Goal: Task Accomplishment & Management: Manage account settings

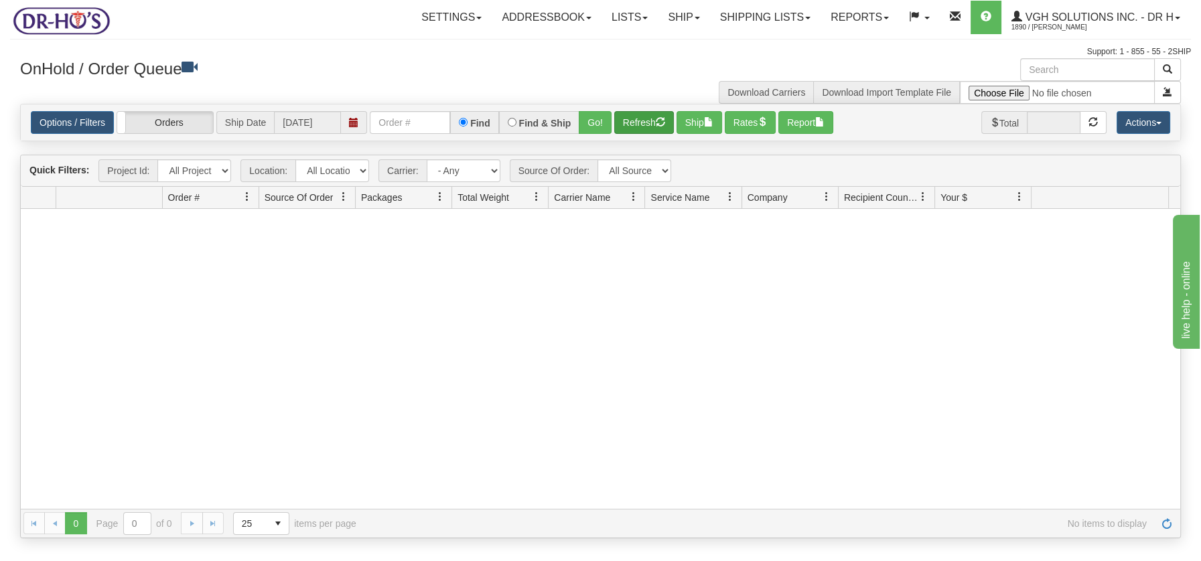
click at [645, 124] on button "Refresh" at bounding box center [644, 122] width 60 height 23
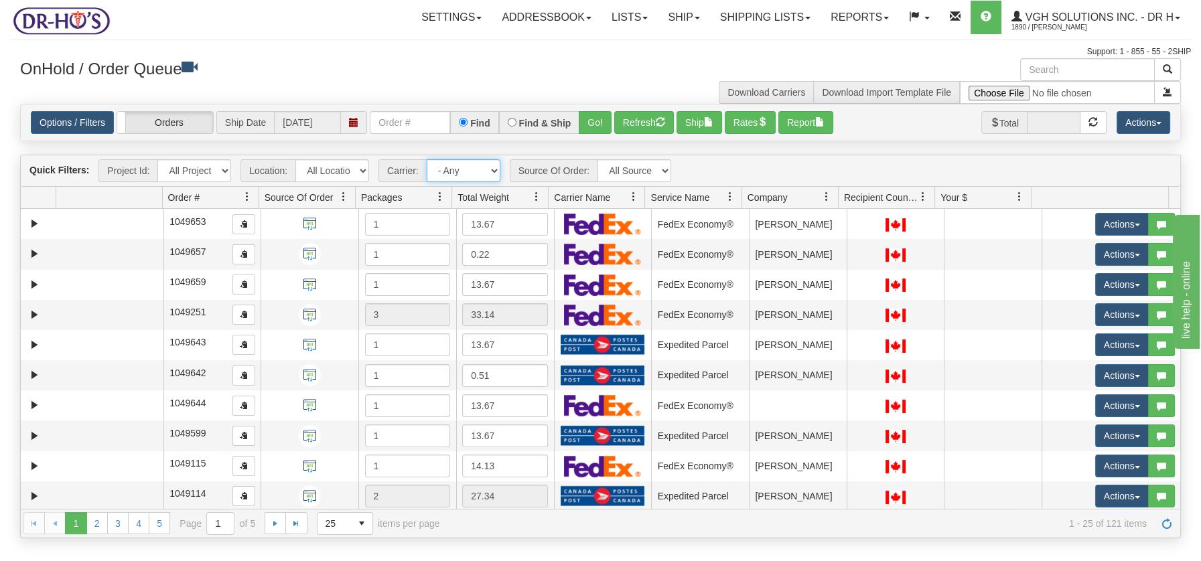
click at [492, 167] on select "- Any - Has NO carrier assigned - Has a carrier assigned FedEx Express® Canada …" at bounding box center [464, 170] width 74 height 23
click at [495, 173] on select "- Any - Has NO carrier assigned - Has a carrier assigned FedEx Express® Canada …" at bounding box center [464, 170] width 74 height 23
click at [530, 197] on link at bounding box center [536, 197] width 23 height 23
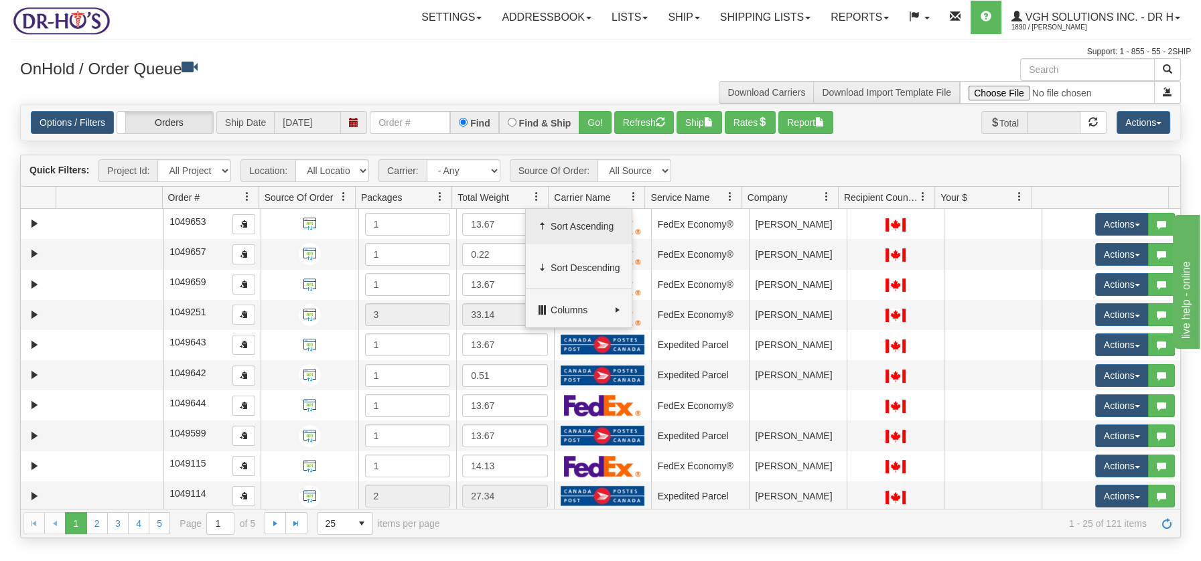
click at [563, 227] on span "Sort Ascending" at bounding box center [586, 226] width 70 height 13
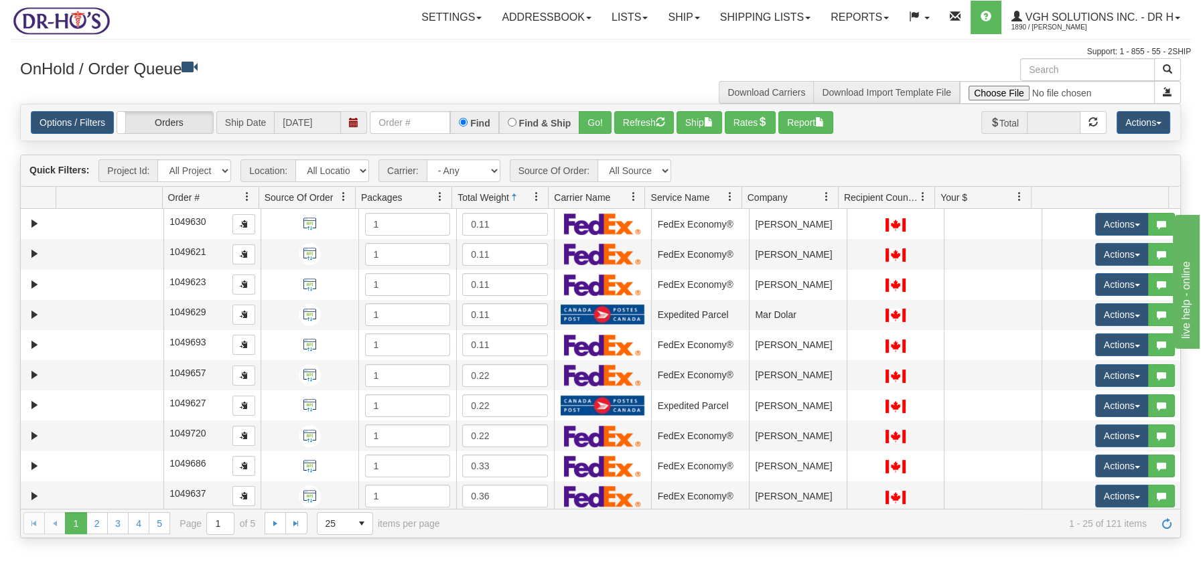
click at [539, 199] on span at bounding box center [536, 197] width 11 height 11
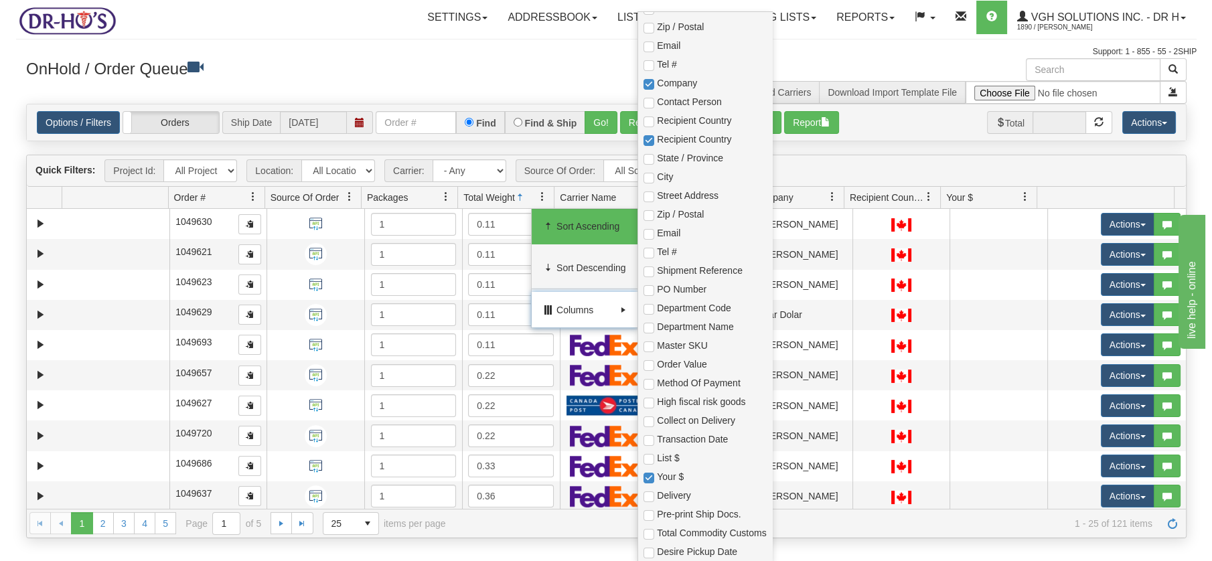
scroll to position [334, 0]
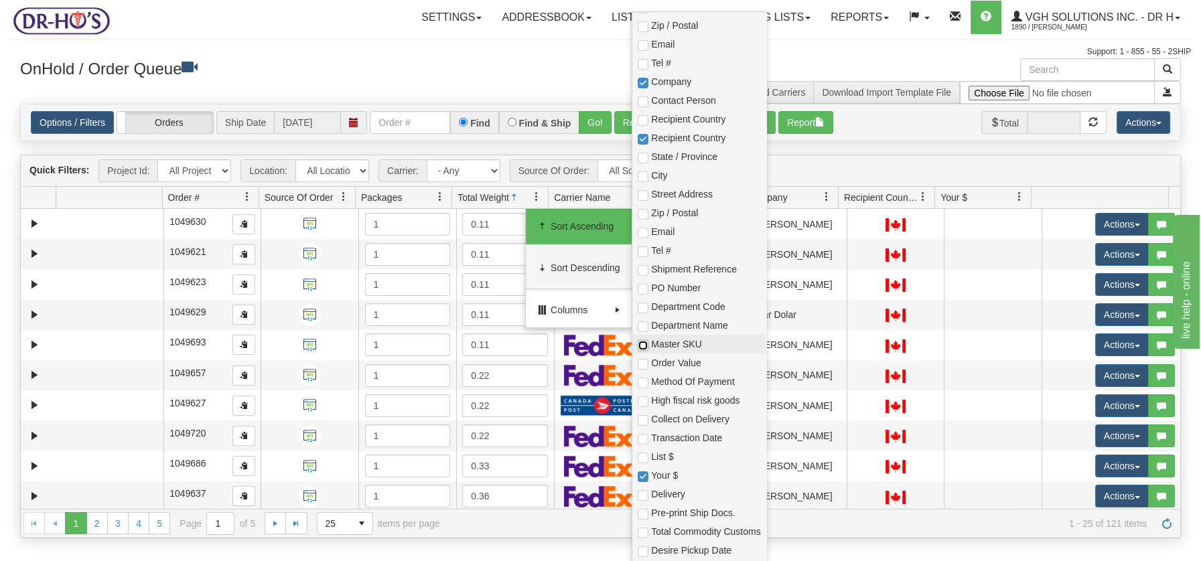
click at [638, 344] on input "checkbox" at bounding box center [643, 345] width 11 height 11
checkbox input "true"
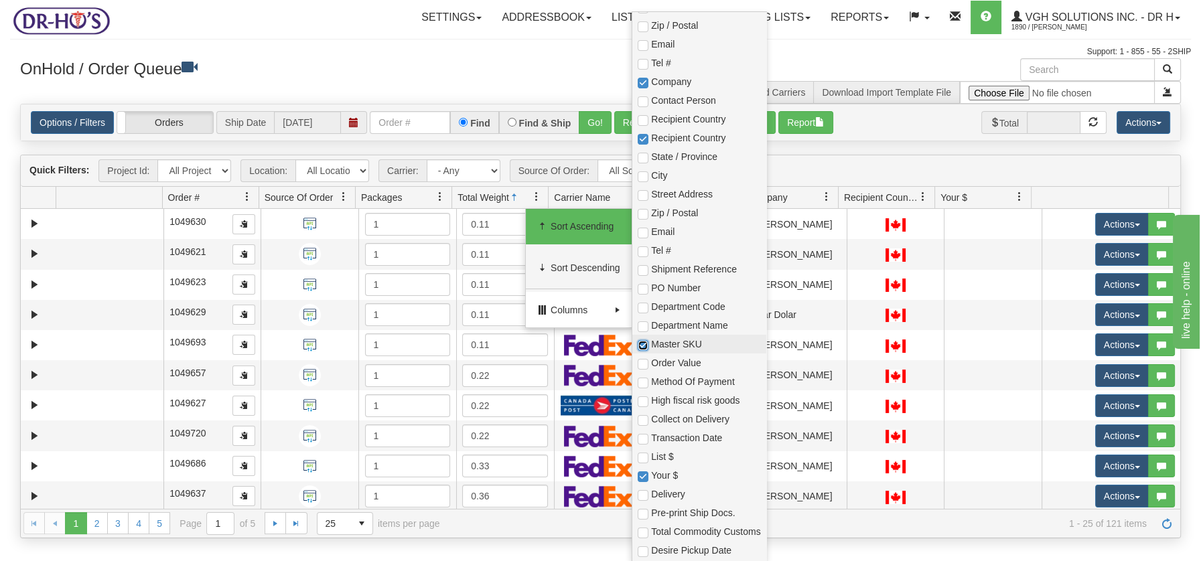
checkbox input "true"
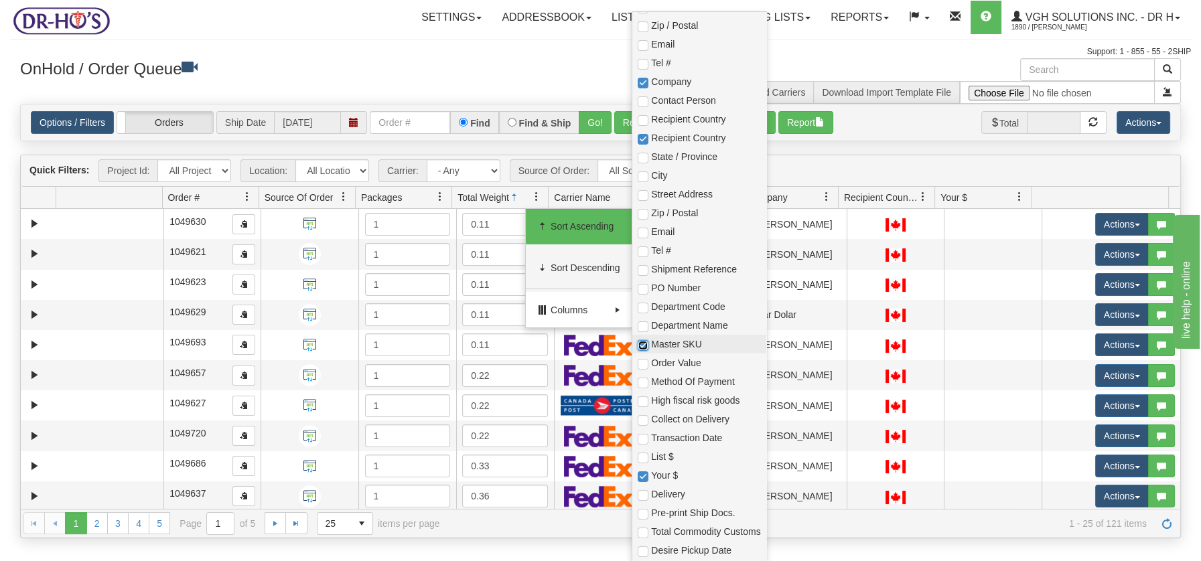
checkbox input "true"
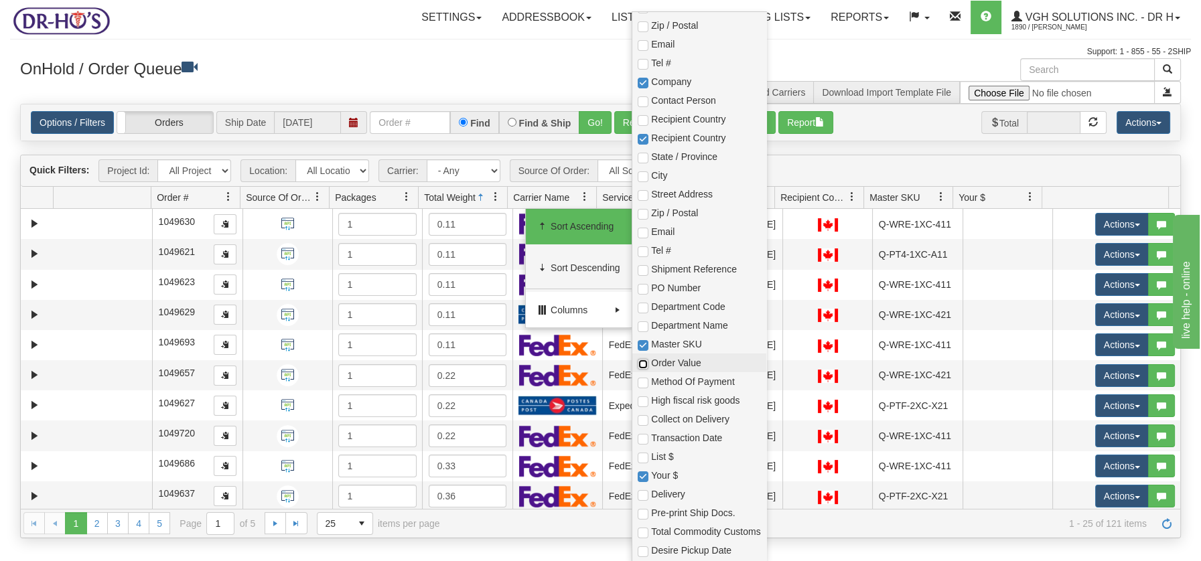
click at [643, 362] on input "checkbox" at bounding box center [643, 364] width 11 height 11
checkbox input "true"
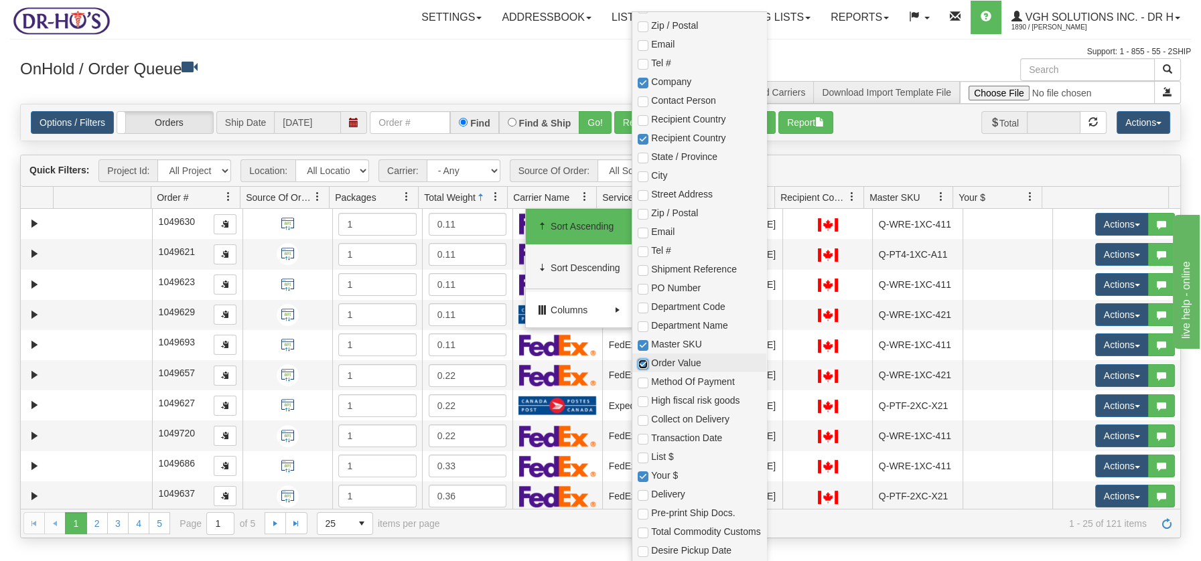
checkbox input "true"
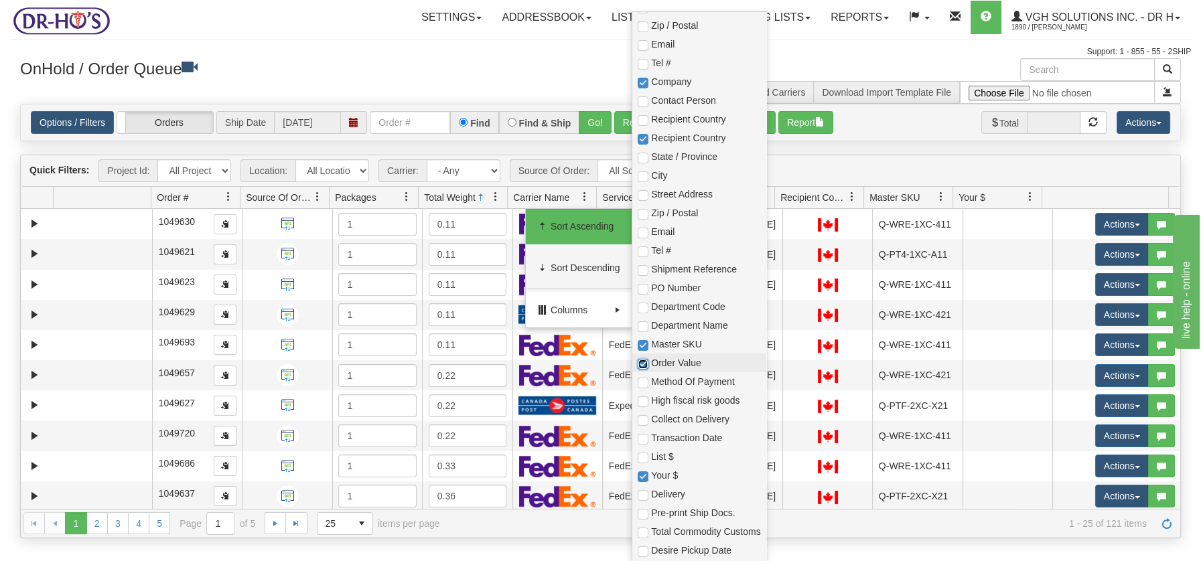
checkbox input "true"
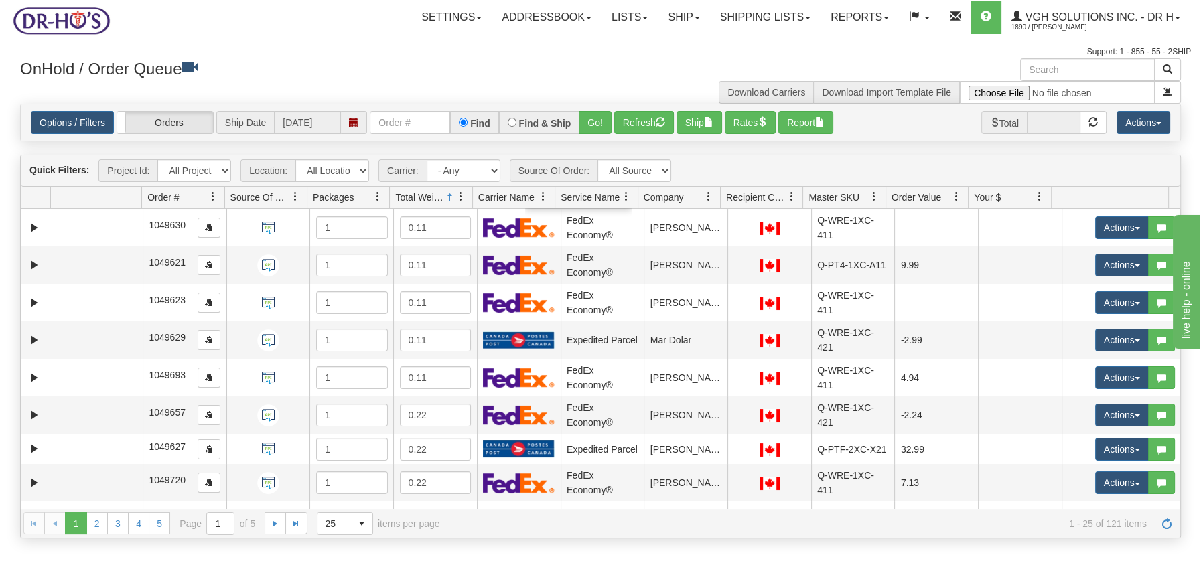
click at [429, 86] on div "OnHold / Order Queue Download Carriers Download Import Template File" at bounding box center [600, 81] width 1181 height 46
click at [1045, 71] on input "text" at bounding box center [1087, 69] width 135 height 23
type input "1205046"
click at [1164, 64] on span "button" at bounding box center [1167, 68] width 9 height 9
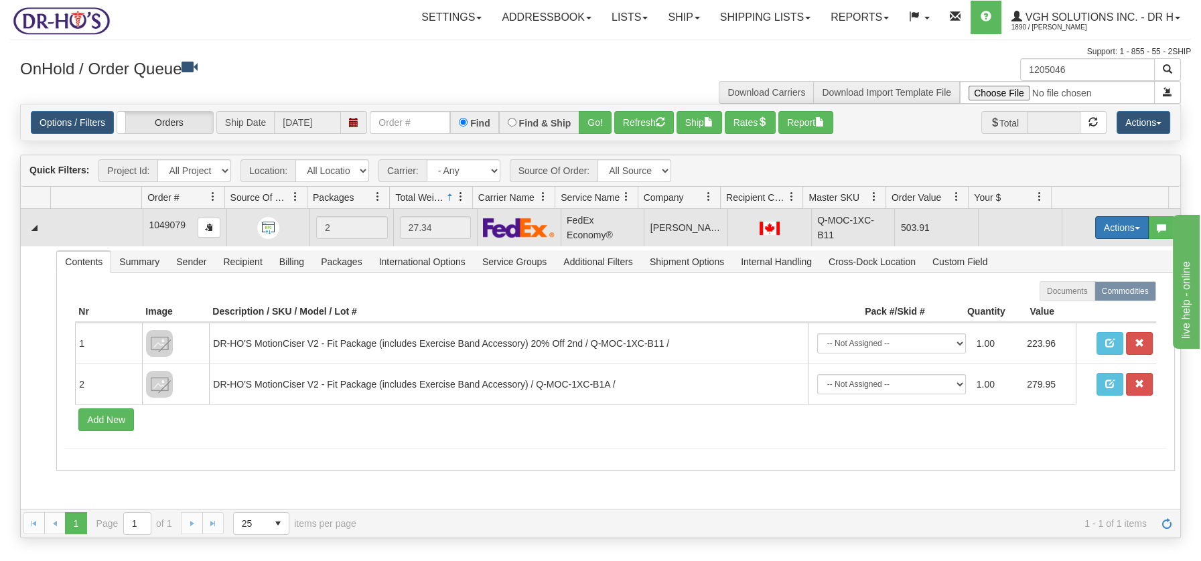
click at [1129, 225] on button "Actions" at bounding box center [1122, 227] width 54 height 23
click at [1062, 250] on span "Open" at bounding box center [1070, 253] width 32 height 11
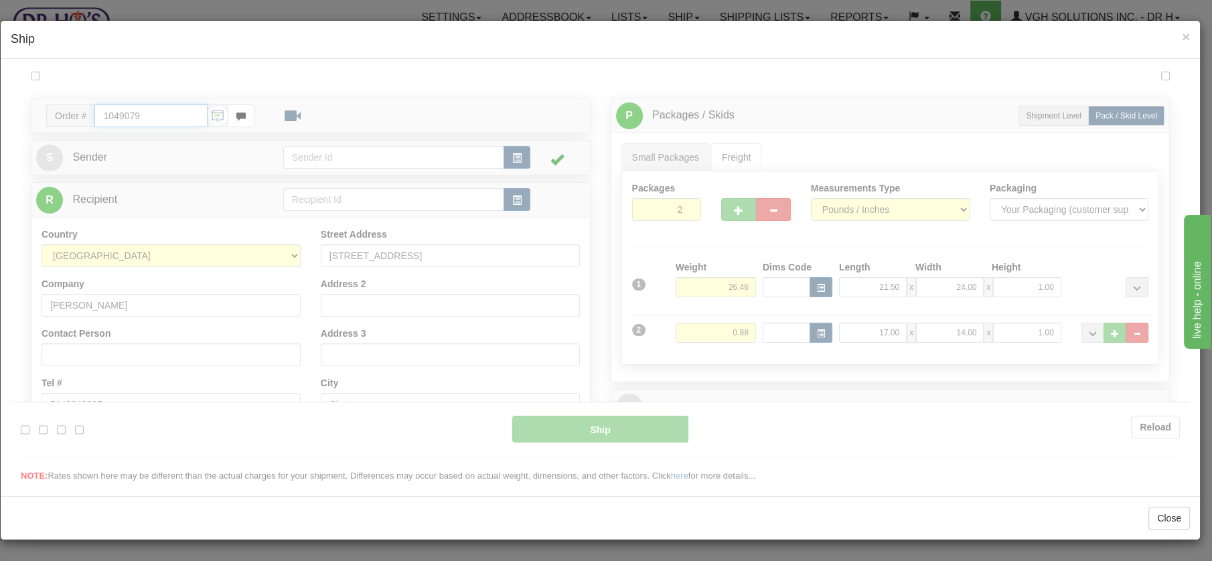
type input "20"
type input "09:00"
type input "16:00"
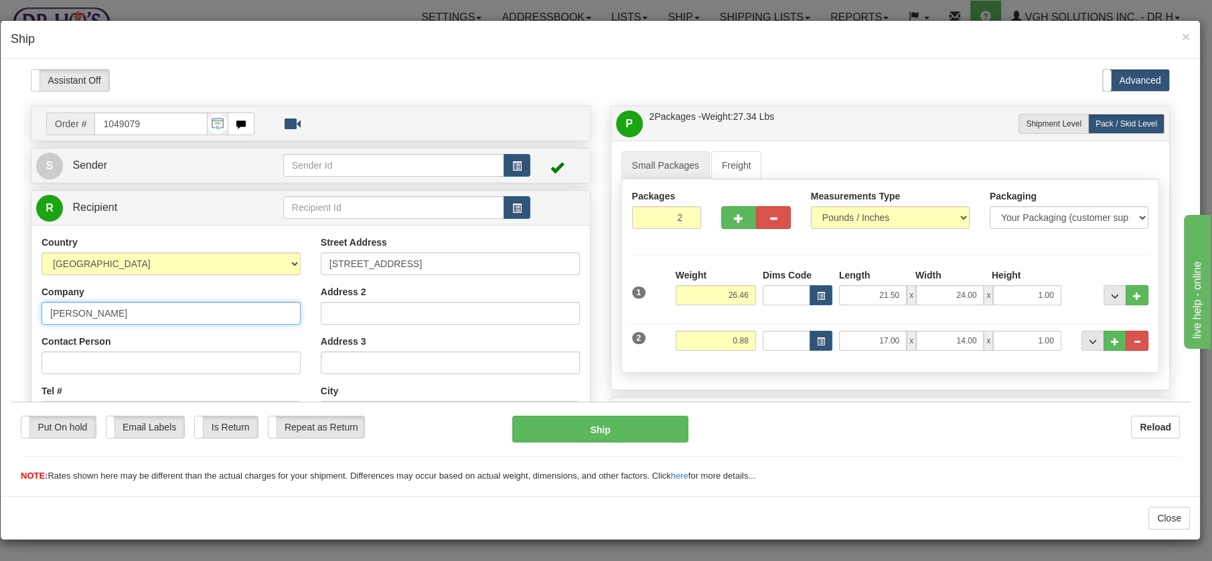
drag, startPoint x: 149, startPoint y: 315, endPoint x: 23, endPoint y: 308, distance: 126.1
click at [23, 308] on div "Order # 1049079 S" at bounding box center [311, 400] width 580 height 591
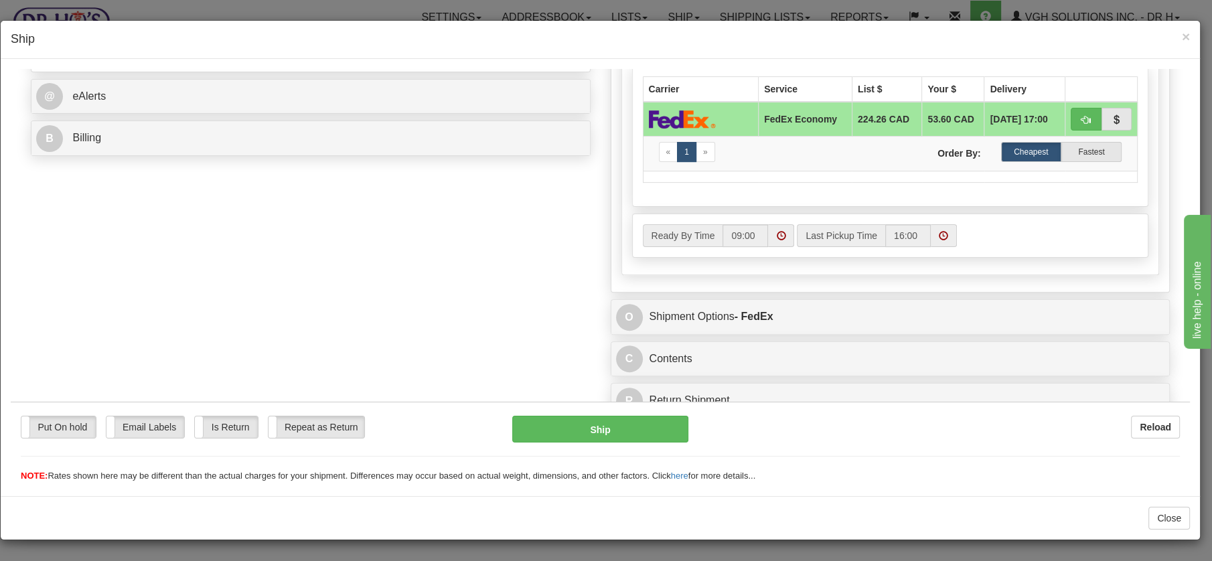
scroll to position [540, 0]
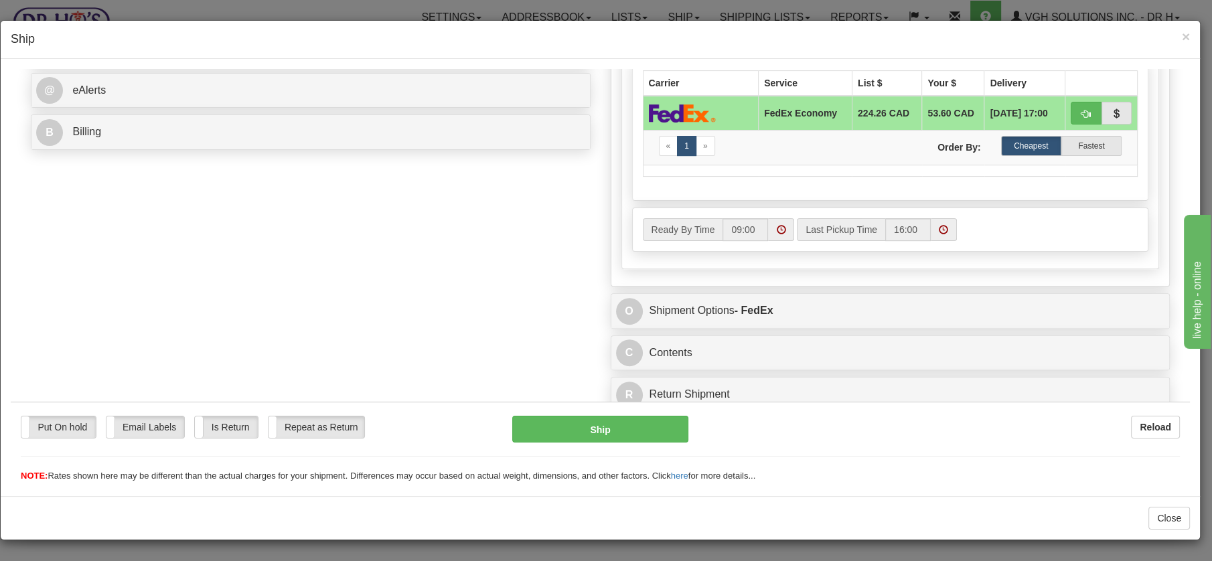
drag, startPoint x: 1185, startPoint y: 113, endPoint x: 1220, endPoint y: 418, distance: 306.8
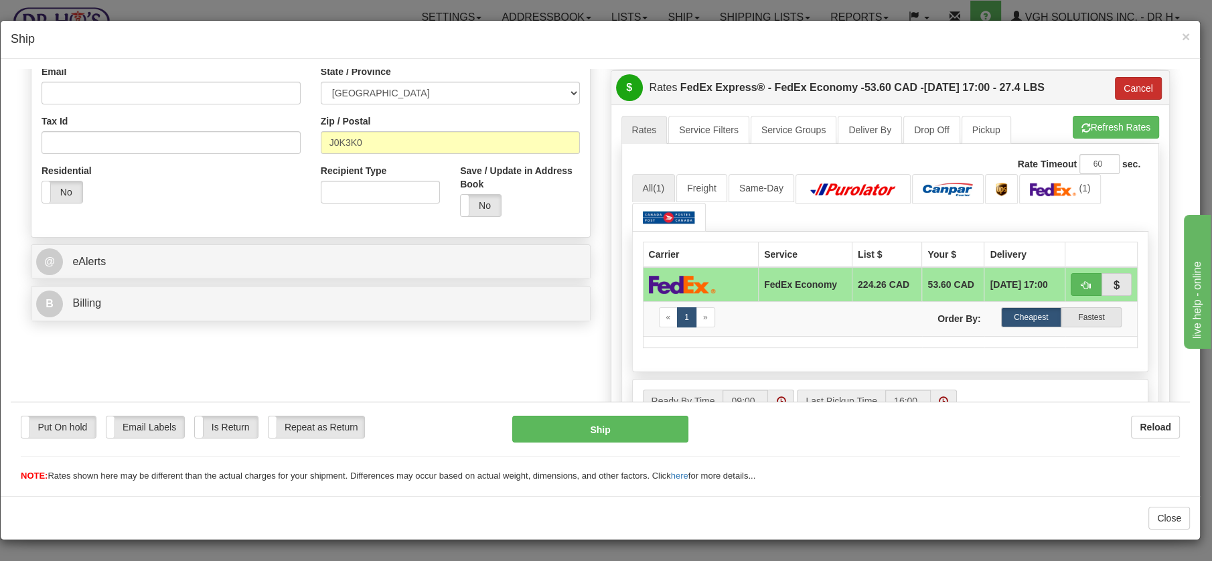
scroll to position [203, 0]
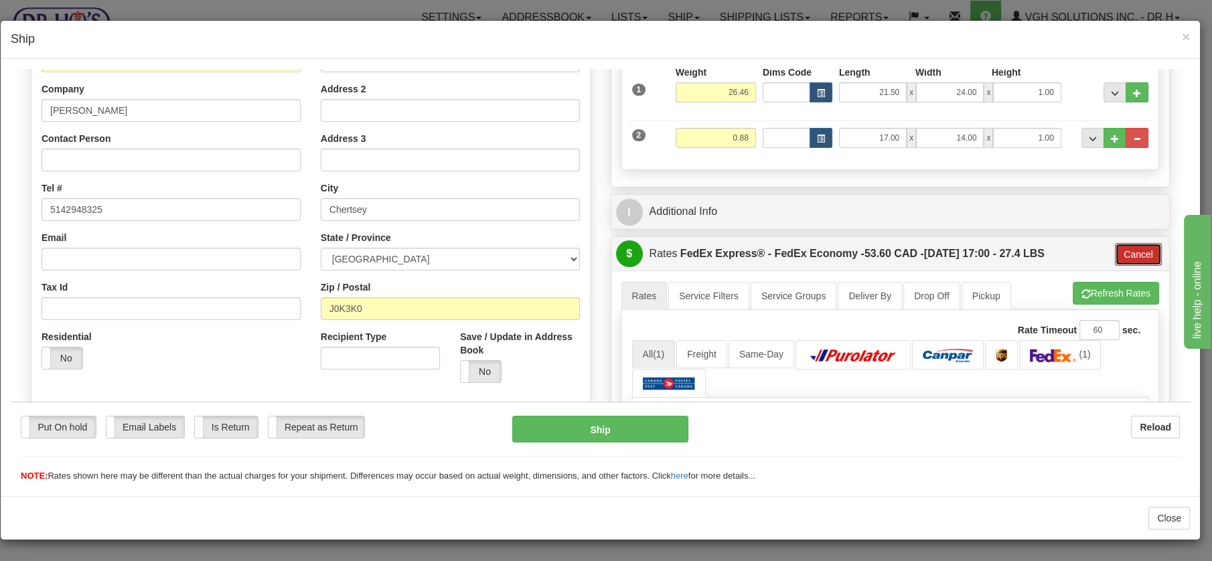
click at [1129, 251] on button "Cancel" at bounding box center [1138, 253] width 47 height 23
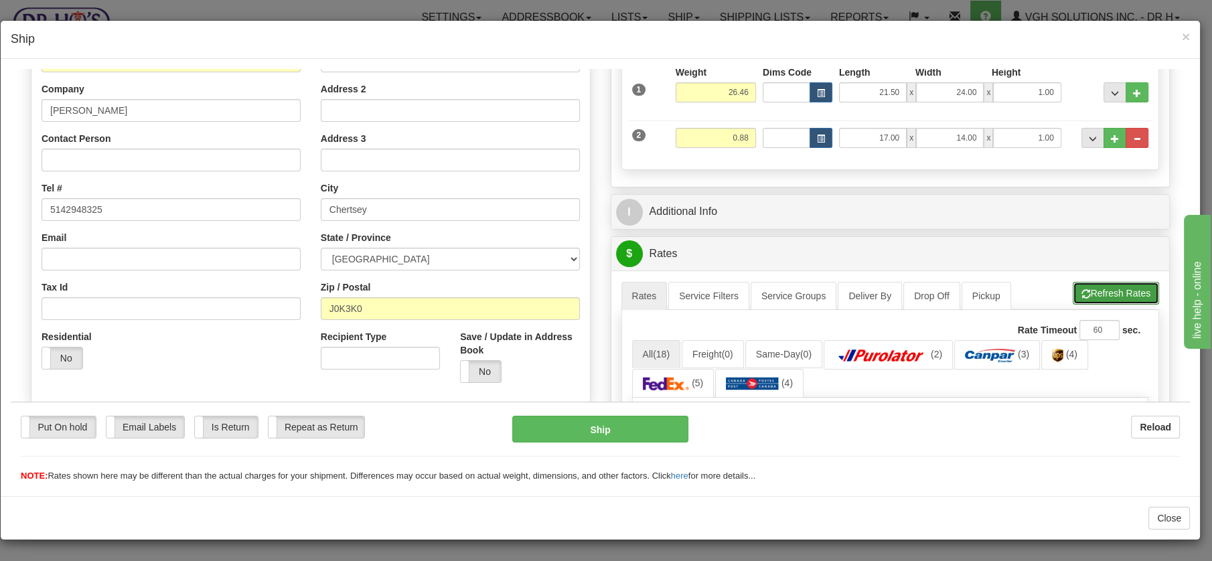
click at [1106, 287] on button "Refresh Rates" at bounding box center [1116, 292] width 86 height 23
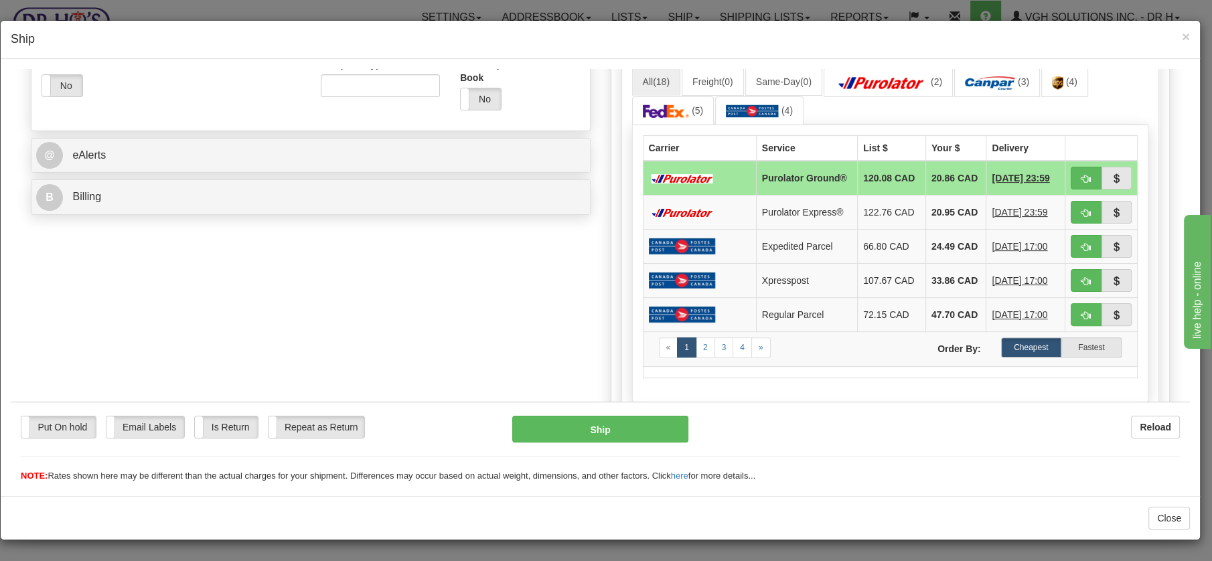
scroll to position [472, 0]
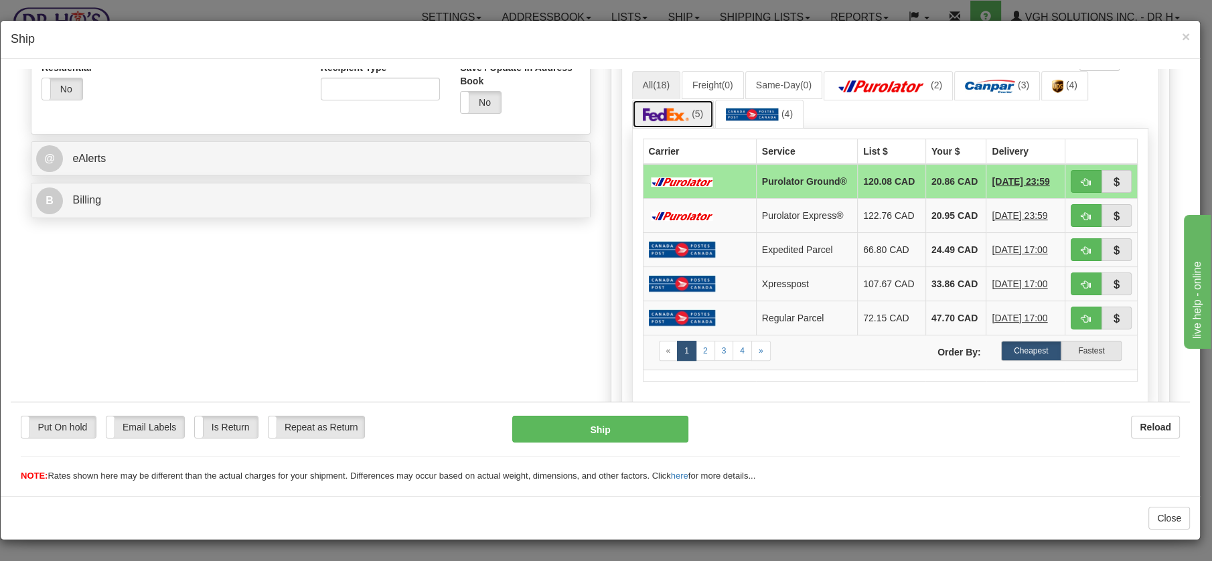
click at [664, 111] on img at bounding box center [666, 113] width 47 height 13
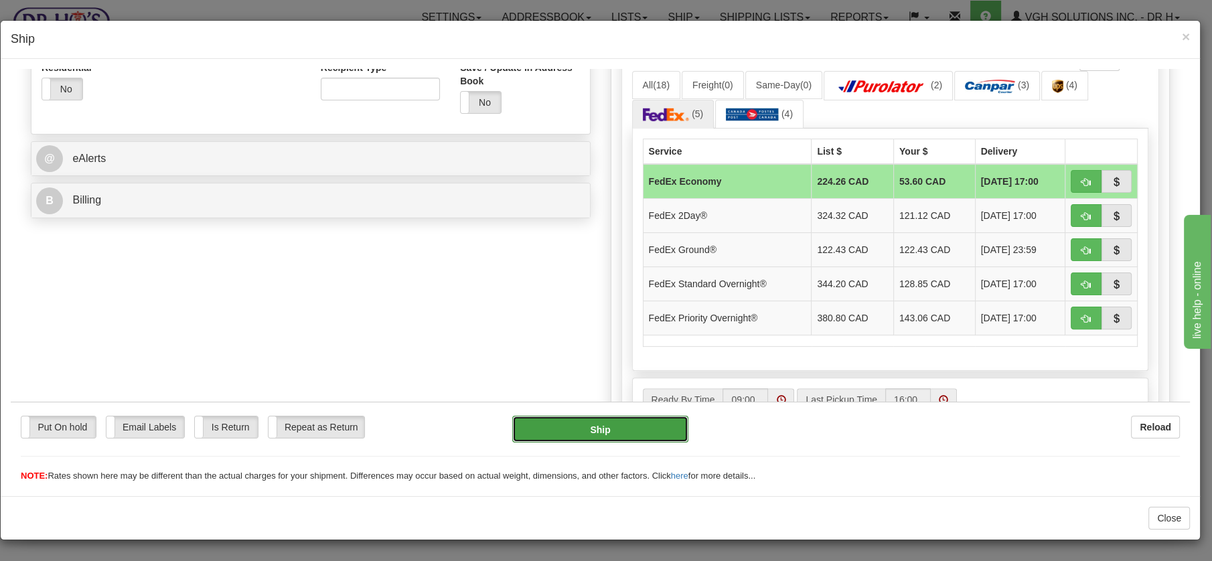
click at [611, 429] on button "Ship" at bounding box center [600, 428] width 176 height 27
type input "20"
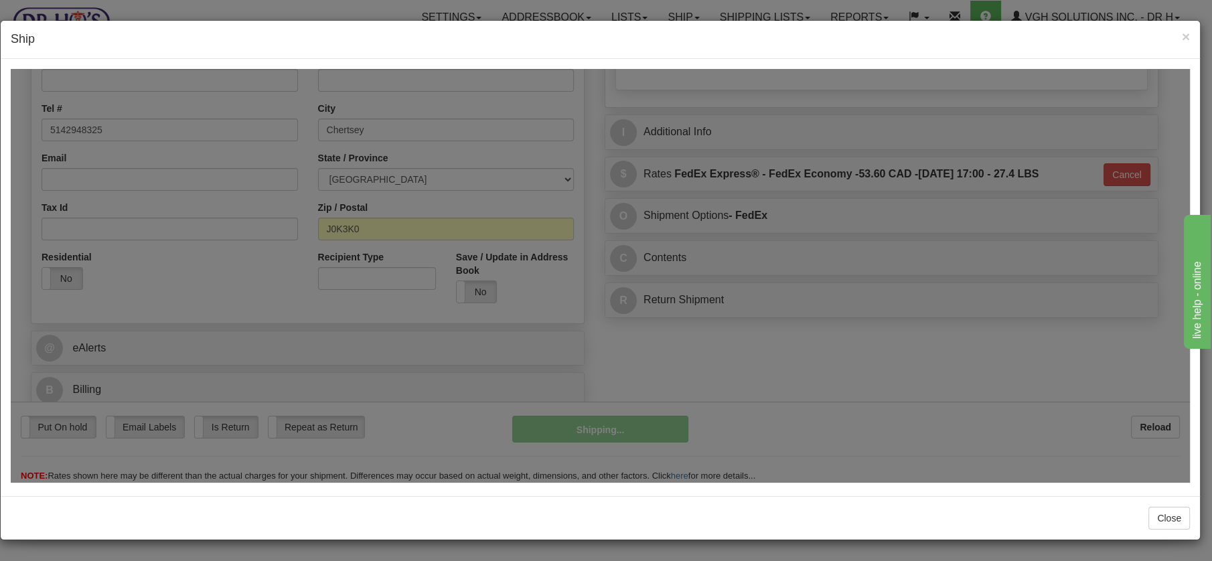
scroll to position [281, 0]
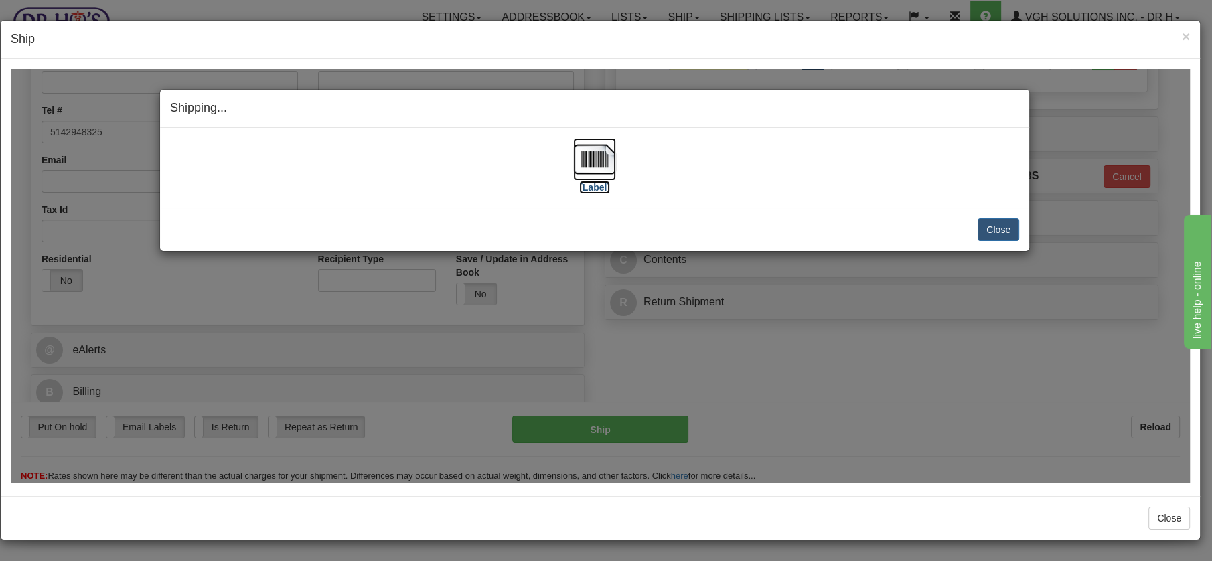
click at [588, 147] on img at bounding box center [594, 158] width 43 height 43
click at [998, 224] on button "Close" at bounding box center [999, 229] width 42 height 23
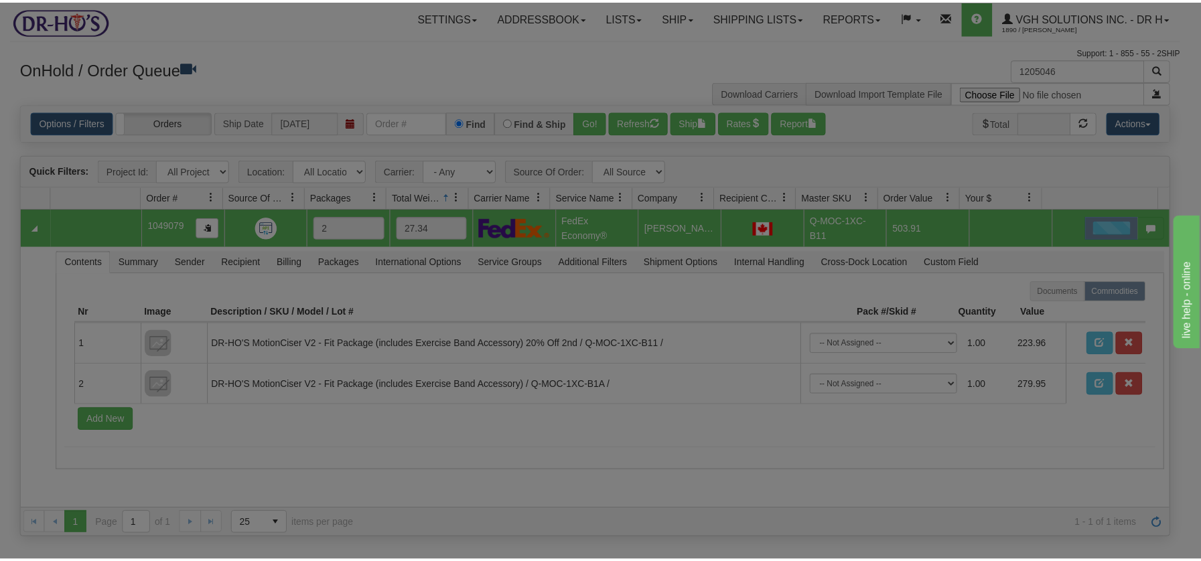
scroll to position [0, 0]
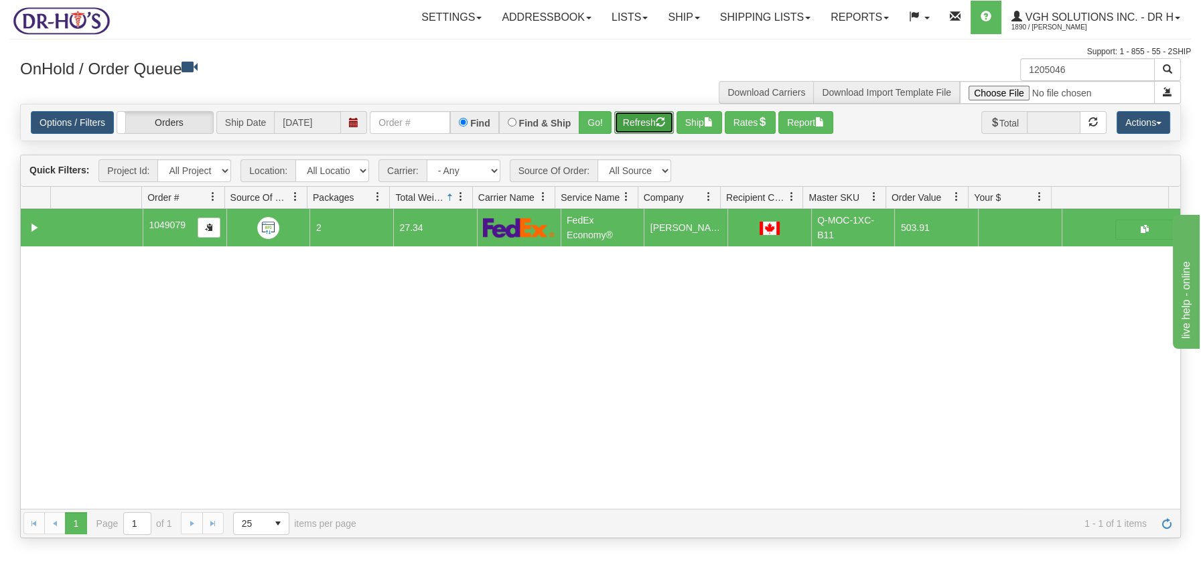
click at [636, 121] on button "Refresh" at bounding box center [644, 122] width 60 height 23
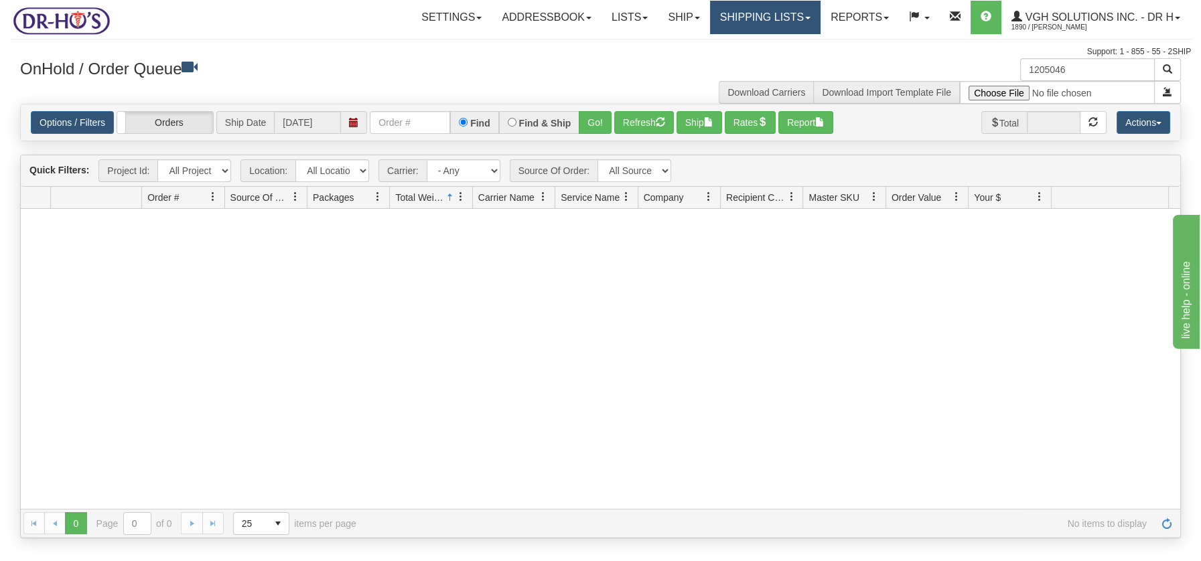
click at [787, 19] on link "Shipping lists" at bounding box center [765, 17] width 111 height 33
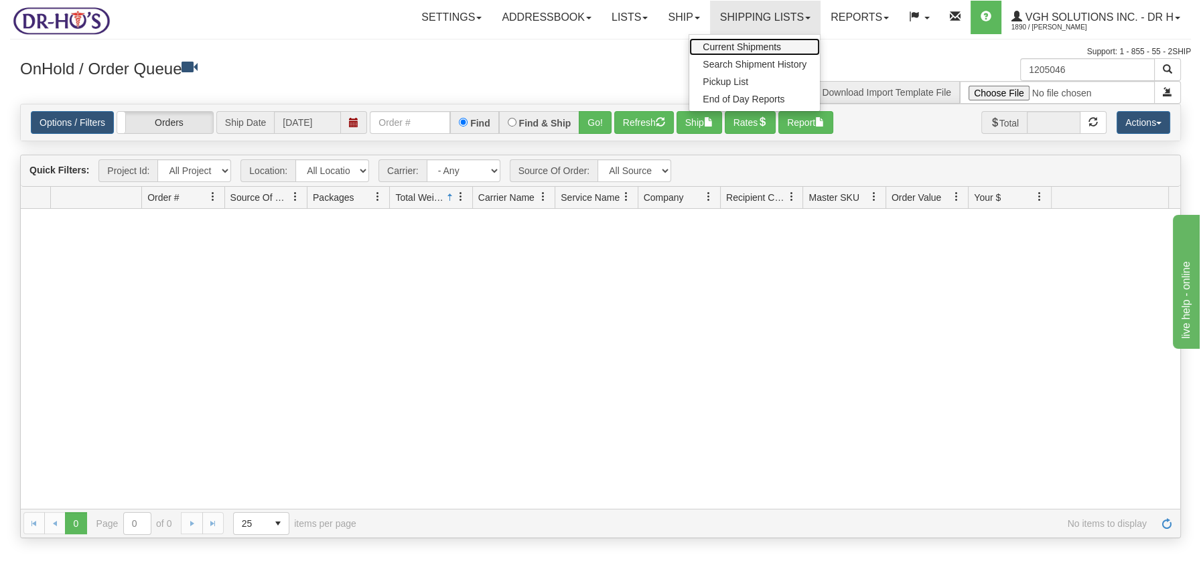
click at [767, 42] on span "Current Shipments" at bounding box center [742, 47] width 78 height 11
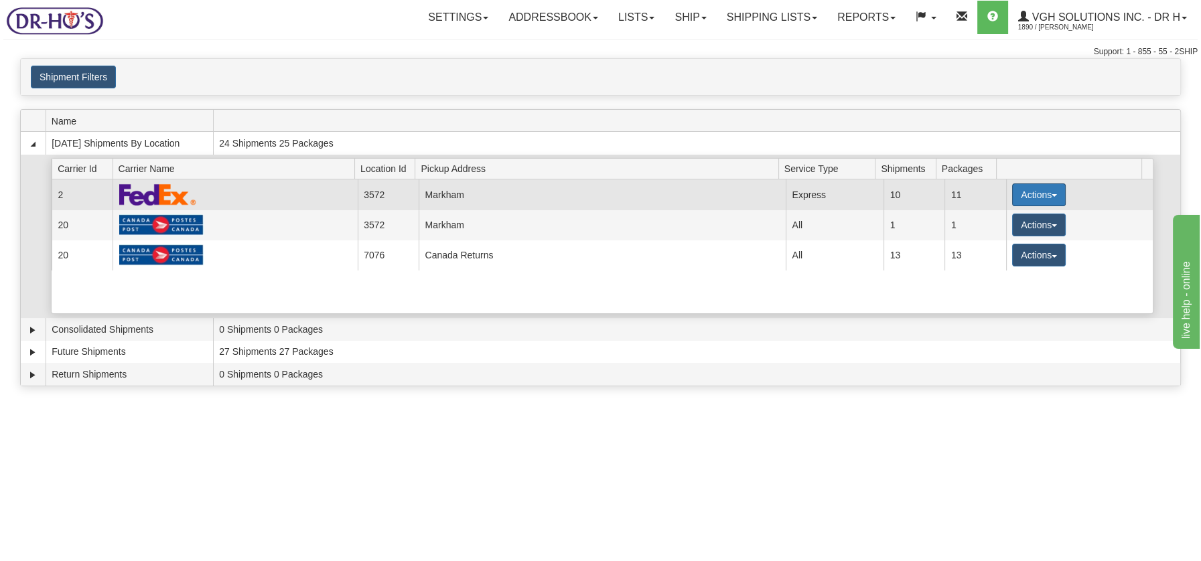
click at [1052, 195] on span "button" at bounding box center [1054, 195] width 5 height 3
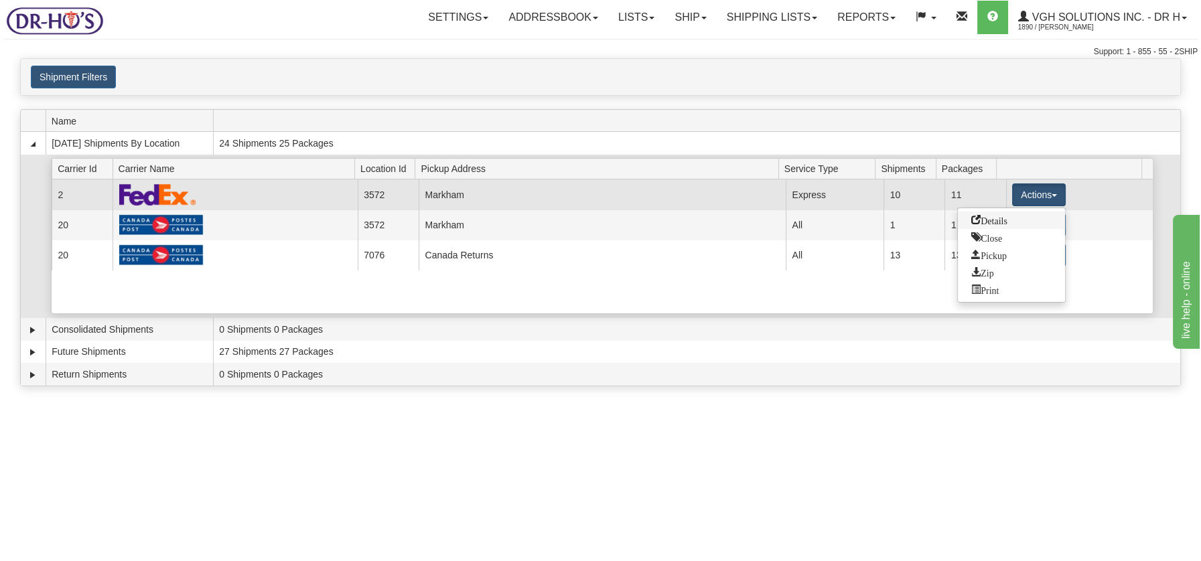
click at [997, 219] on span "Details" at bounding box center [989, 219] width 36 height 9
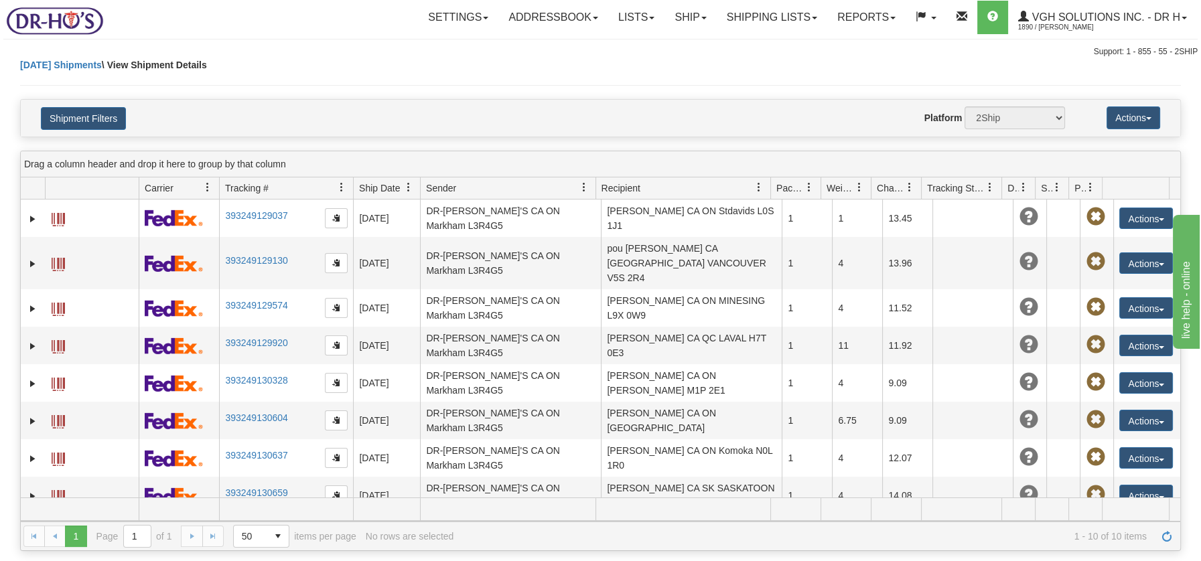
scroll to position [70, 0]
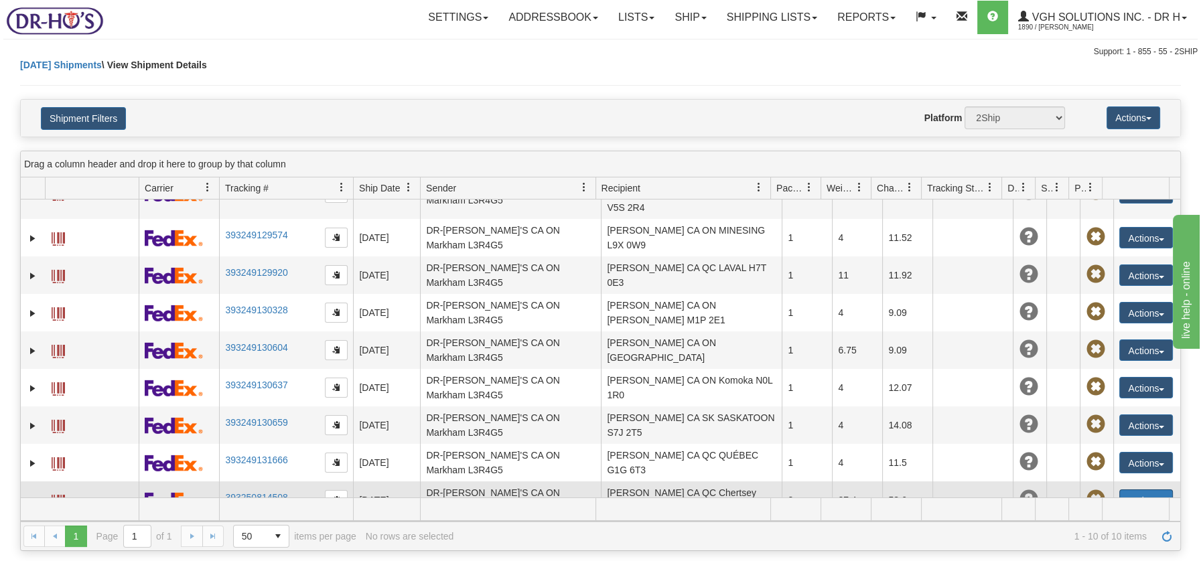
click at [1152, 490] on button "Actions" at bounding box center [1146, 500] width 54 height 21
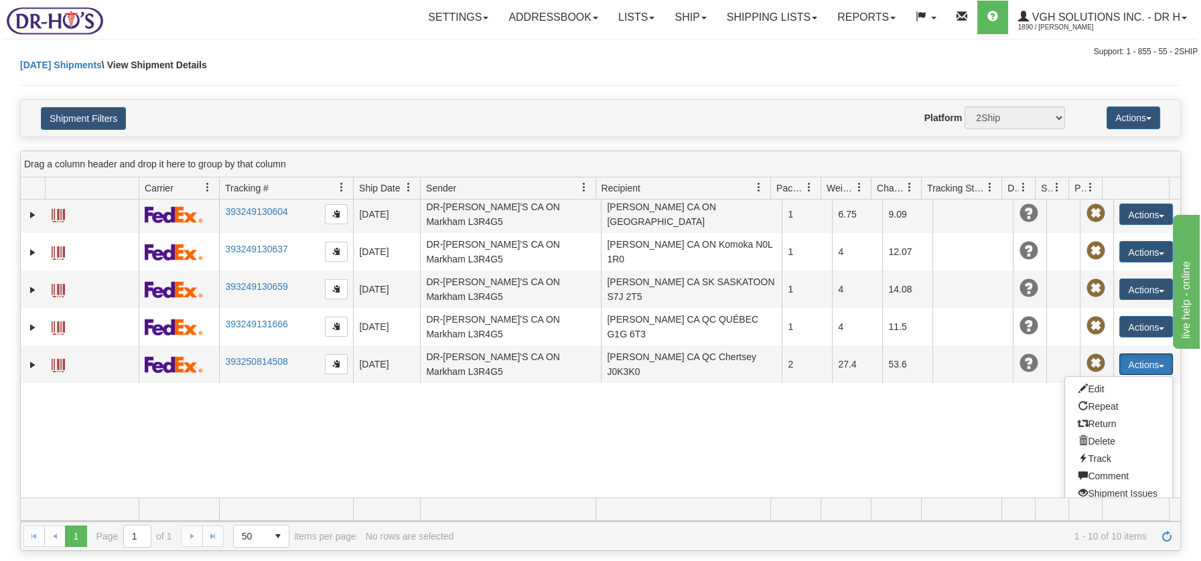
scroll to position [209, 0]
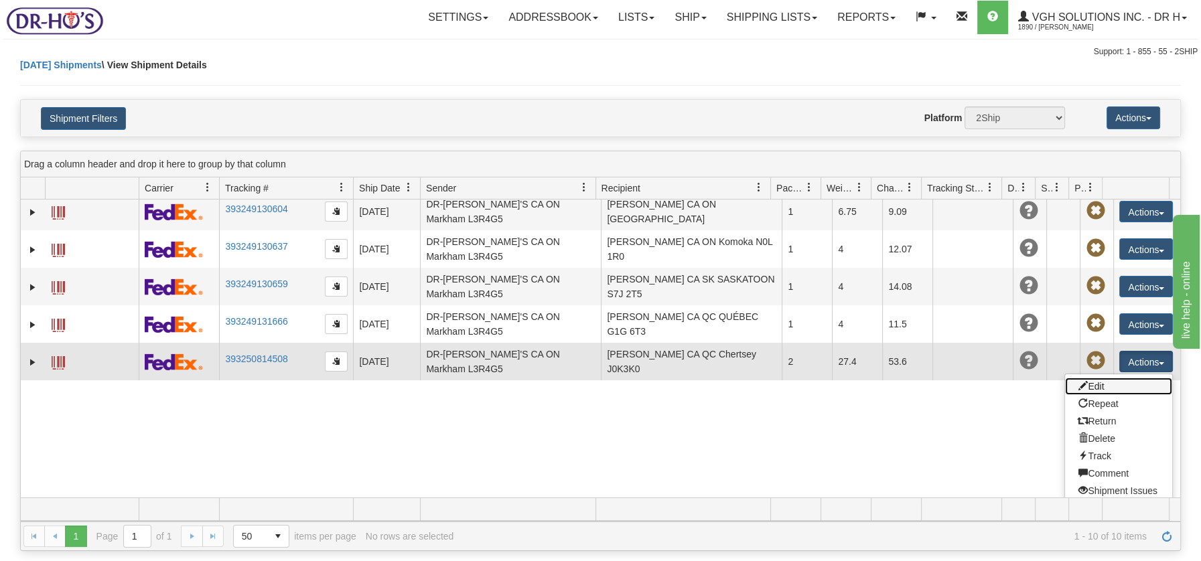
click at [1092, 378] on link "Edit" at bounding box center [1118, 386] width 107 height 17
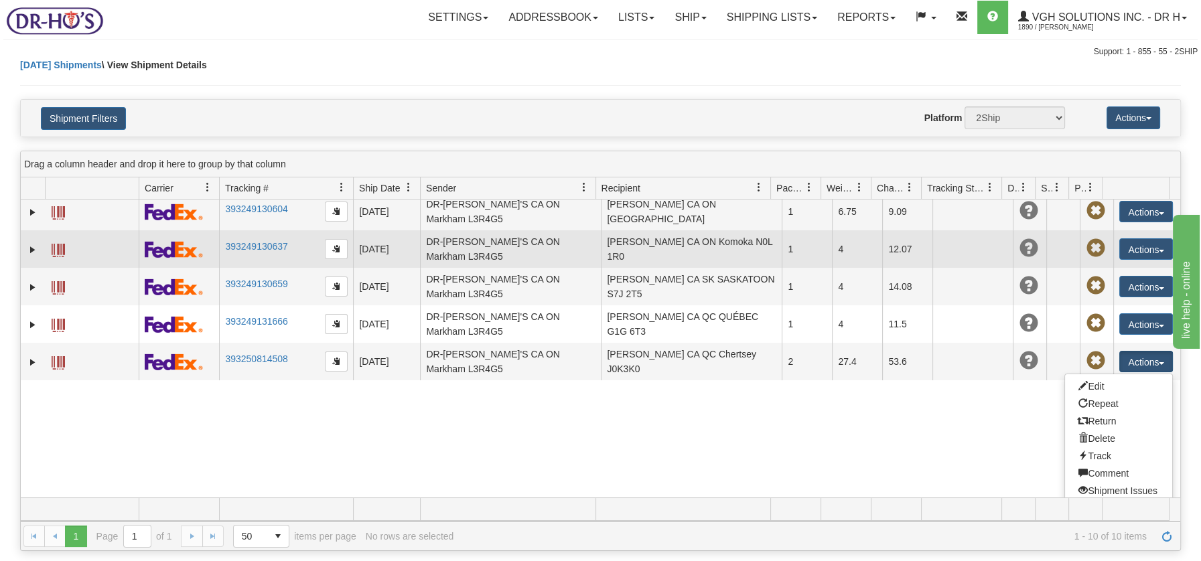
scroll to position [70, 0]
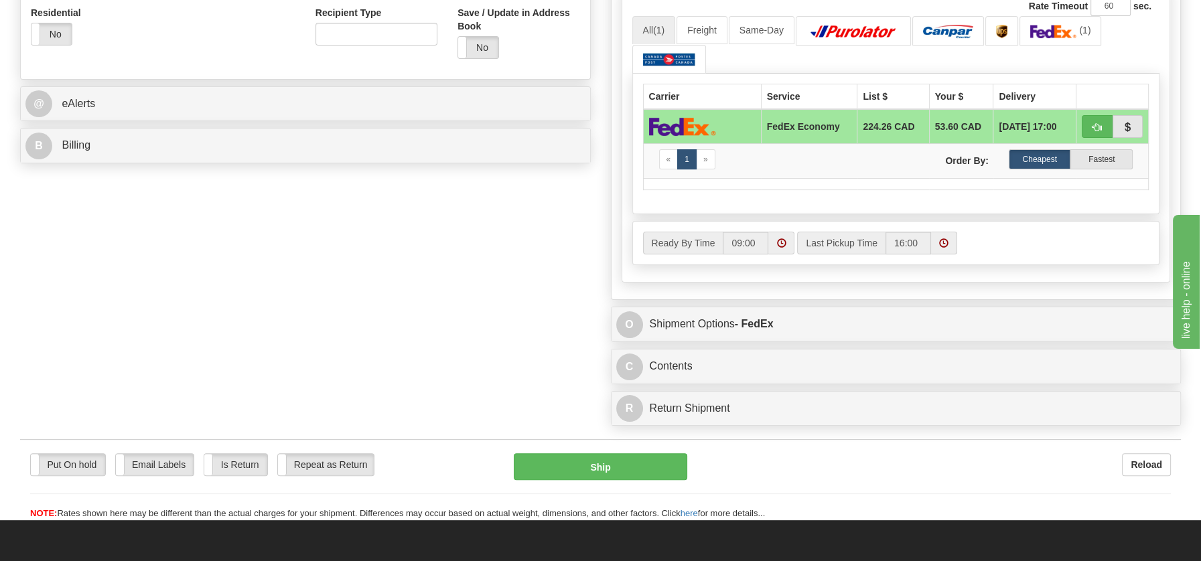
scroll to position [527, 0]
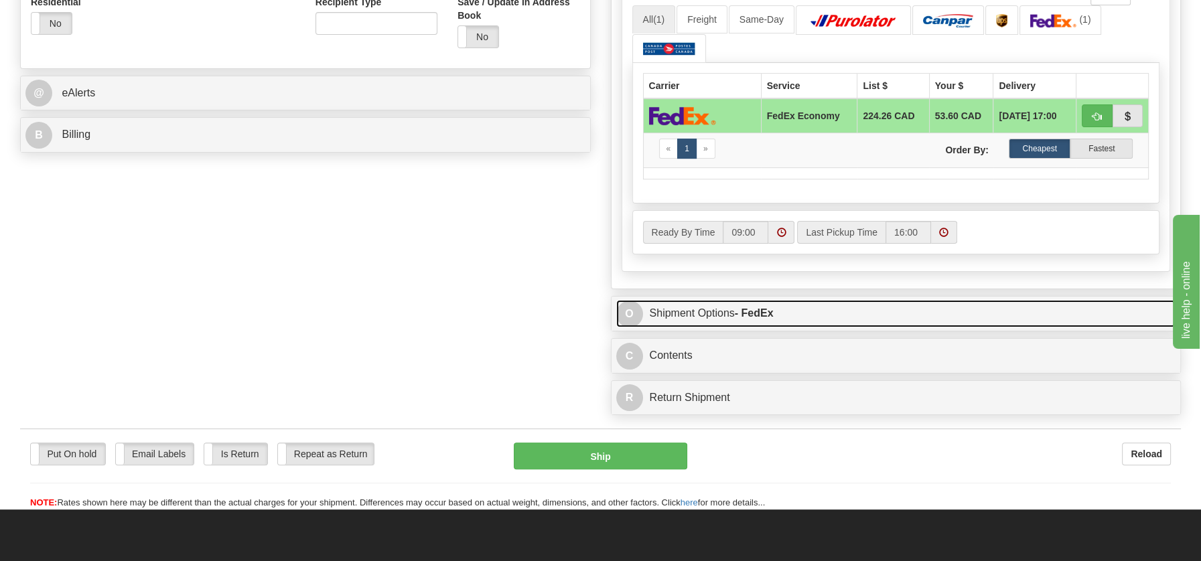
click at [672, 310] on link "O Shipment Options - FedEx" at bounding box center [896, 313] width 560 height 27
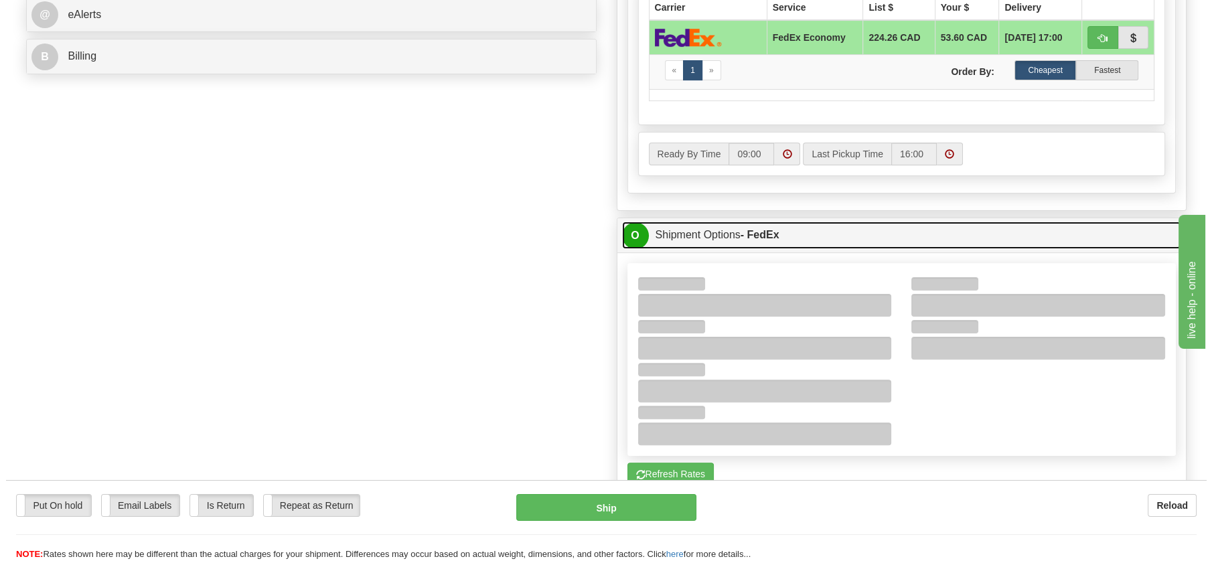
scroll to position [618, 0]
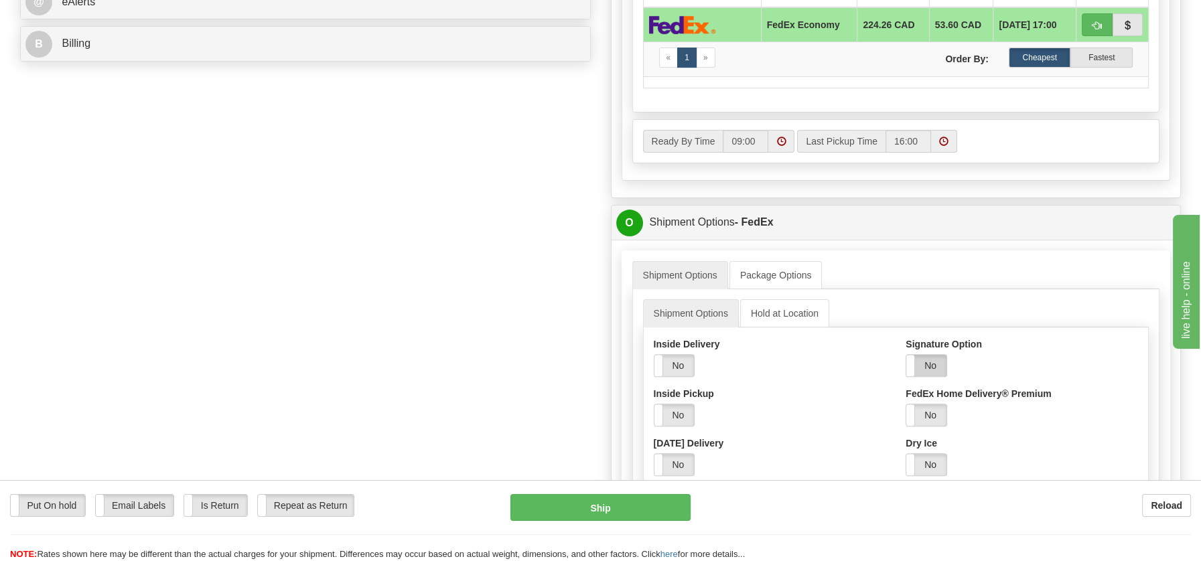
click at [930, 356] on label "No" at bounding box center [926, 365] width 40 height 21
click at [1005, 413] on select "Adult Direct Indirect No Signature Required Service Default" at bounding box center [958, 415] width 106 height 23
click at [905, 404] on select "Adult Direct Indirect No Signature Required Service Default" at bounding box center [958, 415] width 106 height 23
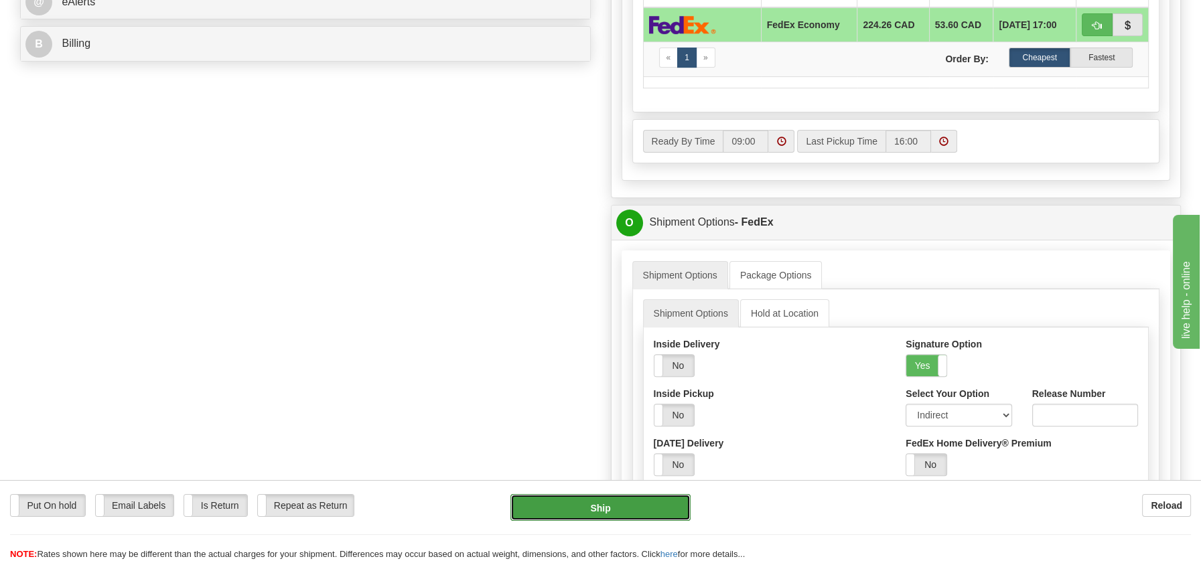
click at [623, 515] on button "Ship" at bounding box center [600, 507] width 180 height 27
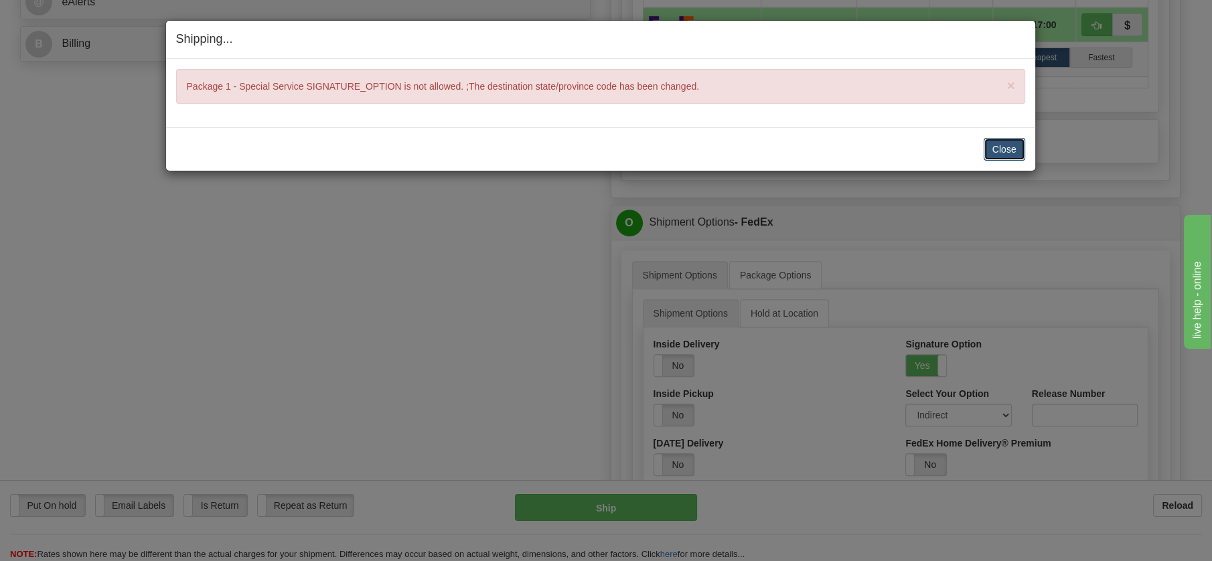
click at [1001, 149] on button "Close" at bounding box center [1005, 149] width 42 height 23
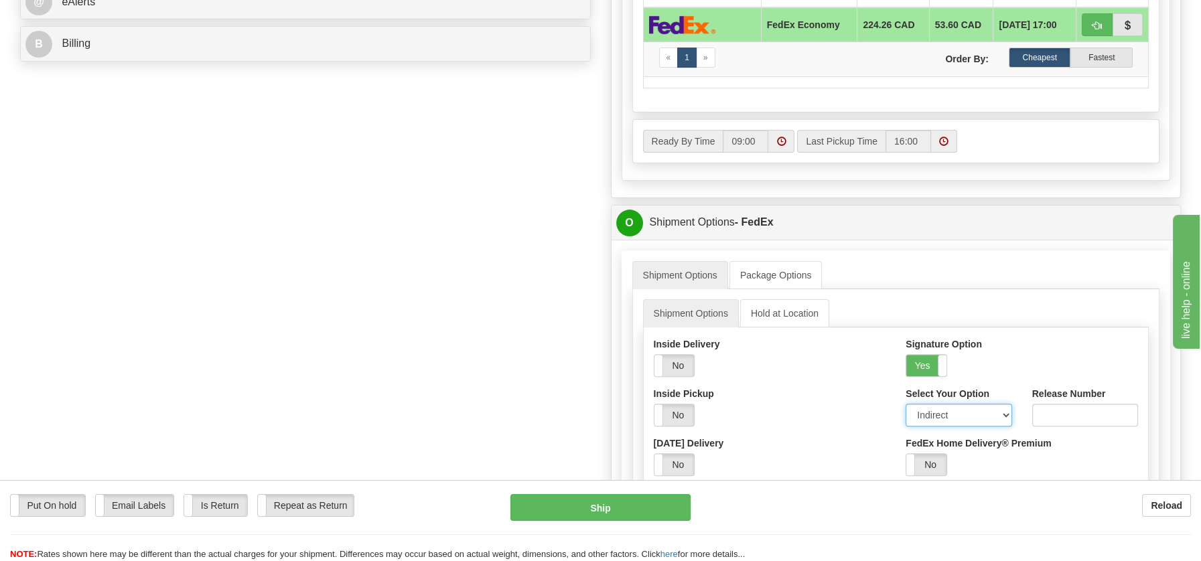
click select "Adult Direct Indirect No Signature Required Service Default"
select select "0"
click select "Adult Direct Indirect No Signature Required Service Default"
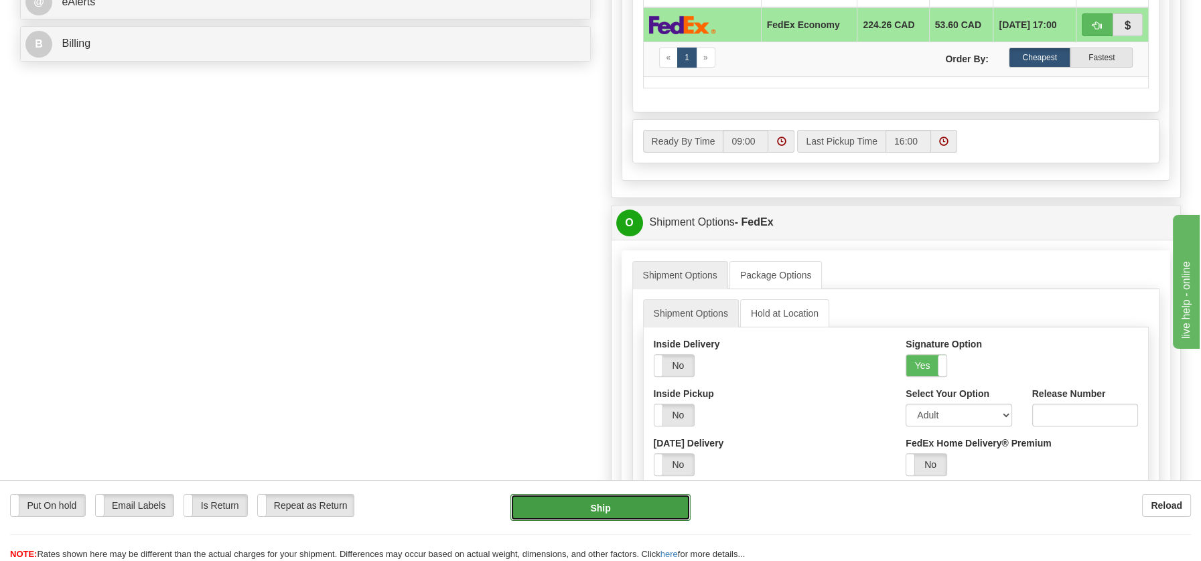
click button "Ship"
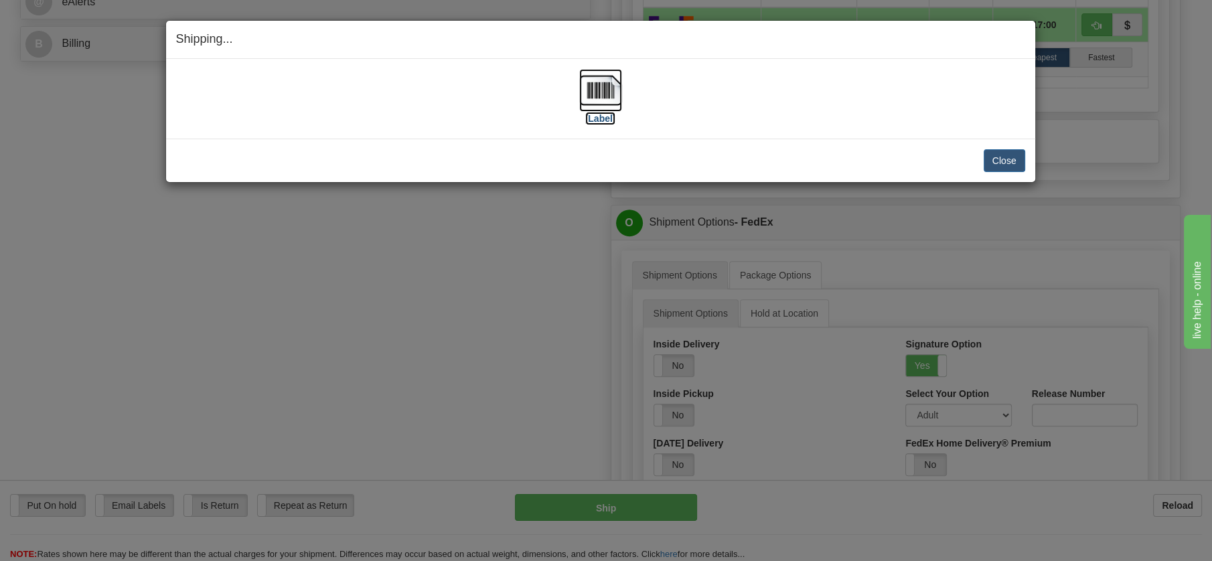
click img
drag, startPoint x: 1001, startPoint y: 159, endPoint x: 922, endPoint y: 156, distance: 78.4
click button "Close"
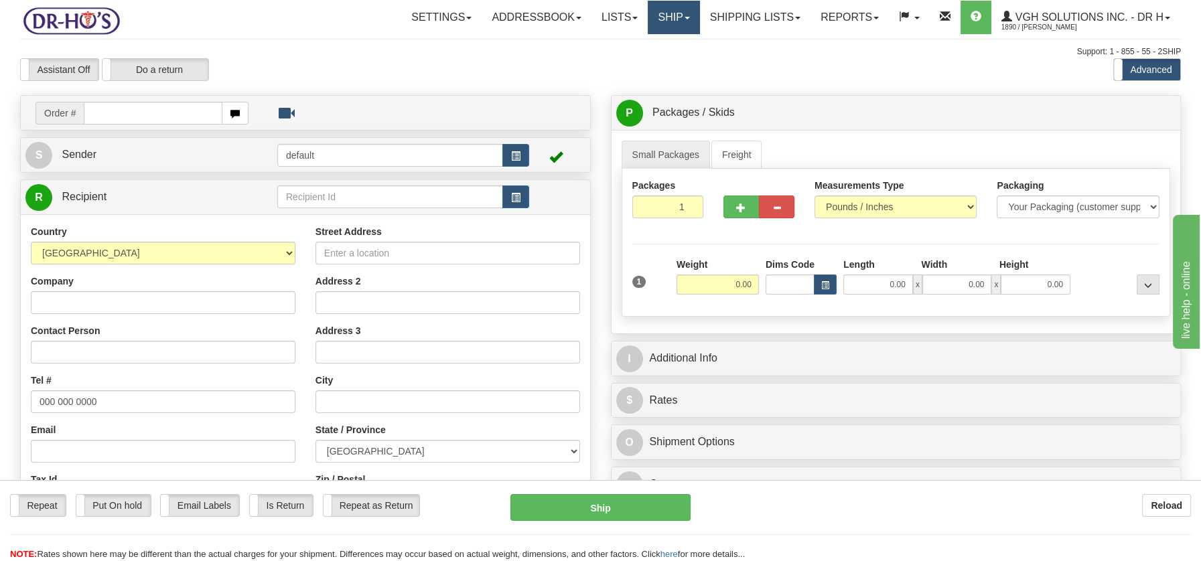
click at [659, 17] on link "Ship" at bounding box center [674, 17] width 52 height 33
click at [651, 62] on span "OnHold / Order Queue" at bounding box center [638, 64] width 94 height 11
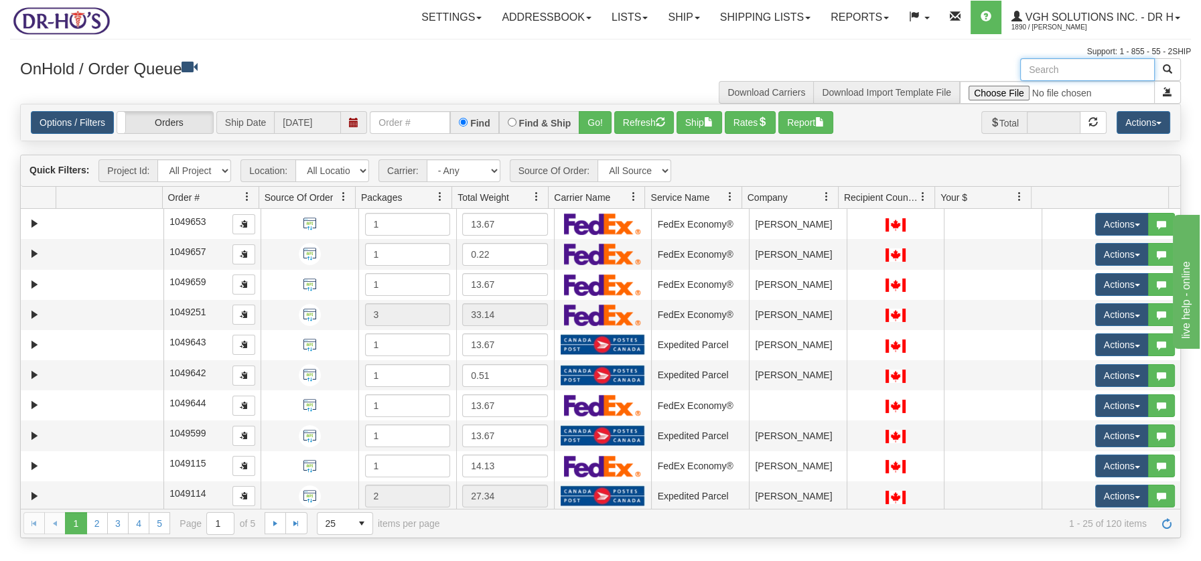
click at [1050, 66] on input "text" at bounding box center [1087, 69] width 135 height 23
type input "1205071"
click at [1169, 67] on span "button" at bounding box center [1167, 68] width 9 height 9
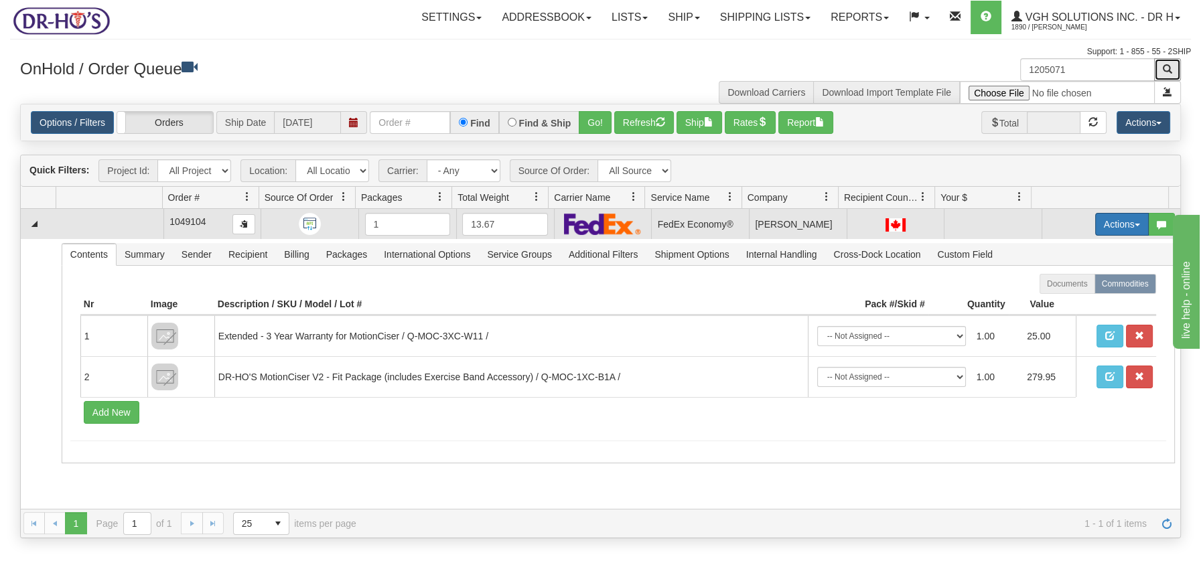
click at [1135, 224] on span "button" at bounding box center [1137, 225] width 5 height 3
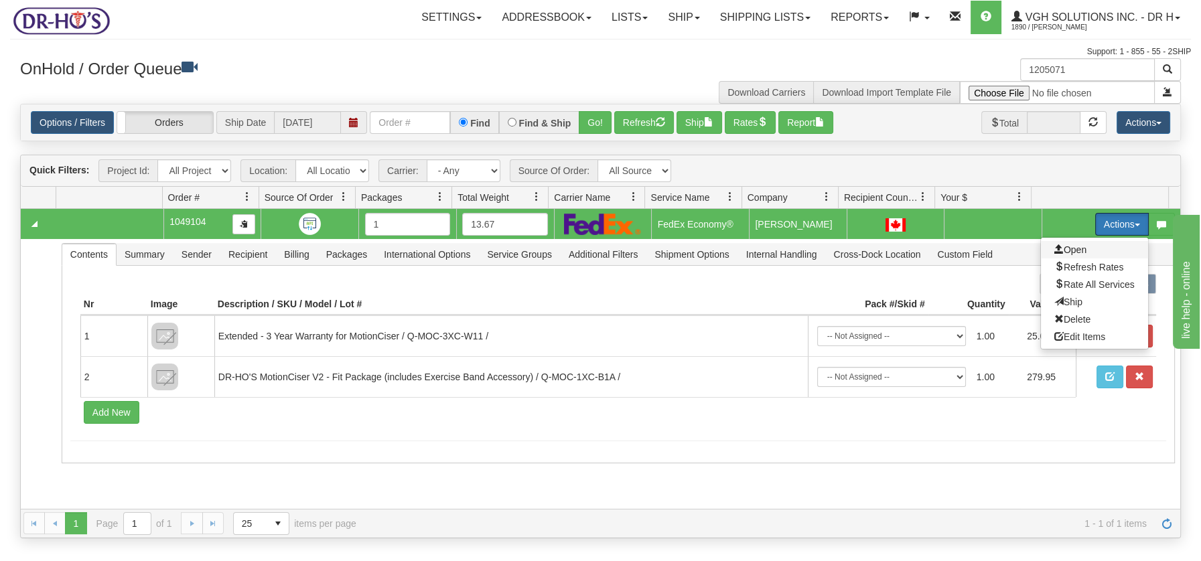
click at [1056, 245] on span "Open" at bounding box center [1070, 249] width 32 height 11
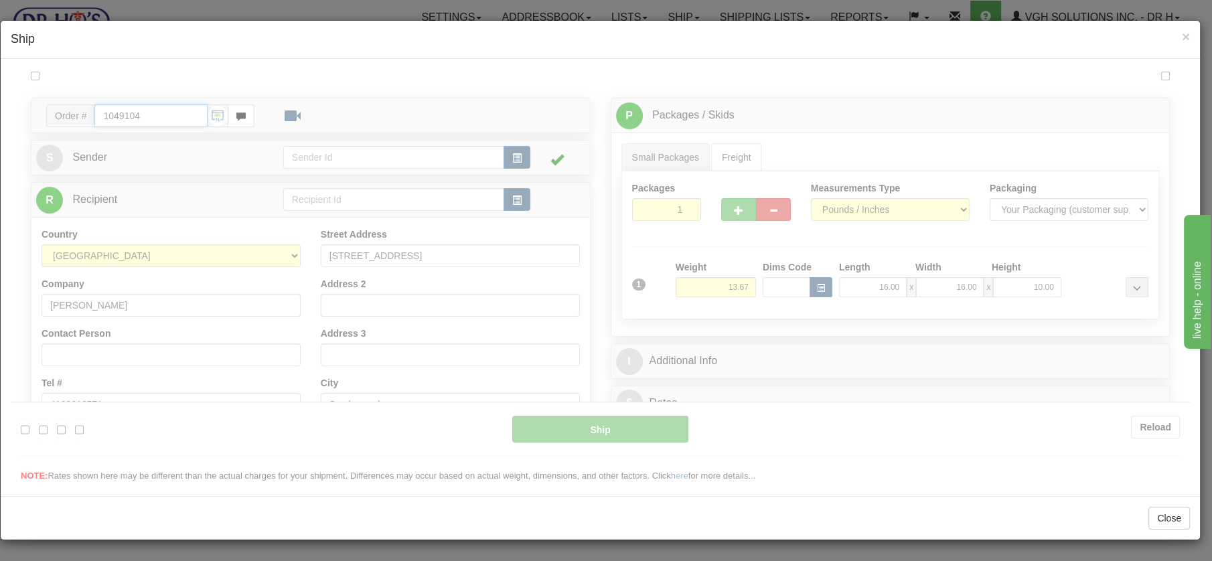
type input "20"
type input "09:00"
type input "16:00"
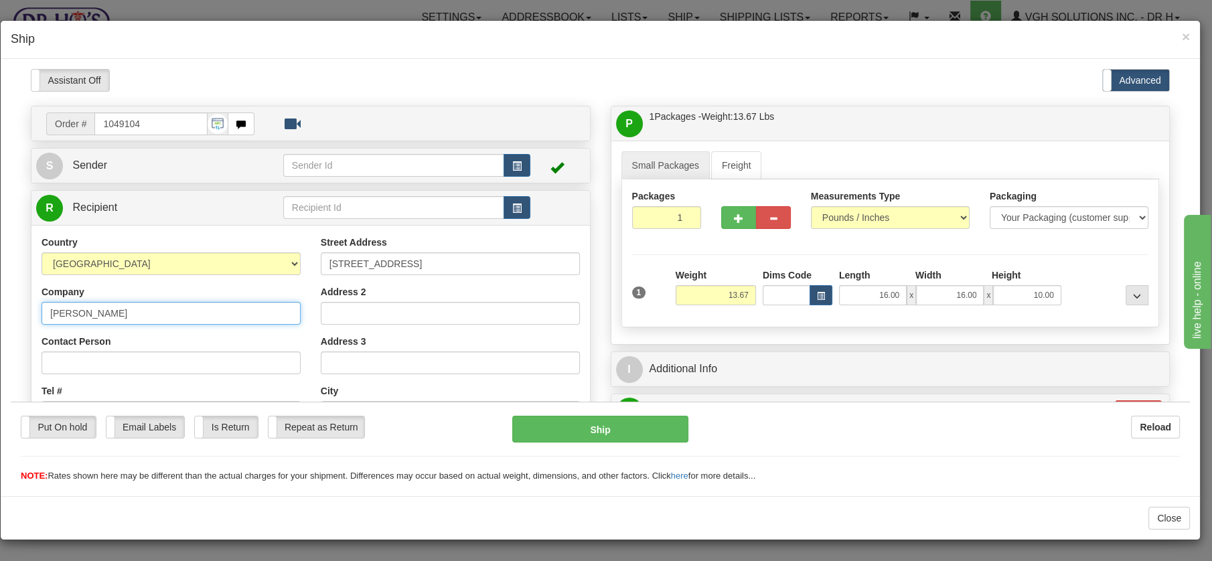
drag, startPoint x: 130, startPoint y: 311, endPoint x: 25, endPoint y: 307, distance: 105.3
click at [25, 307] on div "Order # 1049104 S" at bounding box center [311, 400] width 580 height 591
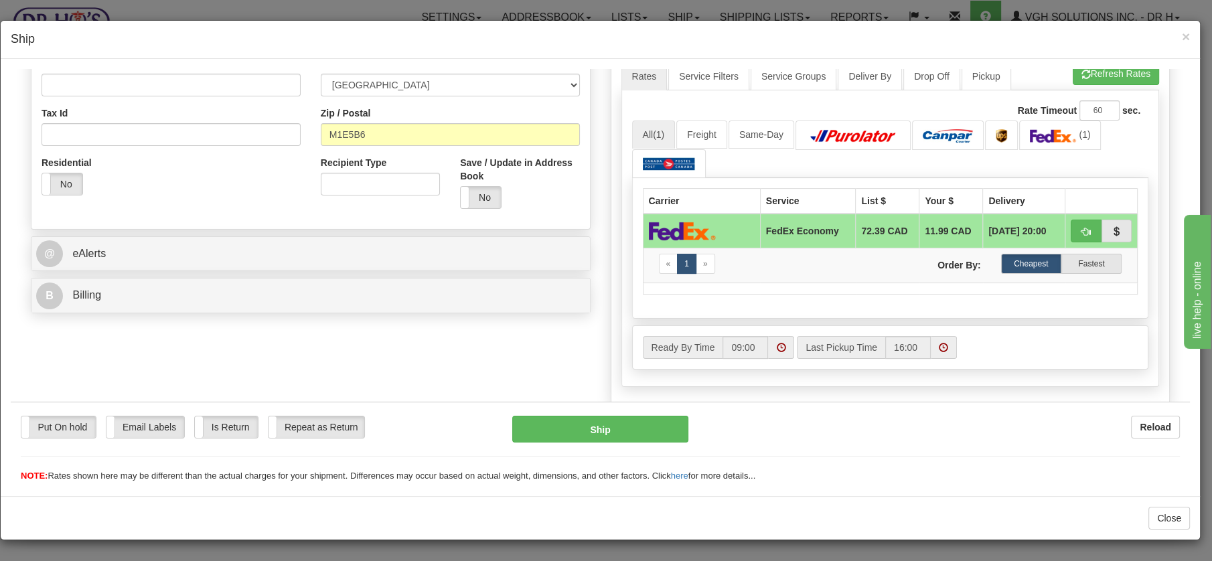
scroll to position [496, 0]
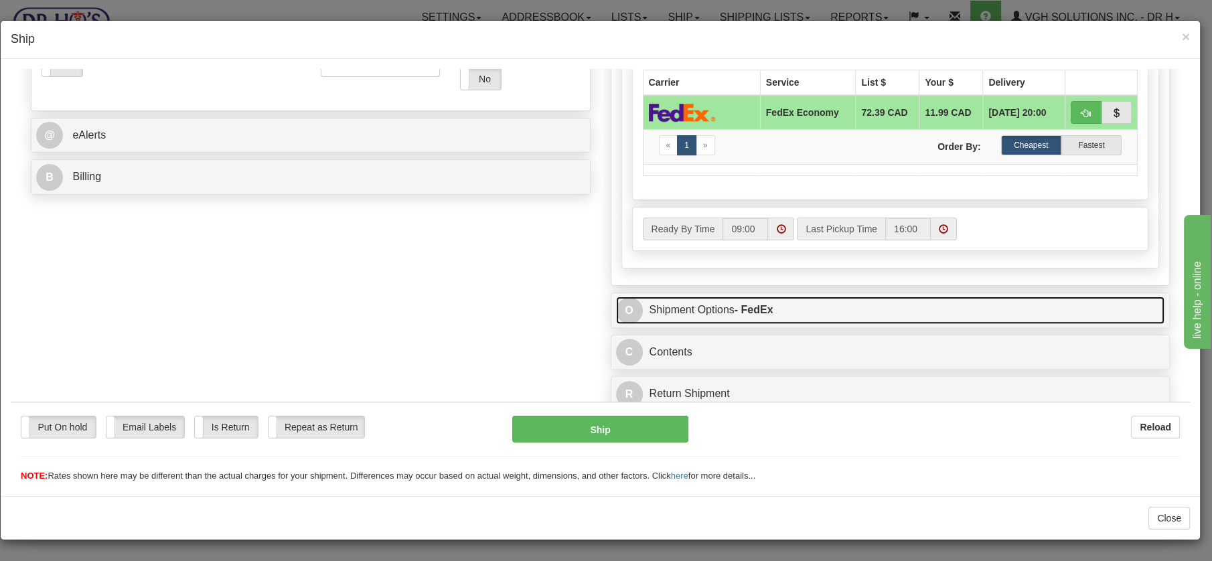
click at [659, 304] on link "O Shipment Options - FedEx" at bounding box center [890, 309] width 549 height 27
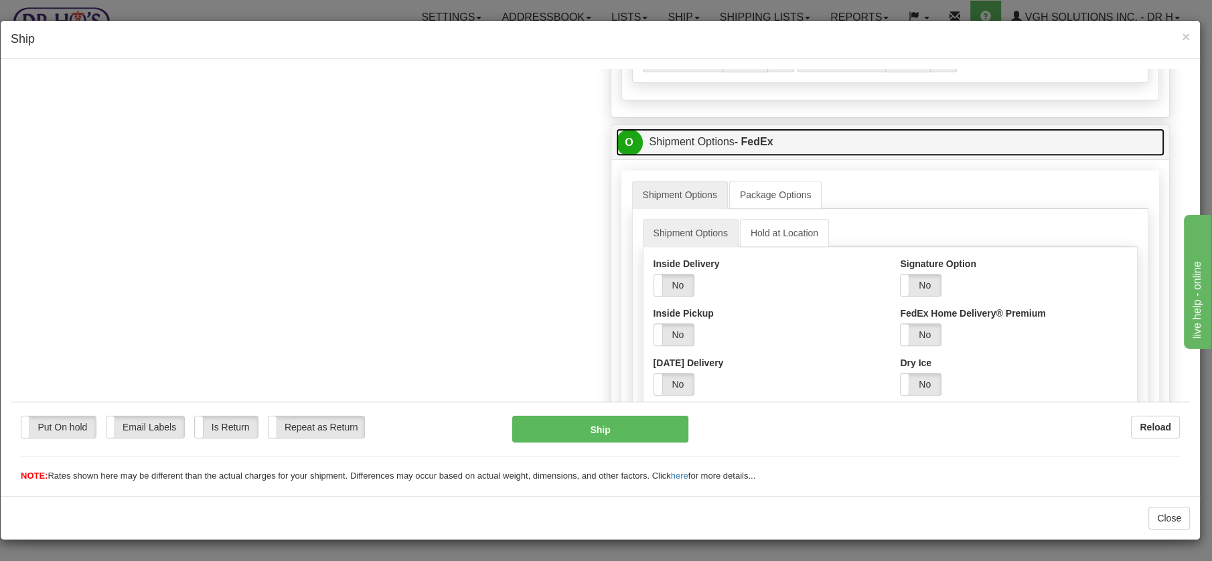
scroll to position [684, 0]
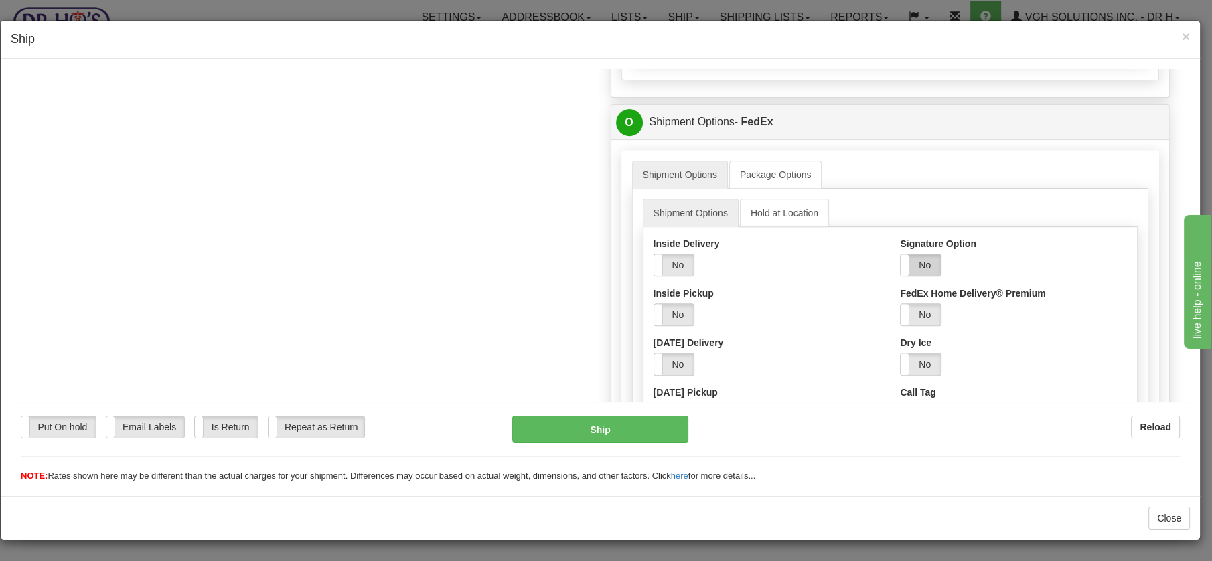
click at [912, 255] on label "No" at bounding box center [921, 264] width 40 height 21
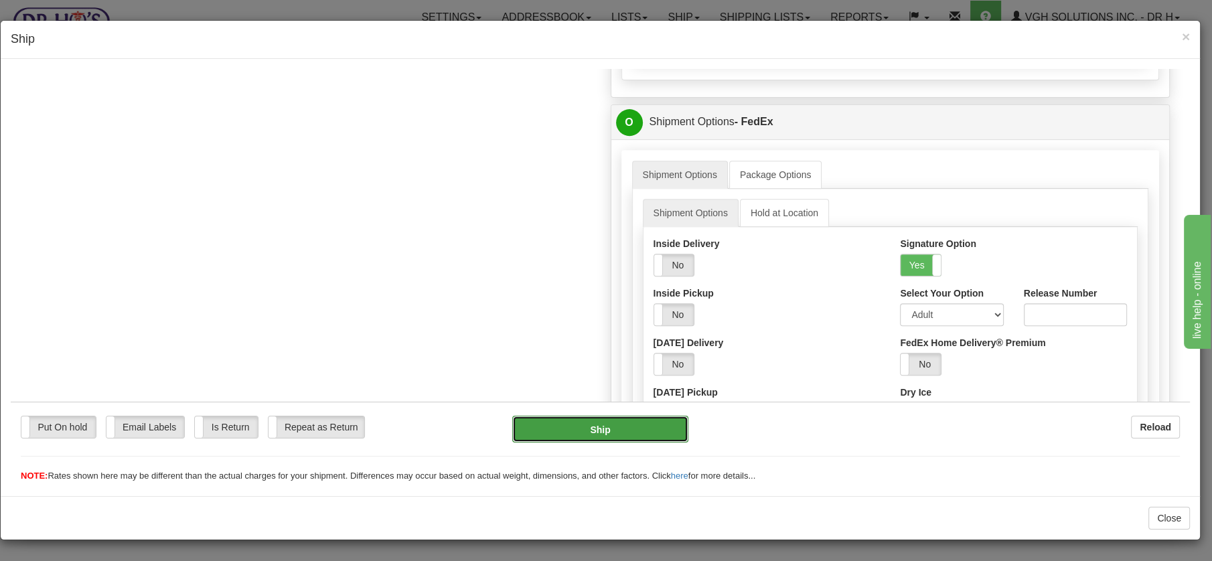
click at [614, 430] on button "Ship" at bounding box center [600, 428] width 176 height 27
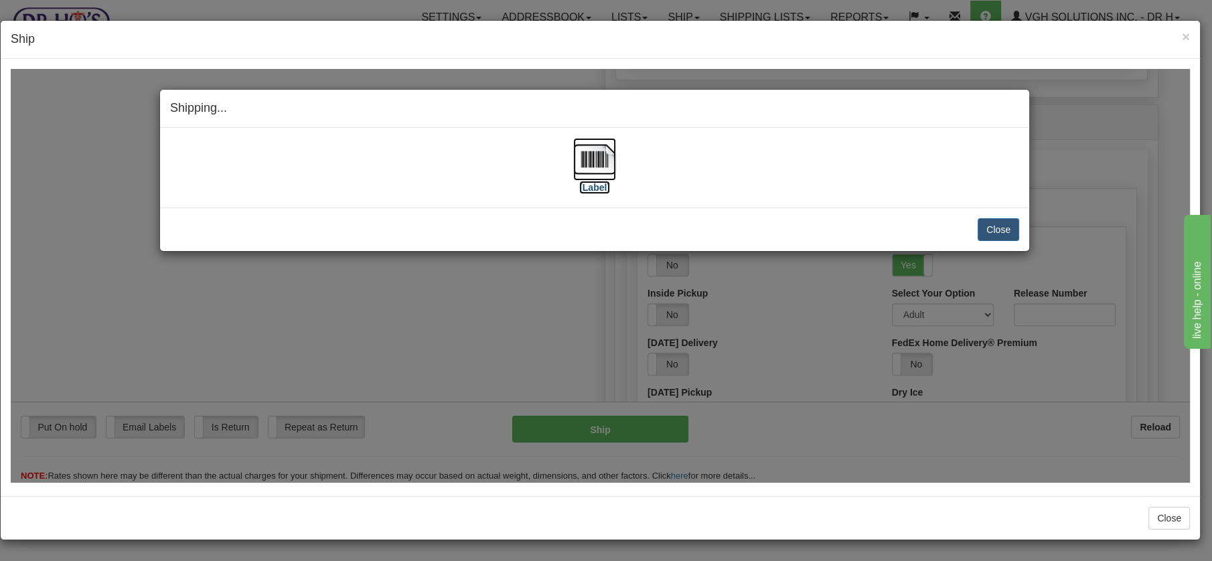
click at [593, 157] on img at bounding box center [594, 158] width 43 height 43
click at [997, 228] on button "Close" at bounding box center [999, 229] width 42 height 23
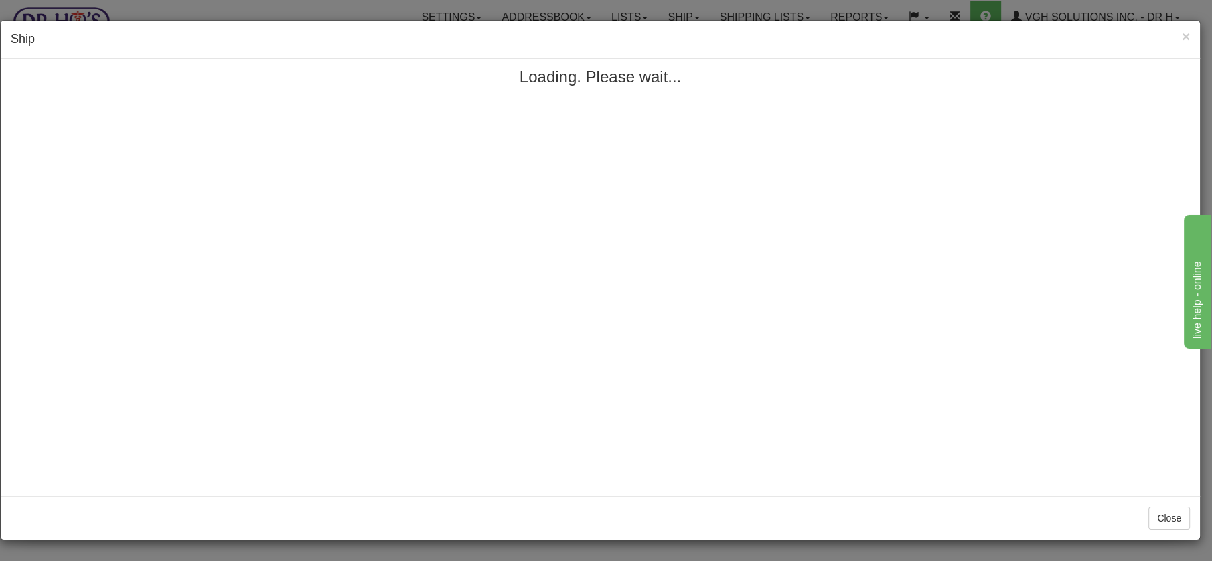
scroll to position [0, 0]
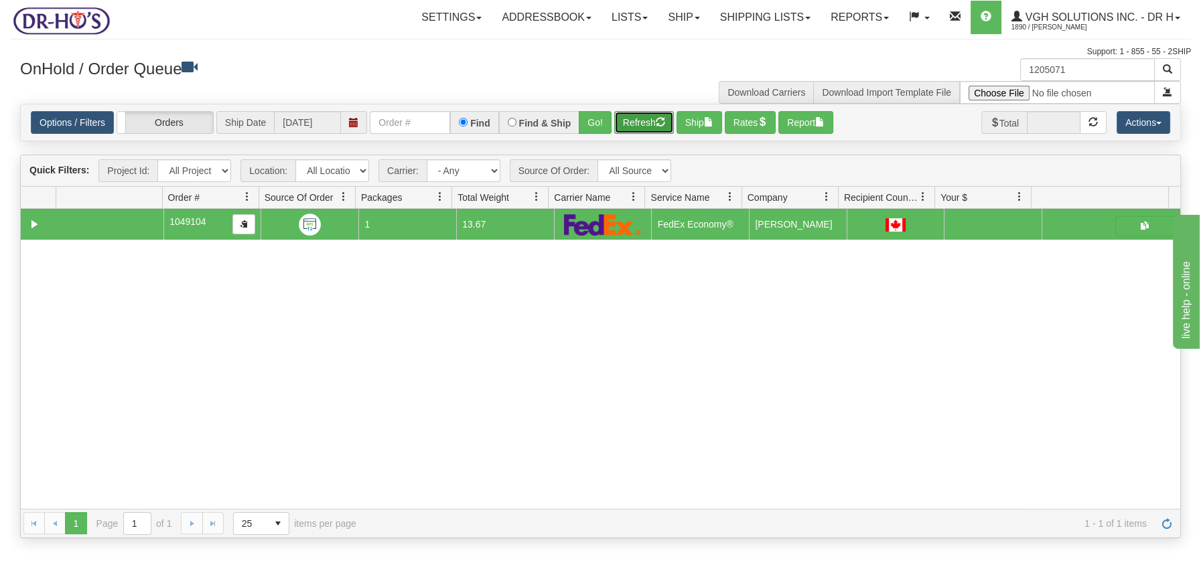
click at [655, 125] on button "Refresh" at bounding box center [644, 122] width 60 height 23
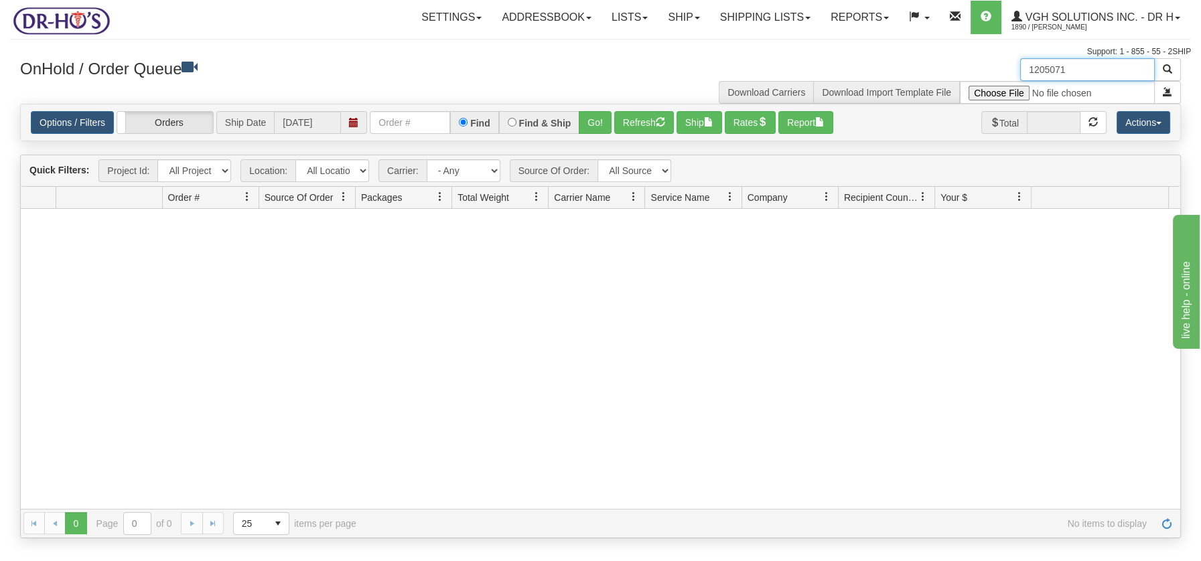
drag, startPoint x: 1081, startPoint y: 67, endPoint x: 1011, endPoint y: 63, distance: 69.8
click at [1011, 63] on div "1205071 Download Carriers Download Import Template File" at bounding box center [896, 81] width 591 height 46
click at [637, 124] on button "Refresh" at bounding box center [644, 122] width 60 height 23
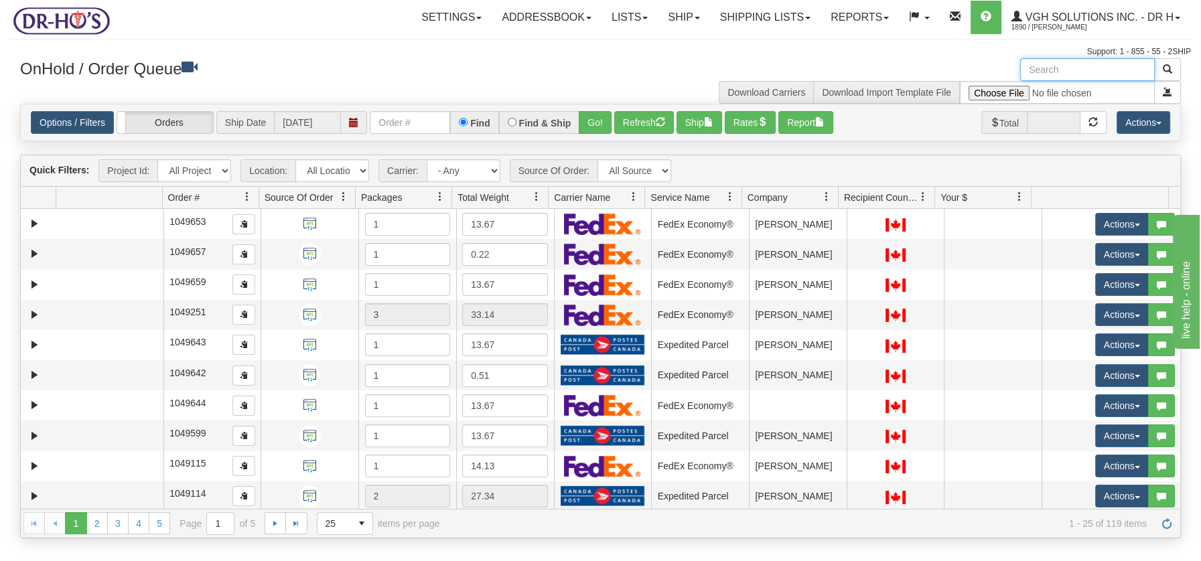
click at [1062, 76] on input "text" at bounding box center [1087, 69] width 135 height 23
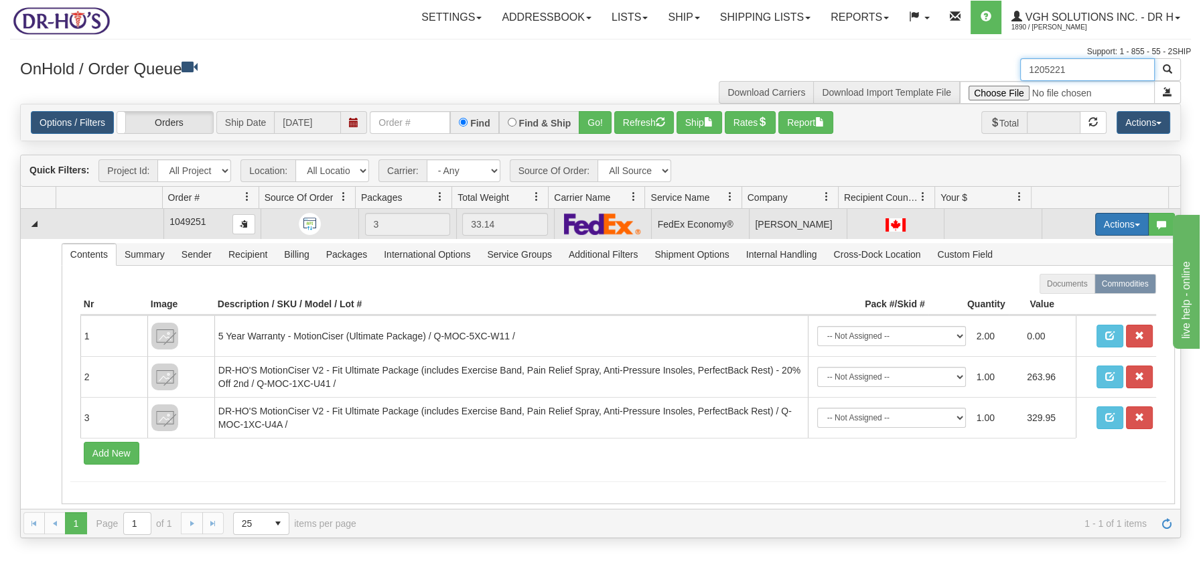
type input "1205221"
click at [1135, 223] on button "Actions" at bounding box center [1122, 224] width 54 height 23
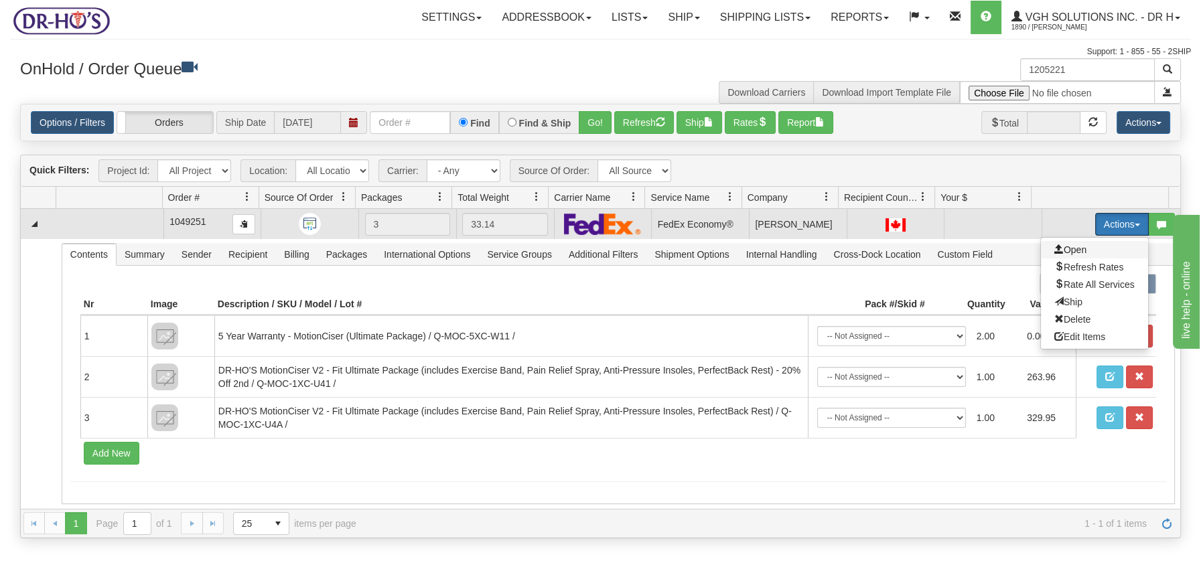
click at [1064, 248] on span "Open" at bounding box center [1070, 249] width 32 height 11
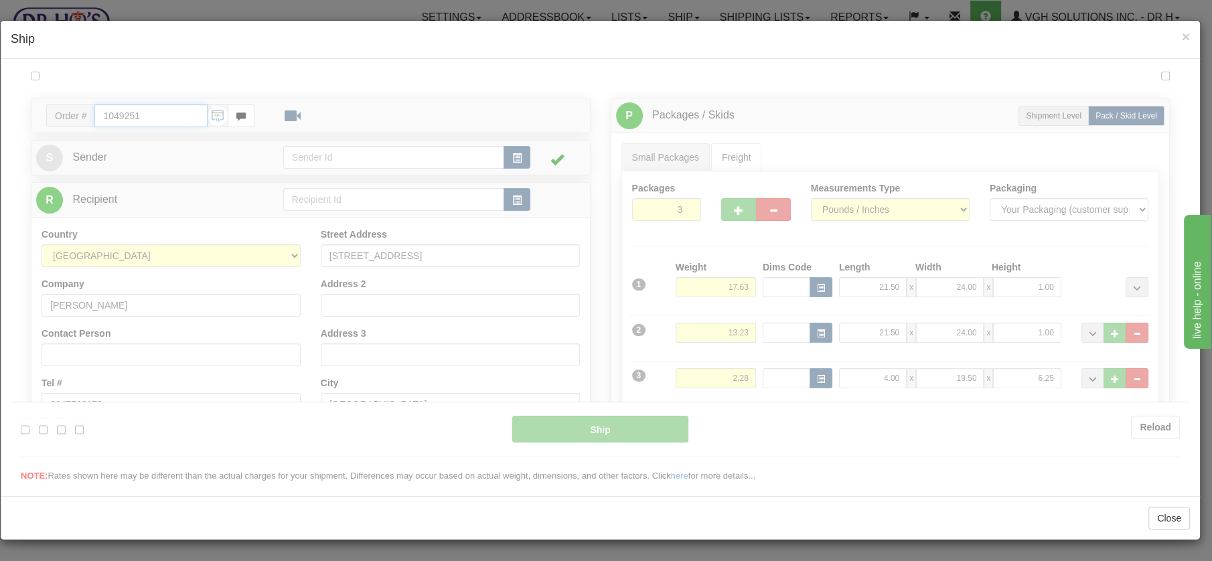
type input "20"
type input "09:00"
type input "16:00"
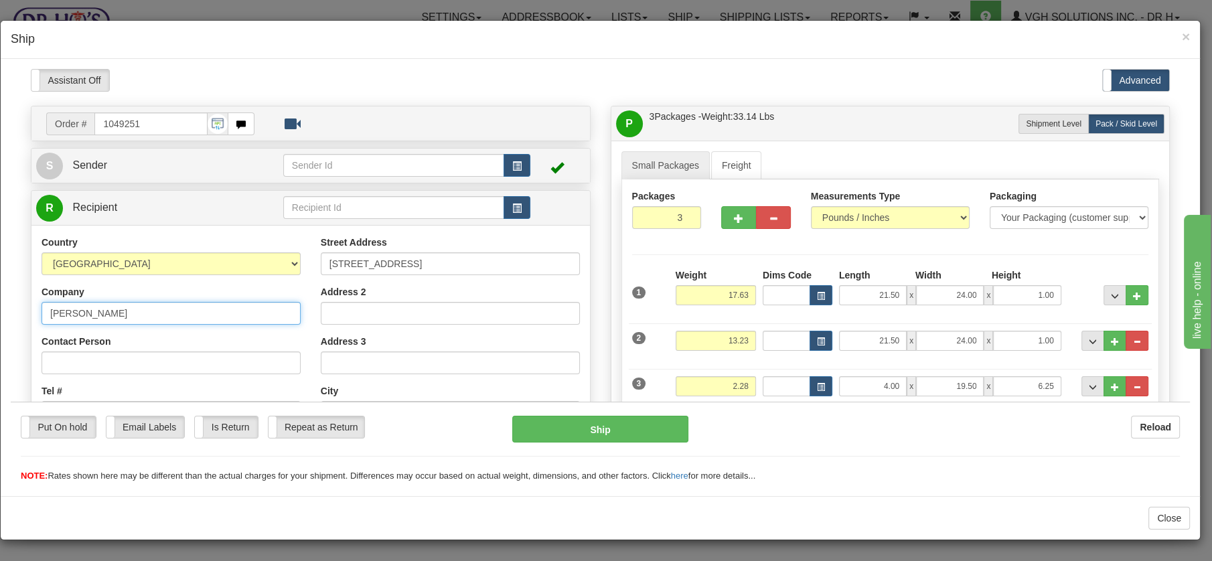
drag, startPoint x: 183, startPoint y: 312, endPoint x: 22, endPoint y: 295, distance: 161.6
click at [23, 298] on div "Order # 1049251 S" at bounding box center [311, 400] width 580 height 591
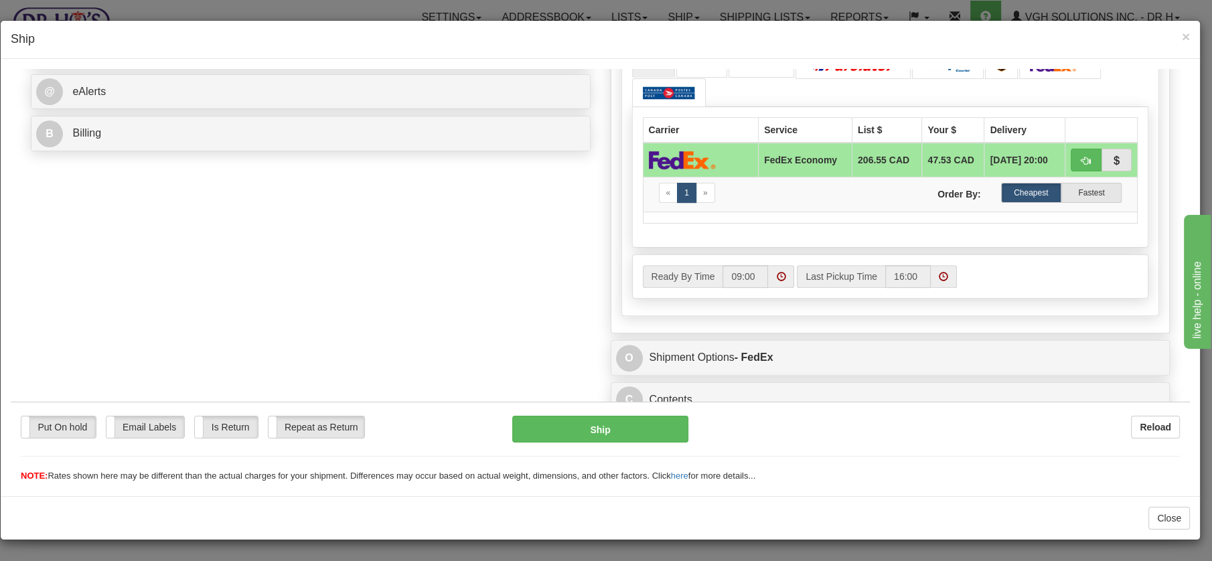
scroll to position [585, 0]
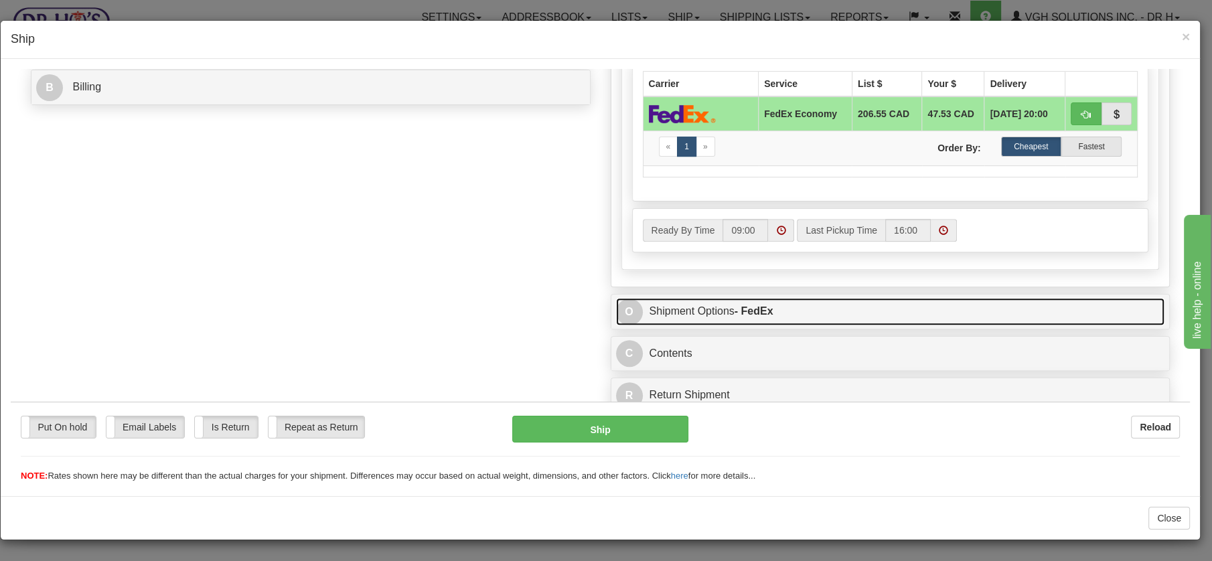
click at [669, 307] on link "O Shipment Options - FedEx" at bounding box center [890, 310] width 549 height 27
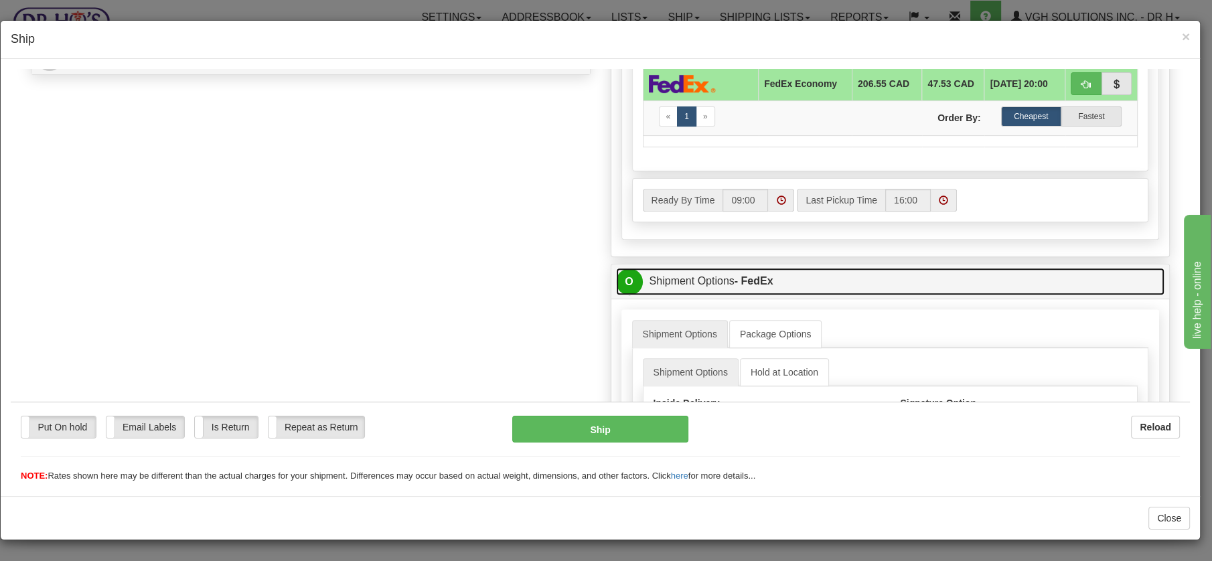
scroll to position [685, 0]
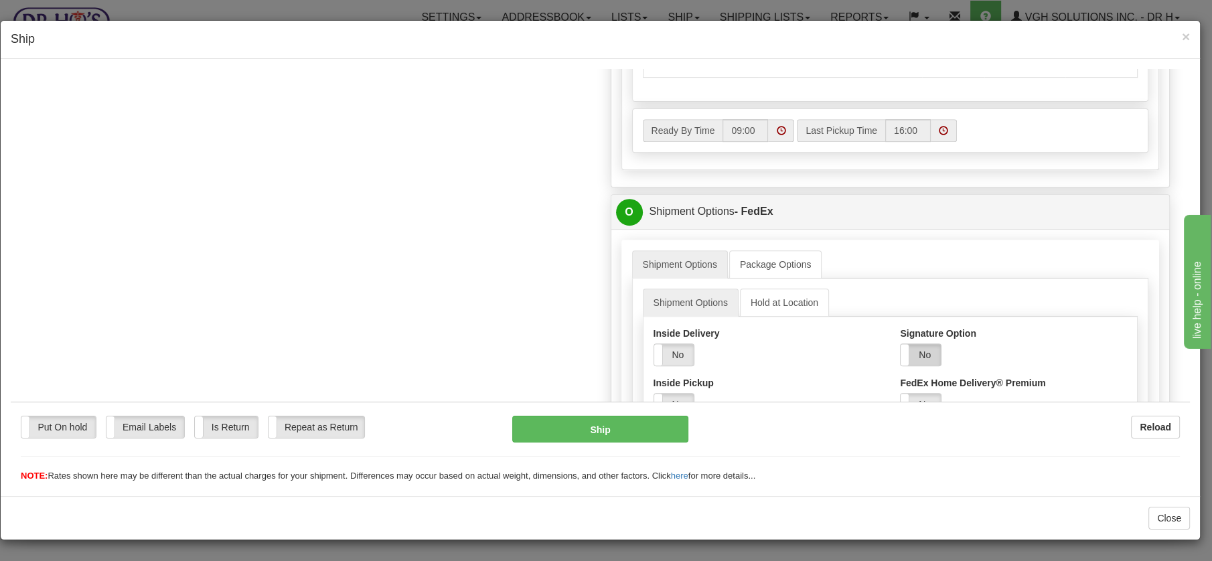
click at [920, 349] on label "No" at bounding box center [921, 354] width 40 height 21
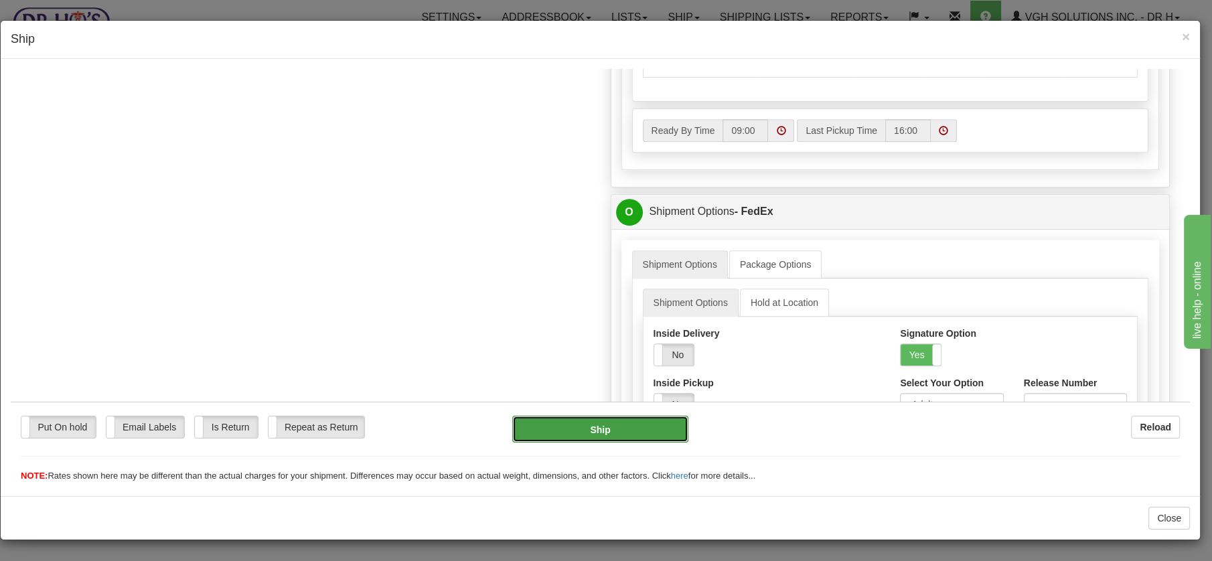
click at [613, 431] on button "Ship" at bounding box center [600, 428] width 176 height 27
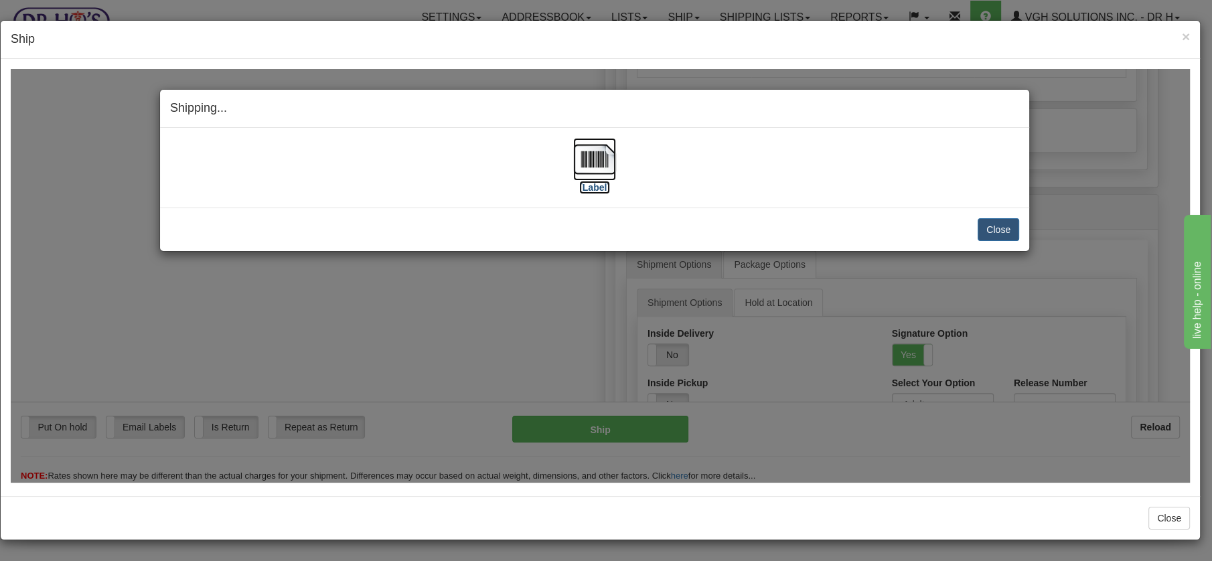
click at [593, 157] on img at bounding box center [594, 158] width 43 height 43
click at [1006, 223] on button "Close" at bounding box center [999, 229] width 42 height 23
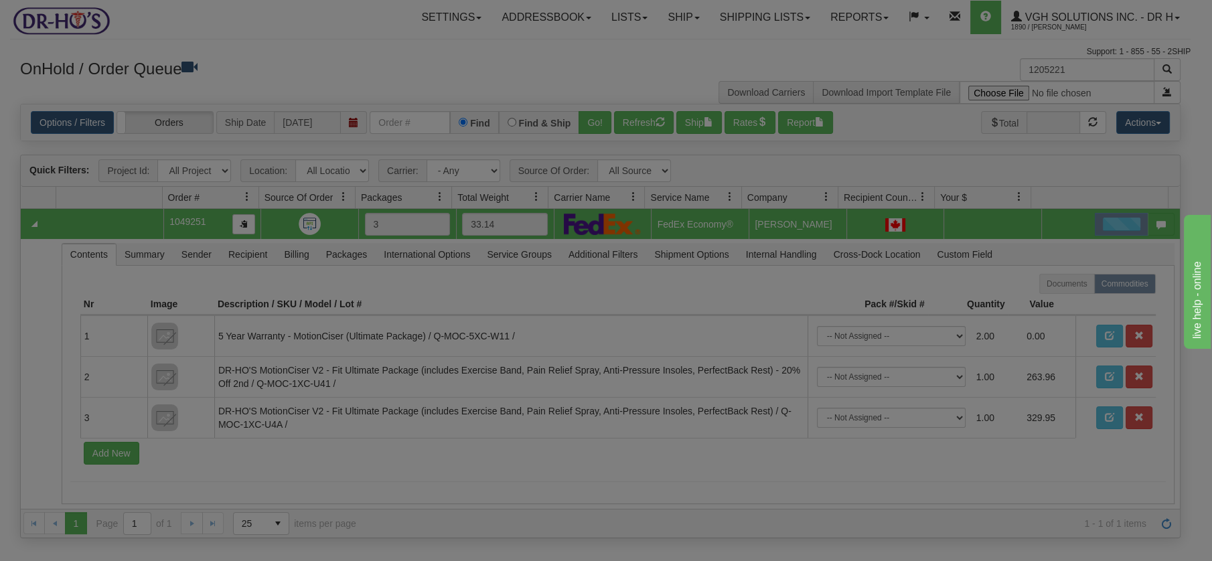
scroll to position [0, 0]
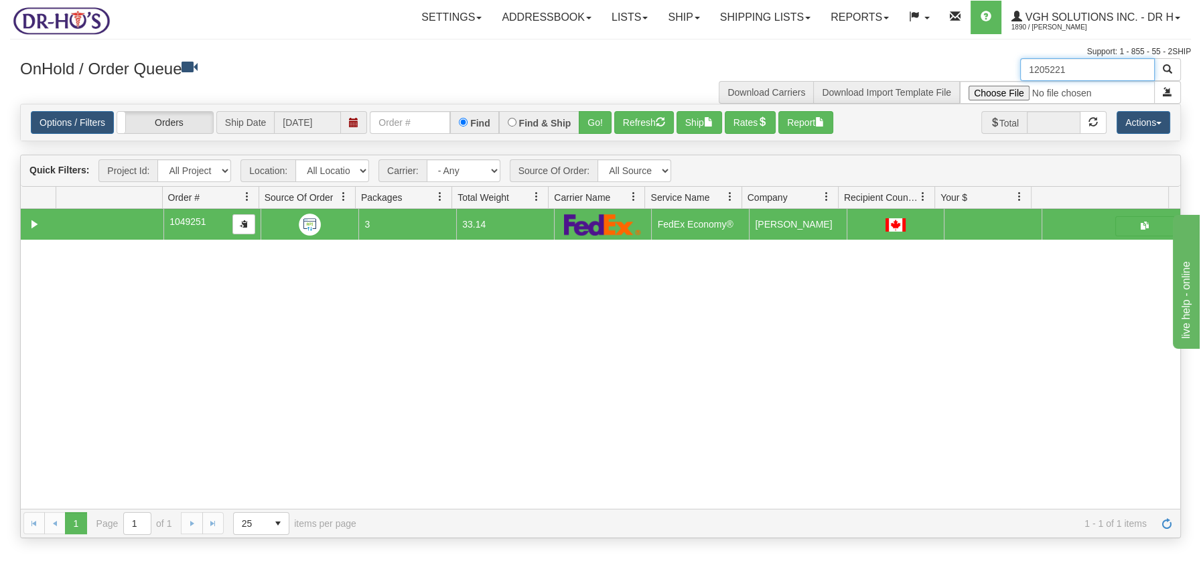
drag, startPoint x: 1078, startPoint y: 70, endPoint x: 1001, endPoint y: 81, distance: 78.5
click at [1001, 81] on div "1205221 Download Carriers Download Import Template File" at bounding box center [896, 81] width 591 height 46
click at [639, 120] on button "Refresh" at bounding box center [644, 122] width 60 height 23
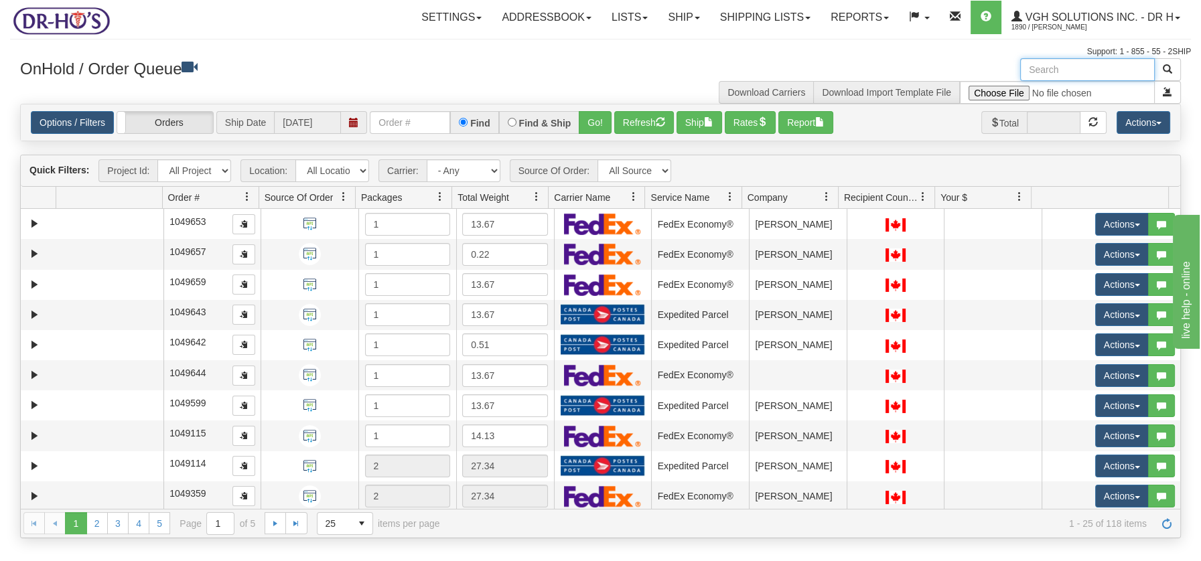
click at [1043, 70] on input "text" at bounding box center [1087, 69] width 135 height 23
click at [1169, 67] on span "button" at bounding box center [1167, 68] width 9 height 9
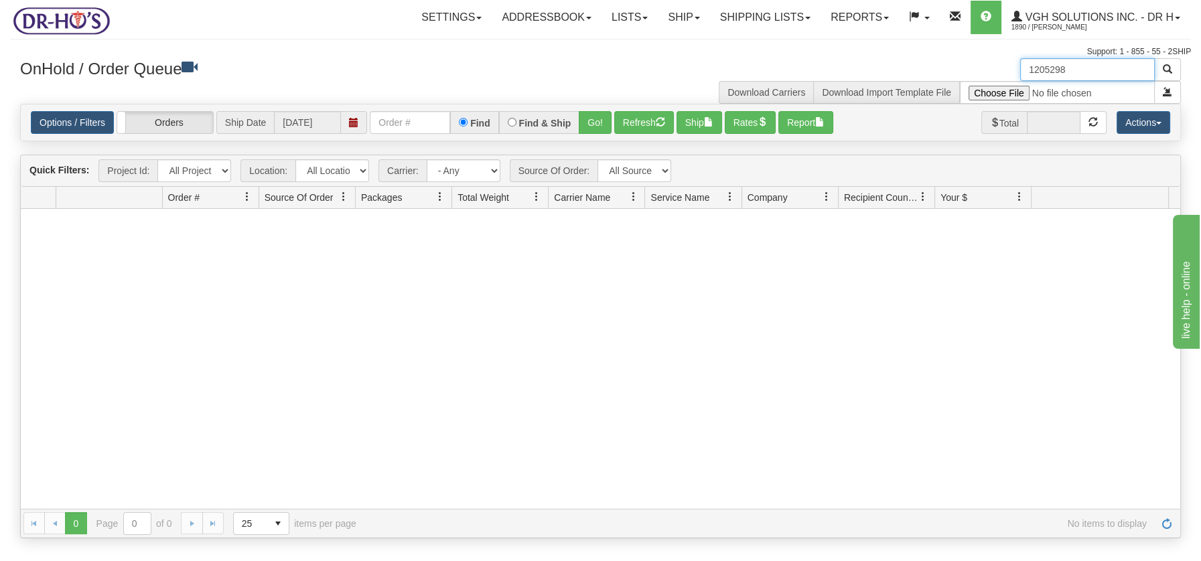
drag, startPoint x: 1080, startPoint y: 71, endPoint x: 991, endPoint y: 61, distance: 89.0
click at [991, 61] on div "1205298 Download Carriers Download Import Template File" at bounding box center [896, 81] width 591 height 46
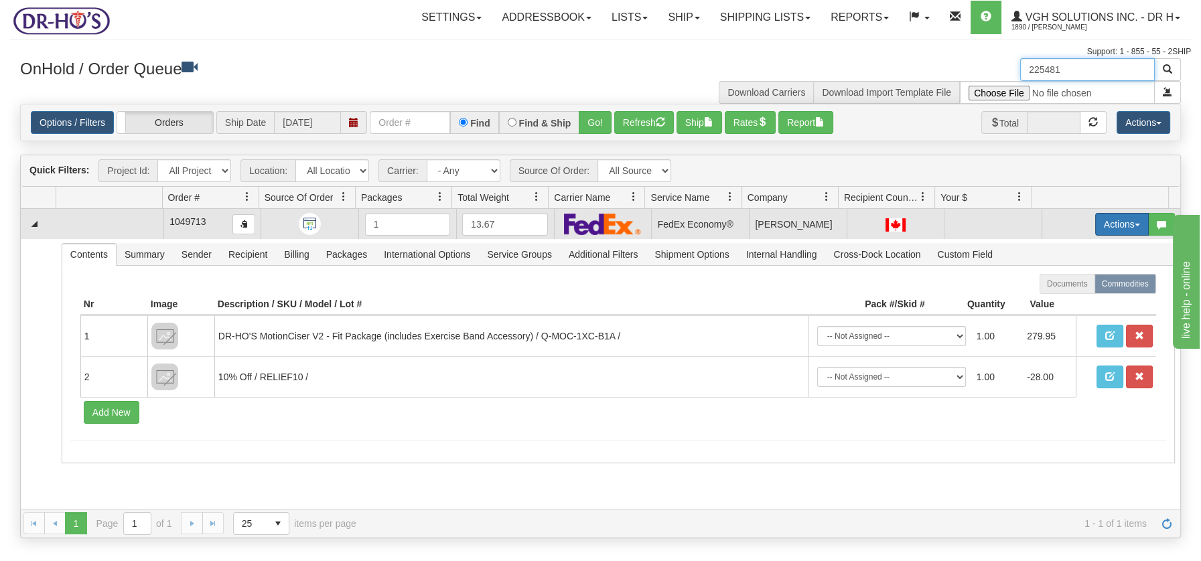
type input "225481"
click at [1123, 219] on button "Actions" at bounding box center [1122, 224] width 54 height 23
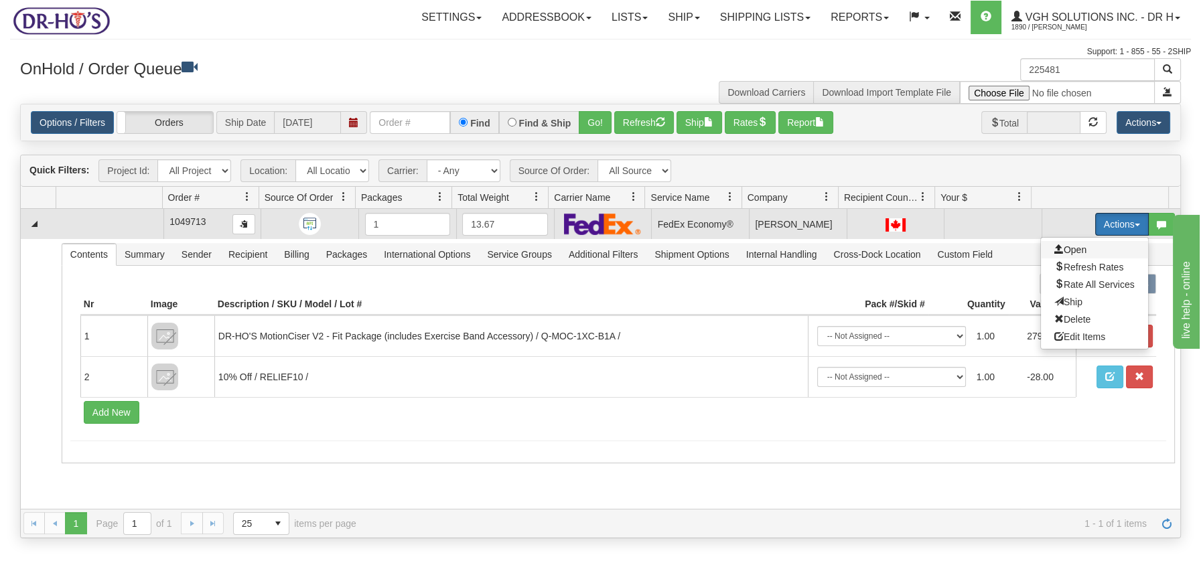
click at [1057, 246] on span "Open" at bounding box center [1070, 249] width 32 height 11
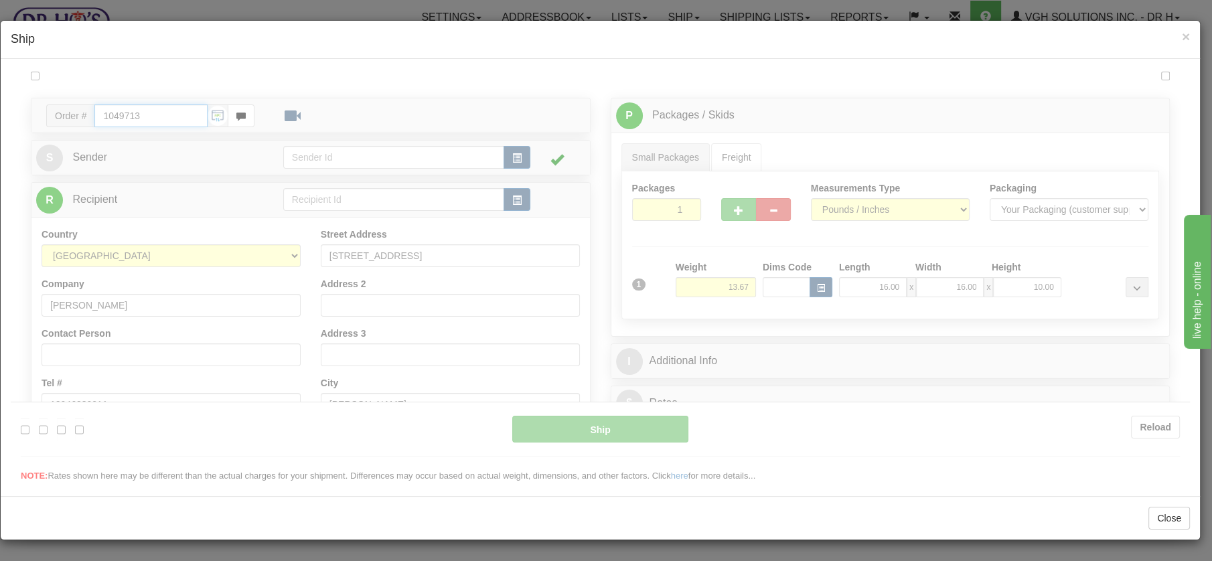
type input "20"
type input "09:00"
type input "16:00"
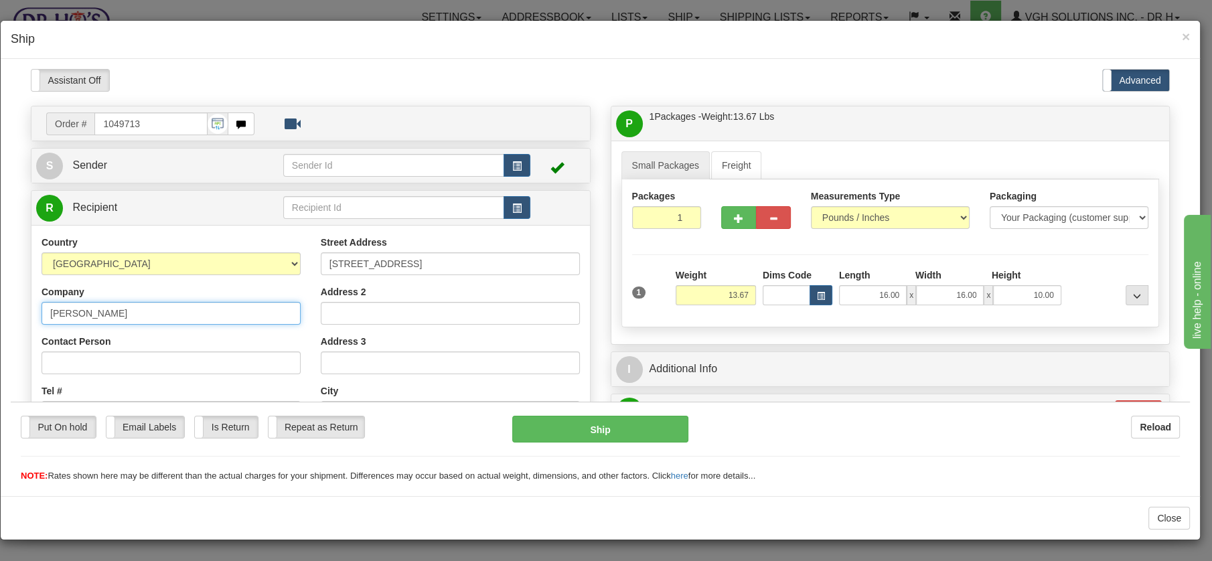
drag, startPoint x: 139, startPoint y: 309, endPoint x: 46, endPoint y: 304, distance: 93.2
click at [46, 304] on input "Donna Anderson" at bounding box center [171, 312] width 259 height 23
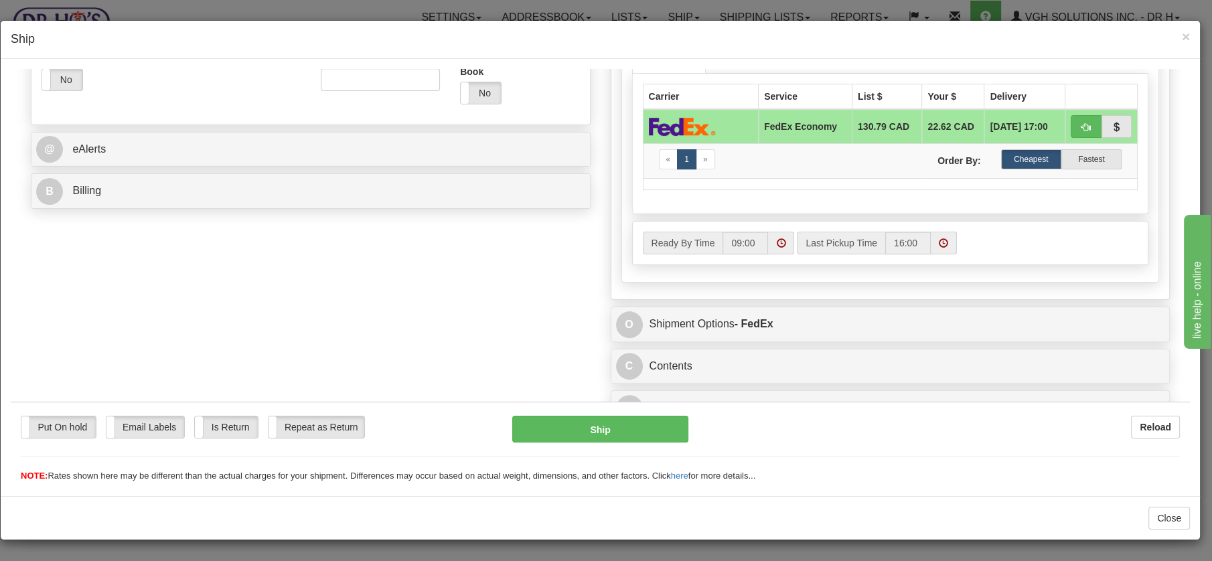
scroll to position [496, 0]
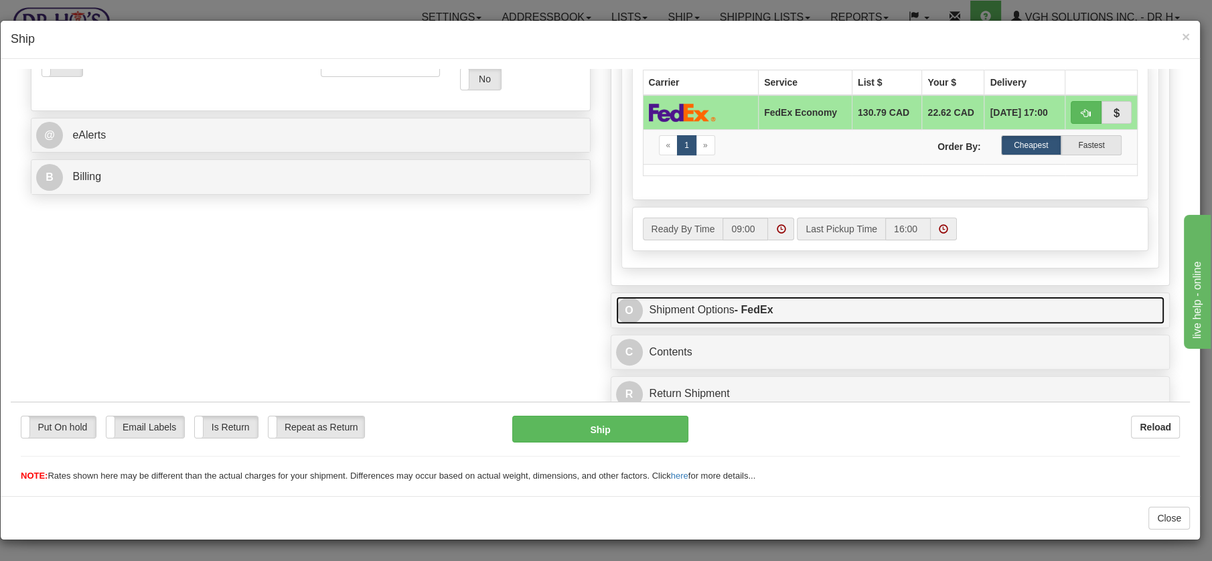
click at [651, 306] on link "O Shipment Options - FedEx" at bounding box center [890, 309] width 549 height 27
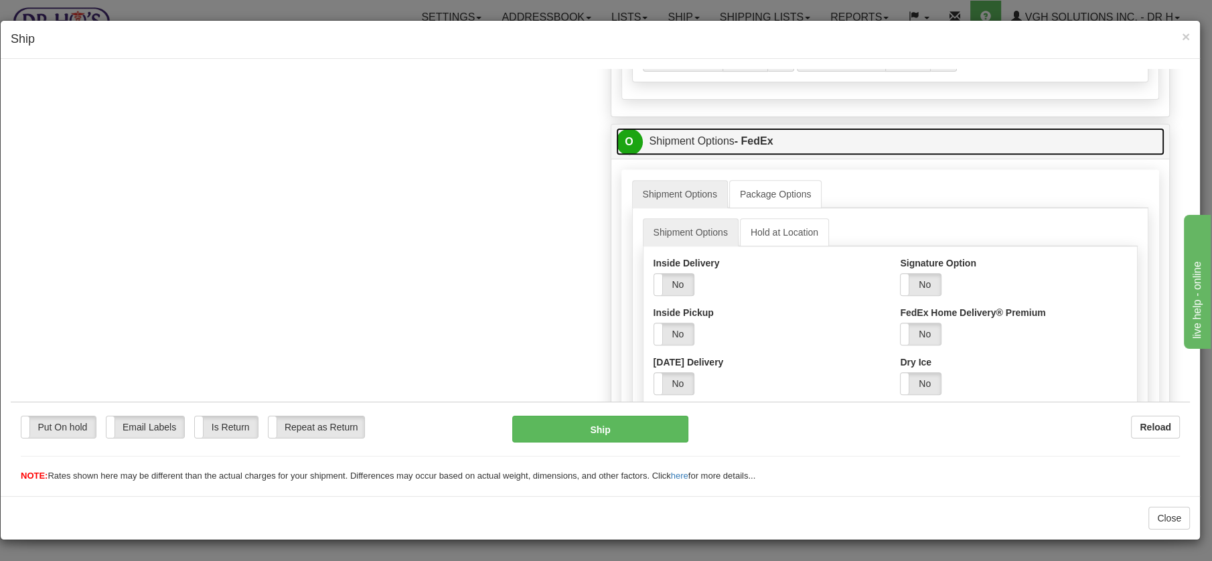
scroll to position [704, 0]
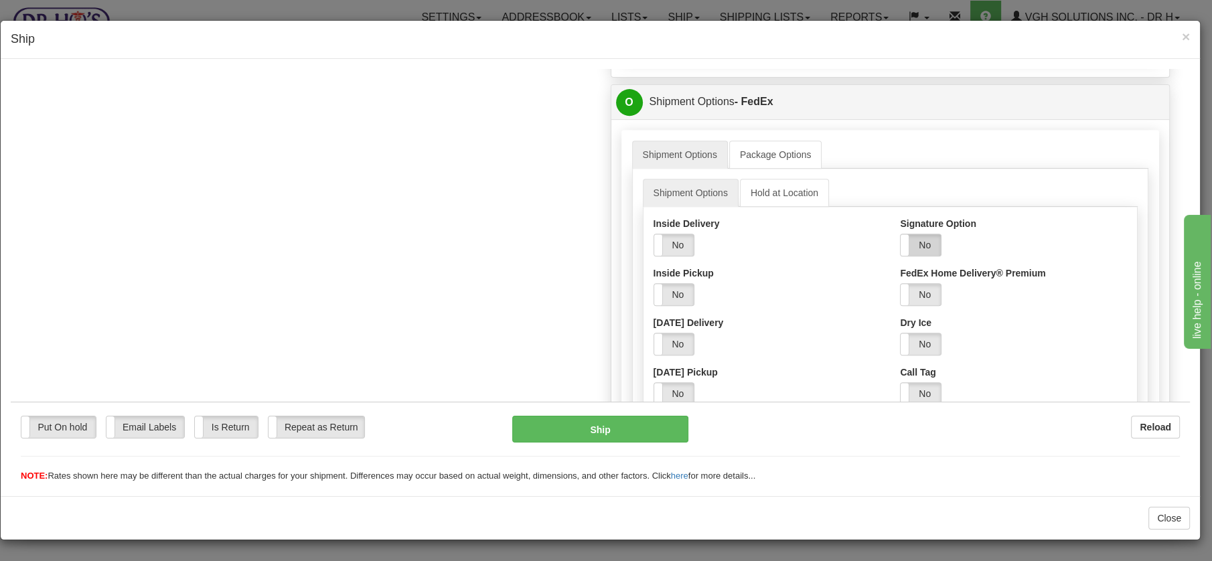
click at [911, 236] on label "No" at bounding box center [921, 244] width 40 height 21
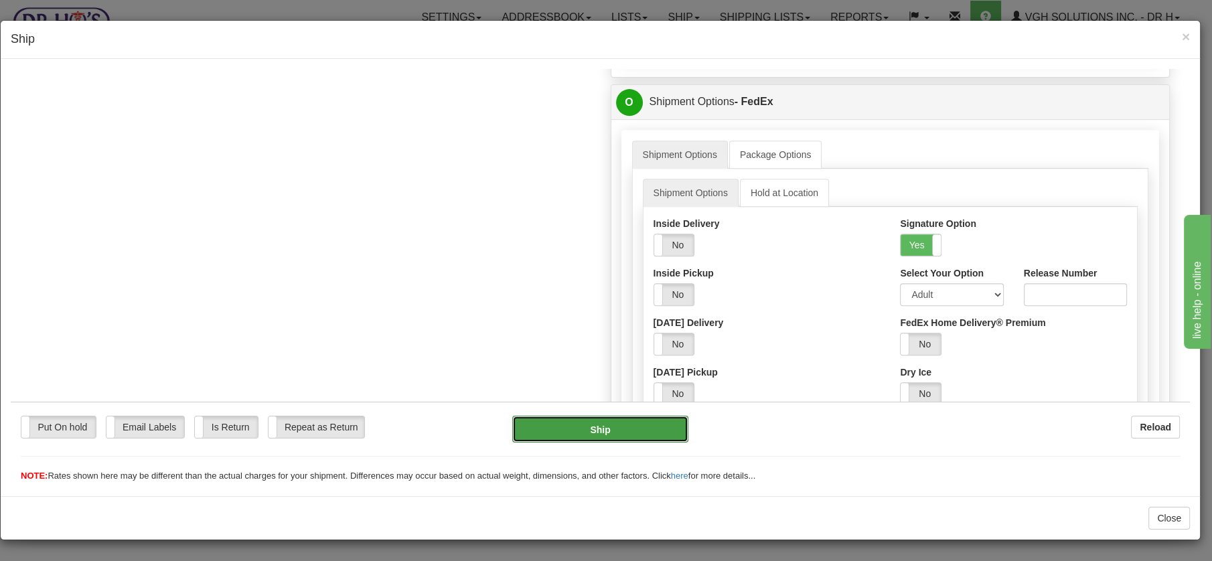
click at [616, 430] on button "Ship" at bounding box center [600, 428] width 176 height 27
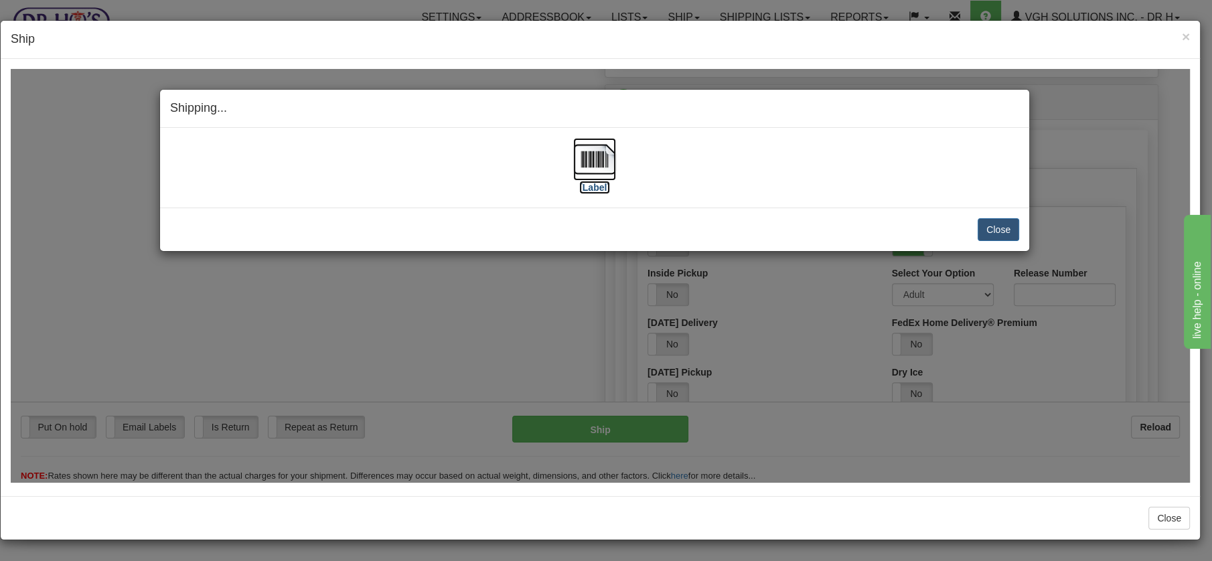
click at [605, 156] on img at bounding box center [594, 158] width 43 height 43
click at [997, 225] on button "Close" at bounding box center [999, 229] width 42 height 23
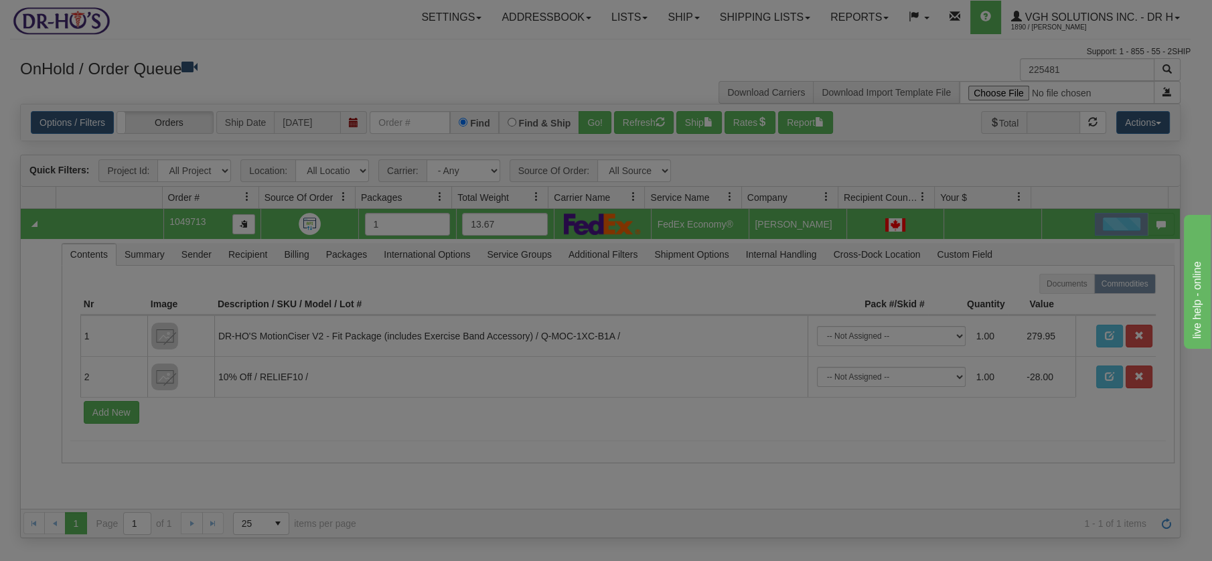
scroll to position [0, 0]
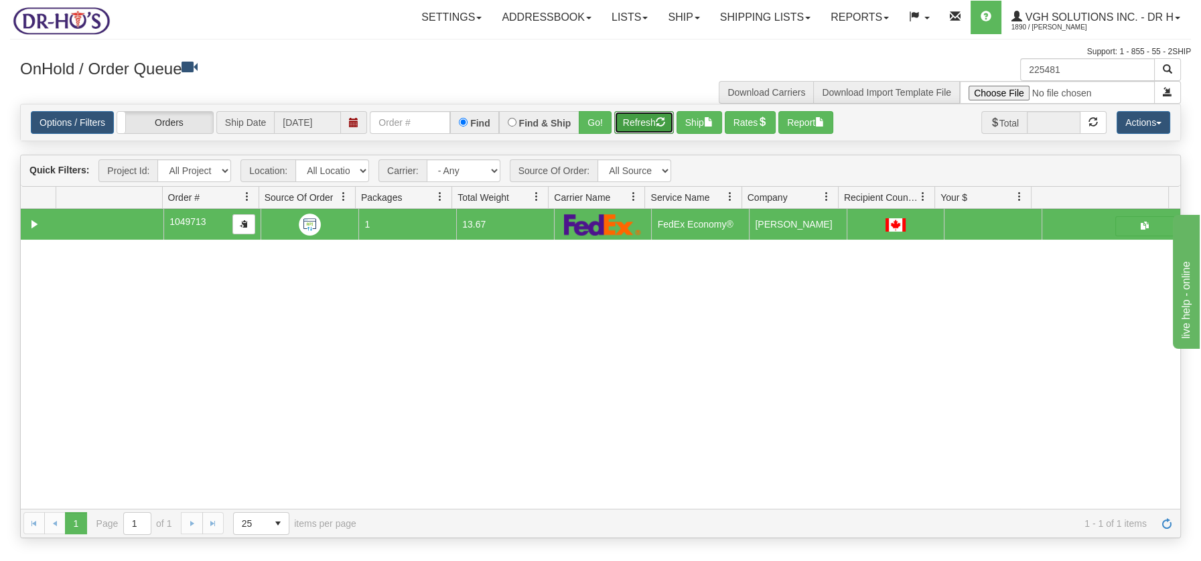
click at [641, 120] on button "Refresh" at bounding box center [644, 122] width 60 height 23
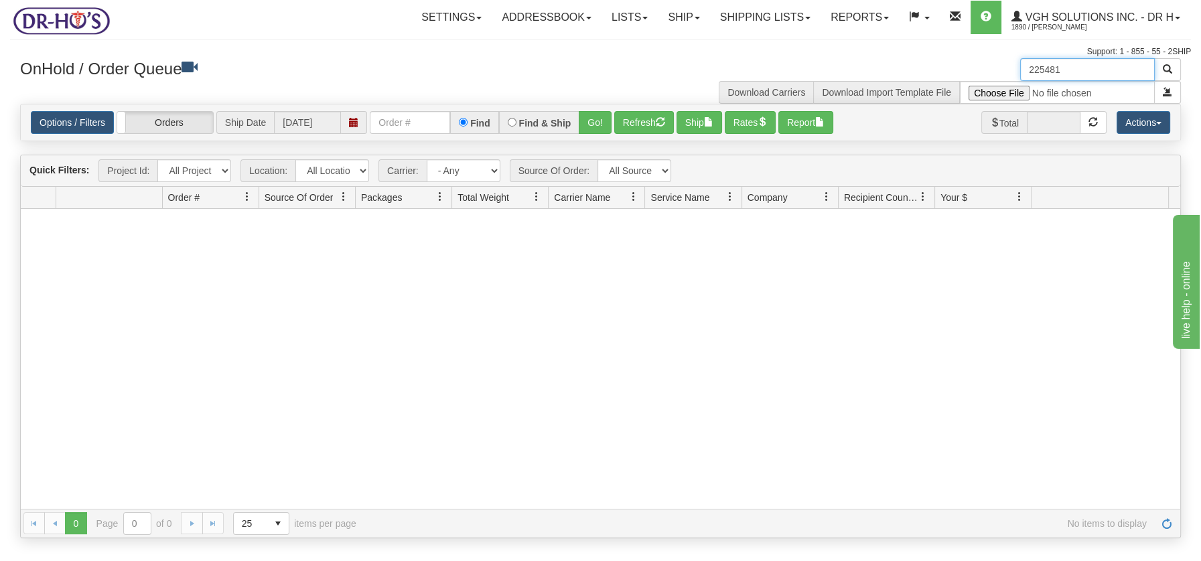
drag, startPoint x: 1072, startPoint y: 67, endPoint x: 1008, endPoint y: 67, distance: 64.3
click at [1008, 67] on div "225481 Download Carriers Download Import Template File" at bounding box center [896, 81] width 591 height 46
click at [631, 126] on button "Refresh" at bounding box center [644, 122] width 60 height 23
click at [1047, 72] on input "text" at bounding box center [1087, 69] width 135 height 23
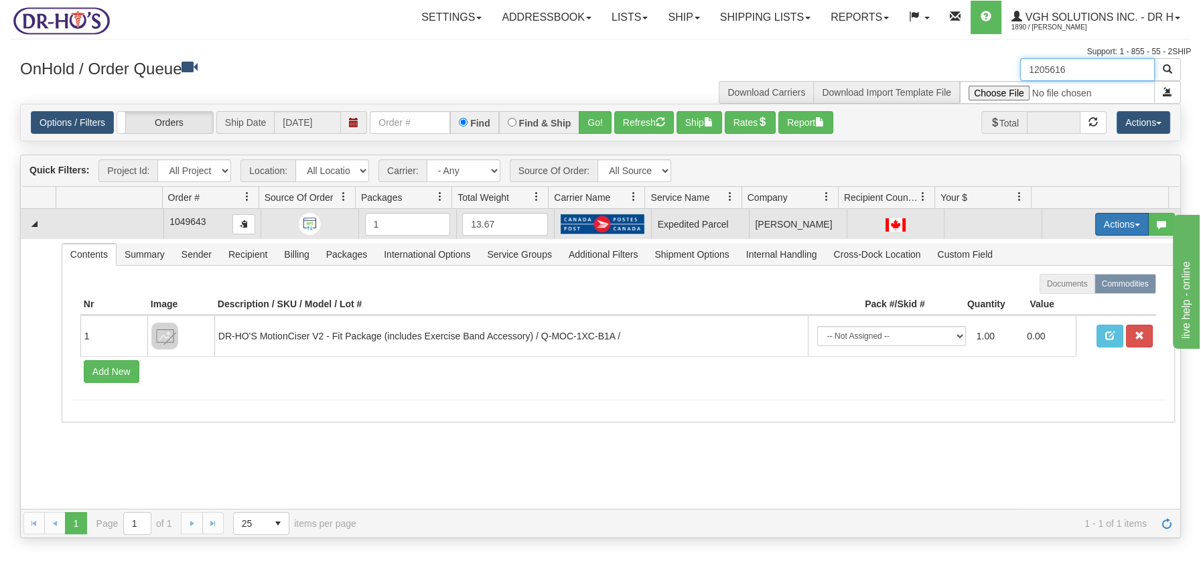
type input "1205616"
click at [1127, 219] on button "Actions" at bounding box center [1122, 224] width 54 height 23
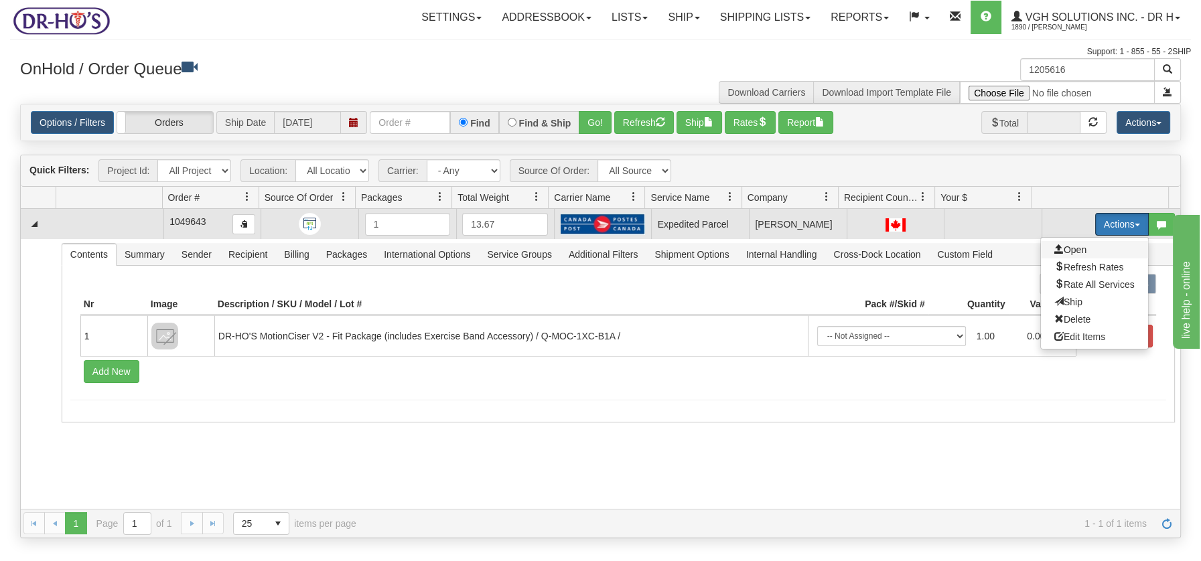
click at [1057, 250] on span "Open" at bounding box center [1070, 249] width 32 height 11
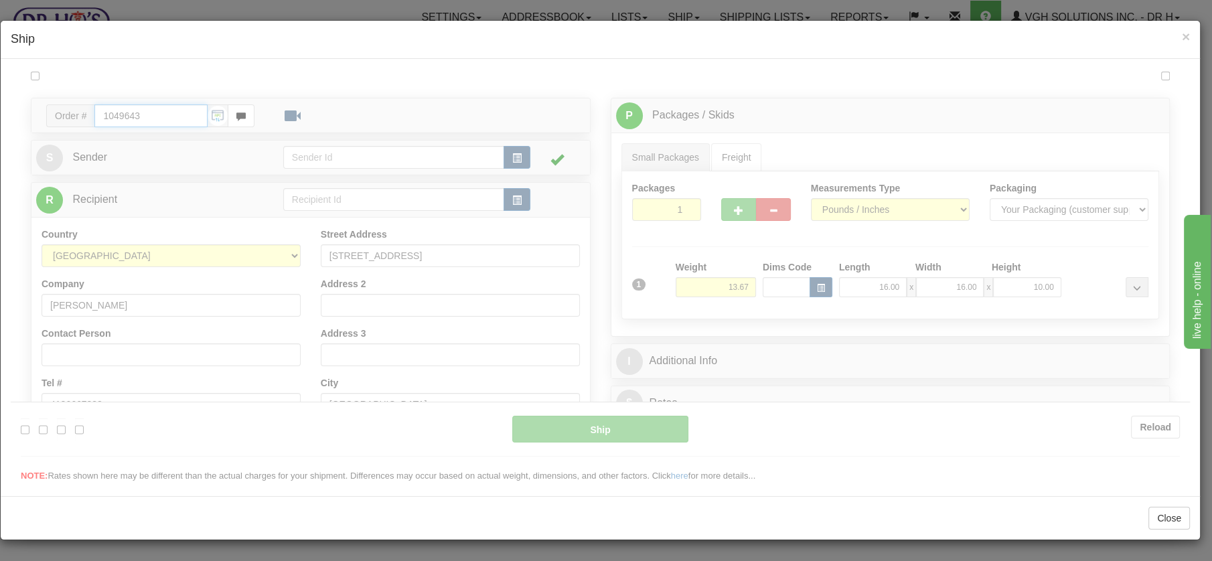
type input "DOM.EP"
type input "09:00"
type input "16:00"
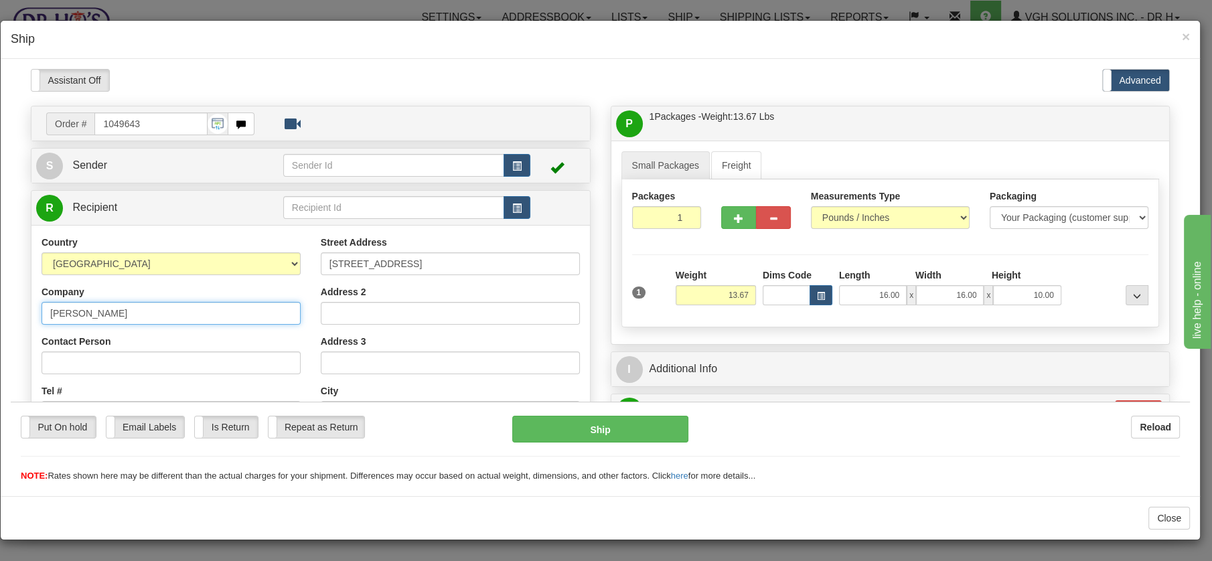
drag, startPoint x: 163, startPoint y: 312, endPoint x: 17, endPoint y: 311, distance: 146.0
click at [17, 311] on div "Please wait... Attention! Ok Add to Bidding... Preview Custom Documents Preview…" at bounding box center [600, 490] width 1179 height 845
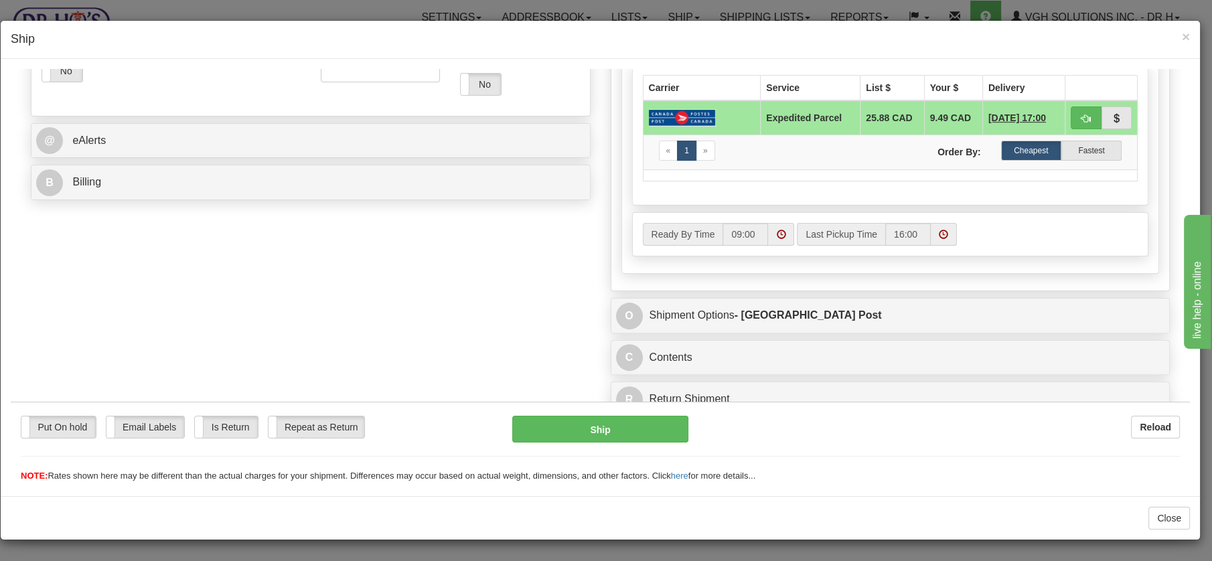
scroll to position [496, 0]
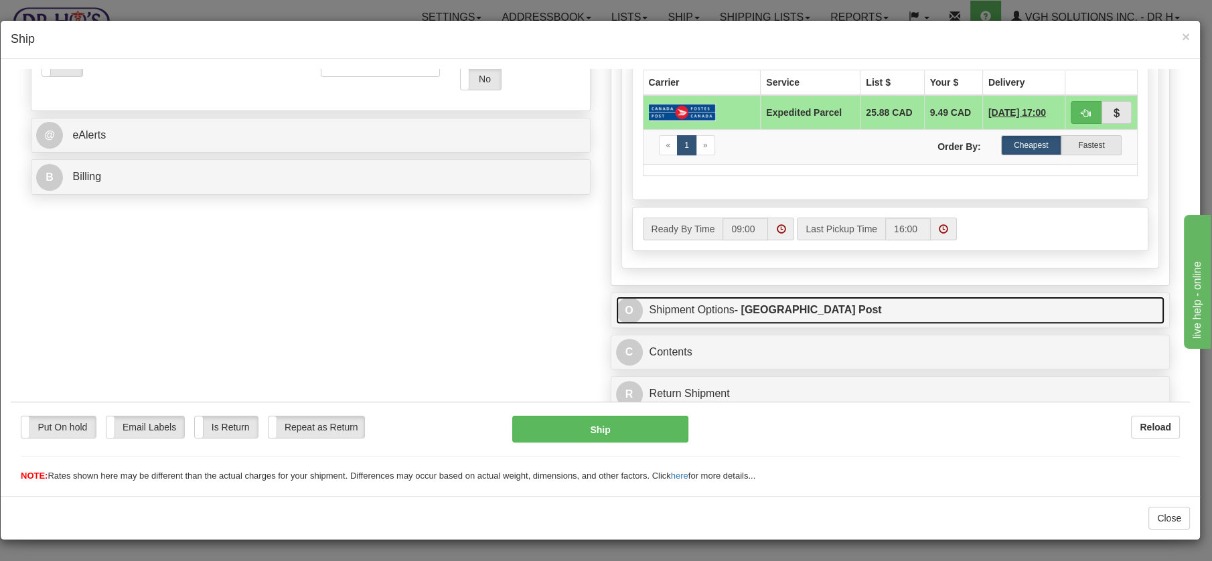
click at [674, 302] on link "O Shipment Options - Canada Post" at bounding box center [890, 309] width 549 height 27
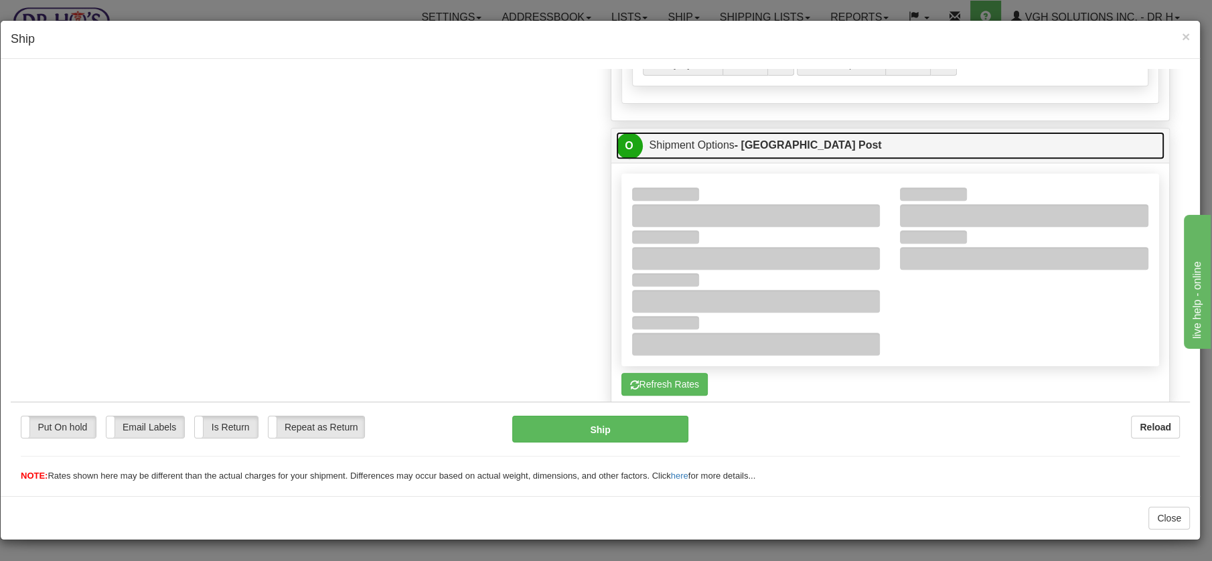
scroll to position [659, 0]
click at [697, 144] on link "O Shipment Options - Canada Post" at bounding box center [890, 146] width 549 height 27
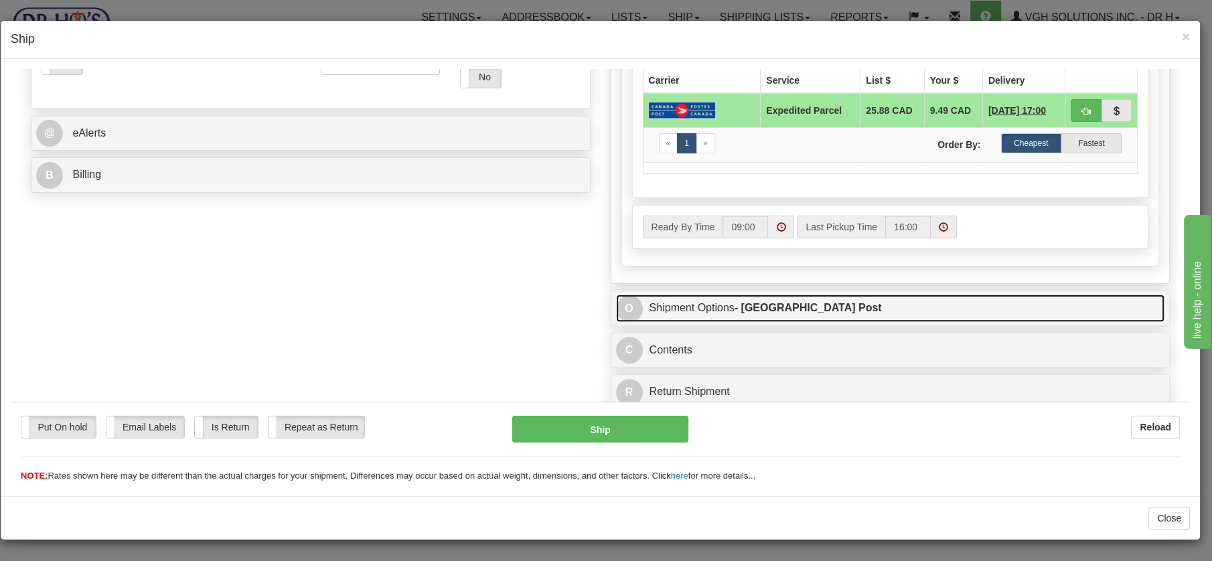
scroll to position [496, 0]
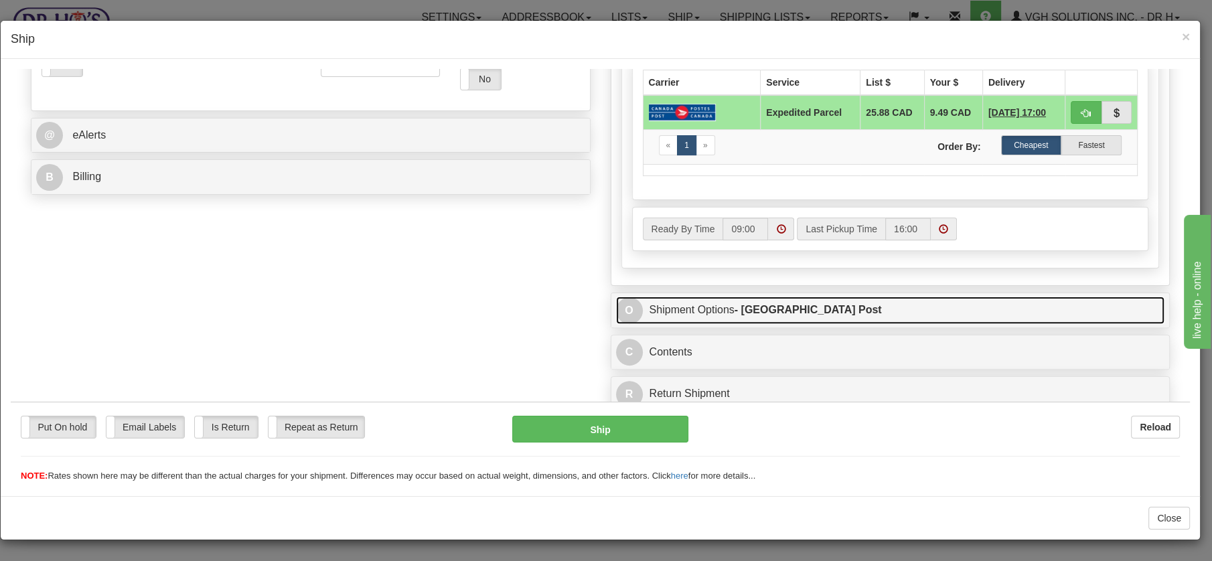
click at [693, 307] on link "O Shipment Options - Canada Post" at bounding box center [890, 309] width 549 height 27
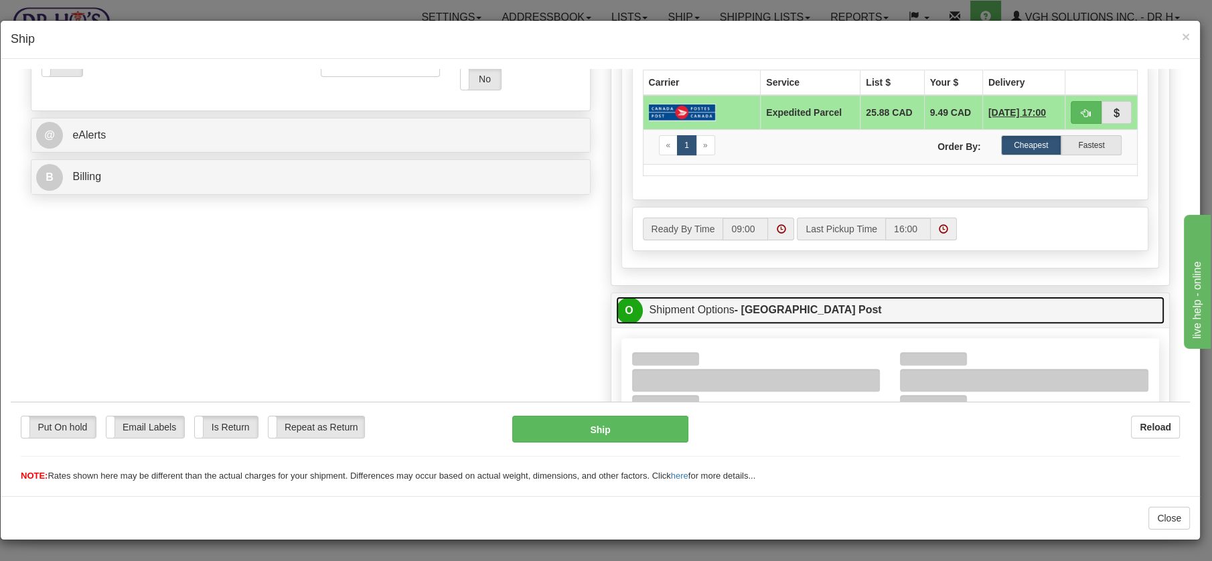
scroll to position [659, 0]
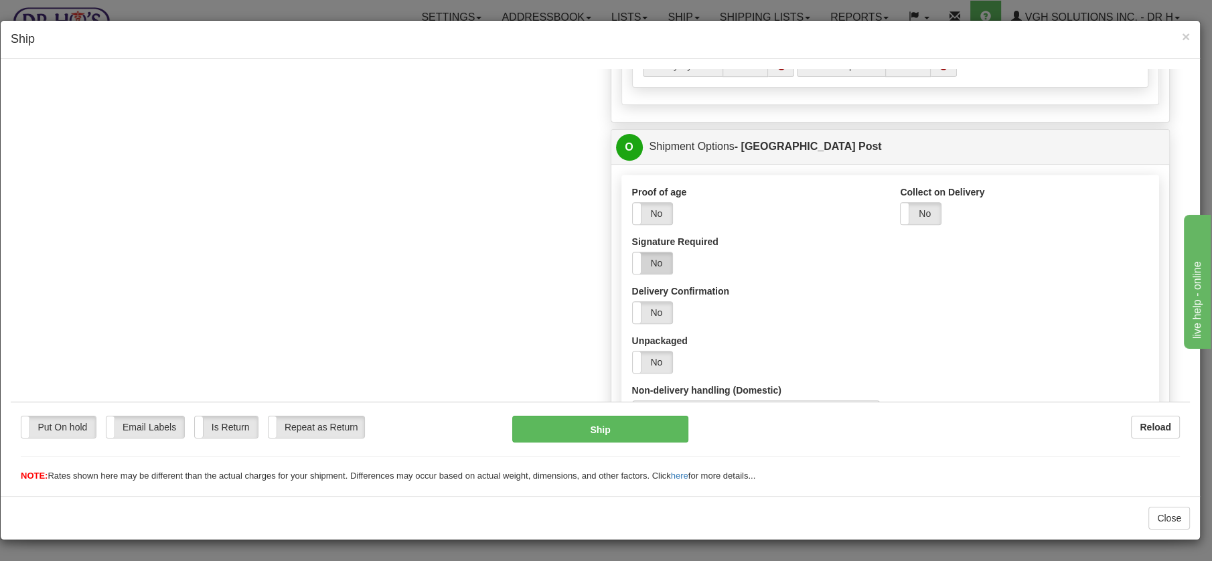
click at [648, 255] on label "No" at bounding box center [653, 262] width 40 height 21
click at [589, 428] on button "Ship" at bounding box center [600, 428] width 176 height 27
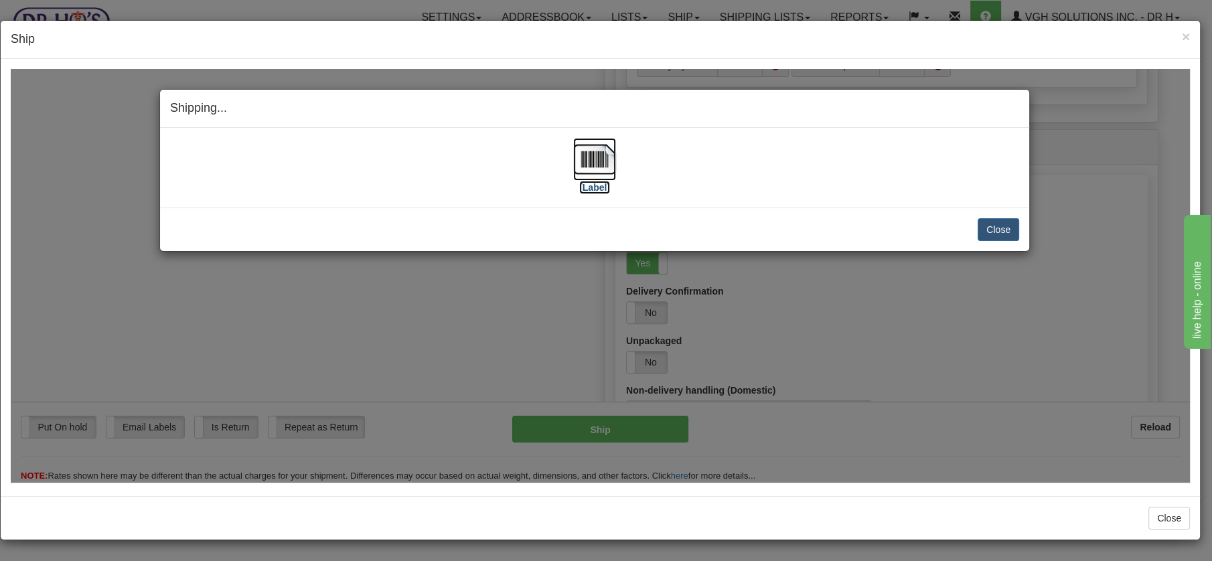
click at [589, 161] on img at bounding box center [594, 158] width 43 height 43
click at [999, 227] on button "Close" at bounding box center [999, 229] width 42 height 23
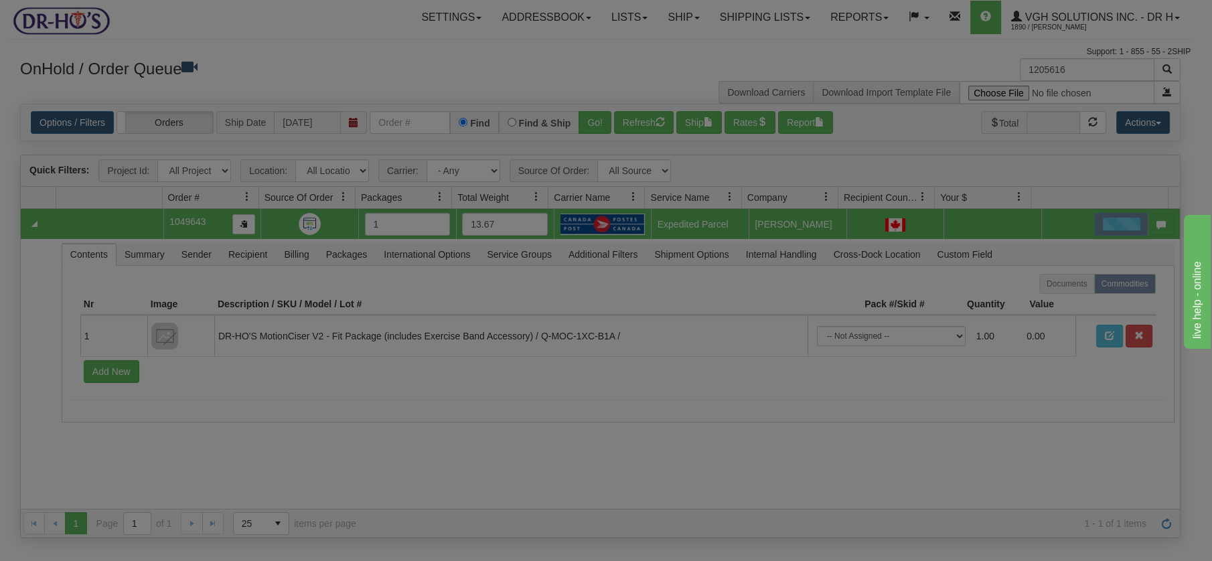
scroll to position [0, 0]
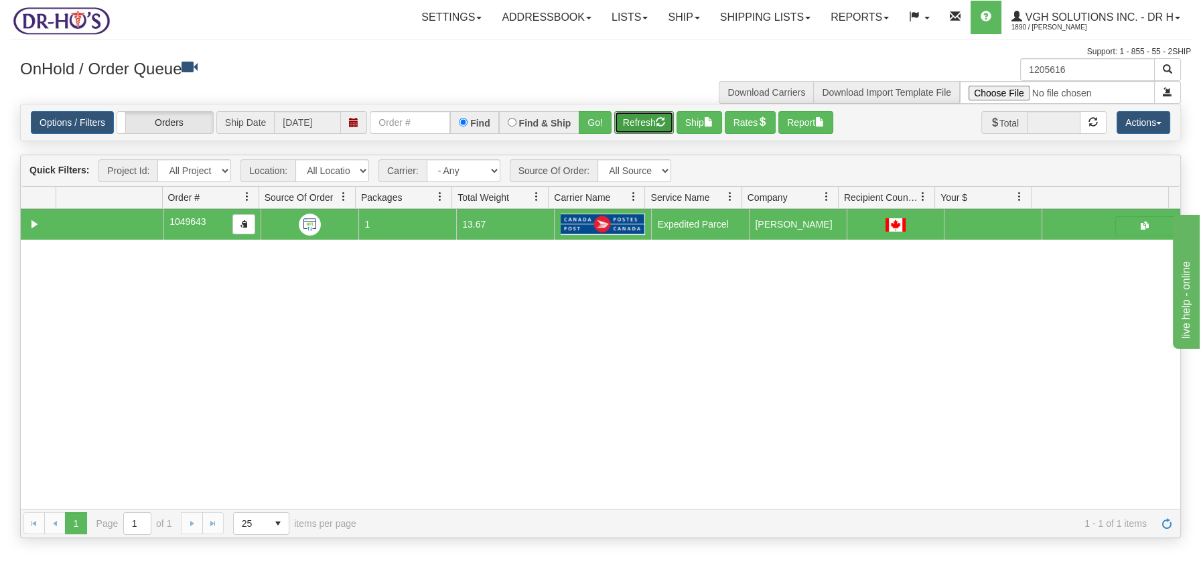
click at [649, 122] on button "Refresh" at bounding box center [644, 122] width 60 height 23
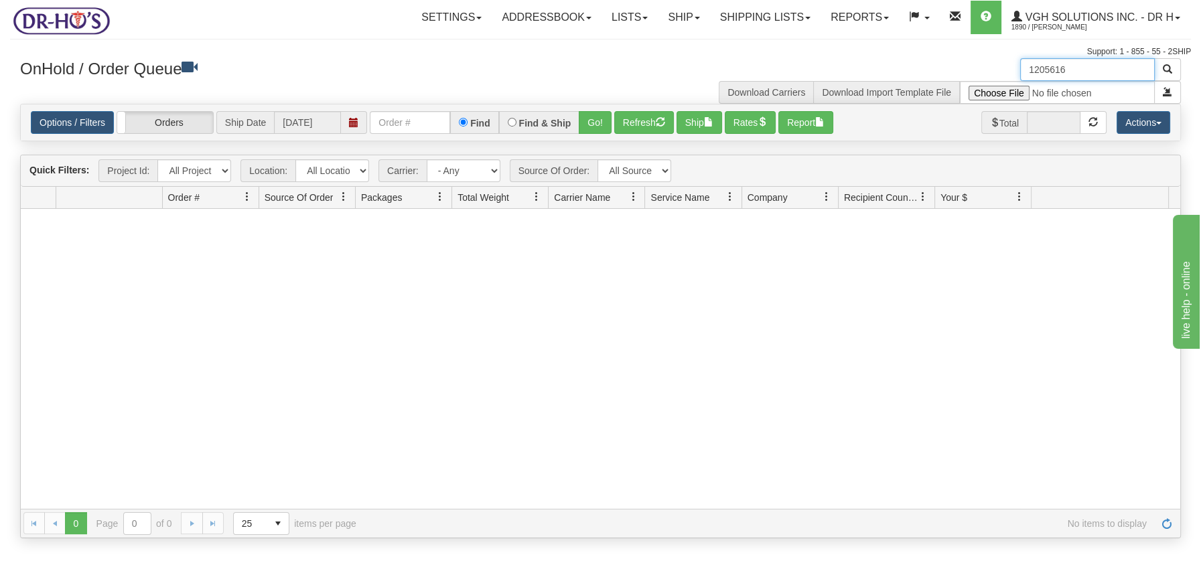
drag, startPoint x: 1083, startPoint y: 70, endPoint x: 989, endPoint y: 68, distance: 94.5
click at [992, 69] on div "1205616 Download Carriers Download Import Template File" at bounding box center [896, 81] width 591 height 46
click at [638, 115] on button "Refresh" at bounding box center [644, 122] width 60 height 23
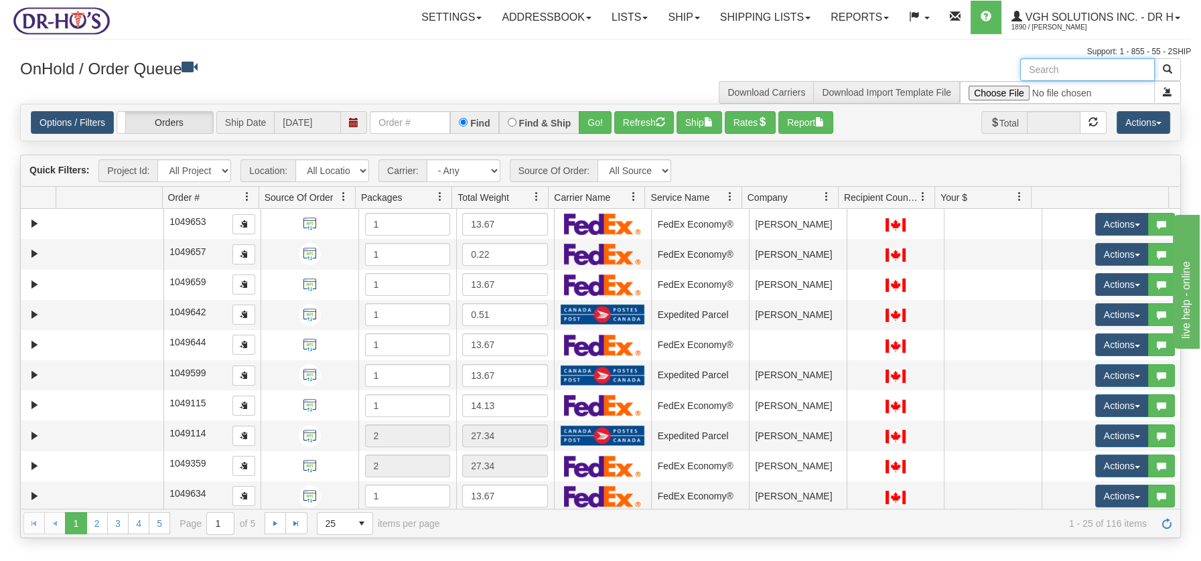
click at [1049, 68] on input "text" at bounding box center [1087, 69] width 135 height 23
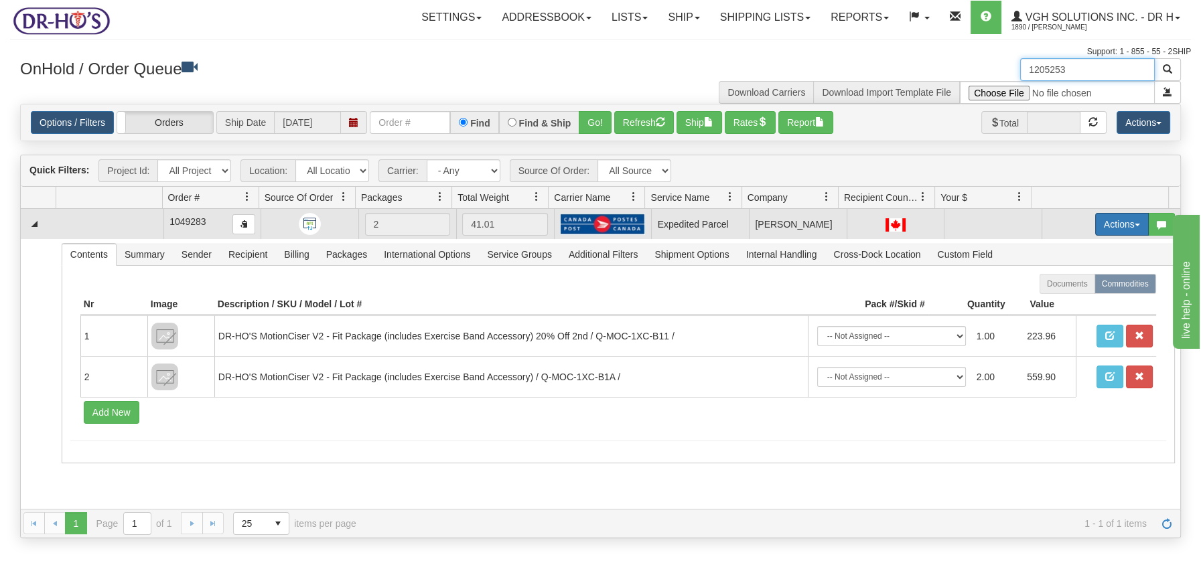
click at [1135, 224] on span "button" at bounding box center [1137, 225] width 5 height 3
type input "1205253"
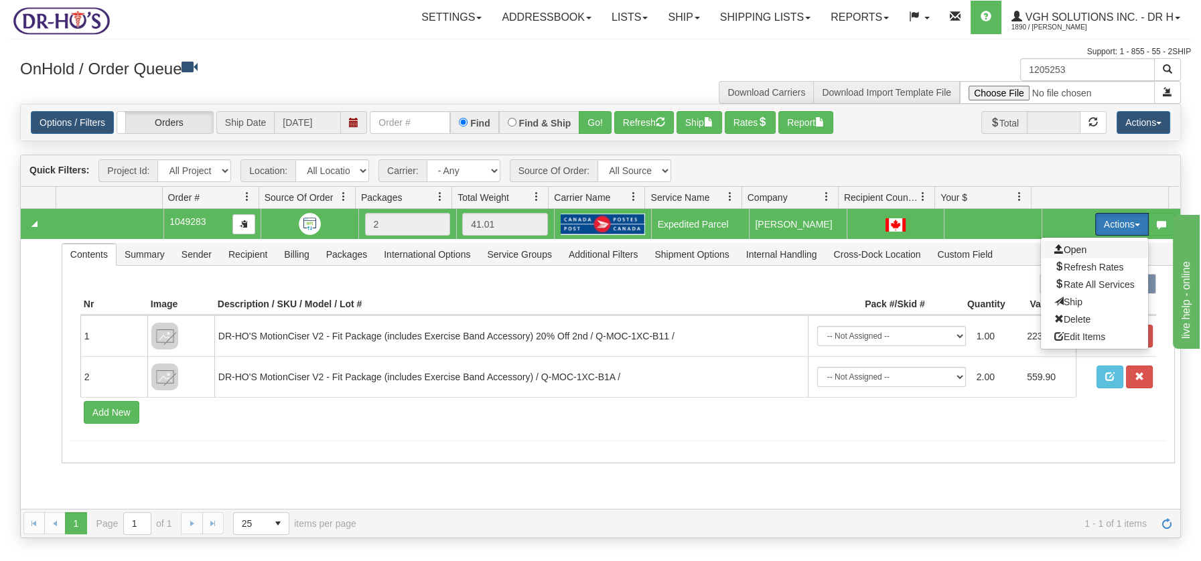
click at [1062, 248] on span "Open" at bounding box center [1070, 249] width 32 height 11
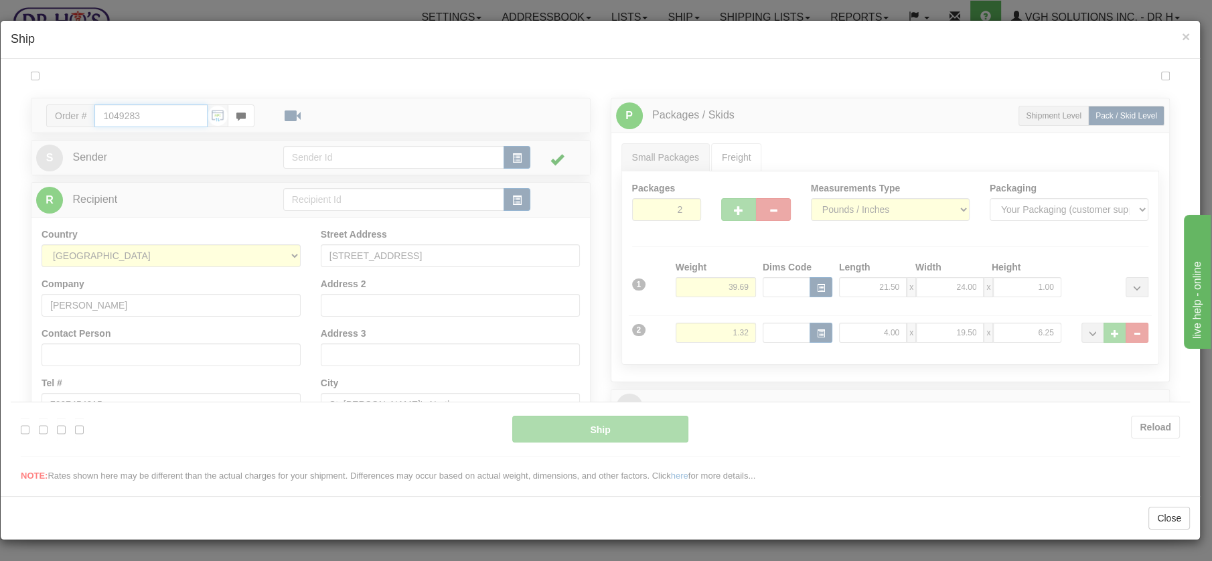
type input "DOM.EP"
type input "09:00"
type input "16:00"
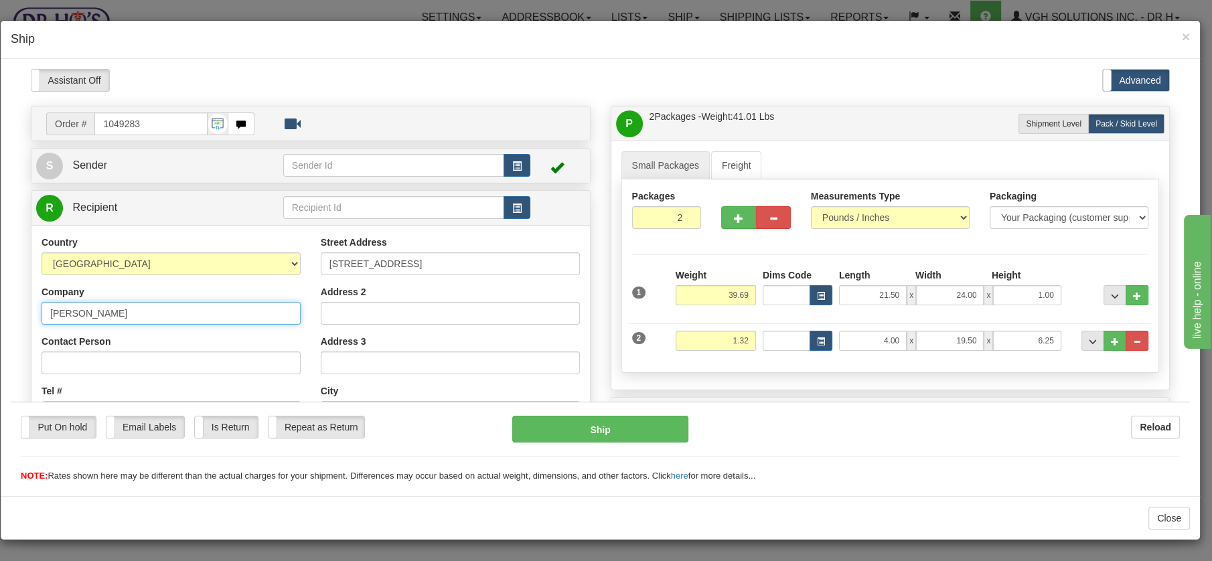
drag, startPoint x: 159, startPoint y: 310, endPoint x: -24, endPoint y: 299, distance: 183.2
click at [11, 299] on html "Please wait... Attention! Ok Add to Bidding... Preview Custom Documents Preview…" at bounding box center [600, 275] width 1179 height 414
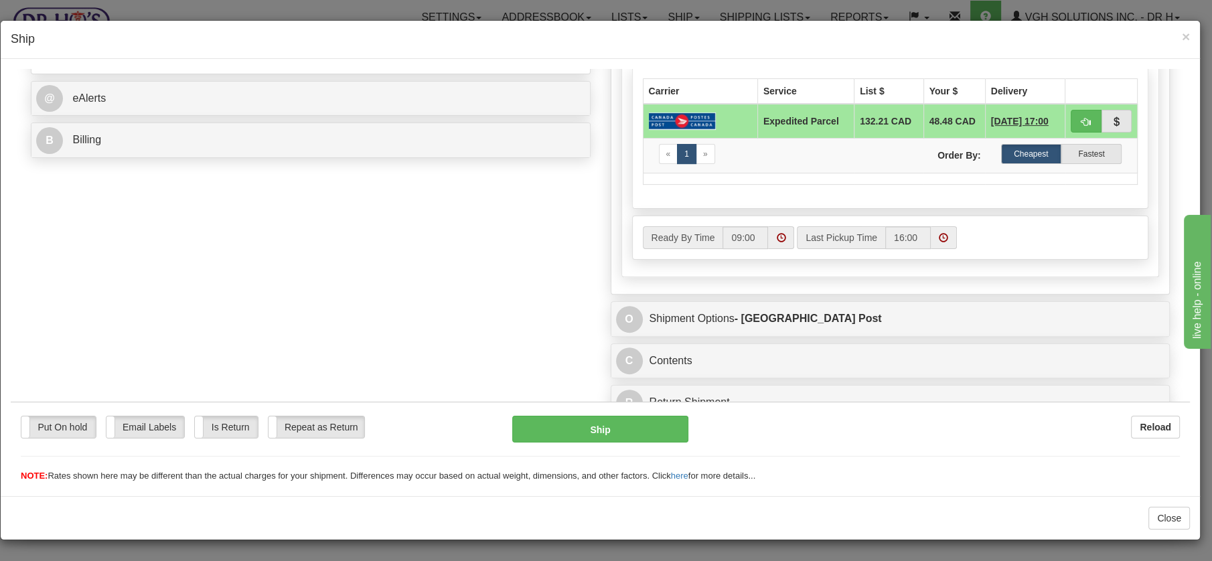
scroll to position [540, 0]
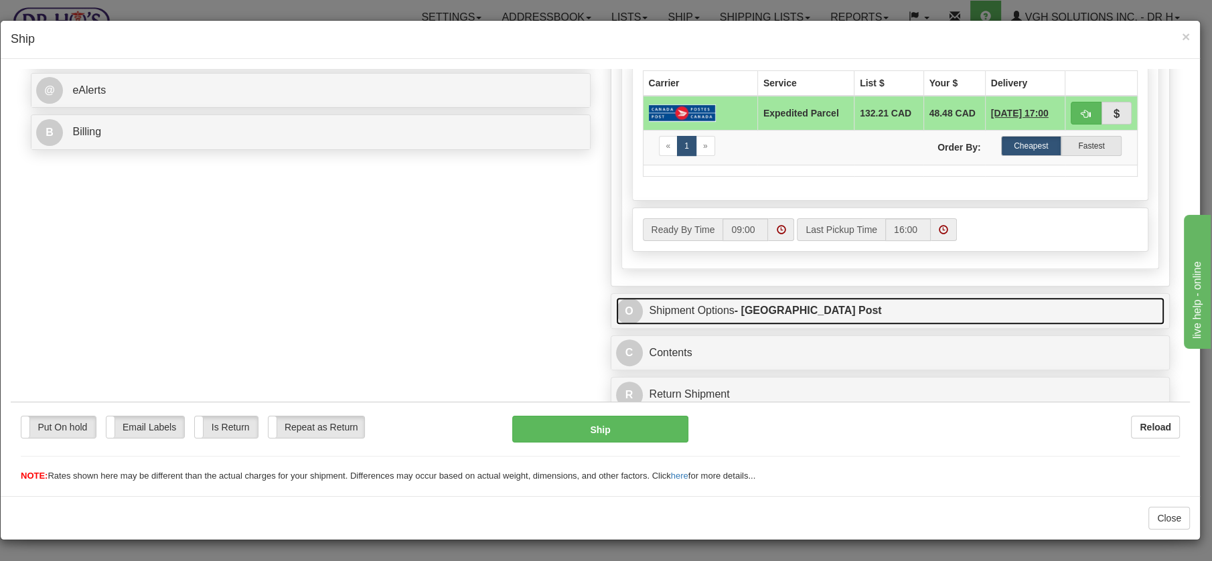
click at [680, 308] on link "O Shipment Options - Canada Post" at bounding box center [890, 310] width 549 height 27
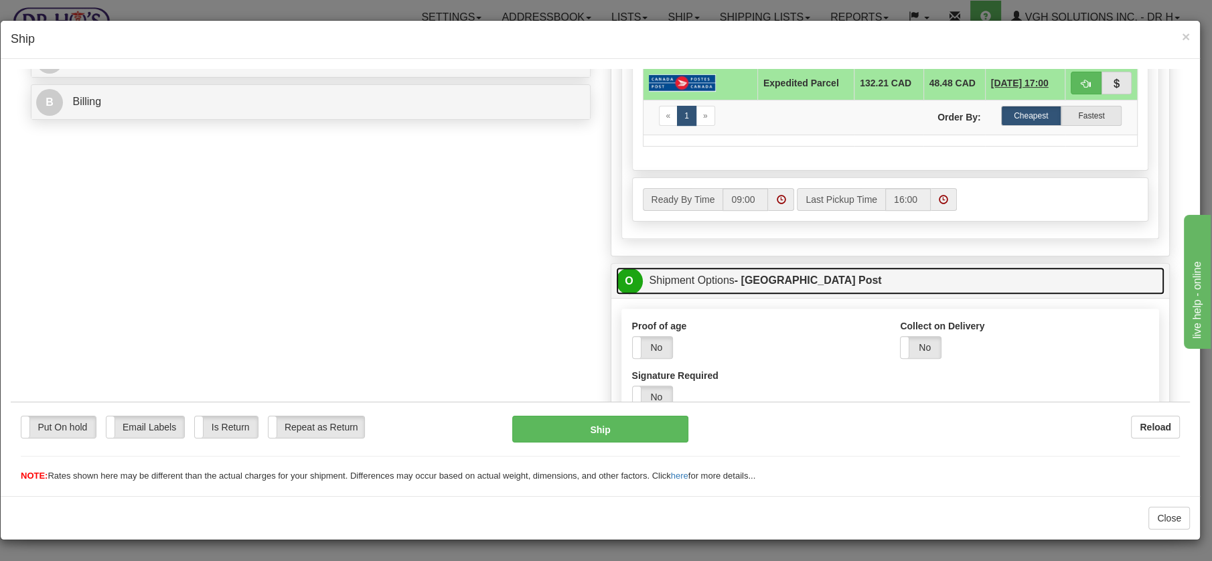
scroll to position [620, 0]
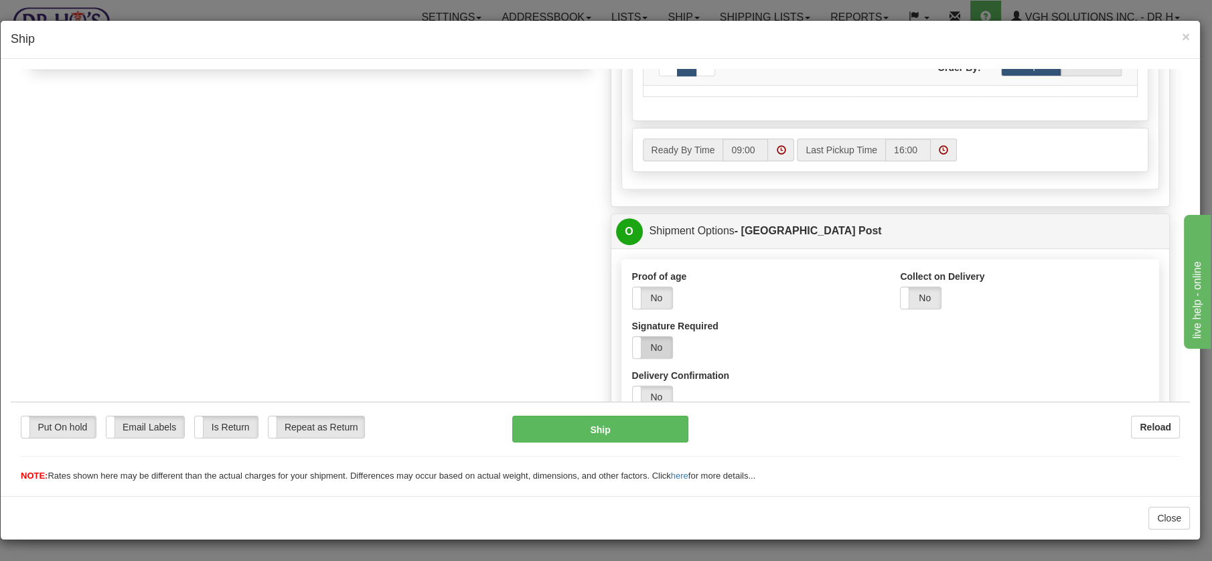
click at [652, 341] on label "No" at bounding box center [653, 346] width 40 height 21
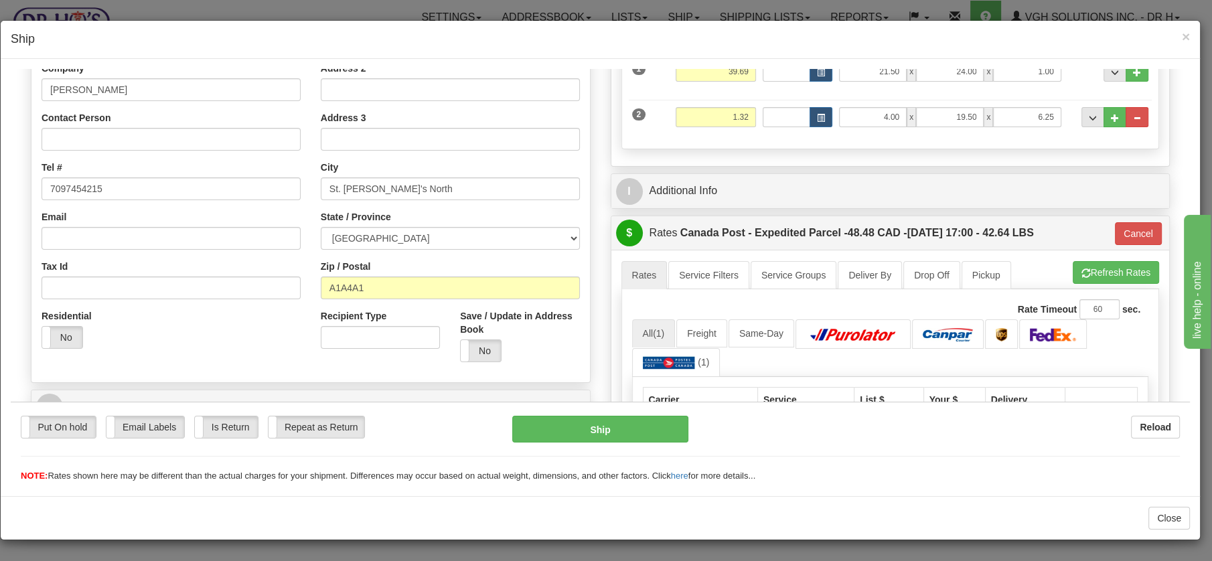
scroll to position [164, 0]
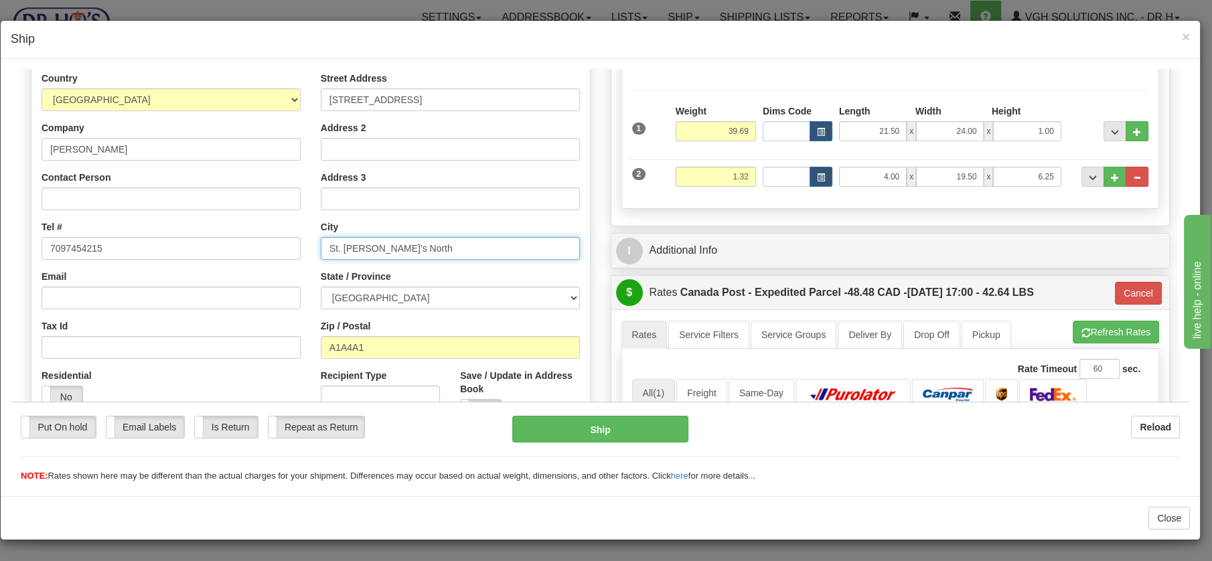
drag, startPoint x: 370, startPoint y: 247, endPoint x: 396, endPoint y: 244, distance: 25.6
click at [396, 244] on input "St. John's North" at bounding box center [450, 247] width 259 height 23
type input "St. John's"
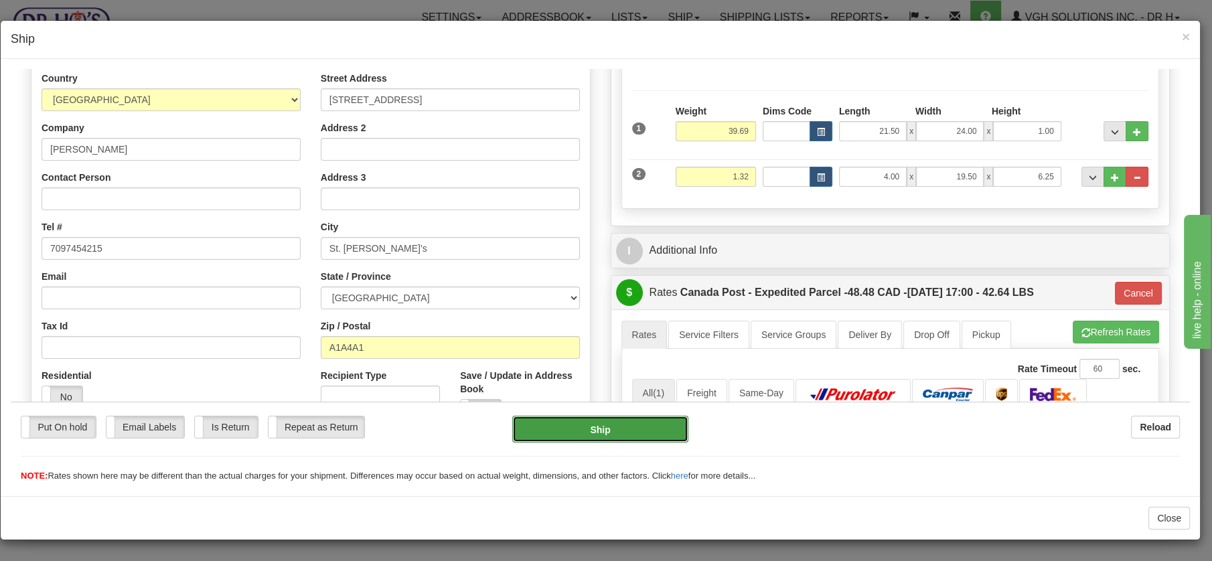
click at [611, 430] on button "Ship" at bounding box center [600, 428] width 176 height 27
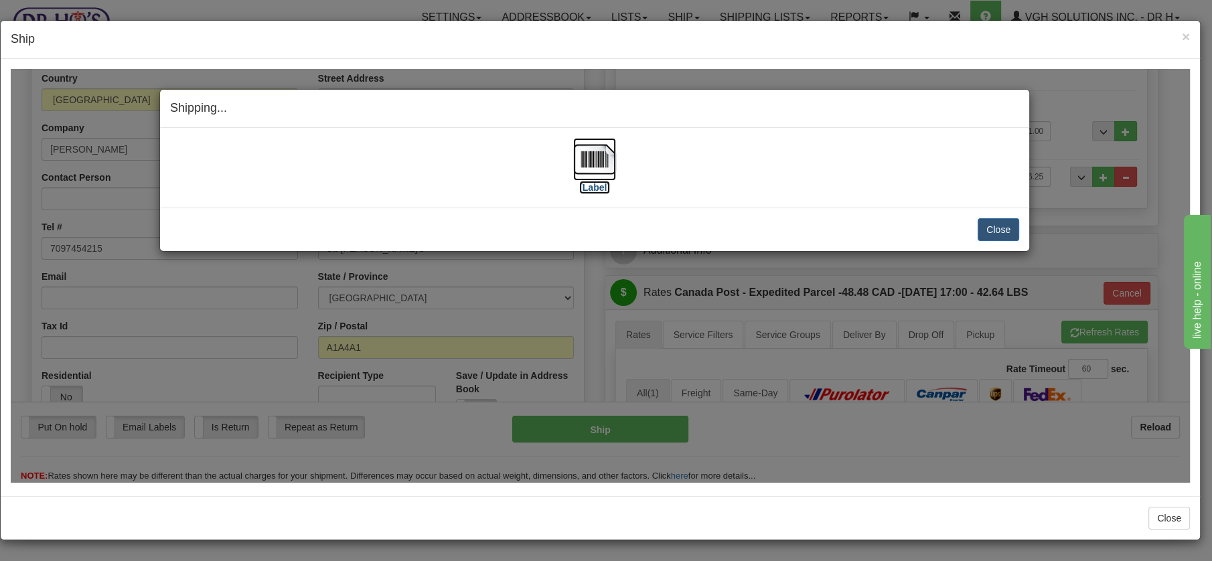
click at [597, 164] on img at bounding box center [594, 158] width 43 height 43
click at [999, 230] on button "Close" at bounding box center [999, 229] width 42 height 23
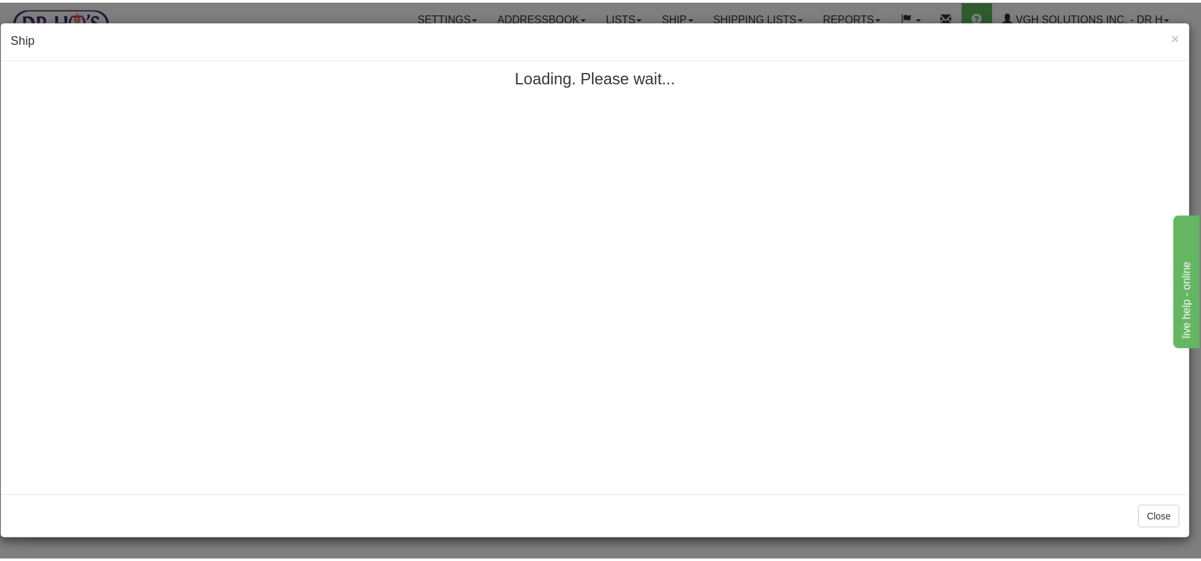
scroll to position [0, 0]
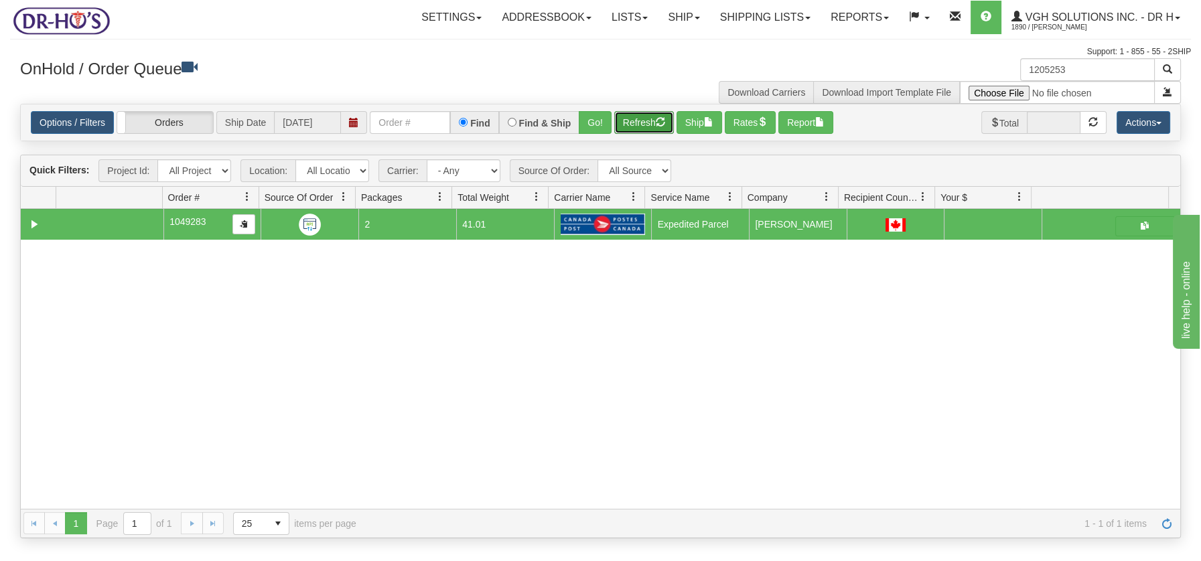
click at [645, 123] on button "Refresh" at bounding box center [644, 122] width 60 height 23
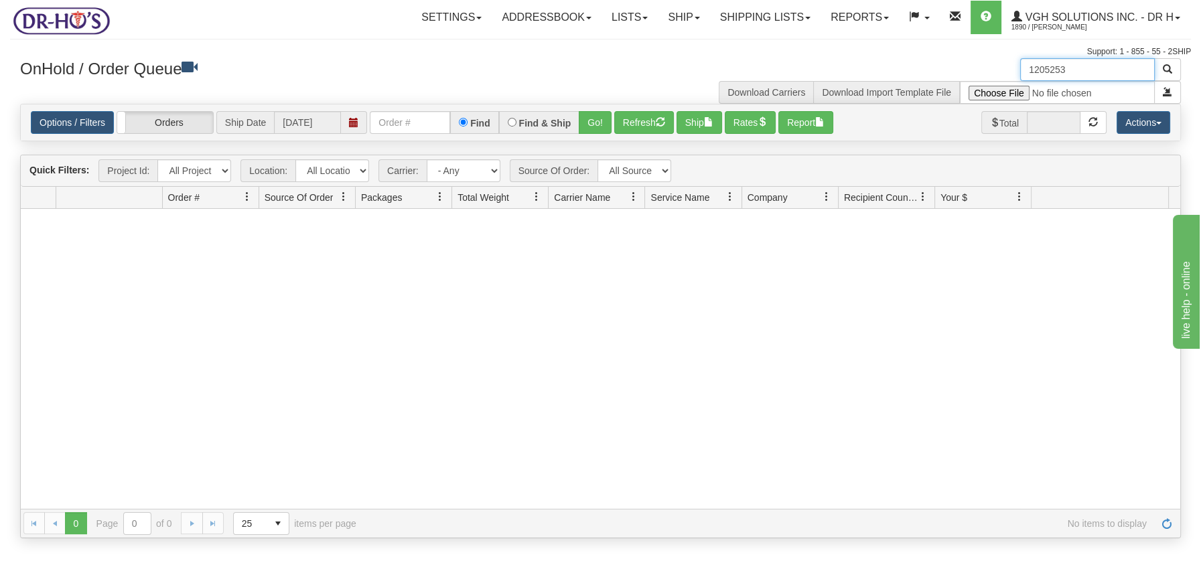
drag, startPoint x: 1084, startPoint y: 70, endPoint x: 977, endPoint y: 62, distance: 106.8
click at [982, 64] on div "1205253 Download Carriers Download Import Template File" at bounding box center [896, 81] width 591 height 46
click at [648, 121] on button "Refresh" at bounding box center [644, 122] width 60 height 23
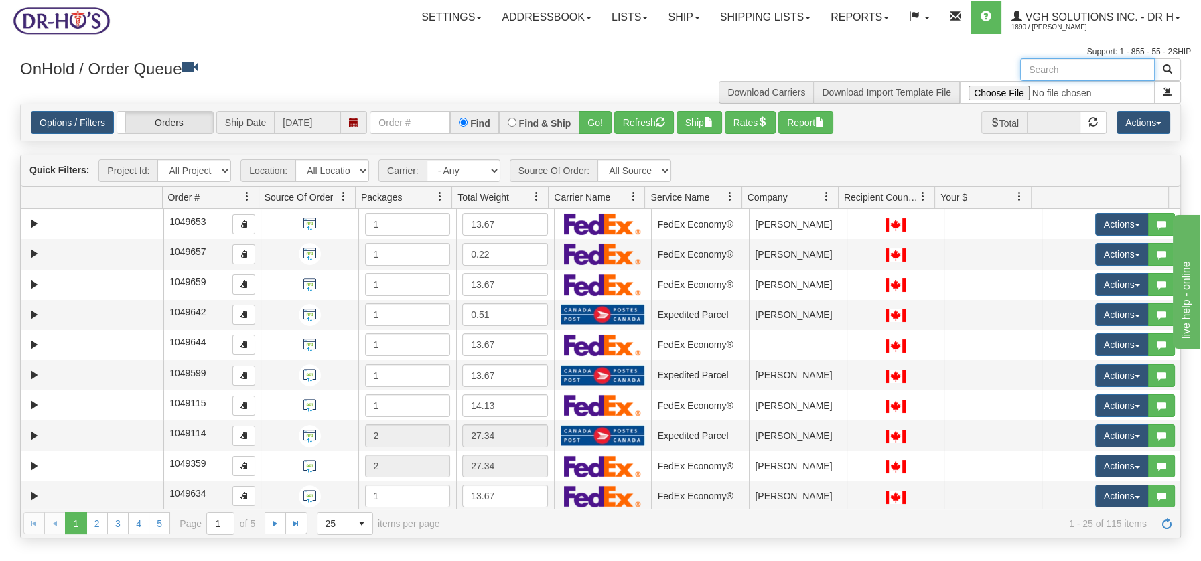
click at [1051, 63] on input "text" at bounding box center [1087, 69] width 135 height 23
type input "225502"
click at [1166, 69] on span "button" at bounding box center [1167, 68] width 9 height 9
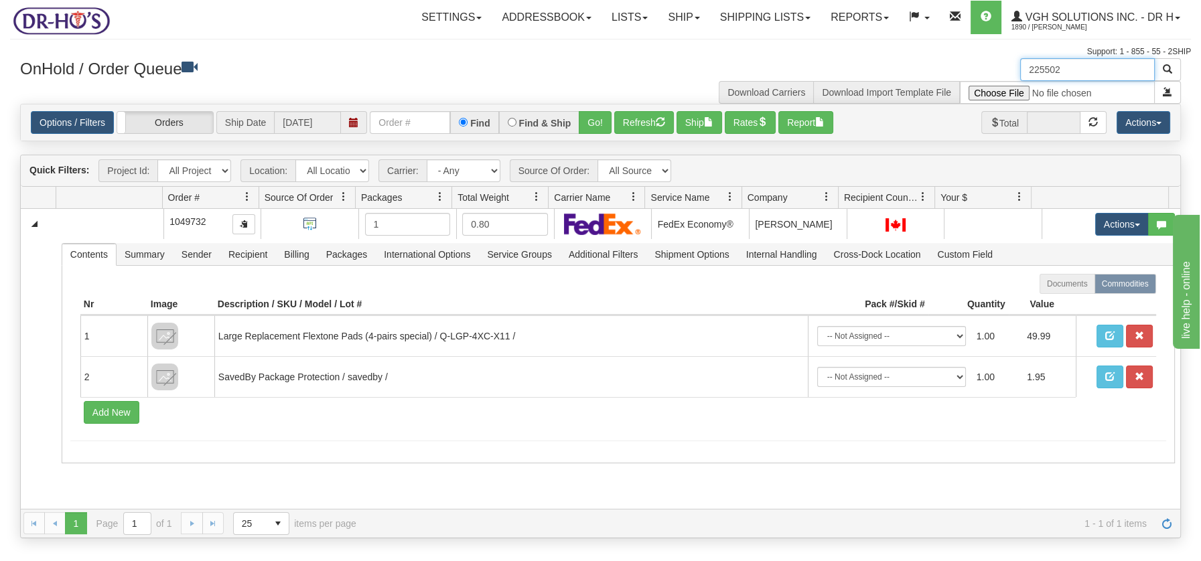
drag, startPoint x: 1066, startPoint y: 63, endPoint x: 1003, endPoint y: 70, distance: 62.6
click at [1003, 70] on div "225502 Download Carriers Download Import Template File" at bounding box center [896, 81] width 591 height 46
click at [652, 121] on button "Refresh" at bounding box center [644, 122] width 60 height 23
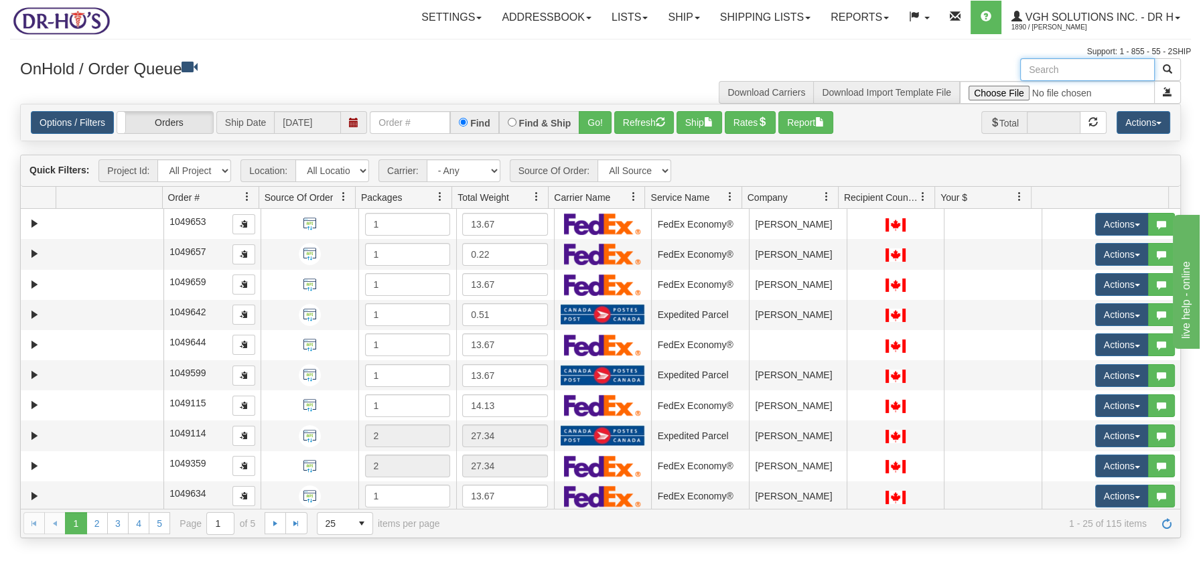
click at [1070, 66] on input "text" at bounding box center [1087, 69] width 135 height 23
click at [538, 196] on span at bounding box center [536, 197] width 11 height 11
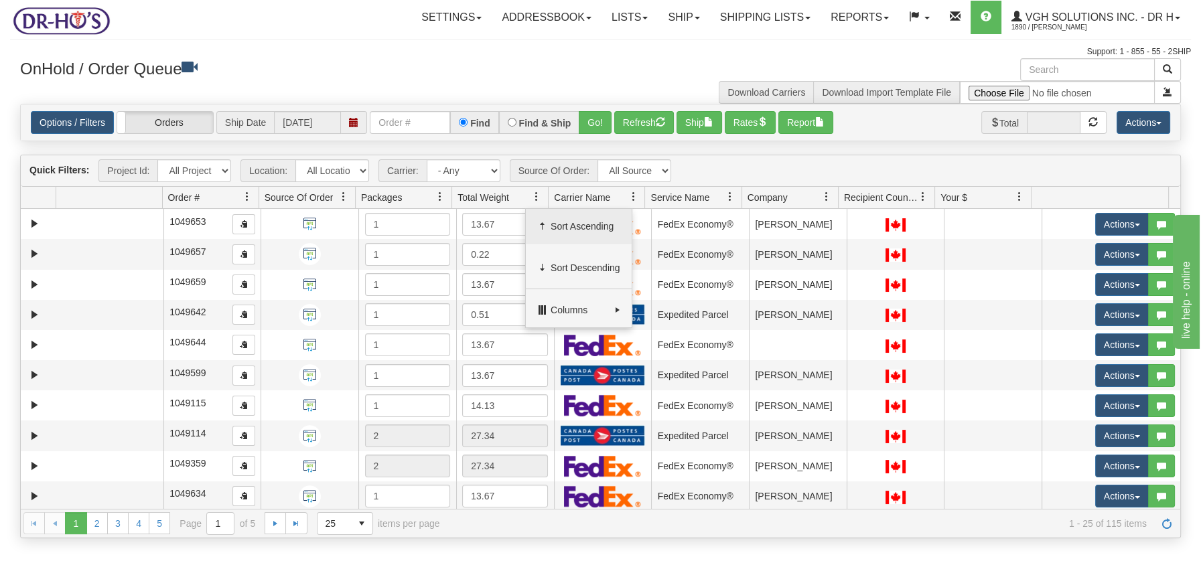
click at [560, 220] on span "Sort Ascending" at bounding box center [586, 226] width 70 height 13
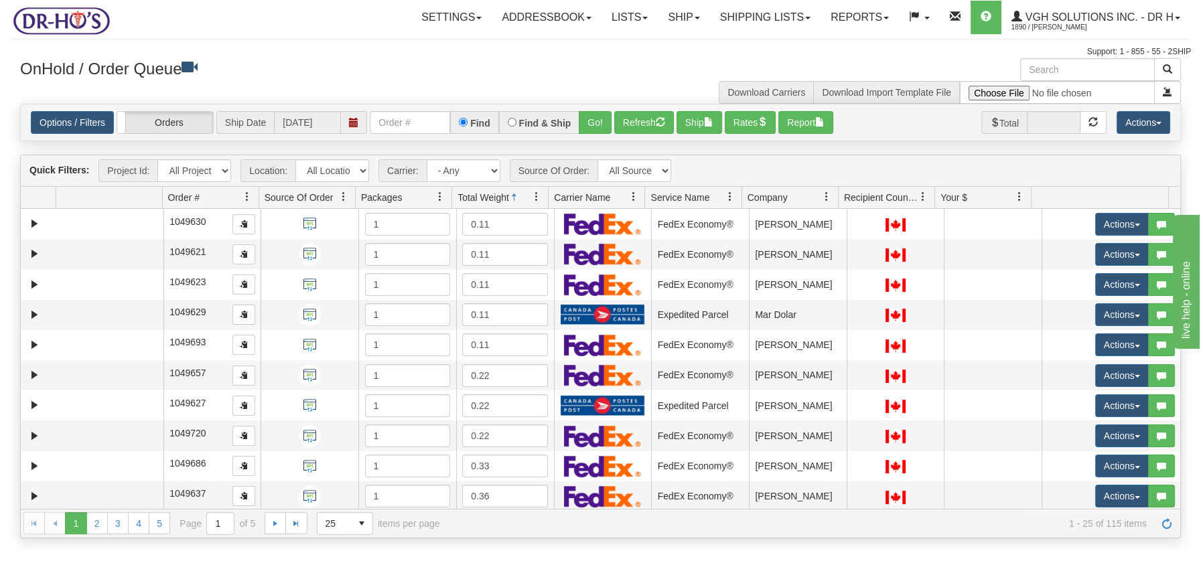
click at [536, 198] on span at bounding box center [536, 197] width 11 height 11
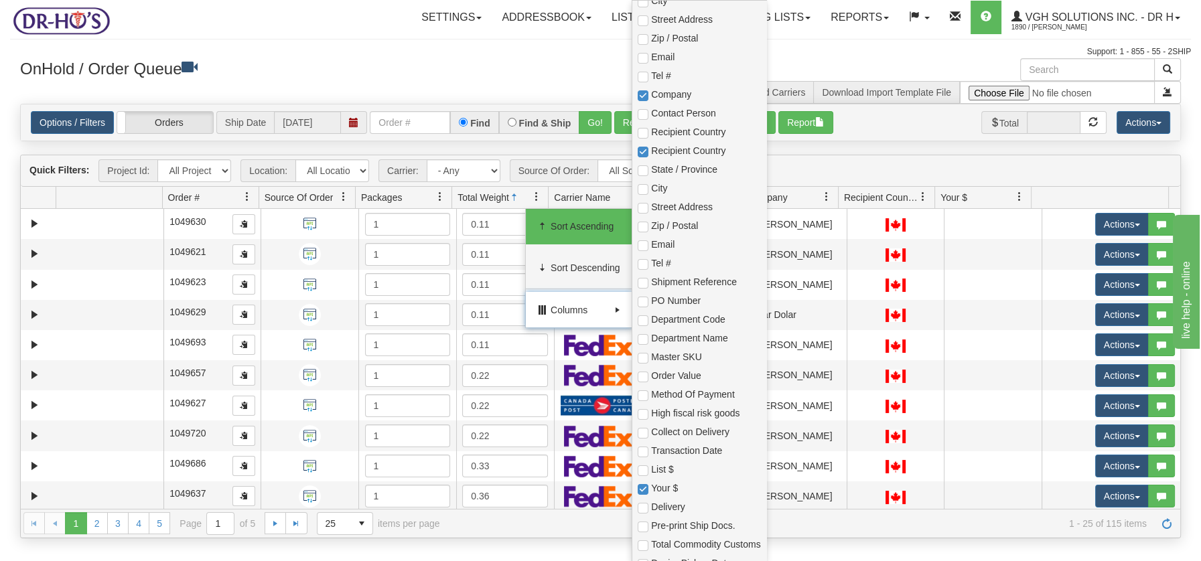
scroll to position [323, 0]
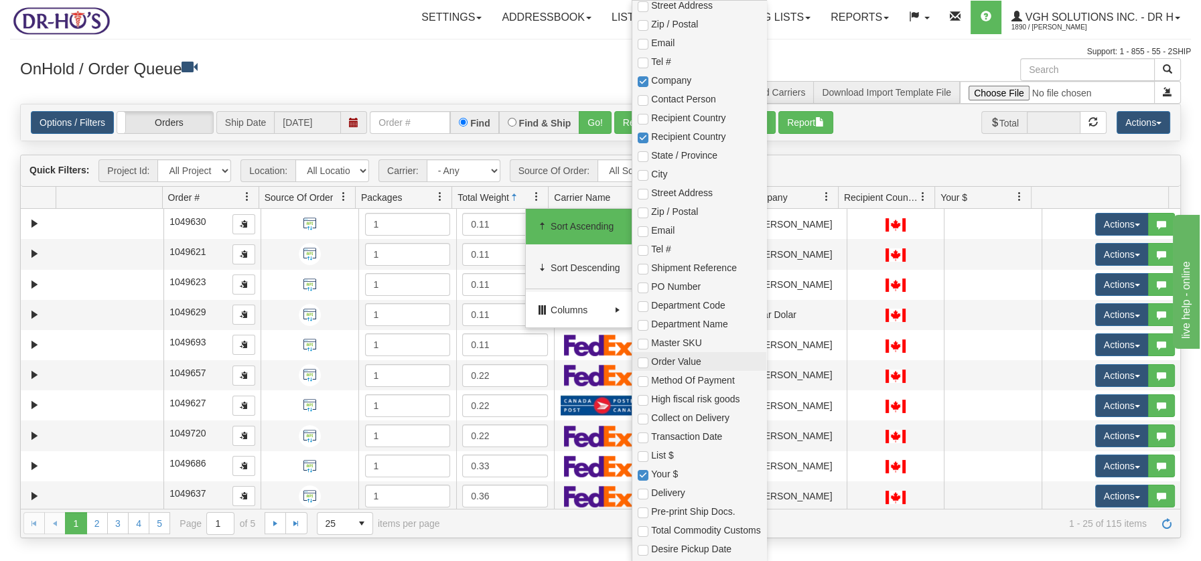
drag, startPoint x: 643, startPoint y: 367, endPoint x: 644, endPoint y: 357, distance: 10.1
click at [643, 366] on span "Order Value" at bounding box center [698, 361] width 133 height 19
checkbox input "true"
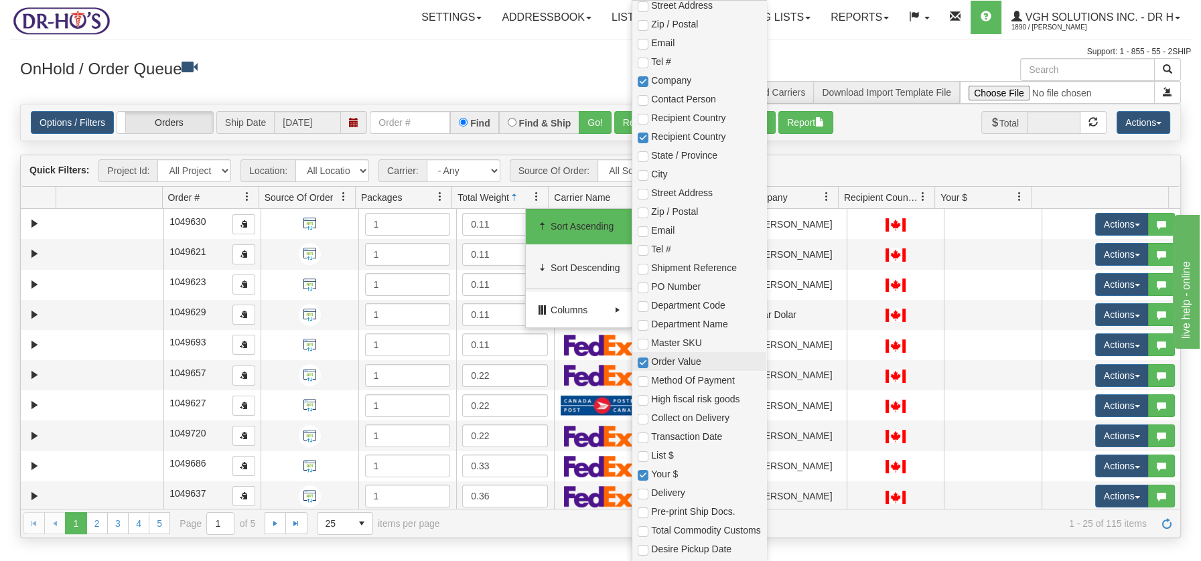
checkbox input "true"
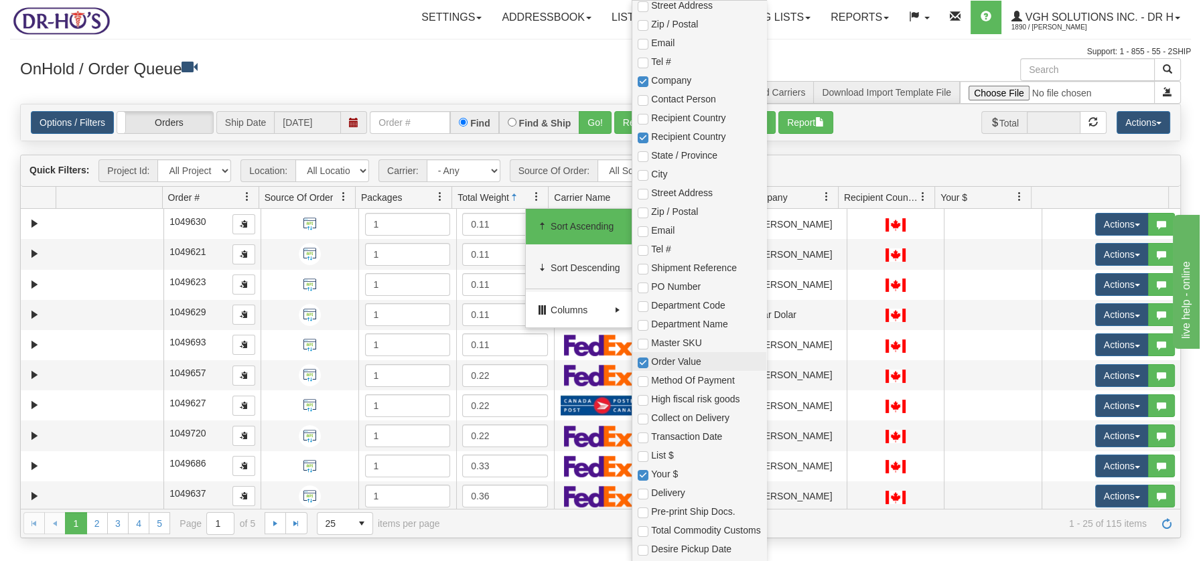
checkbox input "true"
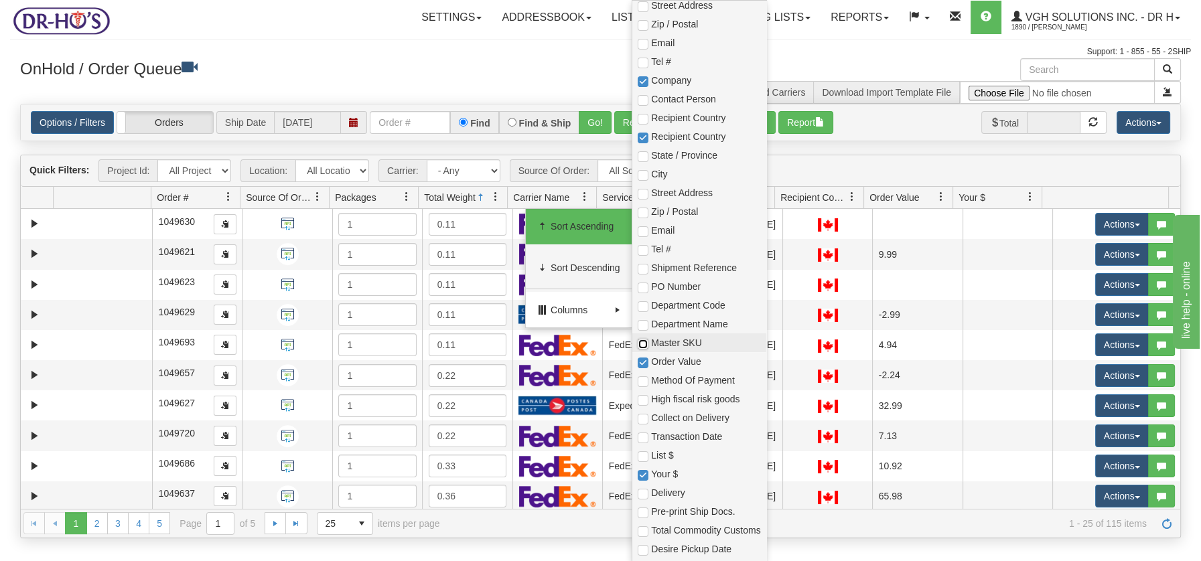
click at [644, 344] on input "checkbox" at bounding box center [643, 344] width 11 height 11
checkbox input "true"
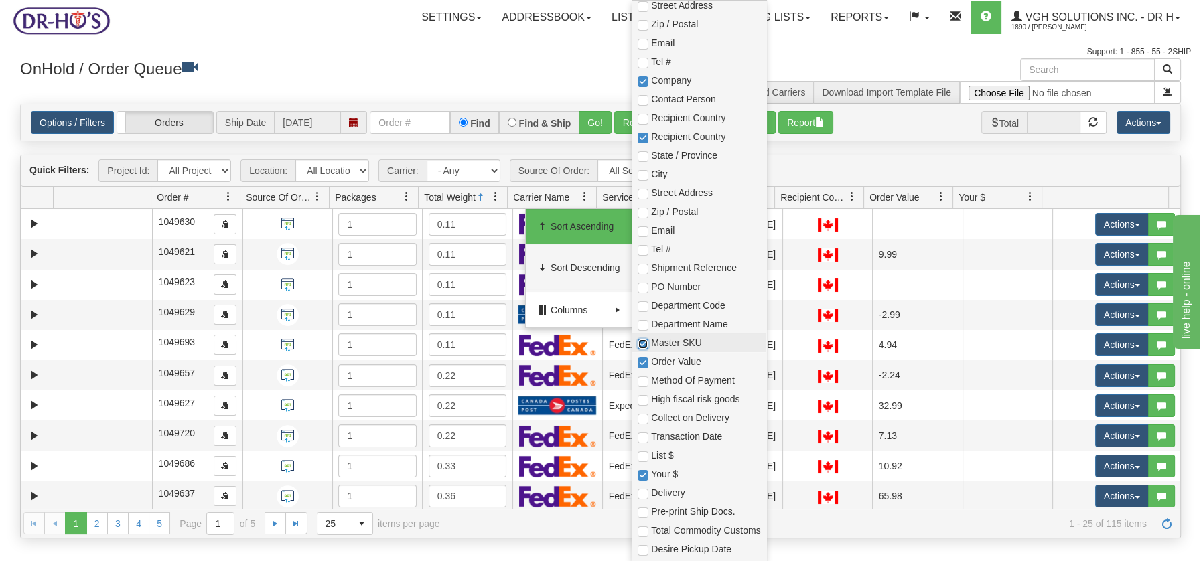
checkbox input "true"
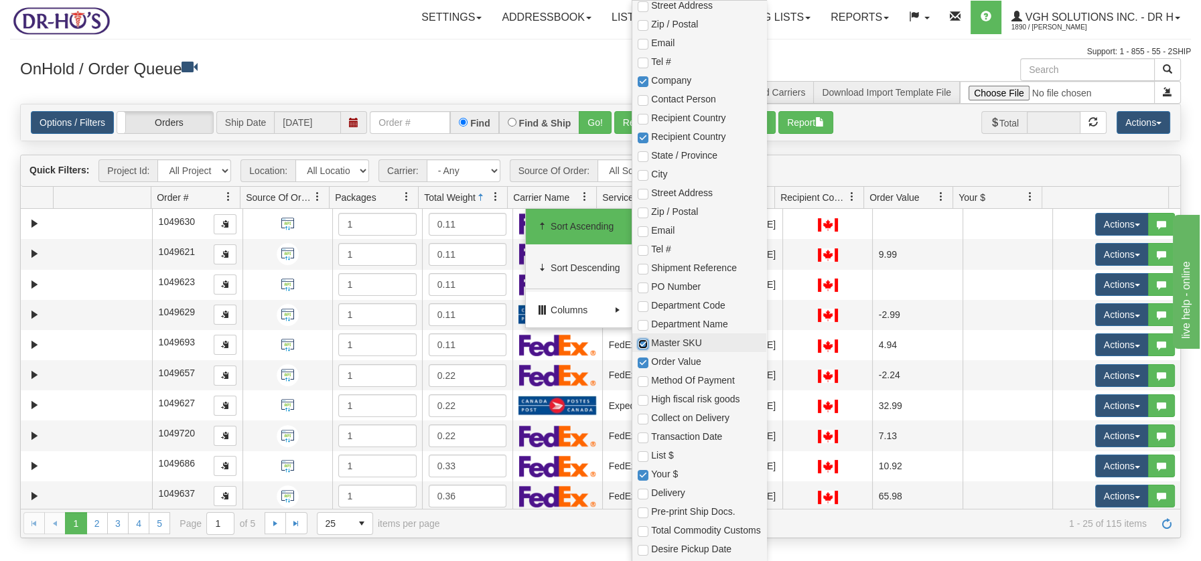
checkbox input "true"
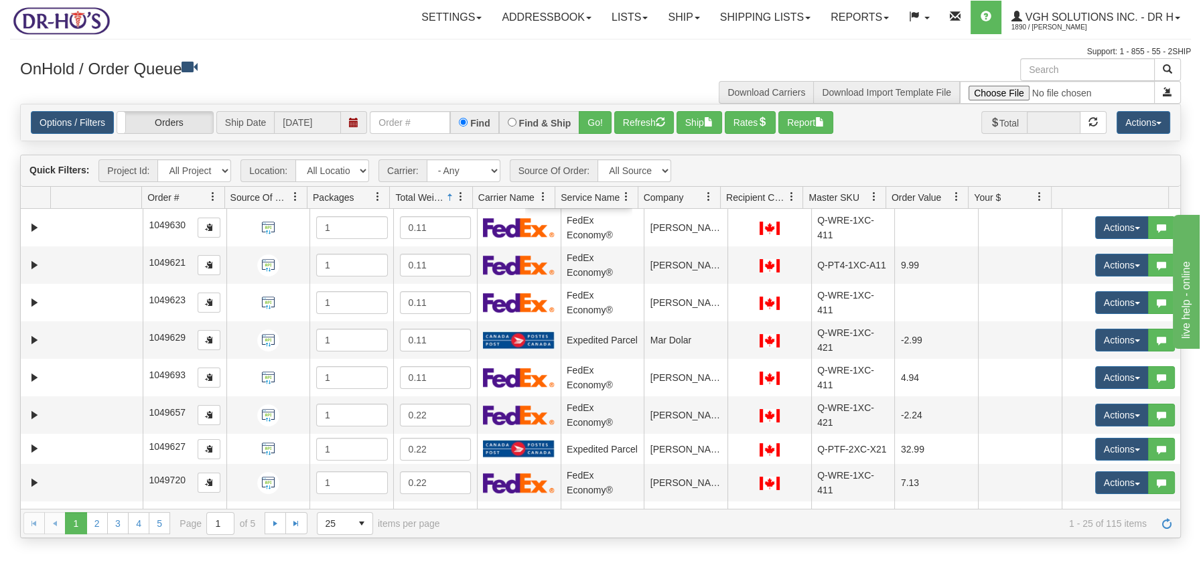
click at [469, 58] on div at bounding box center [600, 58] width 1181 height 1
click at [1074, 74] on input "text" at bounding box center [1087, 69] width 135 height 23
type input "BOX"
click at [1165, 72] on span "button" at bounding box center [1167, 68] width 9 height 9
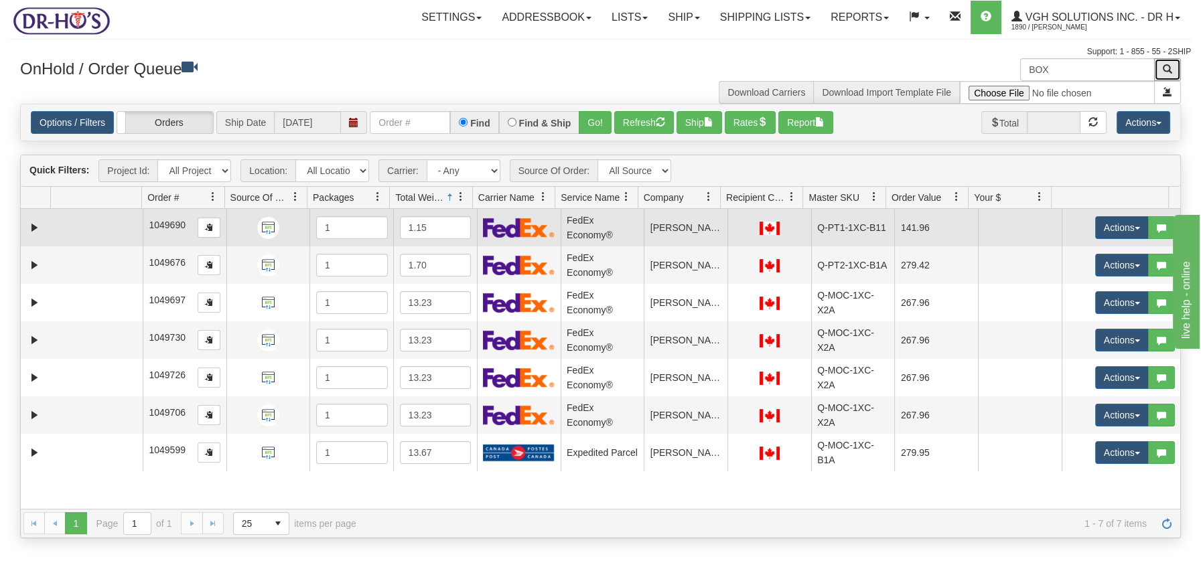
click at [129, 236] on td at bounding box center [97, 228] width 92 height 38
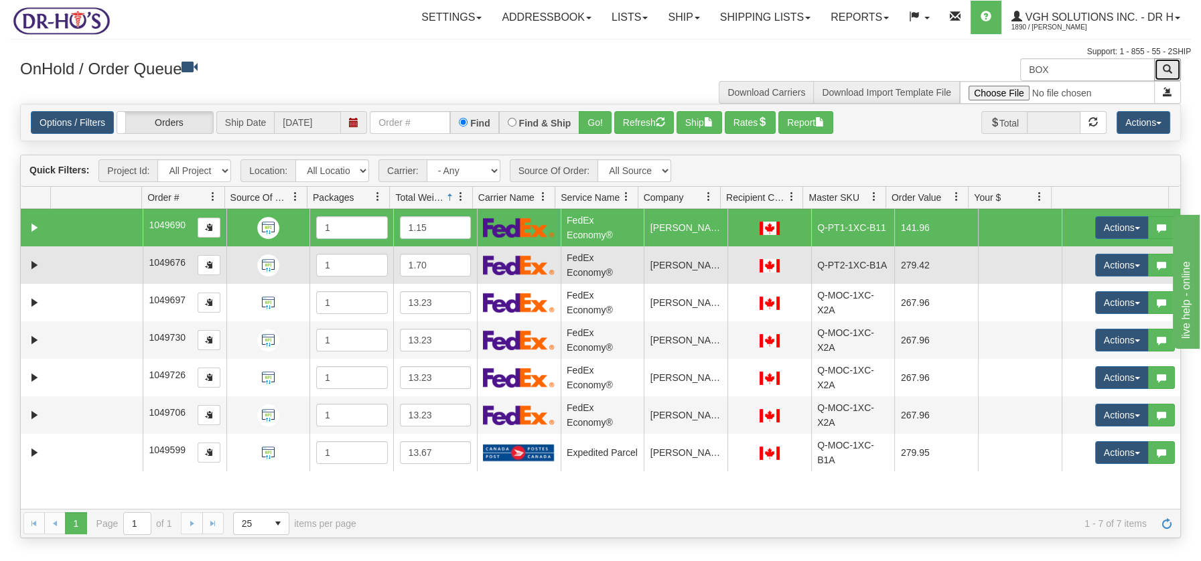
click at [126, 257] on td at bounding box center [97, 265] width 92 height 38
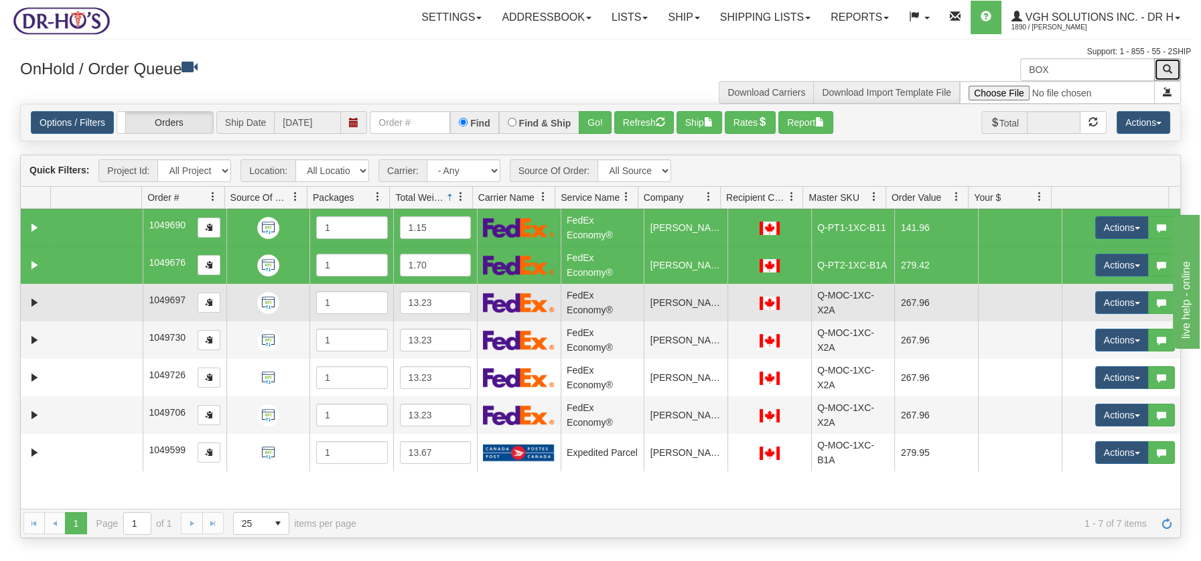
click at [117, 304] on td at bounding box center [97, 303] width 92 height 38
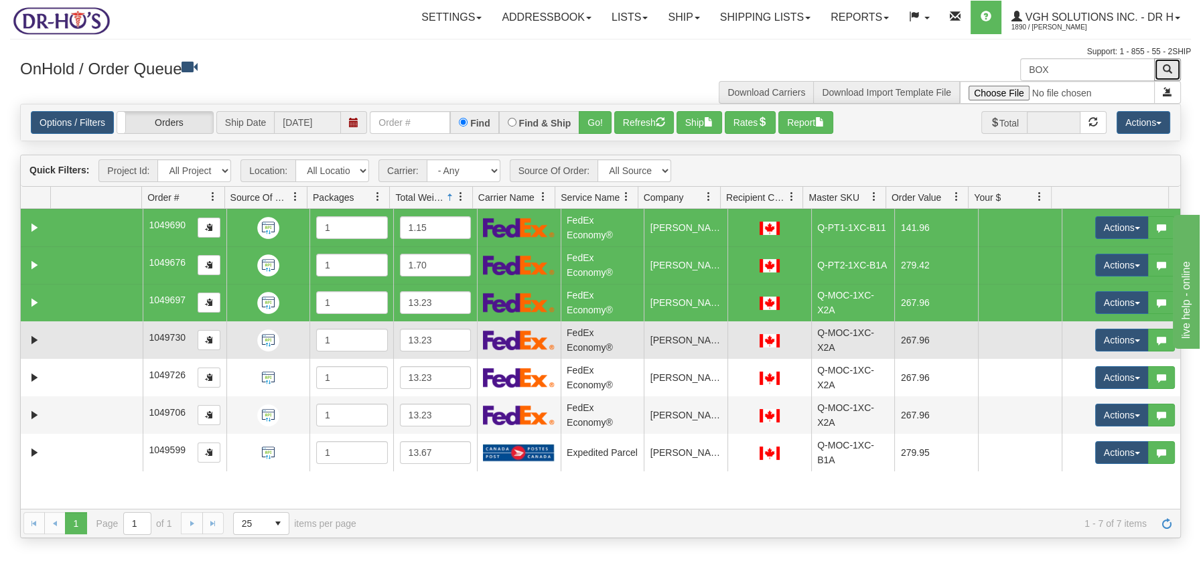
click at [108, 329] on td at bounding box center [97, 340] width 92 height 38
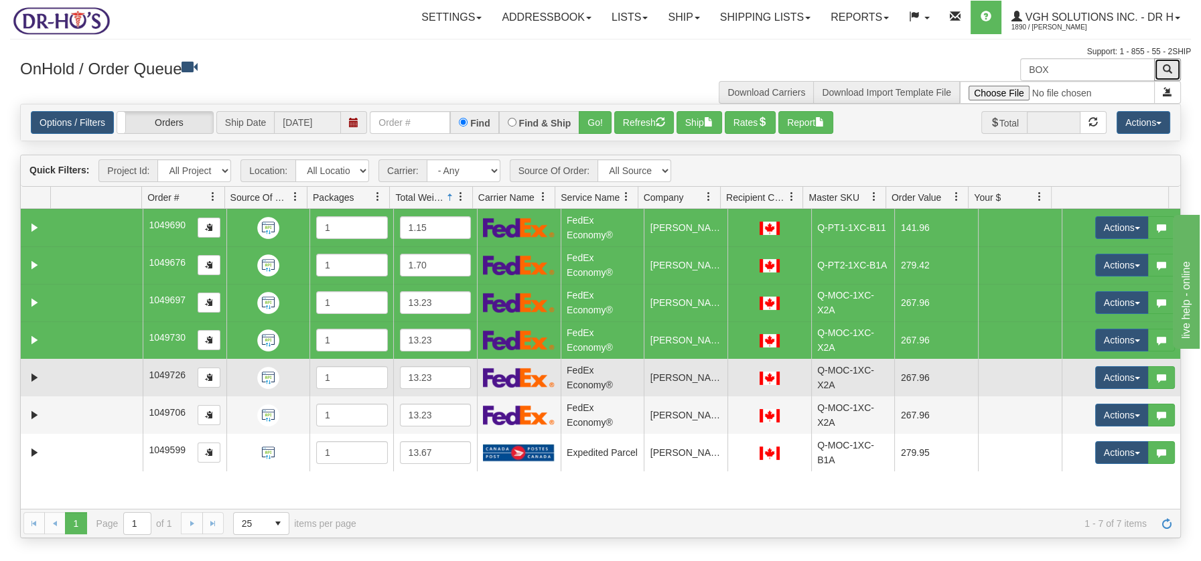
click at [102, 368] on td at bounding box center [97, 378] width 92 height 38
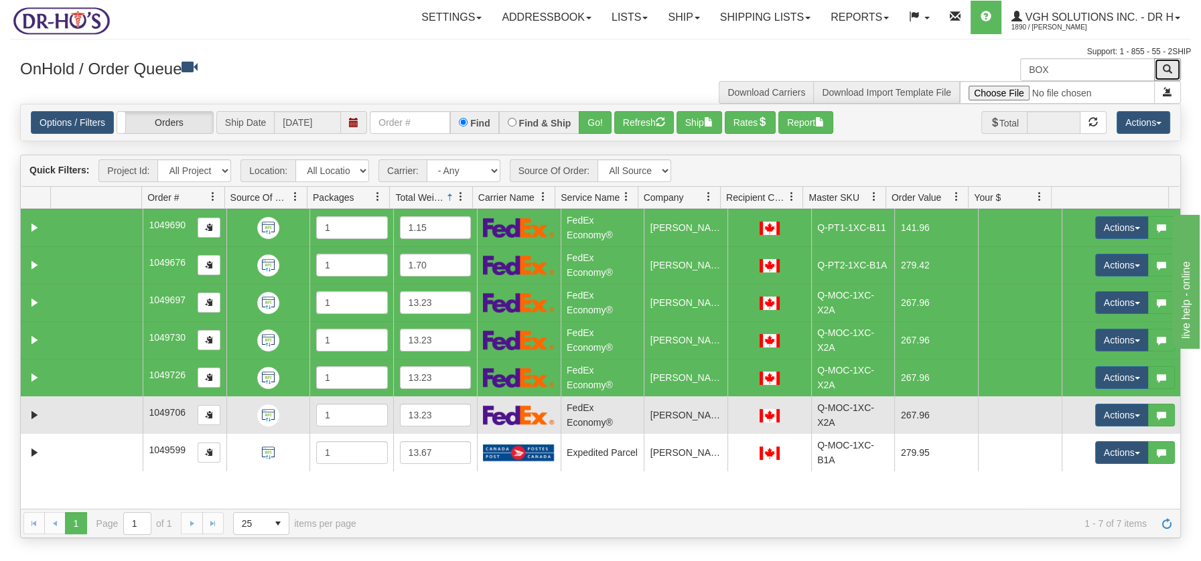
click at [100, 411] on td at bounding box center [97, 415] width 92 height 38
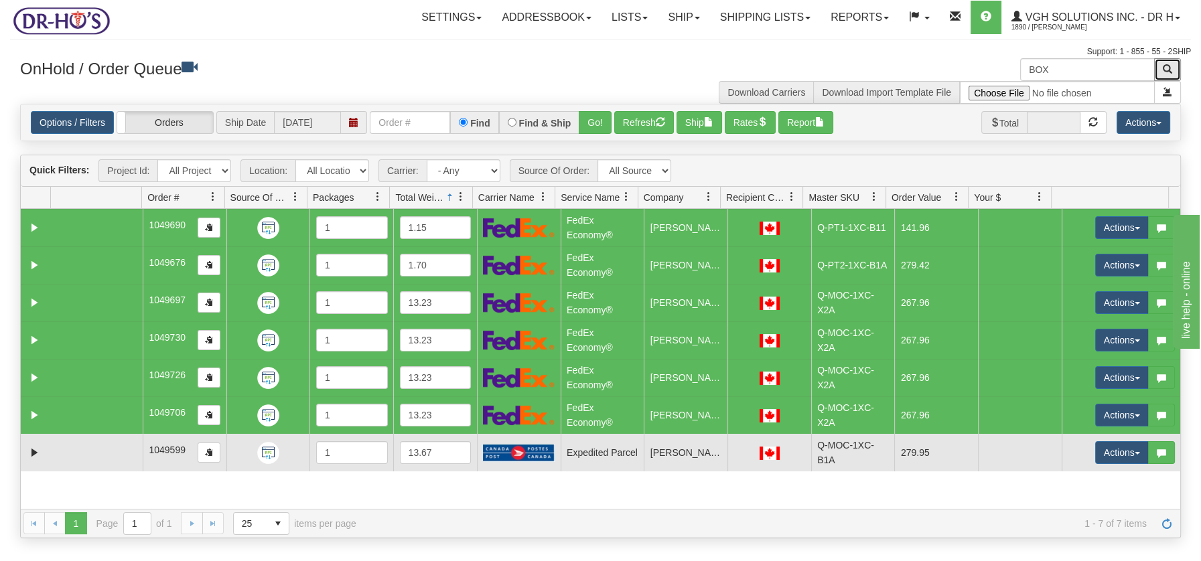
click at [96, 447] on td at bounding box center [97, 453] width 92 height 38
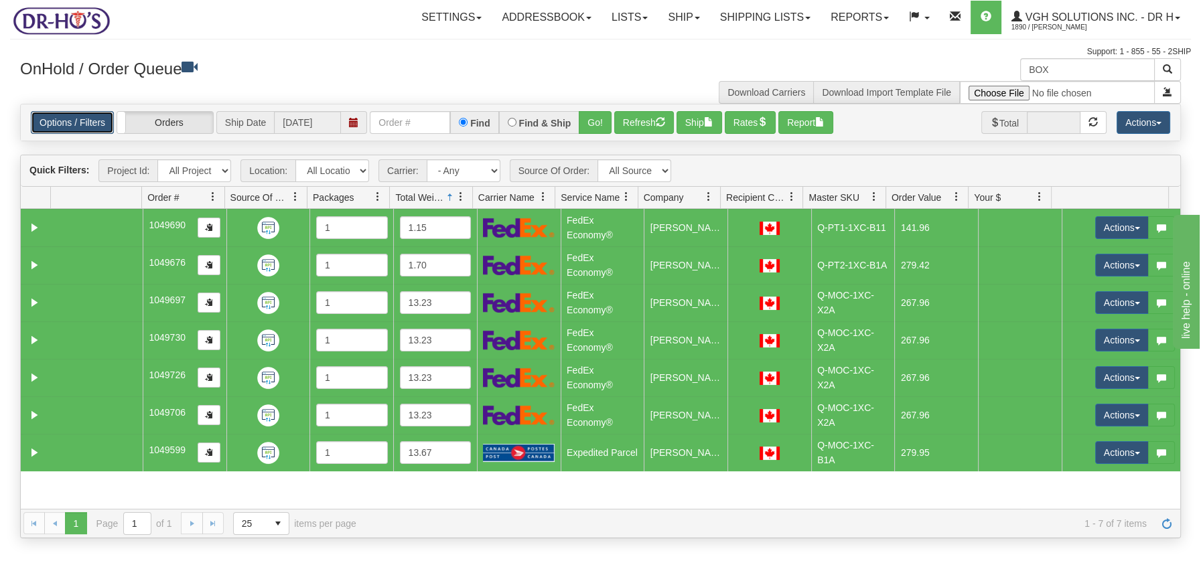
click at [57, 119] on link "Options / Filters" at bounding box center [72, 122] width 83 height 23
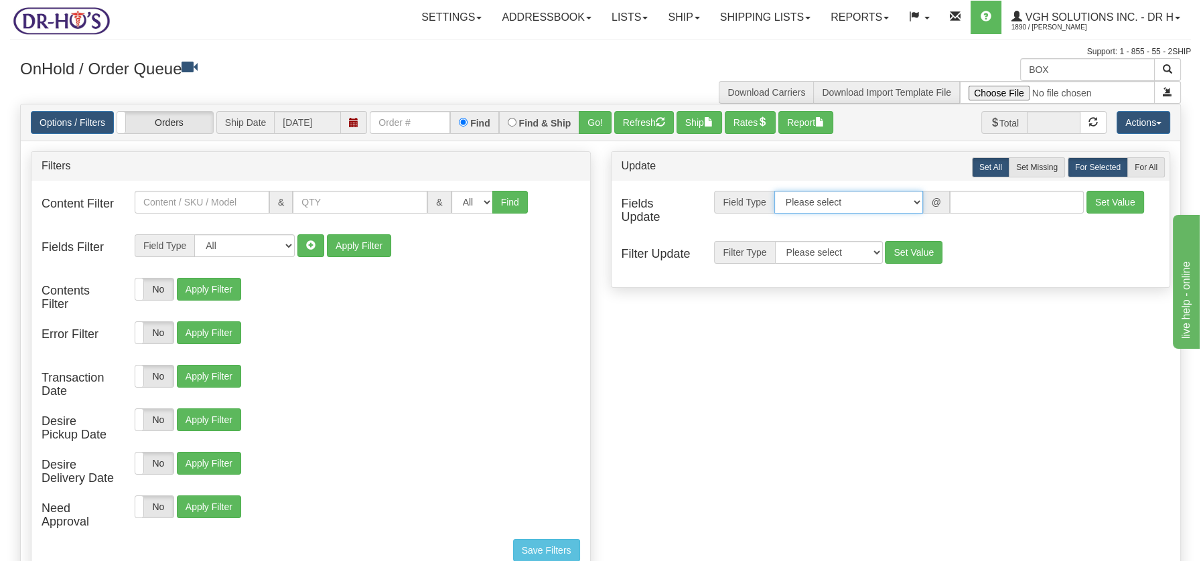
click at [921, 205] on select "Please select Contact Person Company Country Country & State/Province City Zip …" at bounding box center [848, 202] width 149 height 23
select select "94"
click at [774, 191] on select "Please select Contact Person Company Country Country & State/Province City Zip …" at bounding box center [848, 202] width 149 height 23
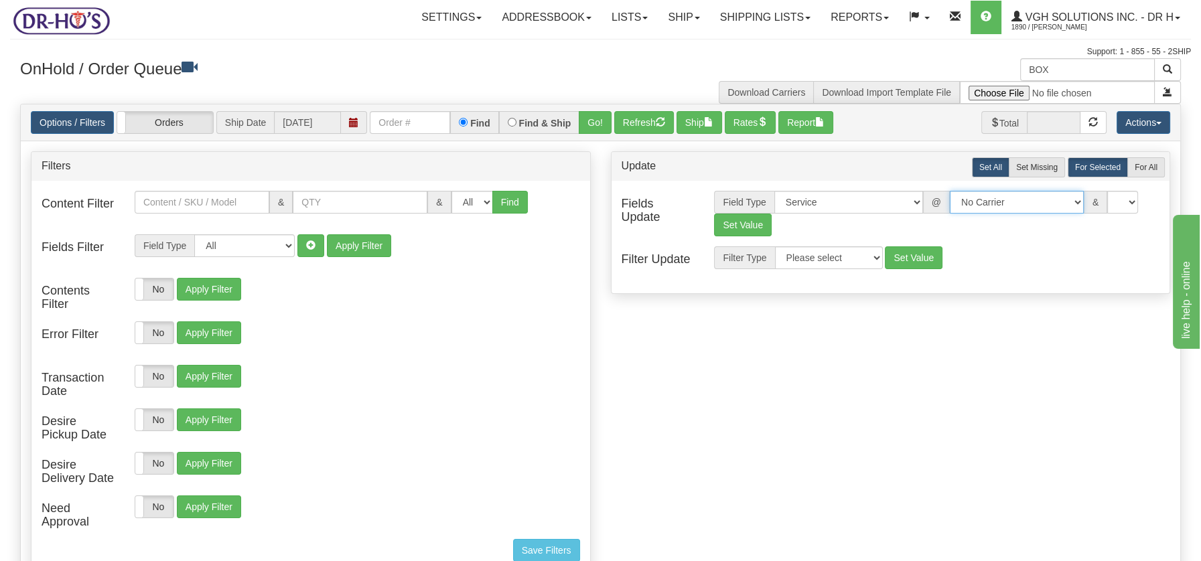
click at [1069, 200] on select "No Carrier FedEx Express® UPS Purolator Canpar Canada Post BeSwyft Kindersley. …" at bounding box center [1017, 202] width 134 height 23
select select "20"
click at [950, 191] on select "No Carrier FedEx Express® UPS Purolator Canpar Canada Post BeSwyft Kindersley. …" at bounding box center [1017, 202] width 134 height 23
click at [1153, 206] on select "CA -> US - USA.EP - Expedited Parcel USA CA -> US - USA.PW.ENV - Priority World…" at bounding box center [1092, 202] width 134 height 23
select select "DOM.EP"
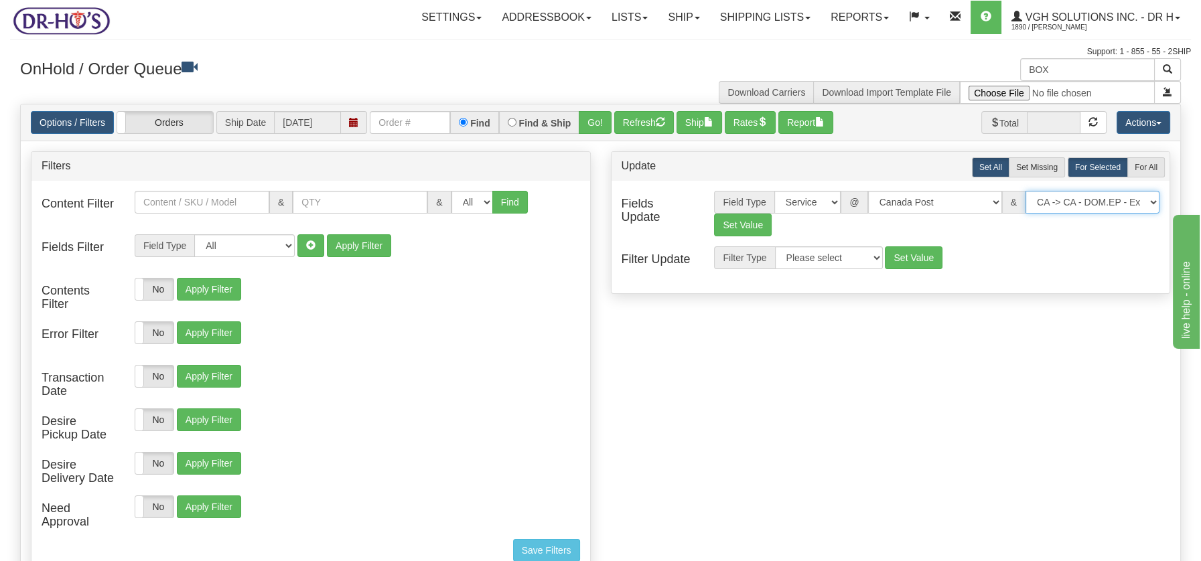
click at [1025, 191] on select "CA -> US - USA.EP - Expedited Parcel USA CA -> US - USA.PW.ENV - Priority World…" at bounding box center [1092, 202] width 134 height 23
click at [751, 225] on button "Set Value" at bounding box center [743, 225] width 58 height 23
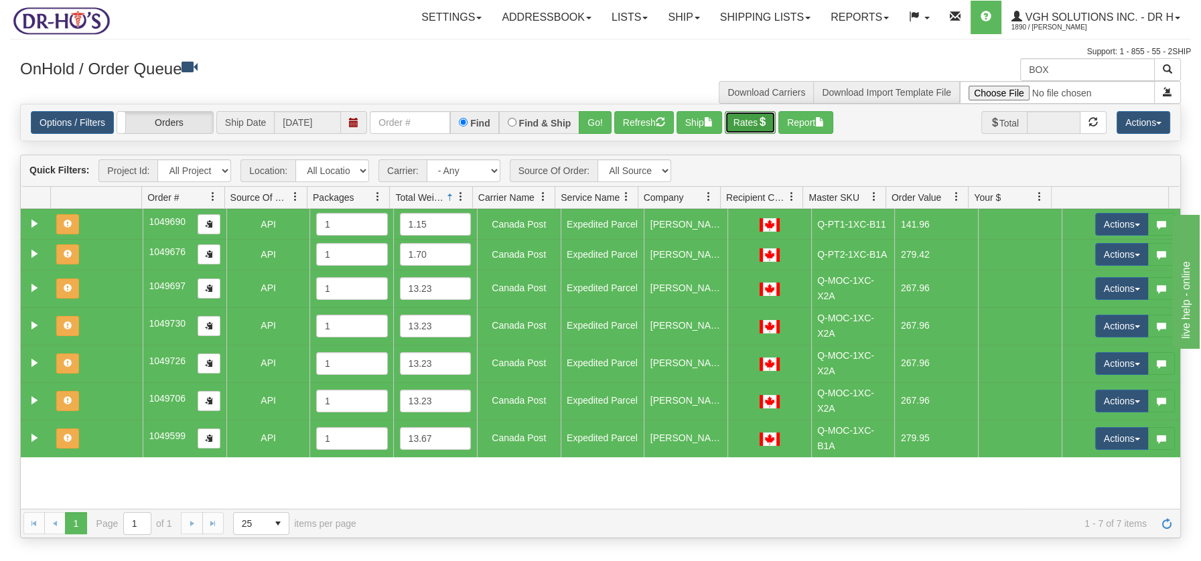
click at [757, 122] on button "Rates" at bounding box center [751, 122] width 52 height 23
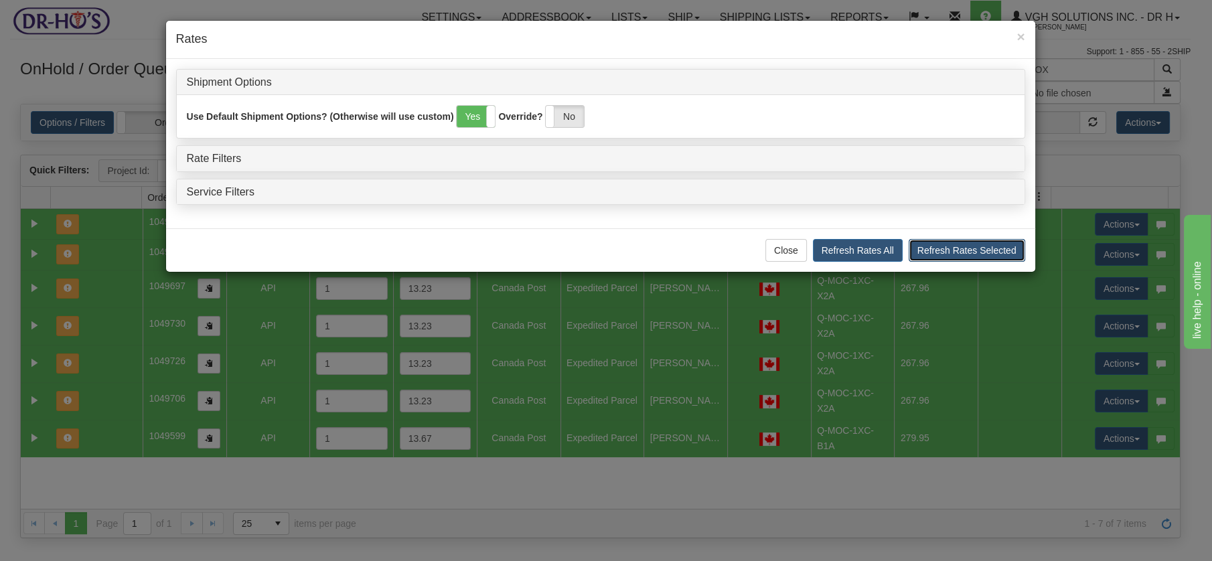
click at [969, 254] on button "Refresh Rates Selected" at bounding box center [967, 250] width 117 height 23
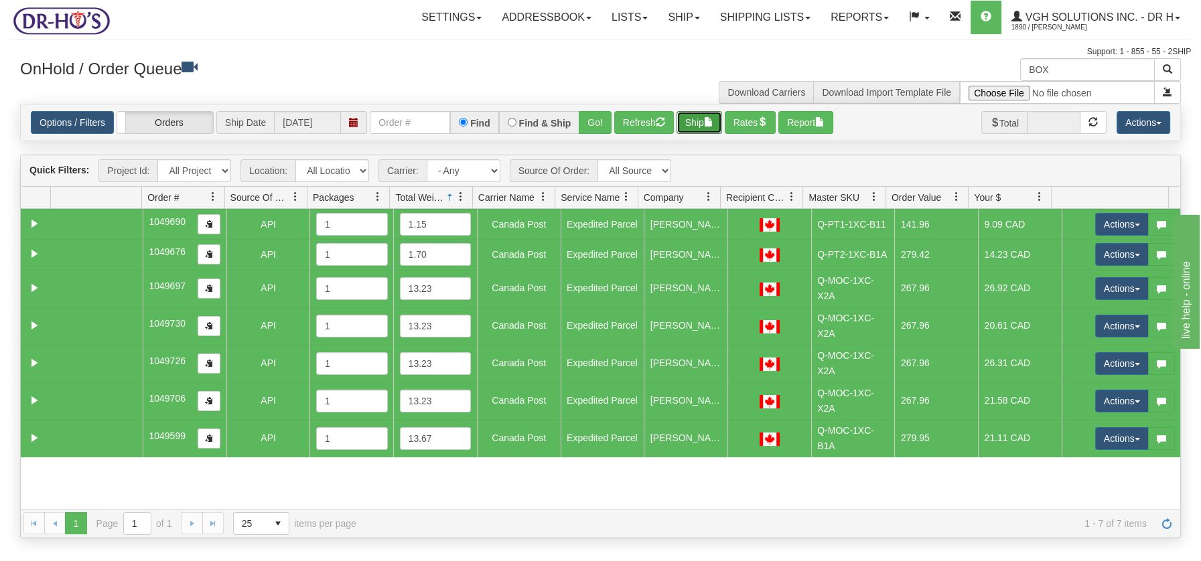
click at [695, 123] on button "Ship" at bounding box center [699, 122] width 46 height 23
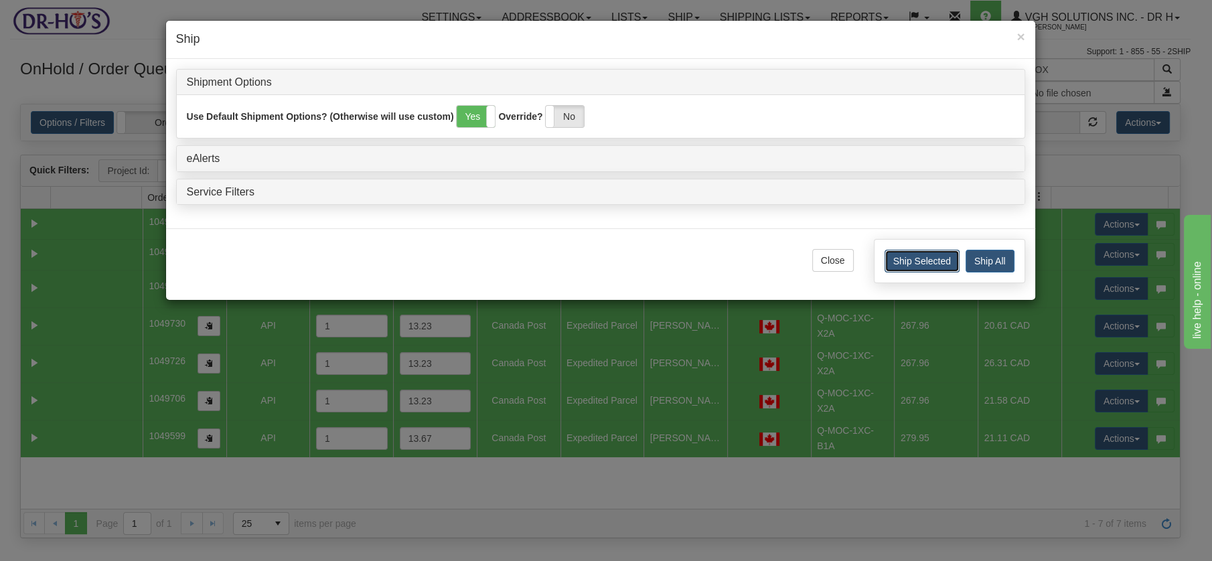
click at [905, 256] on button "Ship Selected" at bounding box center [922, 261] width 75 height 23
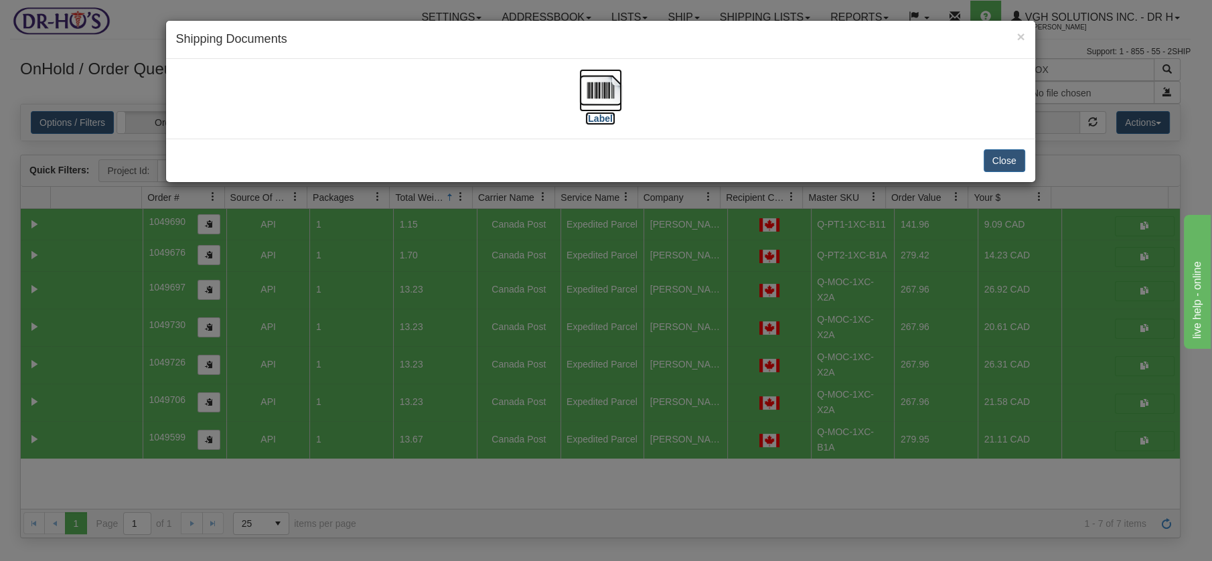
click at [598, 86] on img at bounding box center [600, 90] width 43 height 43
click at [1005, 154] on button "Close" at bounding box center [1005, 160] width 42 height 23
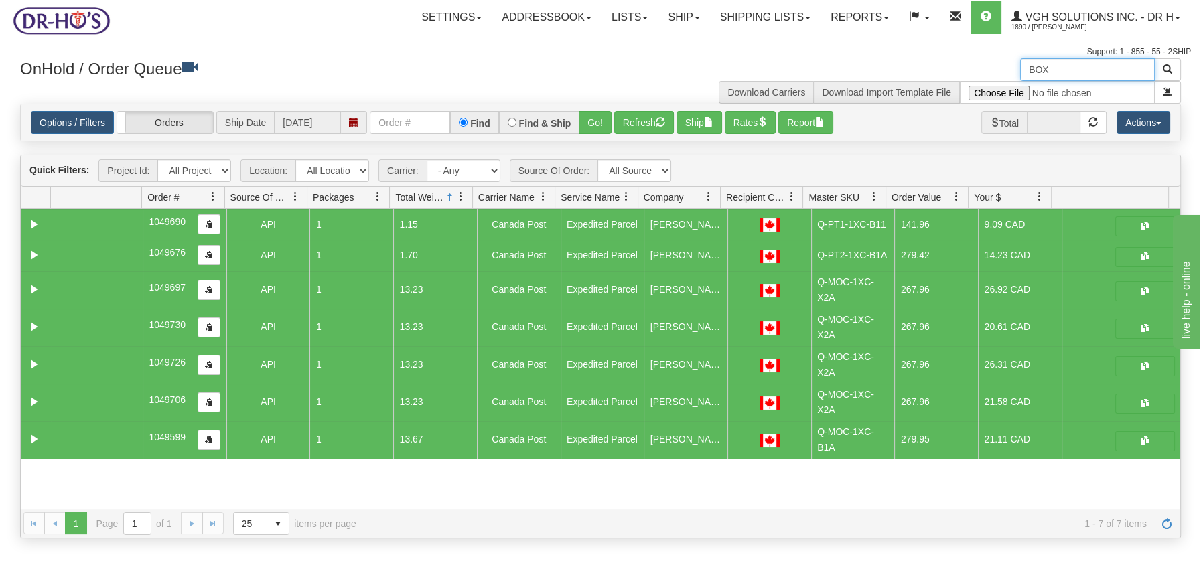
drag, startPoint x: 1050, startPoint y: 66, endPoint x: 982, endPoint y: 68, distance: 68.3
click at [982, 68] on div "BOX Download Carriers Download Import Template File" at bounding box center [896, 81] width 591 height 46
click at [623, 121] on button "Refresh" at bounding box center [644, 122] width 60 height 23
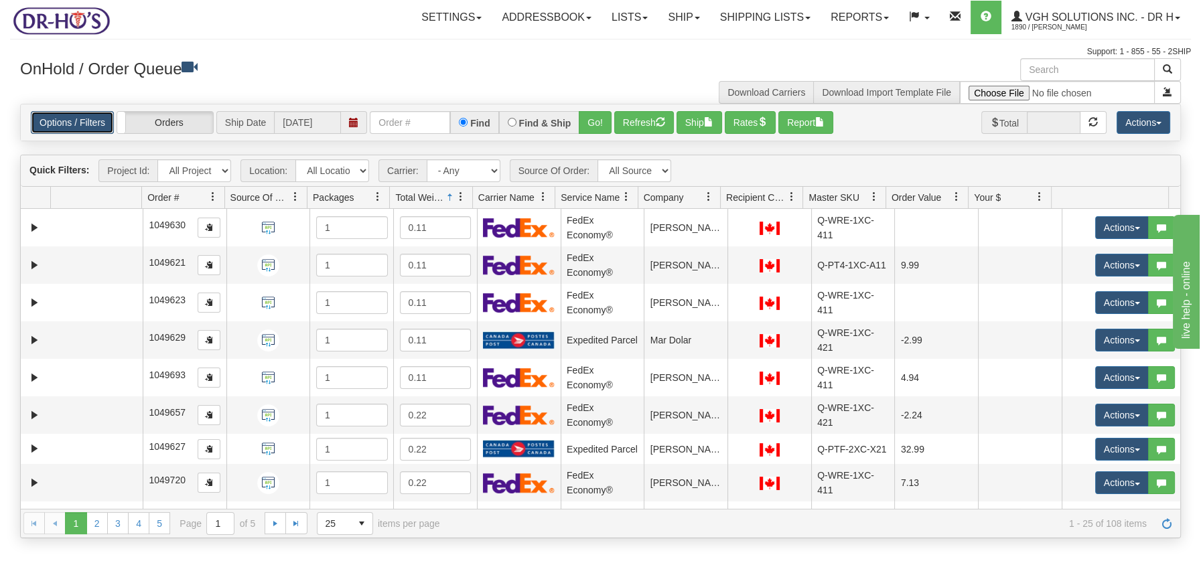
click at [72, 120] on link "Options / Filters" at bounding box center [72, 122] width 83 height 23
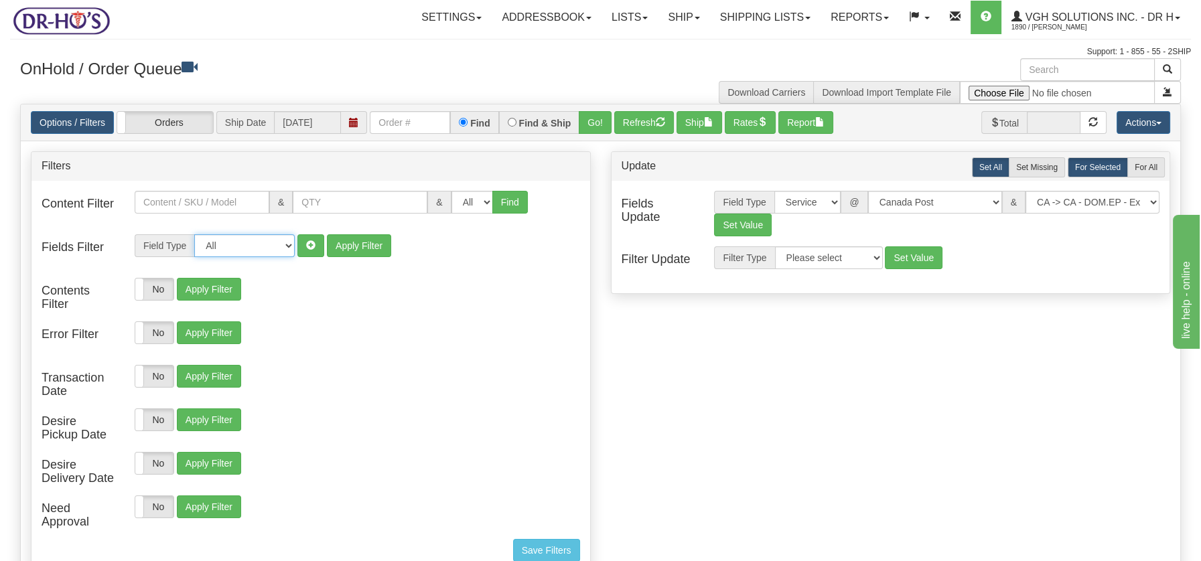
click at [285, 246] on select "All Contact Person Company Country Country & State/Province City Zip / Postal S…" at bounding box center [244, 245] width 100 height 23
select select "94"
click at [194, 234] on select "All Contact Person Company Country Country & State/Province City Zip / Postal S…" at bounding box center [244, 245] width 100 height 23
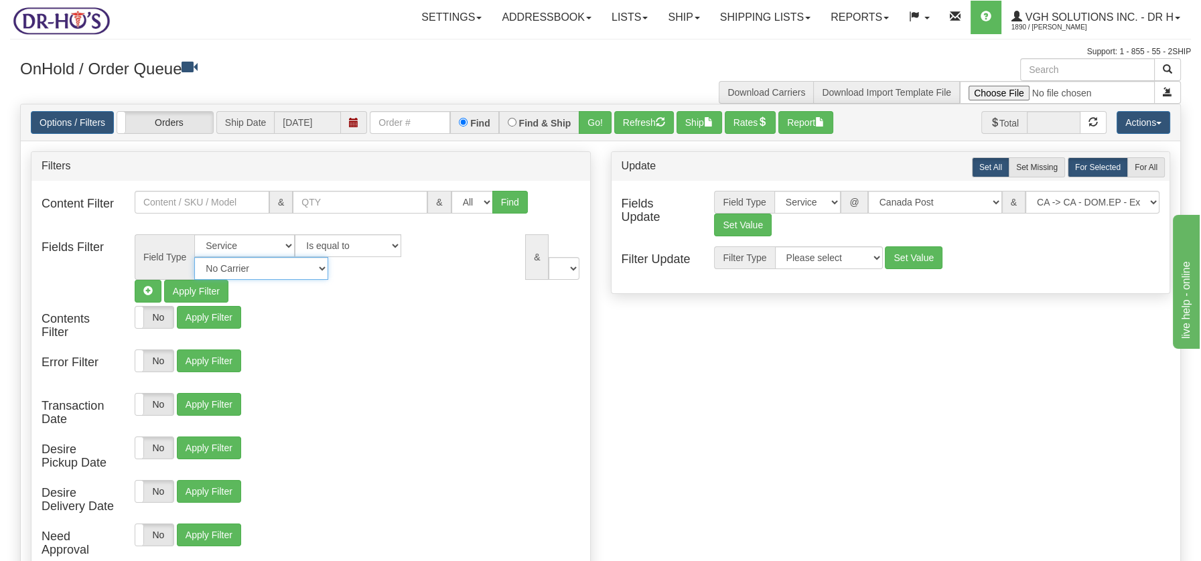
click at [328, 257] on select "No Carrier FedEx Express® UPS Purolator Canpar Canada Post BeSwyft Kindersley. …" at bounding box center [261, 268] width 134 height 23
select select "2"
click at [328, 257] on select "No Carrier FedEx Express® UPS Purolator Canpar Canada Post BeSwyft Kindersley. …" at bounding box center [261, 268] width 134 height 23
click at [569, 269] on select "US -> US - 70 - FedEx 1 Day® Freight US -> US - 03 - FedEx 2 Day® US -> US - 49…" at bounding box center [512, 268] width 134 height 23
select select "05"
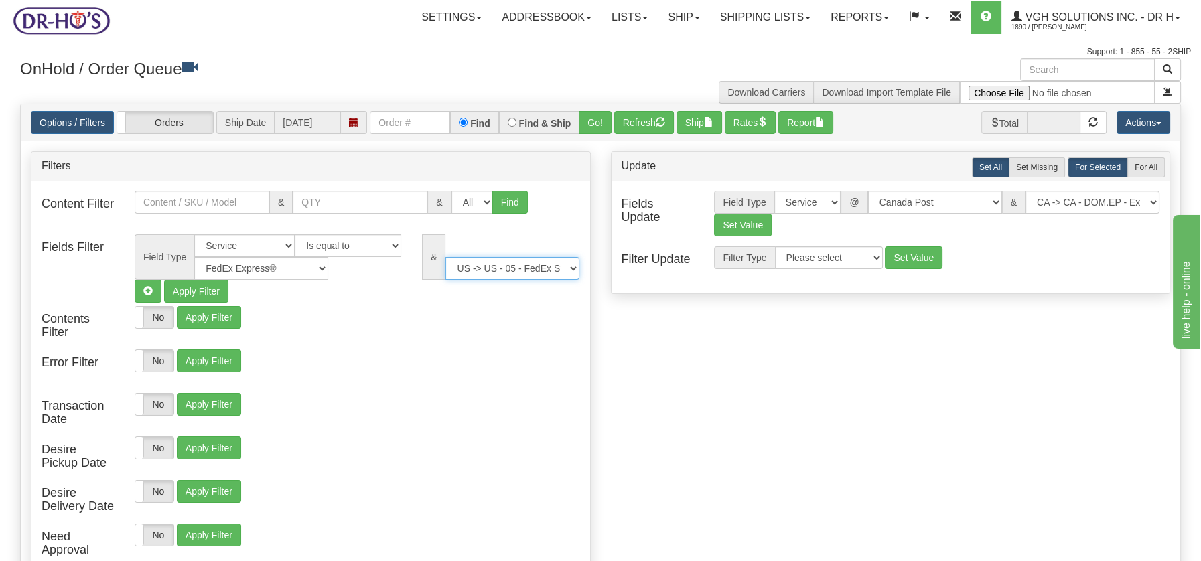
click at [445, 257] on select "US -> US - 70 - FedEx 1 Day® Freight US -> US - 03 - FedEx 2 Day® US -> US - 49…" at bounding box center [512, 268] width 134 height 23
click at [211, 293] on button "Apply Filter" at bounding box center [196, 291] width 64 height 23
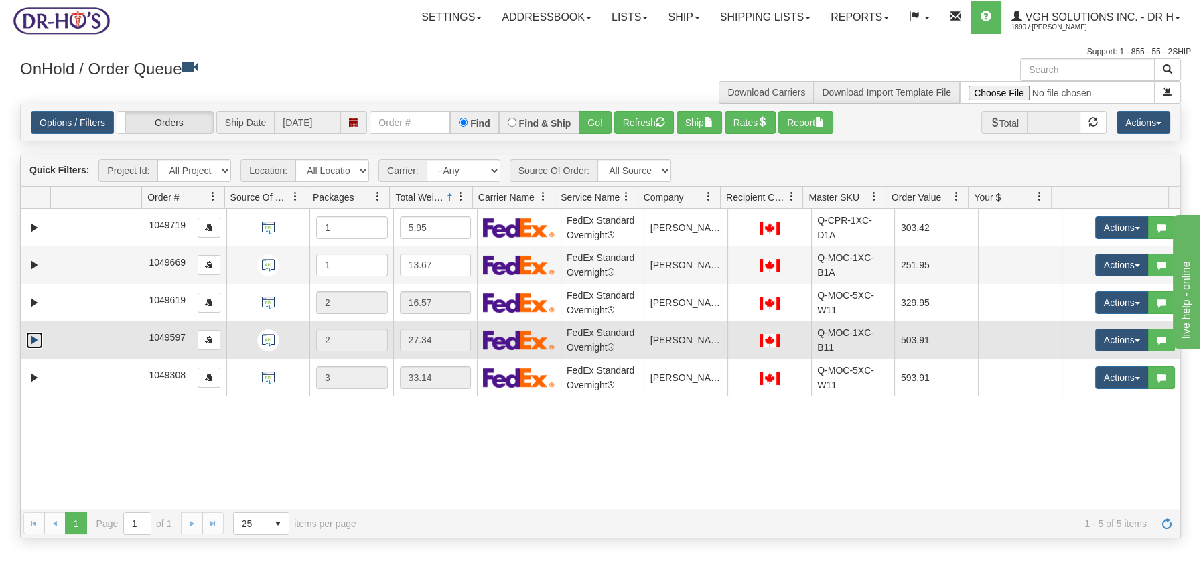
click at [42, 342] on link "Expand" at bounding box center [34, 340] width 17 height 17
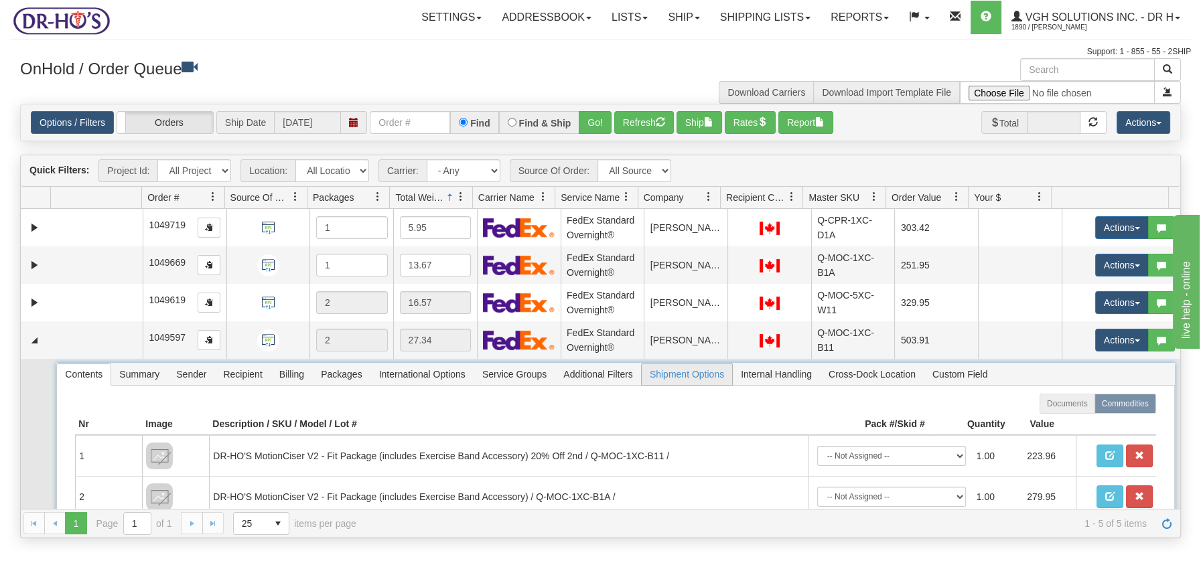
click at [668, 378] on span "Shipment Options" at bounding box center [687, 374] width 90 height 21
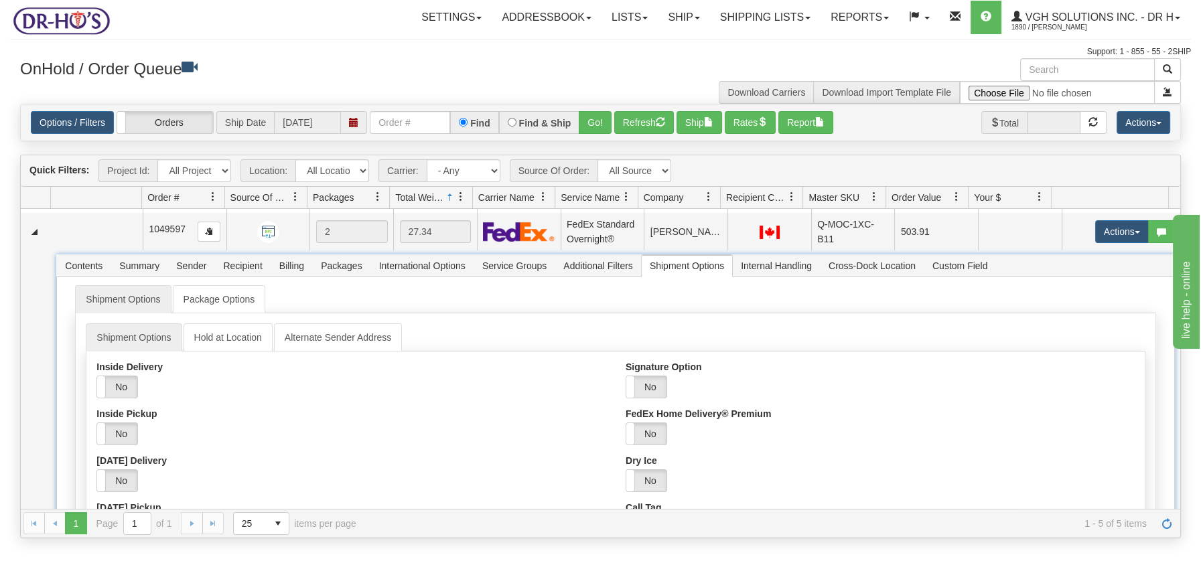
scroll to position [178, 0]
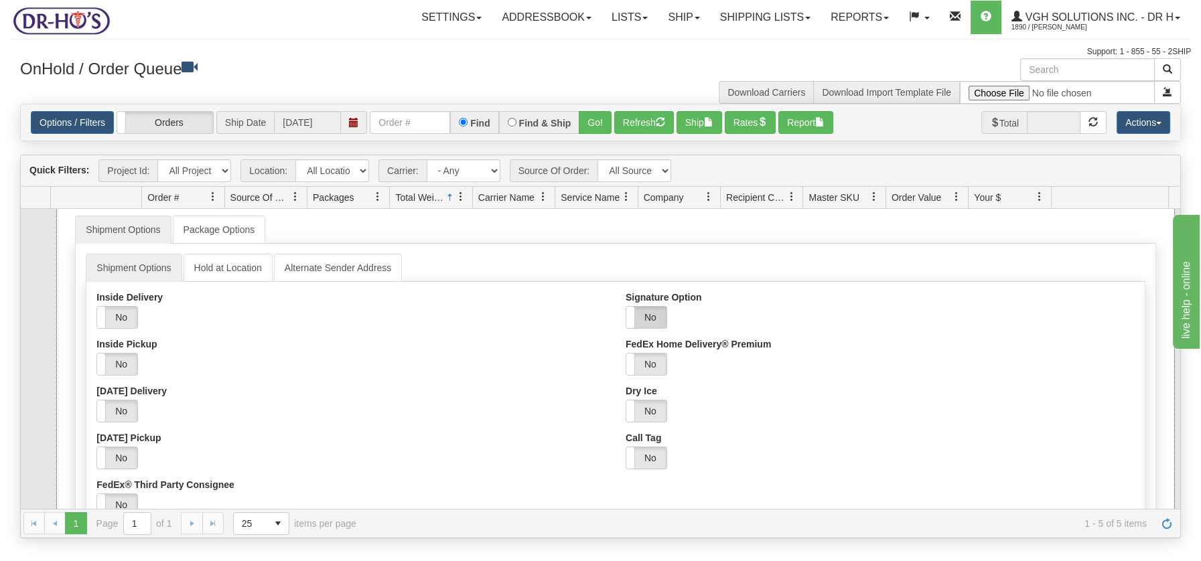
click at [647, 317] on label "No" at bounding box center [646, 317] width 40 height 21
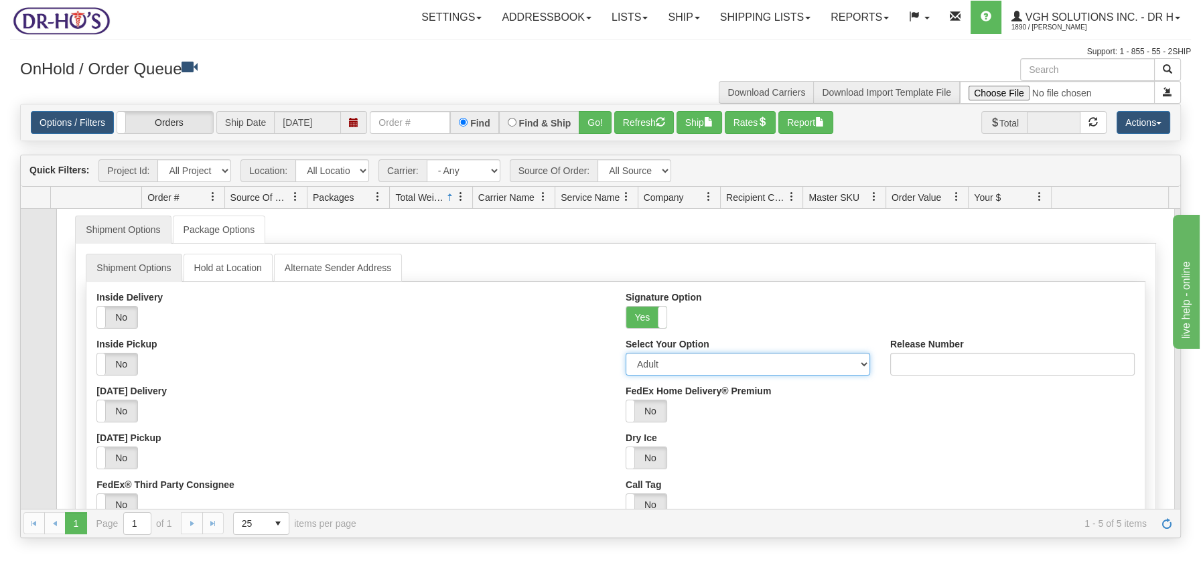
click at [855, 362] on select "Adult Direct Indirect No Signature Required Service Default" at bounding box center [748, 364] width 244 height 23
select select "2"
click at [626, 353] on select "Adult Direct Indirect No Signature Required Service Default" at bounding box center [748, 364] width 244 height 23
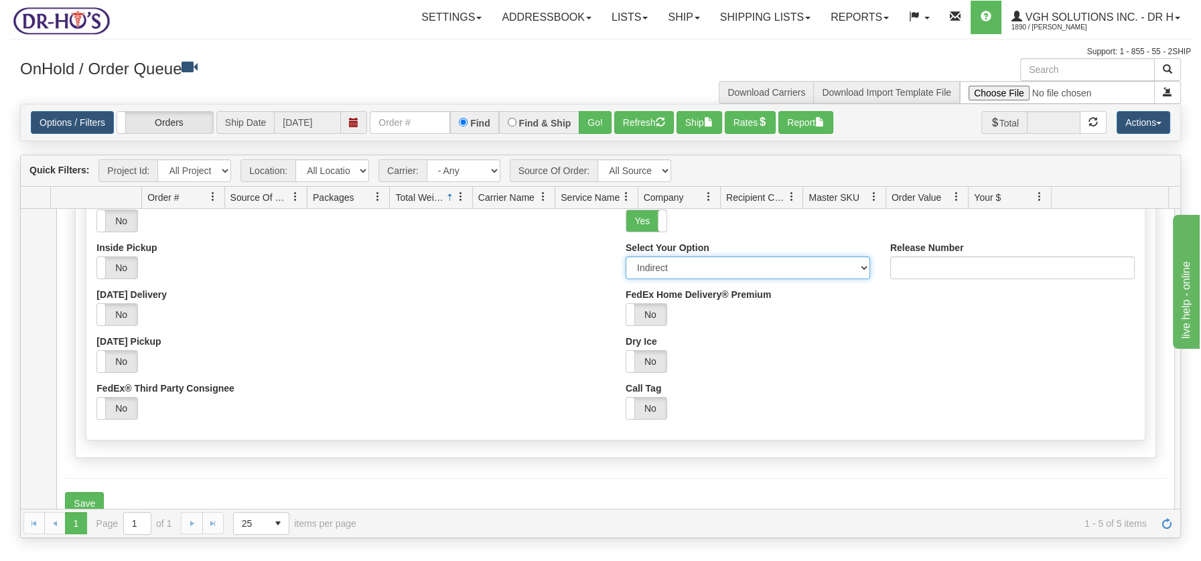
scroll to position [293, 0]
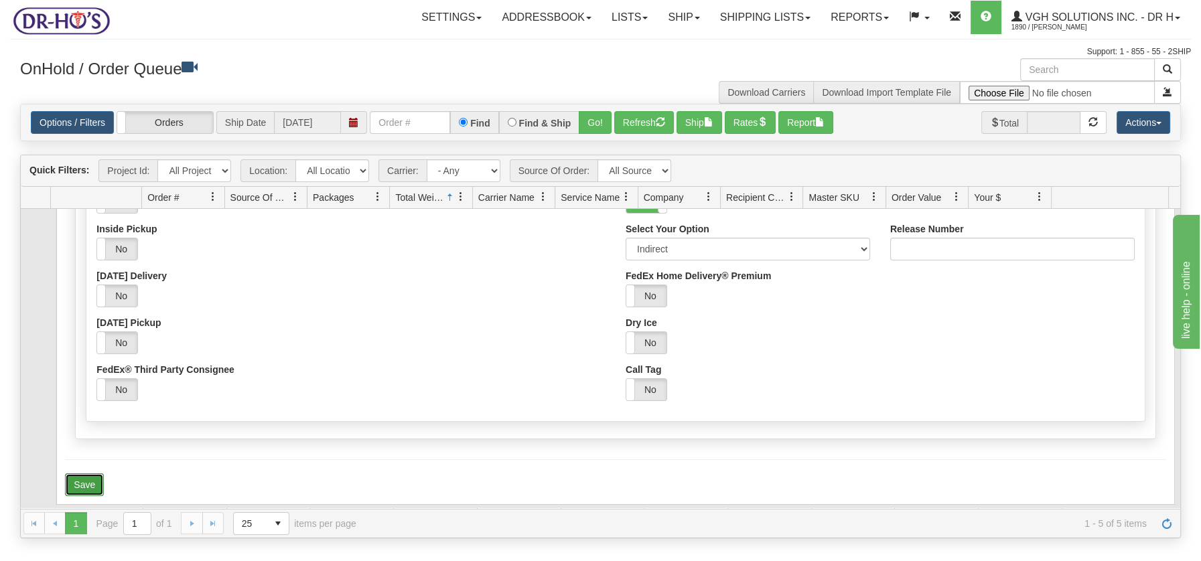
click at [69, 474] on button "Save" at bounding box center [84, 485] width 39 height 23
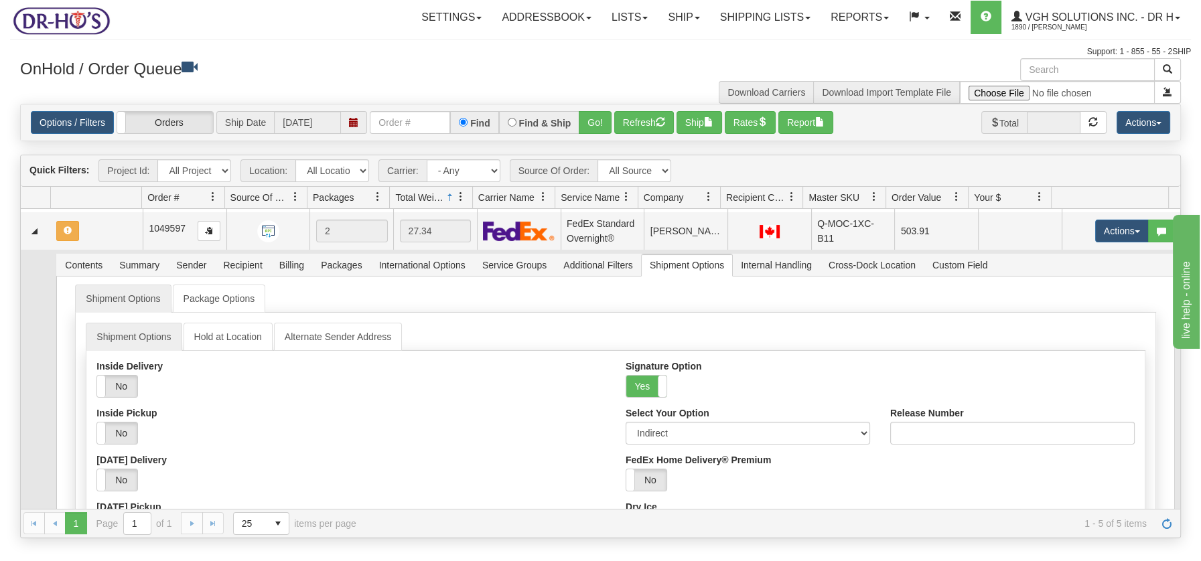
scroll to position [102, 0]
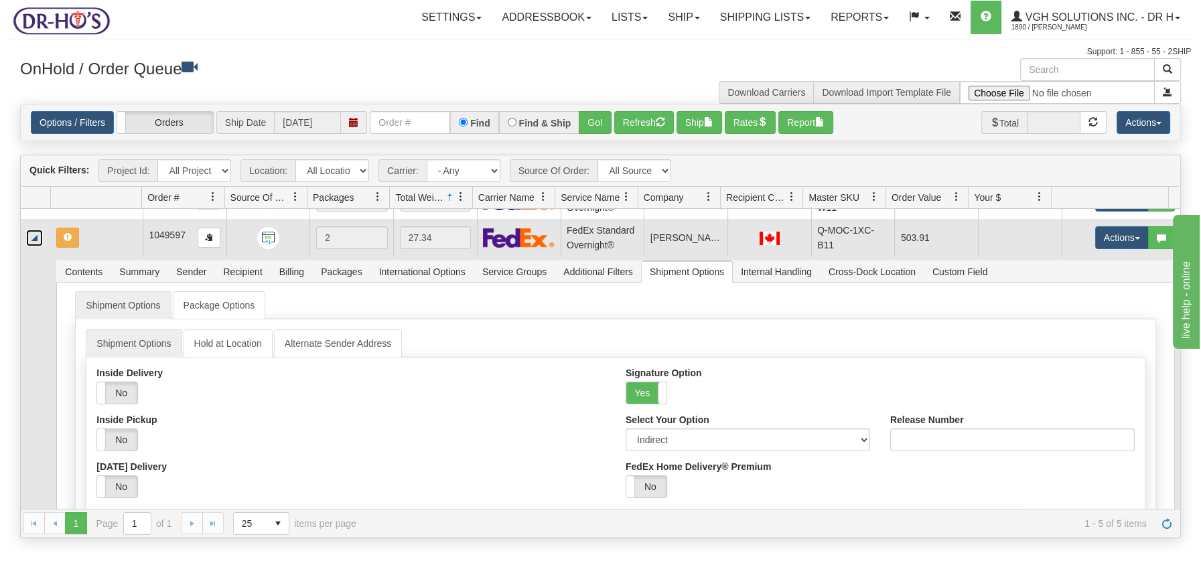
click at [31, 240] on link "Collapse" at bounding box center [34, 238] width 17 height 17
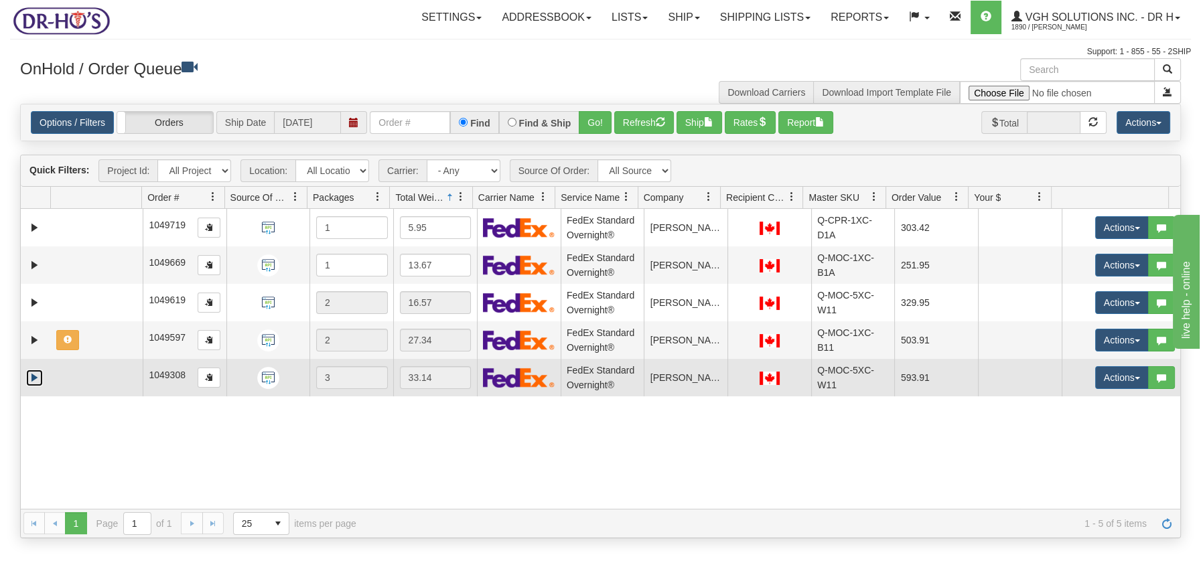
click at [30, 377] on link "Expand" at bounding box center [34, 378] width 17 height 17
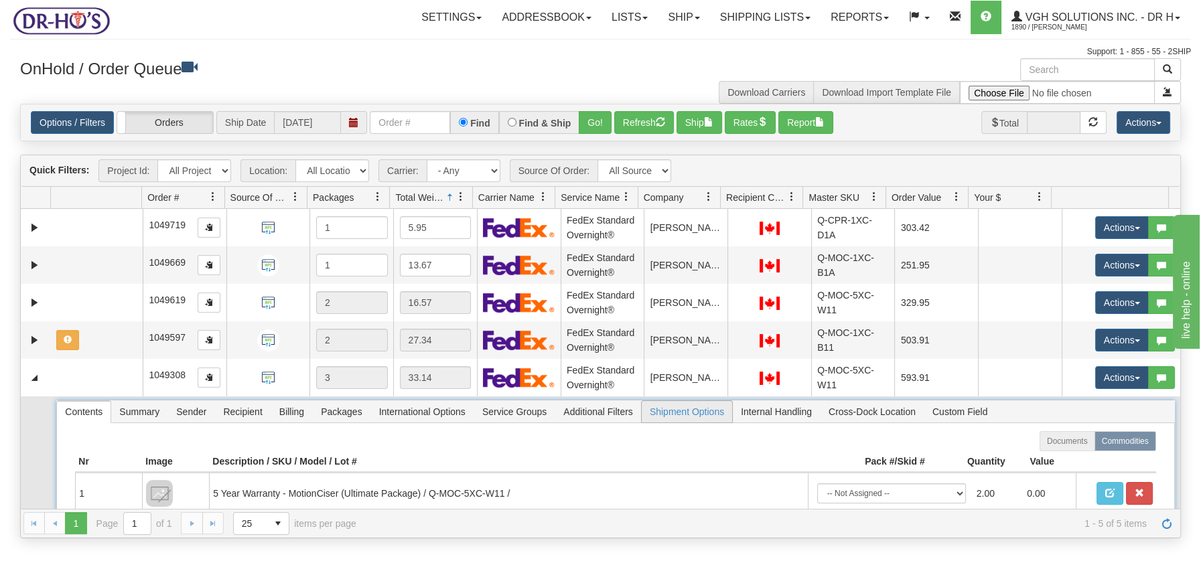
click at [674, 409] on span "Shipment Options" at bounding box center [687, 411] width 90 height 21
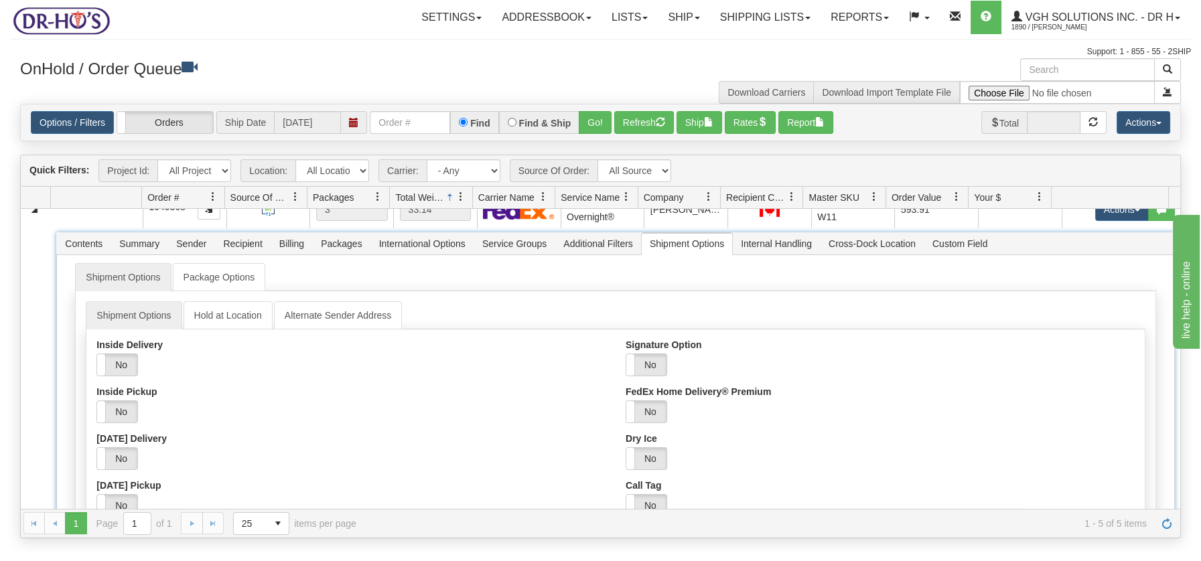
scroll to position [198, 0]
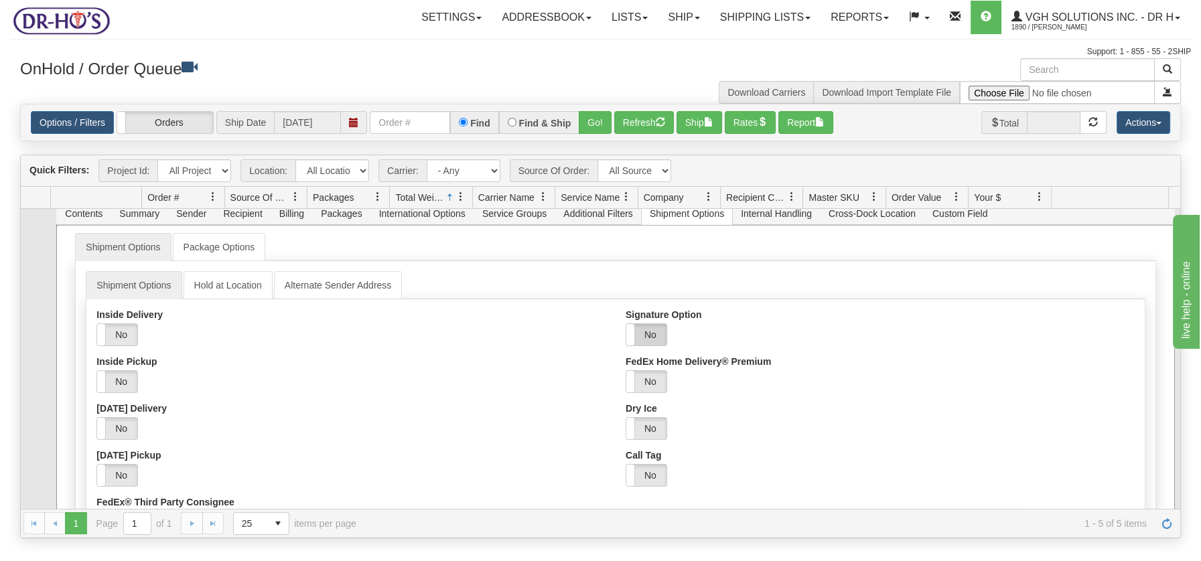
click at [638, 326] on label "No" at bounding box center [646, 334] width 40 height 21
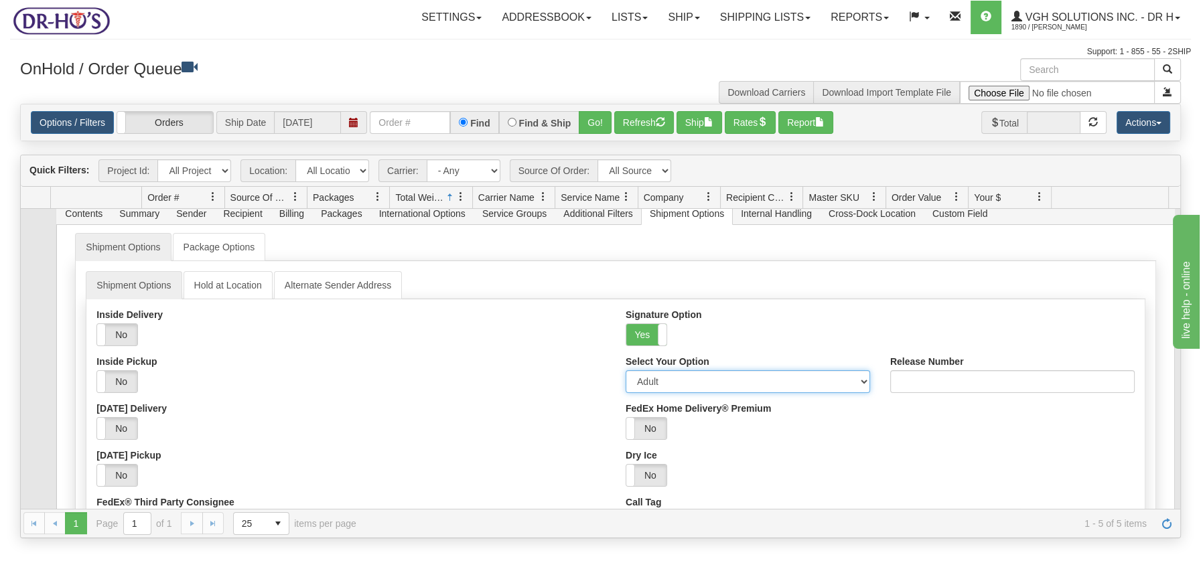
click at [855, 380] on select "Adult Direct Indirect No Signature Required Service Default" at bounding box center [748, 381] width 244 height 23
select select "2"
click at [626, 370] on select "Adult Direct Indirect No Signature Required Service Default" at bounding box center [748, 381] width 244 height 23
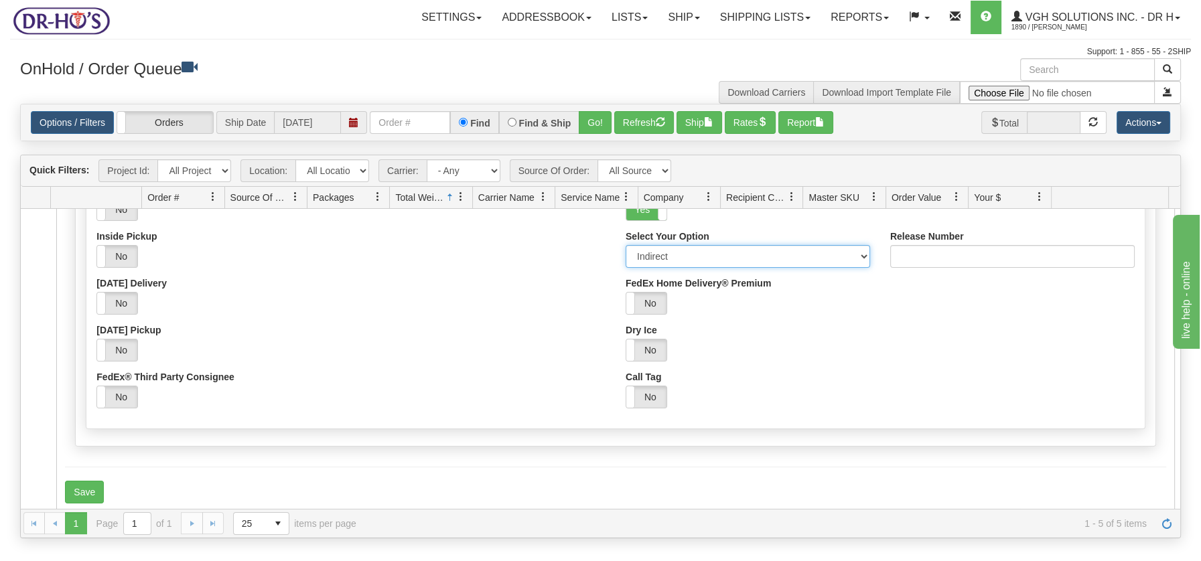
scroll to position [325, 0]
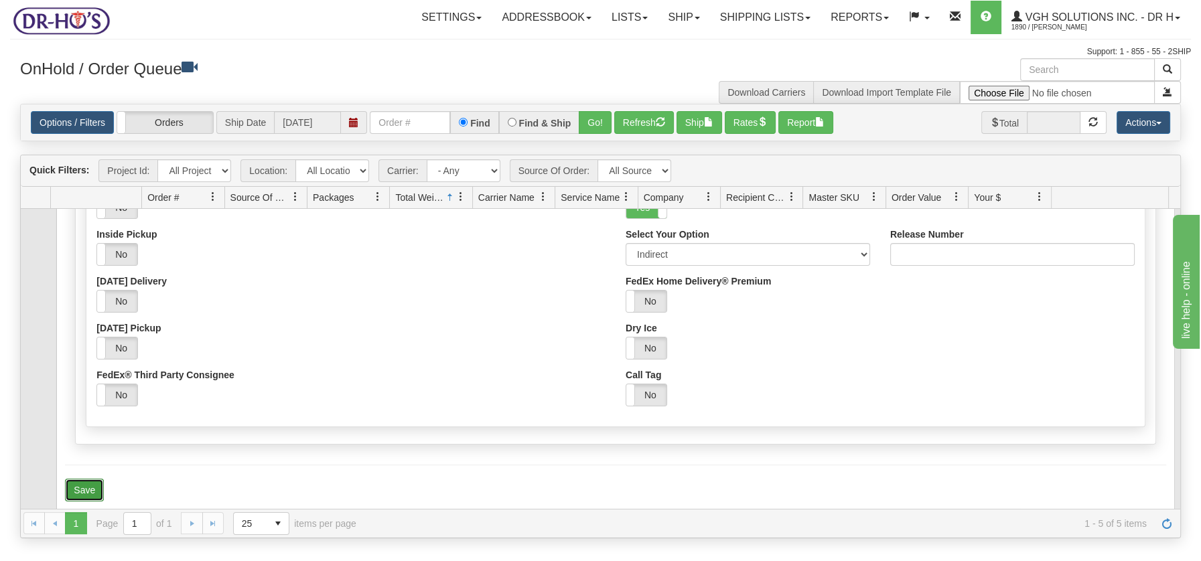
click at [90, 482] on button "Save" at bounding box center [84, 490] width 39 height 23
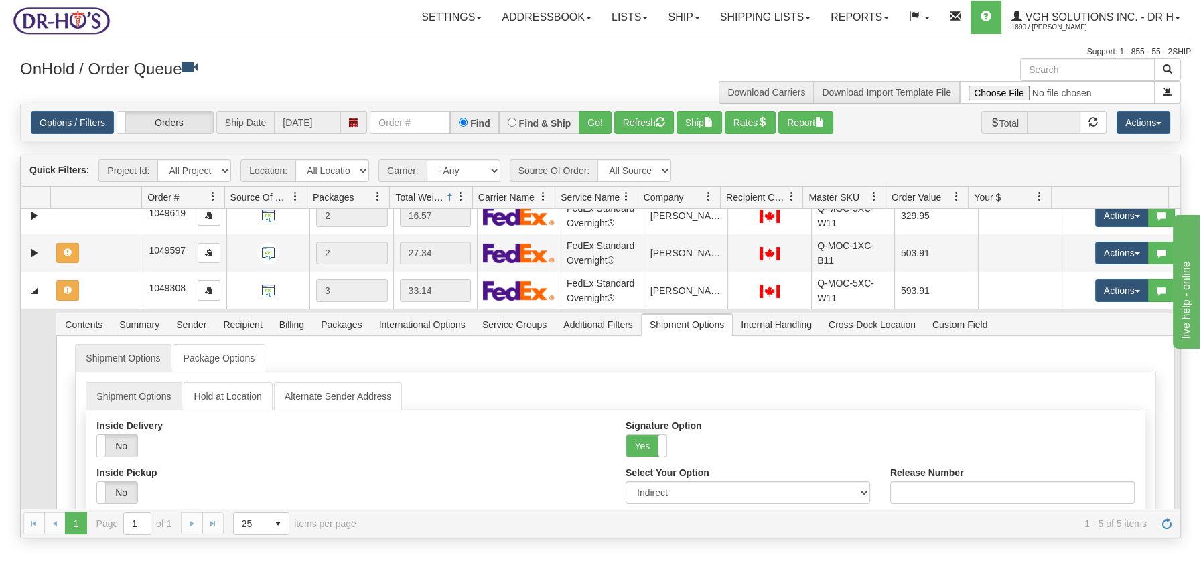
scroll to position [82, 0]
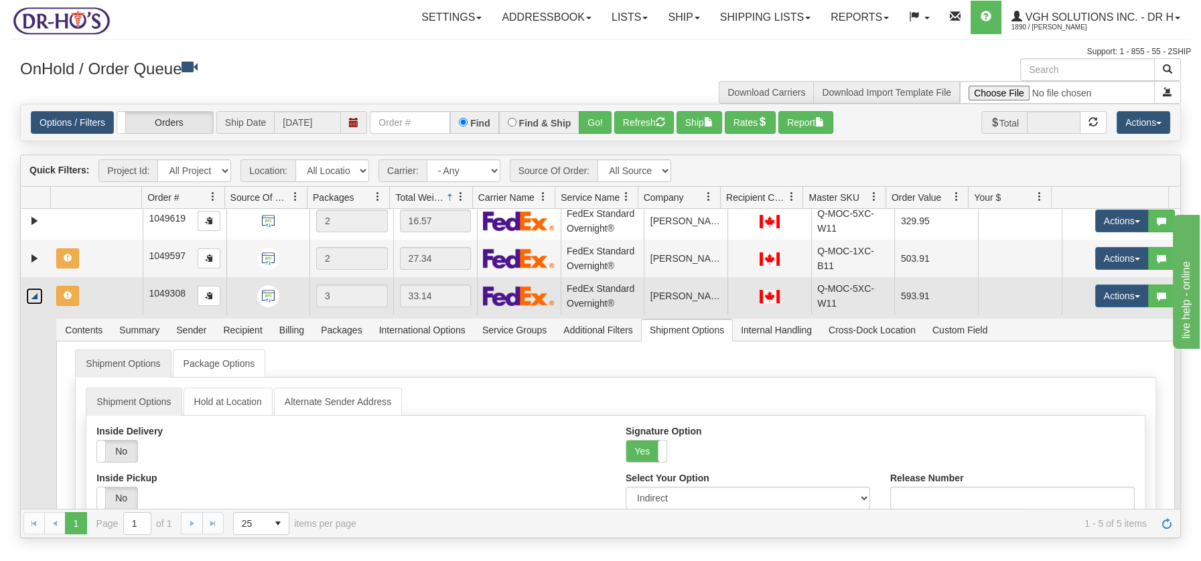
click at [29, 299] on link "Collapse" at bounding box center [34, 296] width 17 height 17
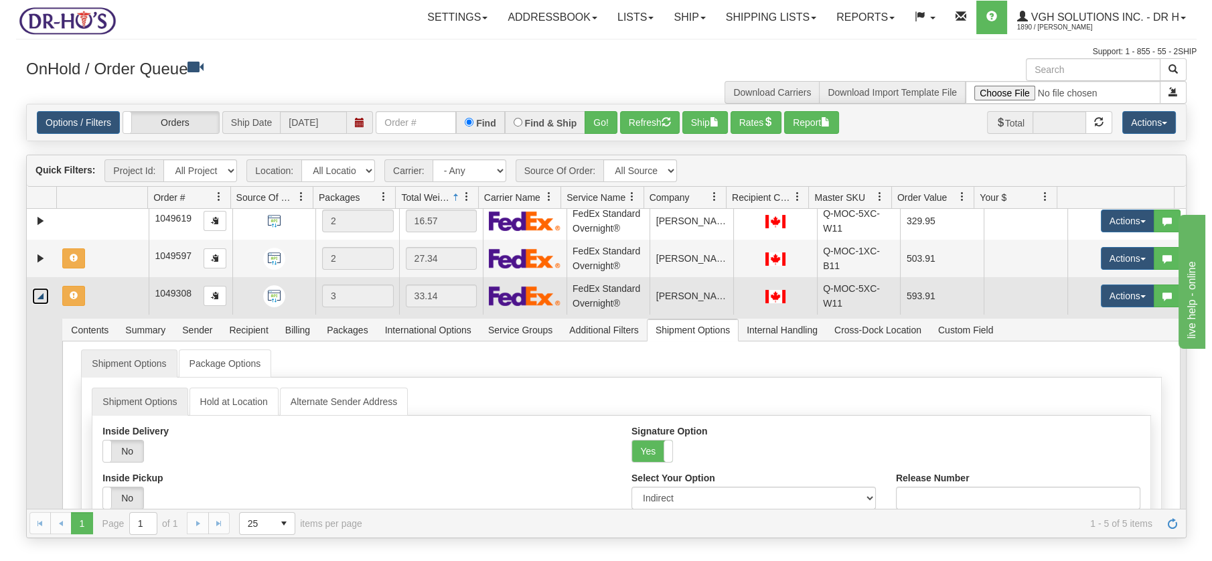
scroll to position [0, 0]
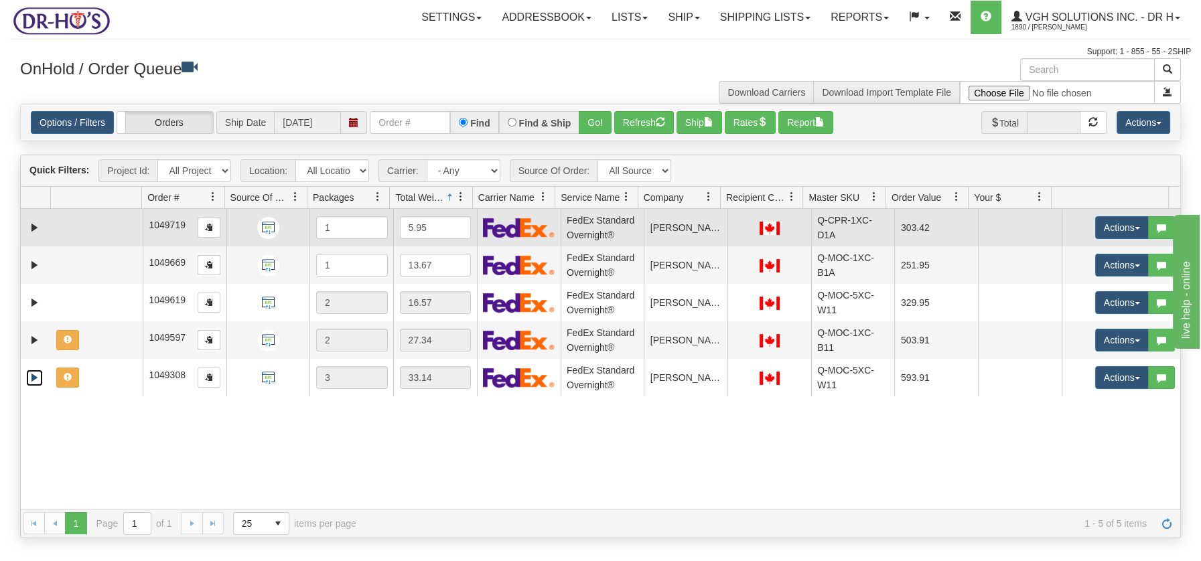
click at [111, 229] on td at bounding box center [97, 228] width 92 height 38
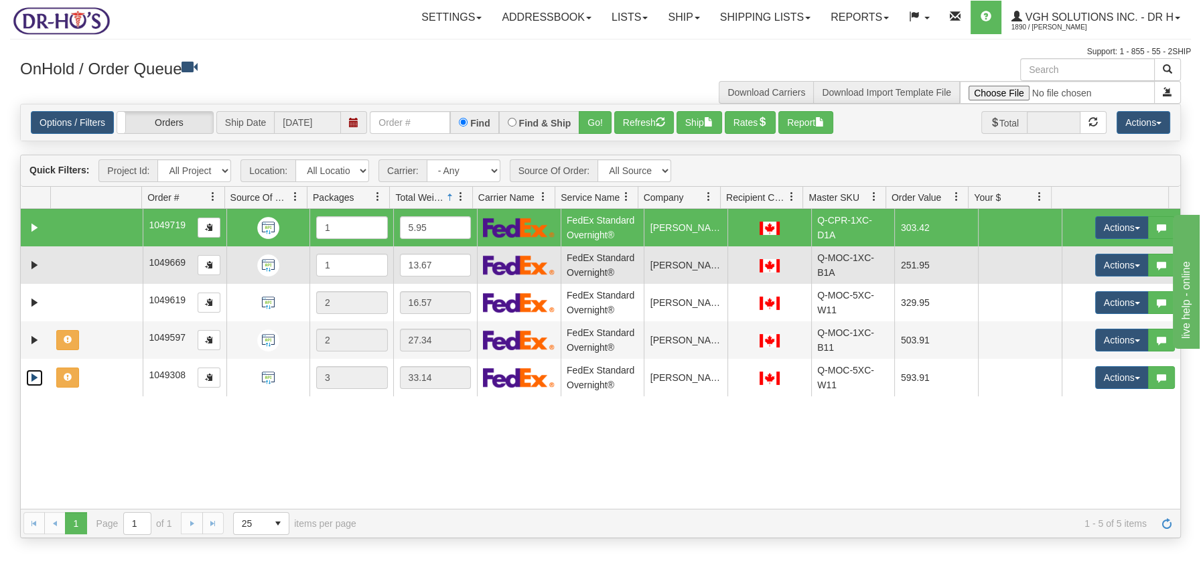
click at [98, 261] on td at bounding box center [97, 265] width 92 height 38
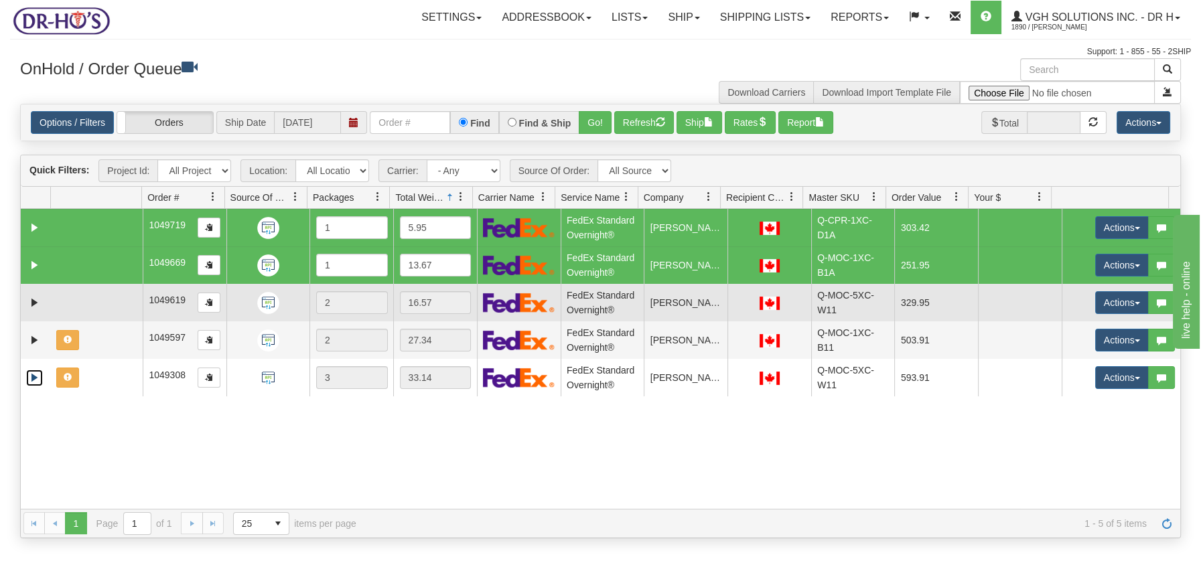
click at [95, 293] on td at bounding box center [97, 303] width 92 height 38
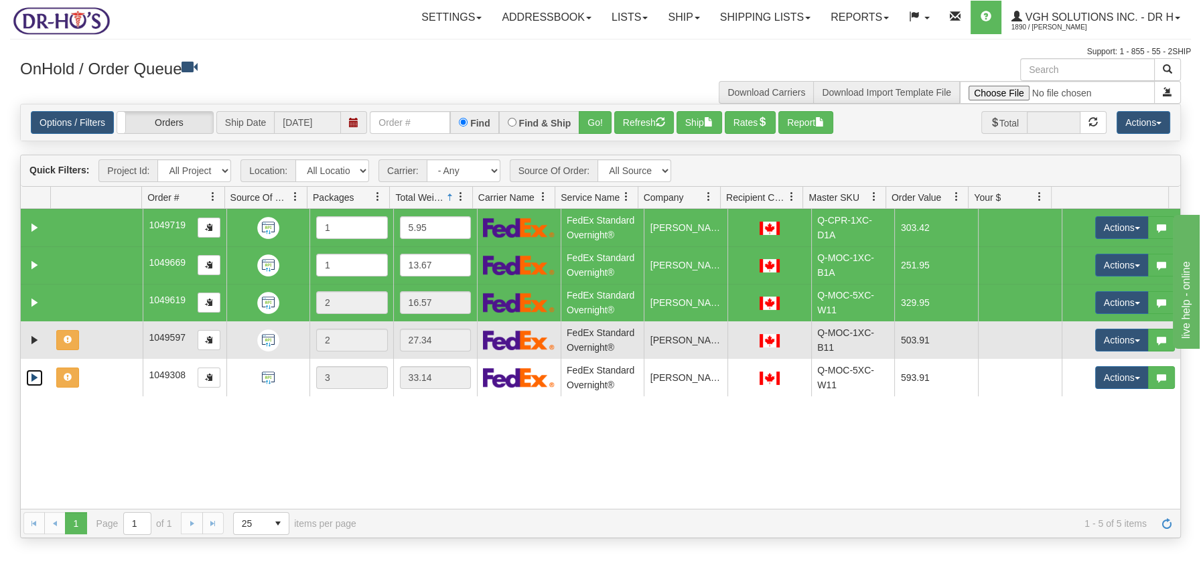
click at [96, 340] on td at bounding box center [97, 340] width 92 height 38
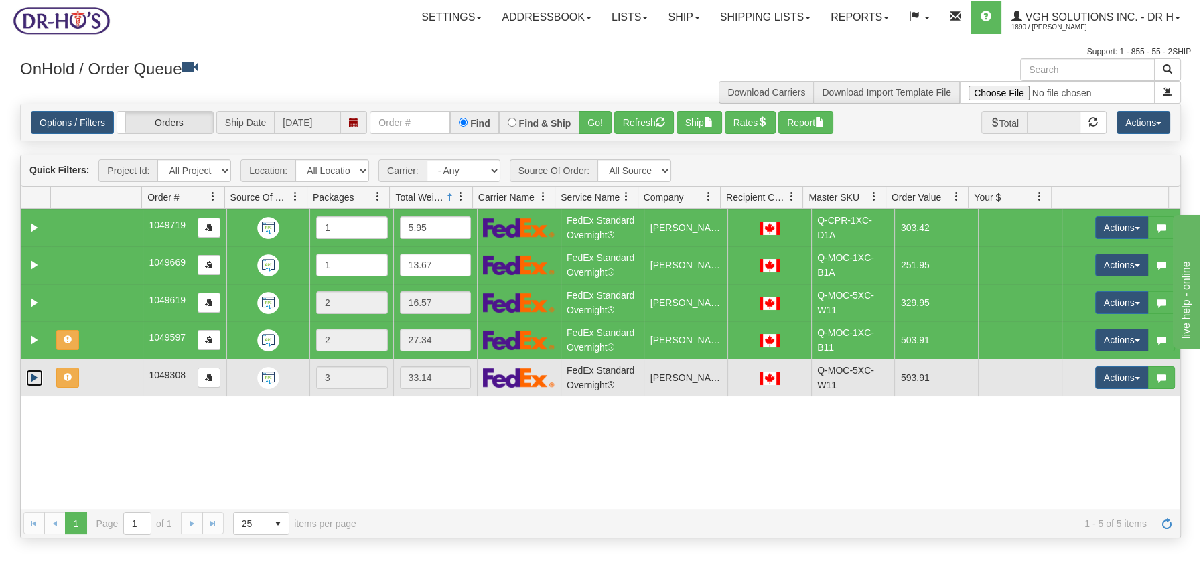
click at [92, 379] on td at bounding box center [97, 378] width 92 height 38
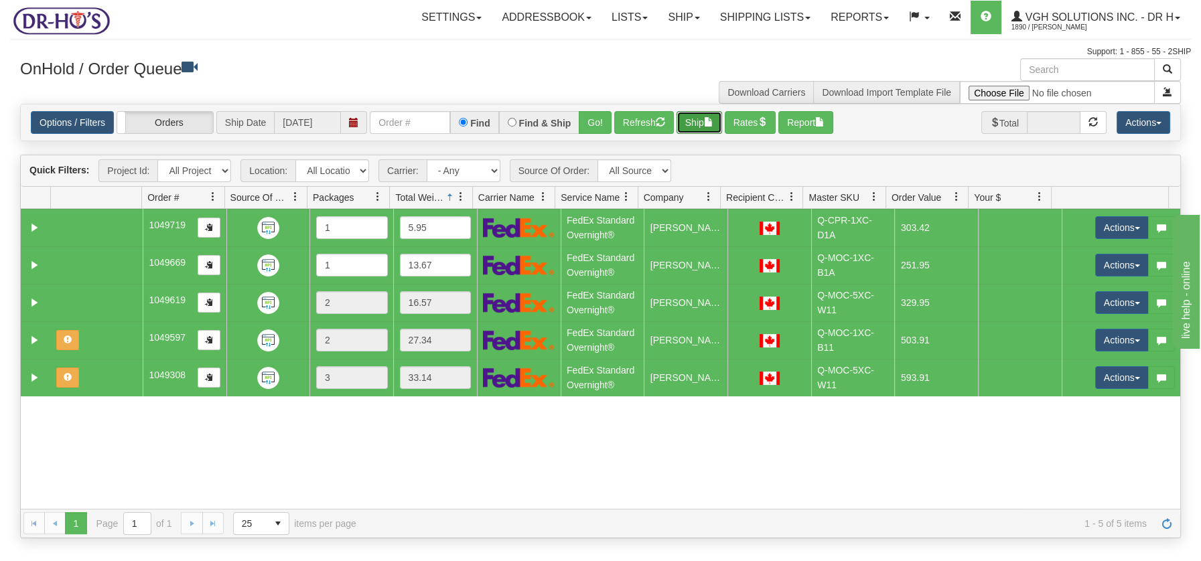
click at [703, 121] on button "Ship" at bounding box center [699, 122] width 46 height 23
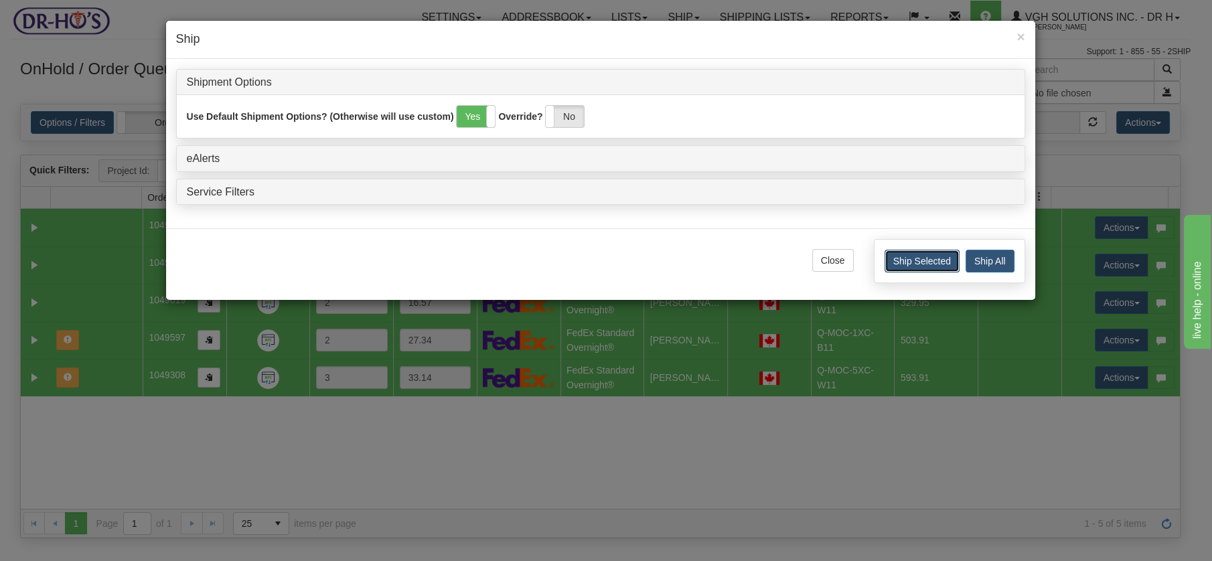
click at [923, 259] on button "Ship Selected" at bounding box center [922, 261] width 75 height 23
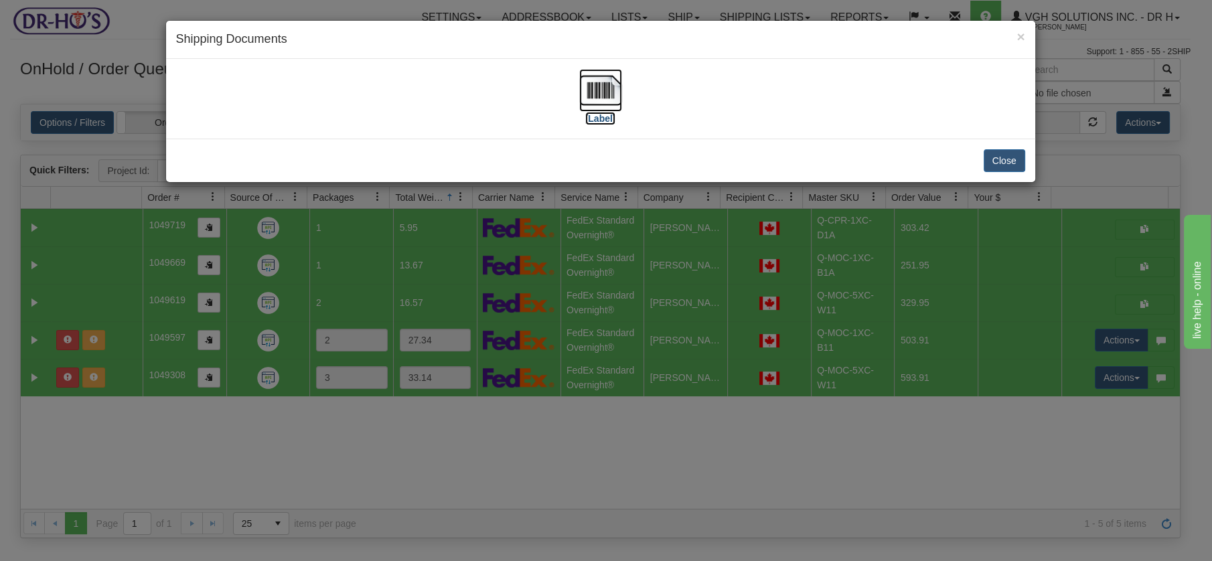
click at [593, 80] on img at bounding box center [600, 90] width 43 height 43
click at [1010, 162] on button "Close" at bounding box center [1005, 160] width 42 height 23
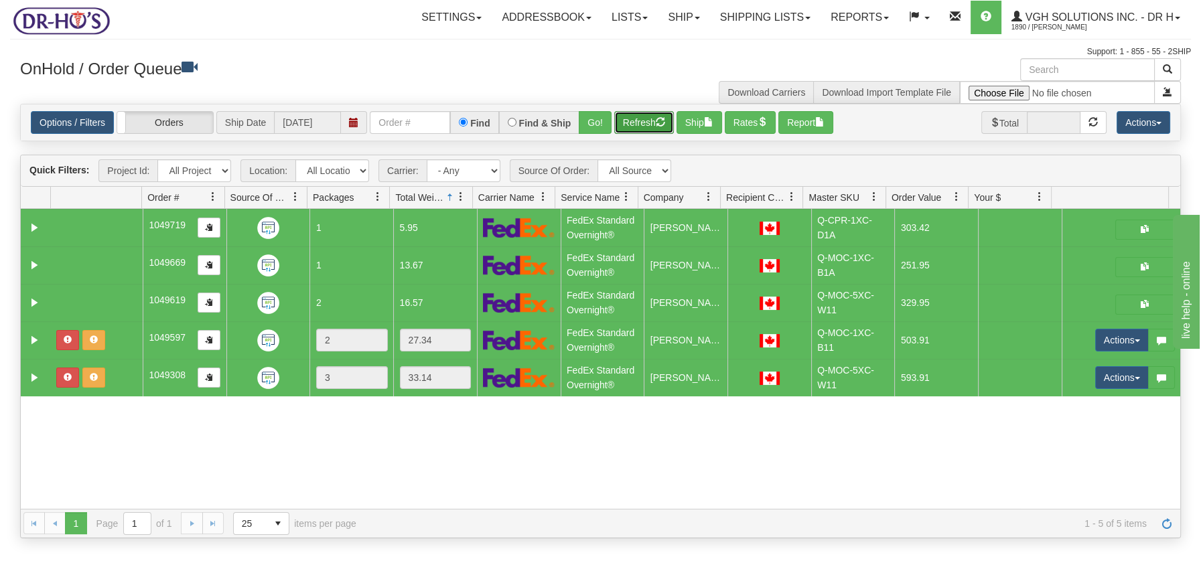
click at [643, 117] on button "Refresh" at bounding box center [644, 122] width 60 height 23
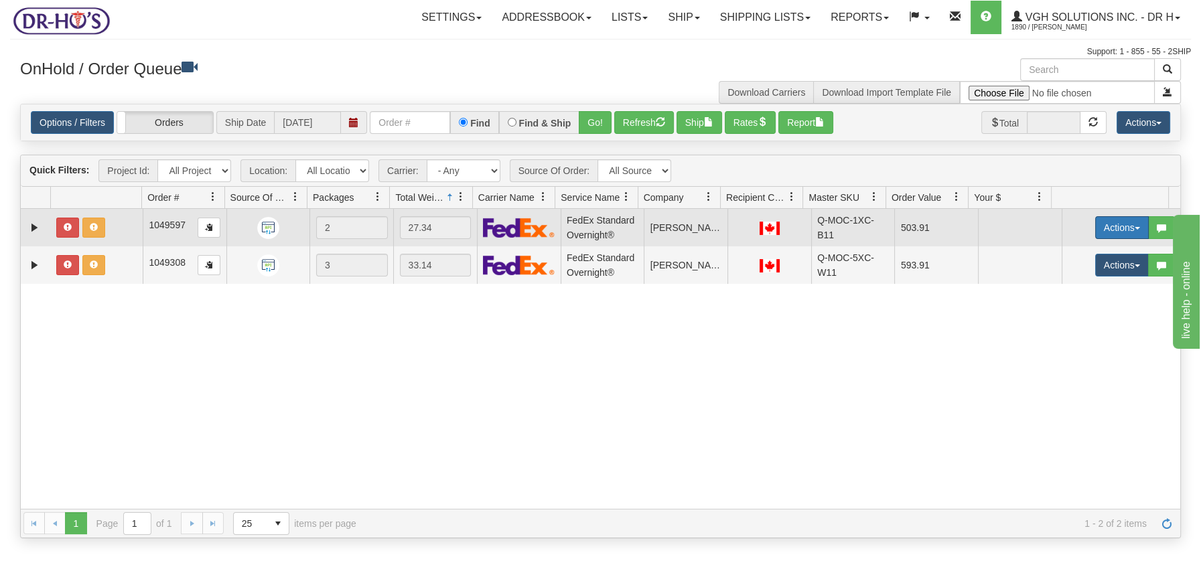
click at [1128, 229] on button "Actions" at bounding box center [1122, 227] width 54 height 23
click at [1064, 254] on span "Open" at bounding box center [1070, 253] width 32 height 11
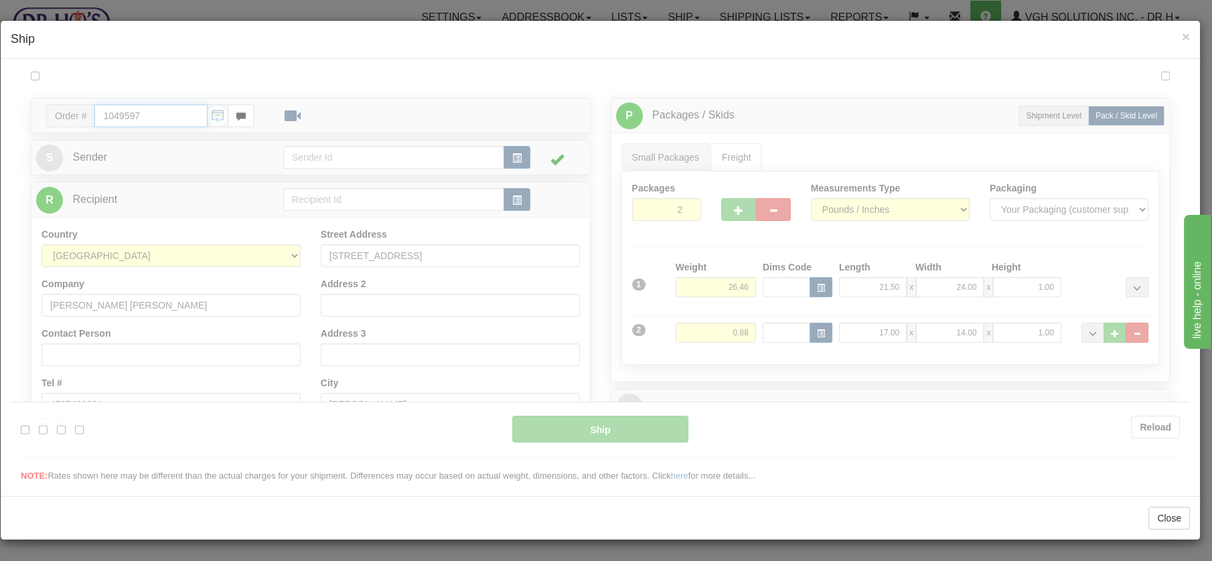
type input "05"
type input "09:00"
type input "16:00"
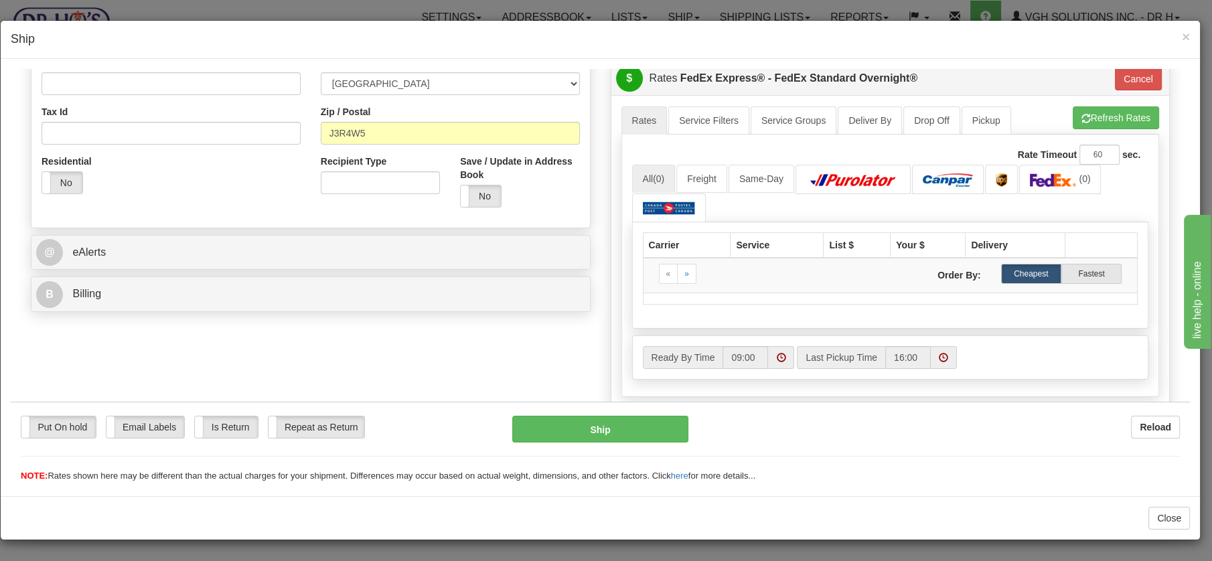
scroll to position [291, 0]
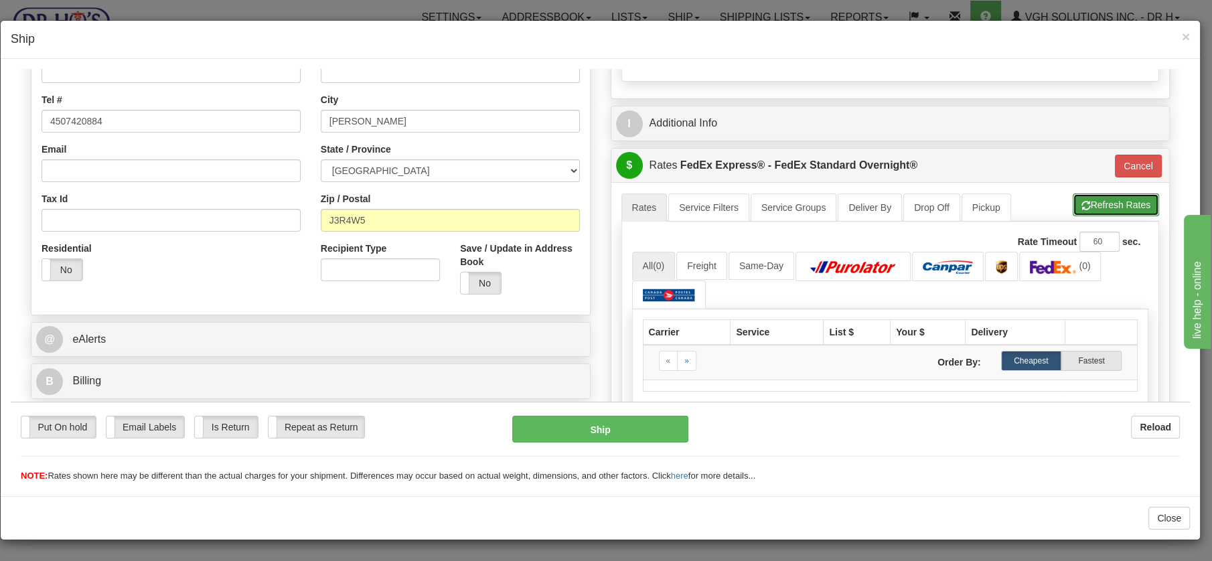
click at [1113, 201] on button "Refresh Rates" at bounding box center [1116, 204] width 86 height 23
type input "05"
click at [1115, 156] on button "Cancel" at bounding box center [1138, 165] width 47 height 23
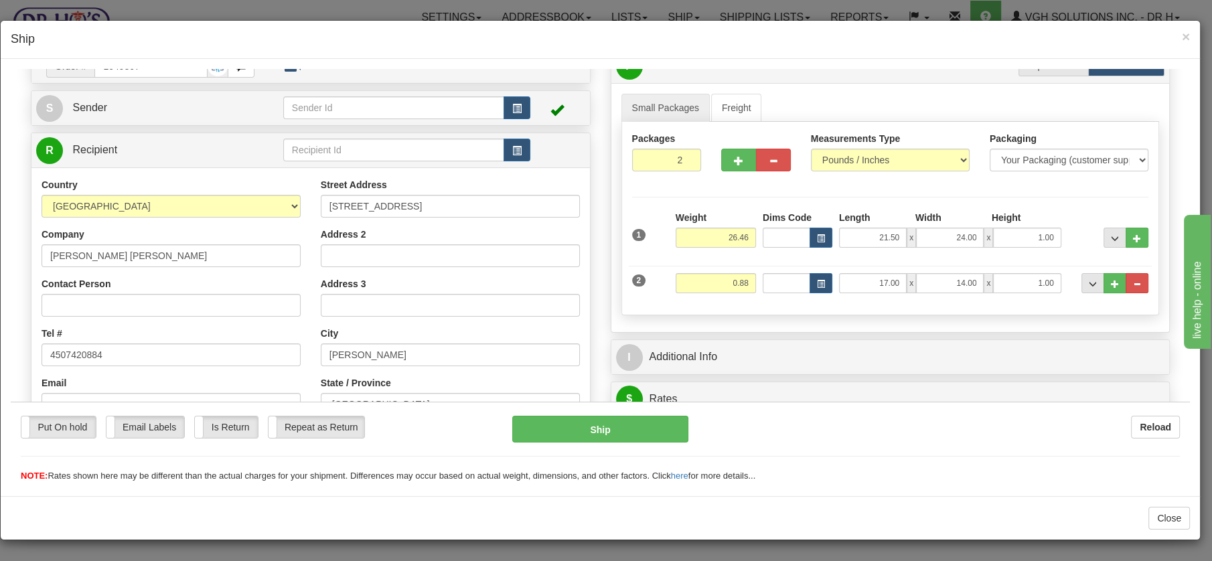
scroll to position [56, 0]
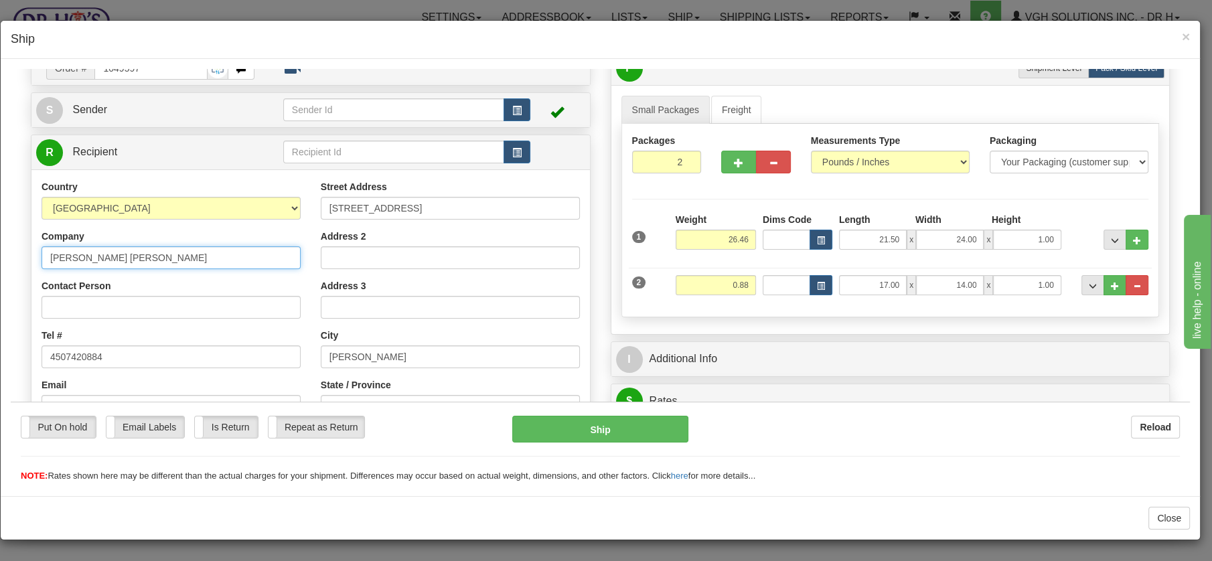
drag, startPoint x: 148, startPoint y: 249, endPoint x: 8, endPoint y: 249, distance: 140.0
click at [11, 249] on html "Please wait... Attention! Ok Add to Bidding... Preview Custom Documents Preview…" at bounding box center [600, 220] width 1179 height 414
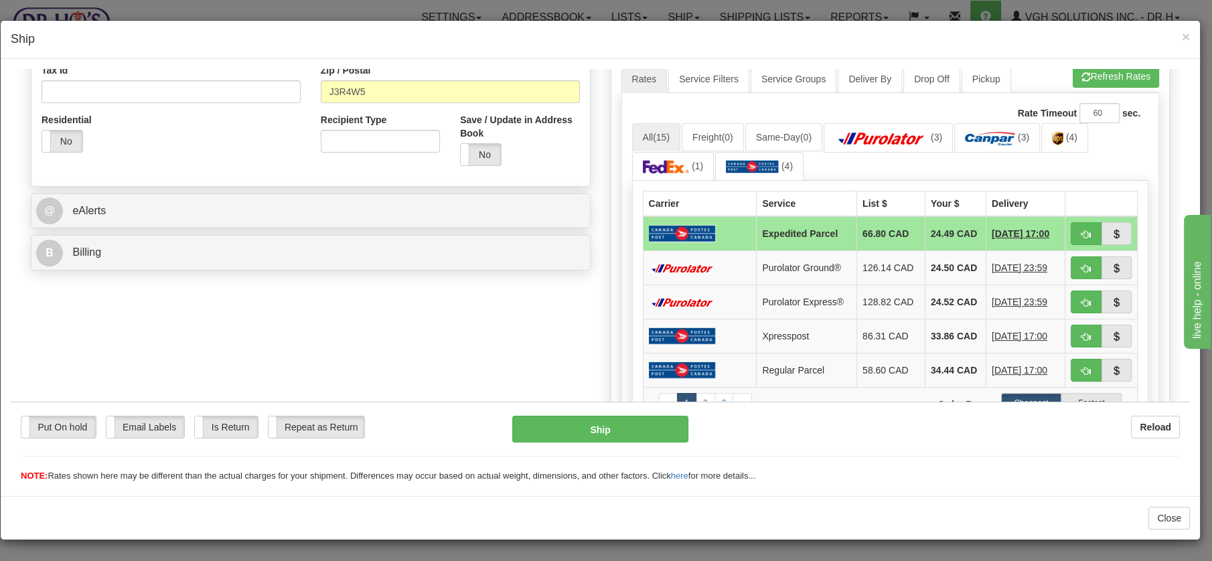
scroll to position [416, 0]
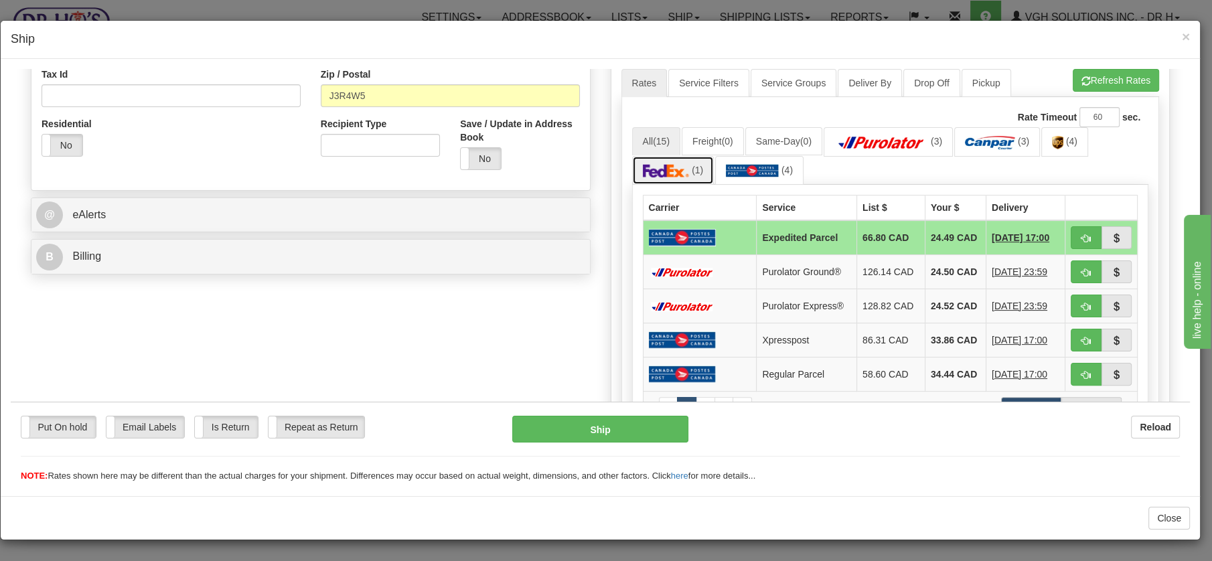
click at [661, 171] on img at bounding box center [666, 169] width 47 height 13
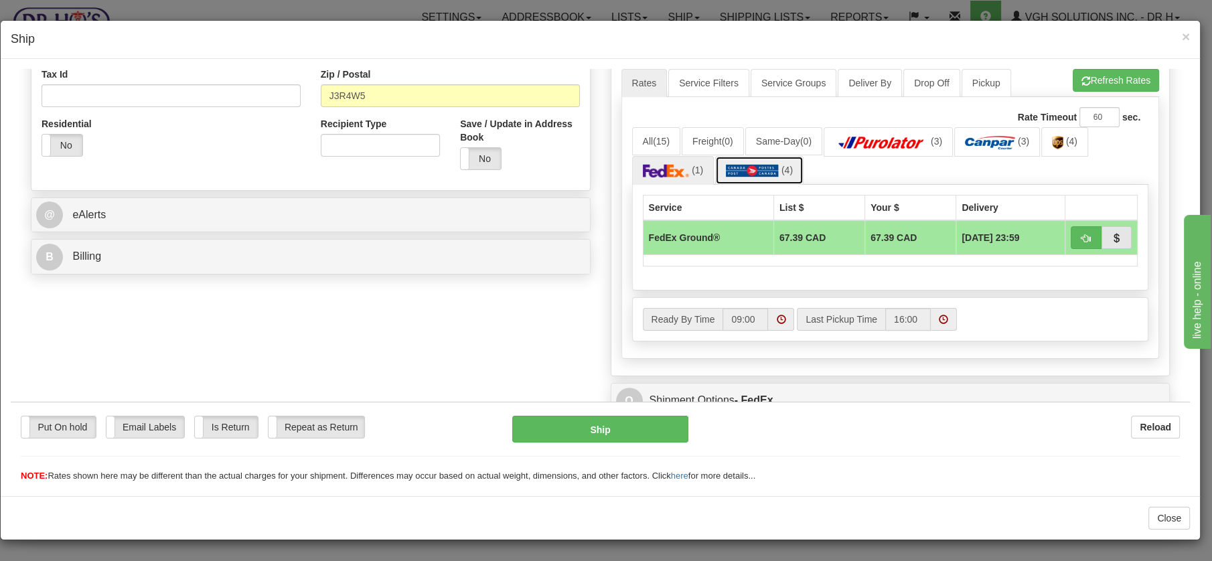
click at [760, 163] on img at bounding box center [752, 169] width 53 height 13
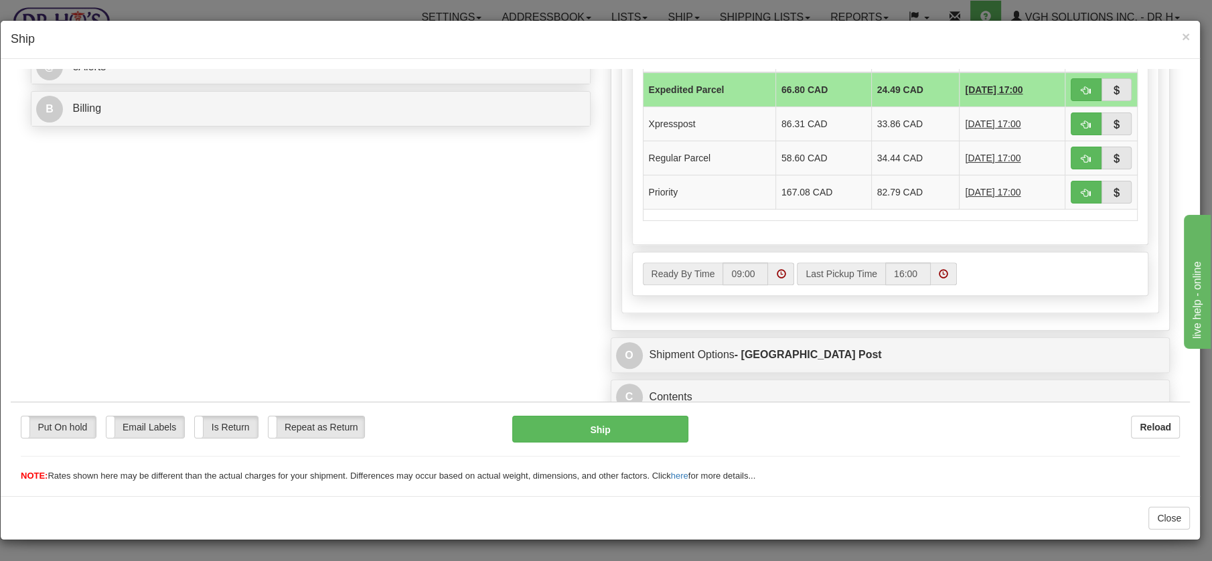
scroll to position [577, 0]
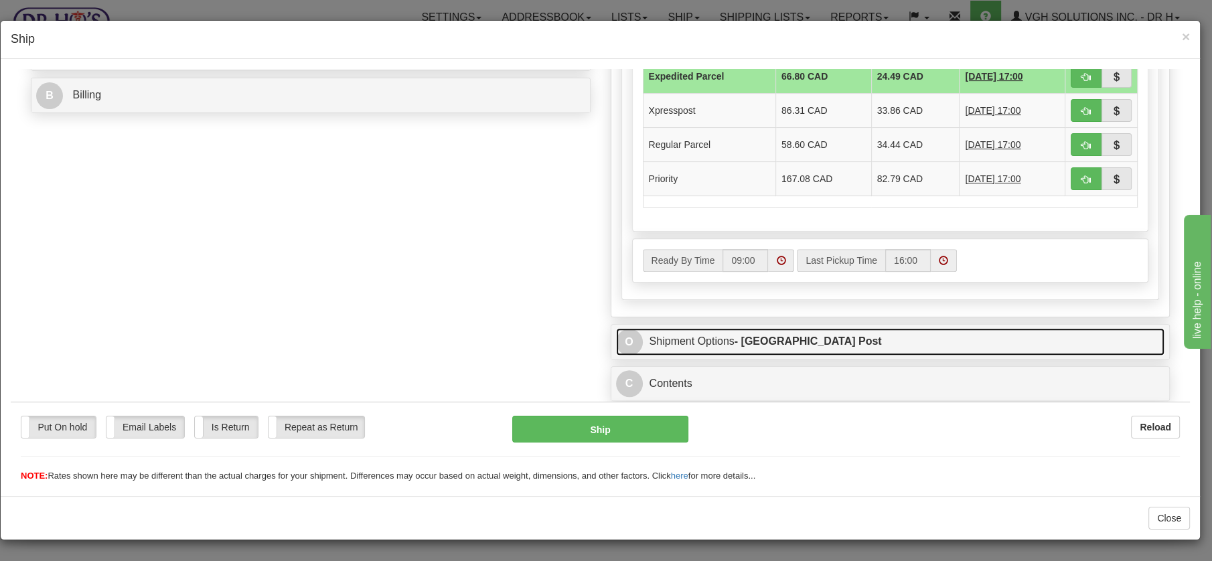
click at [697, 333] on link "O Shipment Options - [GEOGRAPHIC_DATA] Post" at bounding box center [890, 341] width 549 height 27
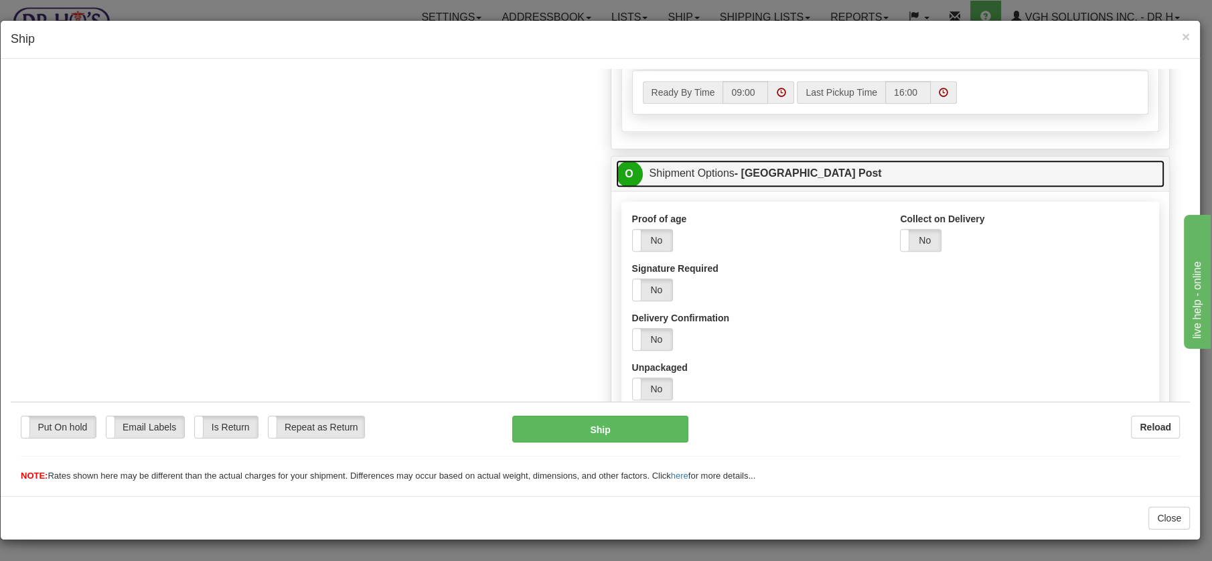
scroll to position [756, 0]
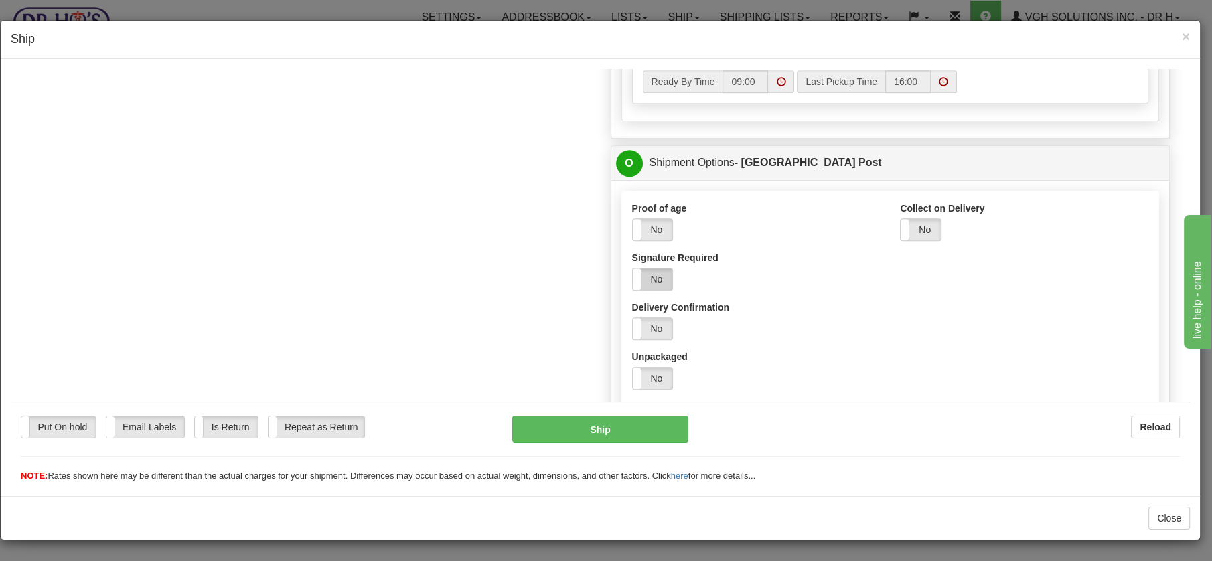
click at [652, 277] on label "No" at bounding box center [653, 278] width 40 height 21
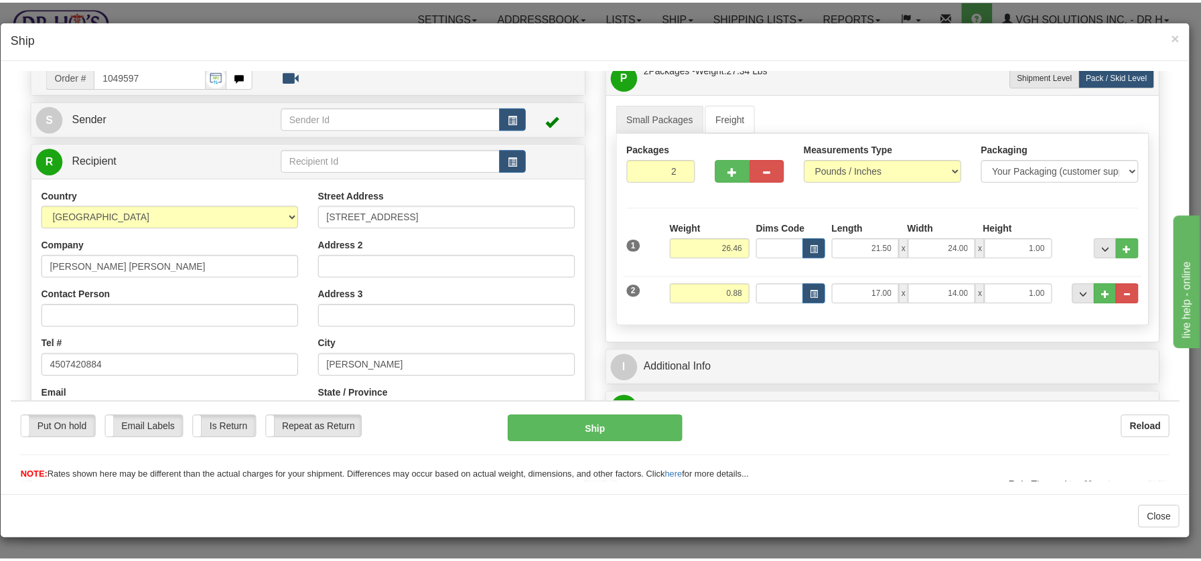
scroll to position [0, 0]
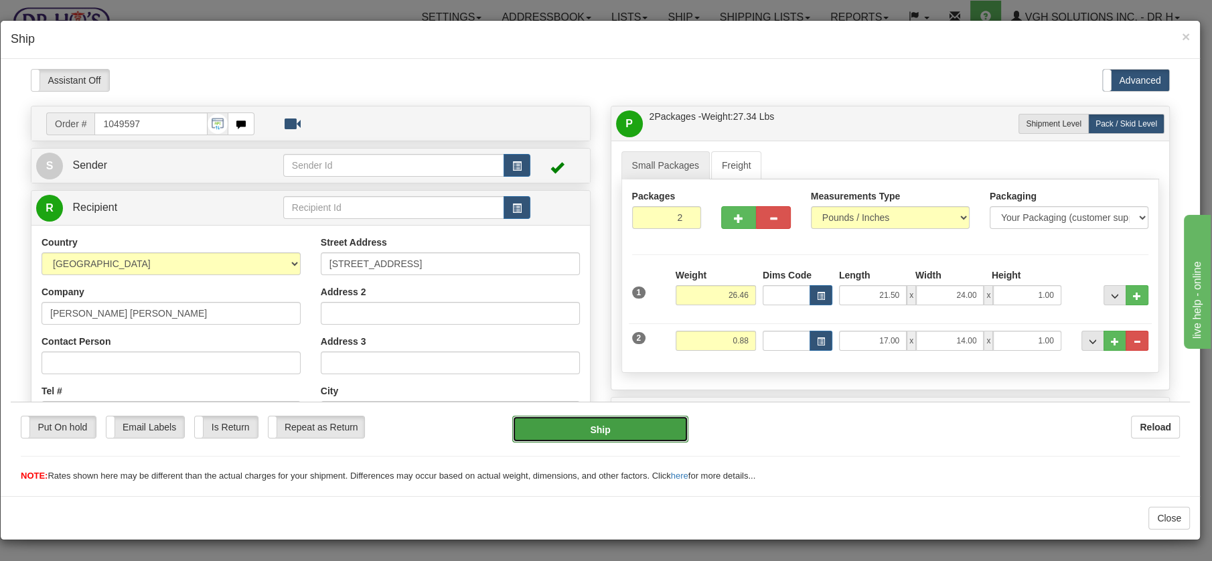
click at [581, 427] on button "Ship" at bounding box center [600, 428] width 176 height 27
type input "DOM.EP"
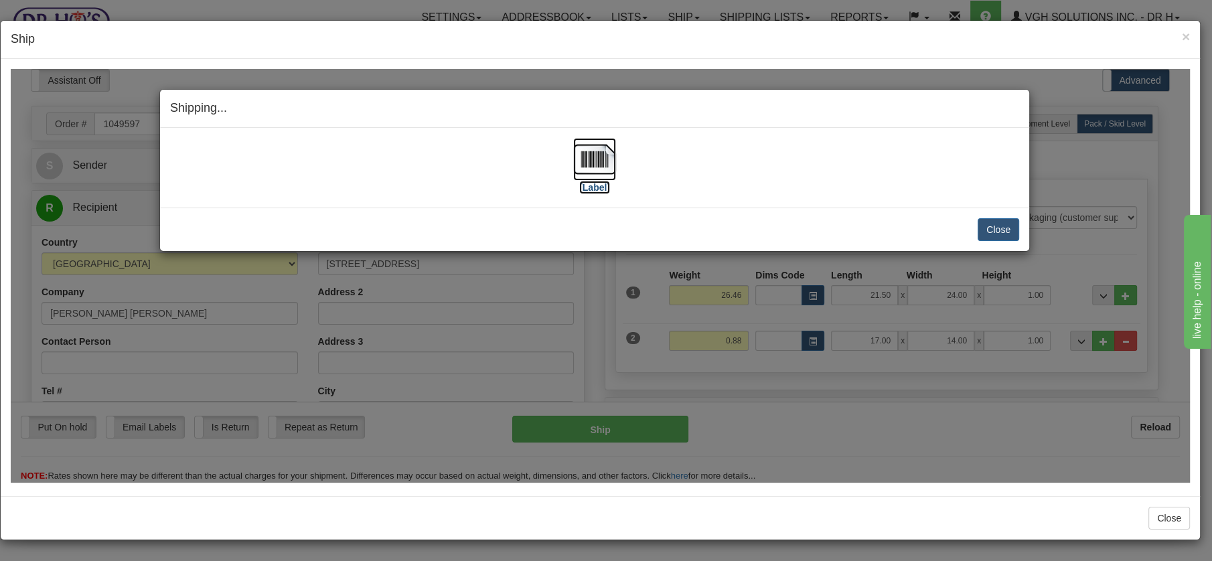
click at [600, 165] on img at bounding box center [594, 158] width 43 height 43
click at [988, 224] on button "Close" at bounding box center [999, 229] width 42 height 23
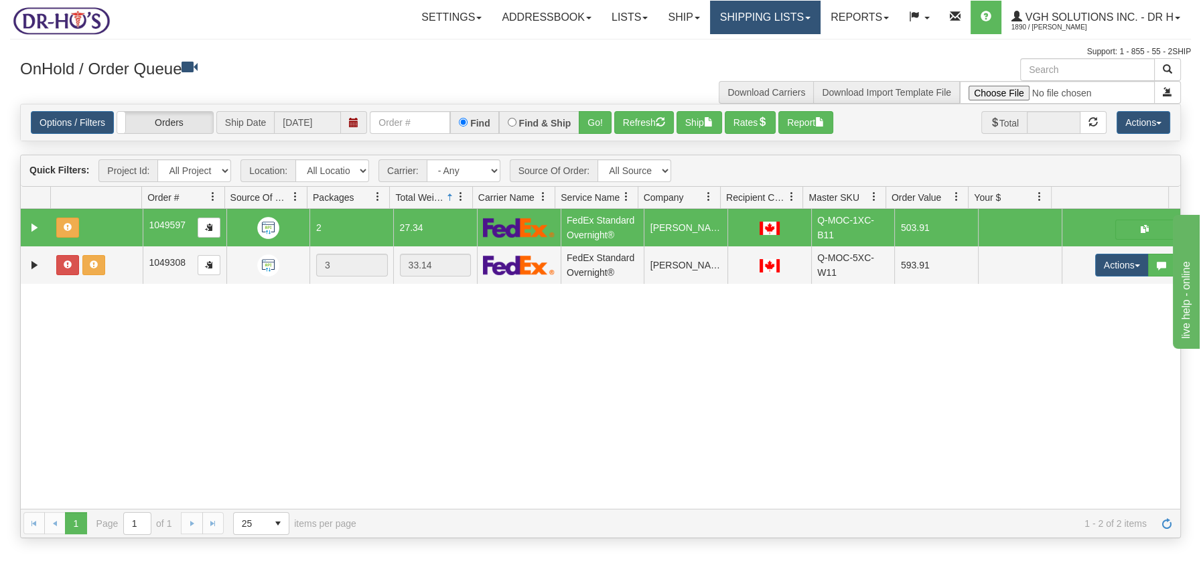
click at [766, 19] on link "Shipping lists" at bounding box center [765, 17] width 111 height 33
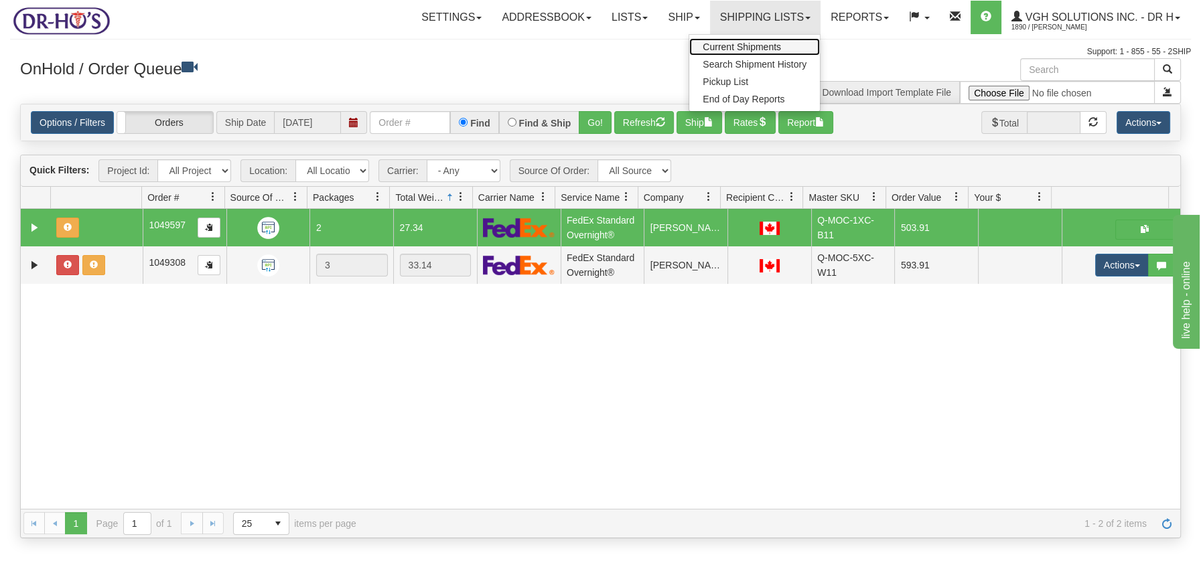
click at [735, 47] on span "Current Shipments" at bounding box center [742, 47] width 78 height 11
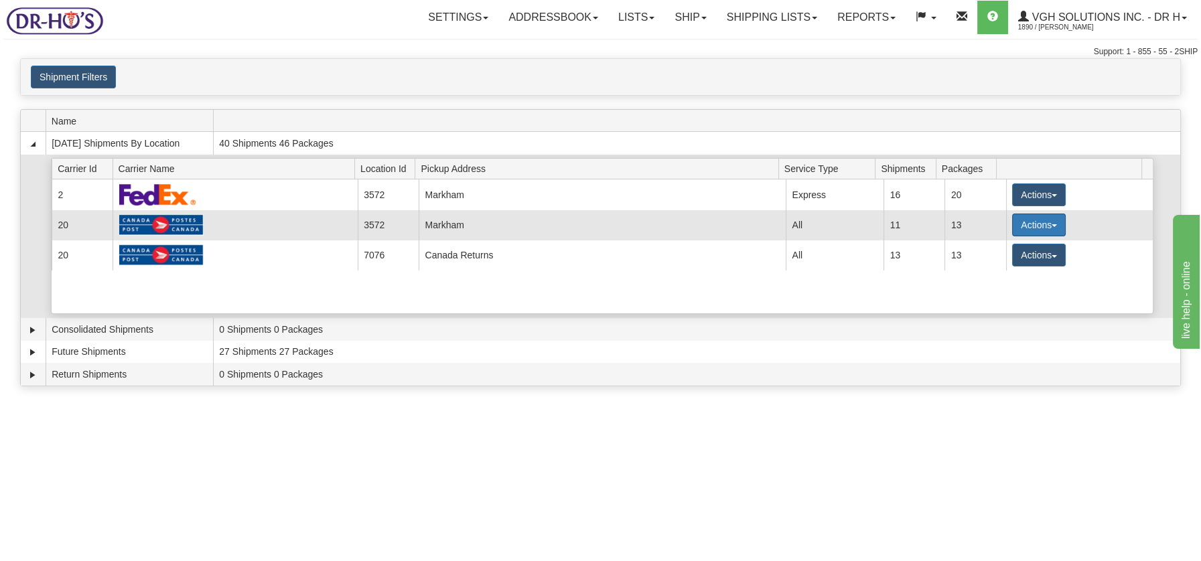
click at [1049, 226] on button "Actions" at bounding box center [1039, 225] width 54 height 23
click at [997, 245] on span "Details" at bounding box center [989, 249] width 36 height 9
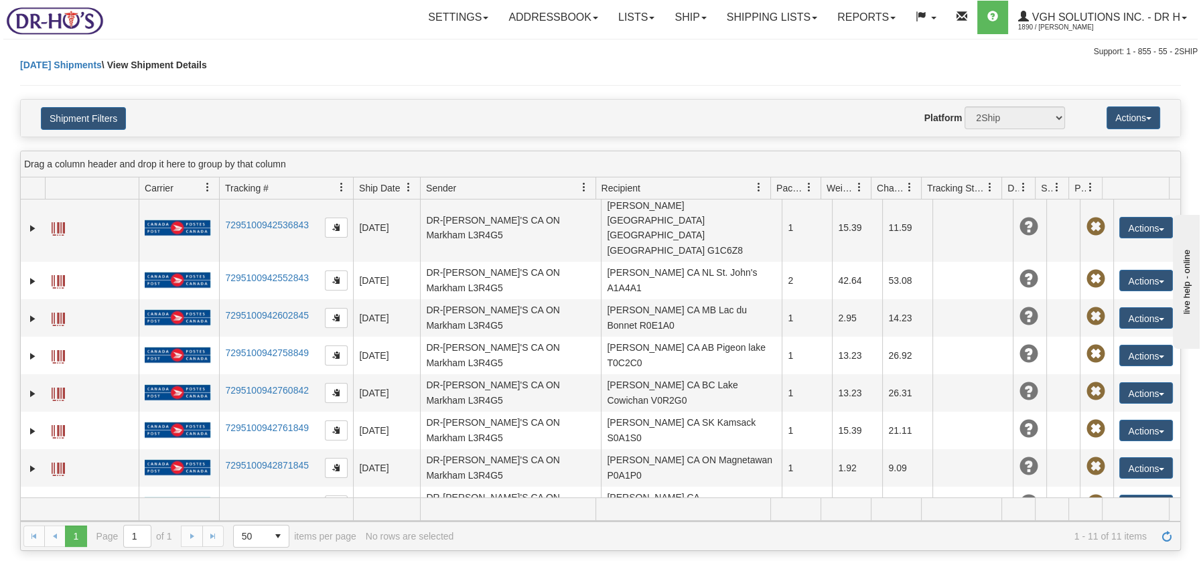
scroll to position [108, 0]
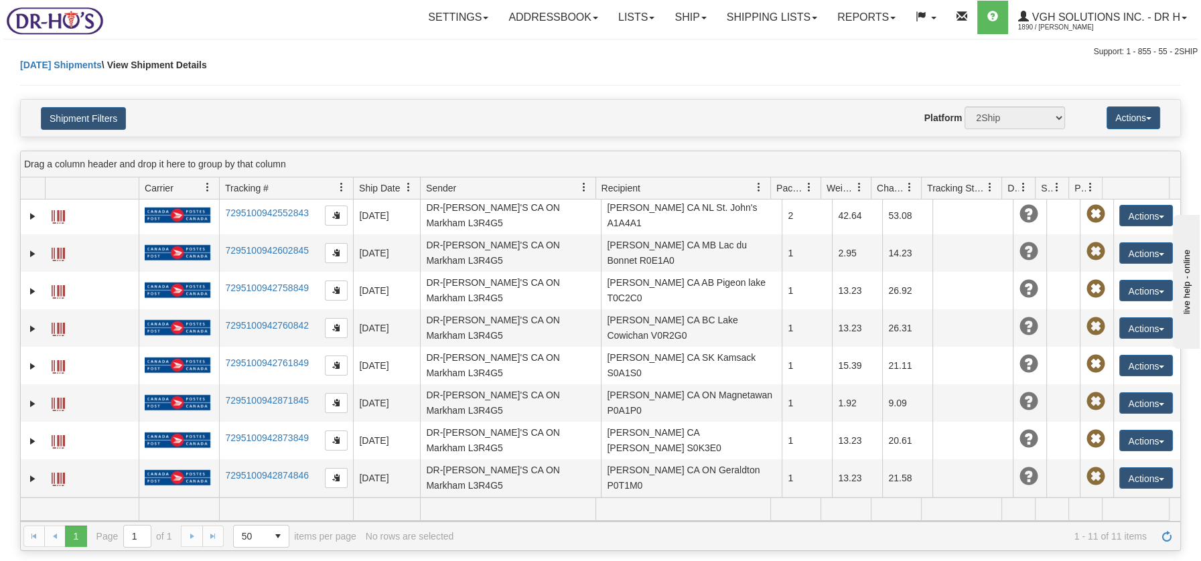
click at [1153, 505] on button "Actions" at bounding box center [1146, 515] width 54 height 21
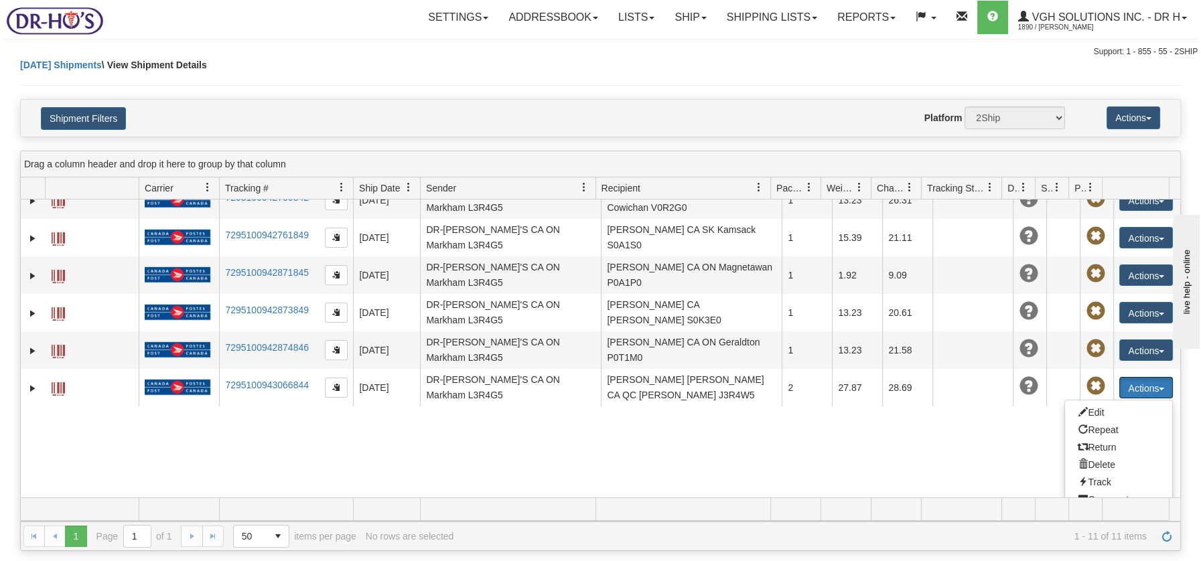
scroll to position [248, 0]
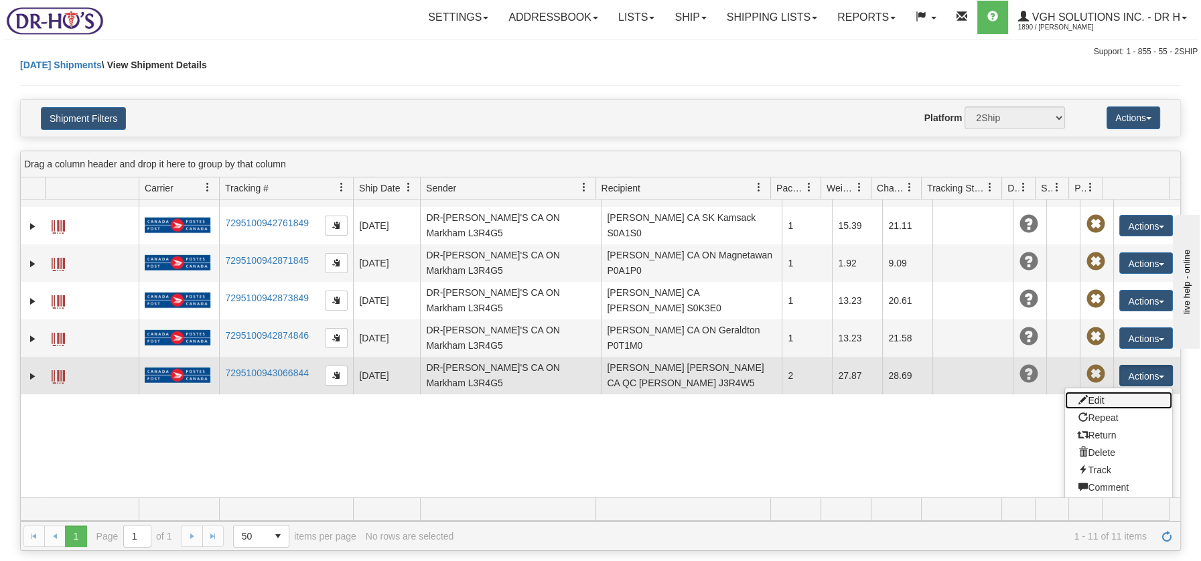
click at [1091, 392] on link "Edit" at bounding box center [1118, 400] width 107 height 17
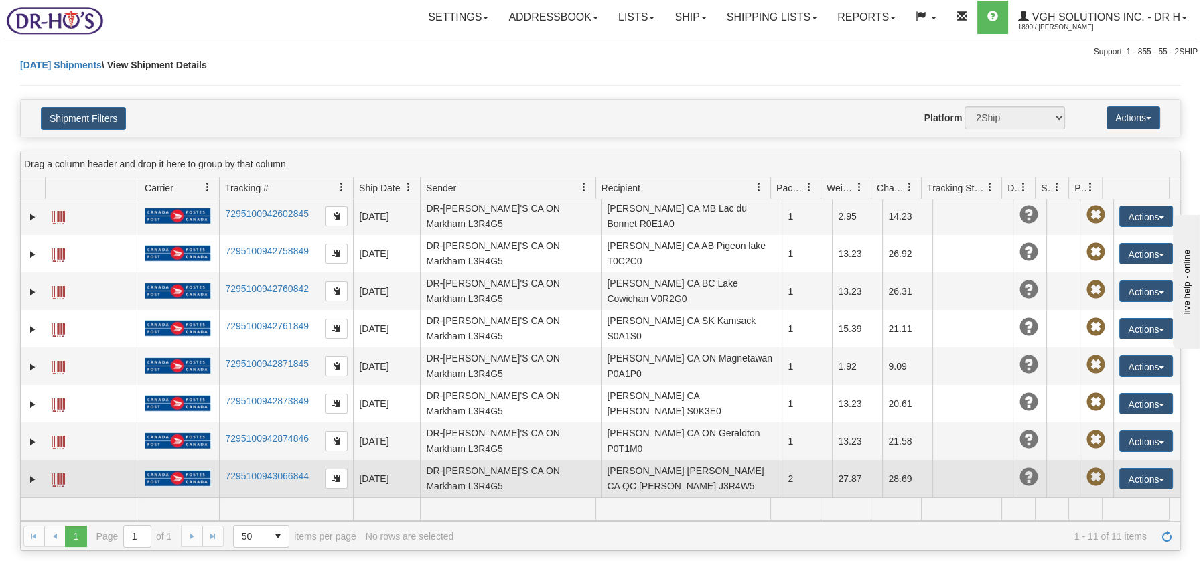
scroll to position [108, 0]
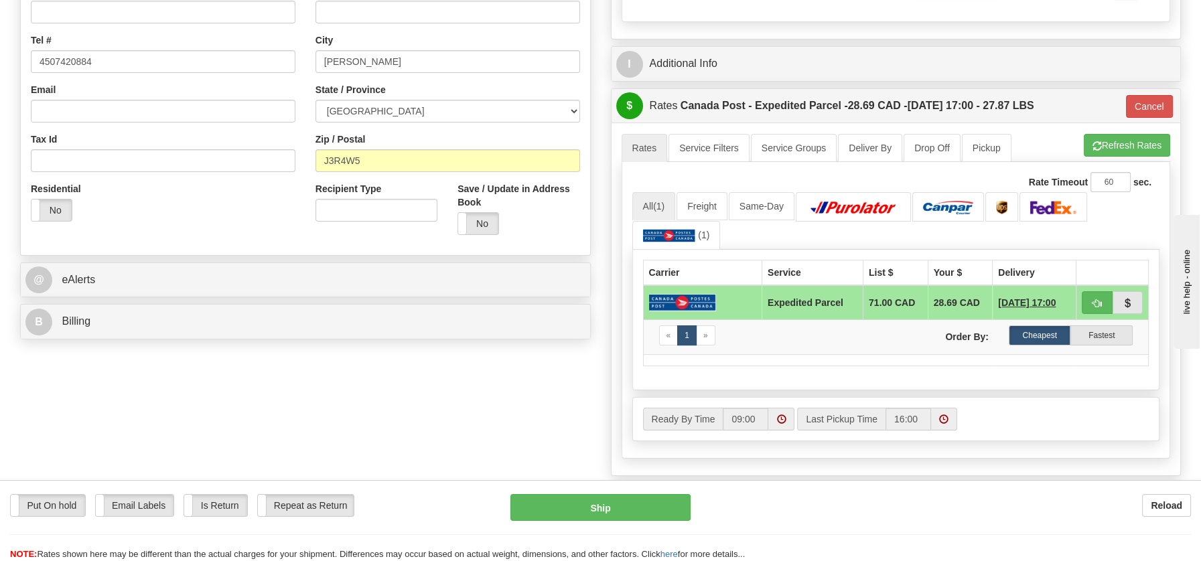
scroll to position [346, 0]
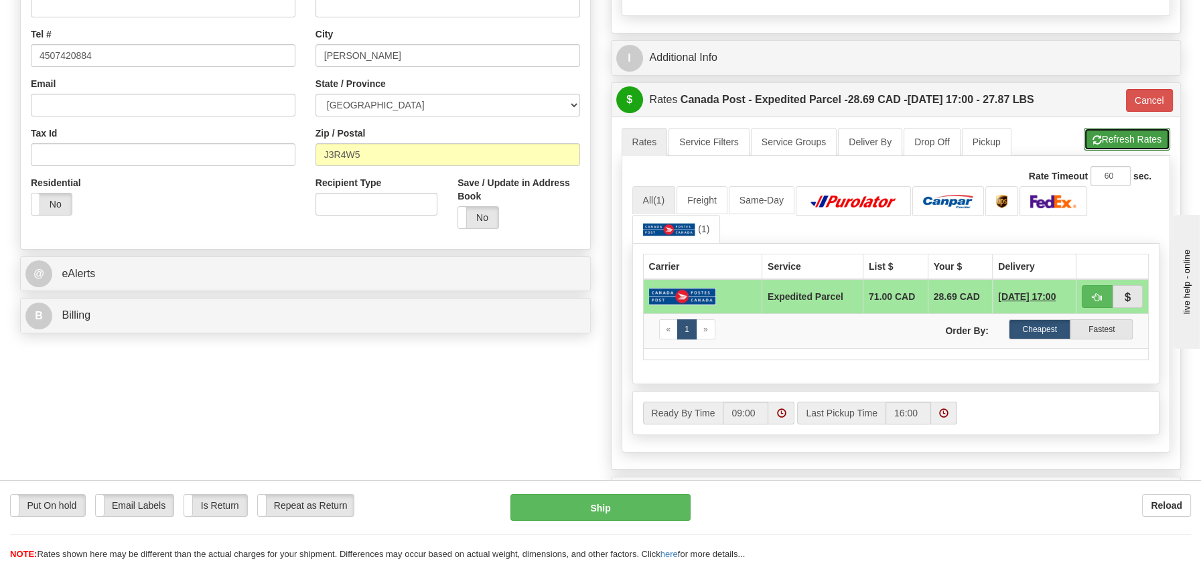
click at [1115, 141] on button "Refresh Rates" at bounding box center [1127, 139] width 86 height 23
type input "DOM.EP"
click at [1137, 94] on button "Cancel" at bounding box center [1149, 100] width 47 height 23
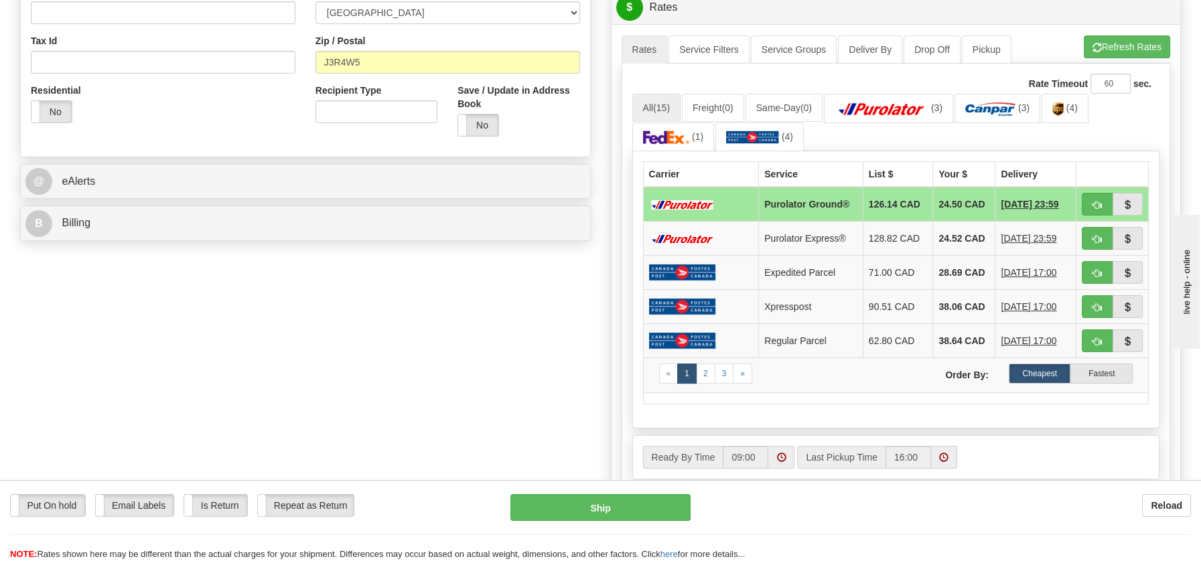
scroll to position [441, 0]
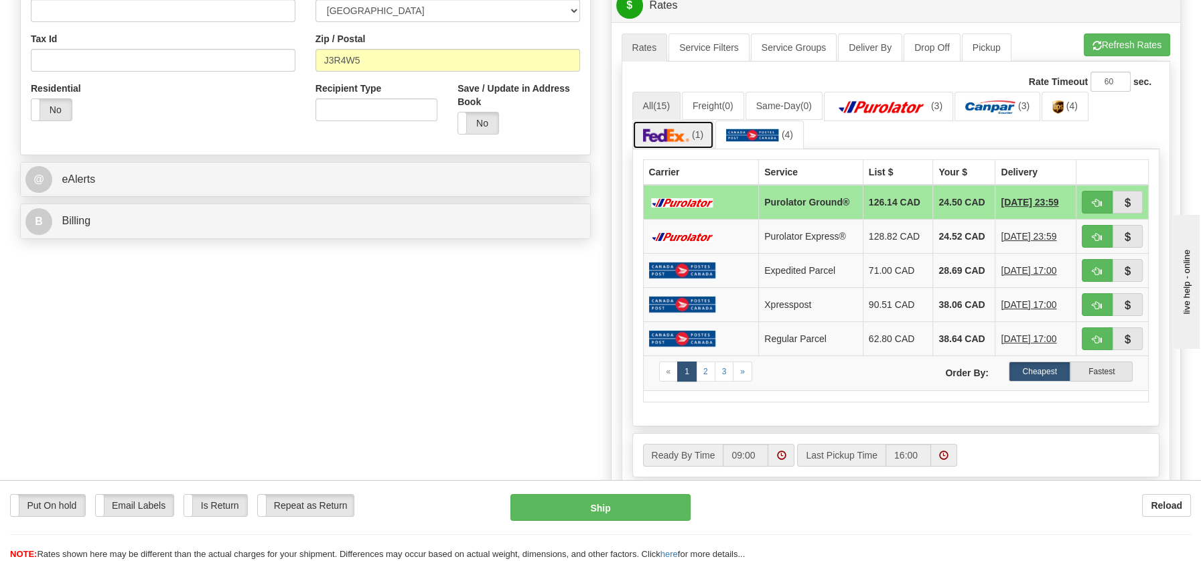
click at [658, 129] on img at bounding box center [666, 135] width 47 height 13
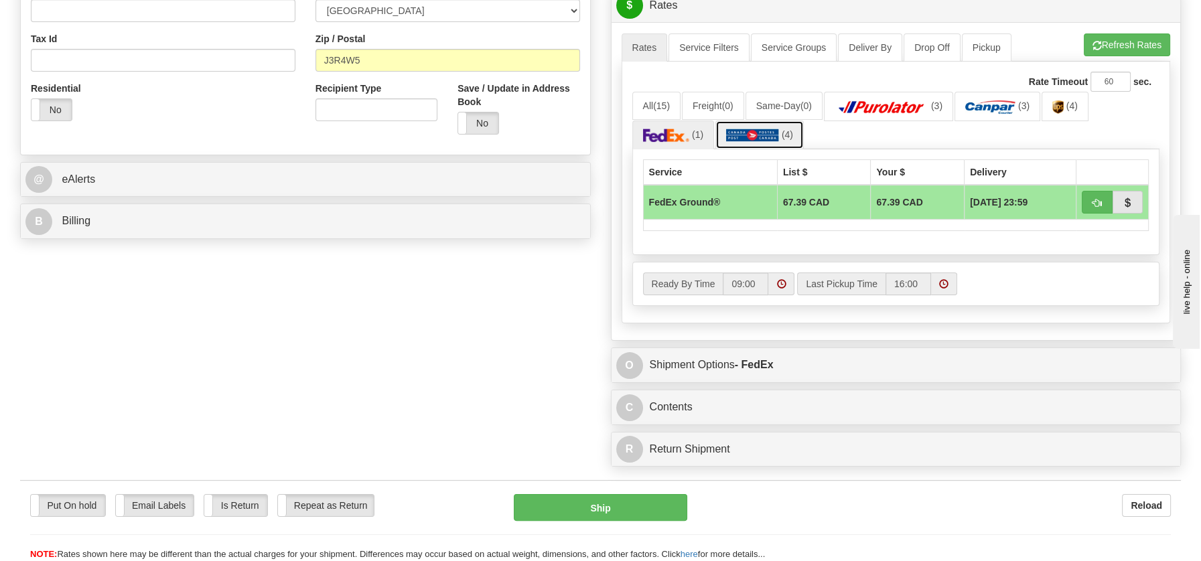
click at [744, 130] on img at bounding box center [752, 135] width 53 height 13
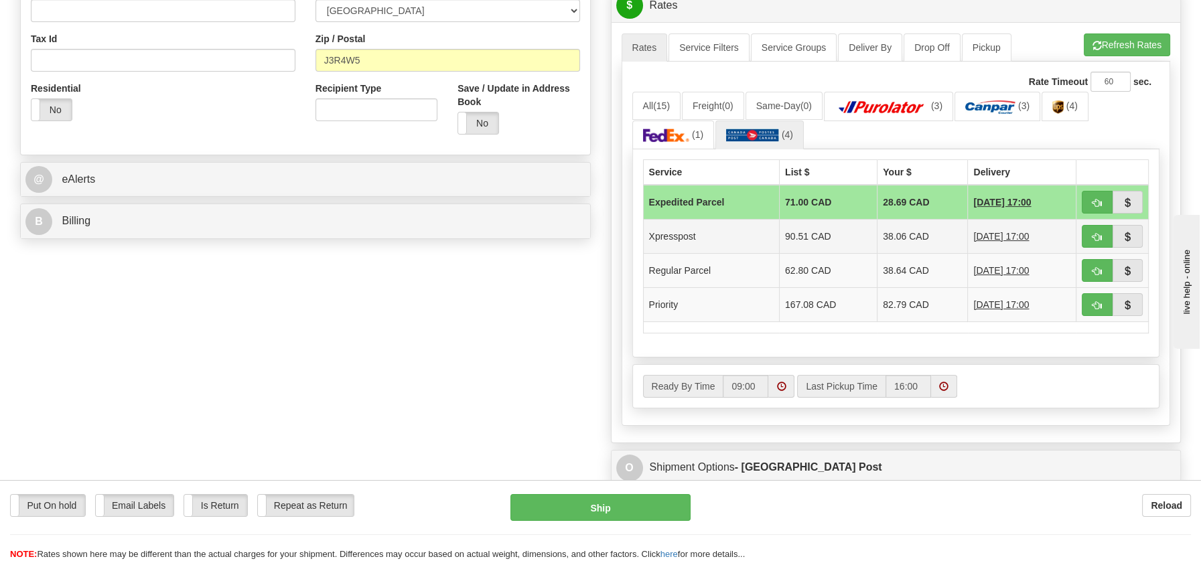
click at [684, 229] on td "Xpresspost" at bounding box center [711, 237] width 136 height 34
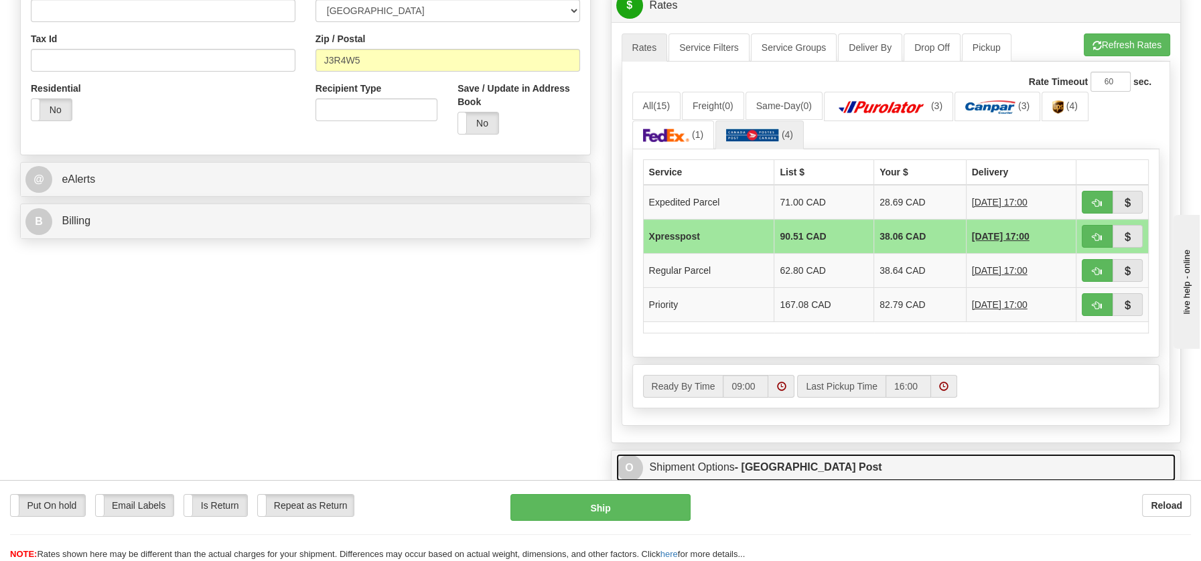
click at [704, 458] on link "O Shipment Options - [GEOGRAPHIC_DATA] Post" at bounding box center [896, 467] width 560 height 27
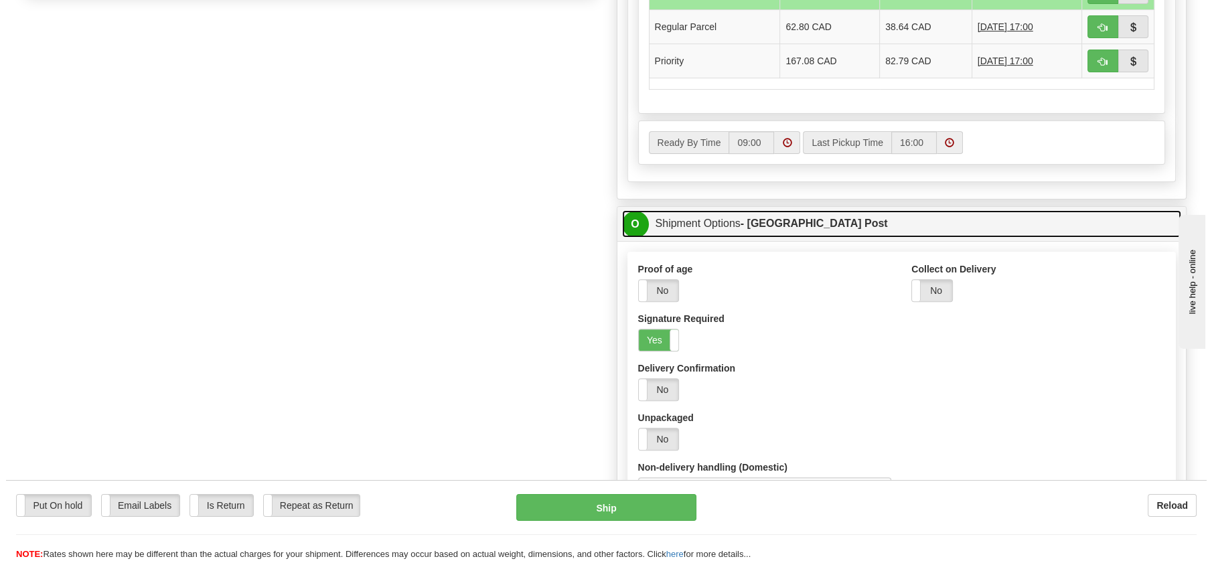
scroll to position [723, 0]
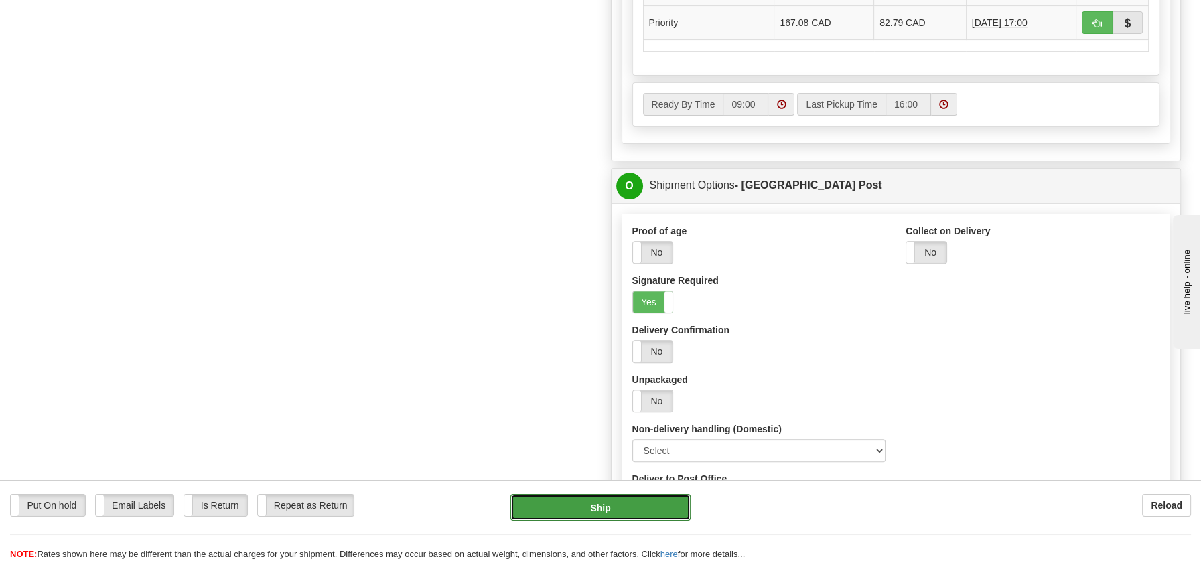
click at [620, 508] on button "Ship" at bounding box center [600, 507] width 180 height 27
type input "DOM.XP"
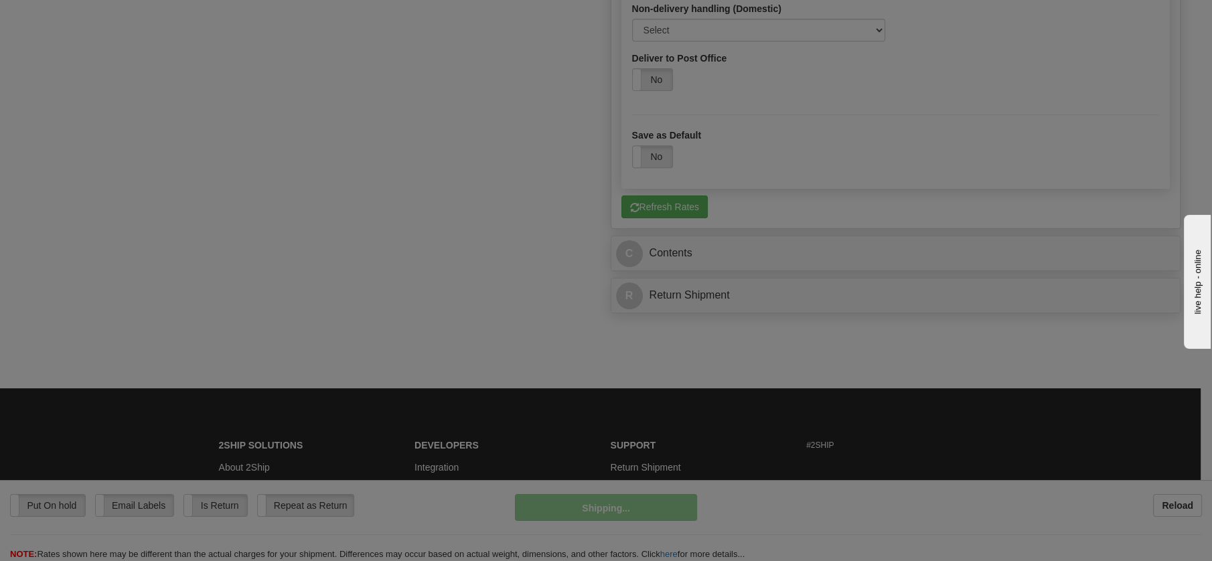
scroll to position [701, 0]
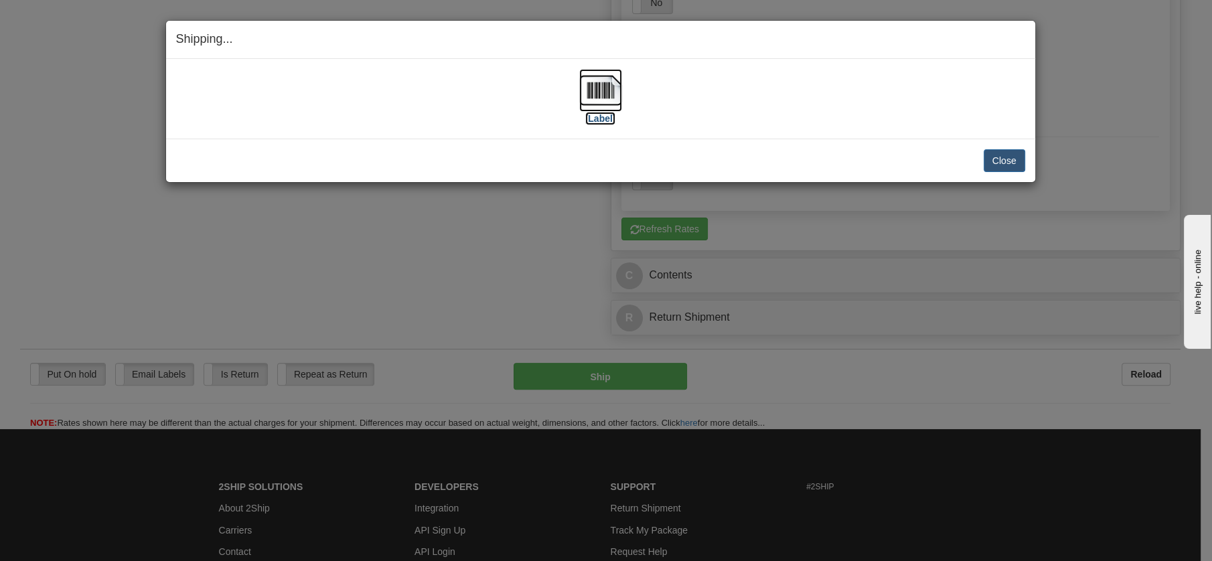
click at [598, 95] on img at bounding box center [600, 90] width 43 height 43
click at [1017, 159] on button "Close" at bounding box center [1005, 160] width 42 height 23
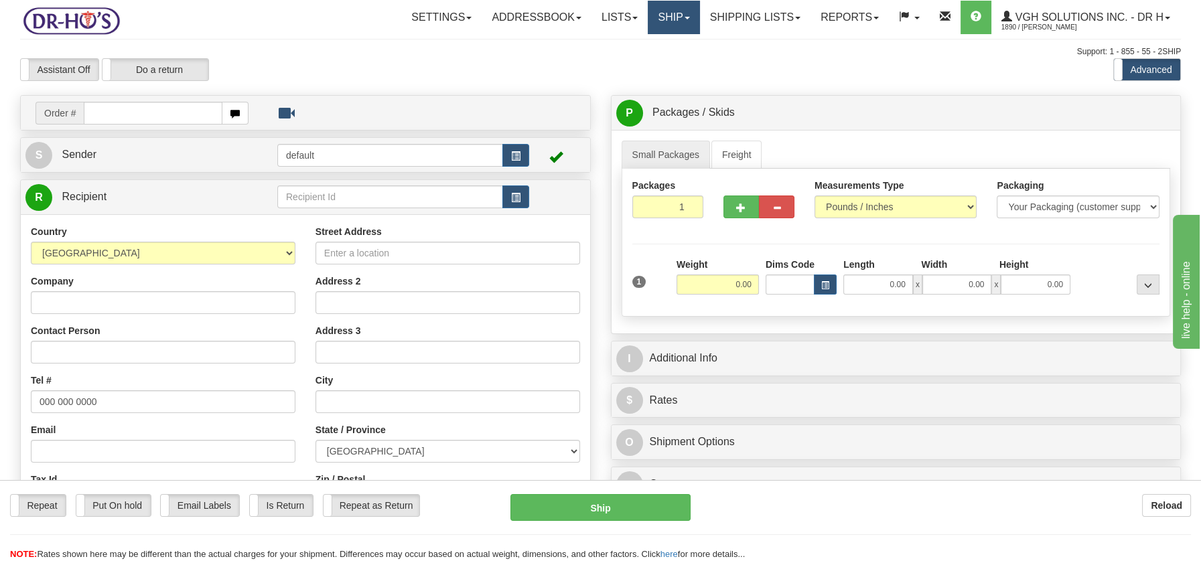
click at [670, 14] on link "Ship" at bounding box center [674, 17] width 52 height 33
click at [663, 64] on span "OnHold / Order Queue" at bounding box center [638, 64] width 94 height 11
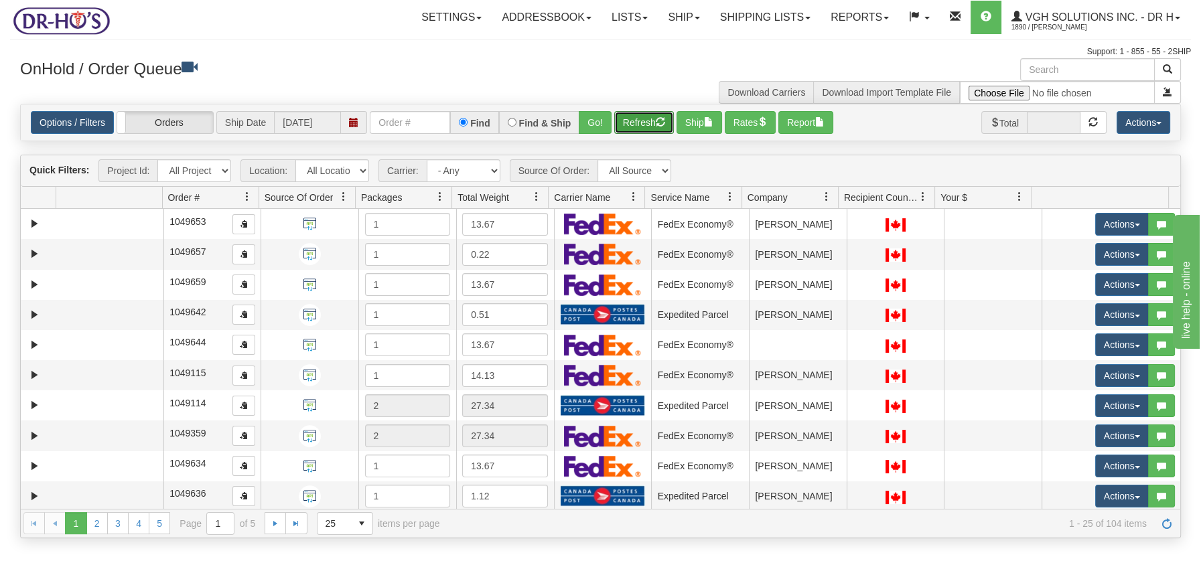
click at [632, 121] on button "Refresh" at bounding box center [644, 122] width 60 height 23
click at [534, 196] on span at bounding box center [536, 197] width 11 height 11
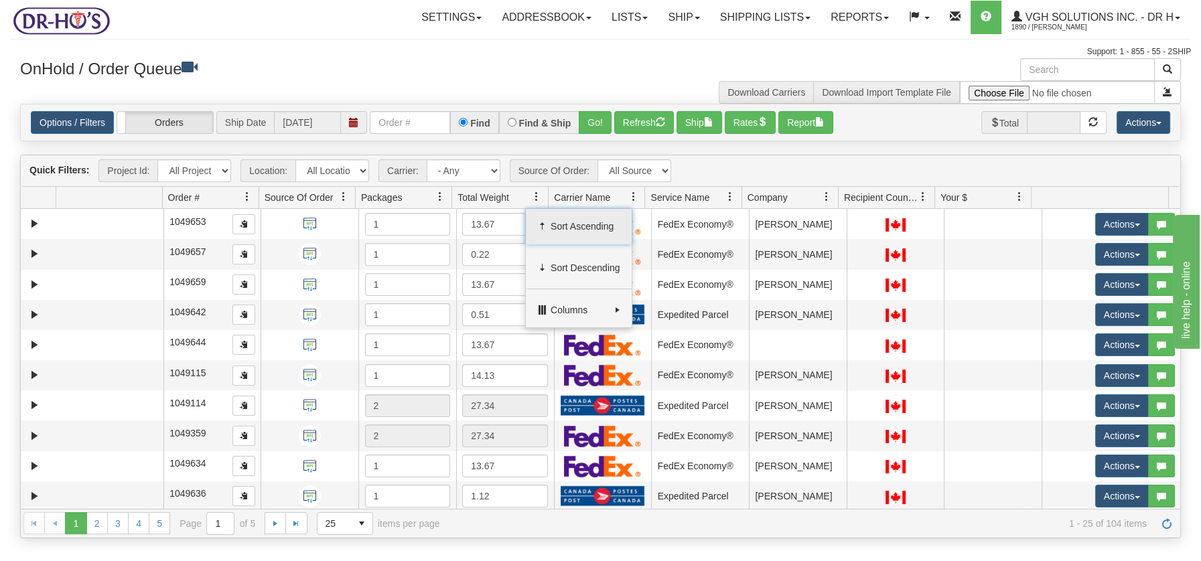
click at [557, 222] on span "Sort Ascending" at bounding box center [586, 226] width 70 height 13
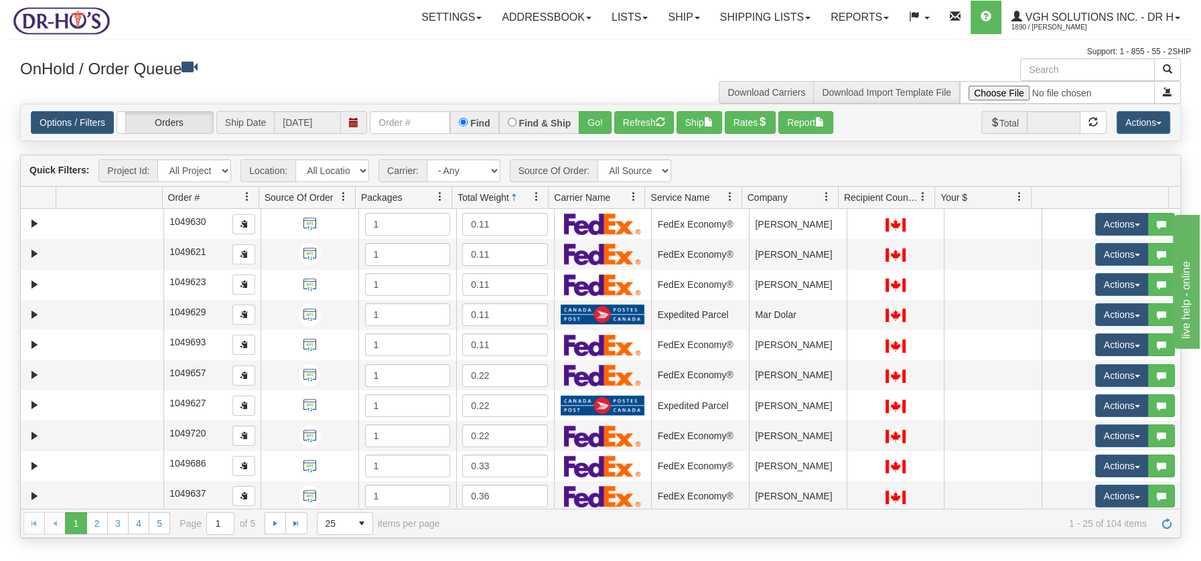
click at [536, 199] on span at bounding box center [536, 197] width 11 height 11
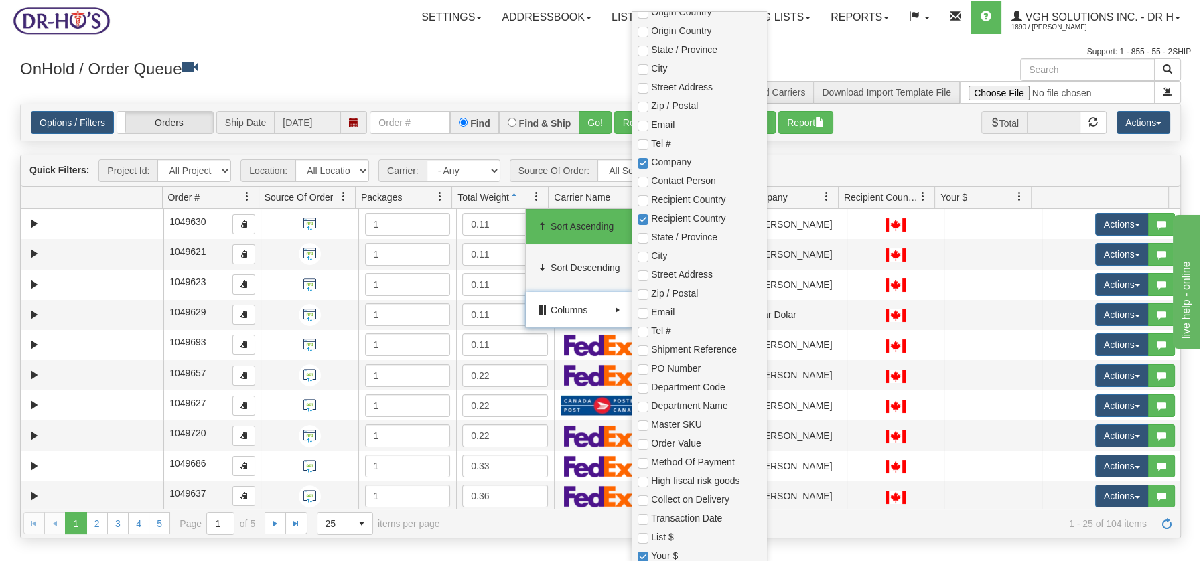
scroll to position [285, 0]
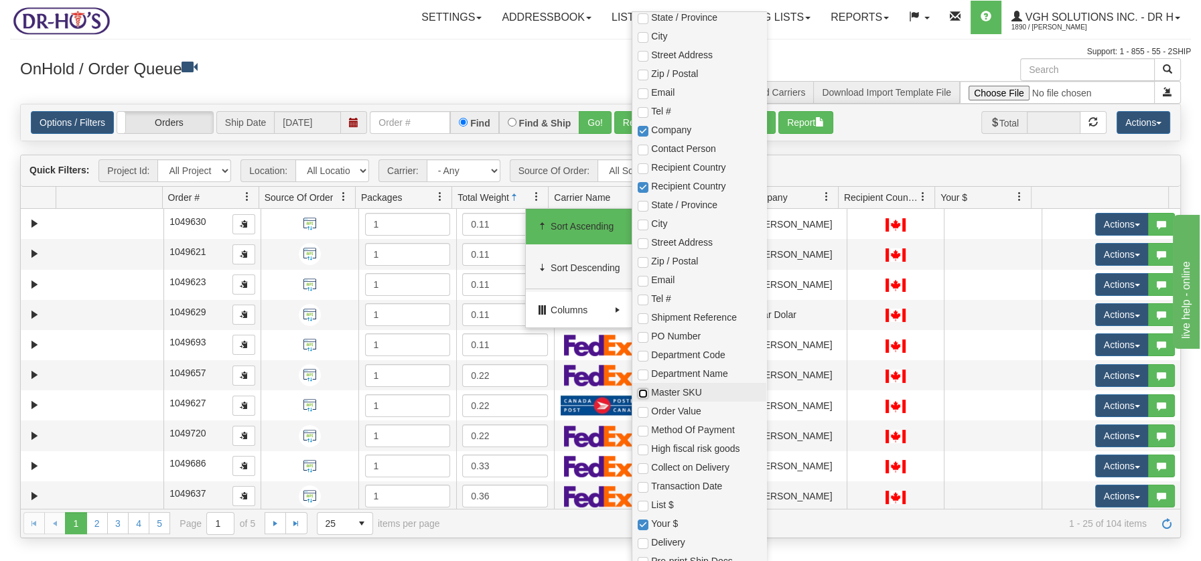
click at [645, 390] on input "checkbox" at bounding box center [643, 393] width 11 height 11
checkbox input "true"
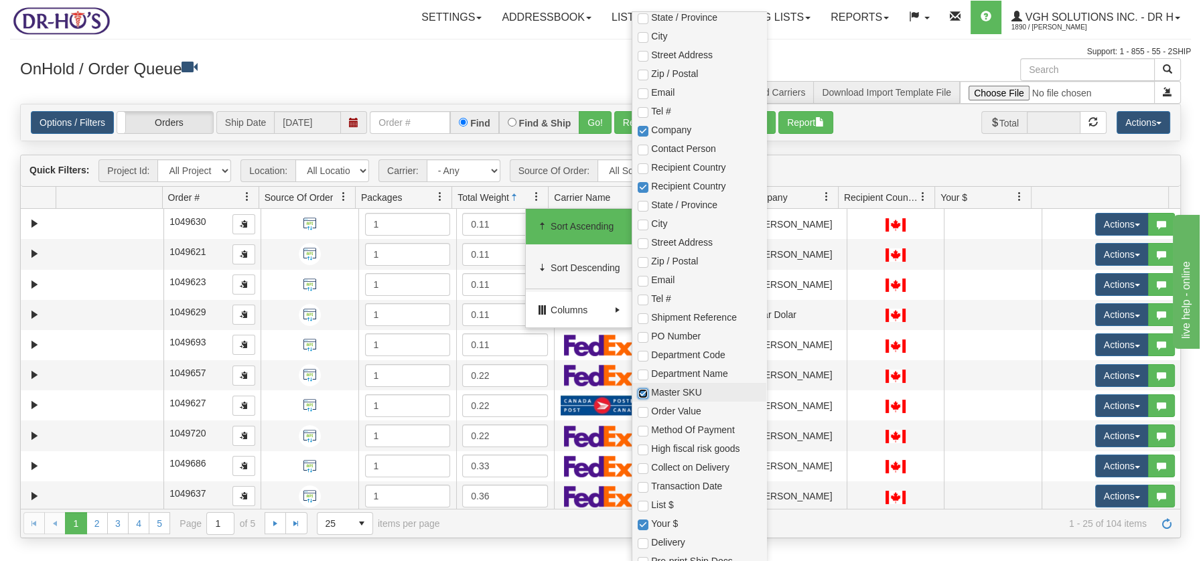
checkbox input "true"
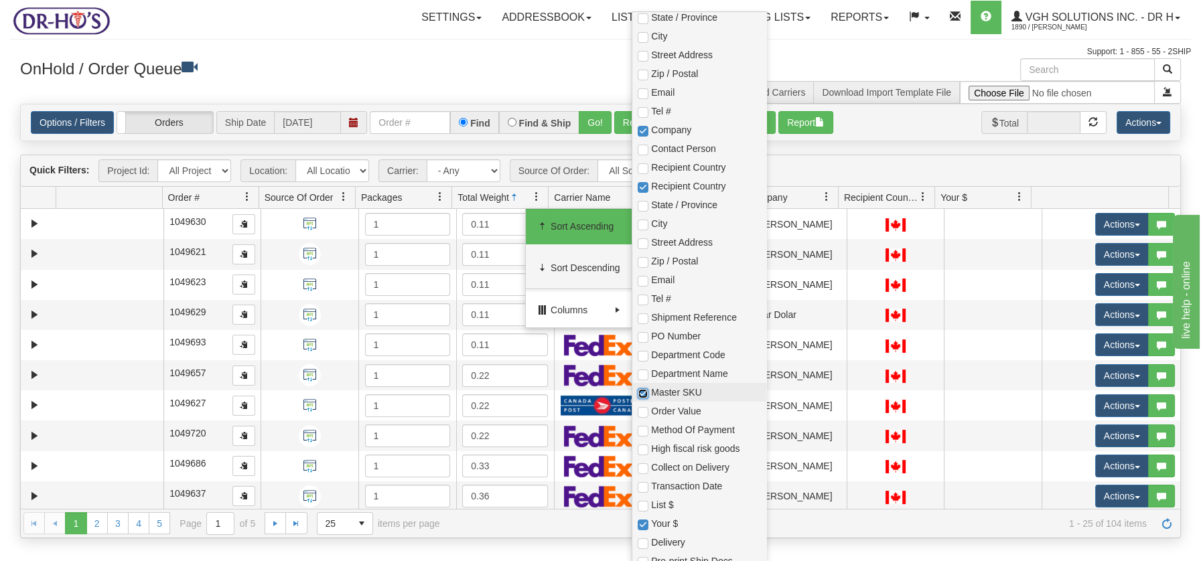
checkbox input "true"
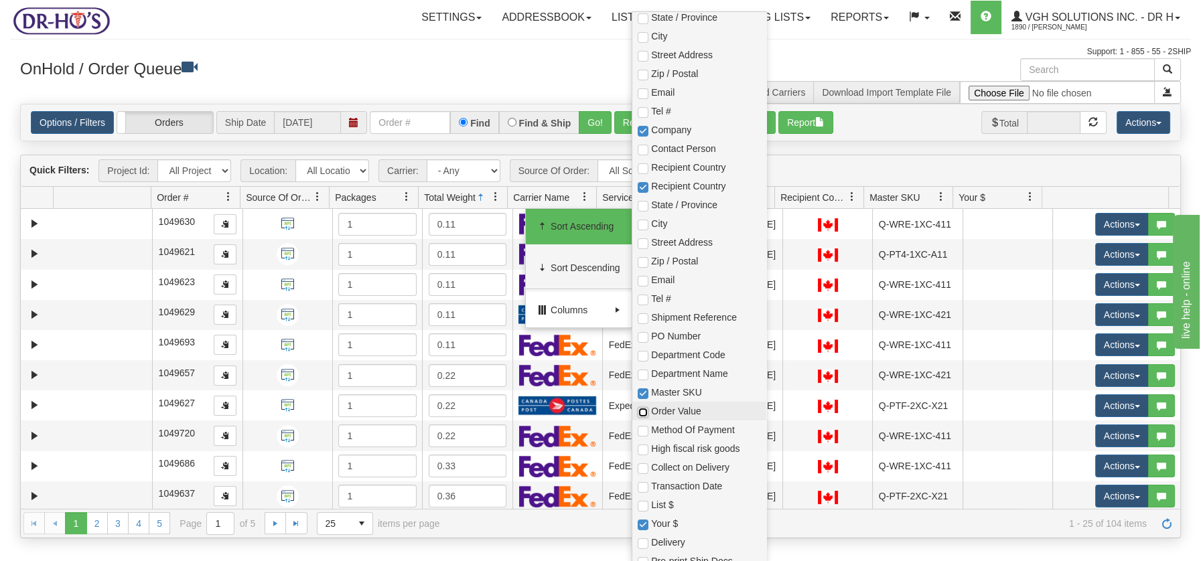
click at [644, 412] on input "checkbox" at bounding box center [643, 412] width 11 height 11
checkbox input "true"
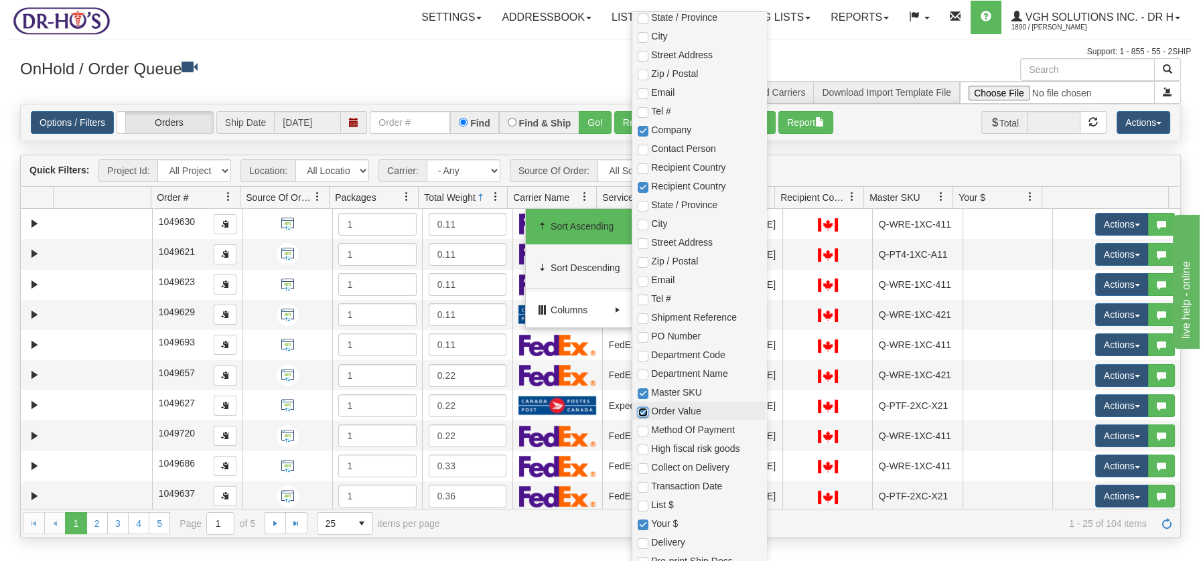
checkbox input "true"
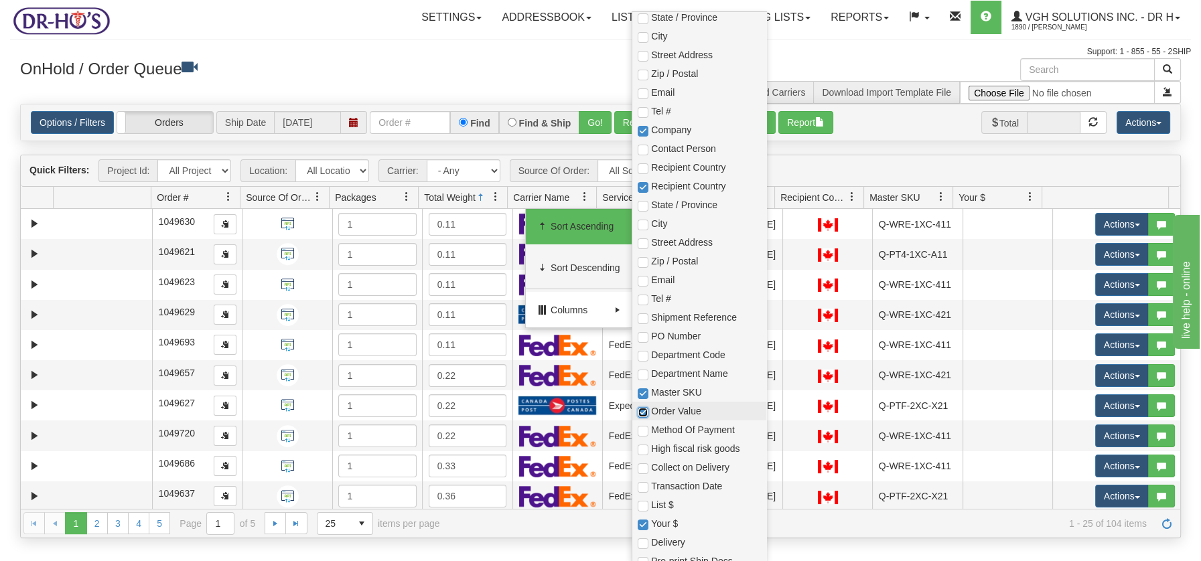
checkbox input "true"
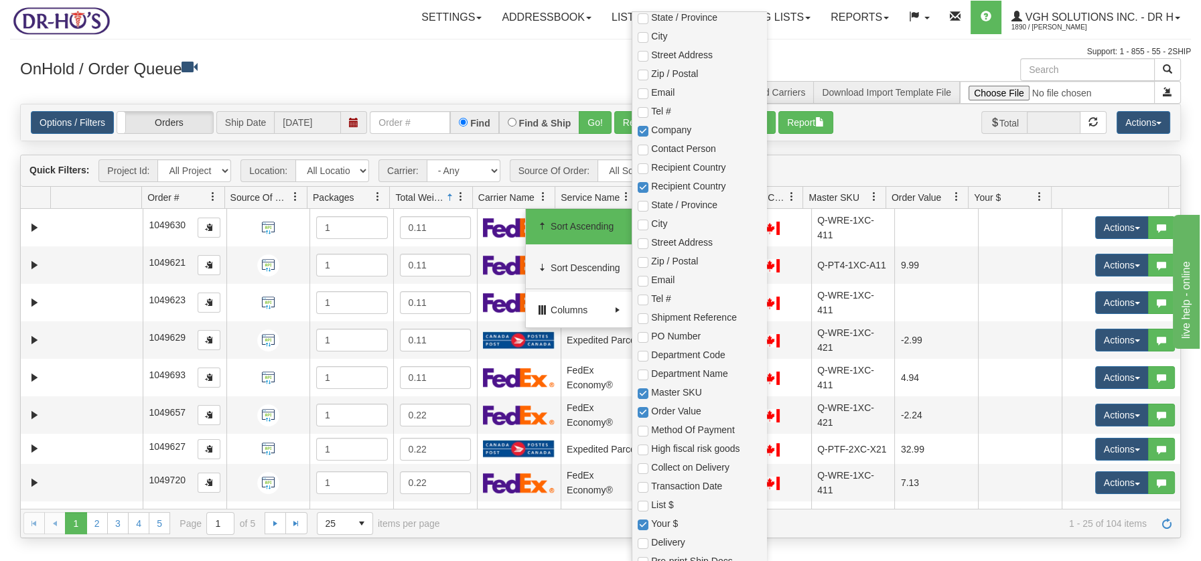
click at [450, 66] on h3 "OnHold / Order Queue" at bounding box center [305, 67] width 571 height 19
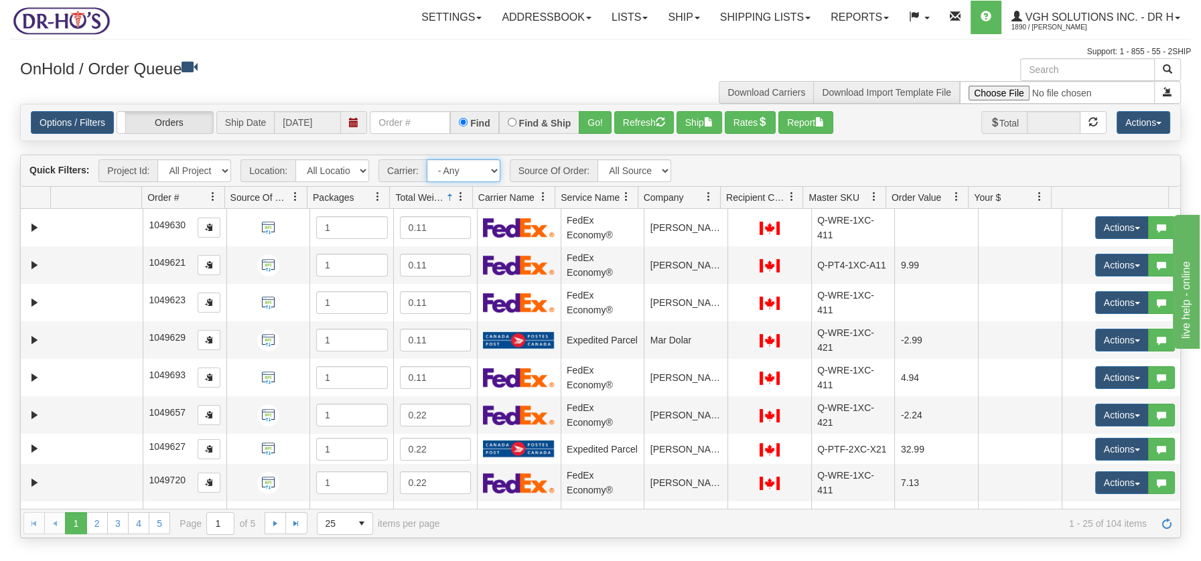
click at [490, 168] on select "- Any - Has NO carrier assigned - Has a carrier assigned FedEx Express® Canada …" at bounding box center [464, 170] width 74 height 23
click at [427, 159] on select "- Any - Has NO carrier assigned - Has a carrier assigned FedEx Express® Canada …" at bounding box center [464, 170] width 74 height 23
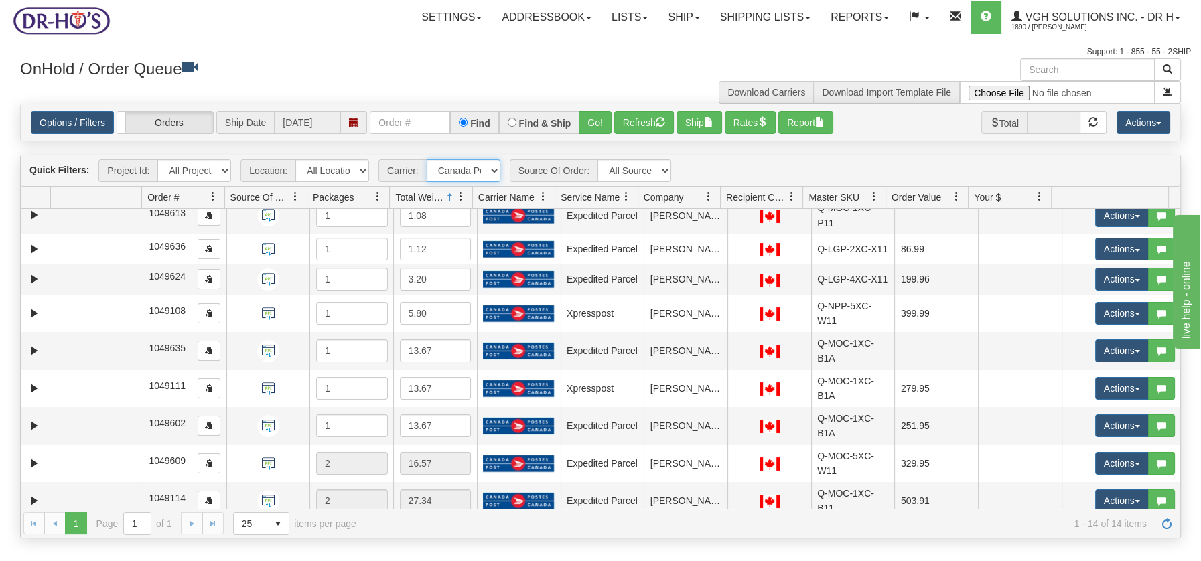
scroll to position [189, 0]
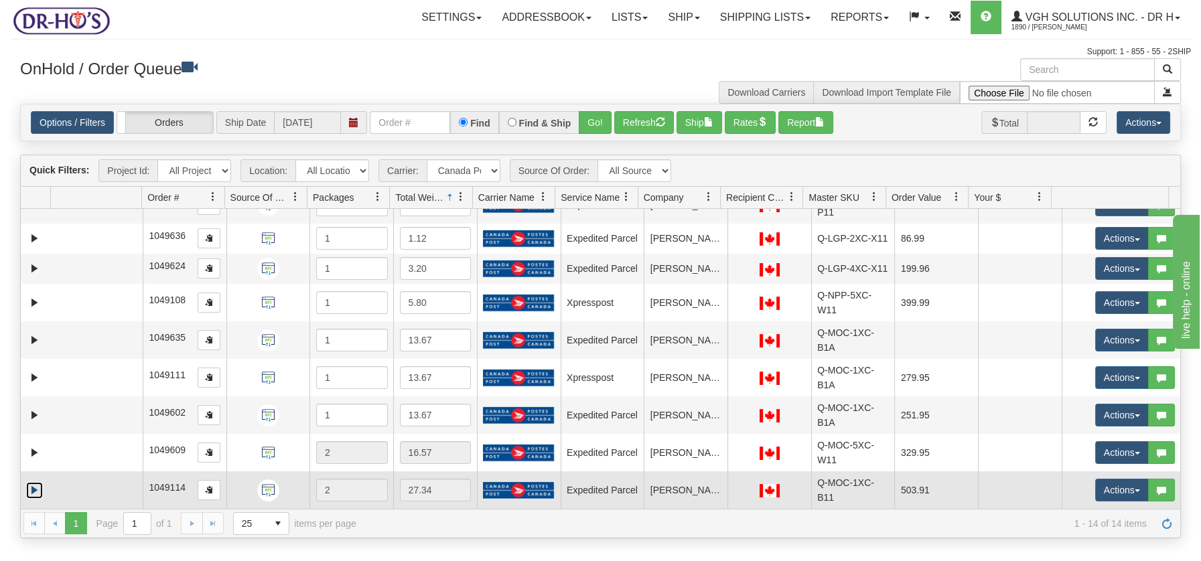
click at [33, 493] on link "Expand" at bounding box center [34, 490] width 17 height 17
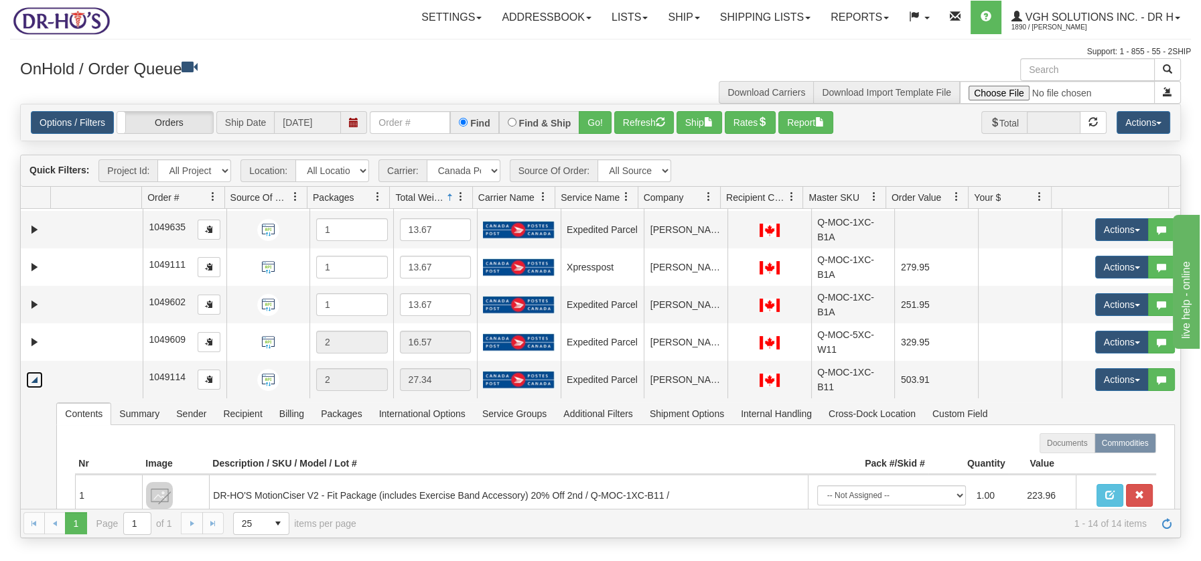
scroll to position [415, 0]
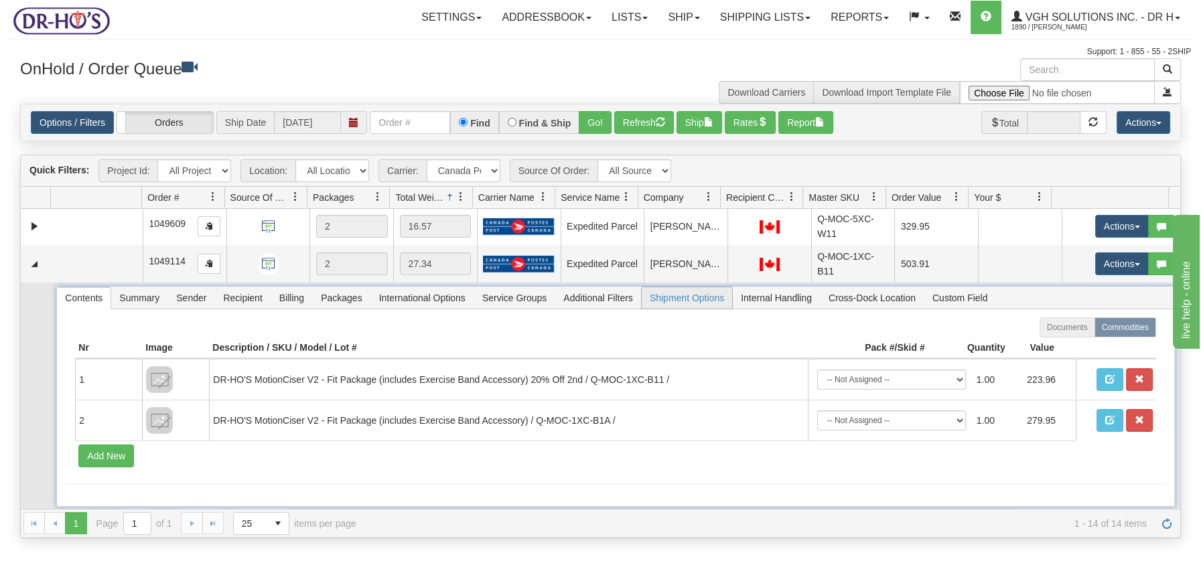
click at [702, 298] on span "Shipment Options" at bounding box center [687, 297] width 90 height 21
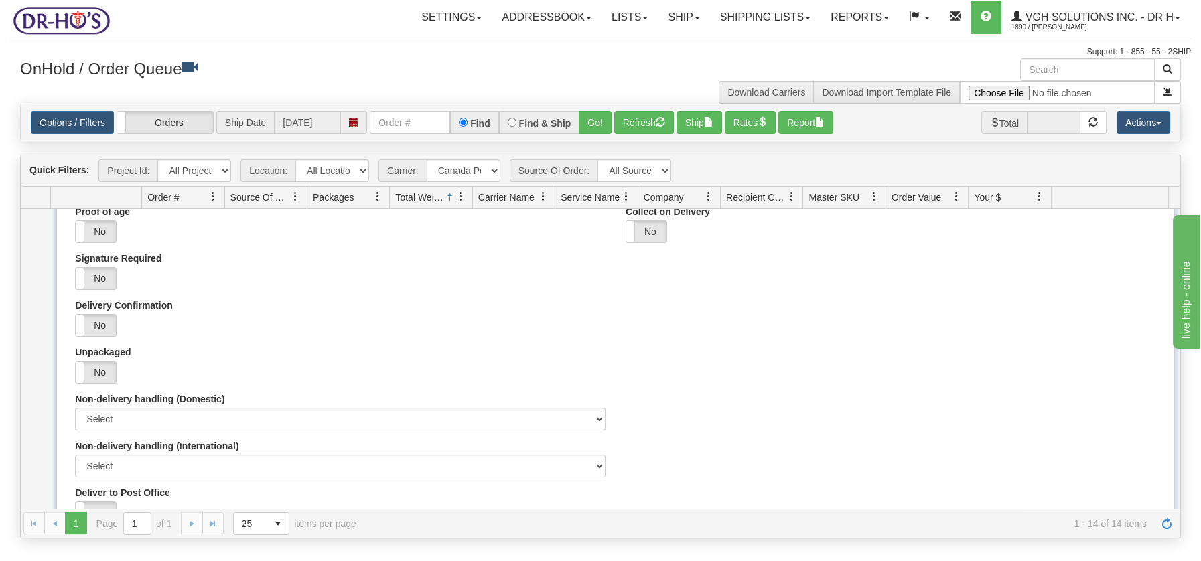
scroll to position [510, 0]
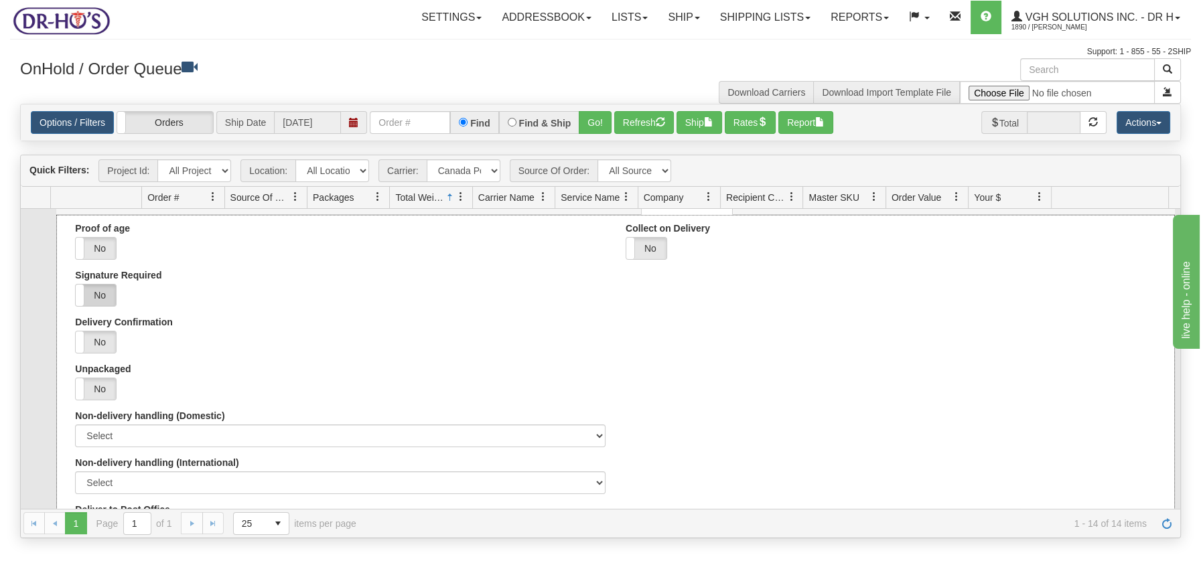
click at [104, 294] on label "No" at bounding box center [96, 295] width 40 height 21
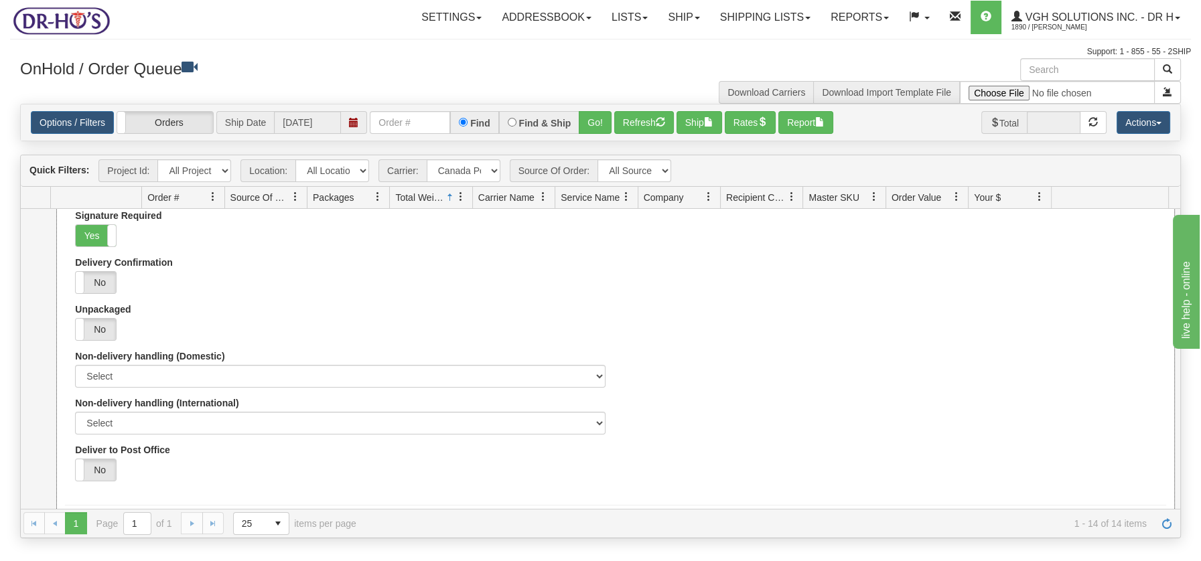
scroll to position [609, 0]
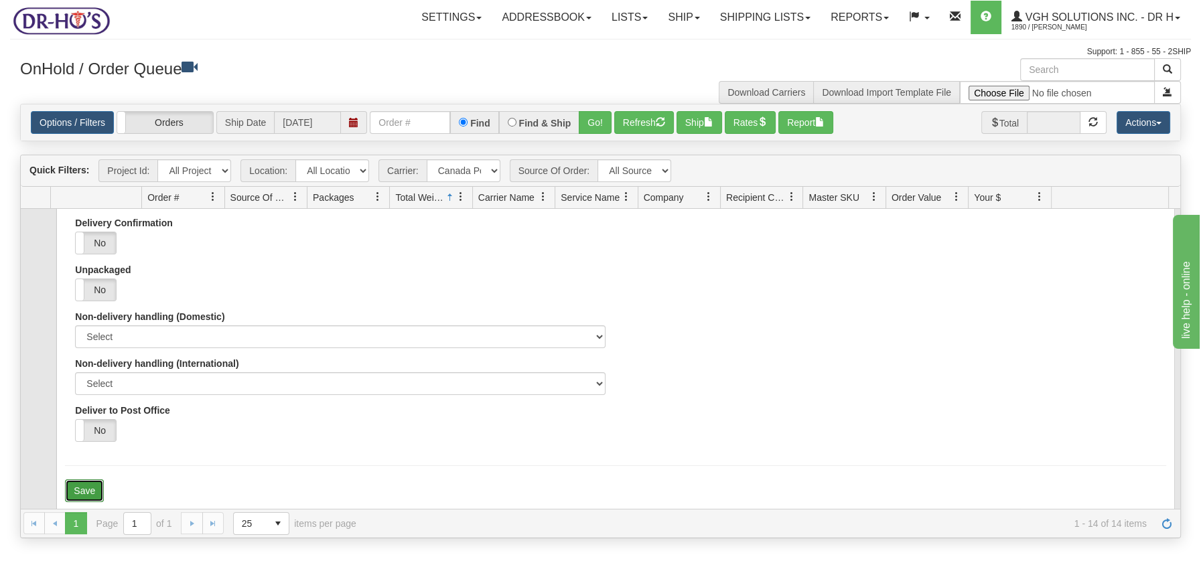
click at [82, 486] on button "Save" at bounding box center [84, 491] width 39 height 23
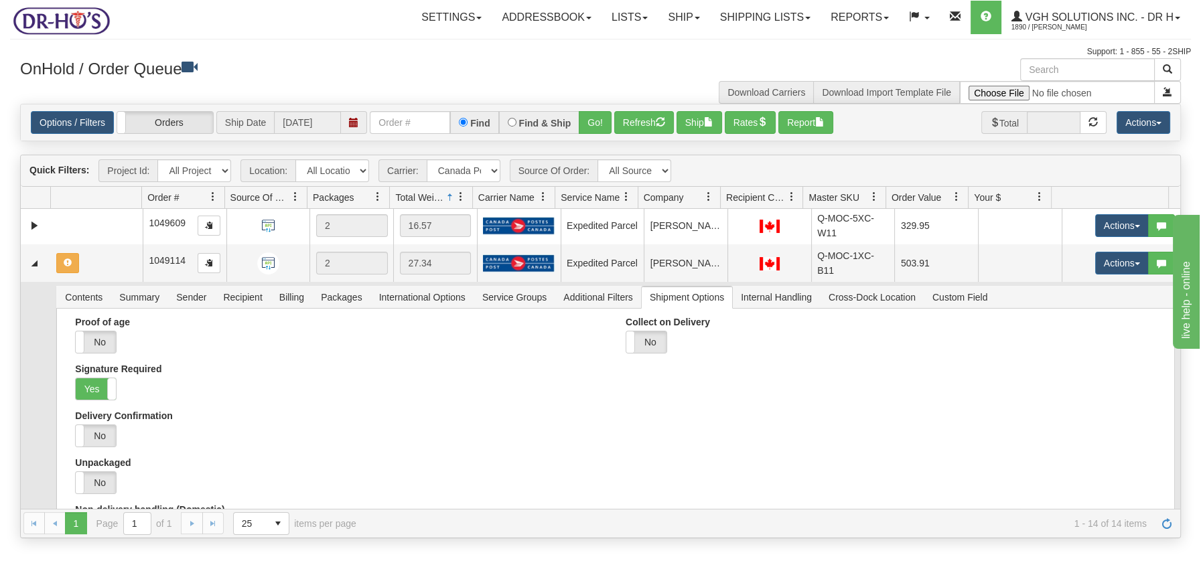
scroll to position [414, 0]
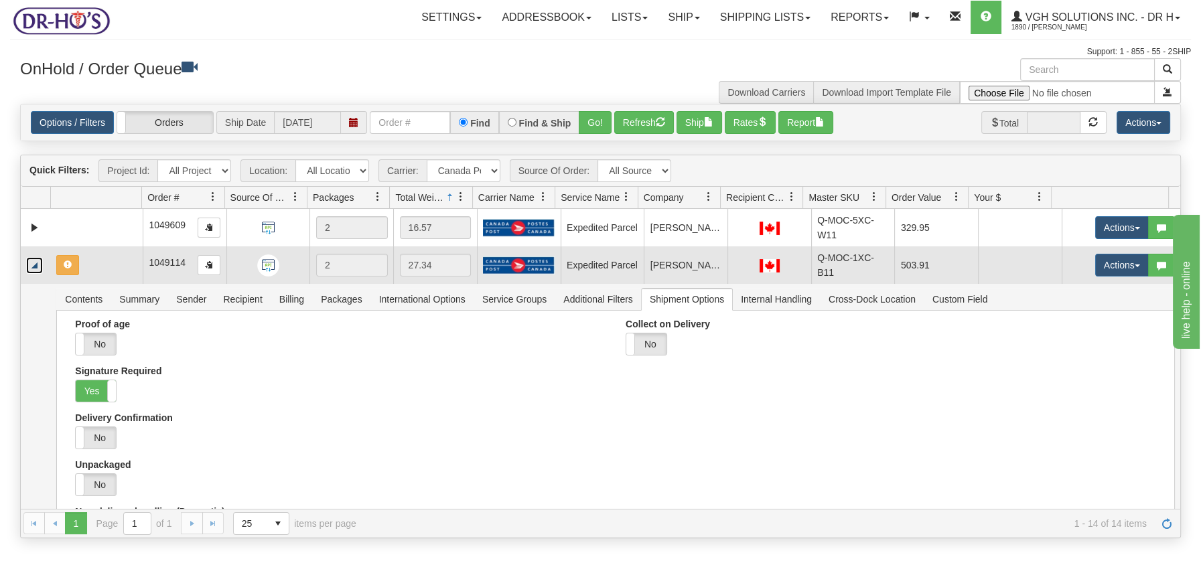
click at [34, 265] on link "Collapse" at bounding box center [34, 265] width 17 height 17
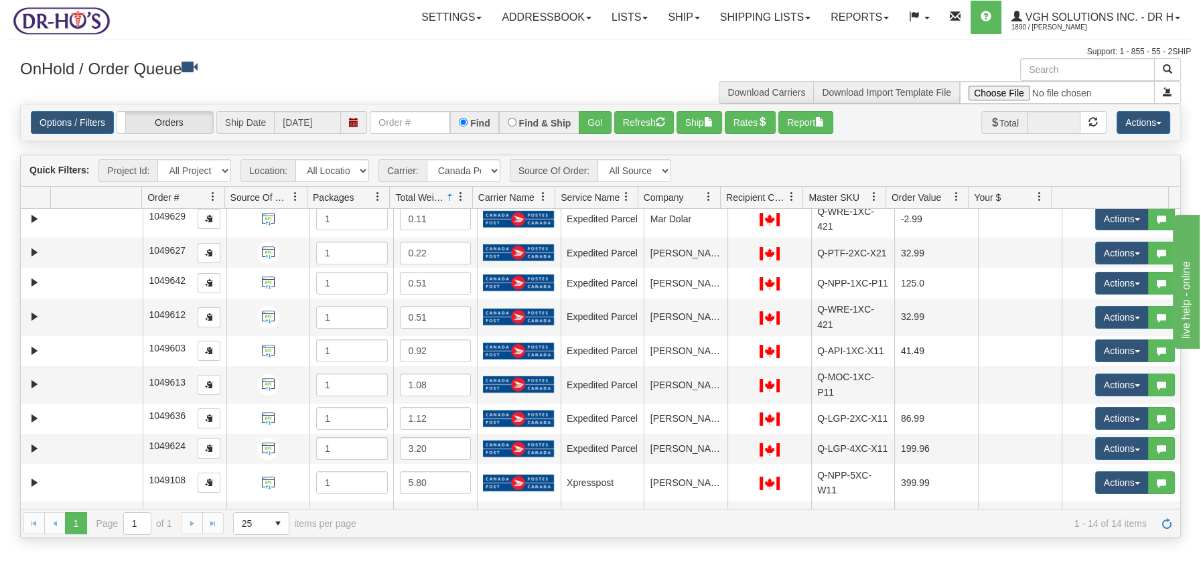
scroll to position [0, 0]
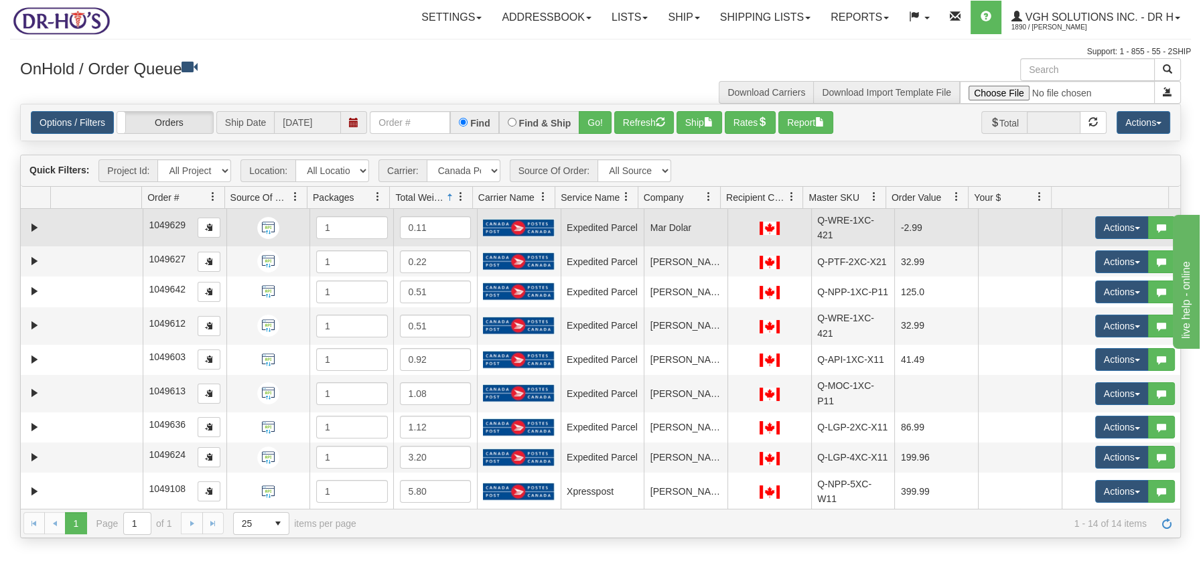
click at [88, 226] on td at bounding box center [97, 228] width 92 height 38
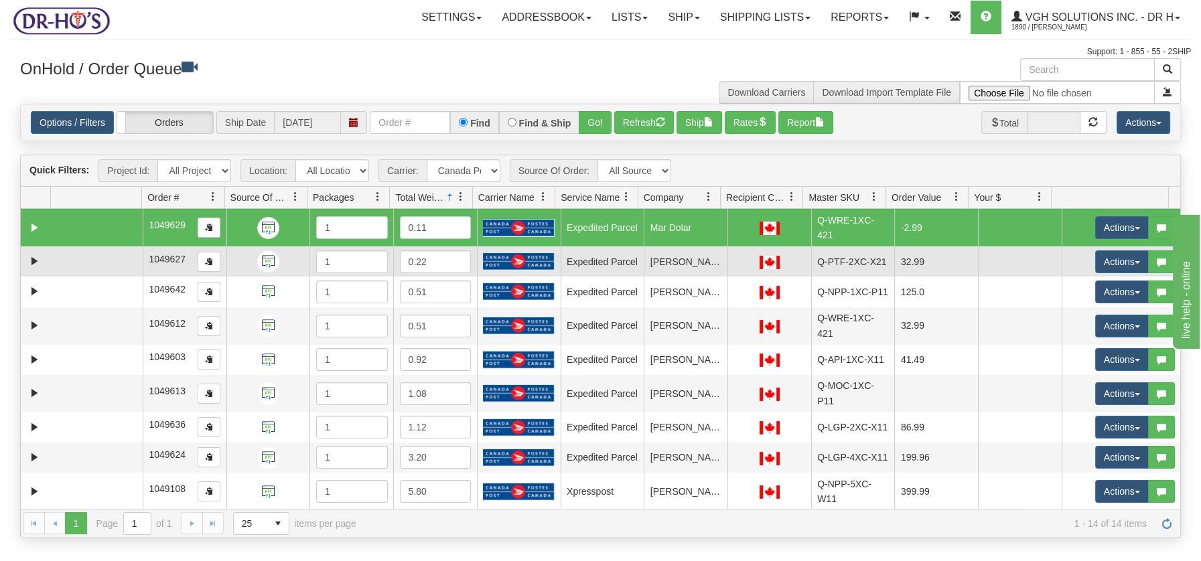
click at [81, 265] on td at bounding box center [97, 261] width 92 height 30
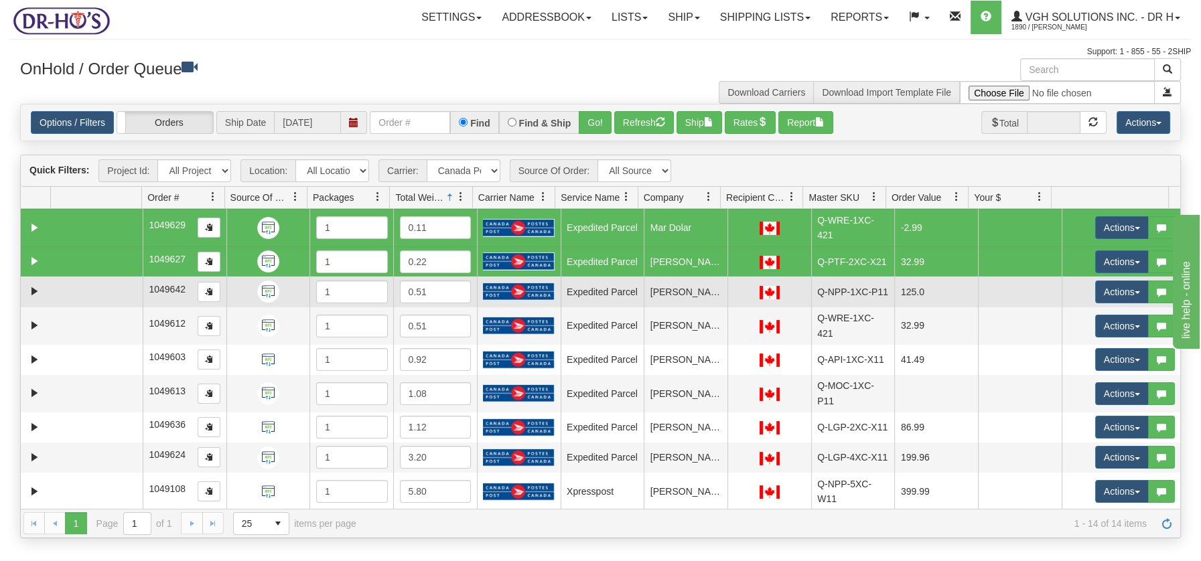
click at [94, 299] on td at bounding box center [97, 292] width 92 height 30
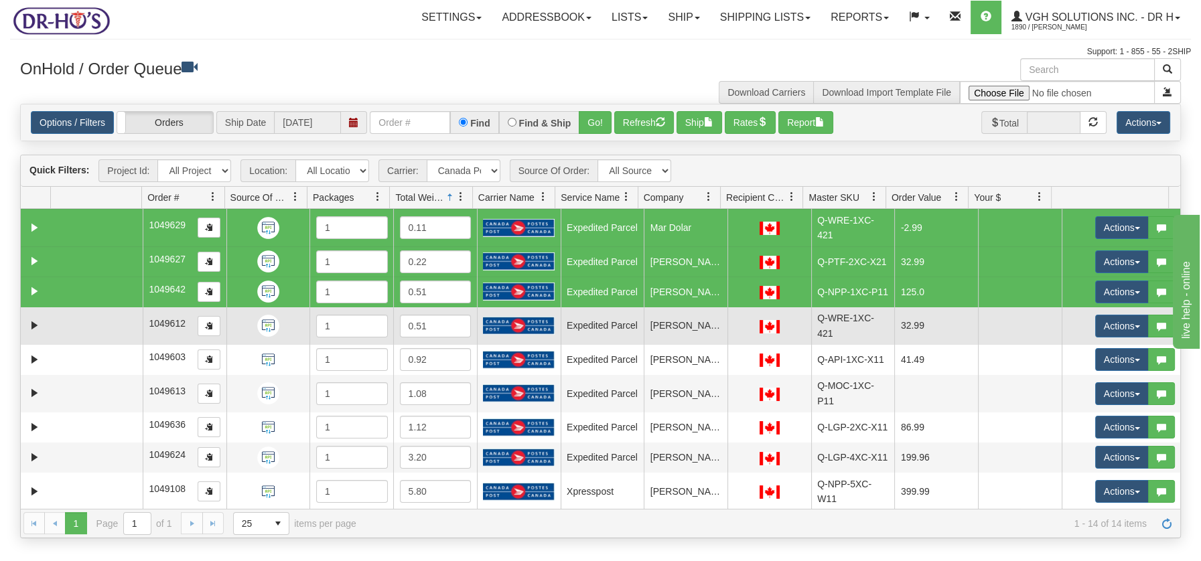
click at [93, 326] on td at bounding box center [97, 326] width 92 height 38
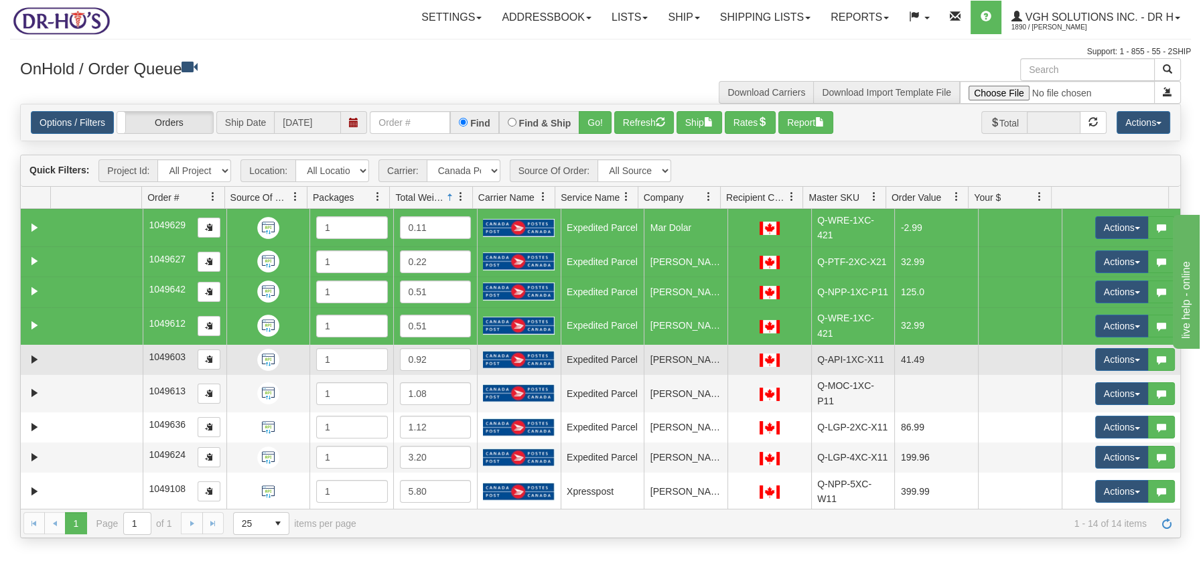
click at [92, 357] on td at bounding box center [97, 360] width 92 height 30
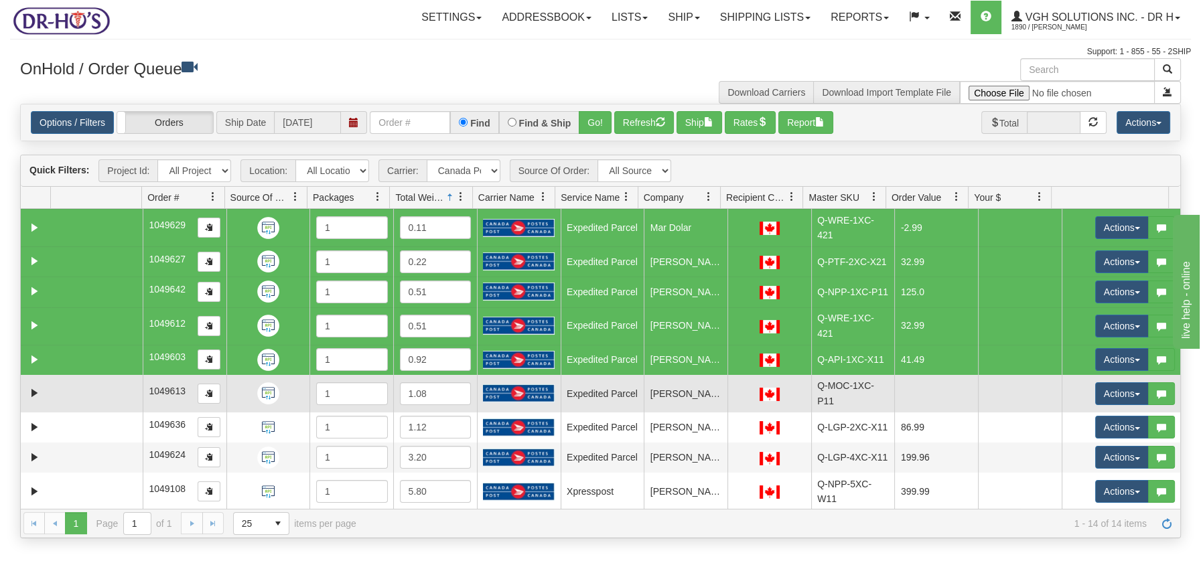
click at [93, 384] on td at bounding box center [97, 394] width 92 height 38
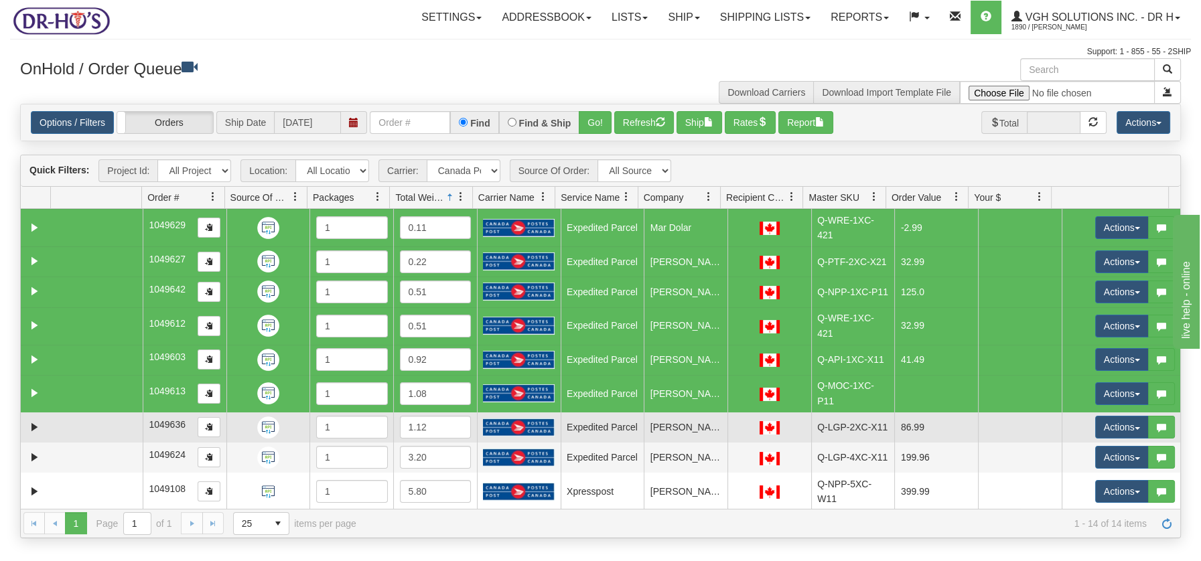
click at [97, 426] on td at bounding box center [97, 428] width 92 height 30
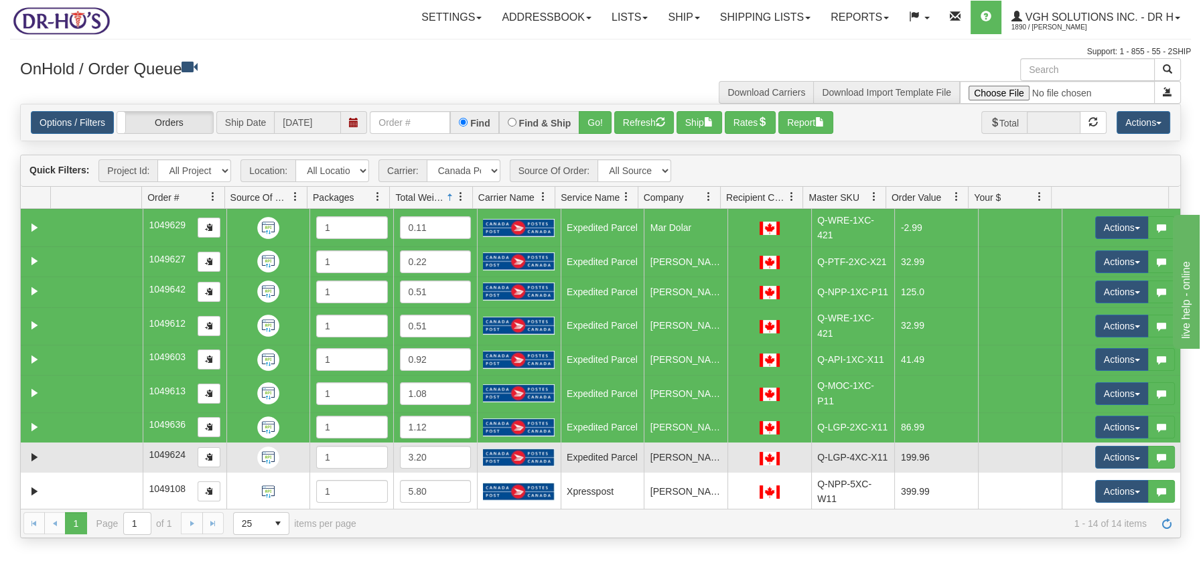
click at [98, 457] on td at bounding box center [97, 458] width 92 height 30
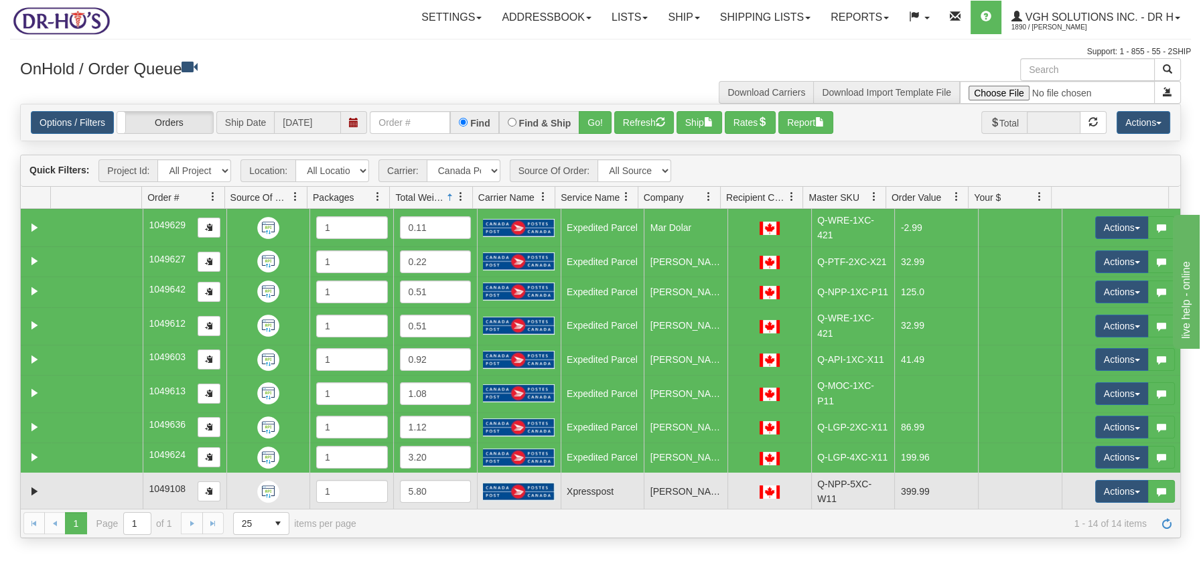
click at [97, 487] on td at bounding box center [97, 492] width 92 height 38
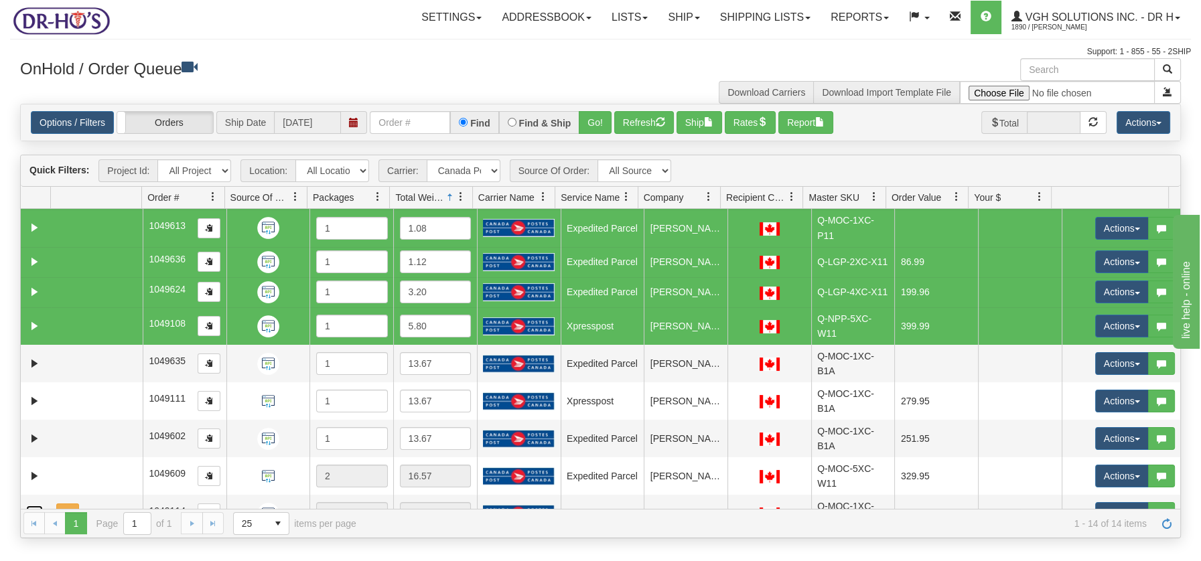
scroll to position [189, 0]
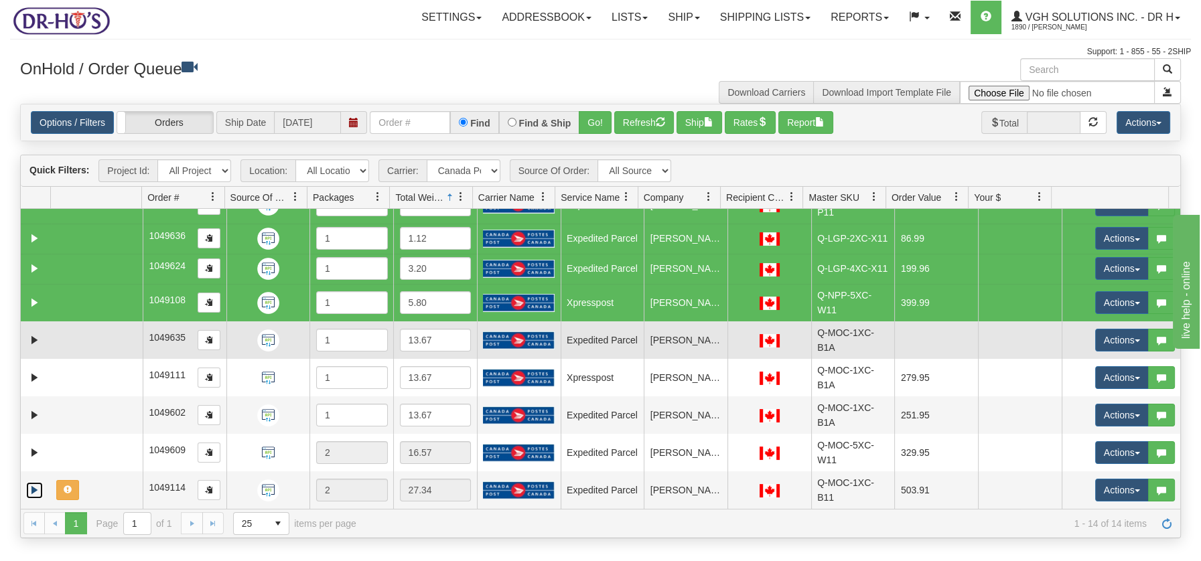
click at [116, 334] on td at bounding box center [97, 340] width 92 height 38
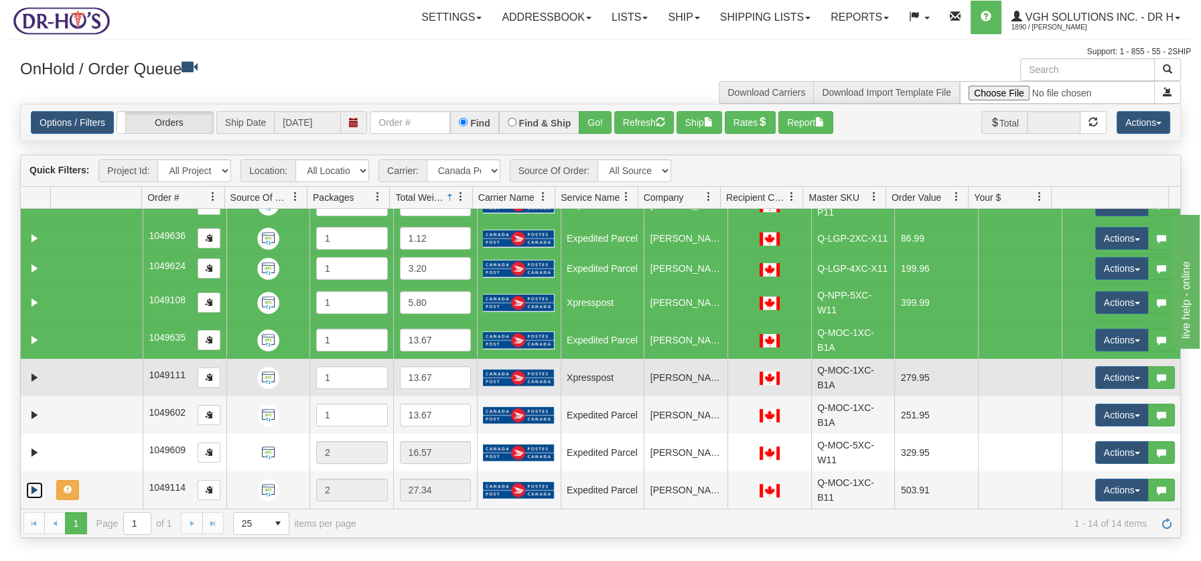
click at [98, 378] on td at bounding box center [97, 378] width 92 height 38
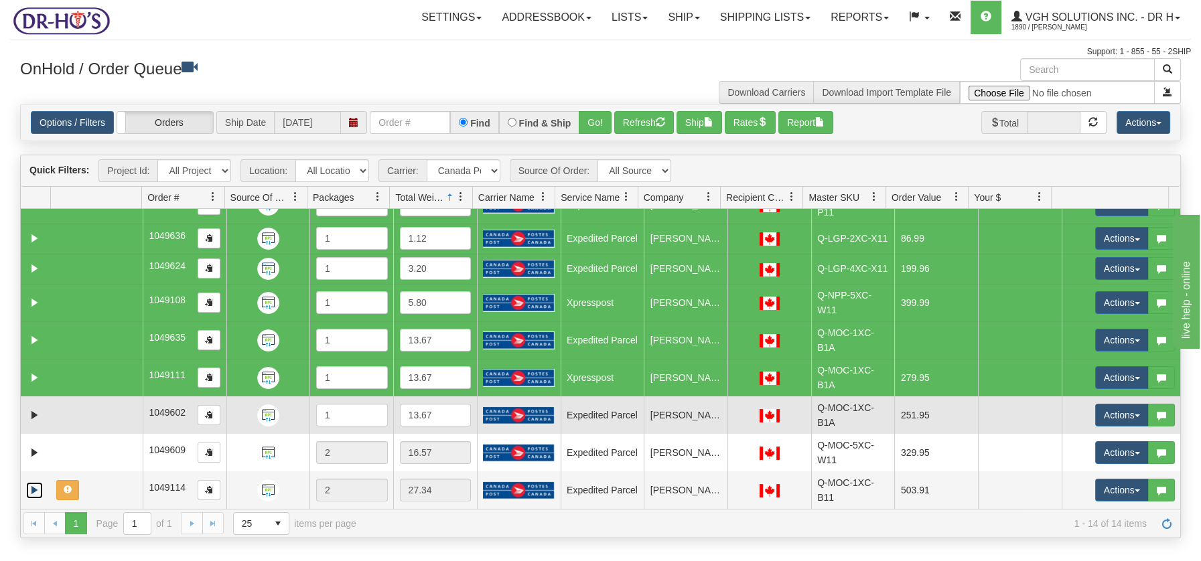
click at [91, 413] on td at bounding box center [97, 415] width 92 height 38
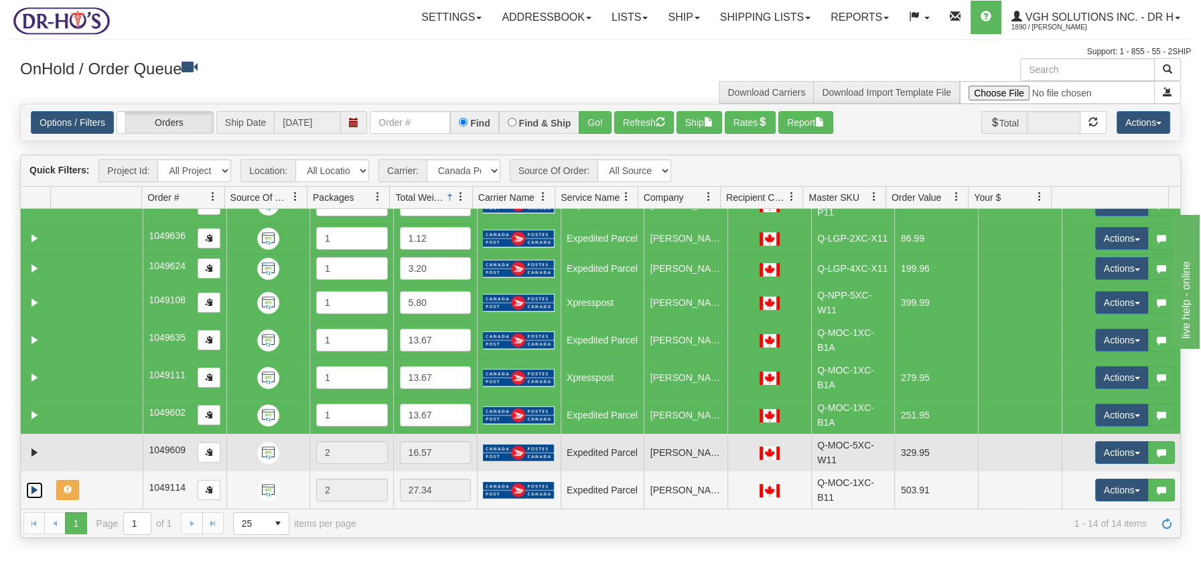
click at [98, 449] on td at bounding box center [97, 453] width 92 height 38
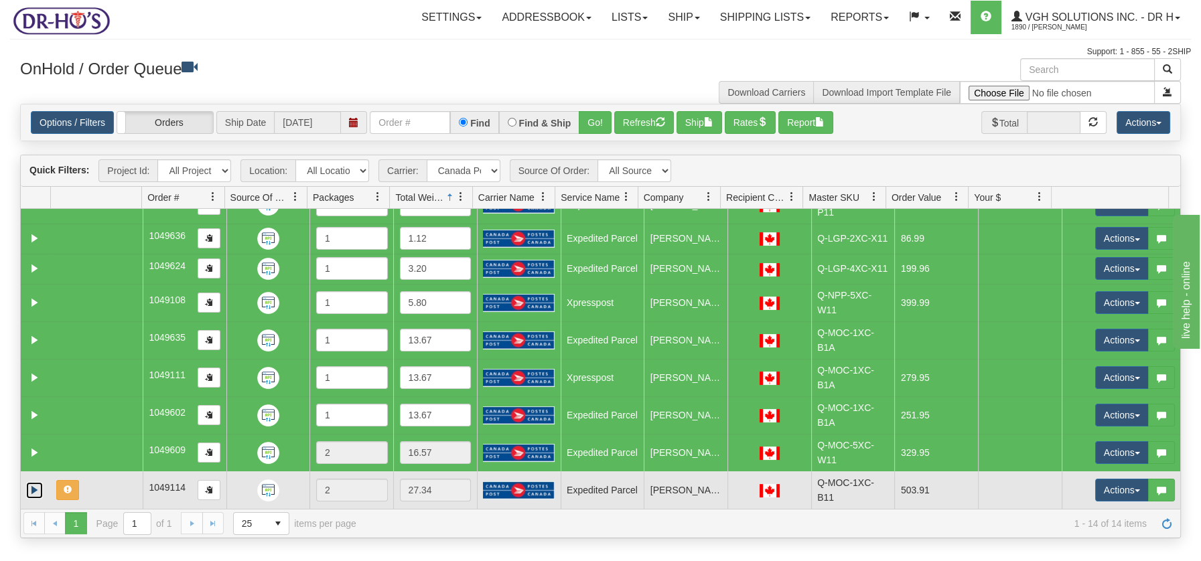
click at [109, 488] on td at bounding box center [97, 491] width 92 height 38
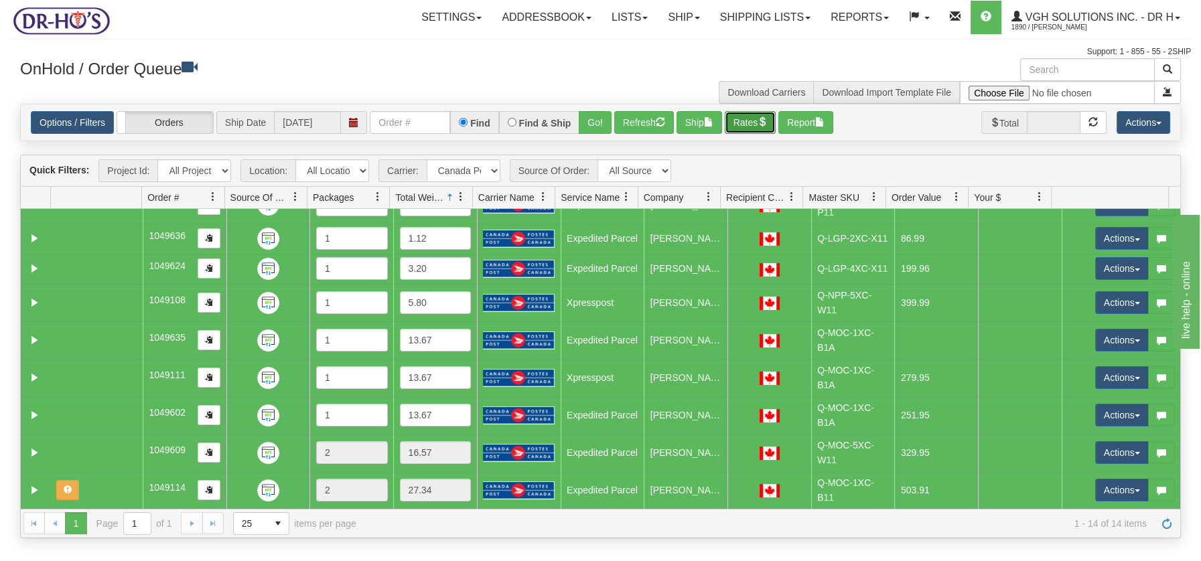
click at [767, 122] on span "button" at bounding box center [761, 121] width 9 height 9
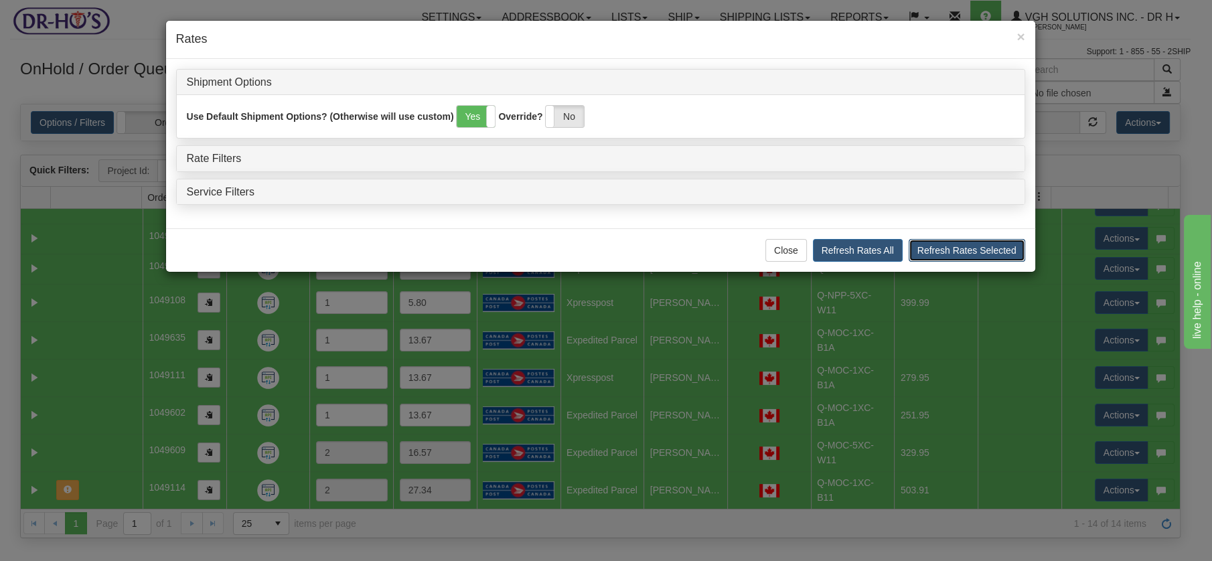
click at [960, 245] on button "Refresh Rates Selected" at bounding box center [967, 250] width 117 height 23
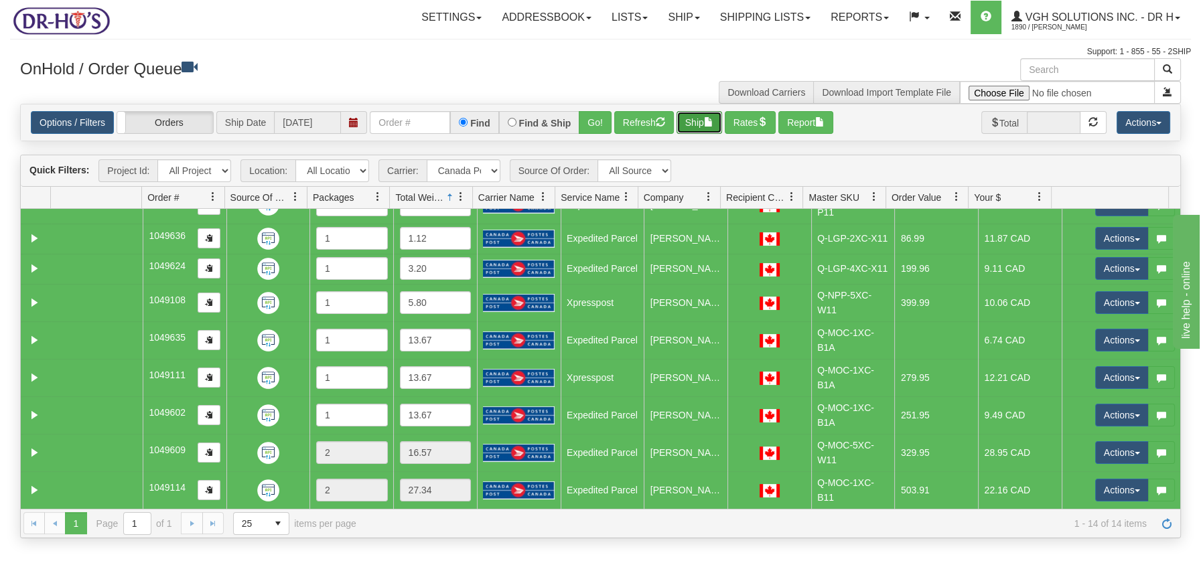
click at [709, 124] on span "button" at bounding box center [708, 121] width 9 height 9
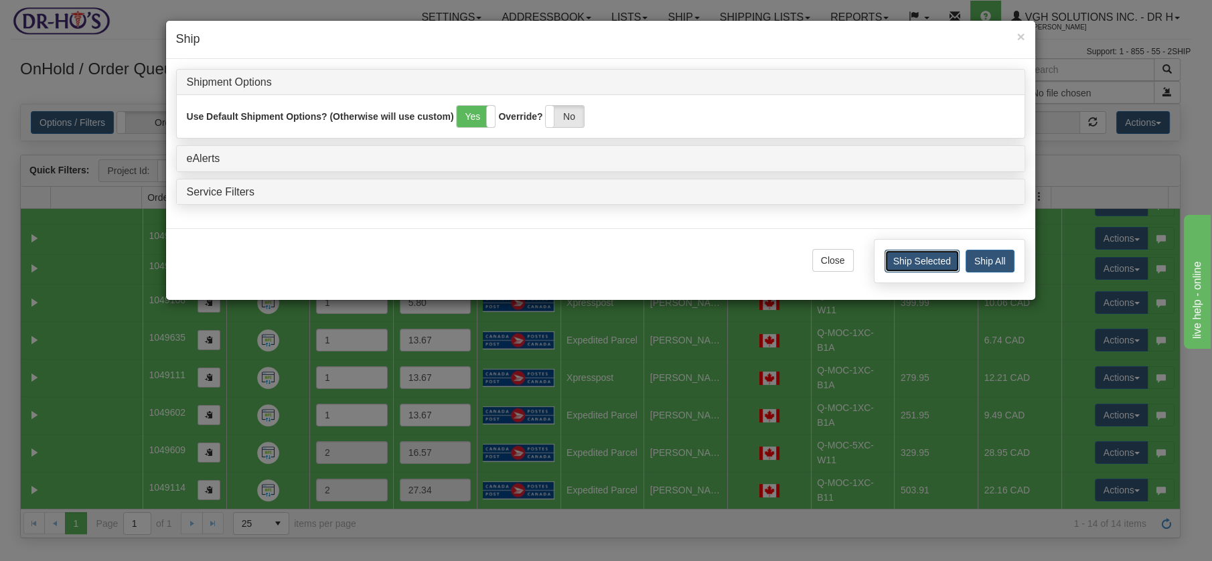
click at [913, 257] on button "Ship Selected" at bounding box center [922, 261] width 75 height 23
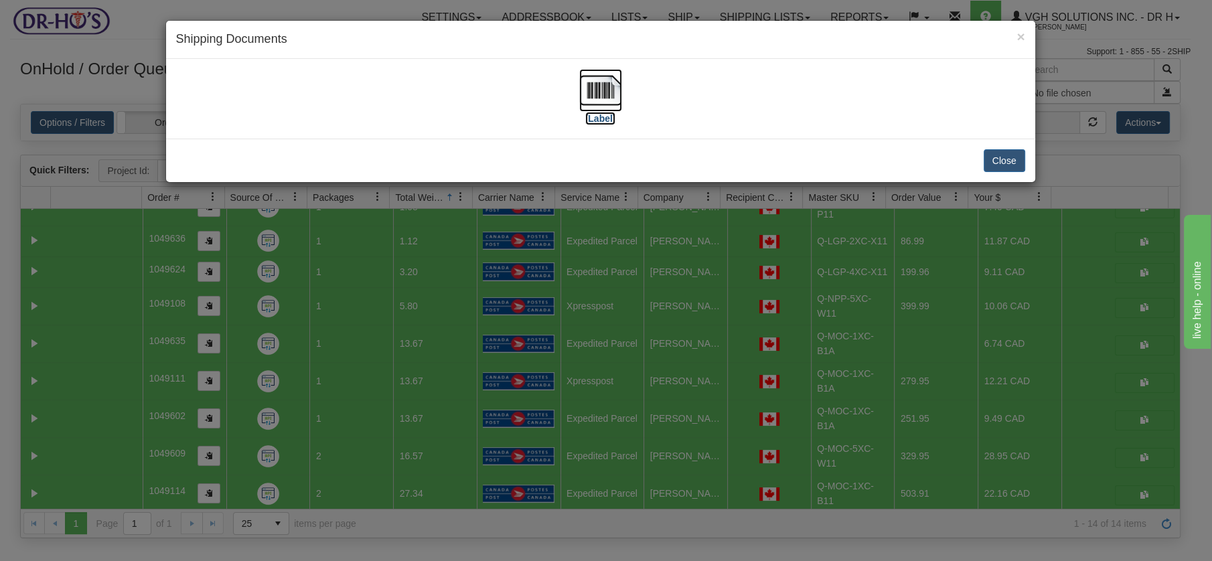
click at [605, 93] on img at bounding box center [600, 90] width 43 height 43
click at [1015, 159] on button "Close" at bounding box center [1005, 160] width 42 height 23
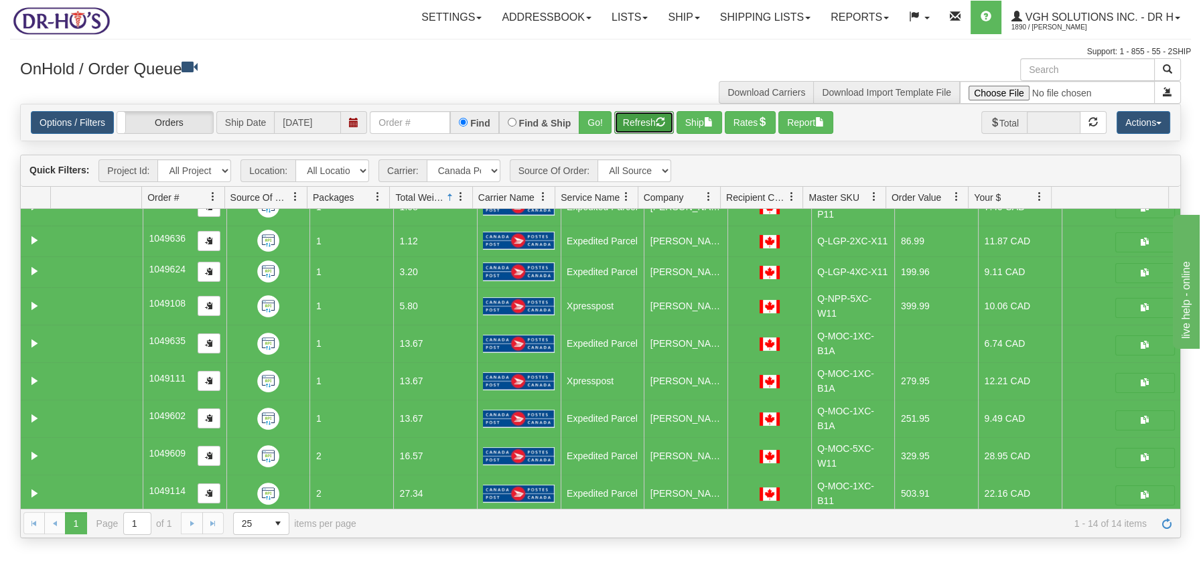
click at [643, 119] on button "Refresh" at bounding box center [644, 122] width 60 height 23
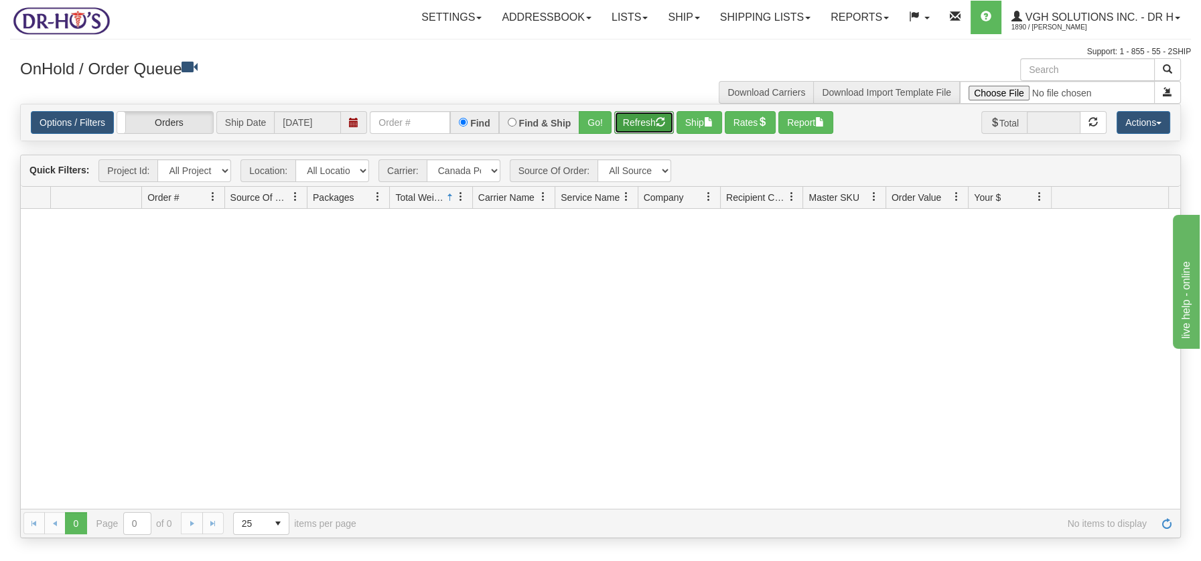
scroll to position [0, 0]
click at [496, 169] on select "- Any - Has NO carrier assigned - Has a carrier assigned FedEx Express® Canada …" at bounding box center [464, 170] width 74 height 23
select select "2"
click at [427, 159] on select "- Any - Has NO carrier assigned - Has a carrier assigned FedEx Express® Canada …" at bounding box center [464, 170] width 74 height 23
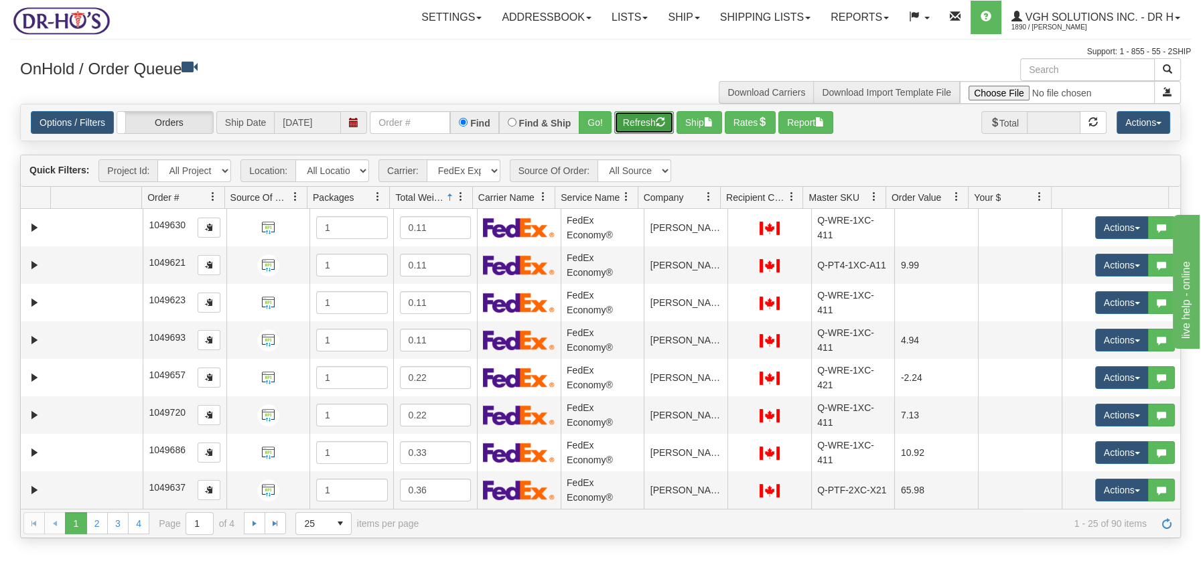
click at [656, 124] on button "Refresh" at bounding box center [644, 122] width 60 height 23
click at [462, 200] on span at bounding box center [460, 197] width 11 height 11
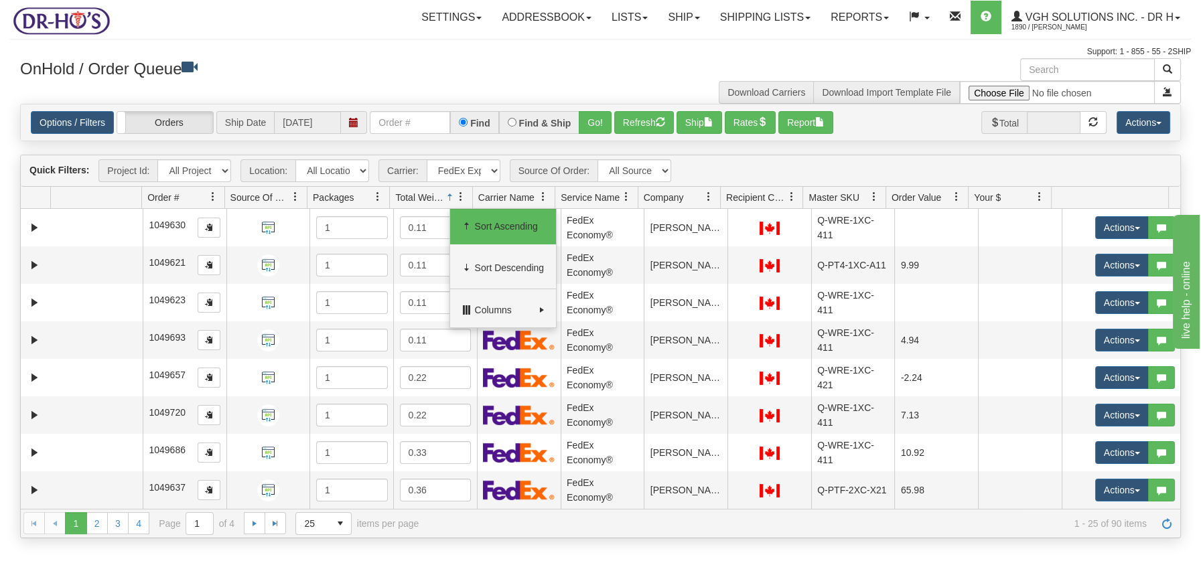
click at [470, 223] on span at bounding box center [466, 226] width 11 height 11
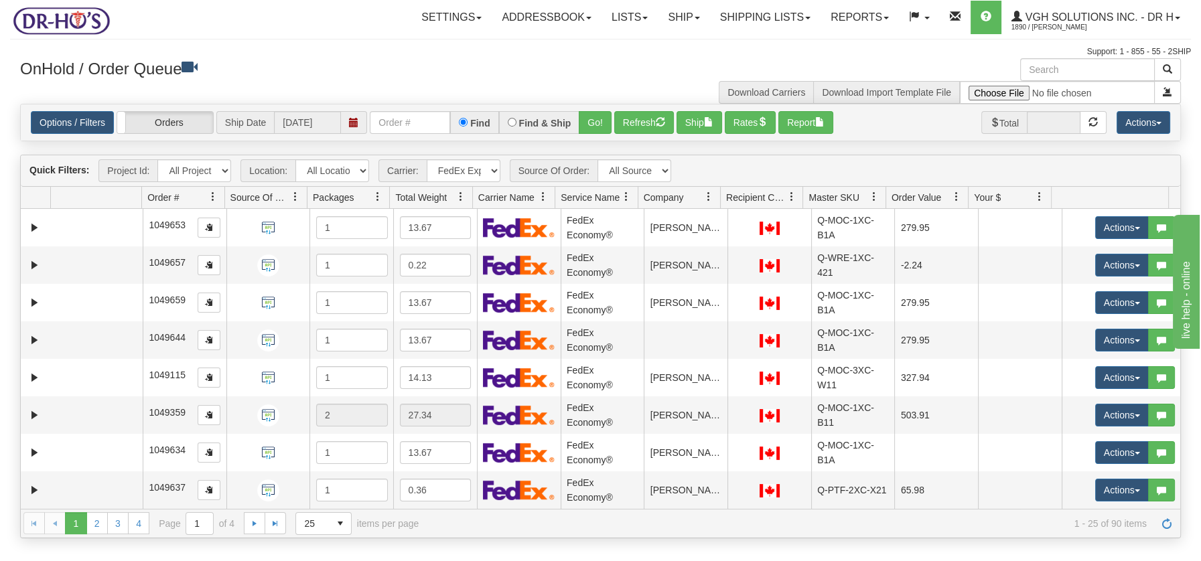
click at [461, 198] on span at bounding box center [460, 197] width 11 height 11
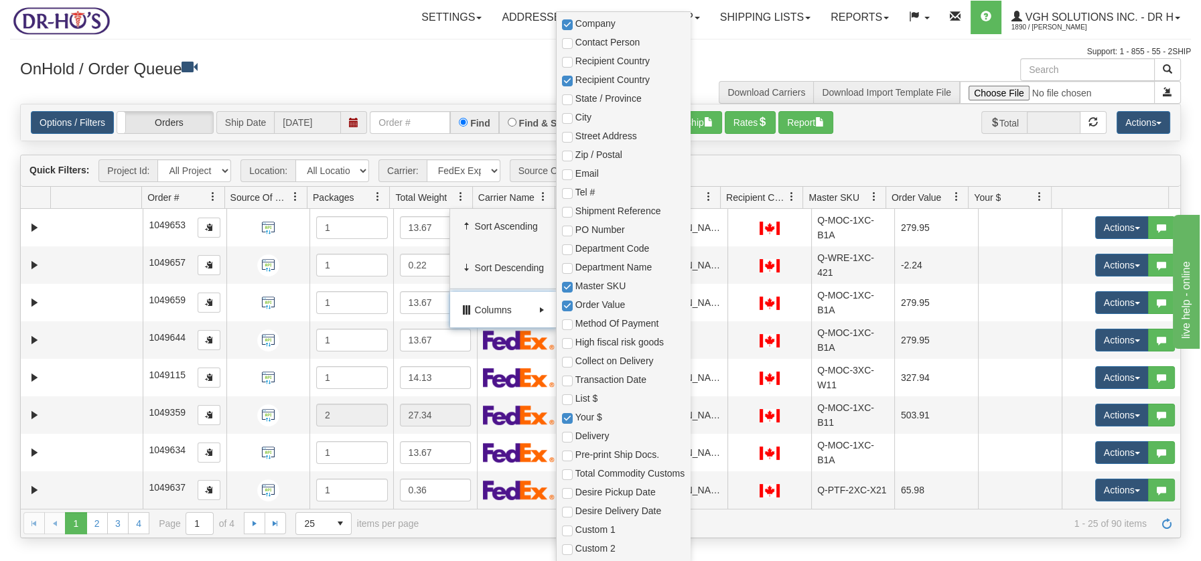
scroll to position [400, 0]
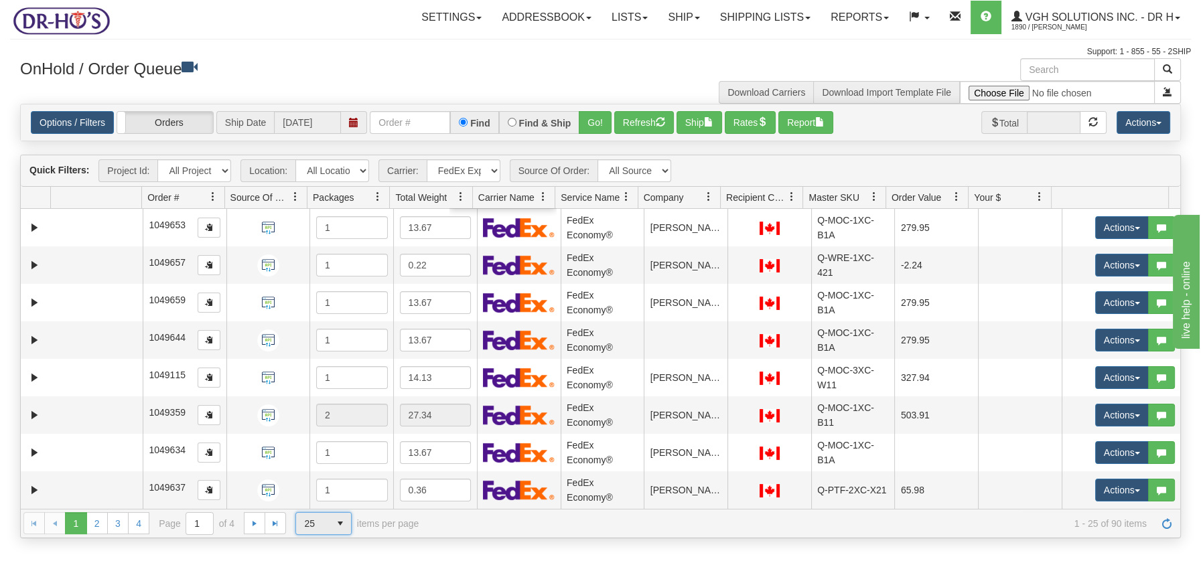
click at [341, 522] on span "select" at bounding box center [340, 523] width 21 height 21
click at [325, 505] on li "100" at bounding box center [323, 501] width 55 height 19
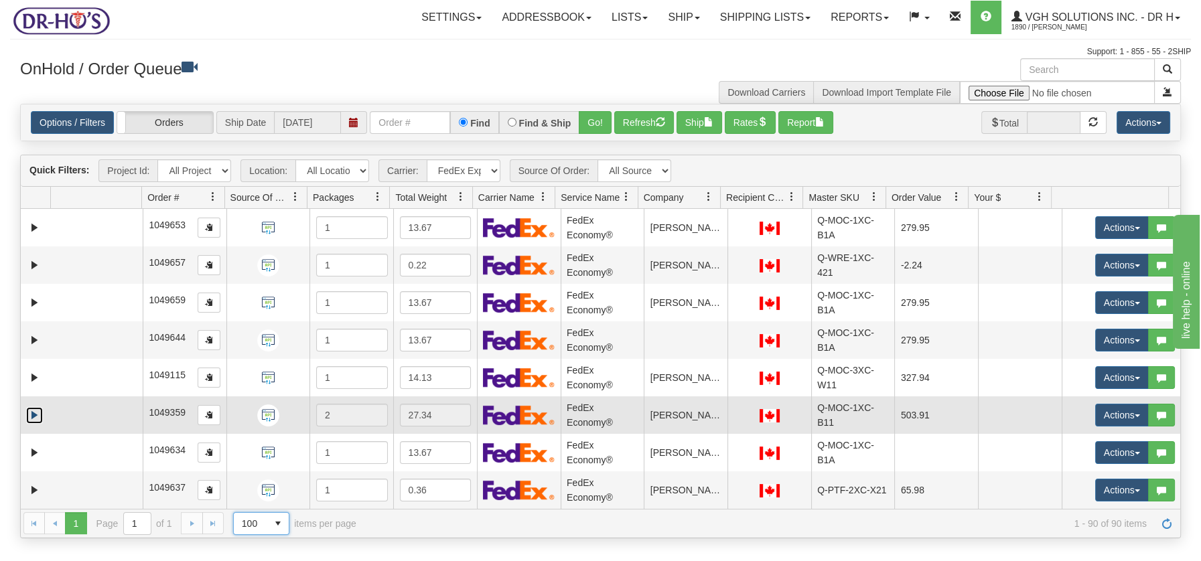
click at [37, 414] on link "Expand" at bounding box center [34, 415] width 17 height 17
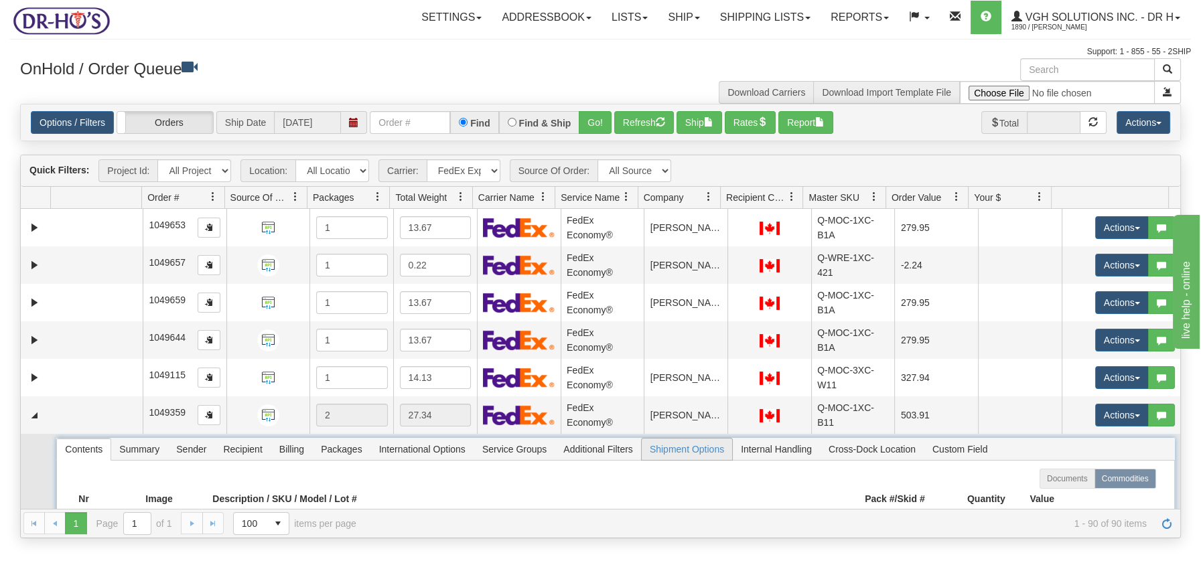
click at [684, 449] on span "Shipment Options" at bounding box center [687, 449] width 90 height 21
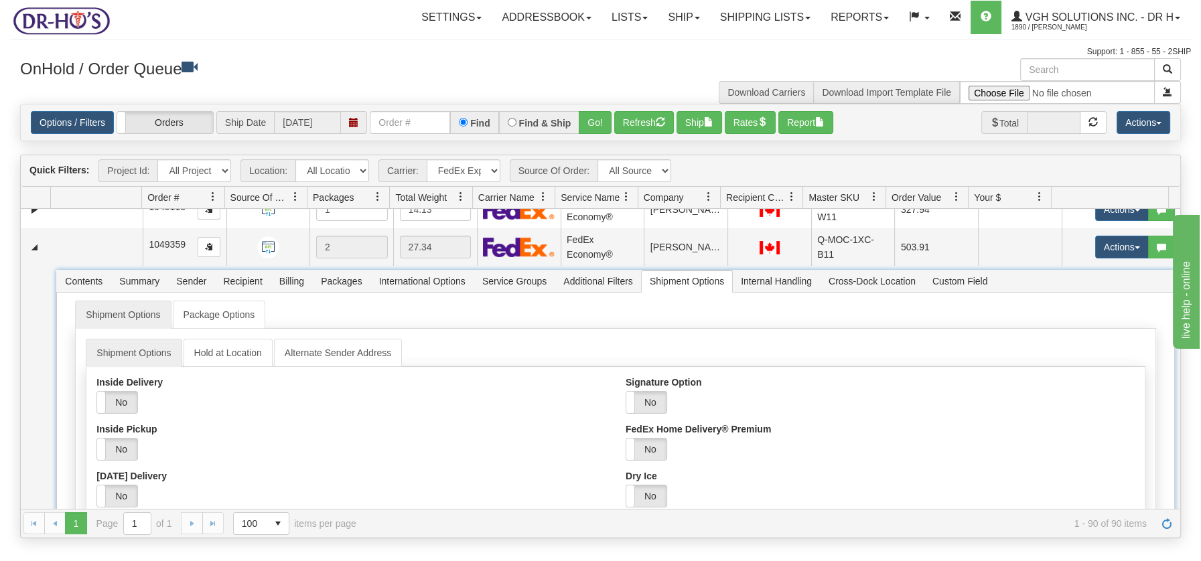
scroll to position [208, 0]
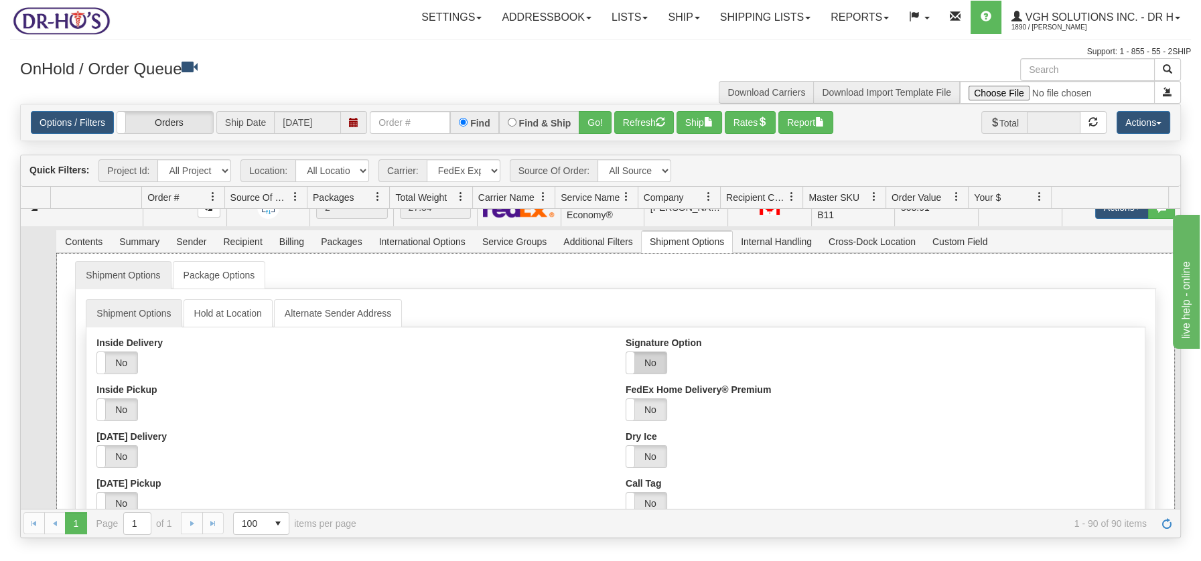
click at [652, 358] on label "No" at bounding box center [646, 362] width 40 height 21
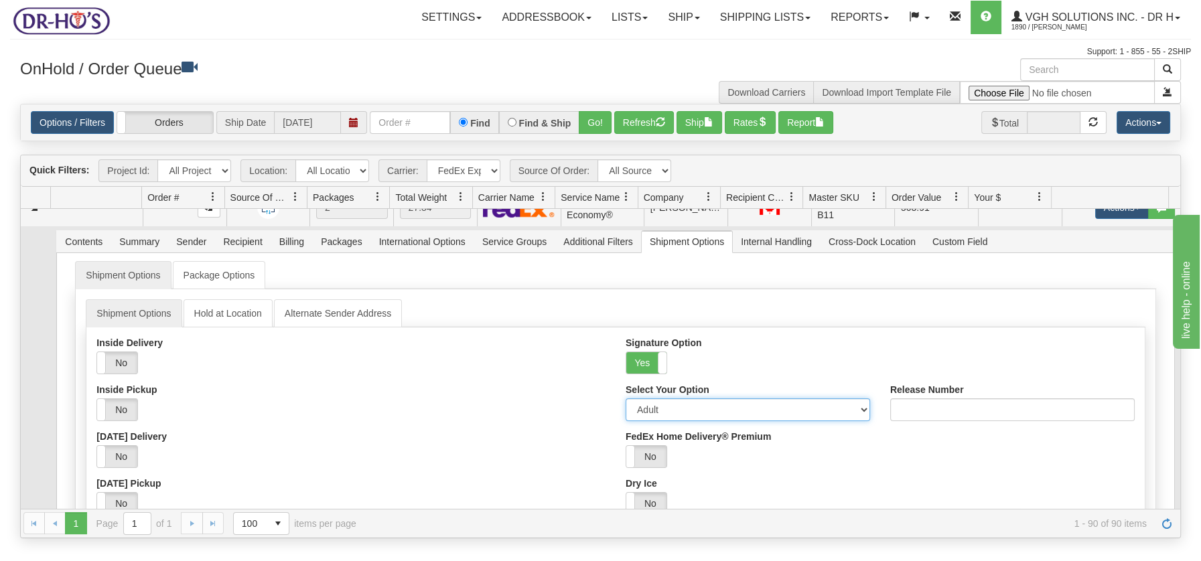
drag, startPoint x: 854, startPoint y: 409, endPoint x: 837, endPoint y: 409, distance: 16.7
click at [854, 409] on select "Adult Direct Indirect No Signature Required Service Default" at bounding box center [748, 409] width 244 height 23
select select "2"
click at [626, 398] on select "Adult Direct Indirect No Signature Required Service Default" at bounding box center [748, 409] width 244 height 23
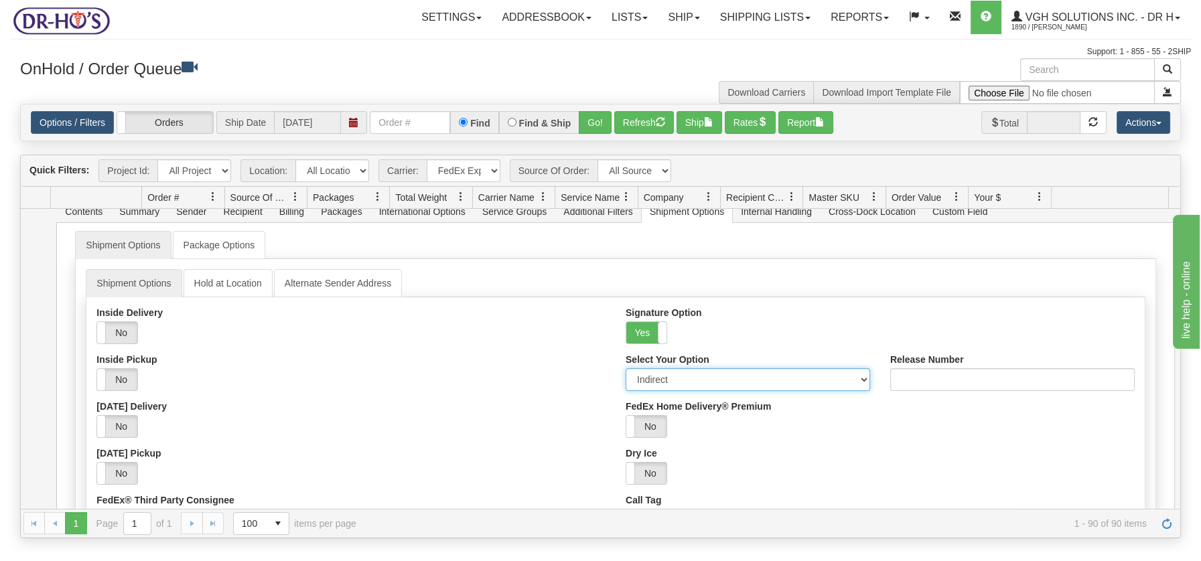
scroll to position [367, 0]
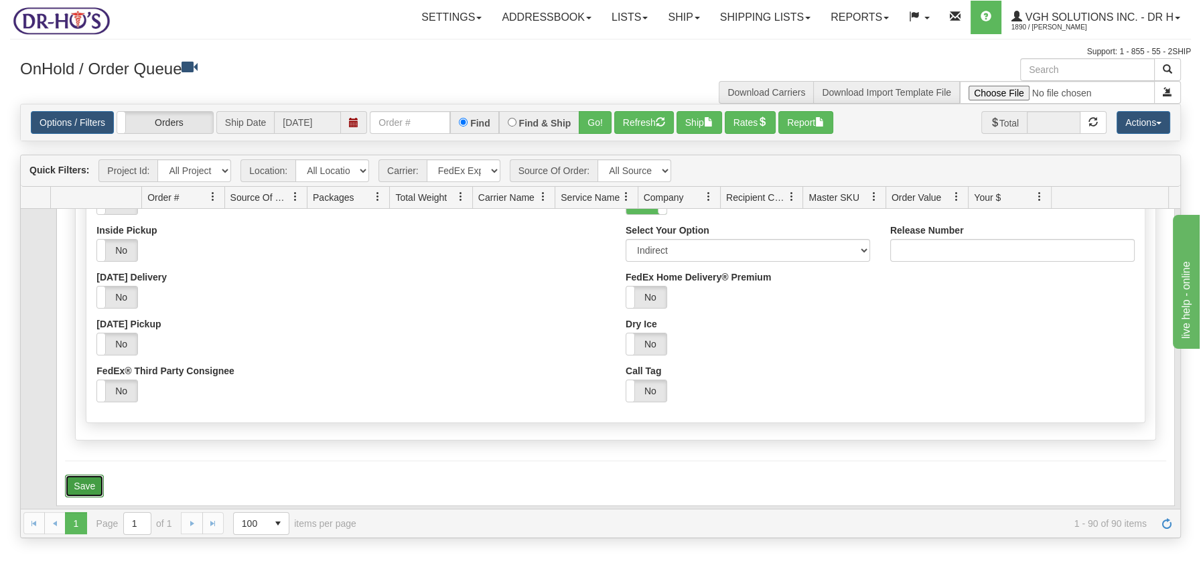
click at [90, 482] on button "Save" at bounding box center [84, 486] width 39 height 23
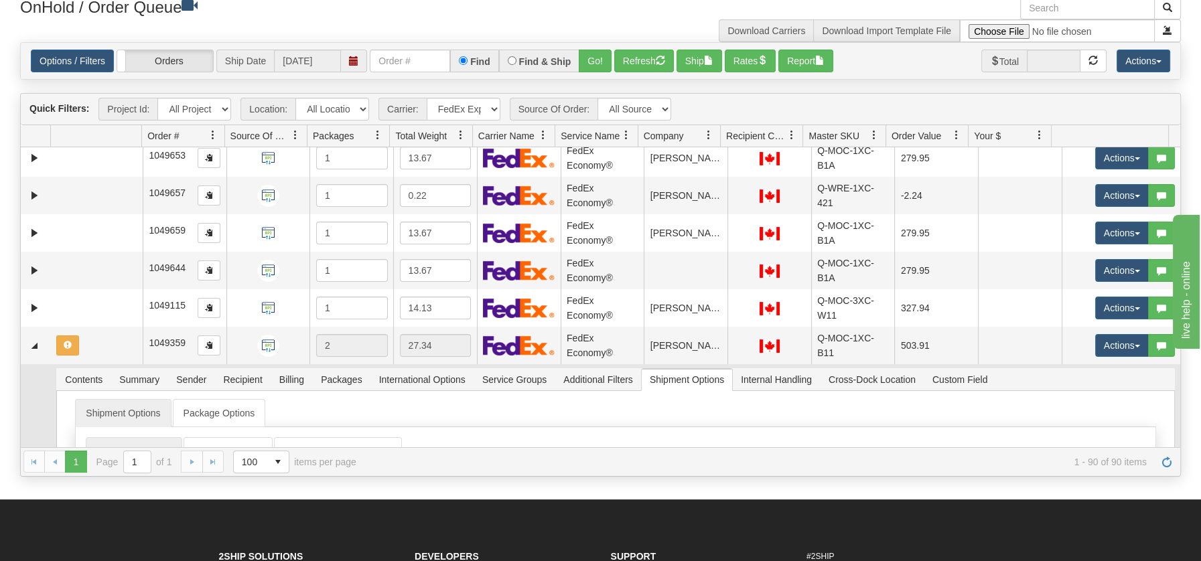
scroll to position [0, 0]
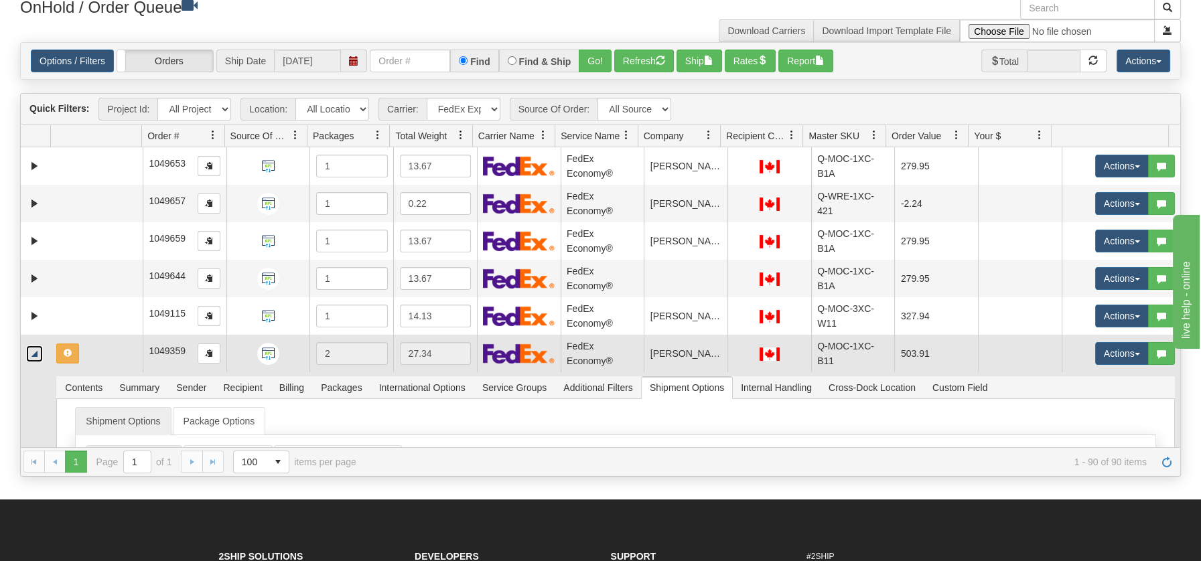
click at [35, 351] on link "Collapse" at bounding box center [34, 354] width 17 height 17
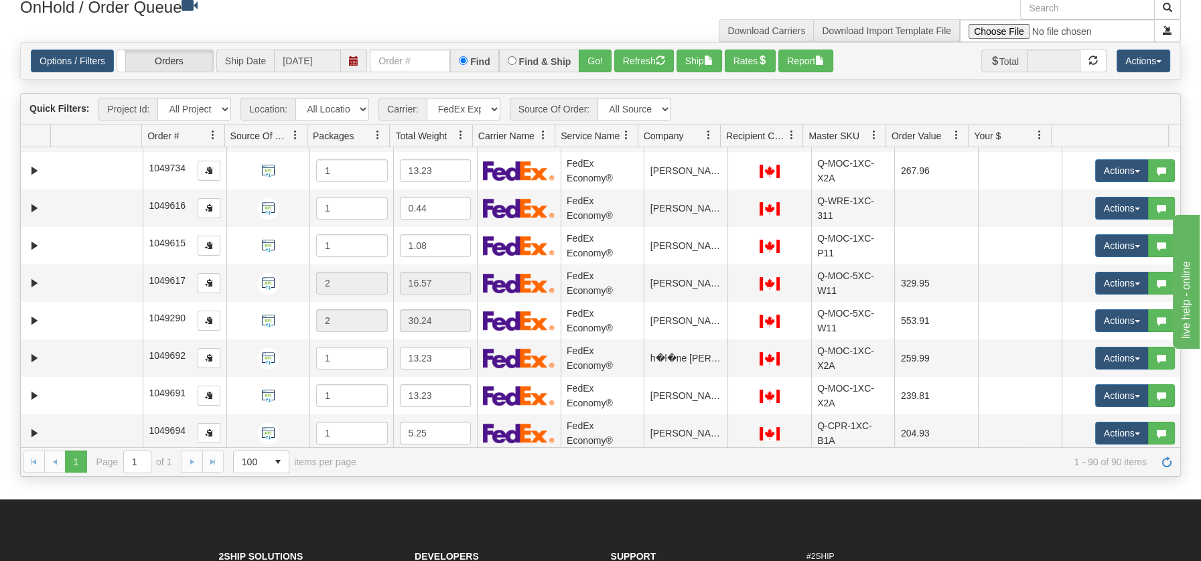
scroll to position [1160, 0]
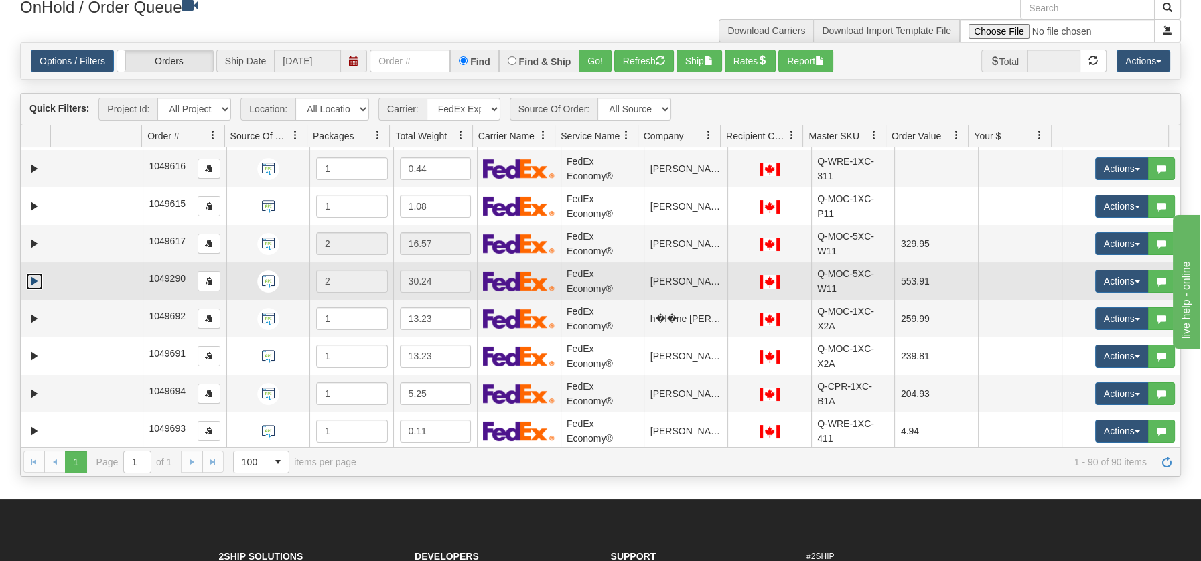
click at [38, 281] on link "Expand" at bounding box center [34, 281] width 17 height 17
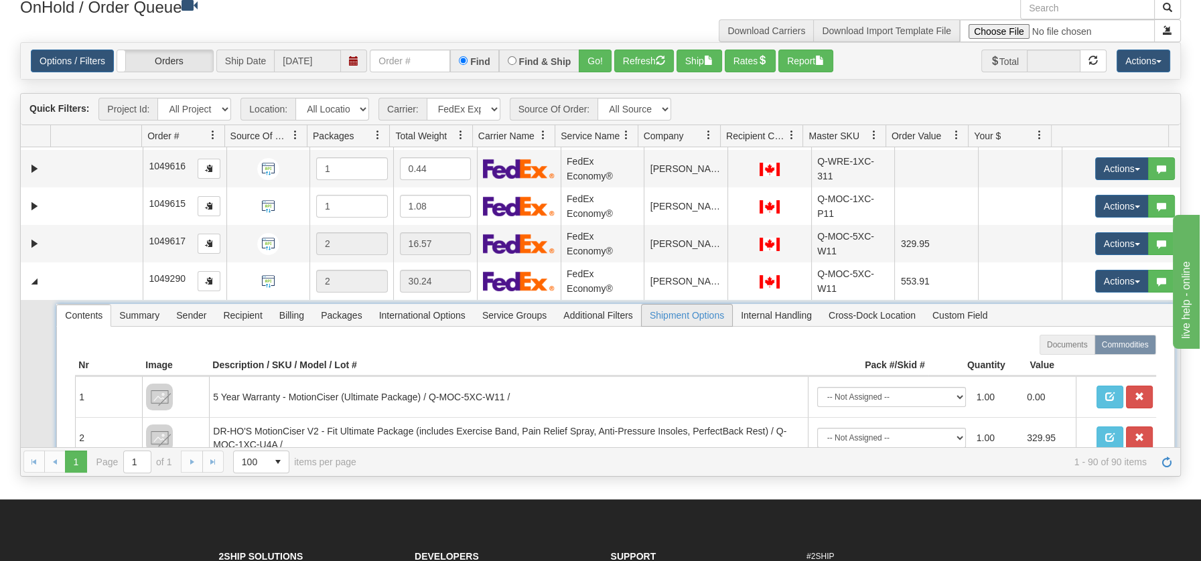
click at [675, 312] on span "Shipment Options" at bounding box center [687, 315] width 90 height 21
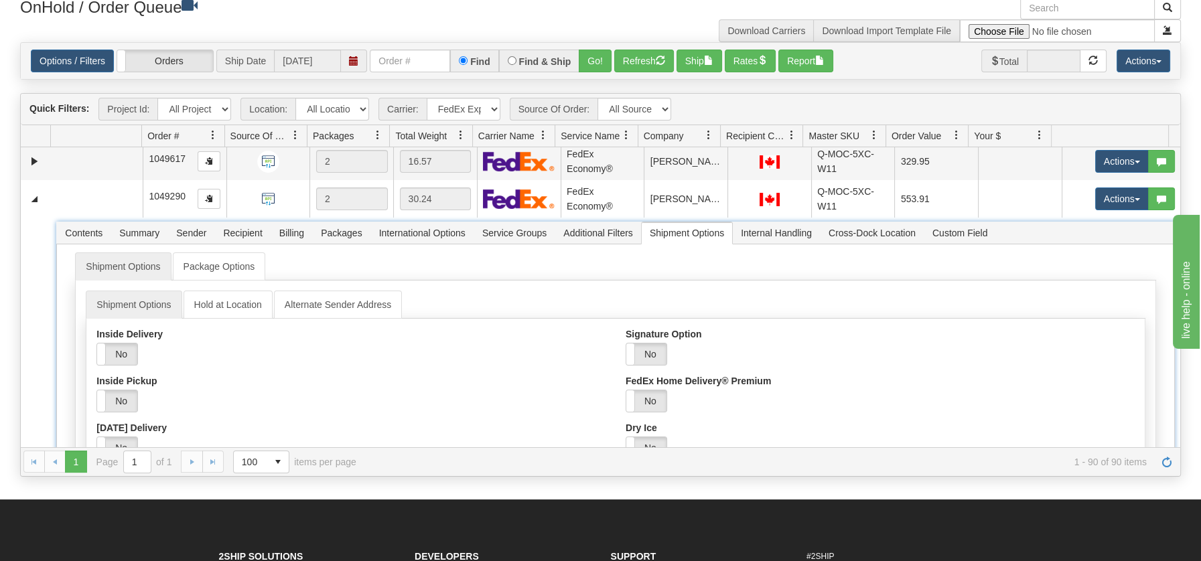
scroll to position [1250, 0]
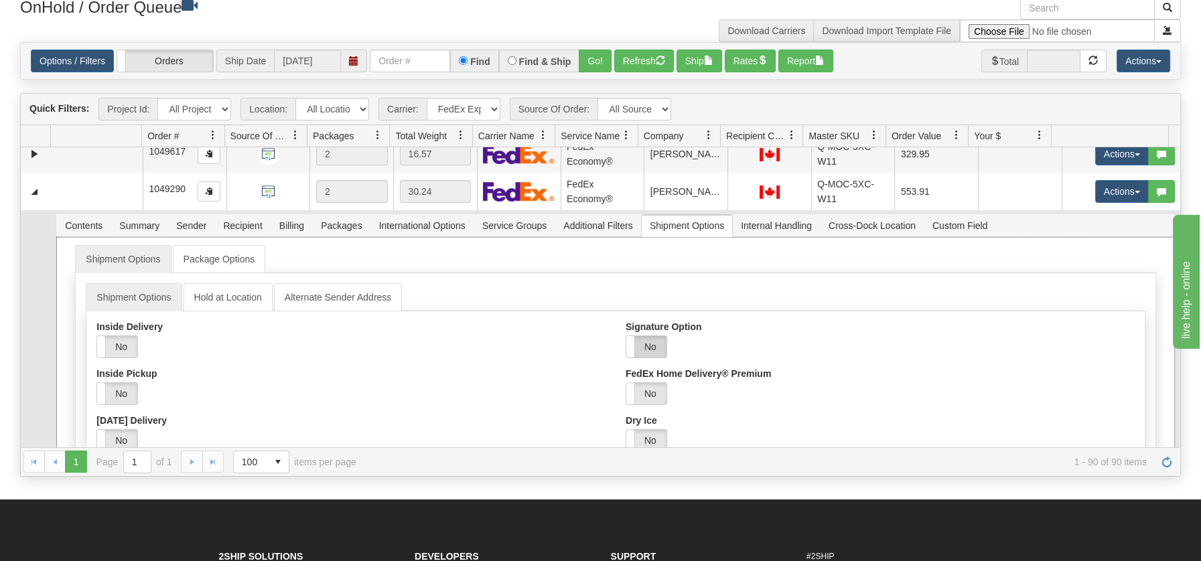
click at [652, 351] on label "No" at bounding box center [646, 346] width 40 height 21
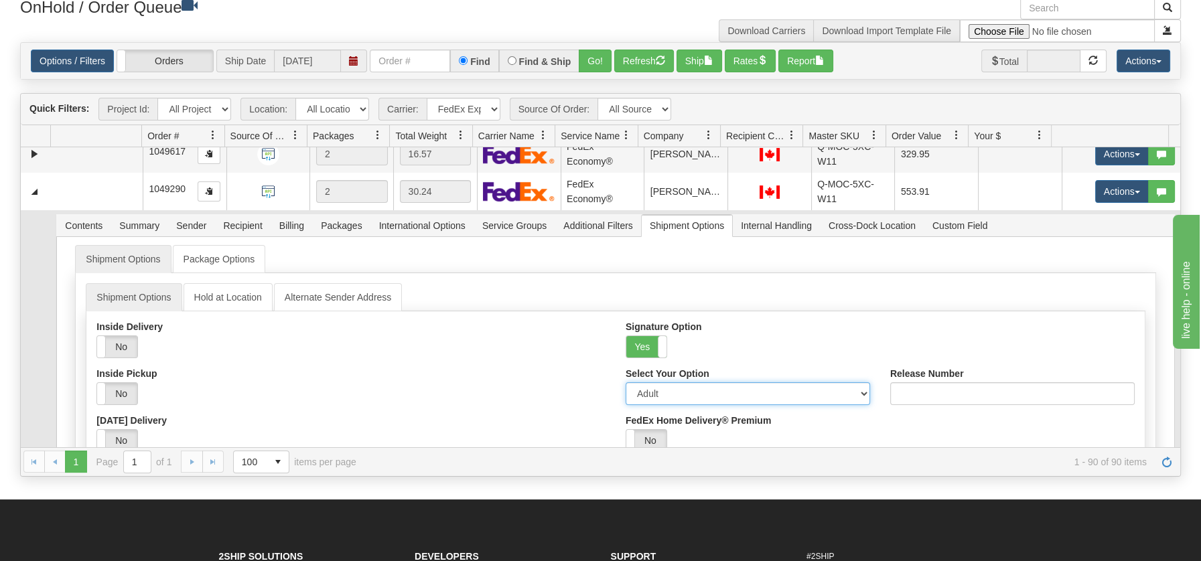
click at [855, 392] on select "Adult Direct Indirect No Signature Required Service Default" at bounding box center [748, 393] width 244 height 23
select select "2"
click at [626, 382] on select "Adult Direct Indirect No Signature Required Service Default" at bounding box center [748, 393] width 244 height 23
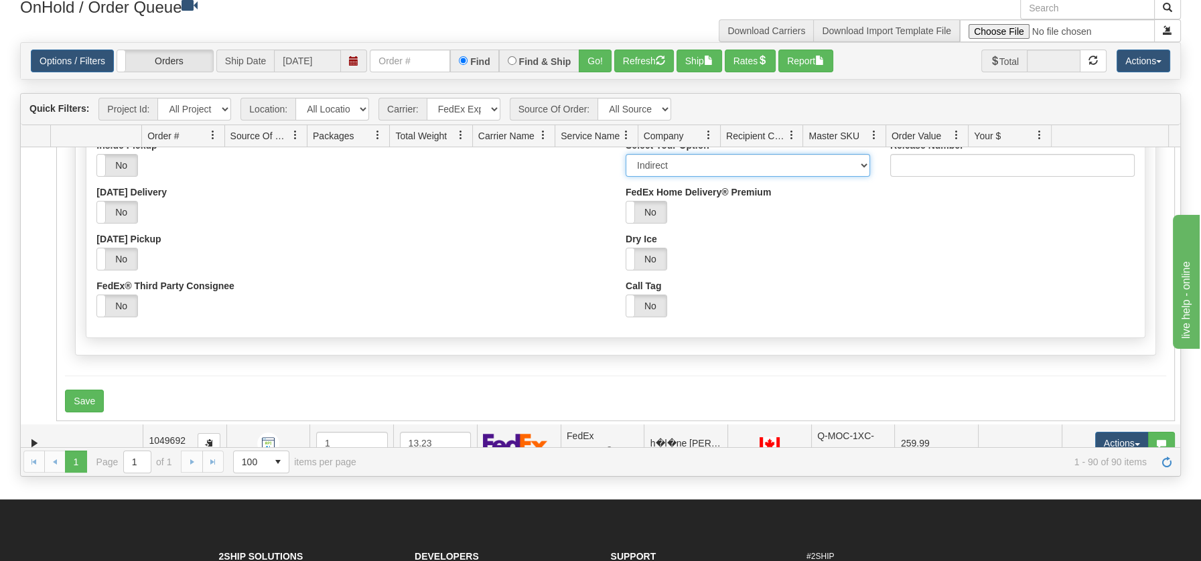
scroll to position [1537, 0]
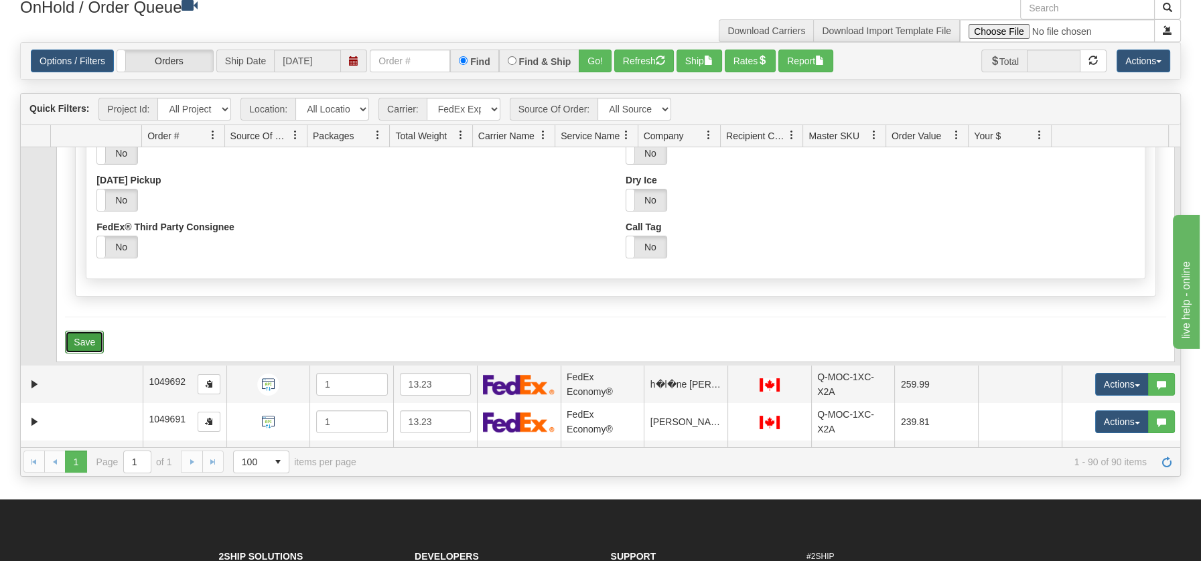
click at [93, 338] on button "Save" at bounding box center [84, 342] width 39 height 23
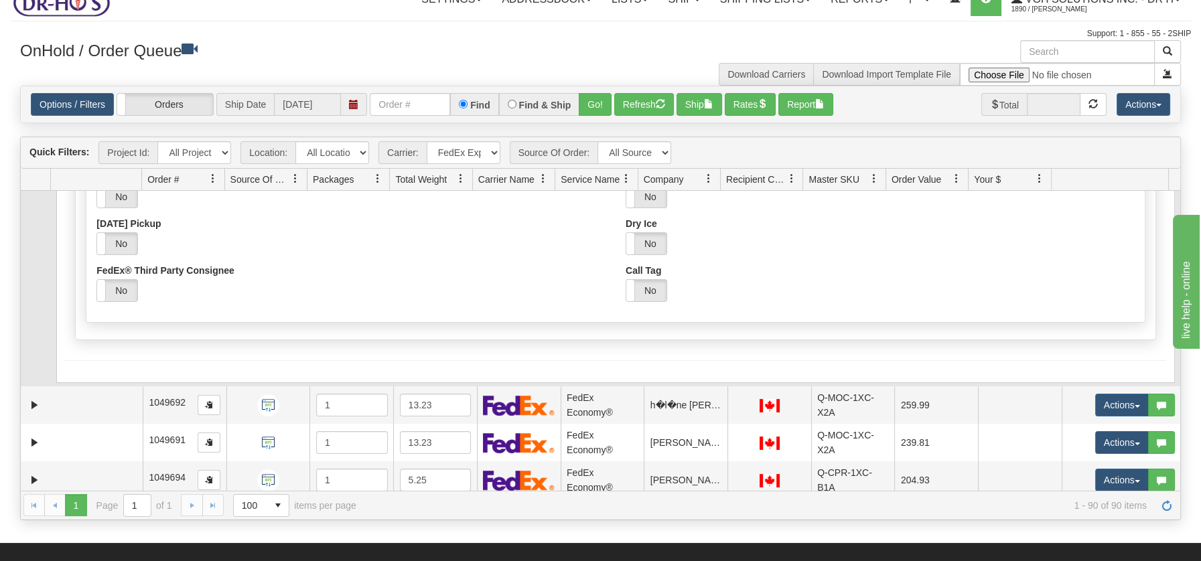
scroll to position [0, 0]
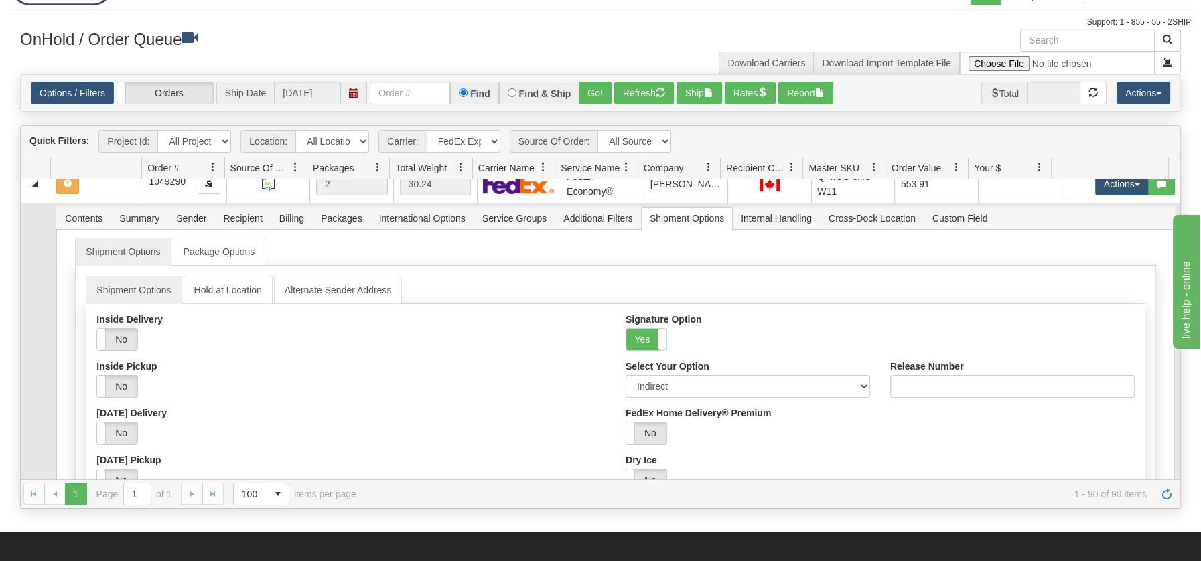
scroll to position [1220, 0]
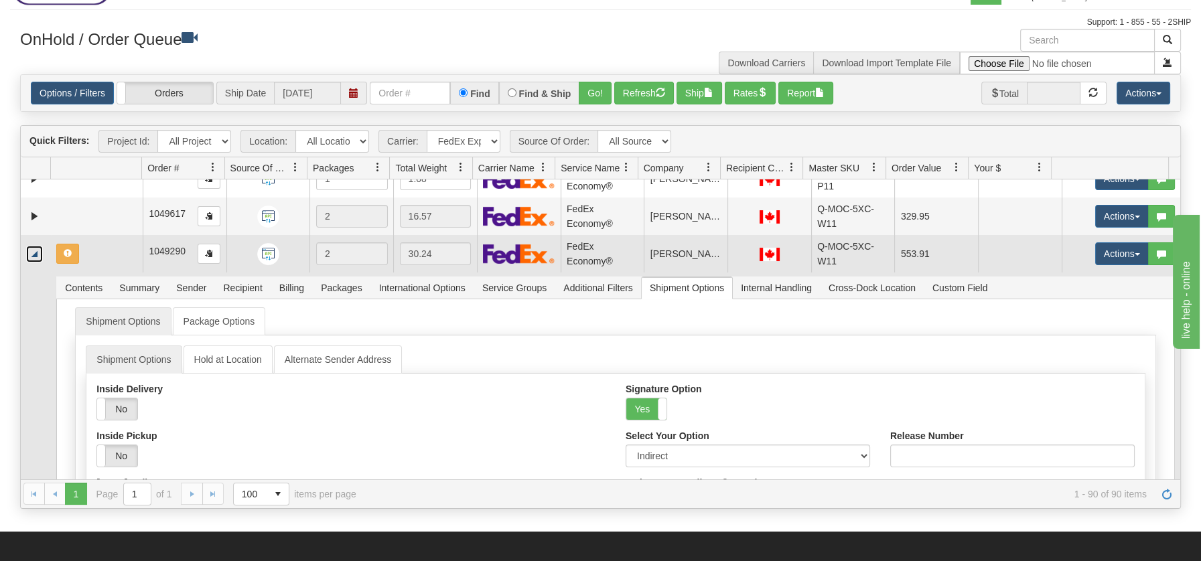
click at [32, 255] on link "Collapse" at bounding box center [34, 254] width 17 height 17
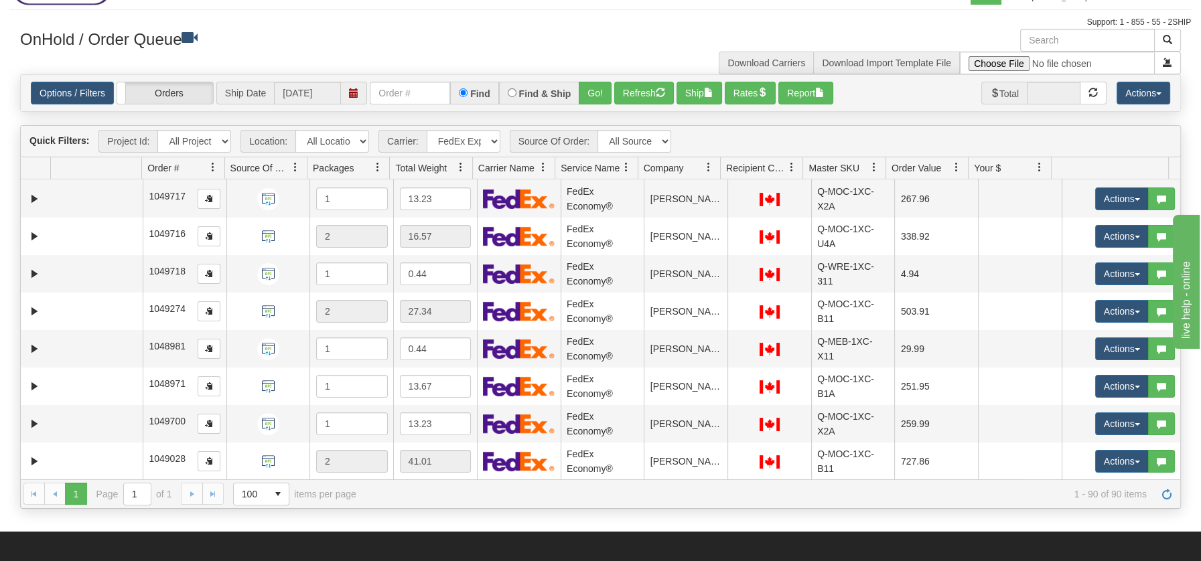
scroll to position [2777, 0]
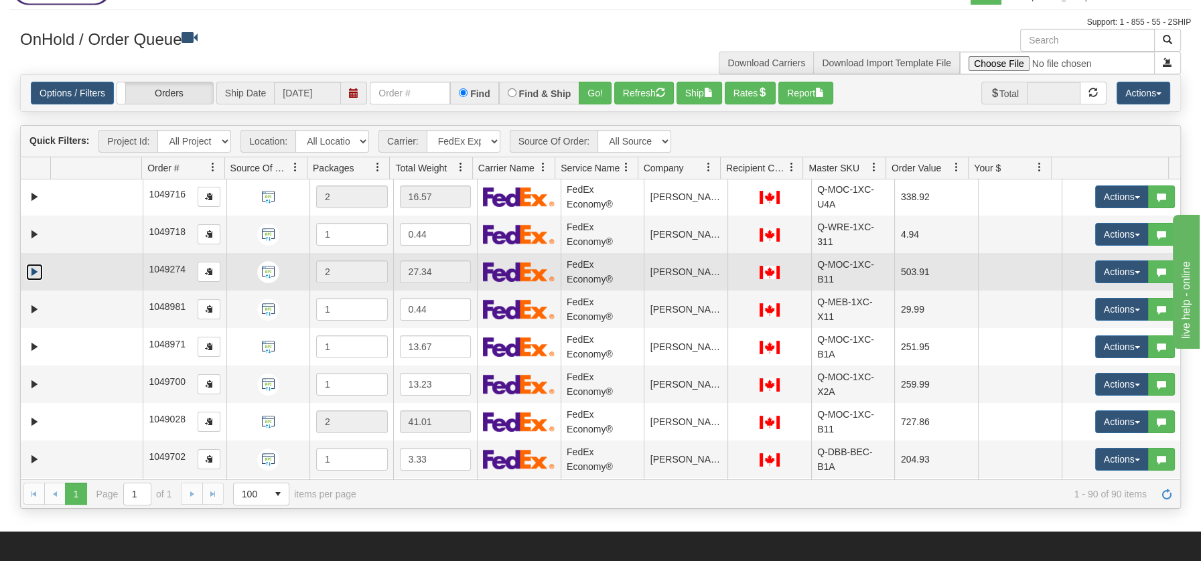
click at [33, 269] on link "Expand" at bounding box center [34, 272] width 17 height 17
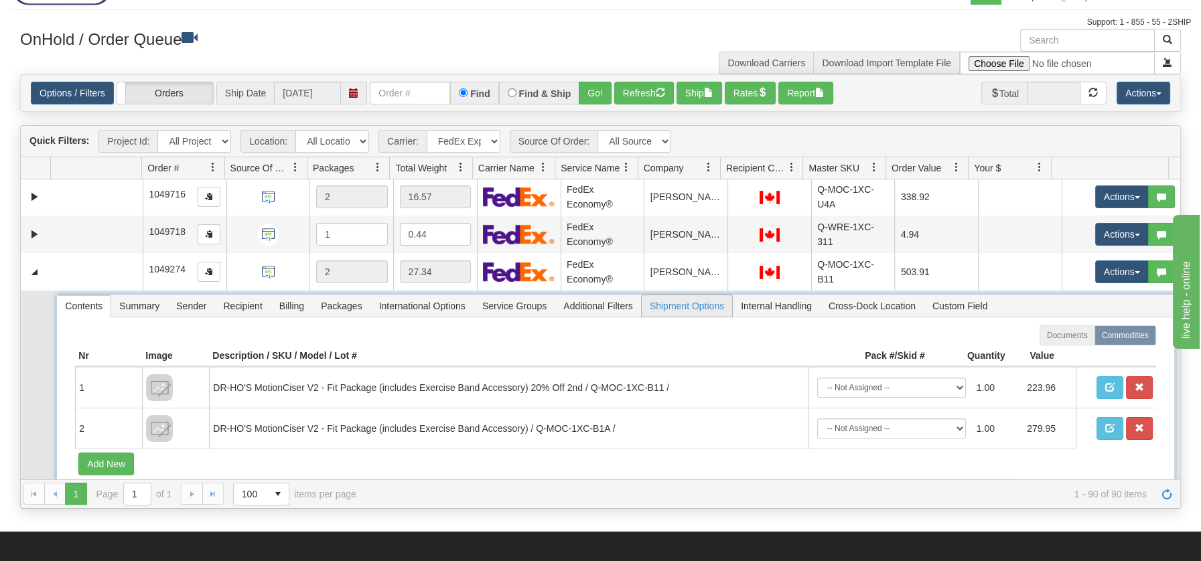
click at [685, 299] on span "Shipment Options" at bounding box center [687, 305] width 90 height 21
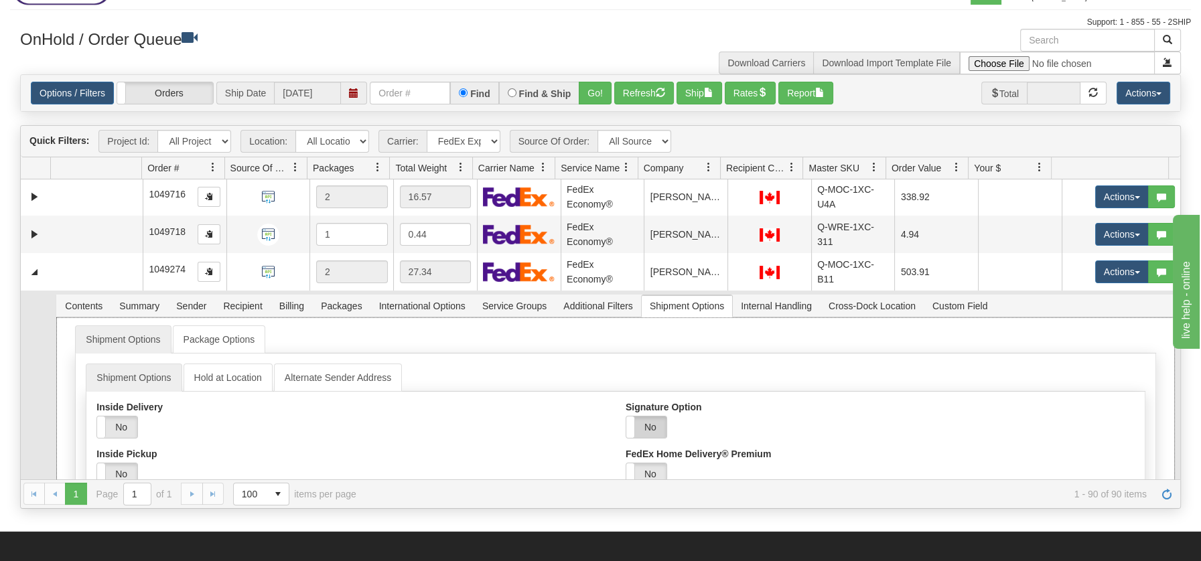
click at [650, 426] on label "No" at bounding box center [646, 427] width 40 height 21
click at [855, 473] on select "Adult Direct Indirect No Signature Required Service Default" at bounding box center [748, 474] width 244 height 23
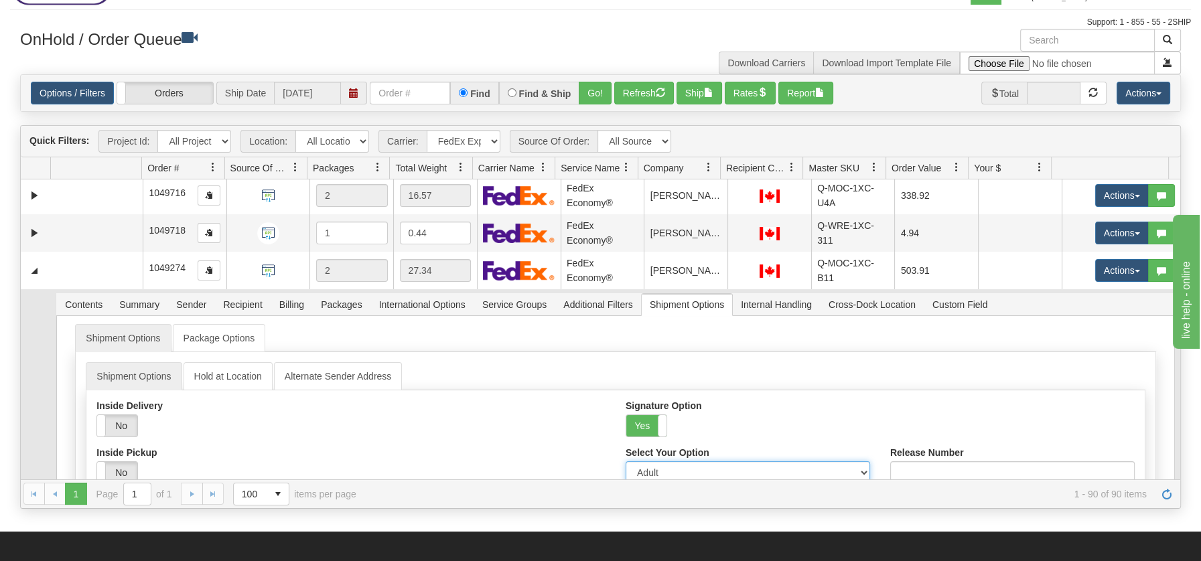
select select "2"
click at [626, 461] on select "Adult Direct Indirect No Signature Required Service Default" at bounding box center [748, 472] width 244 height 23
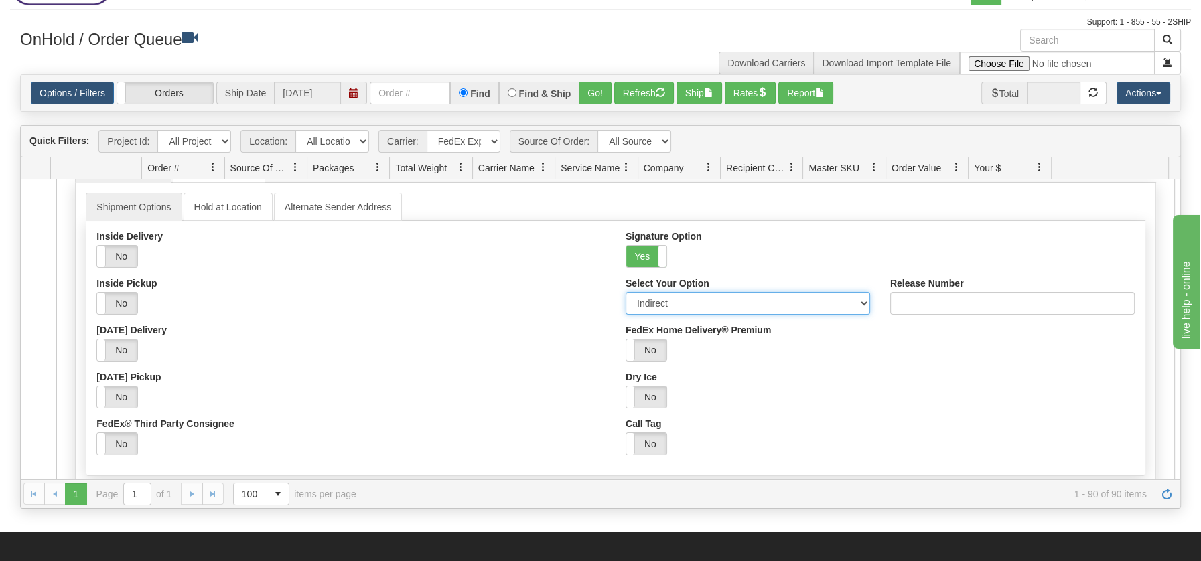
scroll to position [2996, 0]
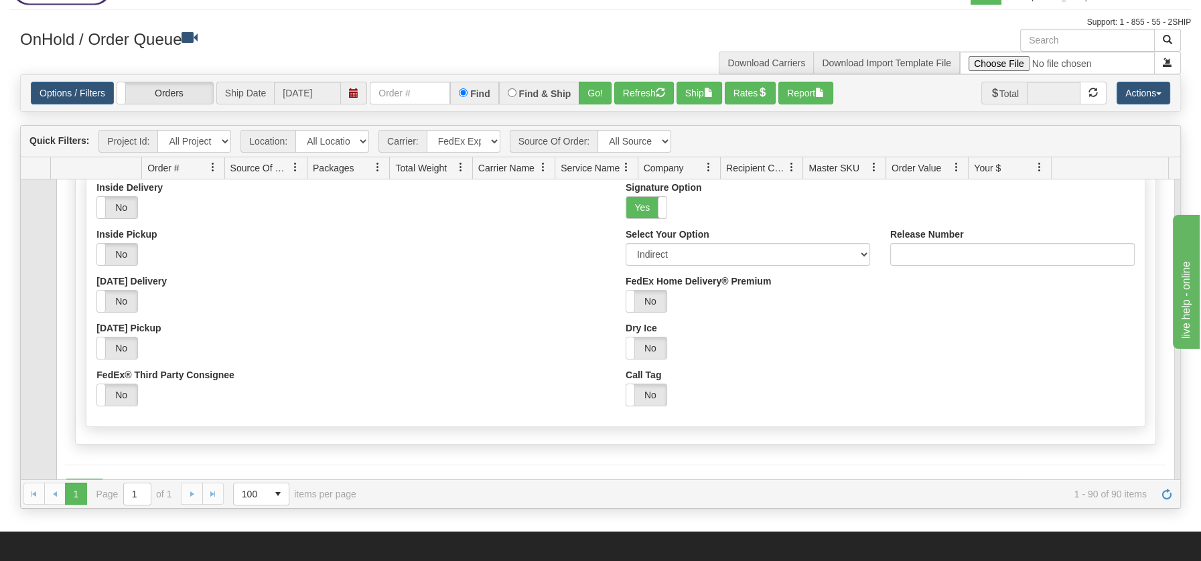
click at [86, 479] on button "Save" at bounding box center [84, 490] width 39 height 23
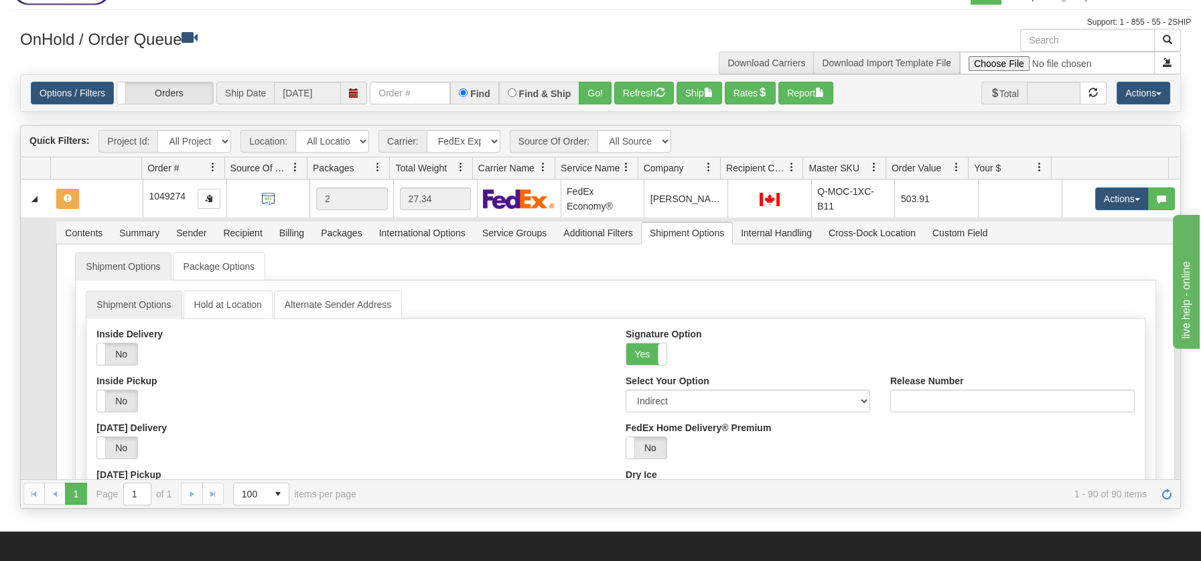
scroll to position [2771, 0]
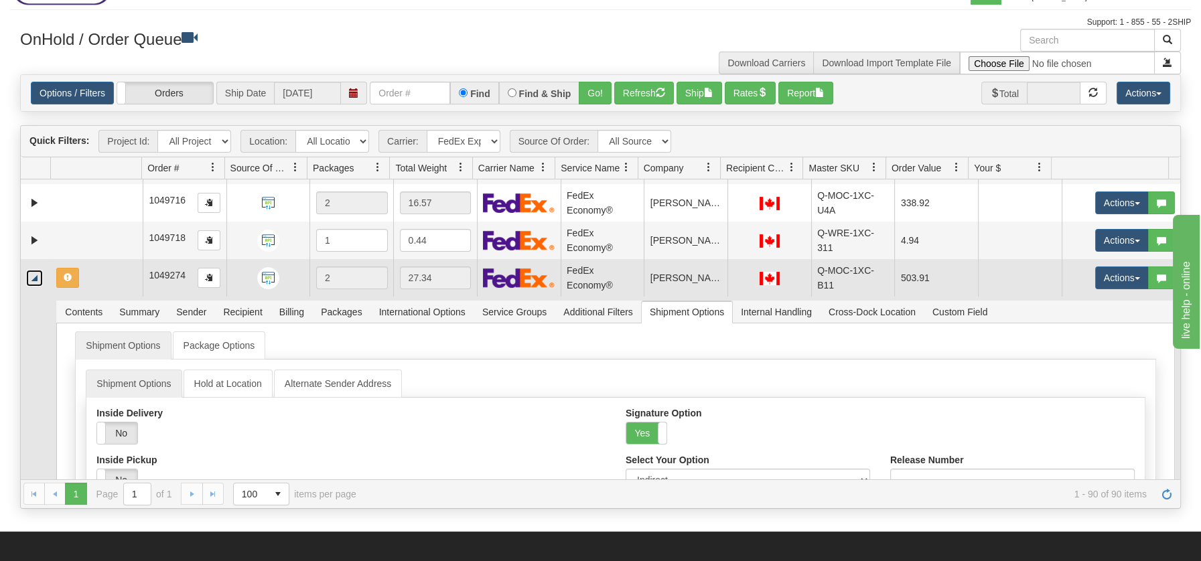
click at [41, 275] on link "Collapse" at bounding box center [34, 278] width 17 height 17
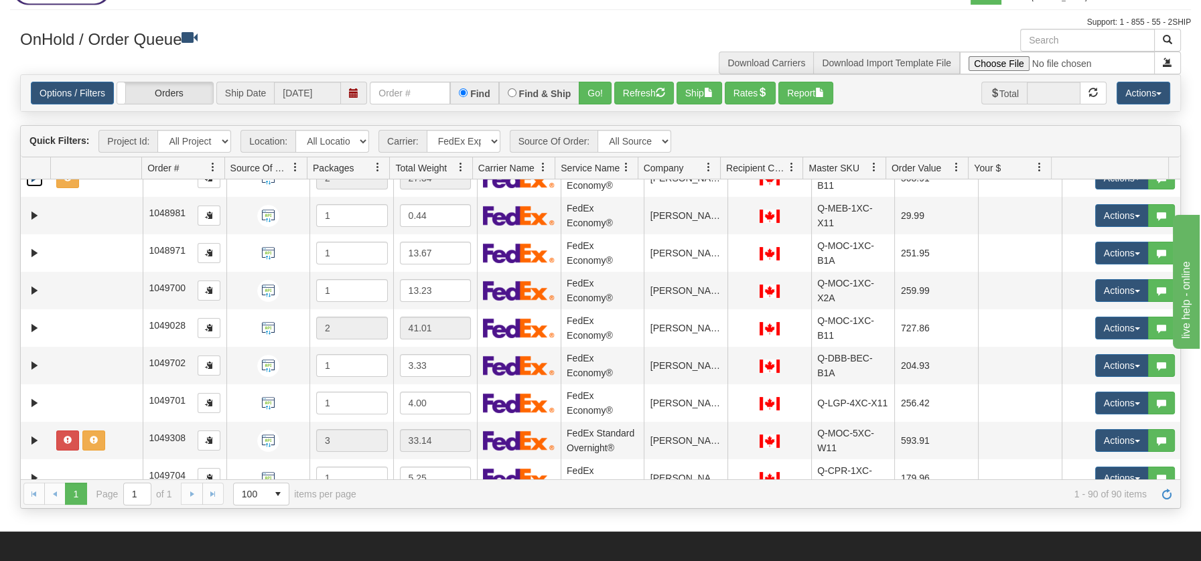
scroll to position [2910, 0]
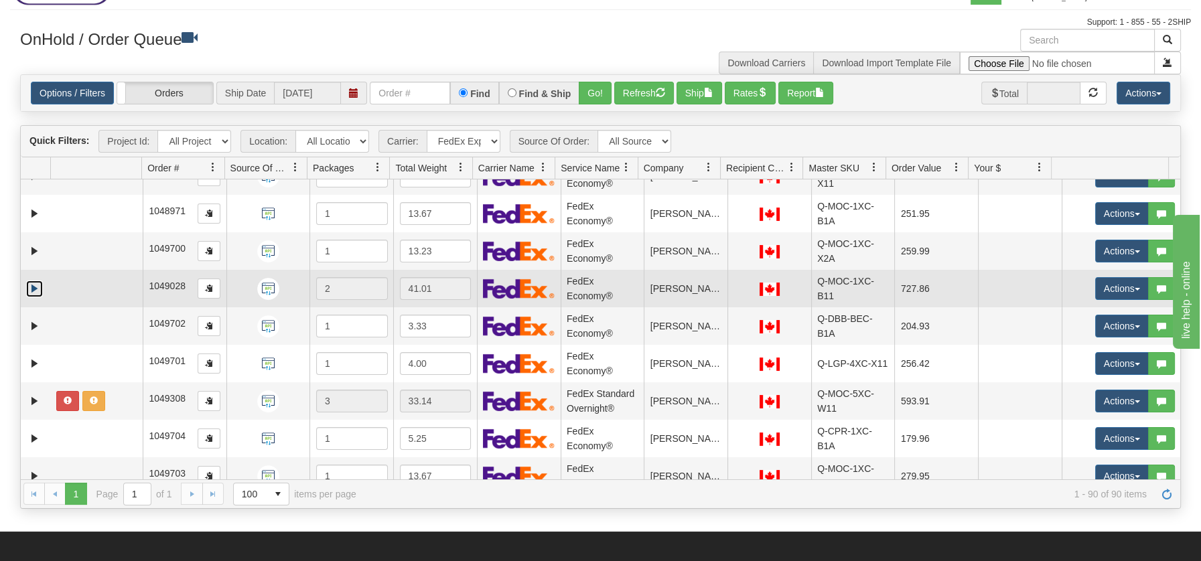
click at [33, 287] on link "Expand" at bounding box center [34, 289] width 17 height 17
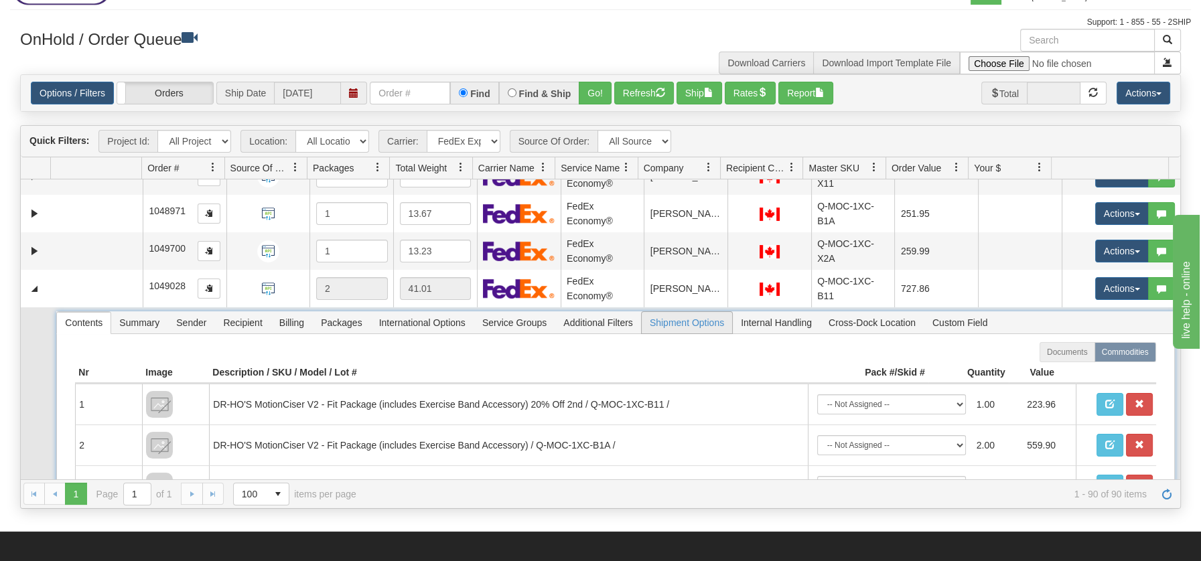
click at [684, 314] on span "Shipment Options" at bounding box center [687, 322] width 90 height 21
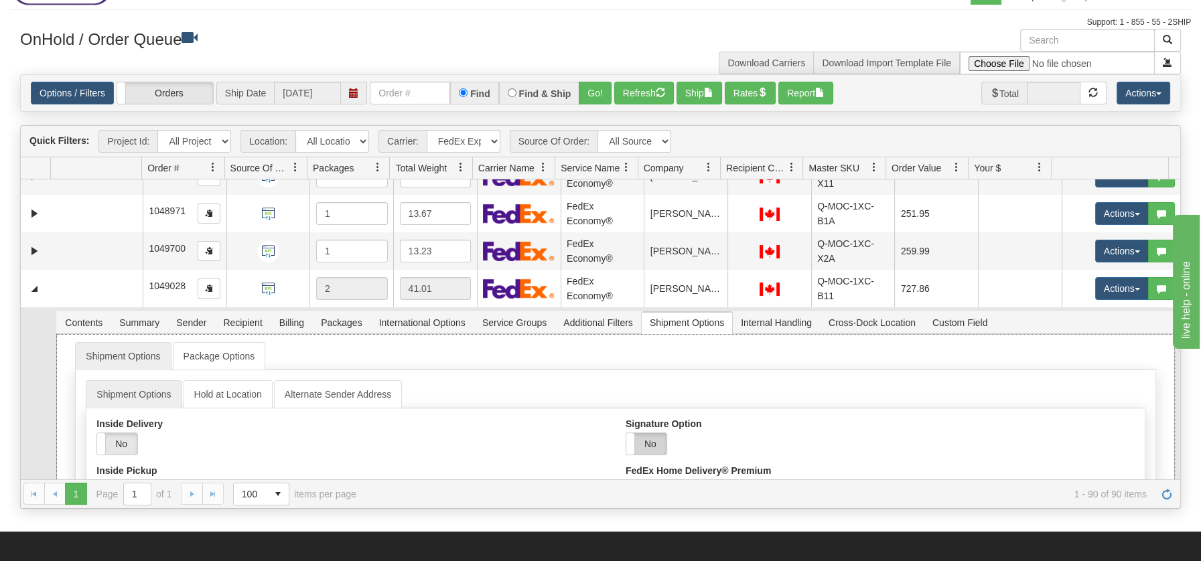
click at [631, 436] on label "No" at bounding box center [646, 443] width 40 height 21
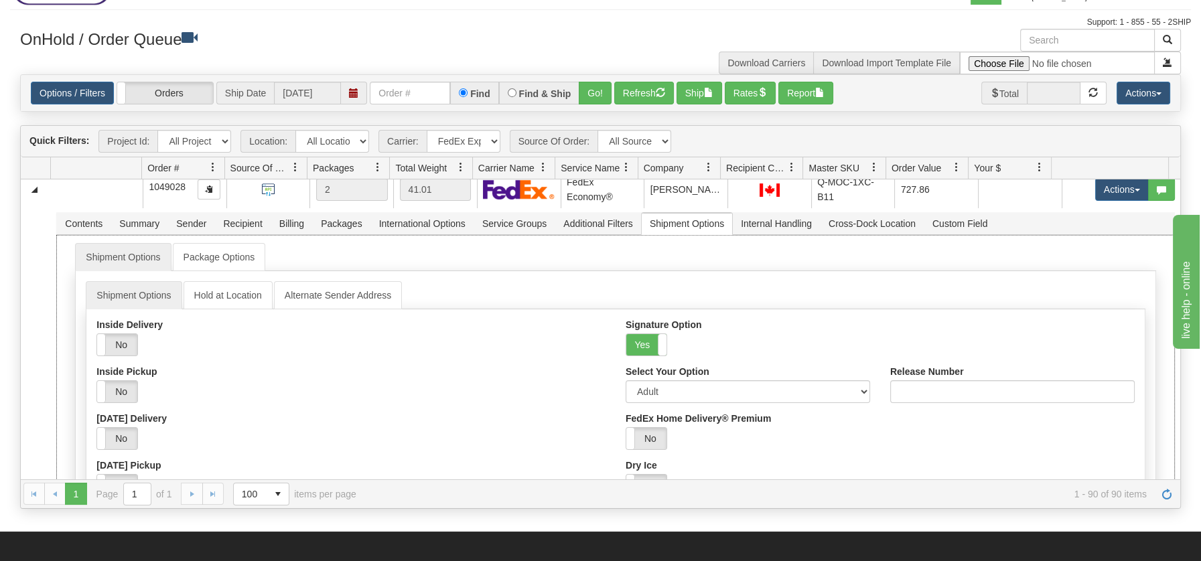
scroll to position [3078, 0]
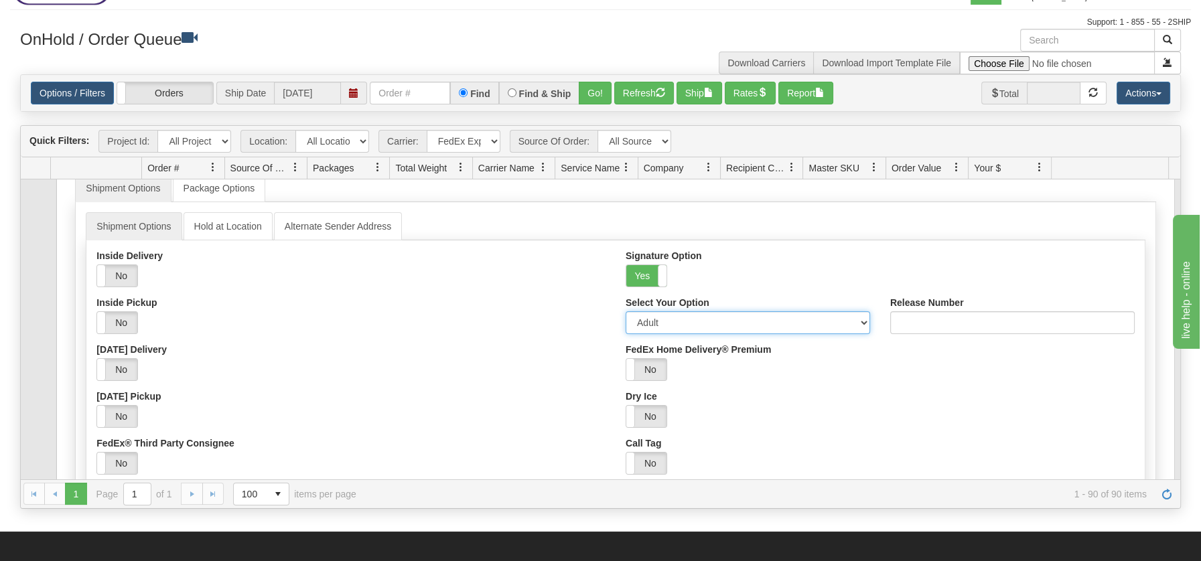
drag, startPoint x: 854, startPoint y: 317, endPoint x: 846, endPoint y: 325, distance: 10.9
click at [854, 317] on select "Adult Direct Indirect No Signature Required Service Default" at bounding box center [748, 322] width 244 height 23
select select "2"
click at [626, 311] on select "Adult Direct Indirect No Signature Required Service Default" at bounding box center [748, 322] width 244 height 23
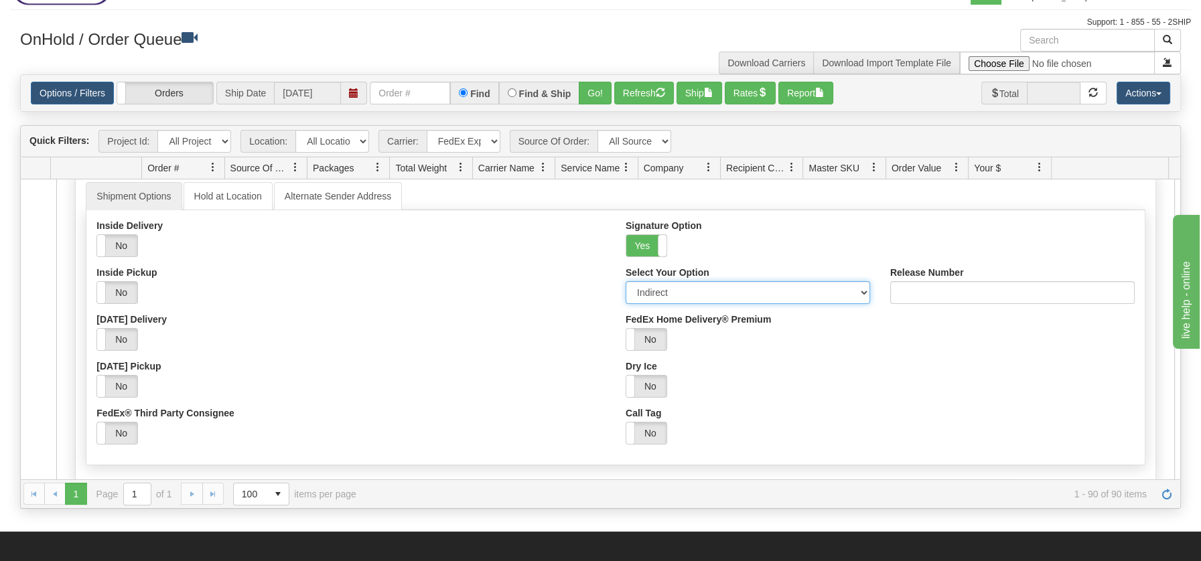
scroll to position [3217, 0]
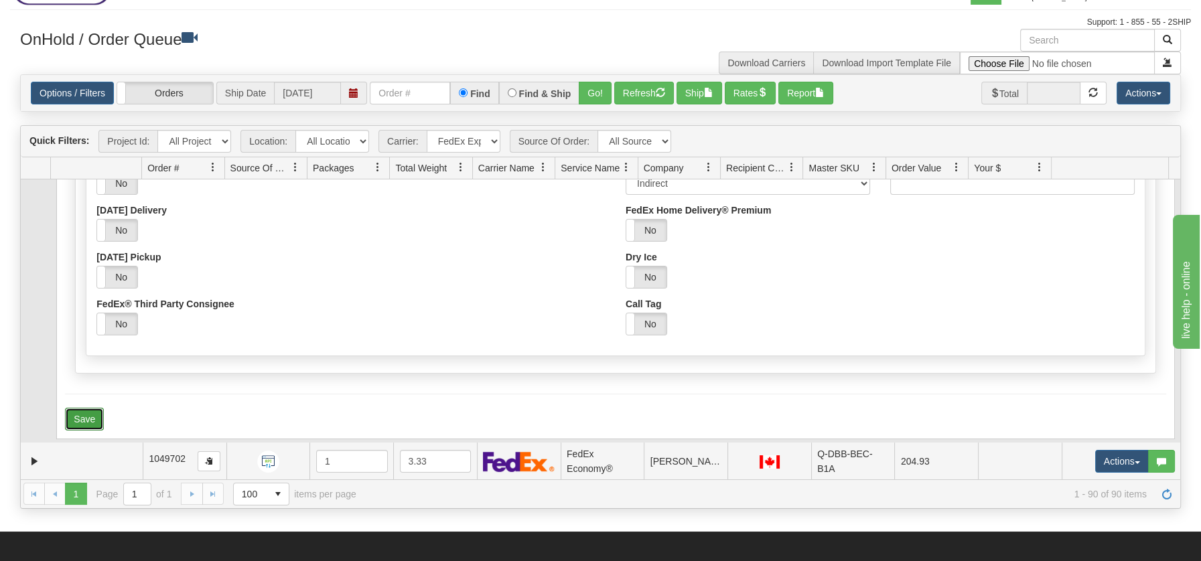
click at [85, 416] on button "Save" at bounding box center [84, 419] width 39 height 23
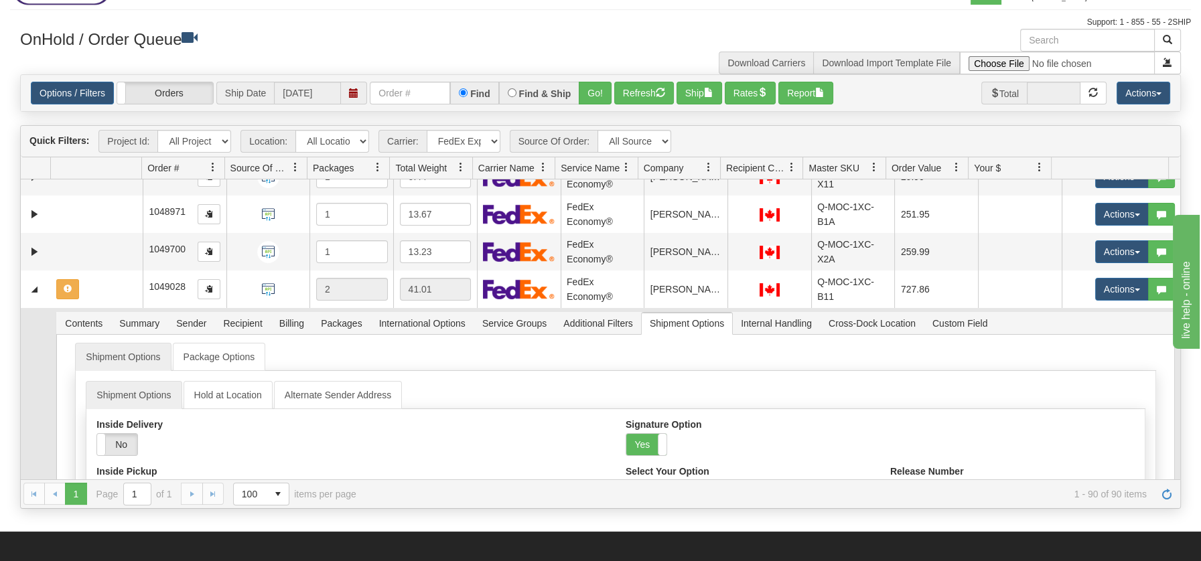
scroll to position [2883, 0]
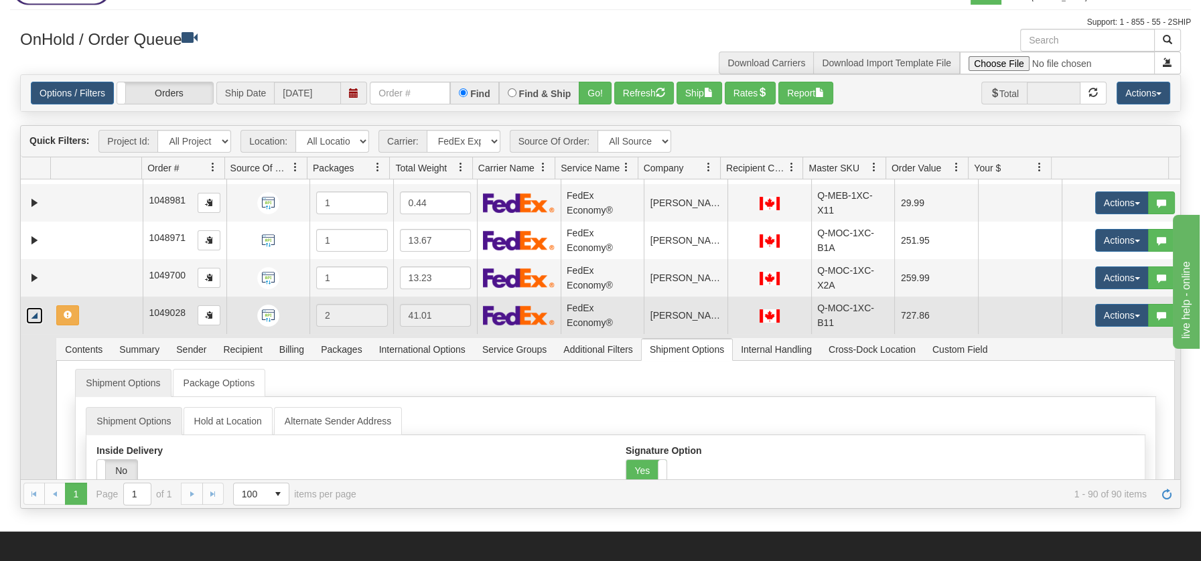
click at [37, 312] on link "Collapse" at bounding box center [34, 315] width 17 height 17
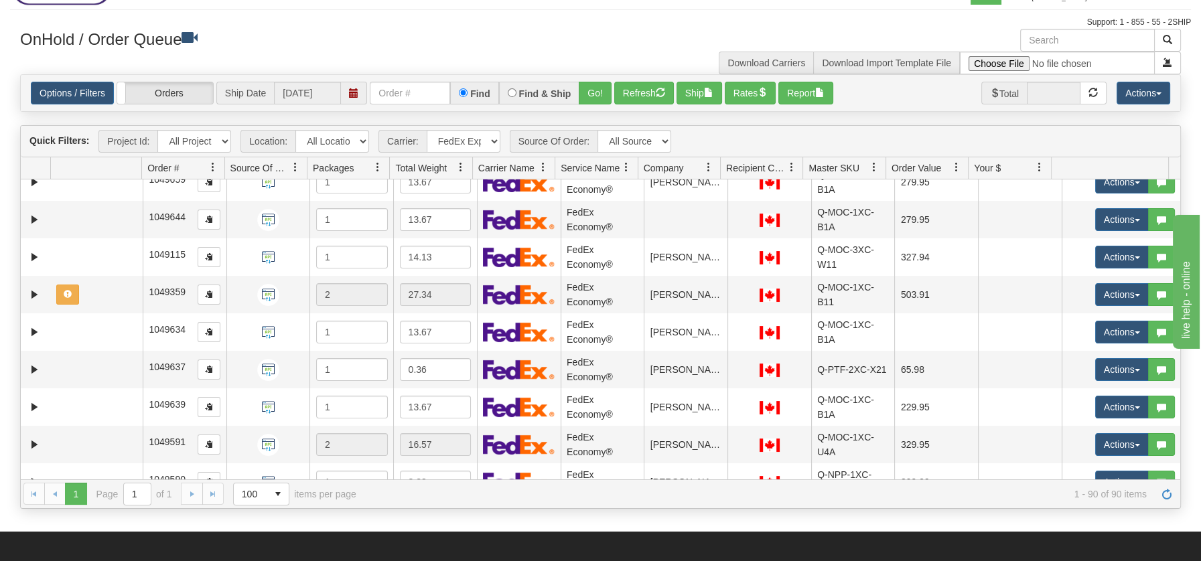
scroll to position [0, 0]
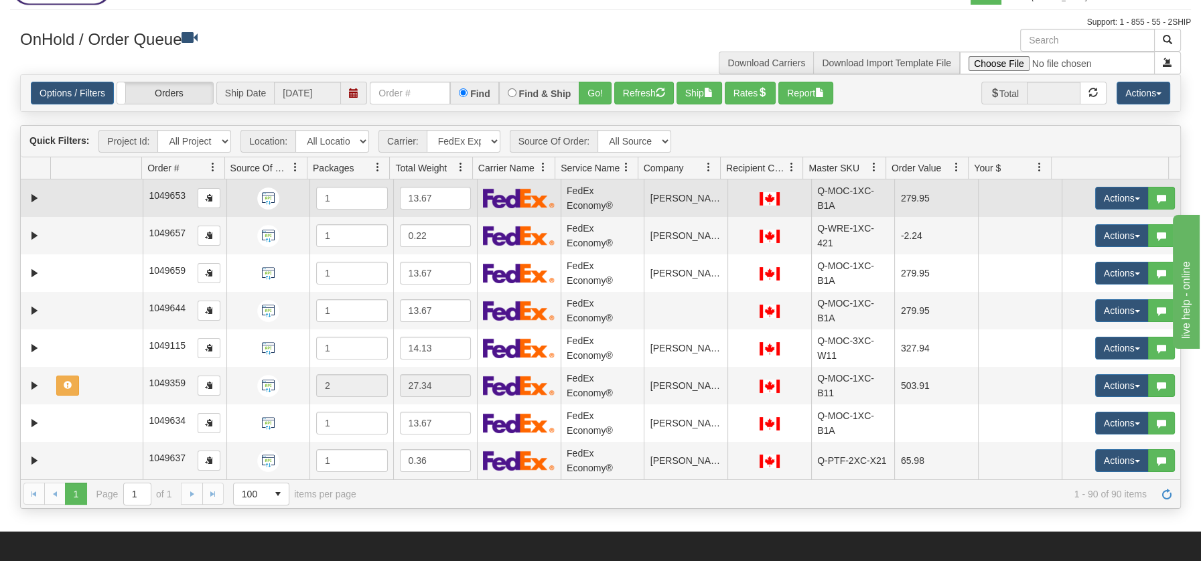
click at [78, 196] on td at bounding box center [97, 198] width 92 height 38
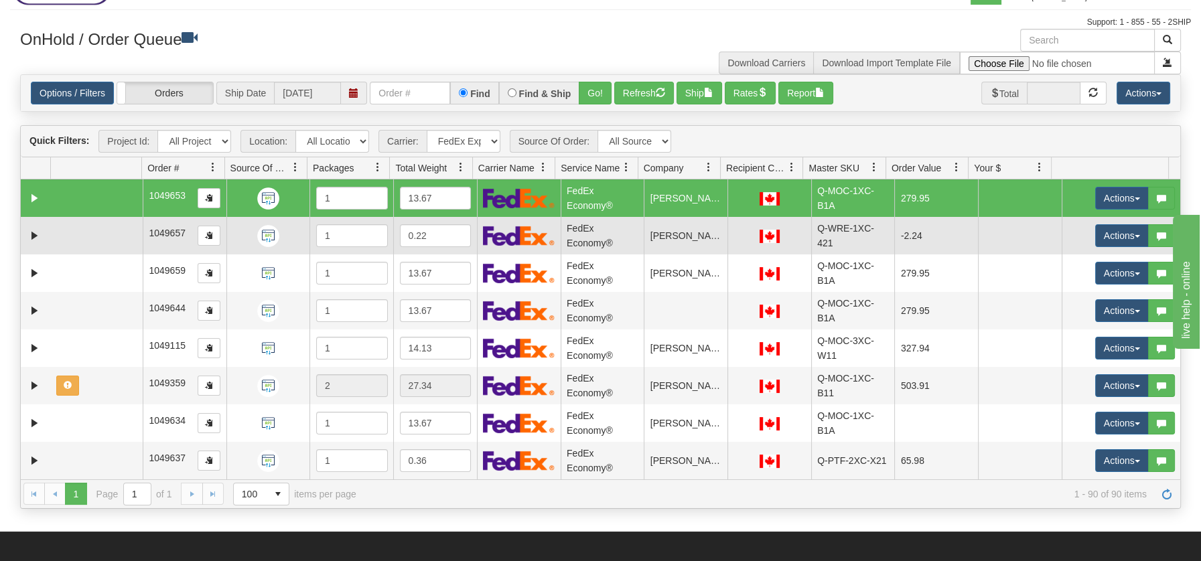
click at [70, 225] on td at bounding box center [97, 236] width 92 height 38
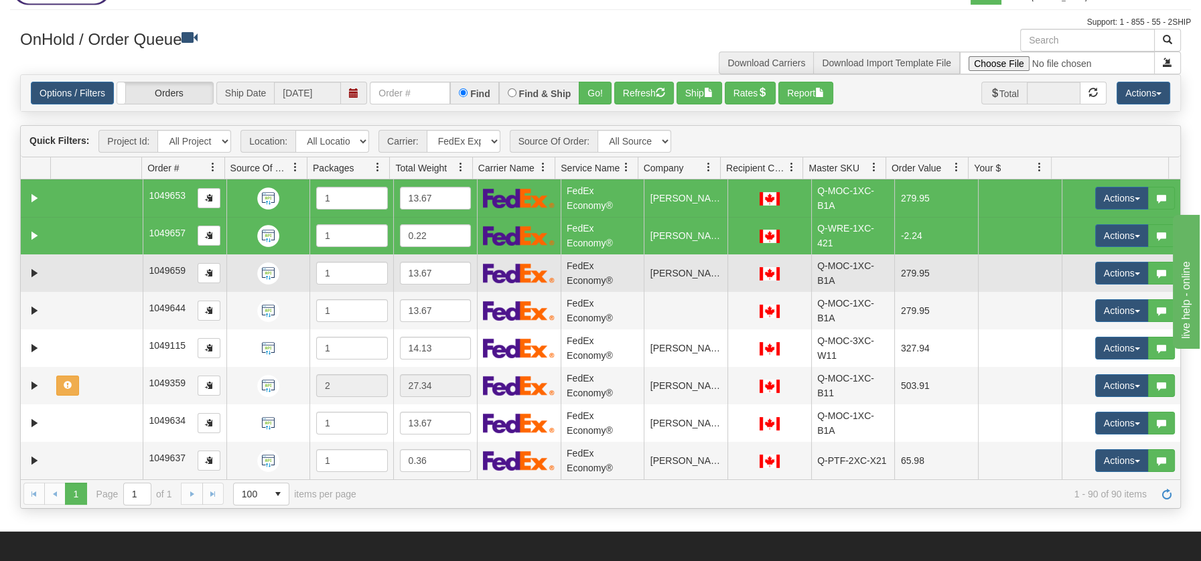
click at [69, 267] on td at bounding box center [97, 274] width 92 height 38
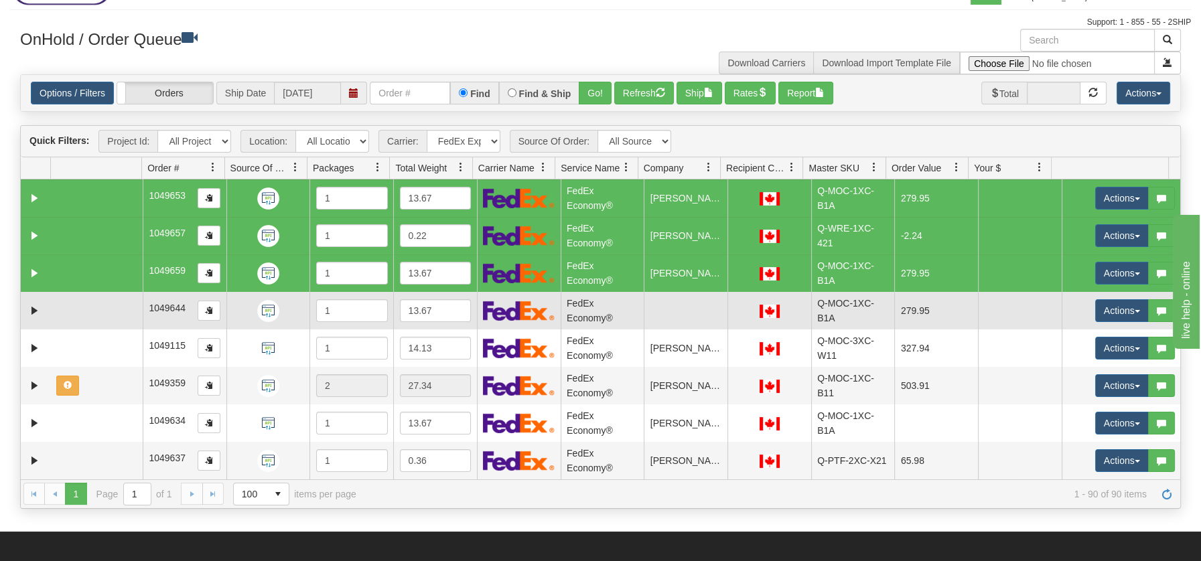
click at [71, 316] on td at bounding box center [97, 311] width 92 height 38
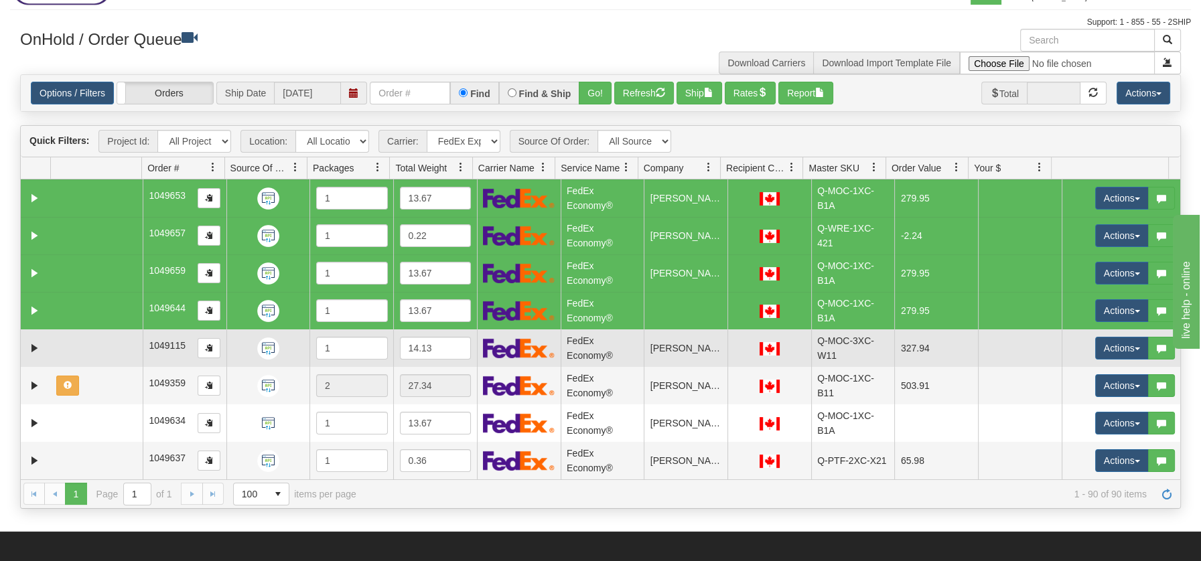
click at [66, 348] on td at bounding box center [97, 349] width 92 height 38
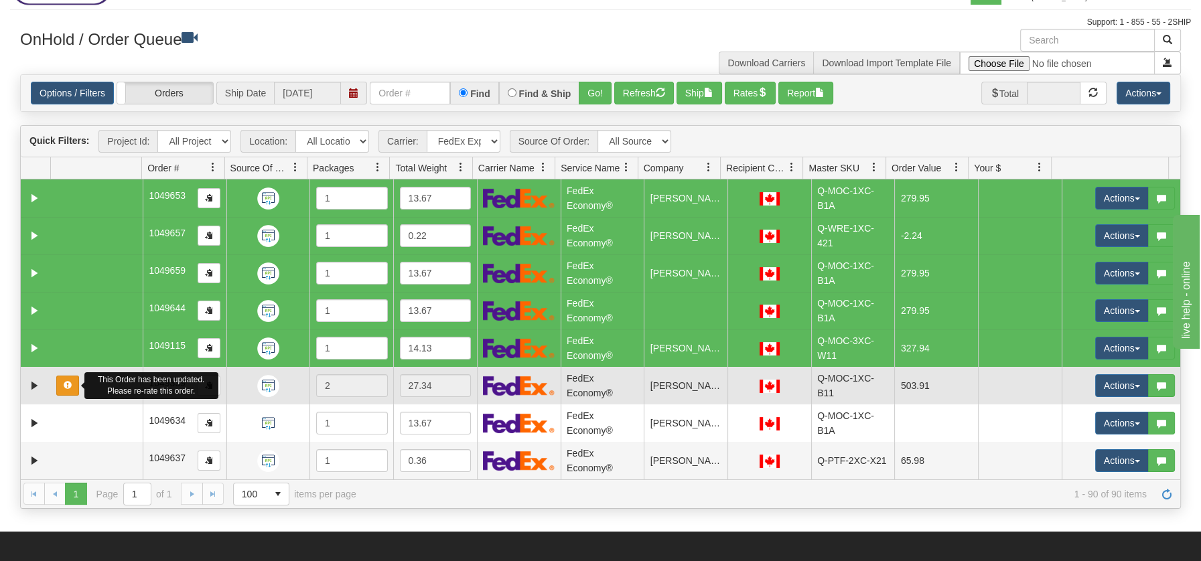
click at [66, 381] on span "button" at bounding box center [68, 385] width 8 height 8
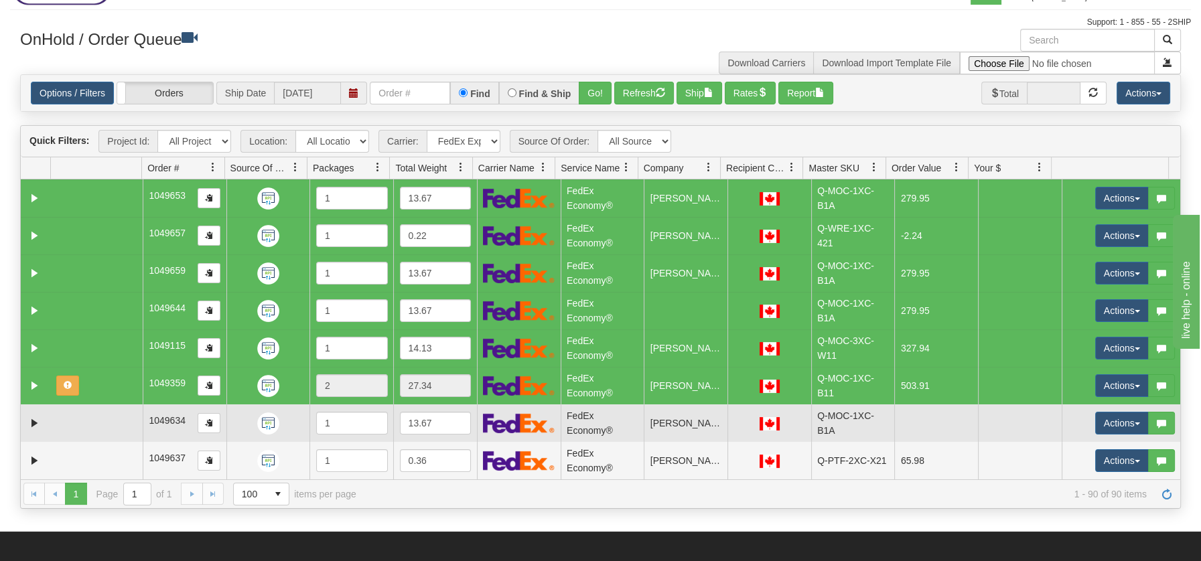
click at [66, 419] on td at bounding box center [97, 424] width 92 height 38
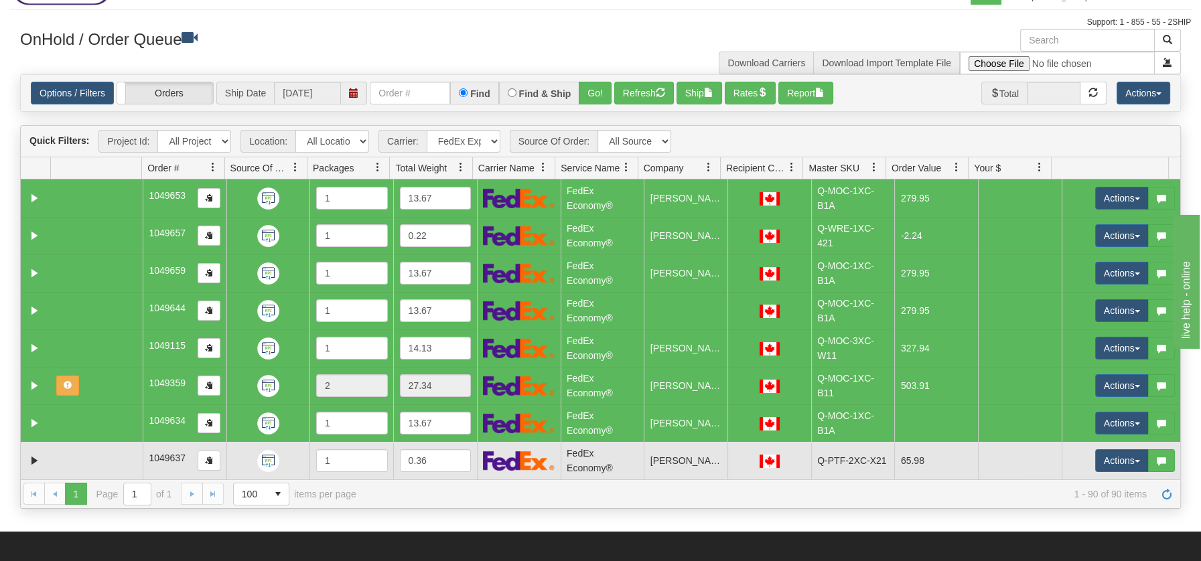
click at [70, 459] on td at bounding box center [97, 461] width 92 height 38
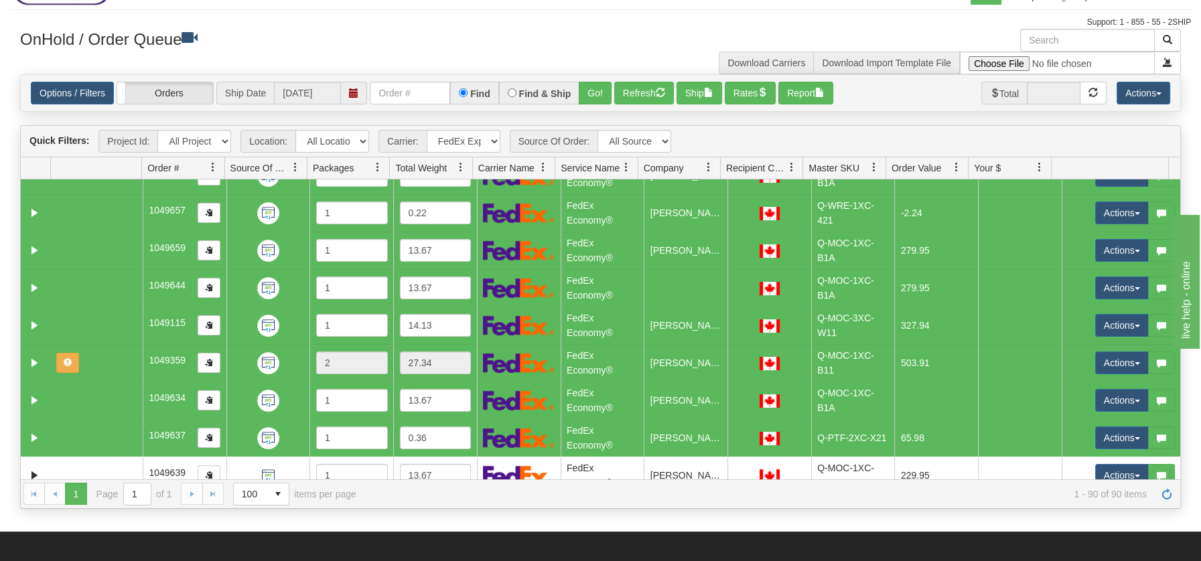
scroll to position [29, 0]
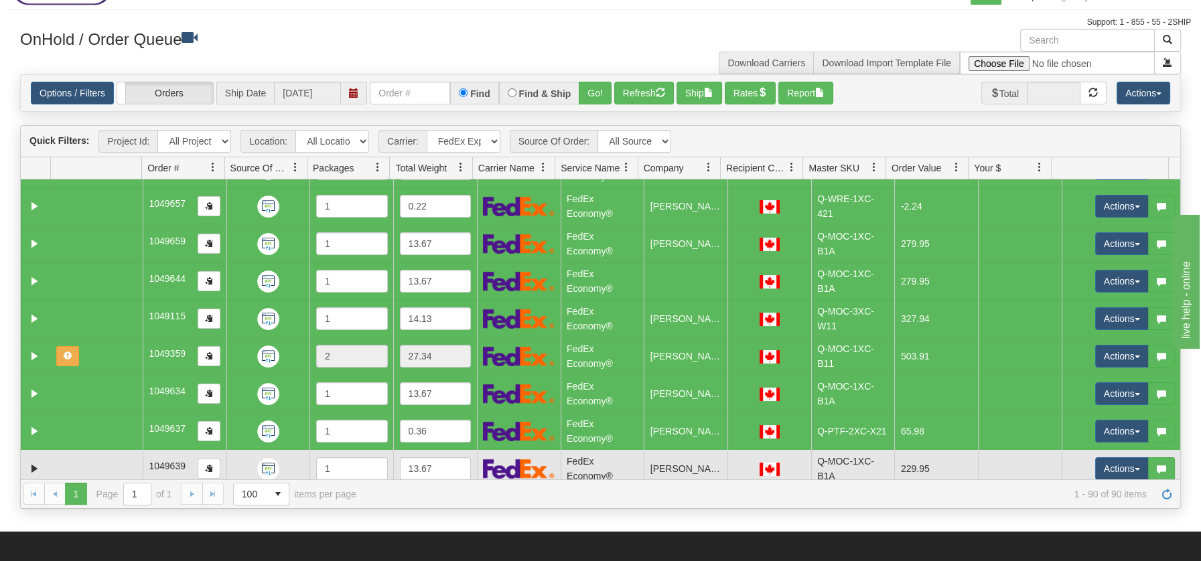
click at [90, 457] on td at bounding box center [97, 469] width 92 height 38
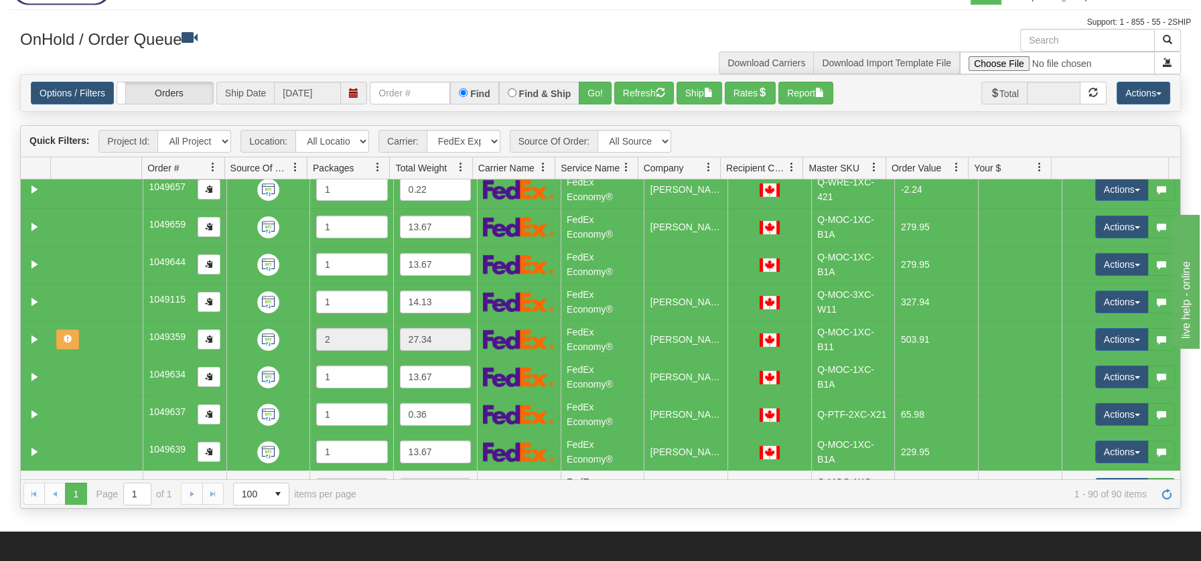
scroll to position [59, 0]
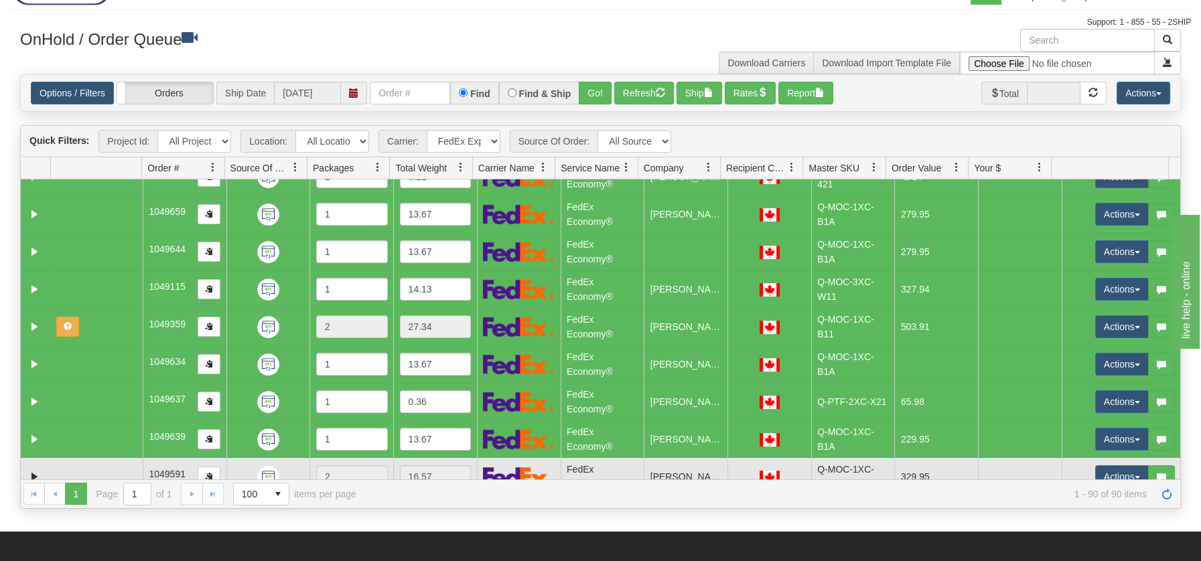
click at [64, 469] on td at bounding box center [97, 477] width 92 height 38
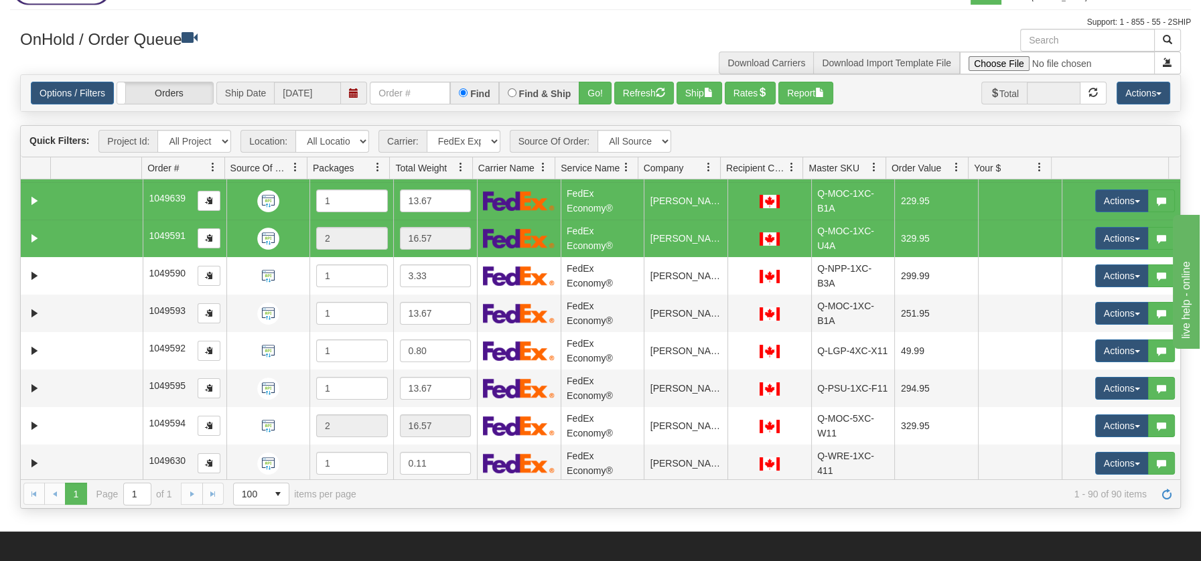
scroll to position [327, 0]
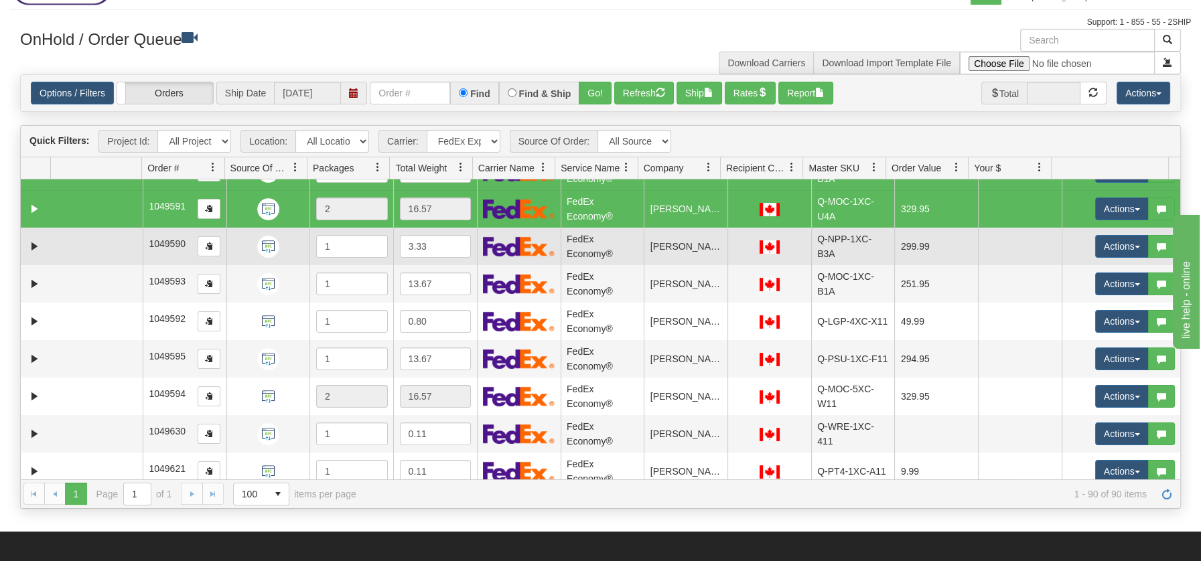
click at [121, 248] on td at bounding box center [97, 247] width 92 height 38
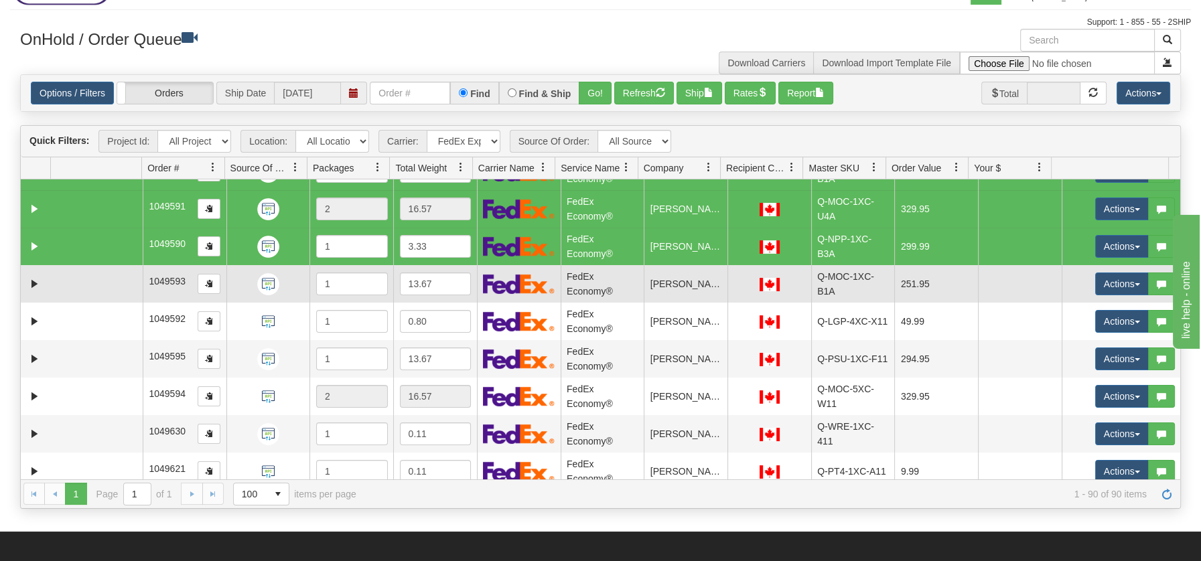
click at [115, 284] on td at bounding box center [97, 284] width 92 height 38
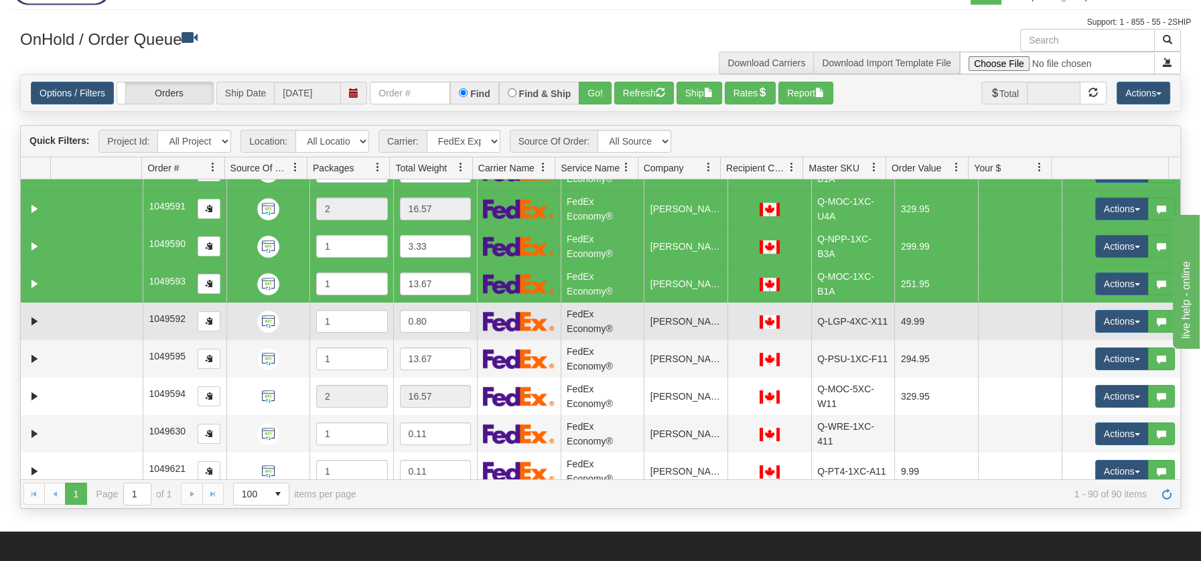
click at [102, 317] on td at bounding box center [97, 322] width 92 height 38
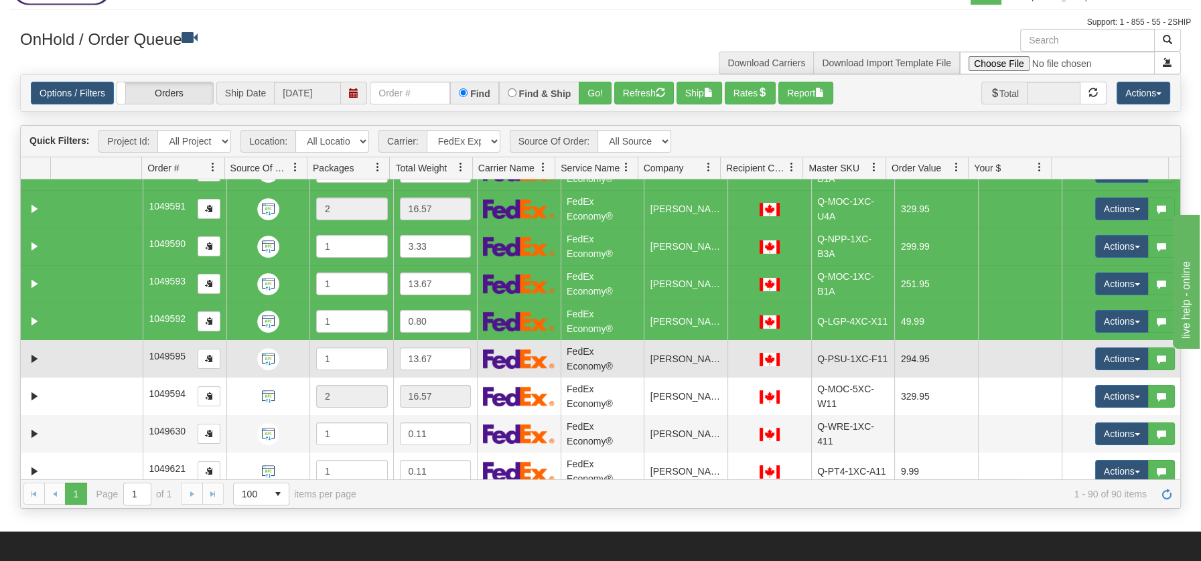
click at [88, 356] on td at bounding box center [97, 359] width 92 height 38
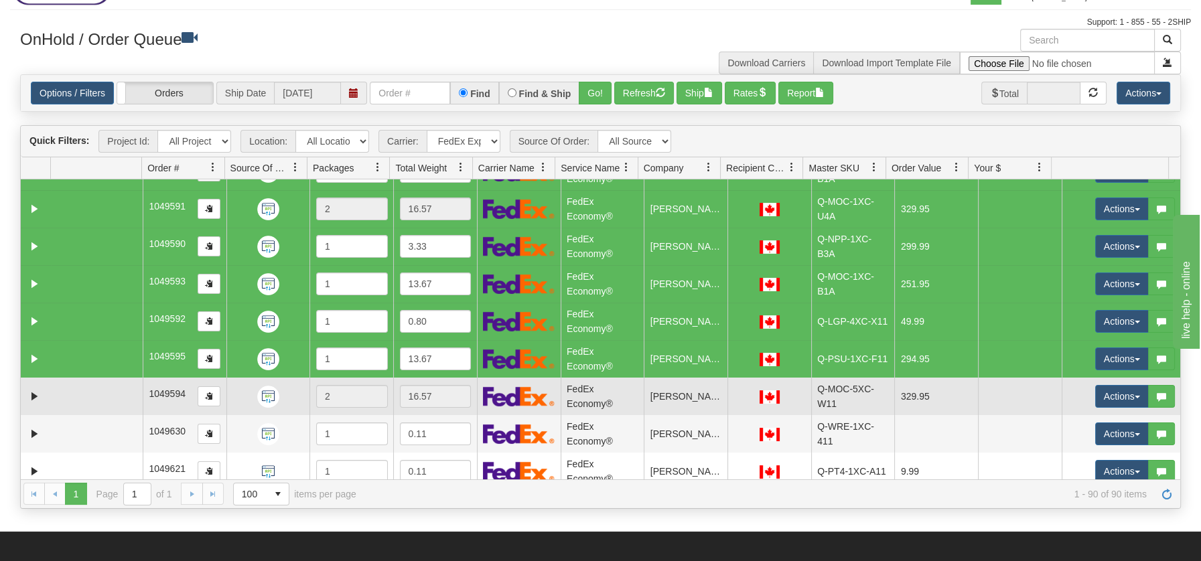
click at [82, 403] on td at bounding box center [97, 397] width 92 height 38
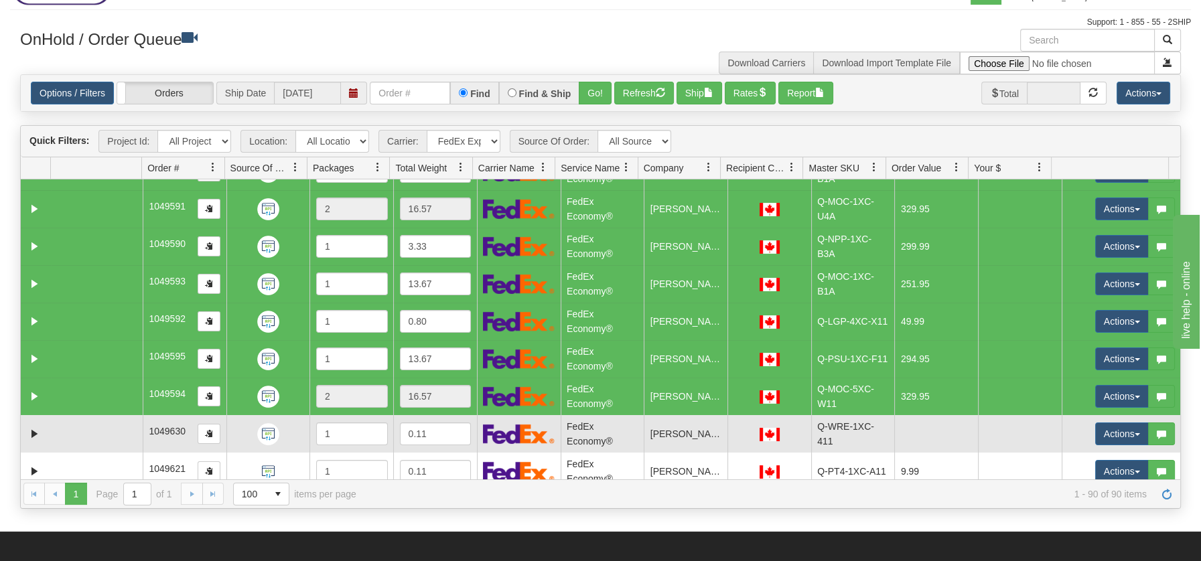
click at [75, 431] on td at bounding box center [97, 434] width 92 height 38
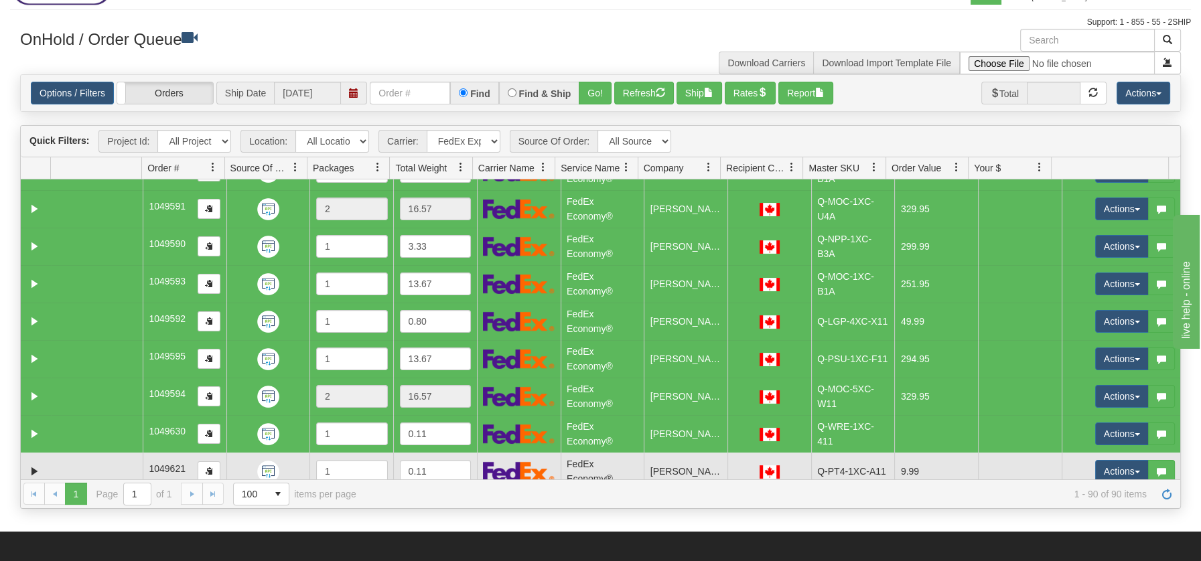
click at [79, 457] on td at bounding box center [97, 472] width 92 height 38
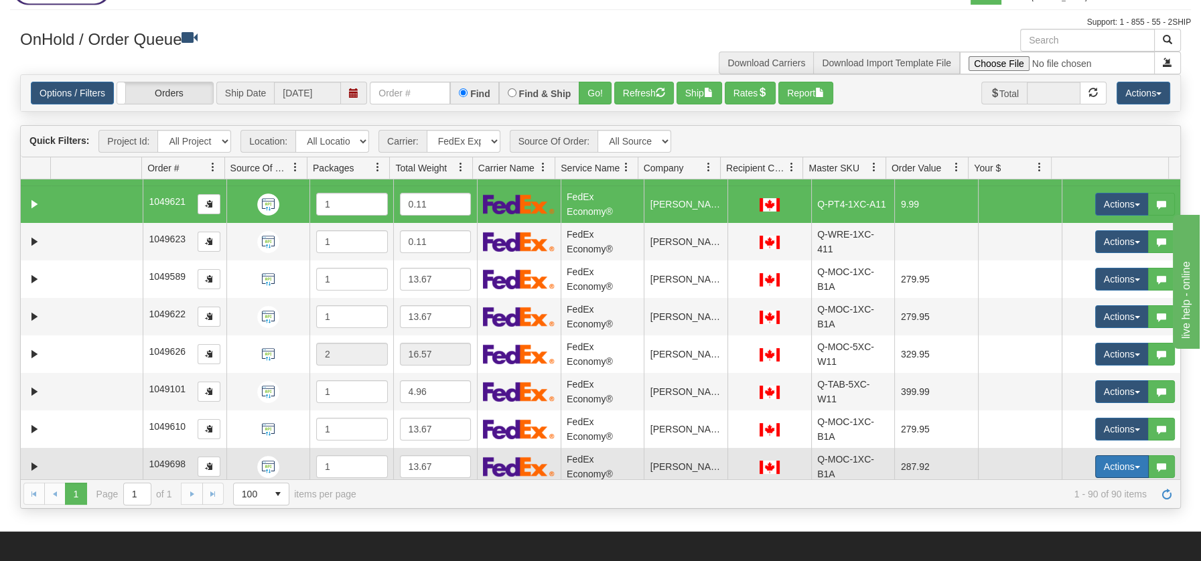
scroll to position [595, 0]
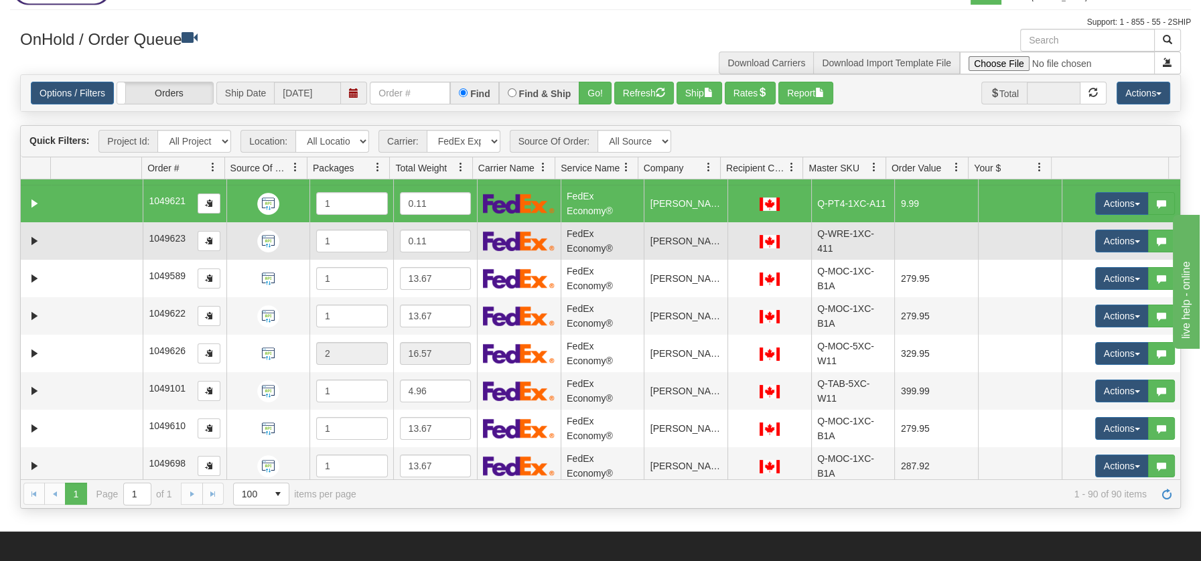
click at [92, 234] on td at bounding box center [97, 241] width 92 height 38
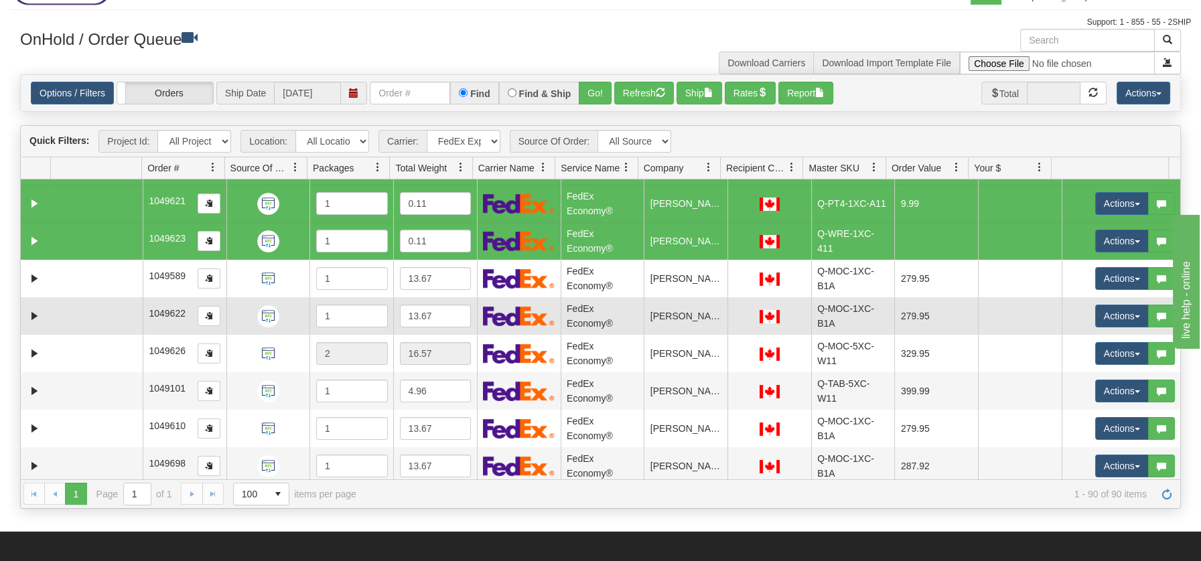
click at [81, 297] on td at bounding box center [97, 316] width 92 height 38
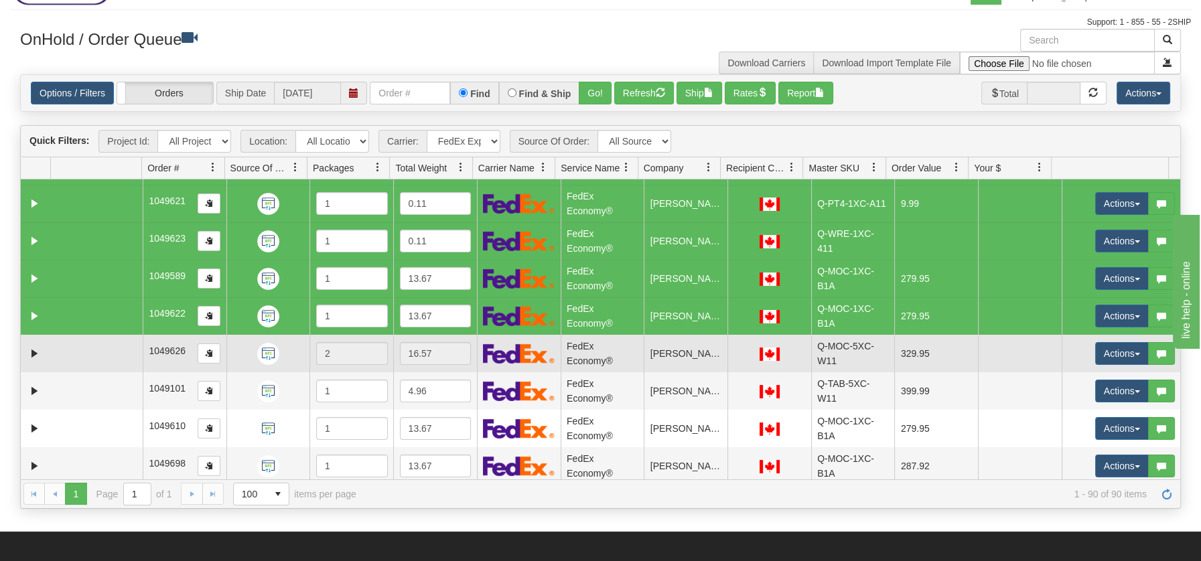
click at [67, 349] on td at bounding box center [97, 354] width 92 height 38
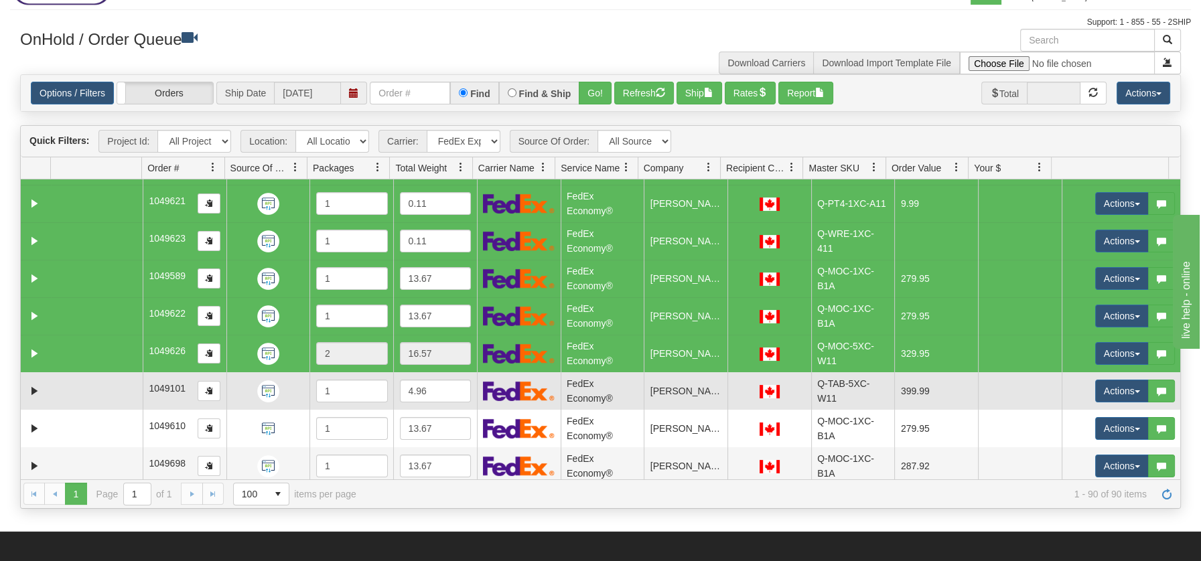
click at [68, 398] on td at bounding box center [97, 391] width 92 height 38
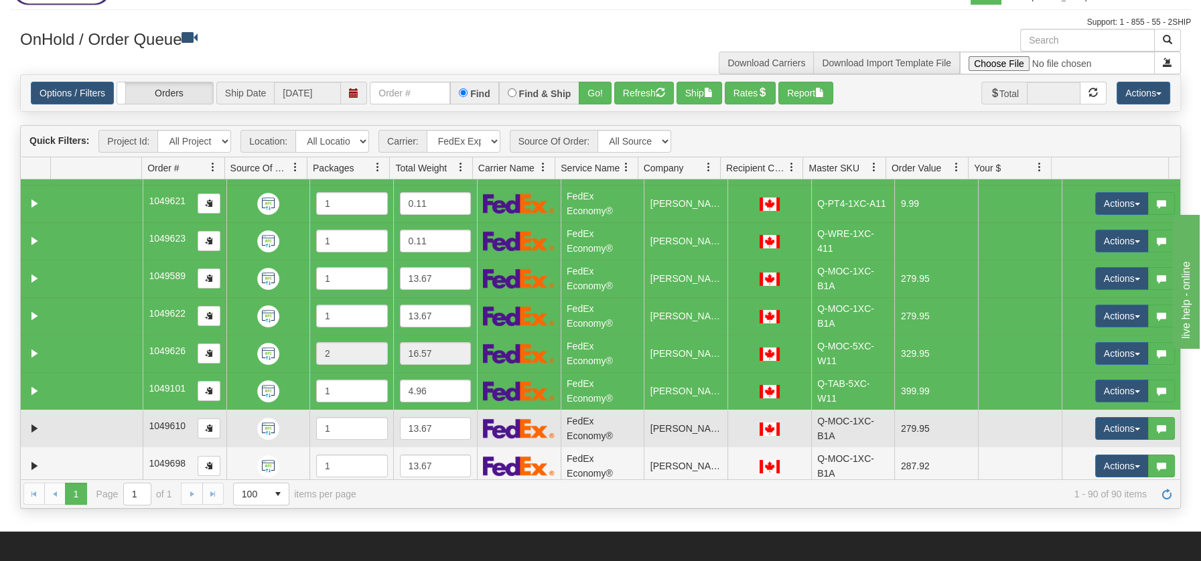
click at [73, 437] on td at bounding box center [97, 429] width 92 height 38
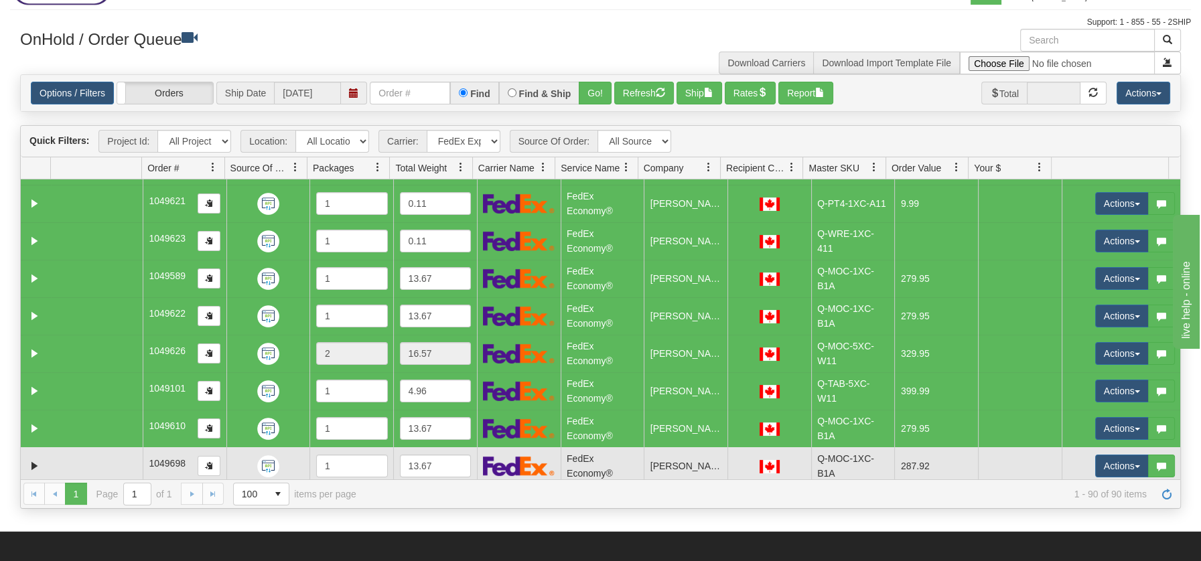
click at [75, 460] on td at bounding box center [97, 466] width 92 height 38
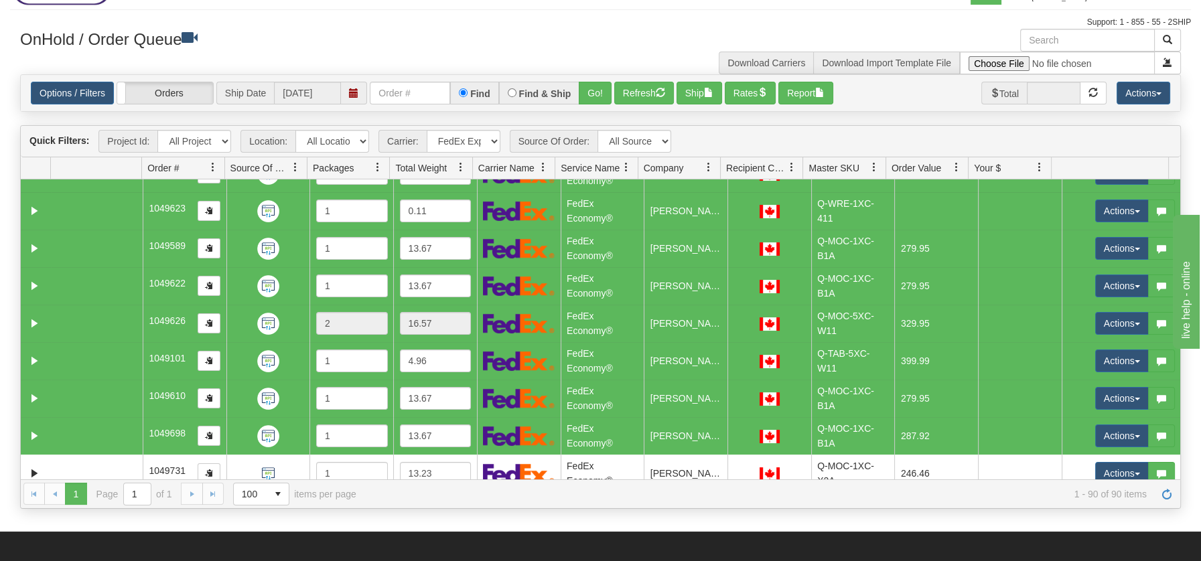
scroll to position [3073, 0]
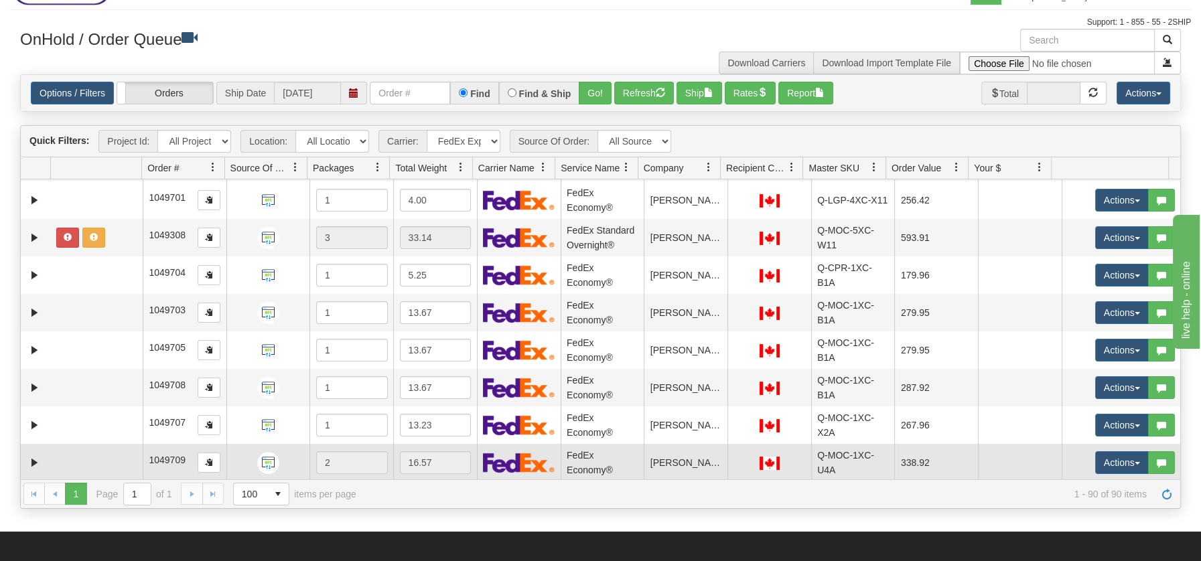
drag, startPoint x: 84, startPoint y: 466, endPoint x: 79, endPoint y: 459, distance: 8.2
click at [83, 465] on td at bounding box center [97, 463] width 92 height 38
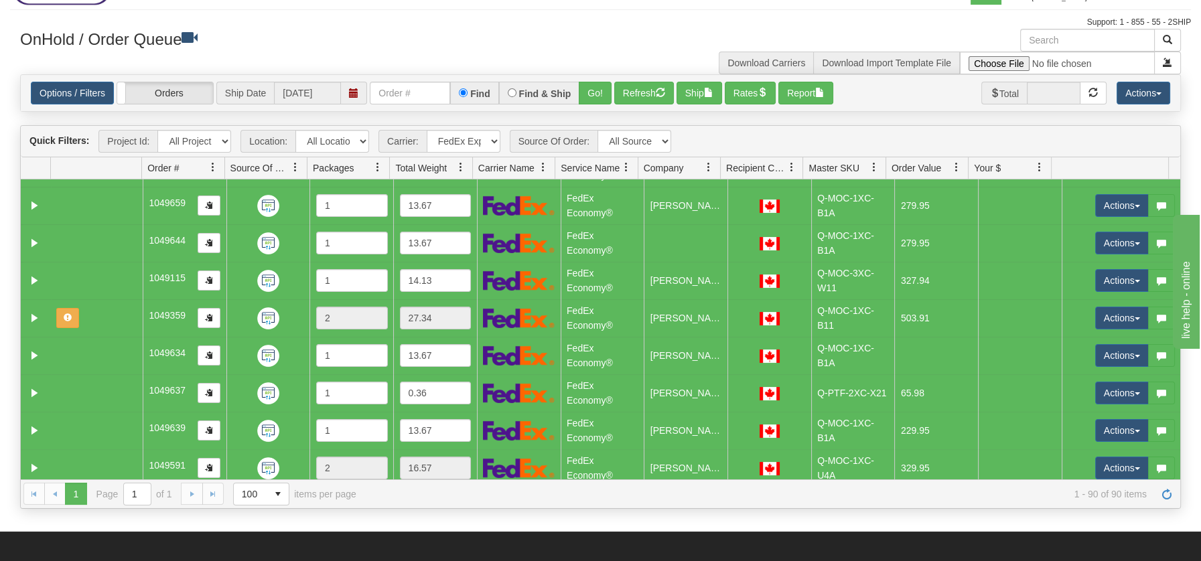
scroll to position [0, 0]
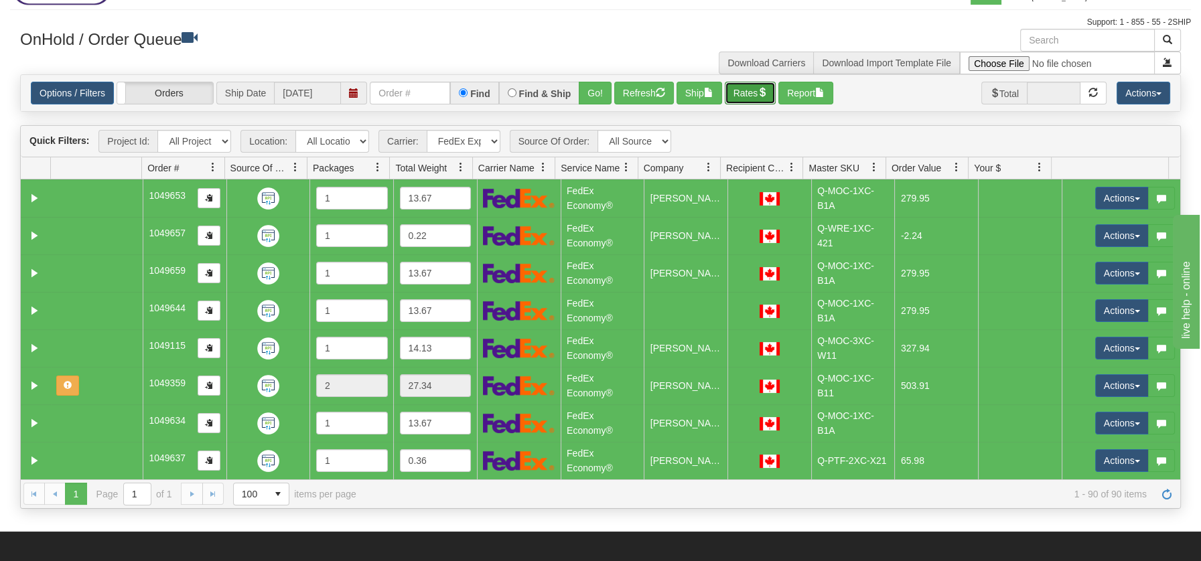
click at [747, 88] on button "Rates" at bounding box center [751, 93] width 52 height 23
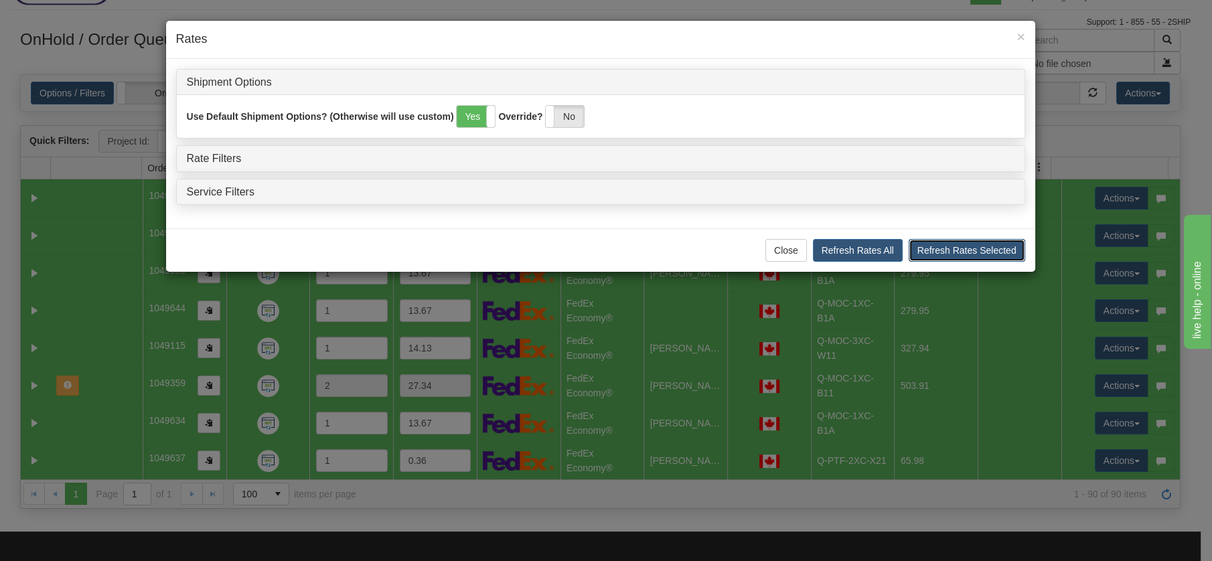
click at [972, 248] on button "Refresh Rates Selected" at bounding box center [967, 250] width 117 height 23
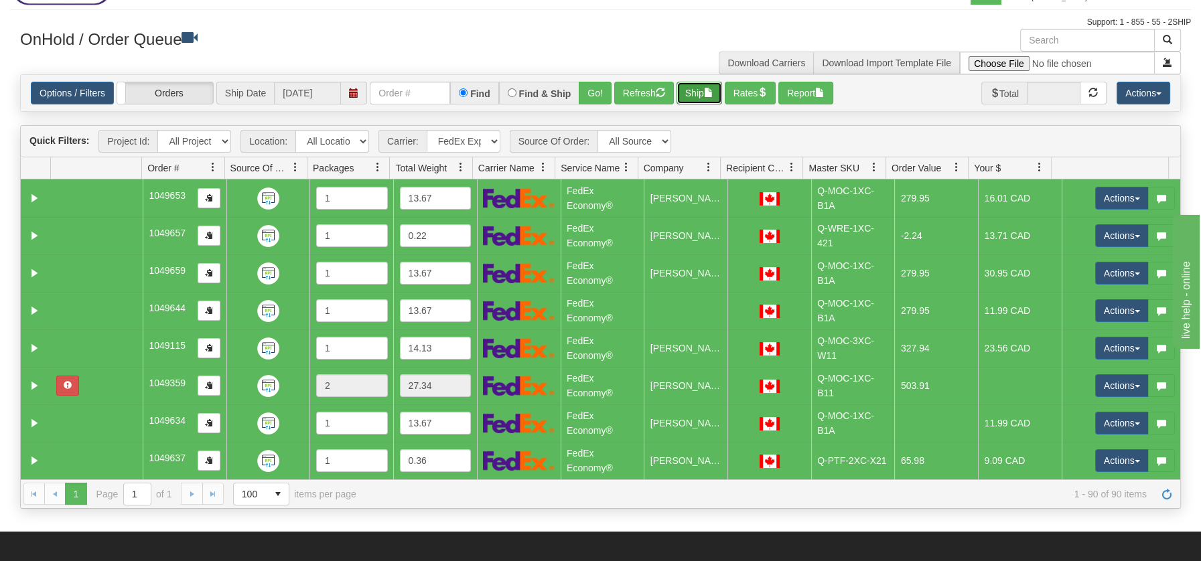
click at [713, 89] on span "button" at bounding box center [708, 92] width 9 height 9
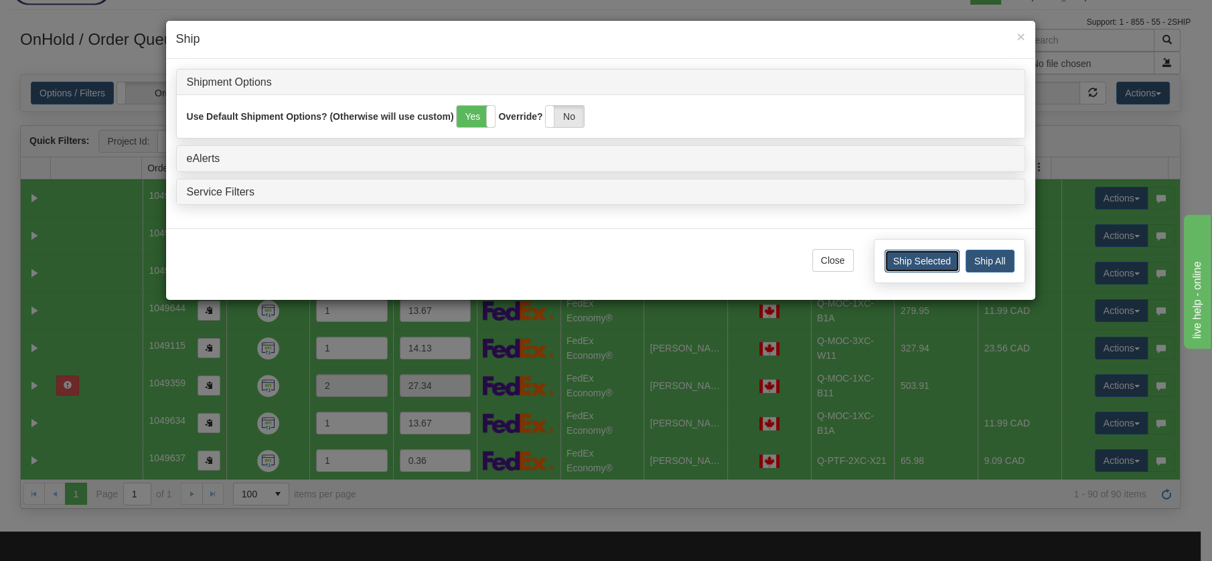
click at [934, 261] on button "Ship Selected" at bounding box center [922, 261] width 75 height 23
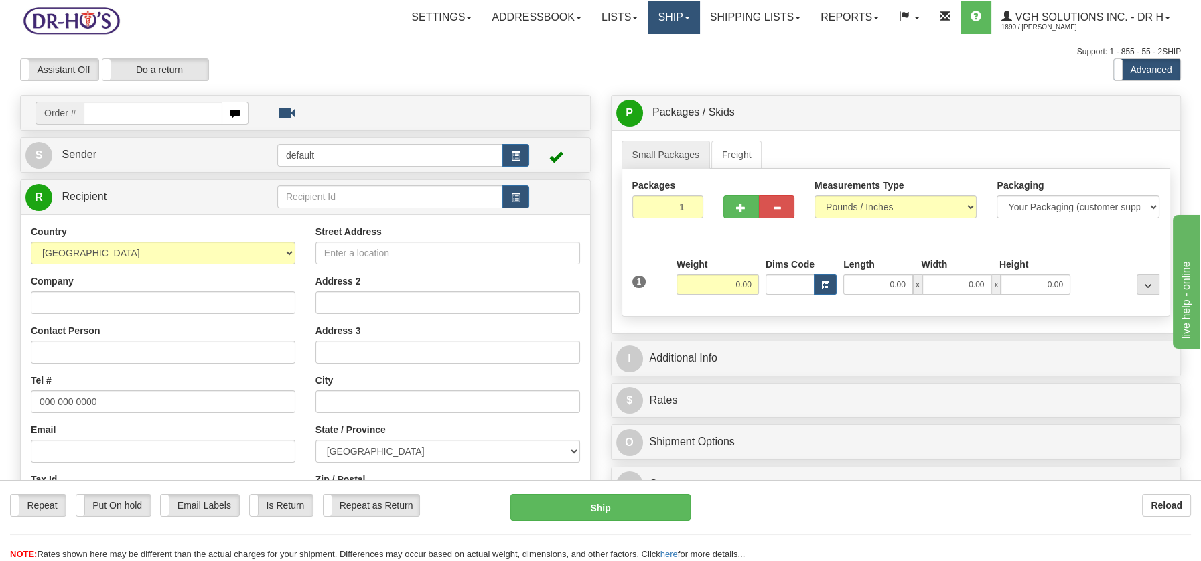
click at [668, 16] on link "Ship" at bounding box center [674, 17] width 52 height 33
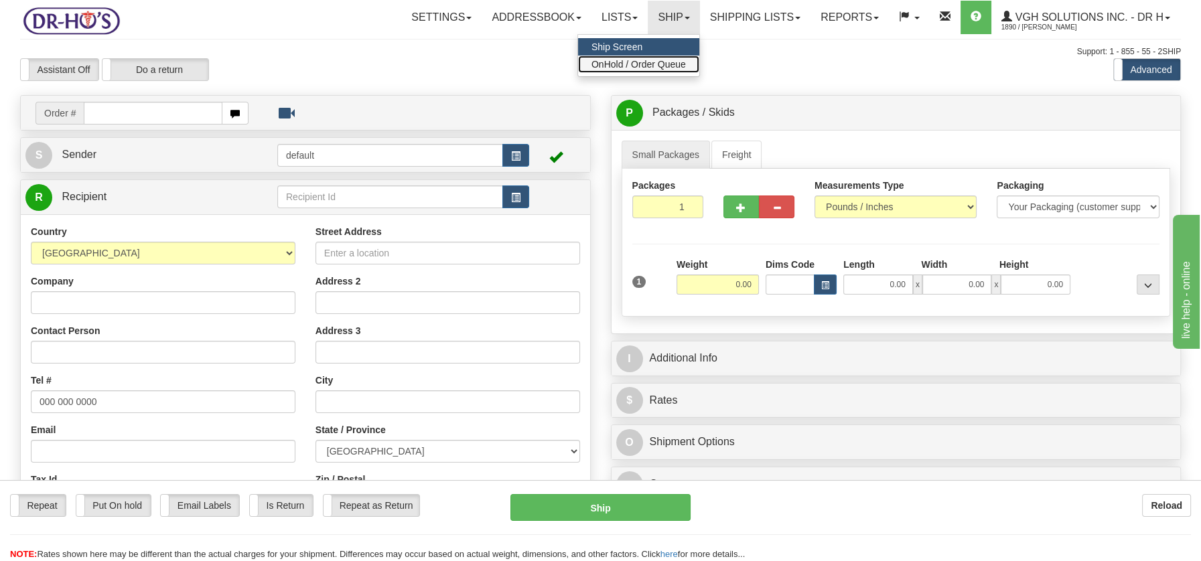
click at [674, 62] on span "OnHold / Order Queue" at bounding box center [638, 64] width 94 height 11
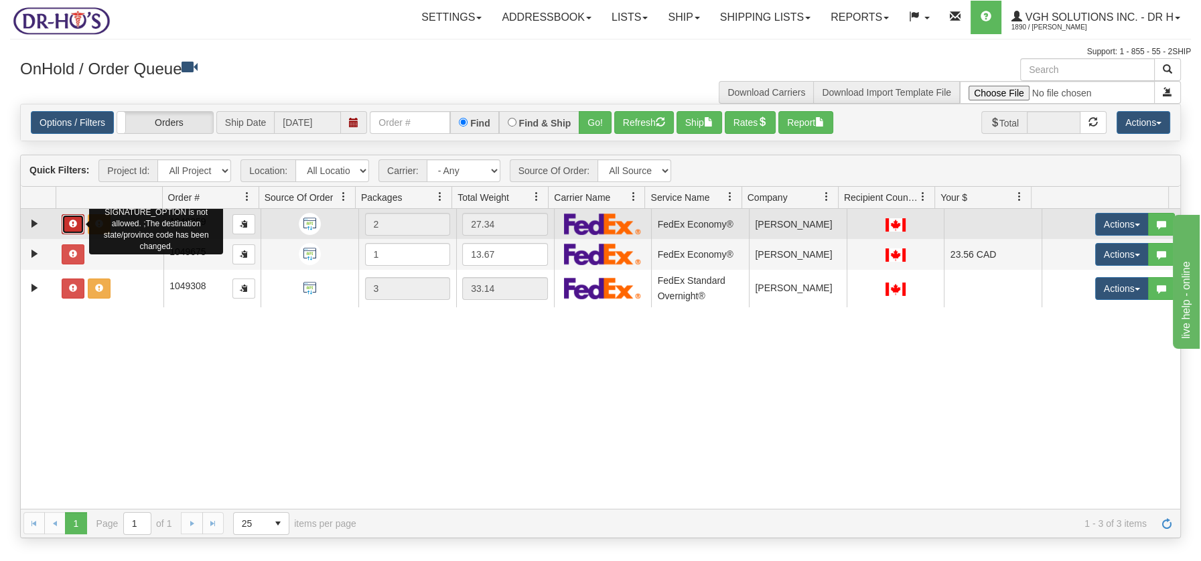
click at [64, 226] on button "button" at bounding box center [73, 224] width 23 height 20
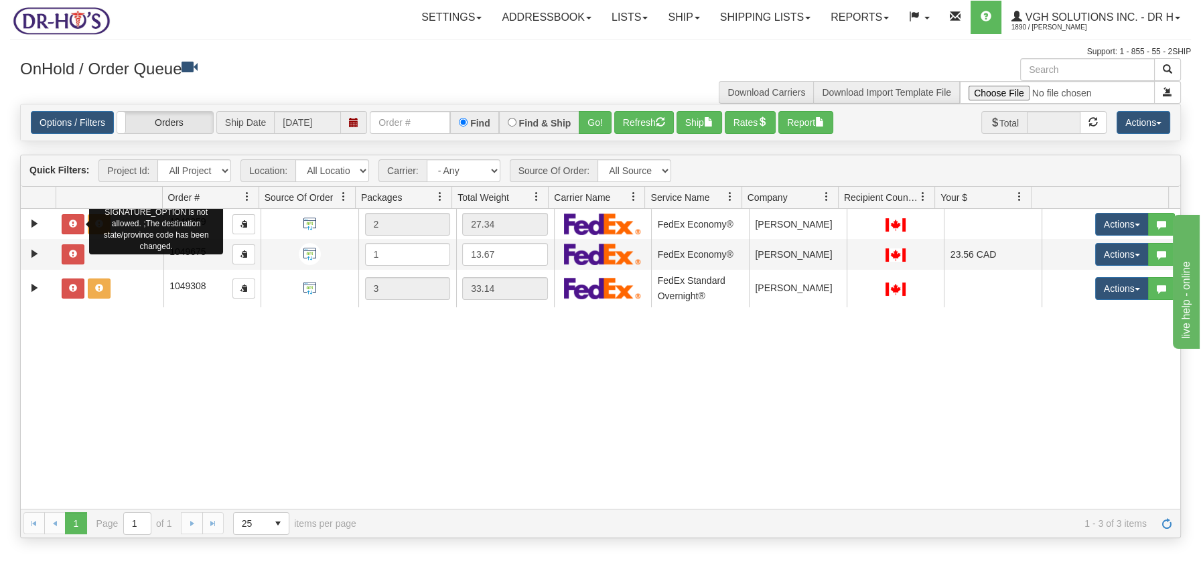
click at [113, 352] on div "Package 1 - Special Service SIGNATURE_OPTION is not allowed. ;The destination s…" at bounding box center [600, 358] width 1159 height 299
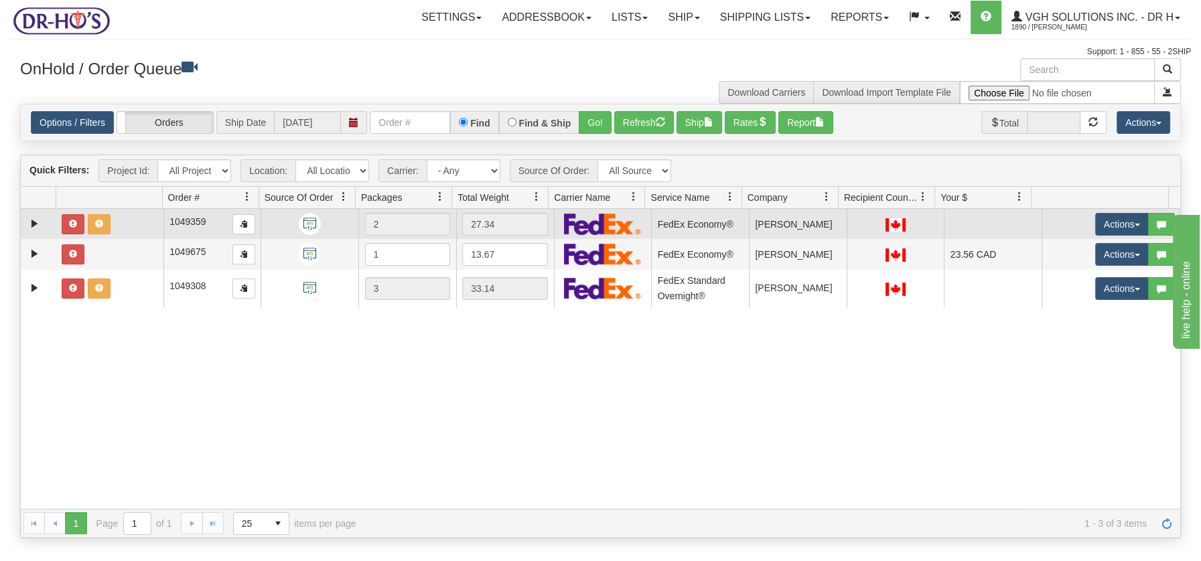
click at [46, 230] on td at bounding box center [38, 224] width 35 height 30
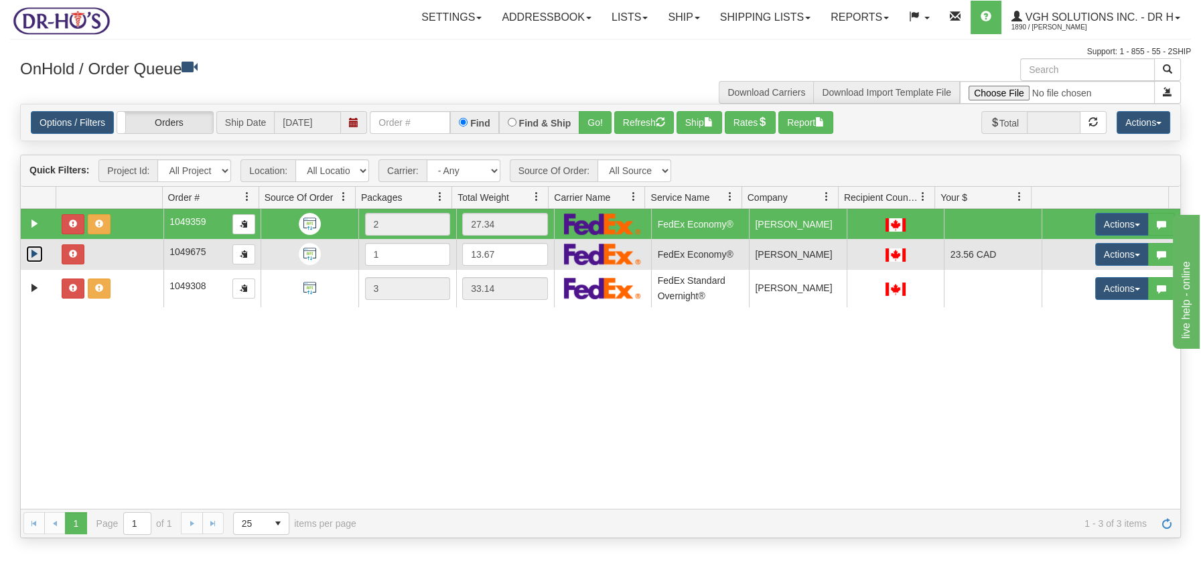
click at [43, 246] on link "Expand" at bounding box center [34, 254] width 17 height 17
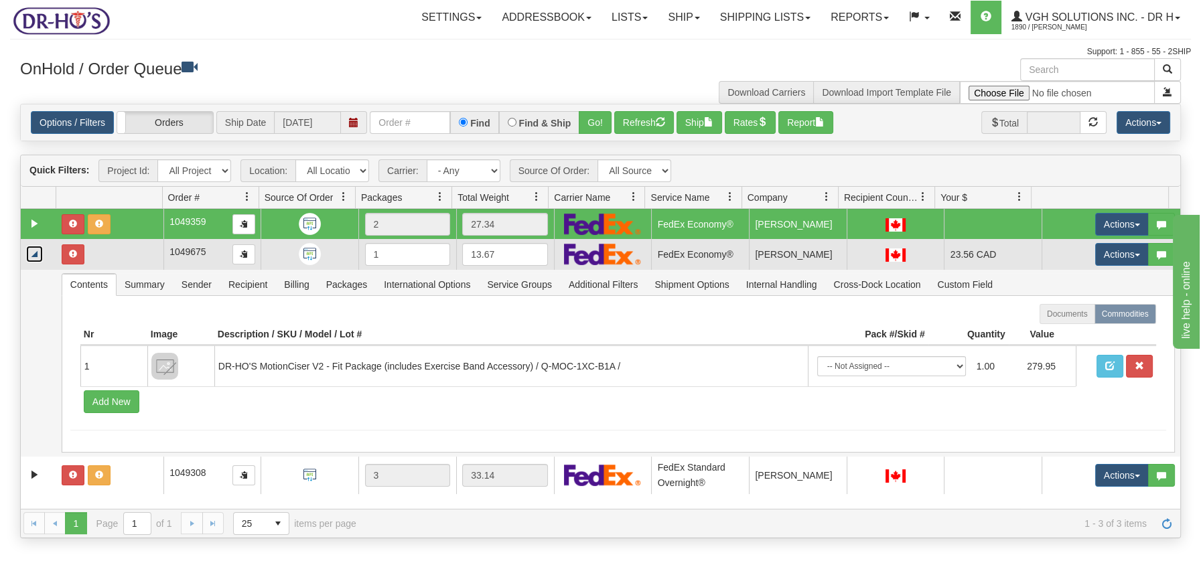
click at [33, 252] on link "Collapse" at bounding box center [34, 254] width 17 height 17
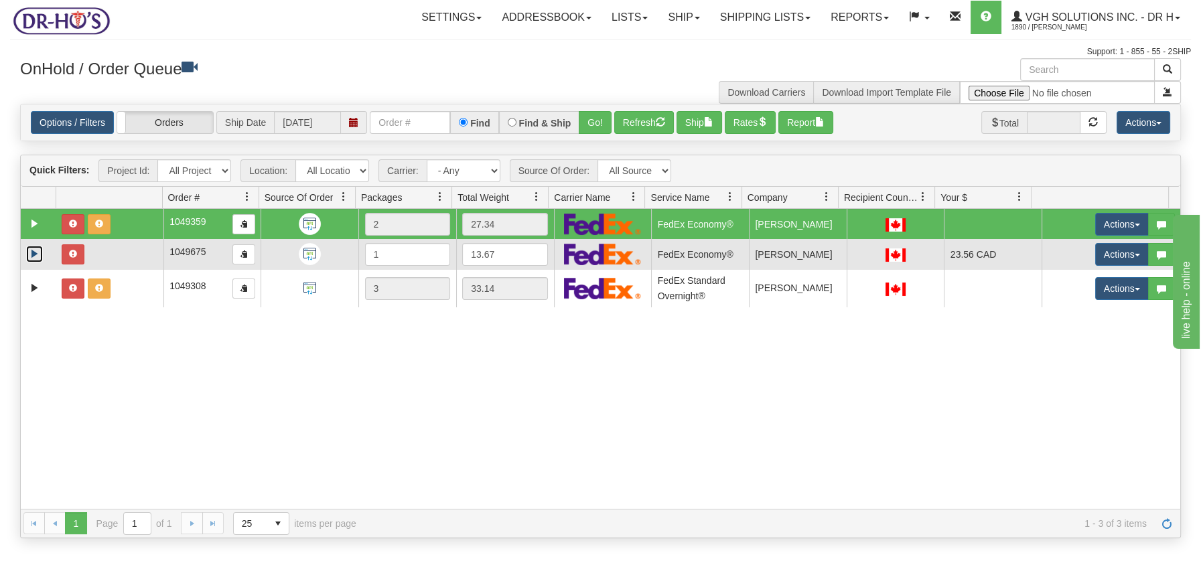
click at [102, 260] on td at bounding box center [109, 254] width 107 height 30
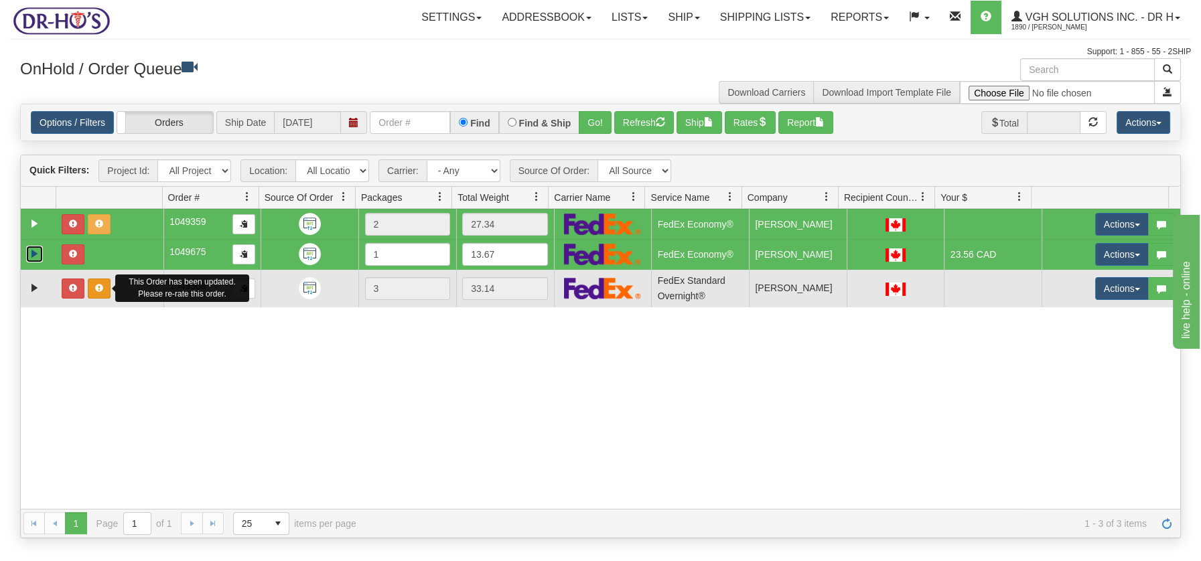
click at [98, 284] on span "button" at bounding box center [99, 288] width 8 height 8
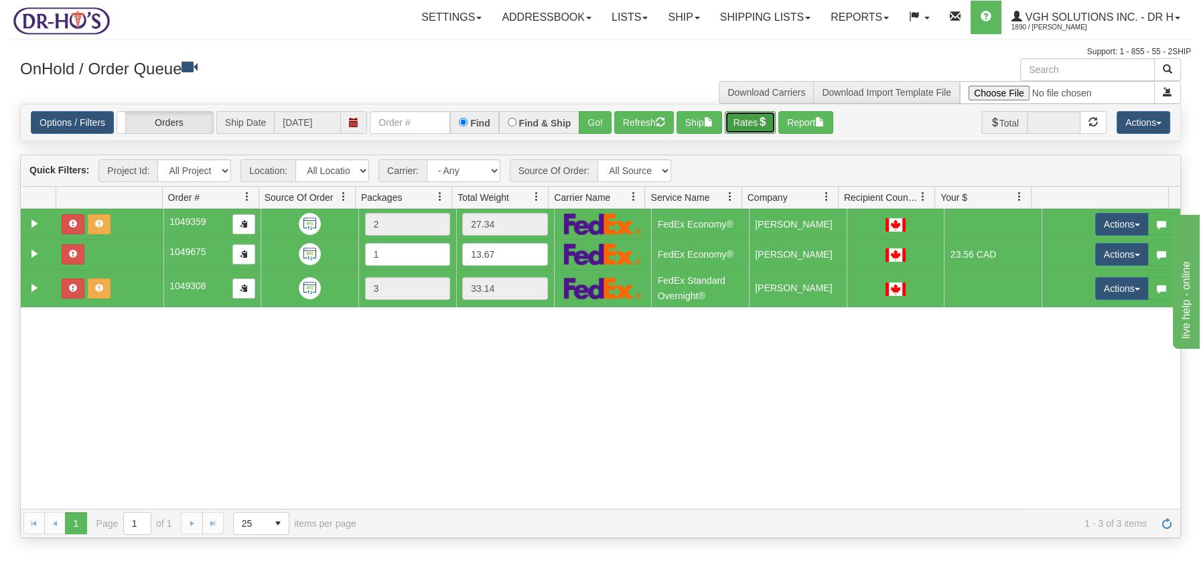
click at [767, 122] on span "button" at bounding box center [761, 121] width 9 height 9
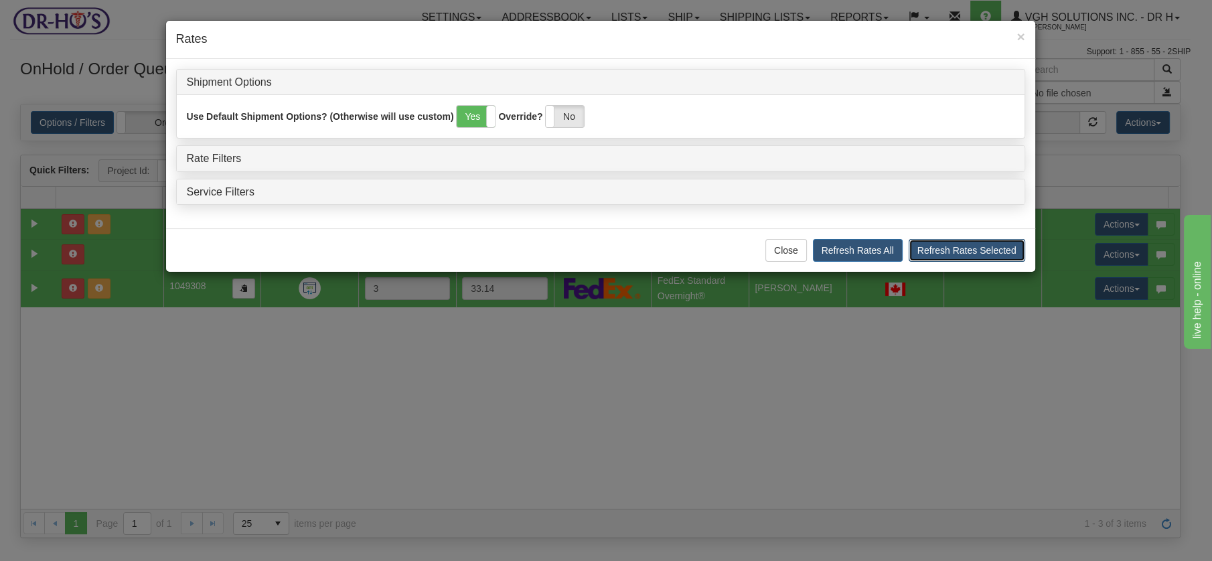
click at [968, 248] on button "Refresh Rates Selected" at bounding box center [967, 250] width 117 height 23
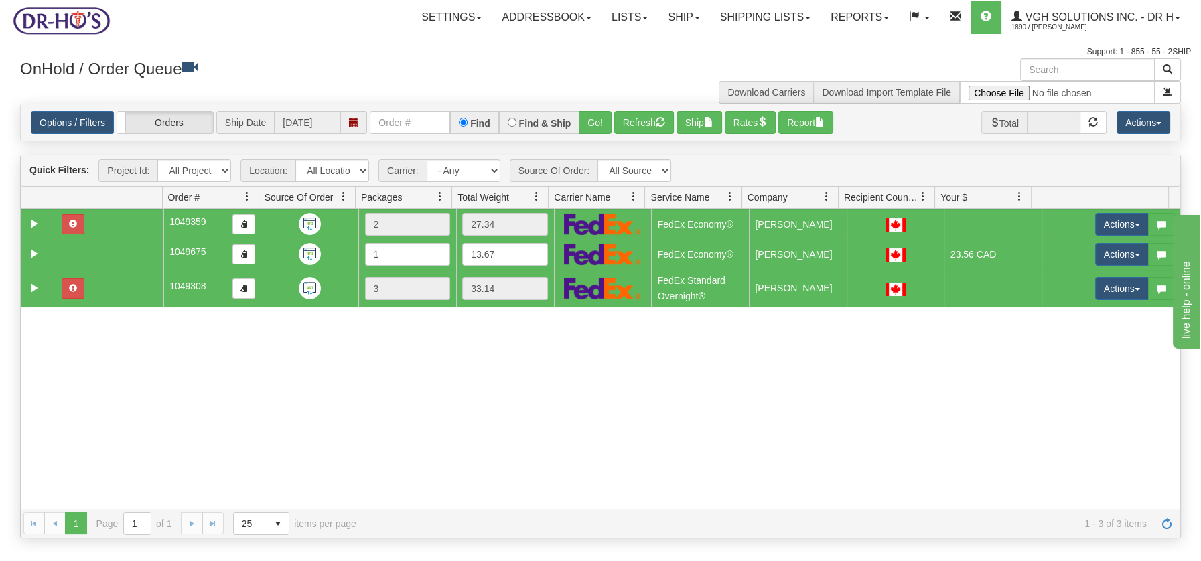
click at [135, 252] on td at bounding box center [109, 254] width 107 height 30
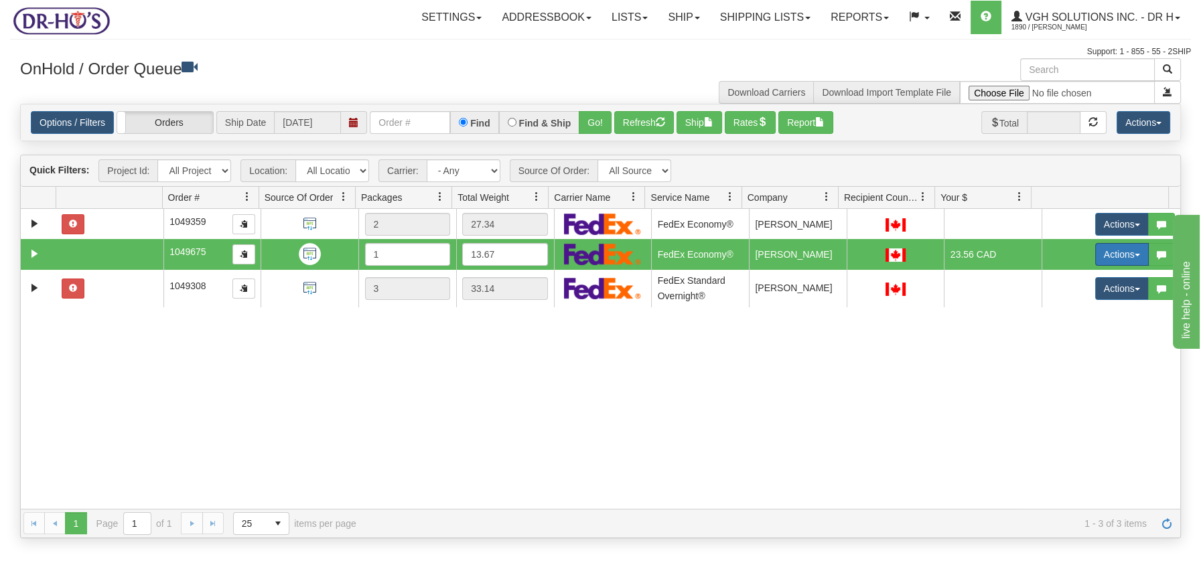
click at [1124, 252] on button "Actions" at bounding box center [1122, 254] width 54 height 23
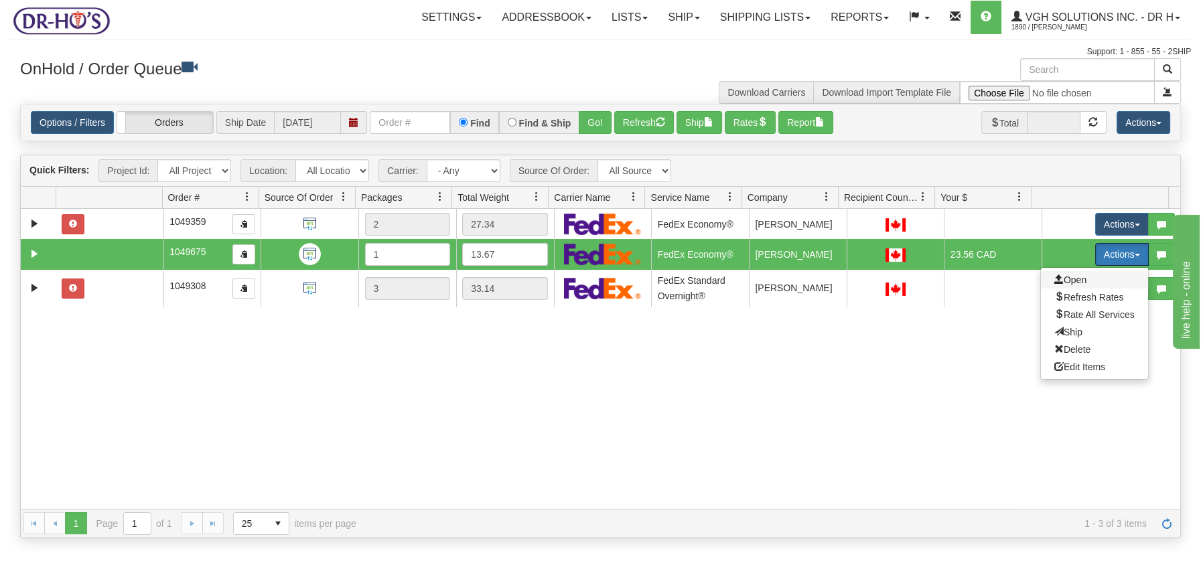
click at [1068, 278] on span "Open" at bounding box center [1070, 280] width 32 height 11
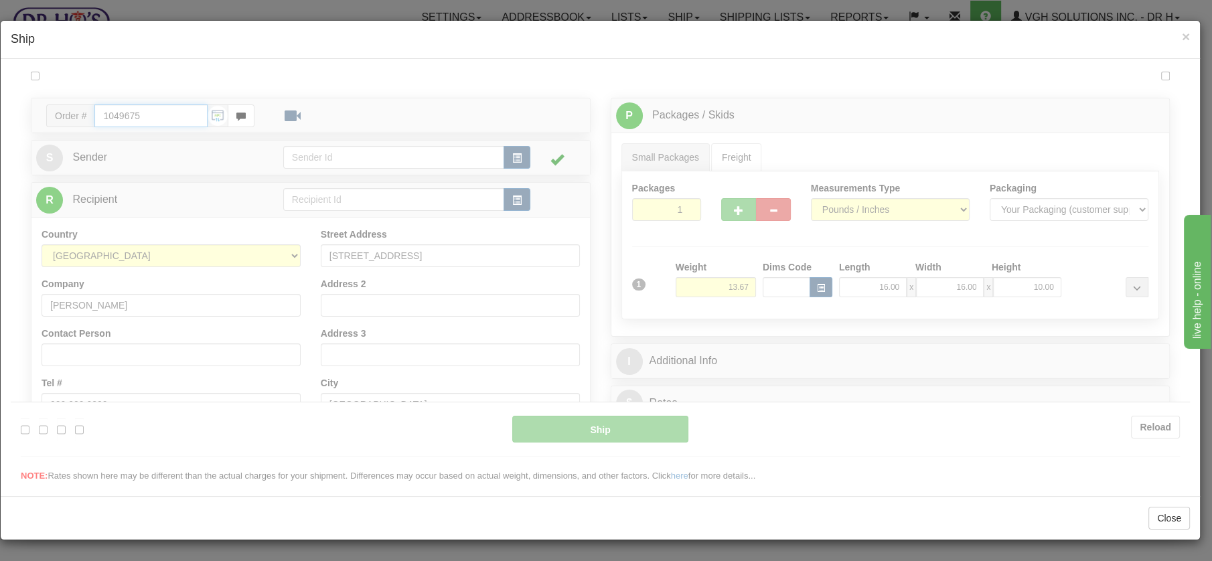
type input "20"
type input "09:04"
type input "16:00"
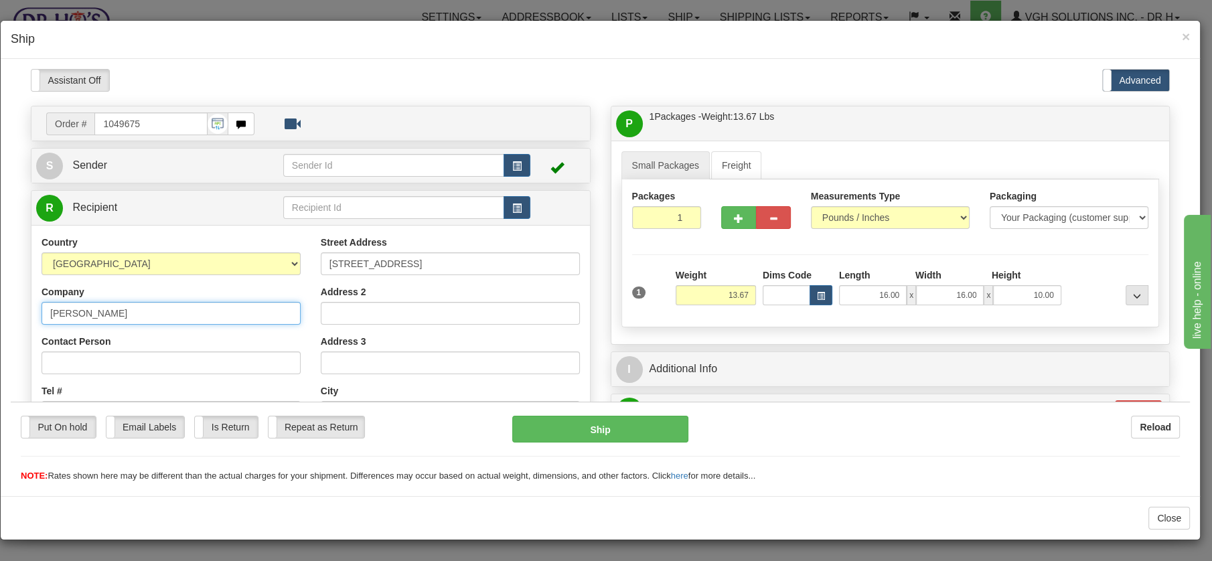
drag, startPoint x: 97, startPoint y: 310, endPoint x: -9, endPoint y: 298, distance: 107.2
click at [11, 298] on html "Please wait... Attention! Ok Add to Bidding... Preview Custom Documents Preview…" at bounding box center [600, 275] width 1179 height 414
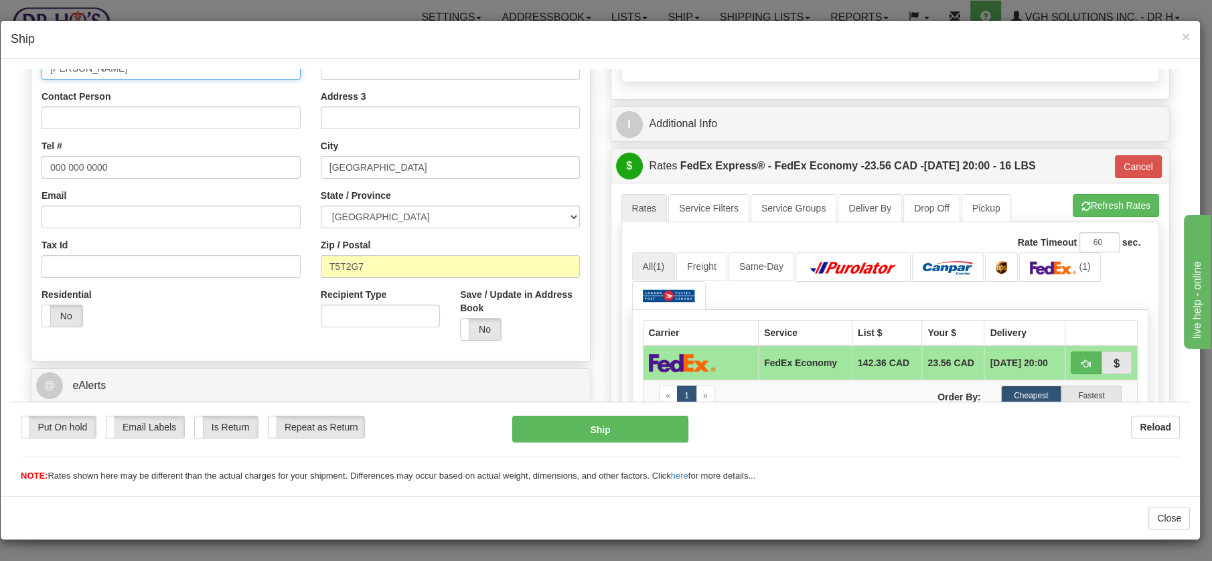
scroll to position [261, 0]
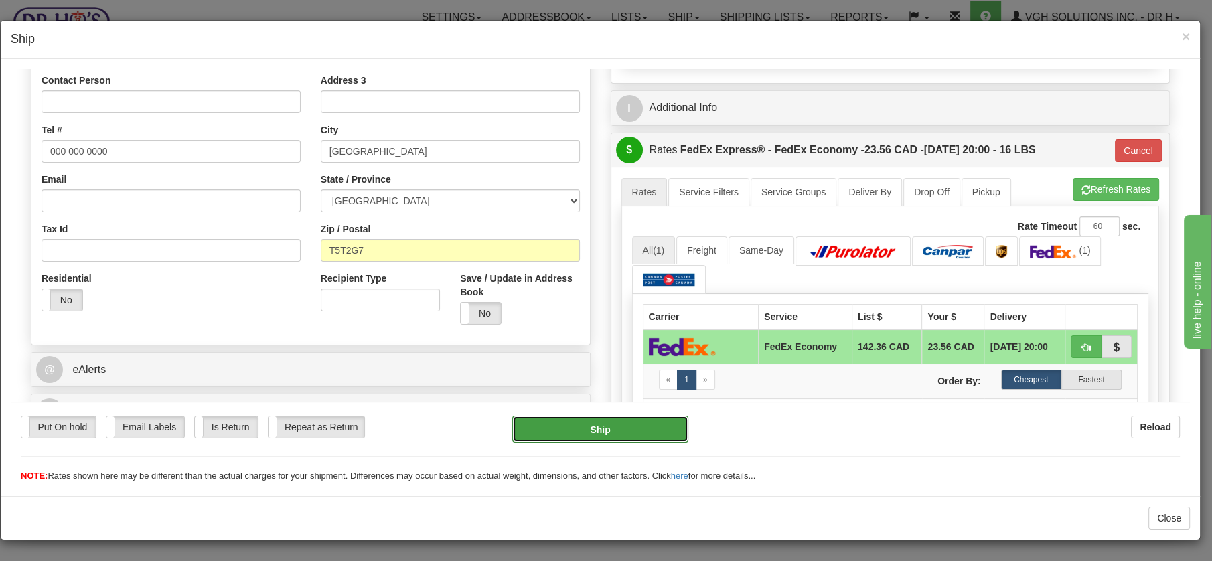
click at [603, 428] on button "Ship" at bounding box center [600, 428] width 176 height 27
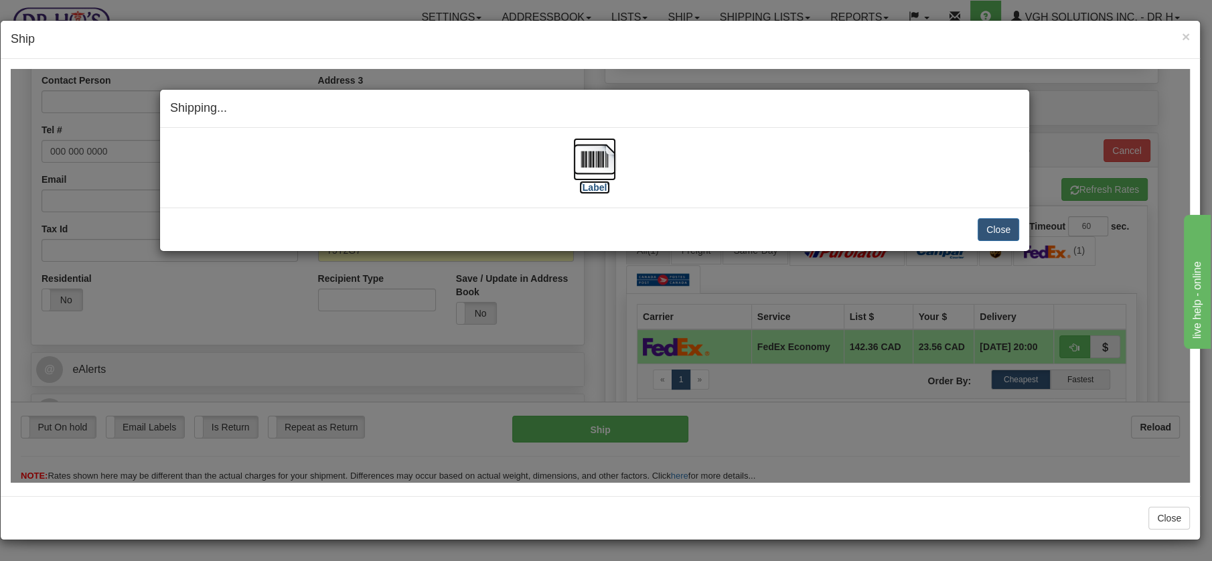
click at [599, 155] on img at bounding box center [594, 158] width 43 height 43
click at [999, 223] on button "Close" at bounding box center [999, 229] width 42 height 23
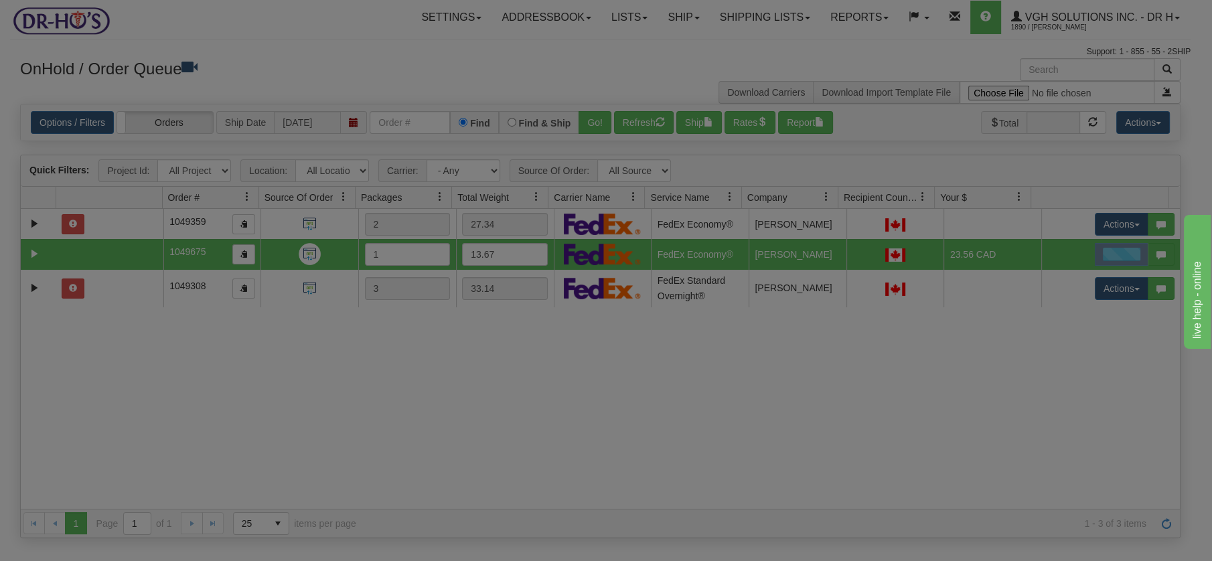
scroll to position [0, 0]
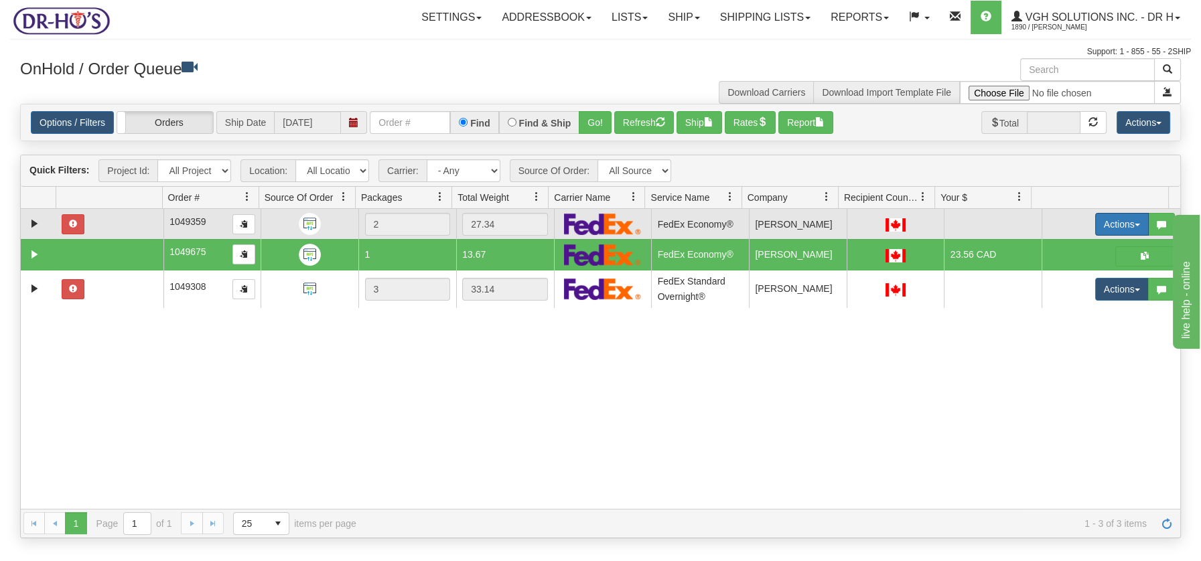
click at [1126, 222] on button "Actions" at bounding box center [1122, 224] width 54 height 23
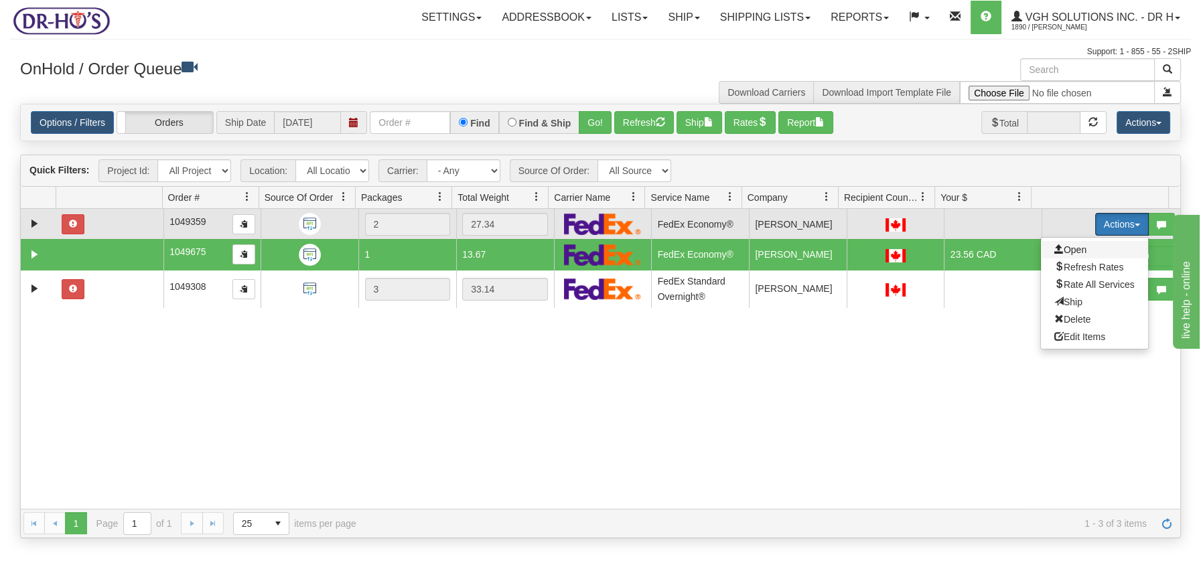
click at [1066, 244] on span "Open" at bounding box center [1070, 249] width 32 height 11
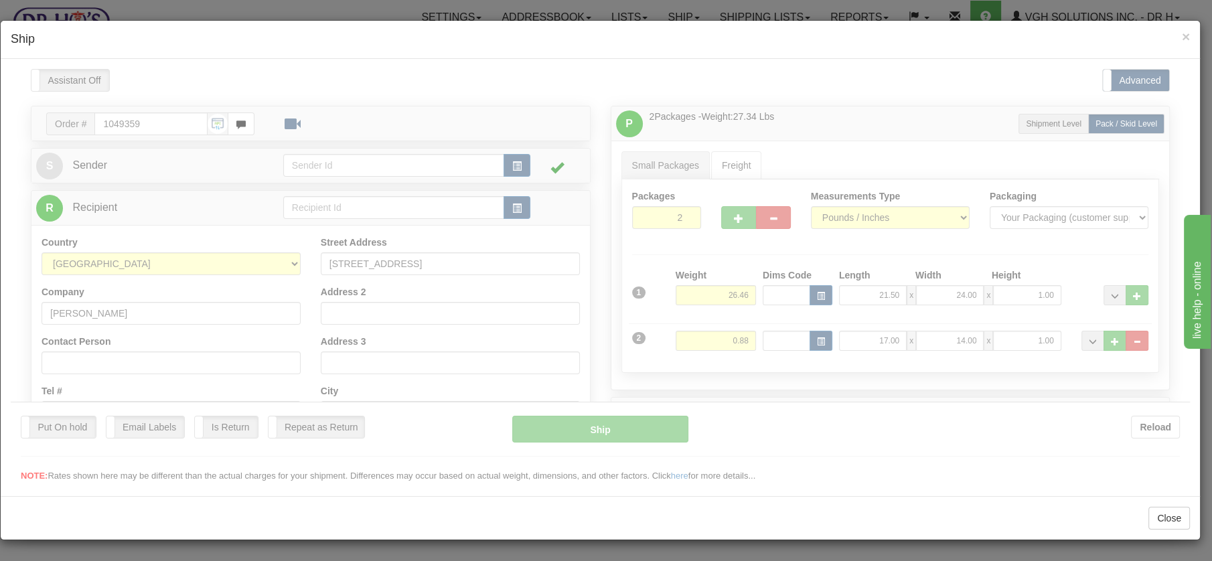
type input "20"
type input "09:05"
type input "16:00"
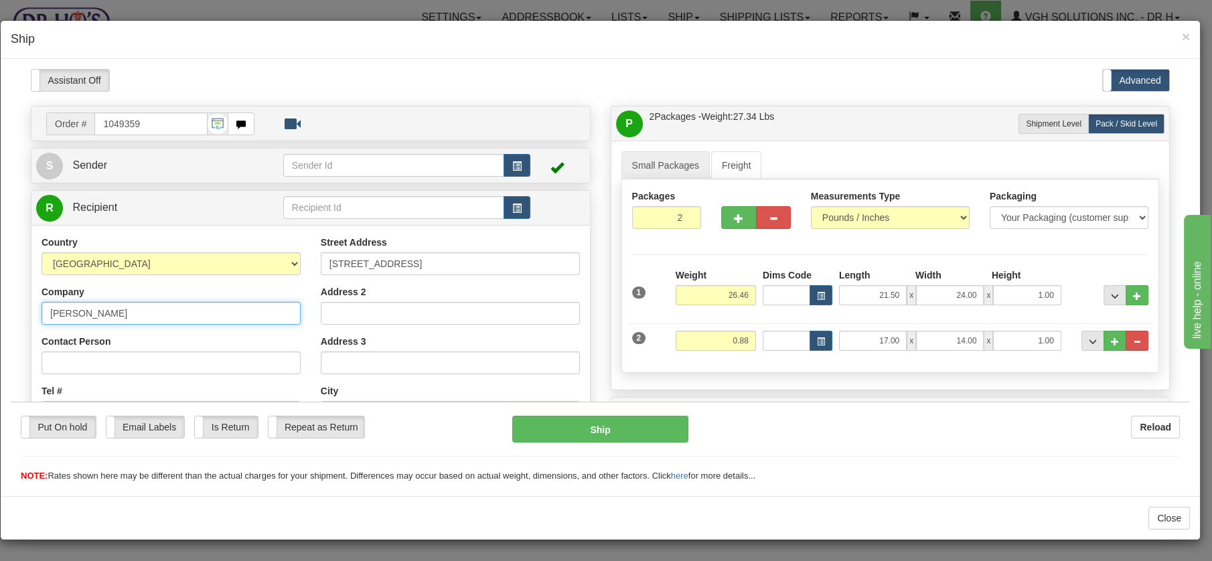
drag, startPoint x: 176, startPoint y: 317, endPoint x: 29, endPoint y: 297, distance: 148.0
click at [29, 297] on div "Order # 1049359 S" at bounding box center [311, 400] width 580 height 591
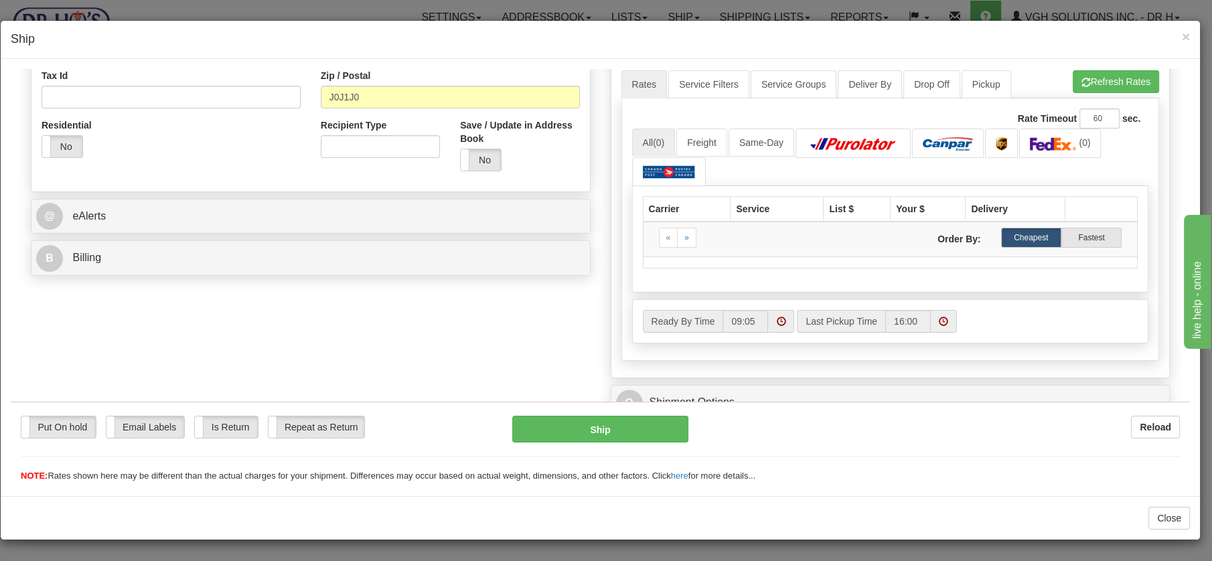
scroll to position [272, 0]
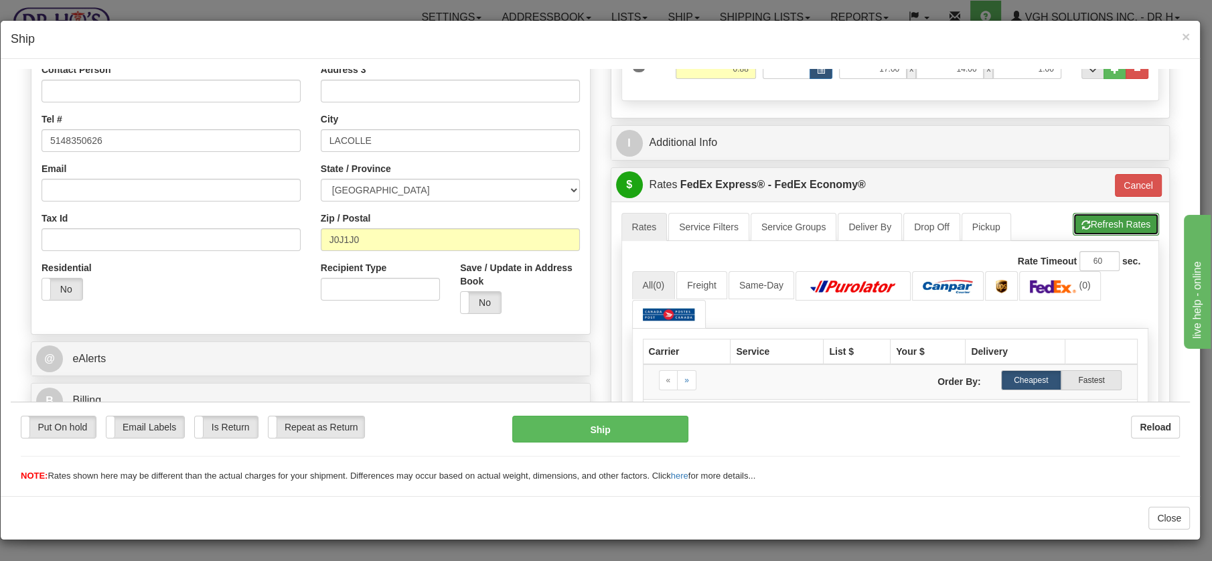
click at [1122, 216] on button "Refresh Rates" at bounding box center [1116, 223] width 86 height 23
type input "20"
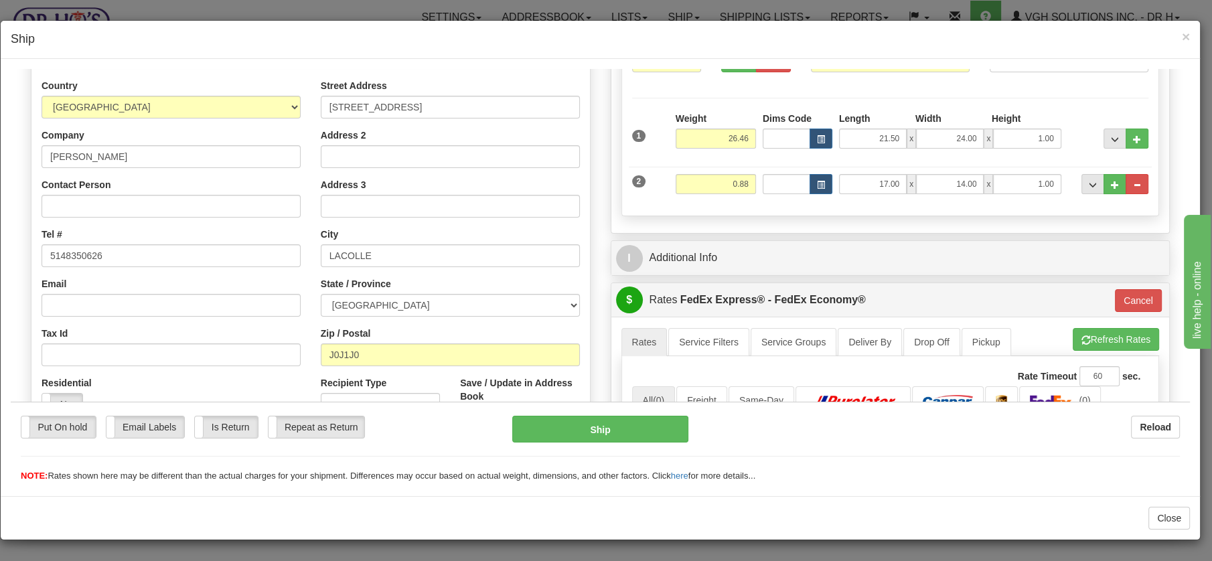
scroll to position [155, 0]
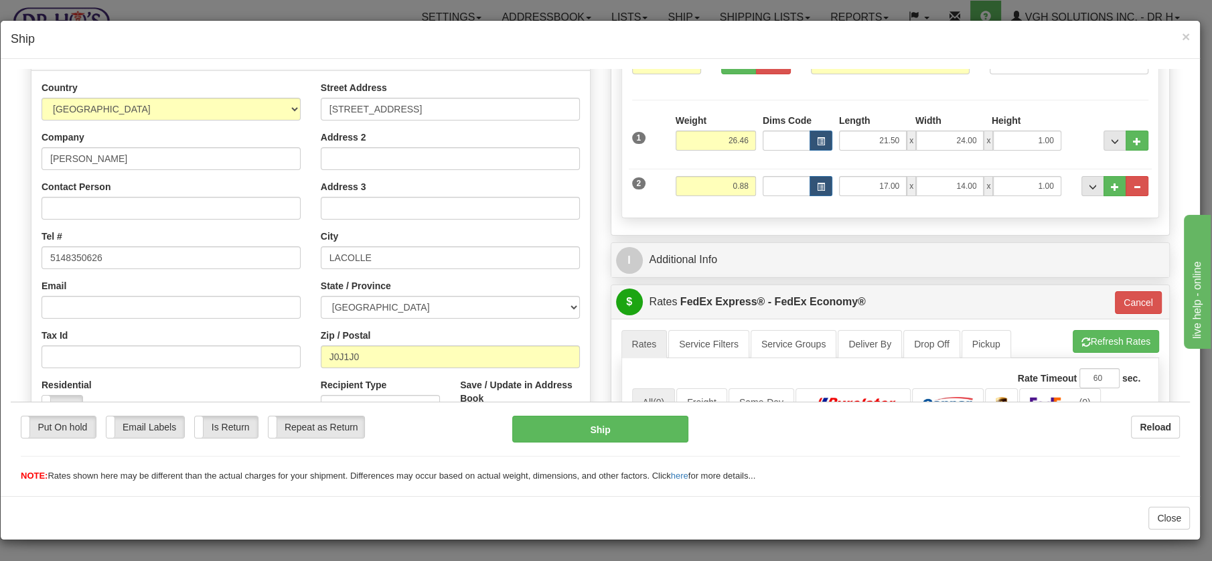
drag, startPoint x: 1181, startPoint y: 201, endPoint x: 1202, endPoint y: 220, distance: 27.9
drag, startPoint x: 325, startPoint y: 109, endPoint x: 430, endPoint y: 105, distance: 105.2
click at [430, 105] on input "23 RUE DE L'EGLISE N" at bounding box center [450, 108] width 259 height 23
drag, startPoint x: 379, startPoint y: 257, endPoint x: 307, endPoint y: 252, distance: 72.5
click at [311, 252] on div "Street Address 23 RUE DE L'EGLISE N Address 2 Address 3 City LACOLLE State / Pr…" at bounding box center [450, 260] width 279 height 360
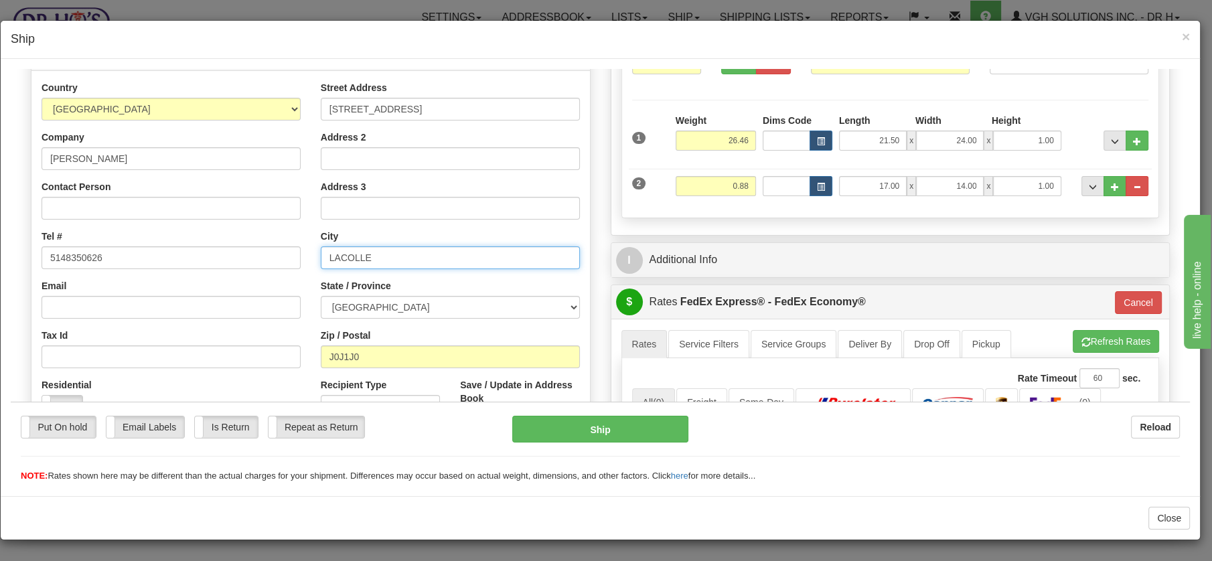
click at [391, 261] on input "LACOLLE" at bounding box center [450, 257] width 259 height 23
drag, startPoint x: 391, startPoint y: 261, endPoint x: 334, endPoint y: 261, distance: 57.6
click at [334, 261] on input "LACOLLE" at bounding box center [450, 257] width 259 height 23
type input "L"
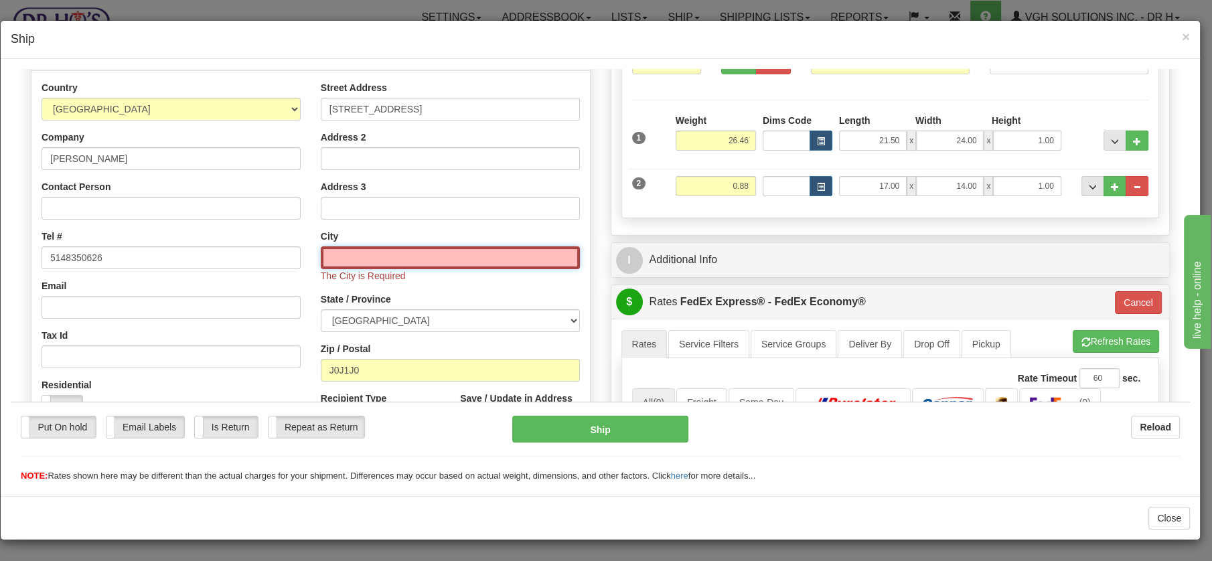
paste input "Le Haut-Richelieu,"
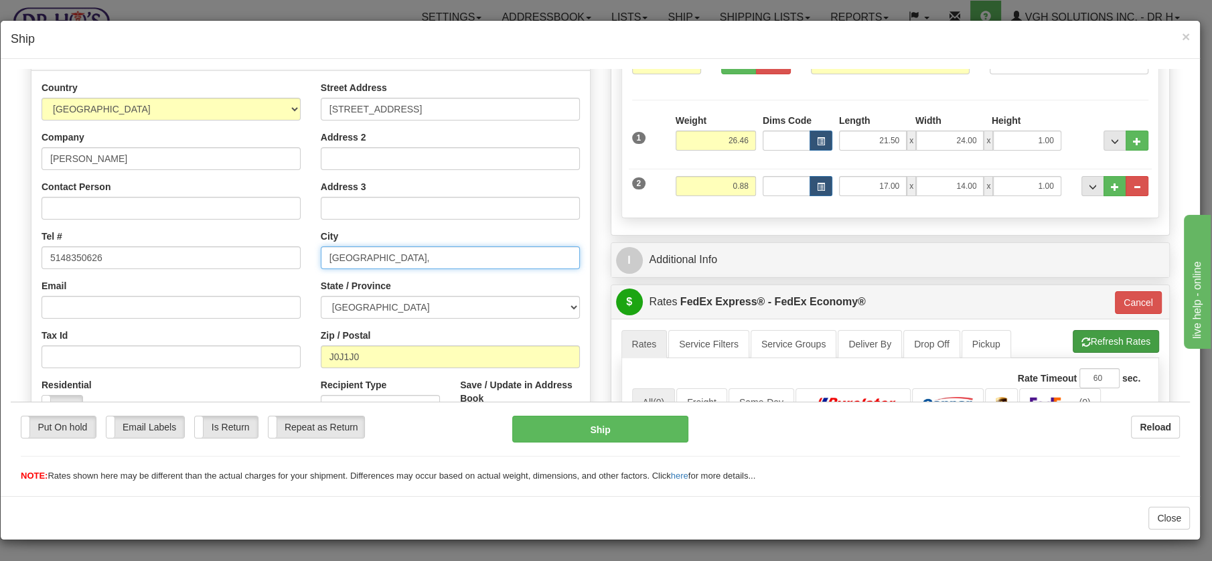
type input "Le Haut-Richelieu,"
click at [1099, 333] on button "Refresh Rates" at bounding box center [1116, 341] width 86 height 23
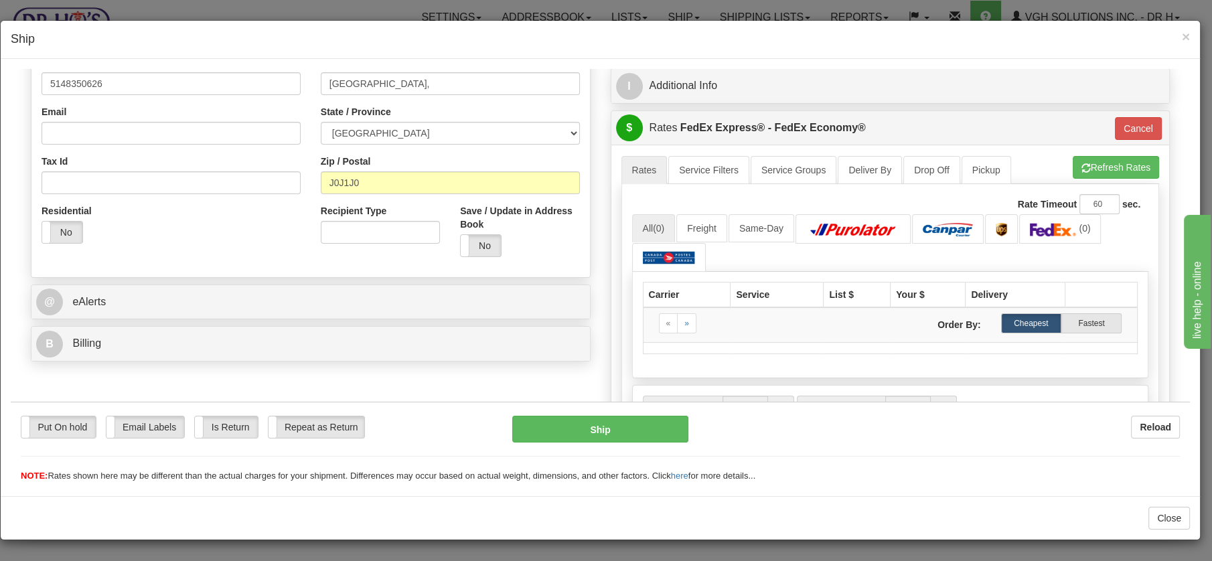
scroll to position [330, 0]
click at [1118, 161] on button "Refresh Rates" at bounding box center [1116, 165] width 86 height 23
type input "20"
click at [1131, 123] on button "Cancel" at bounding box center [1138, 126] width 47 height 23
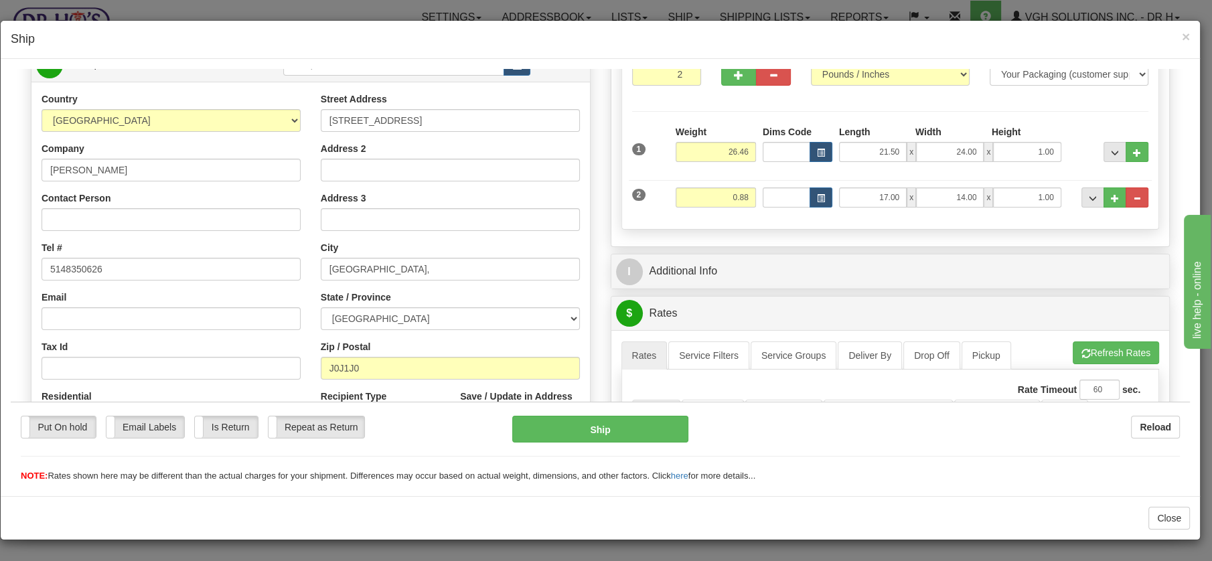
scroll to position [141, 0]
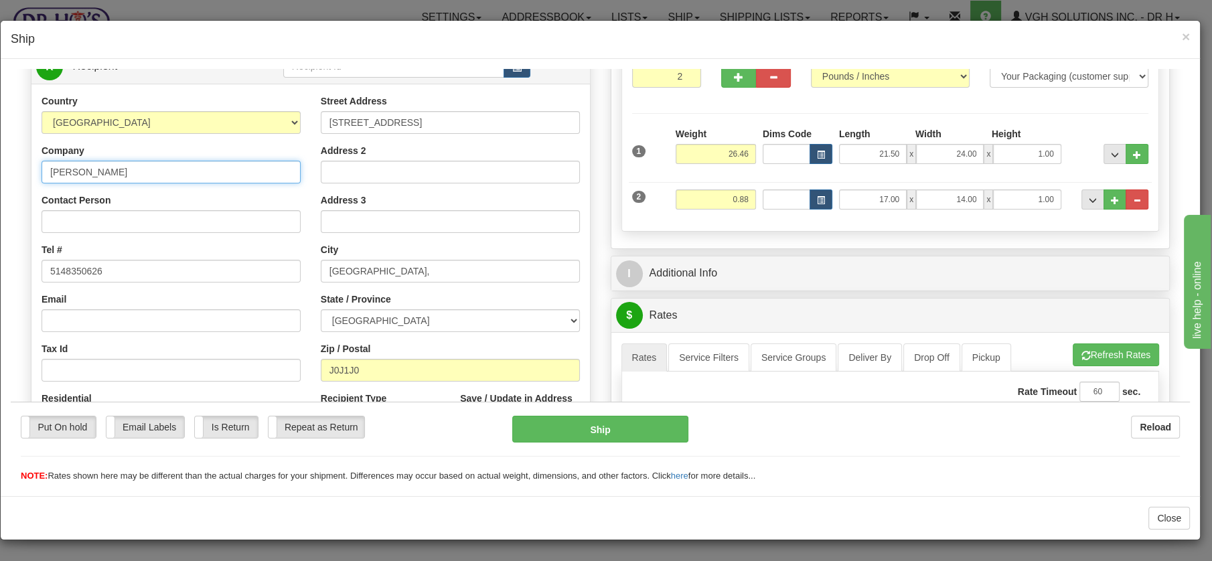
drag, startPoint x: 156, startPoint y: 169, endPoint x: 38, endPoint y: 161, distance: 118.8
click at [42, 161] on input "Claude Leo Germain" at bounding box center [171, 171] width 259 height 23
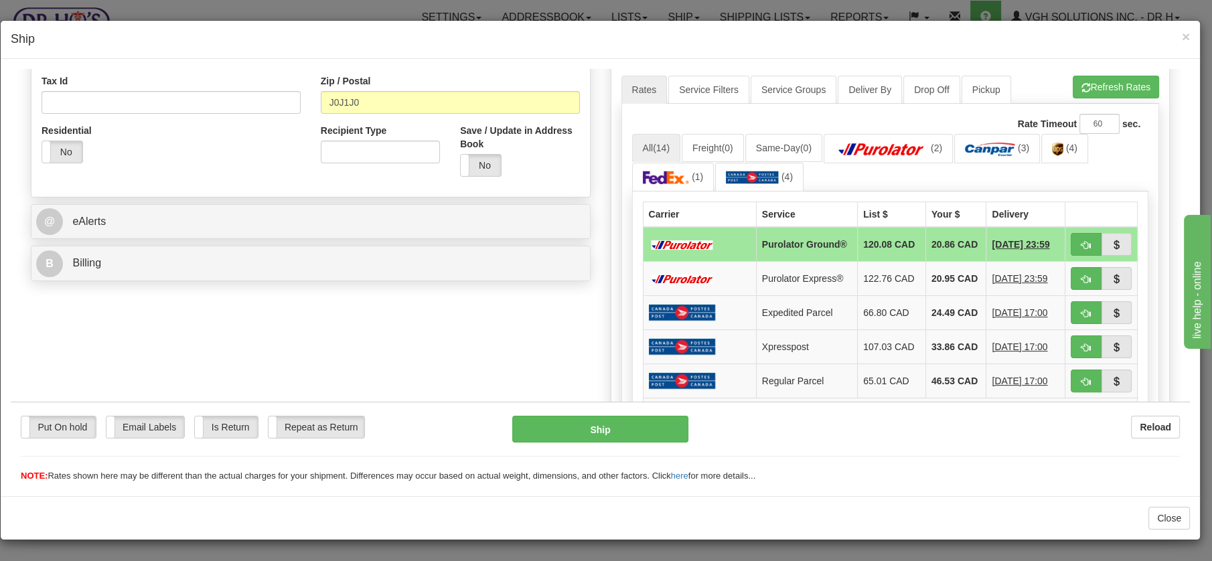
scroll to position [417, 0]
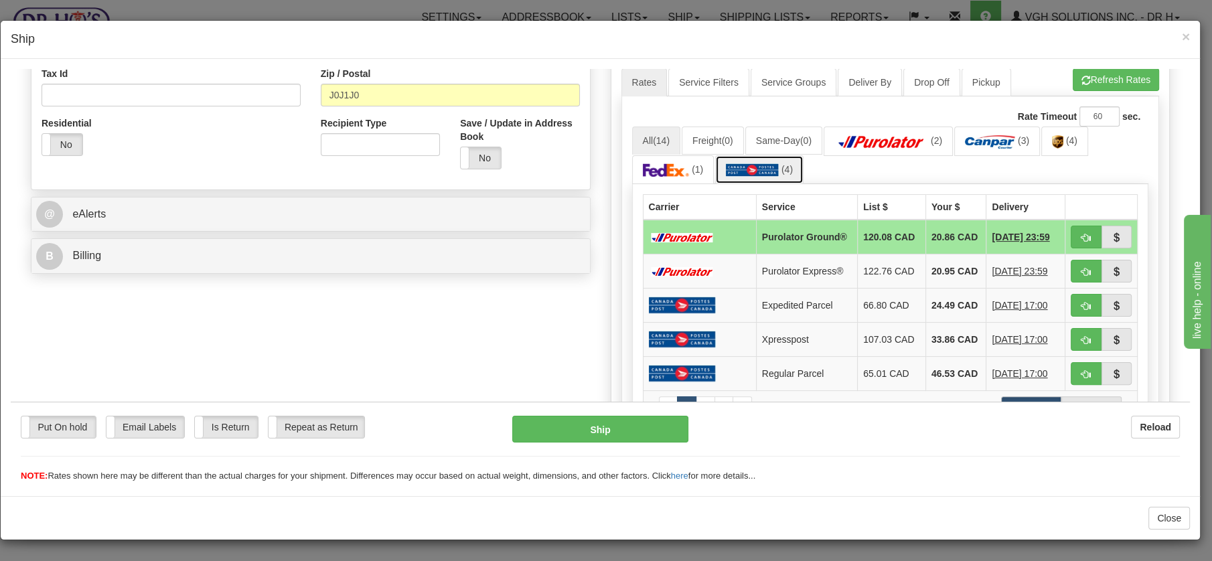
click at [764, 169] on img at bounding box center [752, 169] width 53 height 13
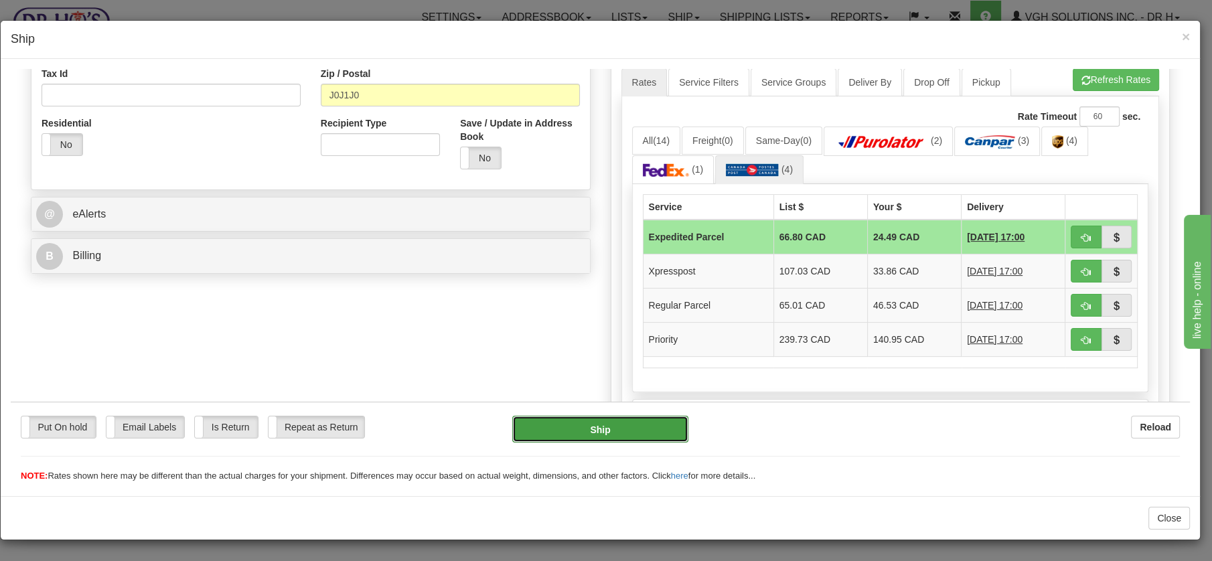
click at [605, 432] on button "Ship" at bounding box center [600, 428] width 176 height 27
type input "DOM.EP"
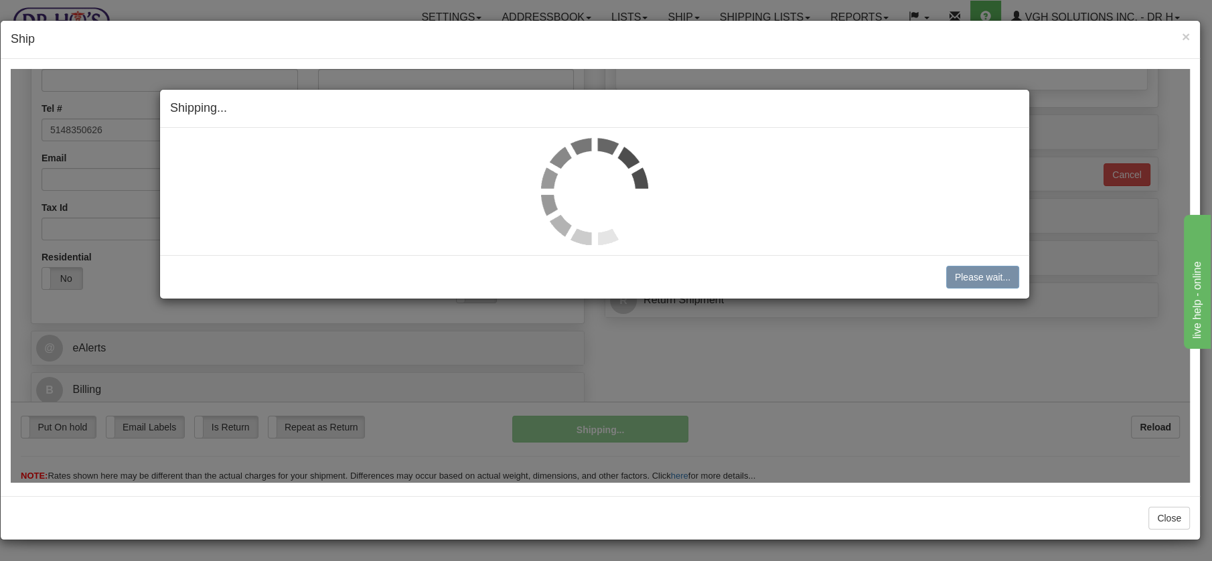
scroll to position [281, 0]
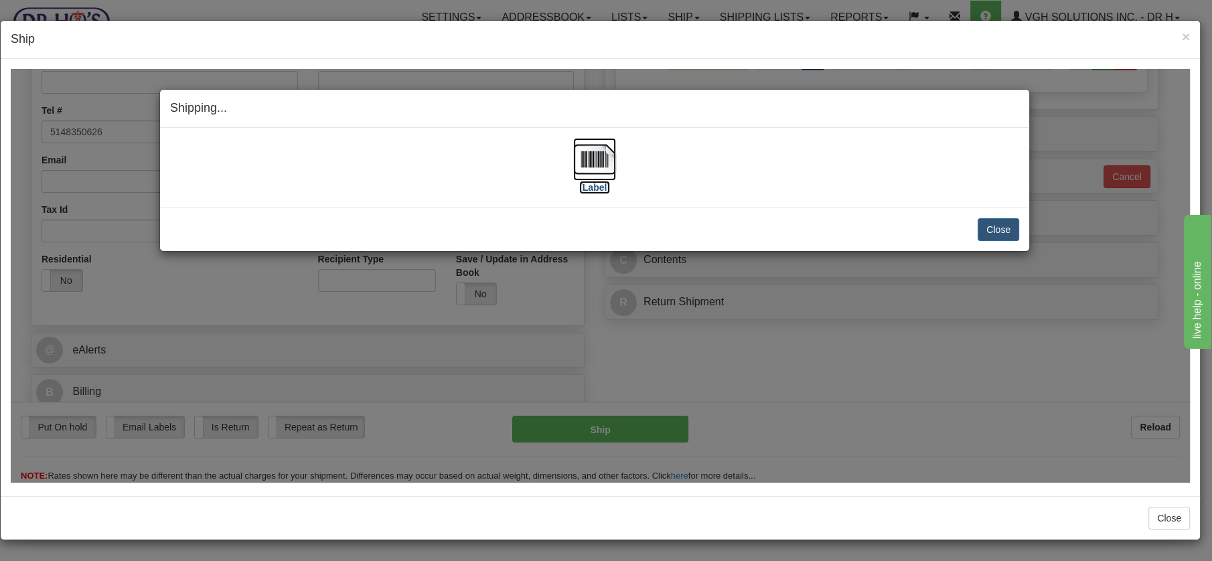
click at [602, 160] on img at bounding box center [594, 158] width 43 height 43
click at [1002, 226] on button "Close" at bounding box center [999, 229] width 42 height 23
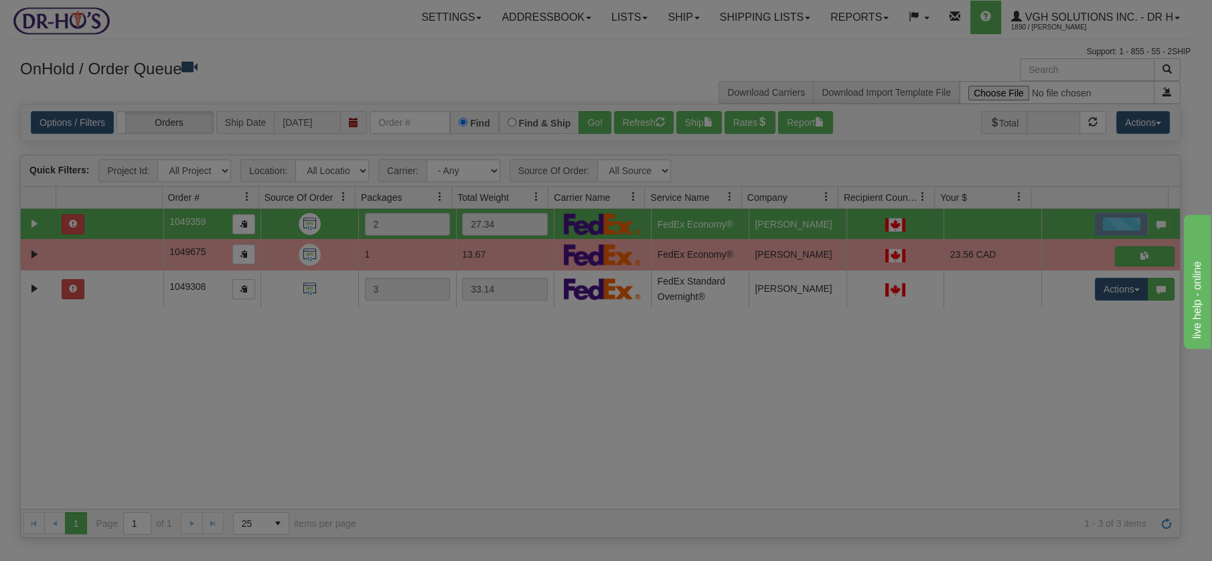
scroll to position [0, 0]
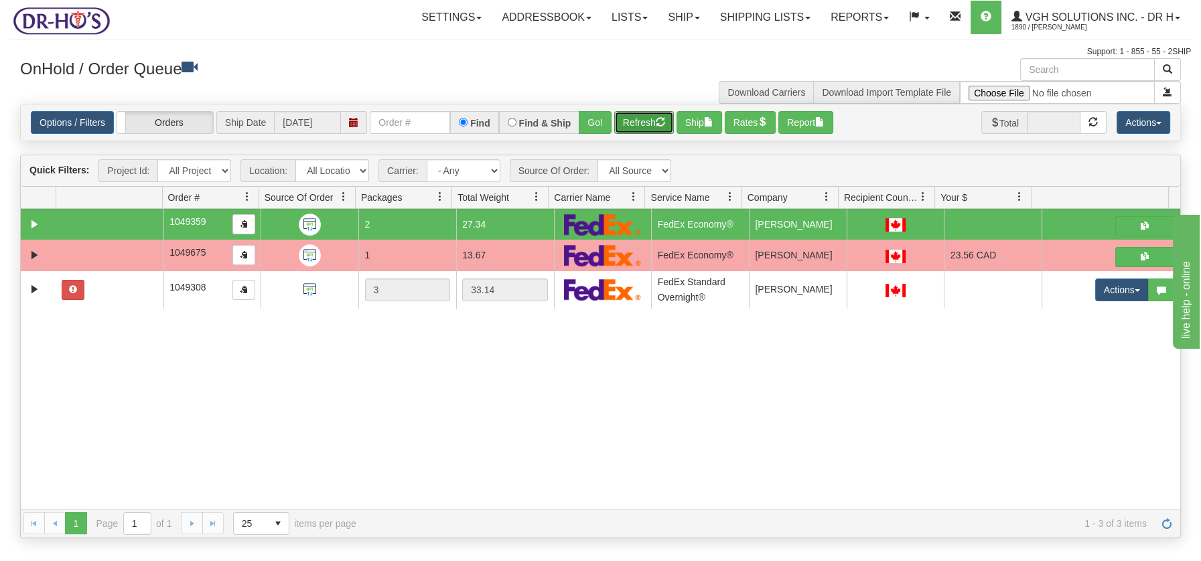
click at [650, 123] on button "Refresh" at bounding box center [644, 122] width 60 height 23
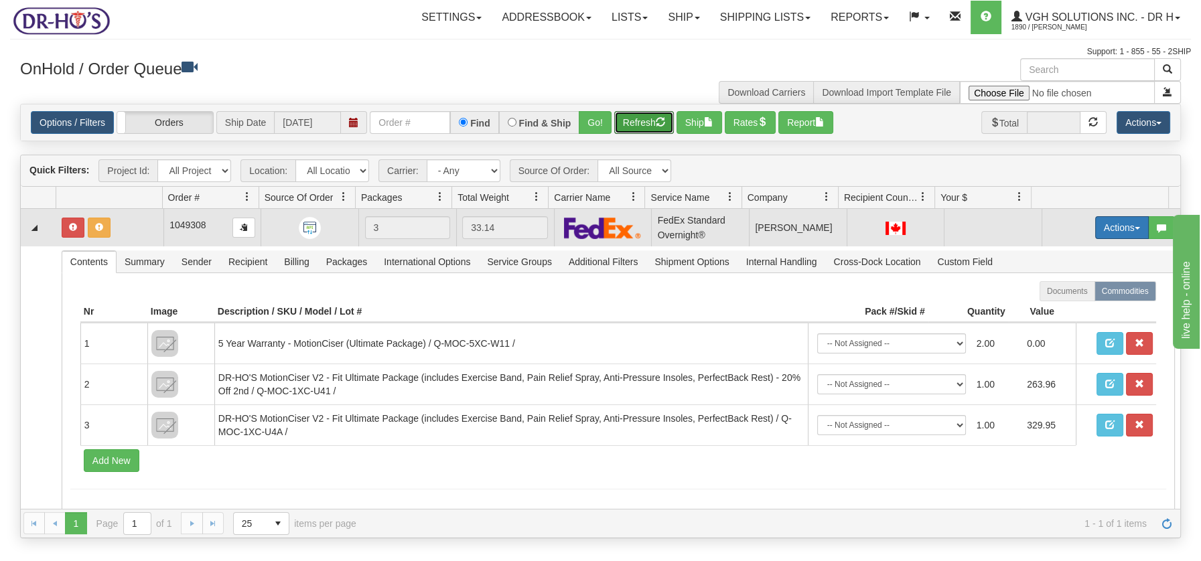
click at [1135, 228] on span "button" at bounding box center [1137, 228] width 5 height 3
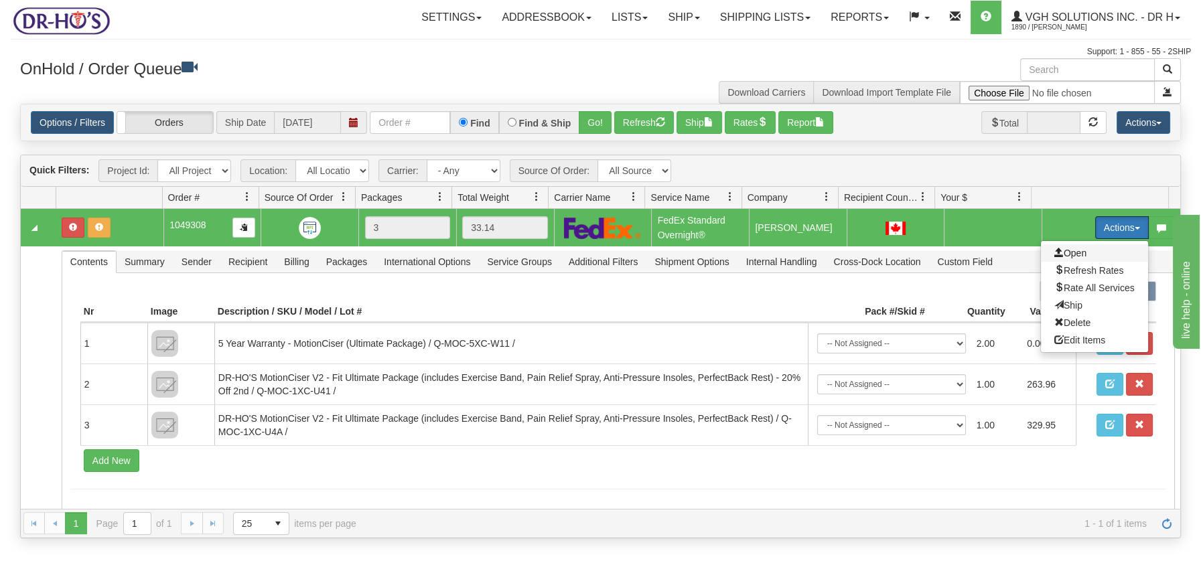
click at [1070, 251] on span "Open" at bounding box center [1070, 253] width 32 height 11
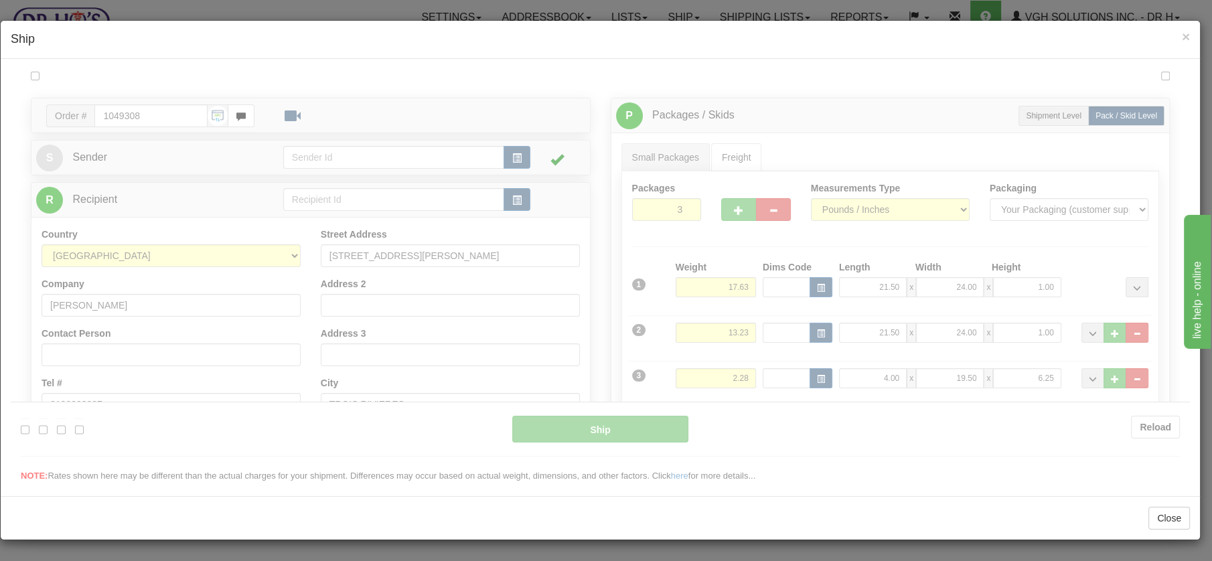
type input "05"
type input "09:08"
type input "16:00"
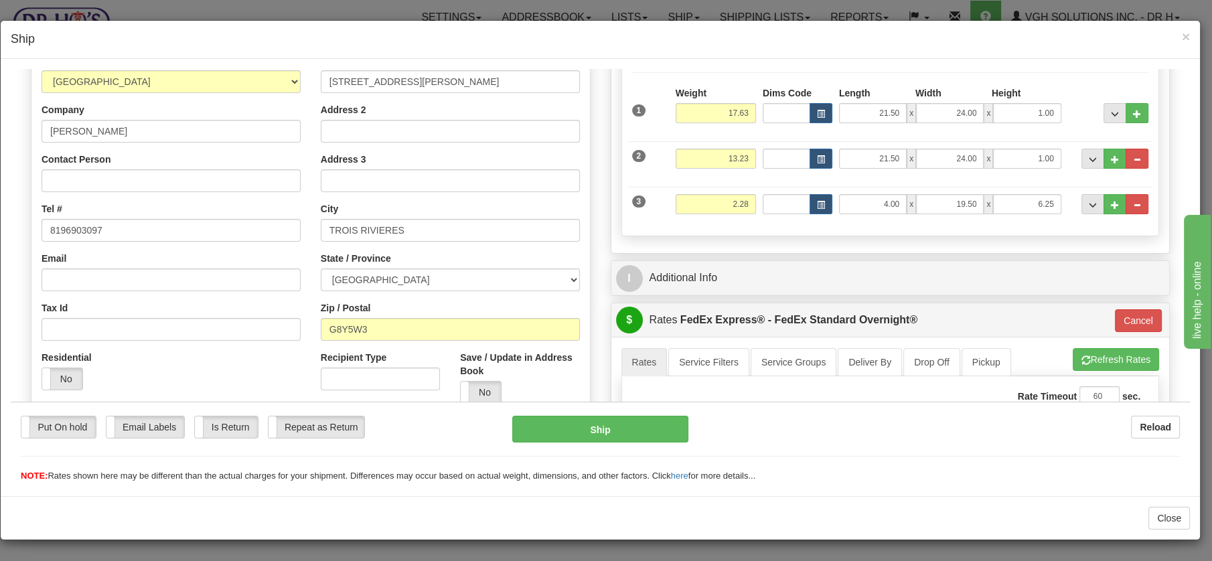
scroll to position [180, 0]
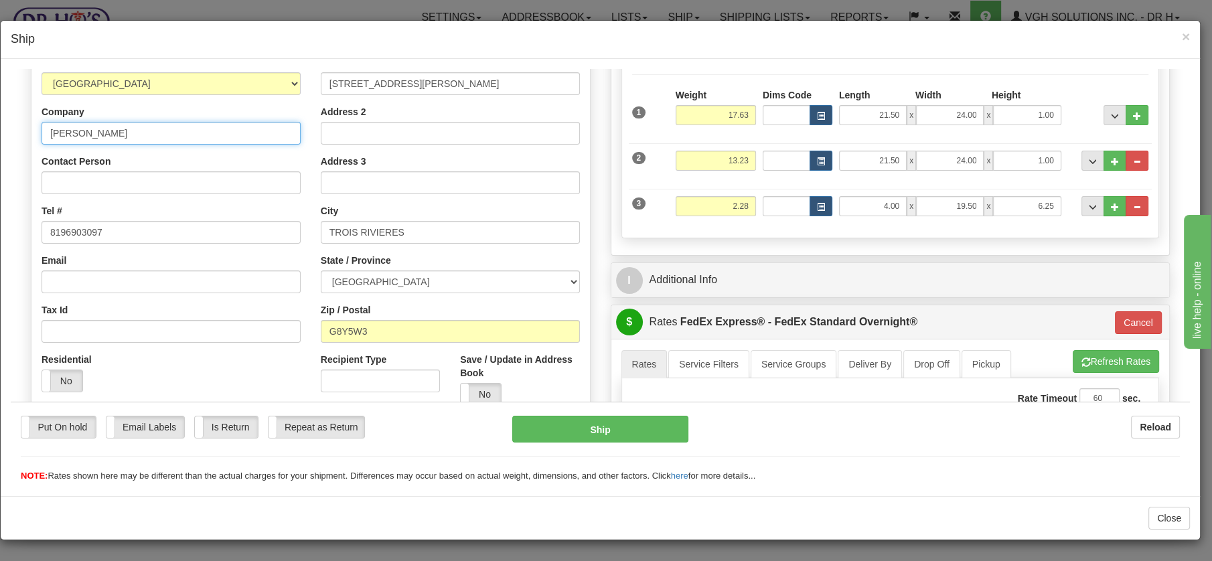
drag, startPoint x: 135, startPoint y: 132, endPoint x: 40, endPoint y: 121, distance: 95.7
click at [40, 121] on div "Country AFGHANISTAN ALAND ISLANDS ALBANIA ALGERIA AMERICAN SAMOA ANDORRA ANGOLA…" at bounding box center [170, 228] width 279 height 347
click at [1131, 316] on button "Cancel" at bounding box center [1138, 322] width 47 height 23
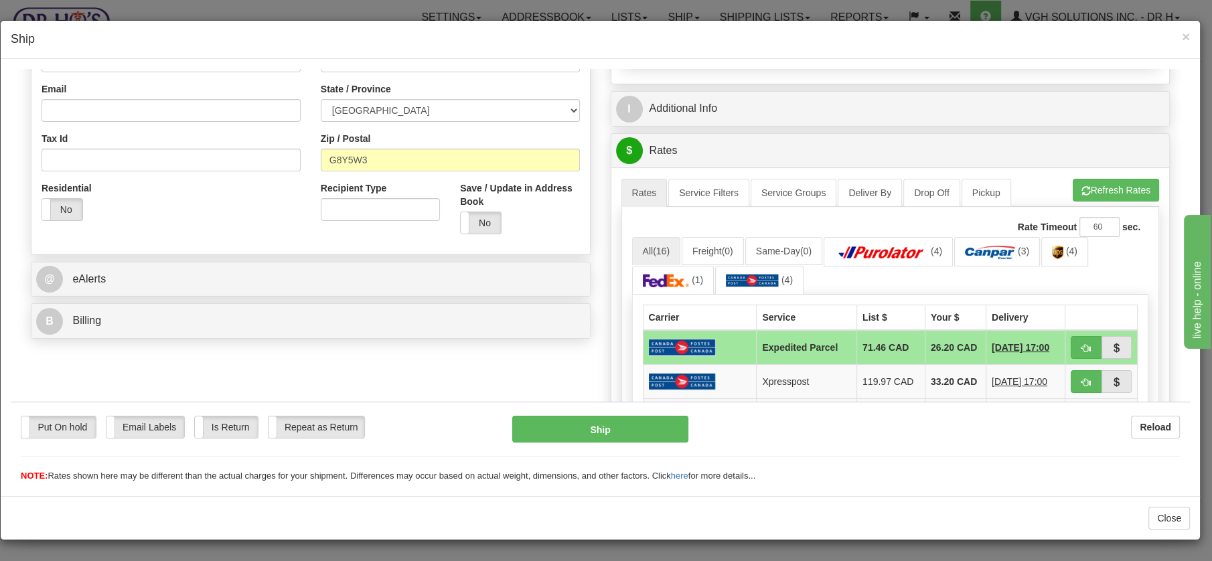
scroll to position [363, 0]
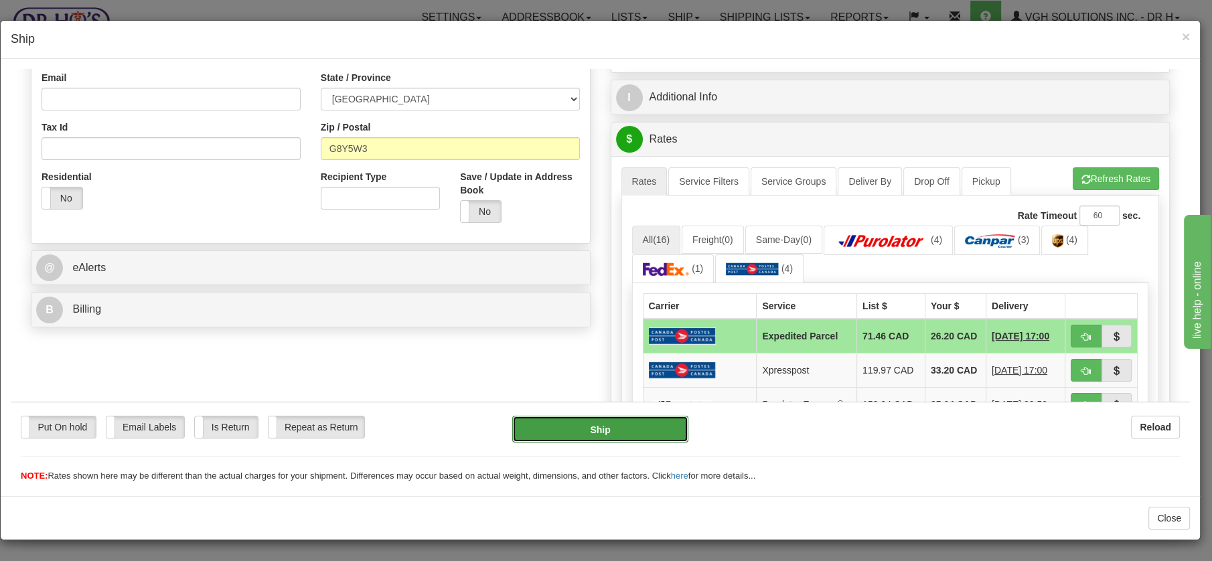
click at [571, 421] on button "Ship" at bounding box center [600, 428] width 176 height 27
type input "DOM.EP"
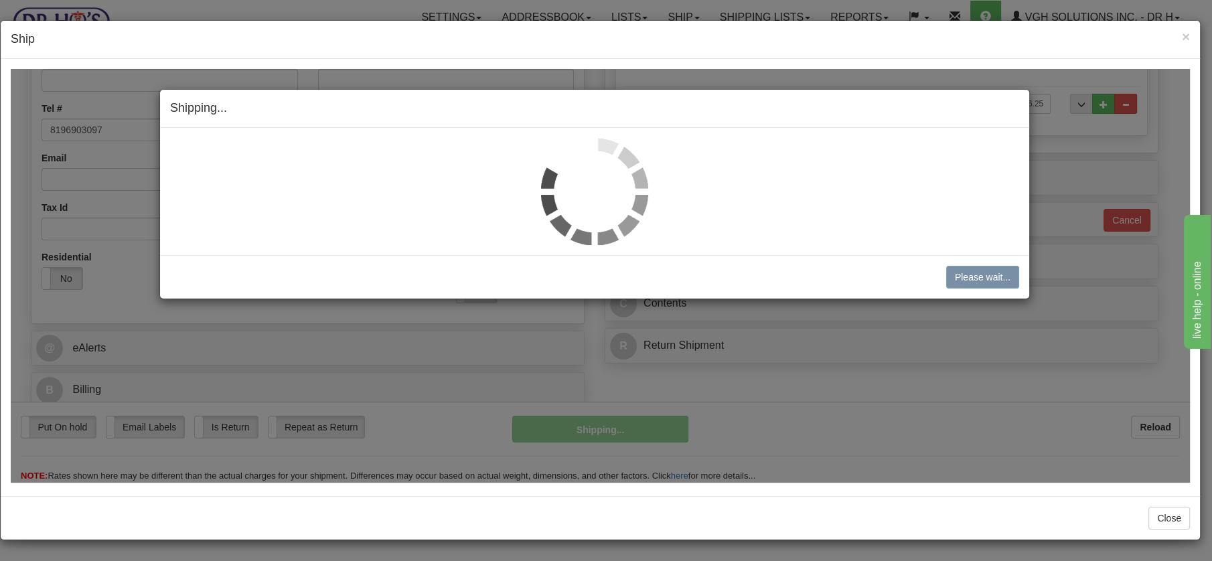
scroll to position [281, 0]
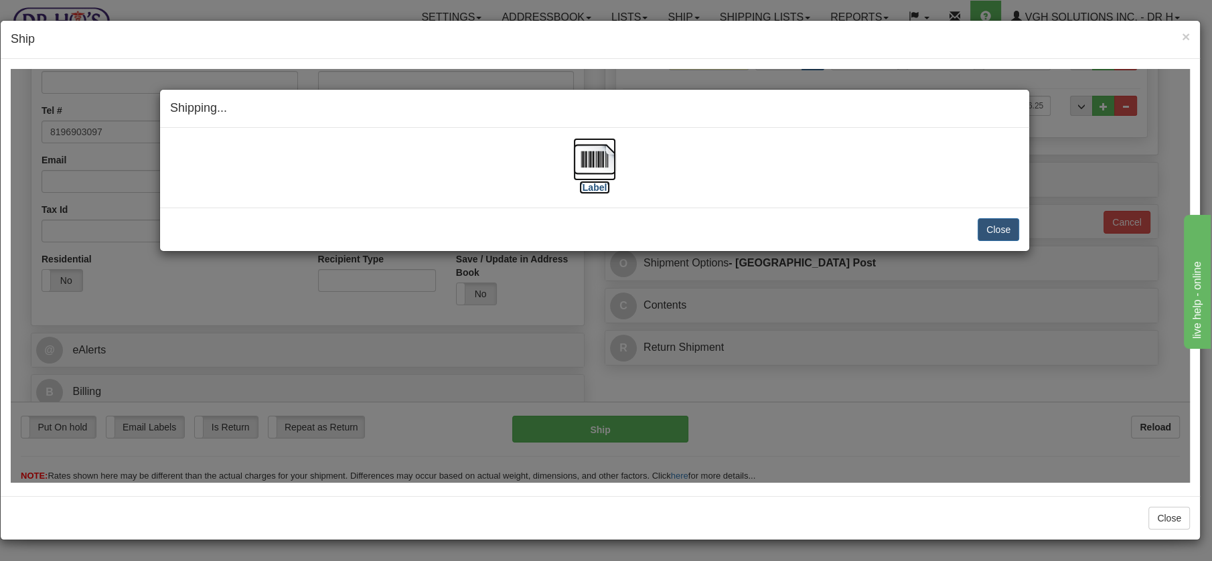
click at [595, 162] on img at bounding box center [594, 158] width 43 height 43
click at [995, 226] on button "Close" at bounding box center [999, 229] width 42 height 23
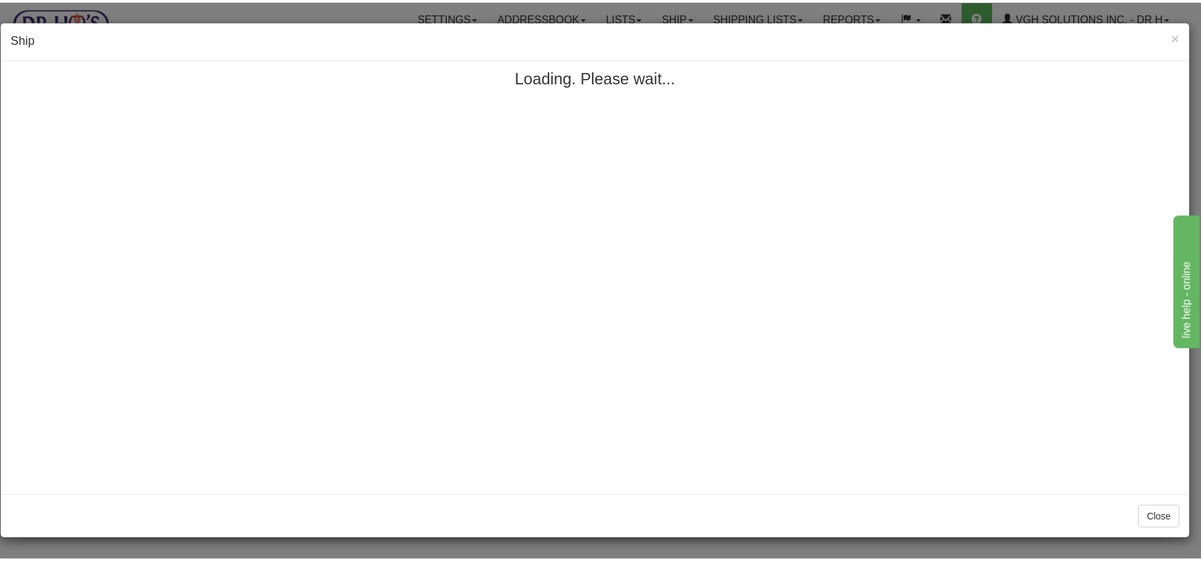
scroll to position [0, 0]
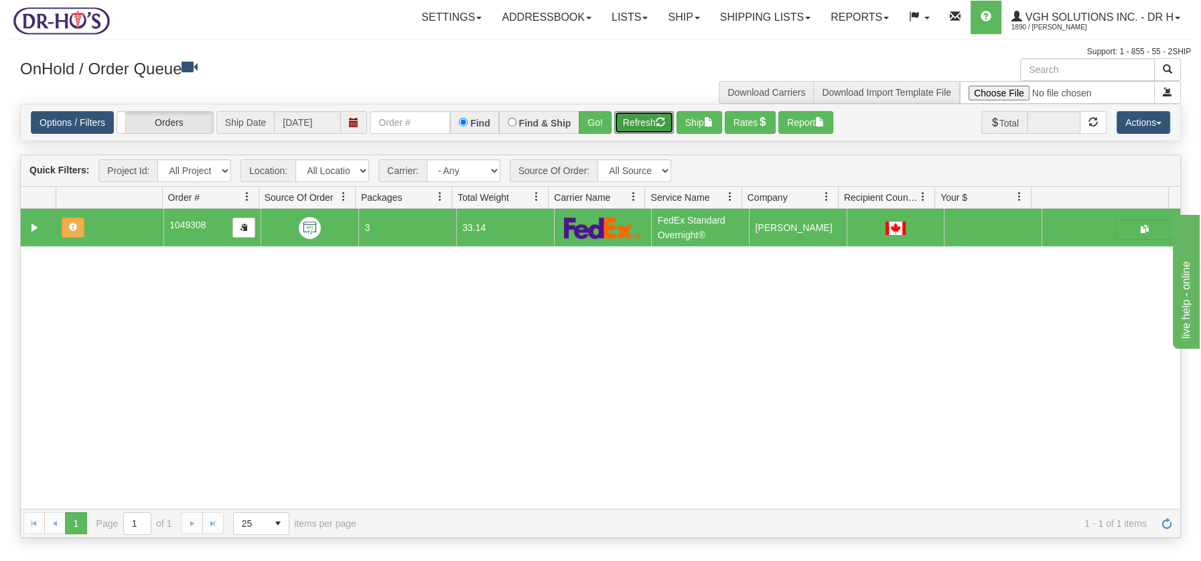
click at [643, 121] on button "Refresh" at bounding box center [644, 122] width 60 height 23
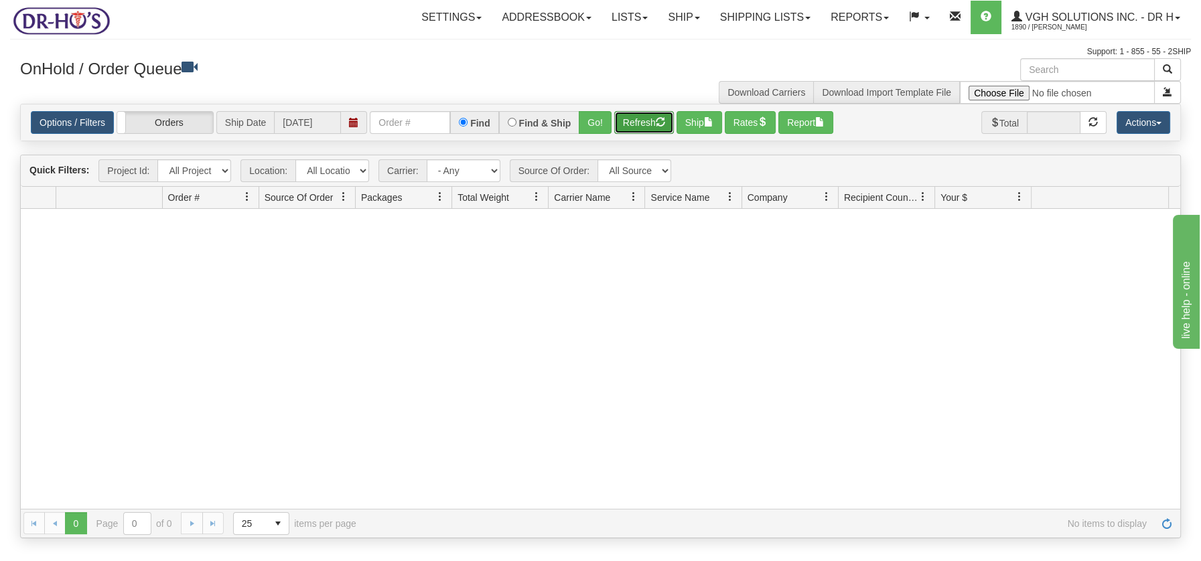
click at [658, 123] on span "button" at bounding box center [660, 121] width 9 height 9
click at [745, 22] on link "Shipping lists" at bounding box center [765, 17] width 111 height 33
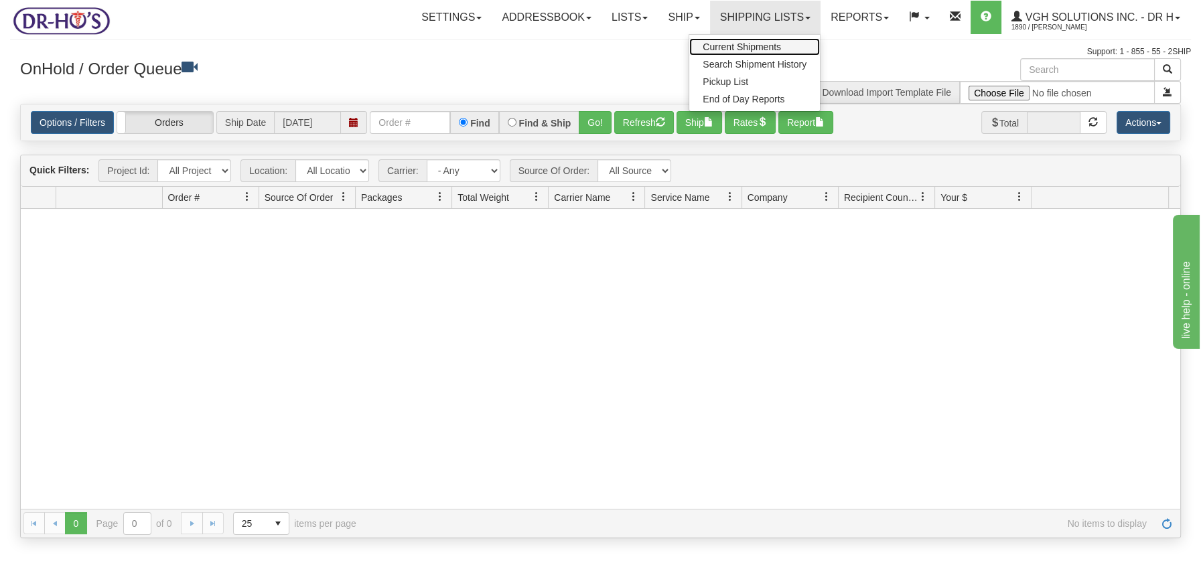
click at [737, 45] on span "Current Shipments" at bounding box center [742, 47] width 78 height 11
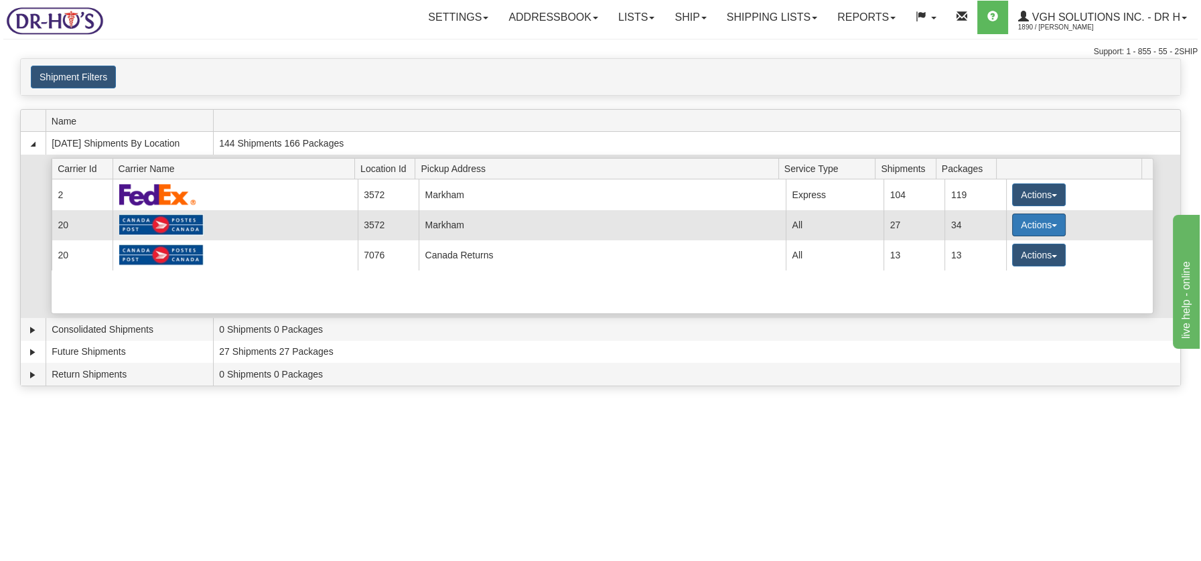
click at [1043, 222] on button "Actions" at bounding box center [1039, 225] width 54 height 23
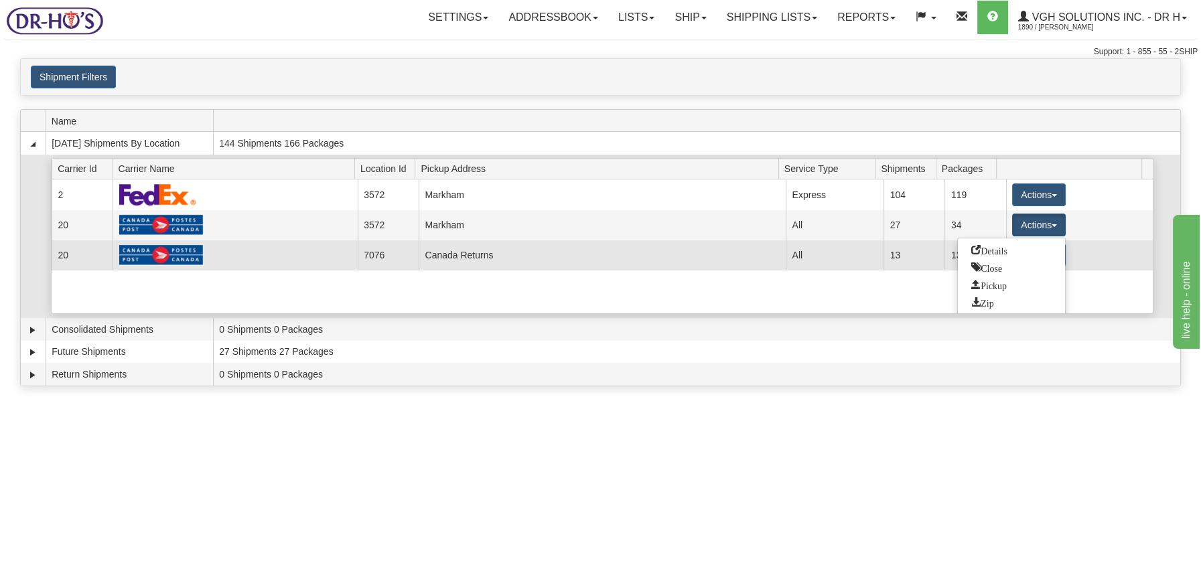
click at [999, 247] on span "Details" at bounding box center [989, 249] width 36 height 9
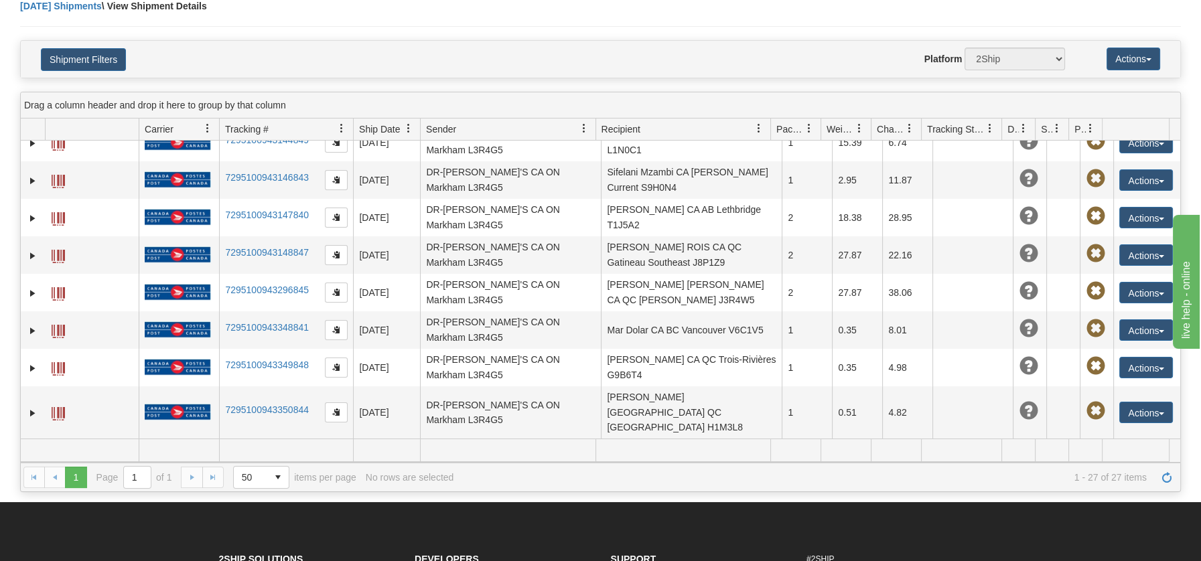
scroll to position [694, 0]
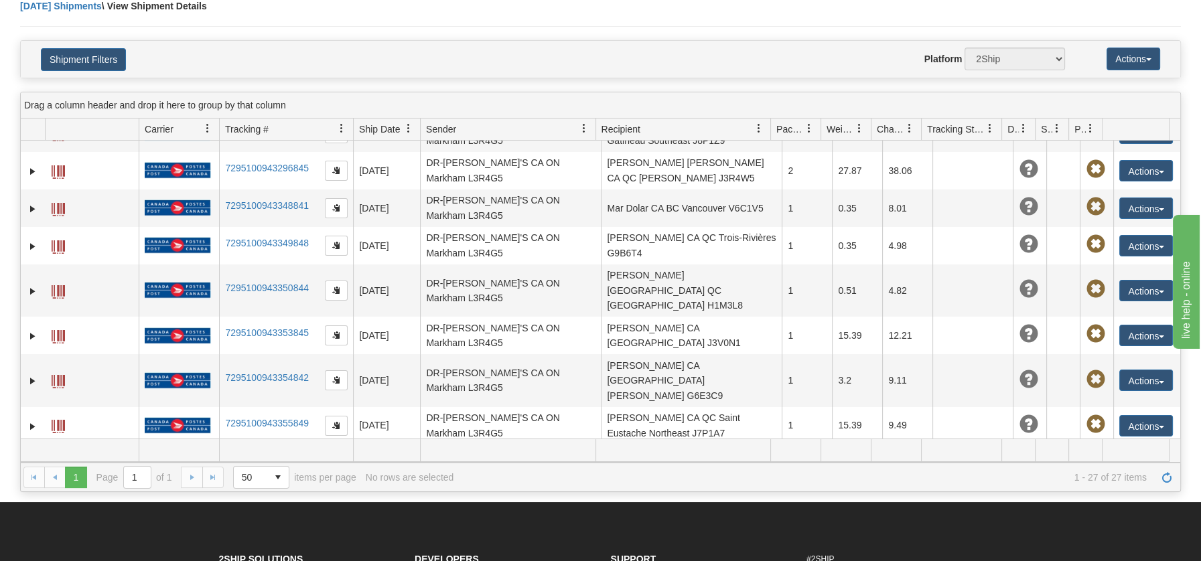
click at [1155, 453] on button "Actions" at bounding box center [1146, 463] width 54 height 21
click at [1088, 480] on link "Edit" at bounding box center [1118, 488] width 107 height 17
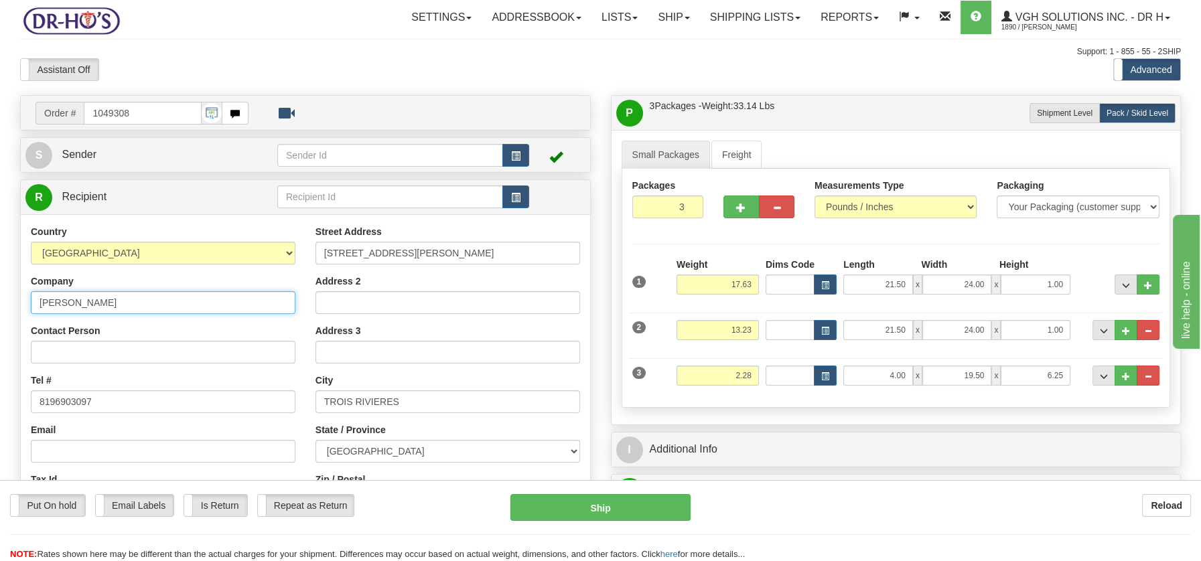
drag, startPoint x: 124, startPoint y: 297, endPoint x: 19, endPoint y: 305, distance: 104.8
click at [20, 305] on div "R Recipient" at bounding box center [305, 387] width 571 height 417
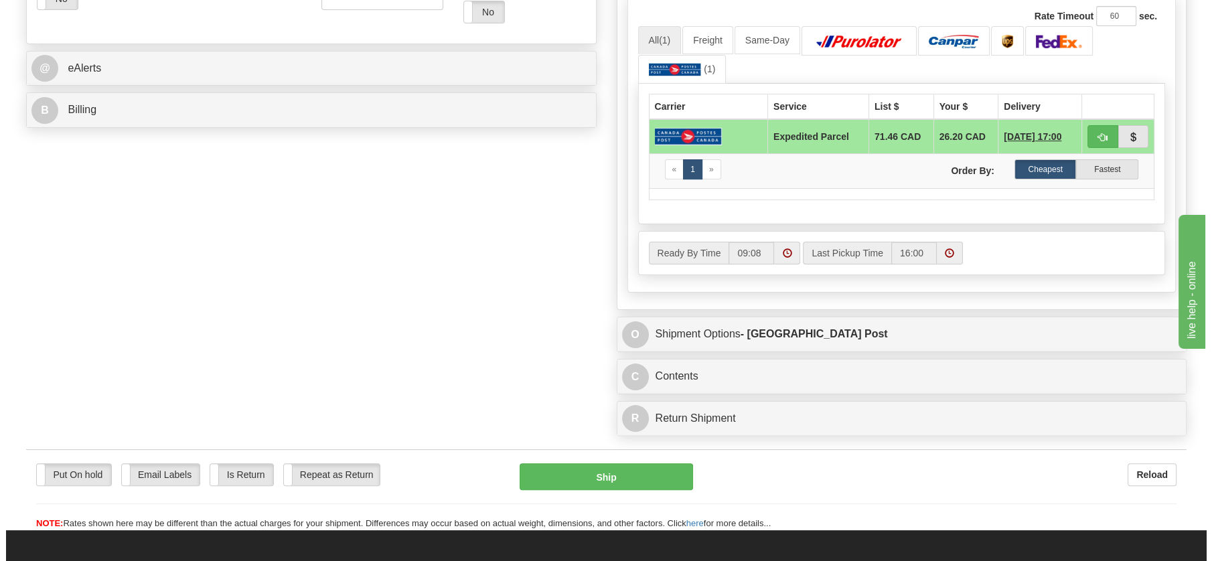
scroll to position [638, 0]
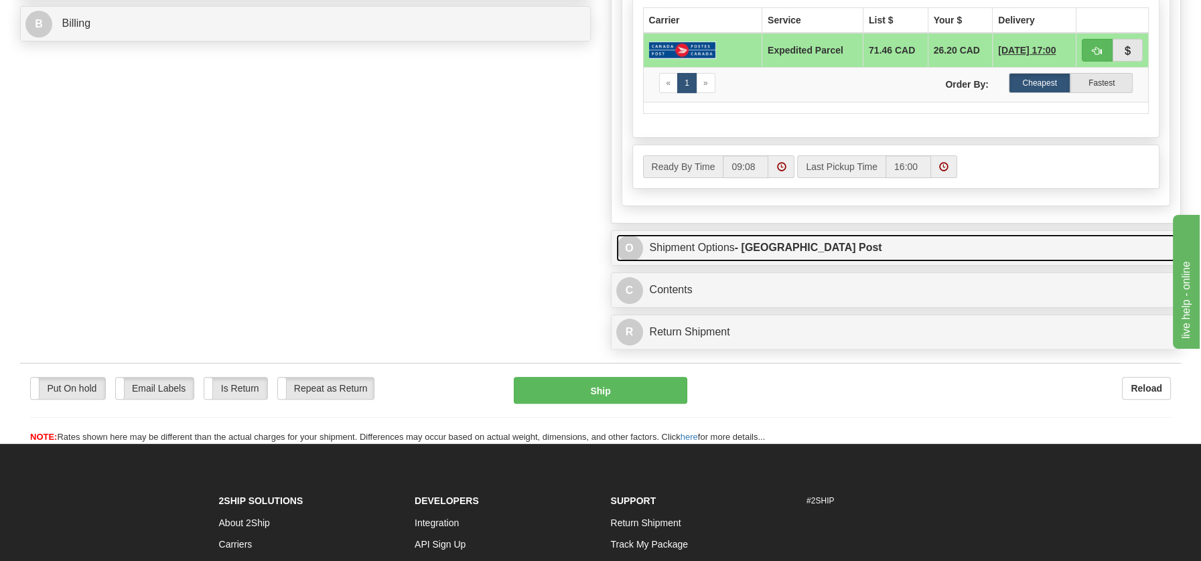
click at [662, 240] on link "O Shipment Options - Canada Post" at bounding box center [896, 247] width 560 height 27
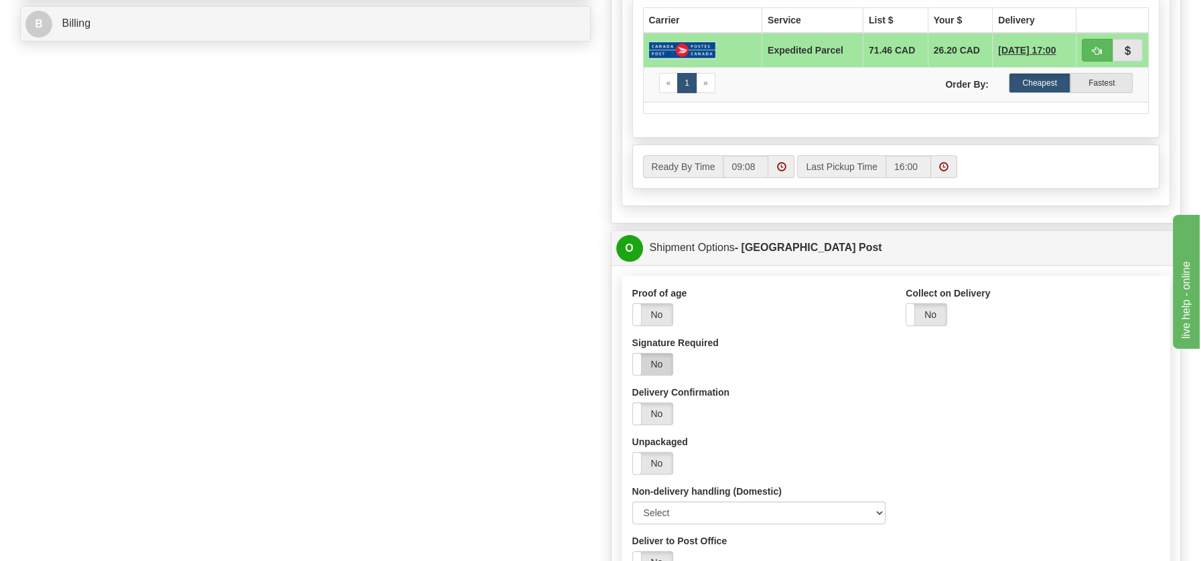
click at [655, 354] on label "No" at bounding box center [653, 364] width 40 height 21
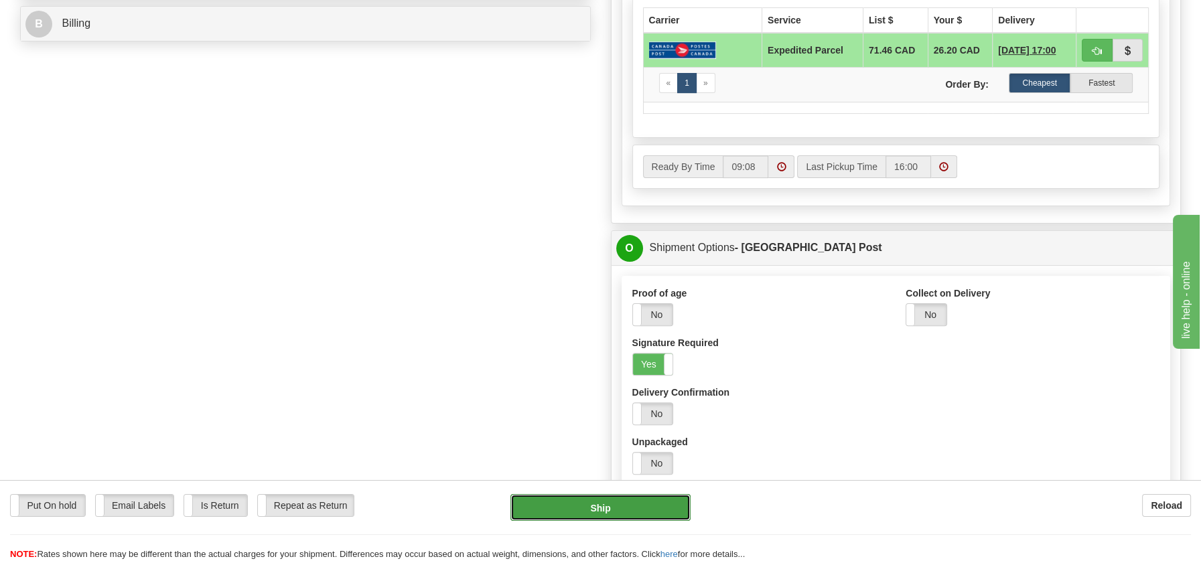
click at [593, 510] on button "Ship" at bounding box center [600, 507] width 180 height 27
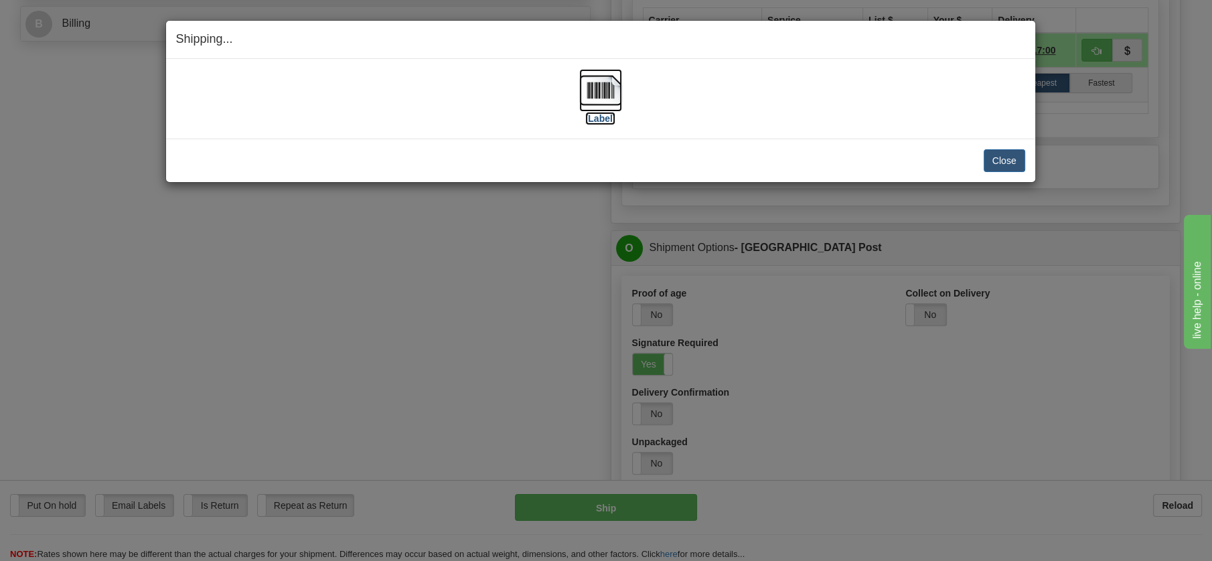
click at [594, 91] on img at bounding box center [600, 90] width 43 height 43
click at [1014, 158] on button "Close" at bounding box center [1005, 160] width 42 height 23
click at [1002, 157] on button "Close" at bounding box center [1005, 160] width 42 height 23
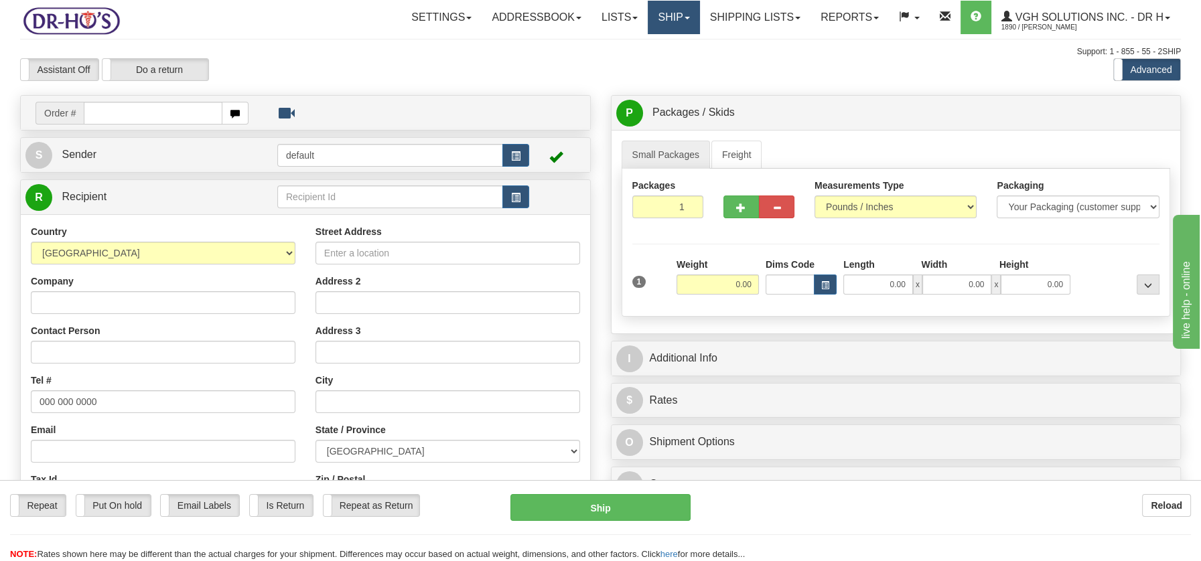
click at [672, 18] on link "Ship" at bounding box center [674, 17] width 52 height 33
click at [630, 62] on span "OnHold / Order Queue" at bounding box center [638, 64] width 94 height 11
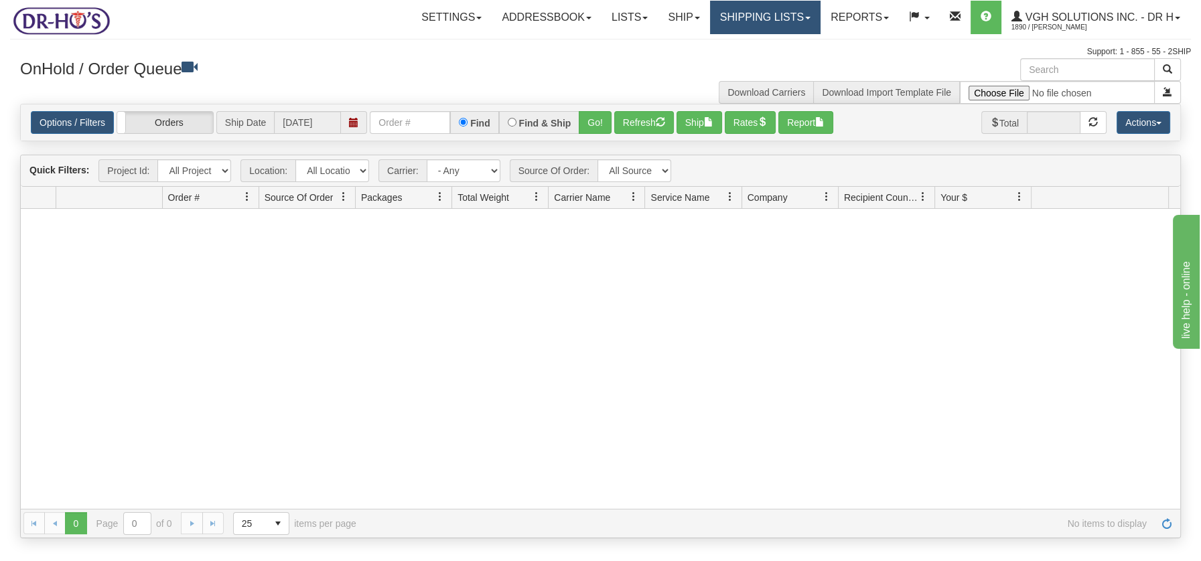
click at [743, 13] on link "Shipping lists" at bounding box center [765, 17] width 111 height 33
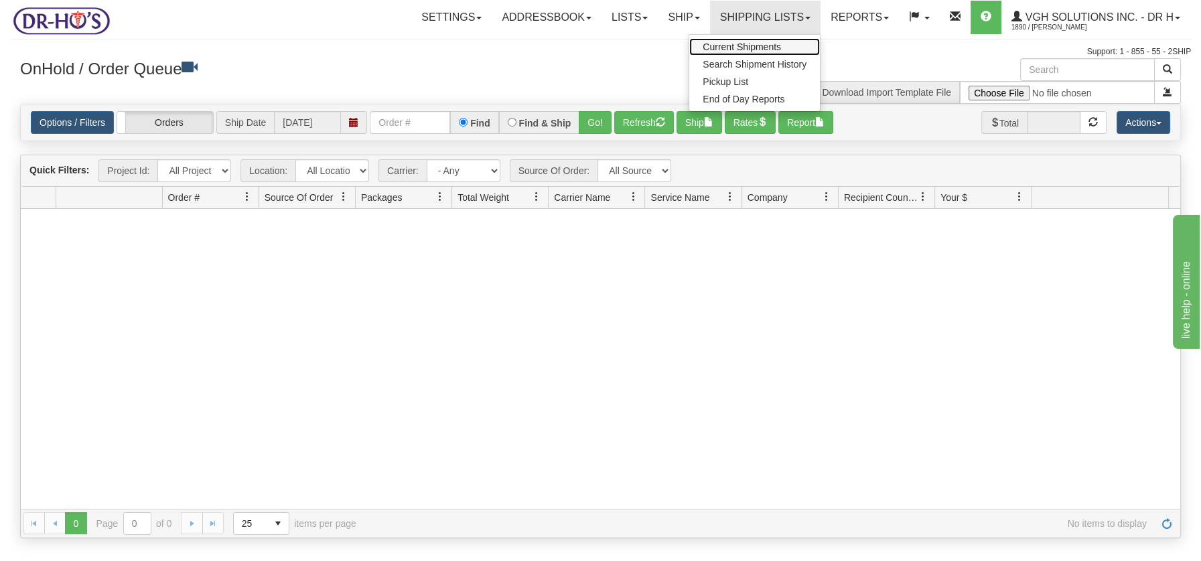
click at [753, 47] on span "Current Shipments" at bounding box center [742, 47] width 78 height 11
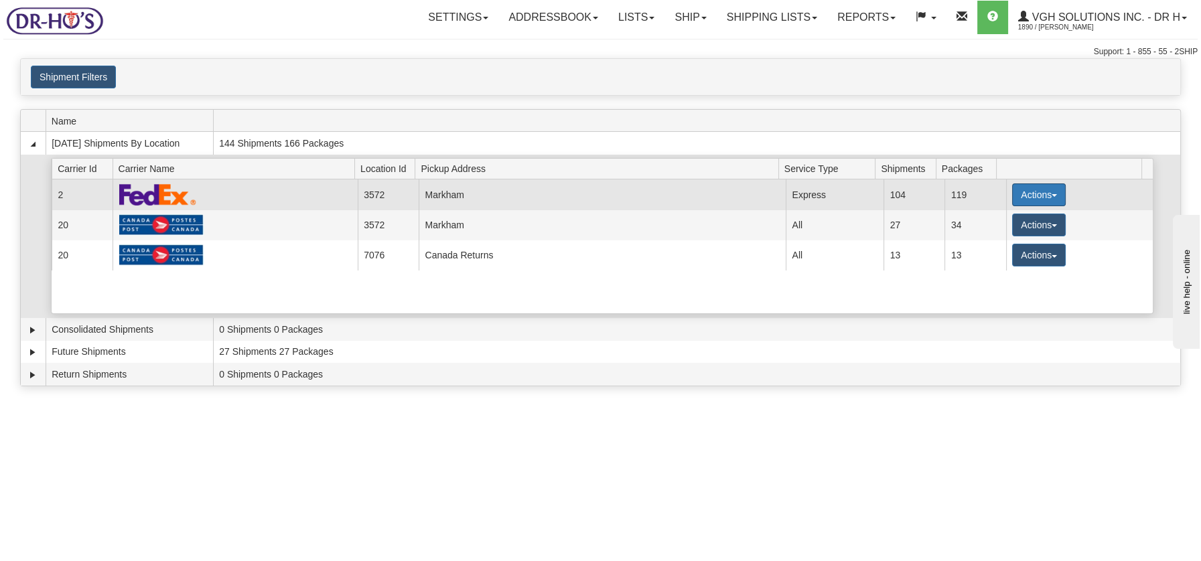
click at [1047, 191] on button "Actions" at bounding box center [1039, 195] width 54 height 23
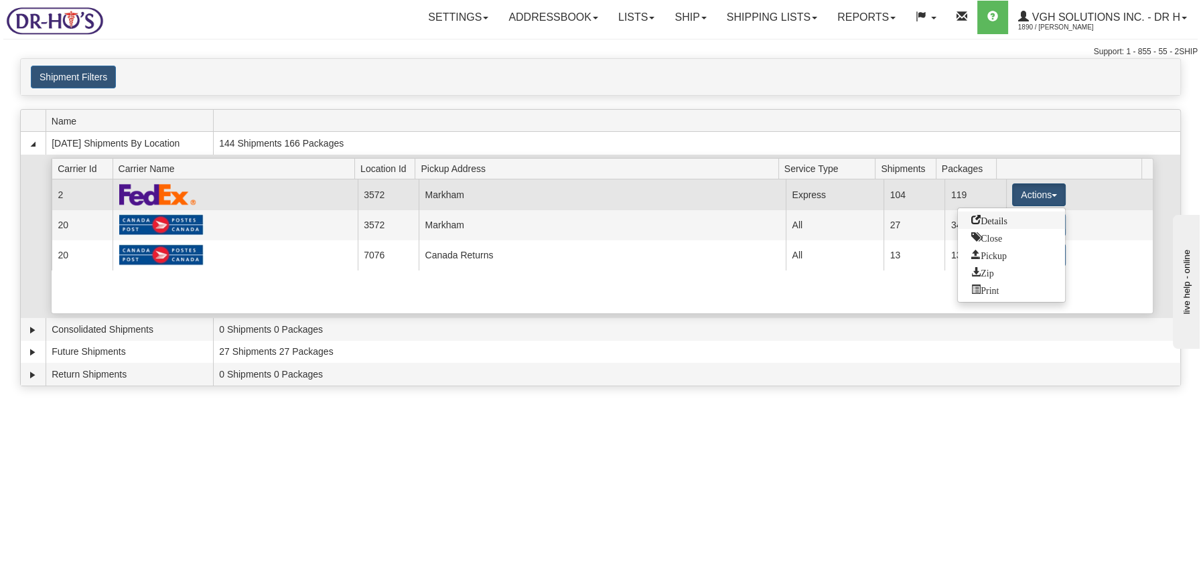
click at [993, 217] on span "Details" at bounding box center [989, 219] width 36 height 9
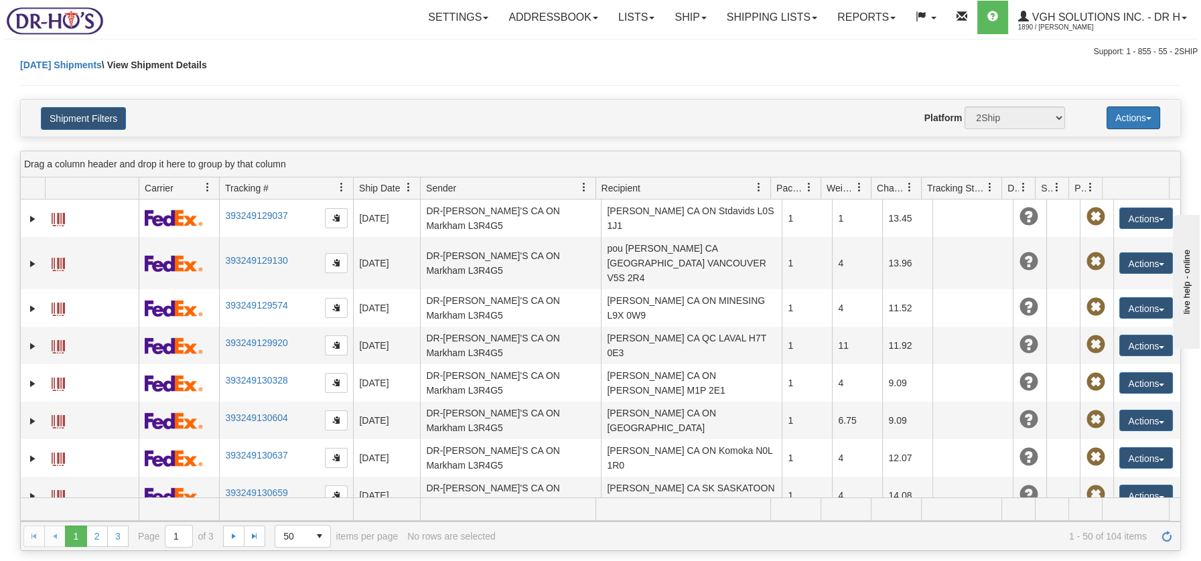
click at [1147, 117] on span "button" at bounding box center [1148, 118] width 5 height 3
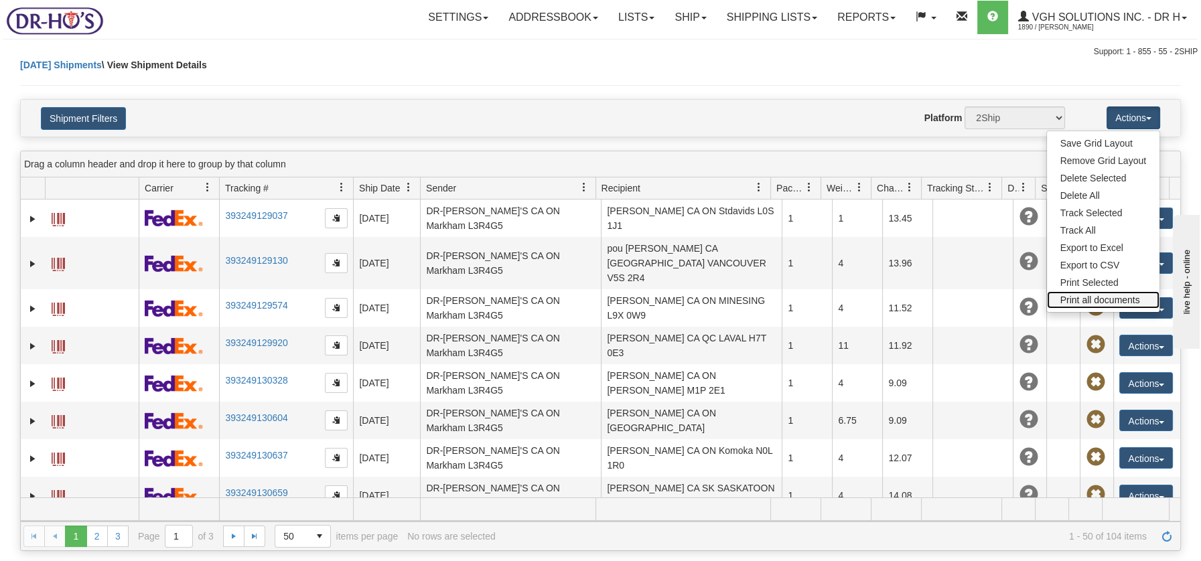
click at [1116, 299] on link "Print all documents" at bounding box center [1103, 299] width 113 height 17
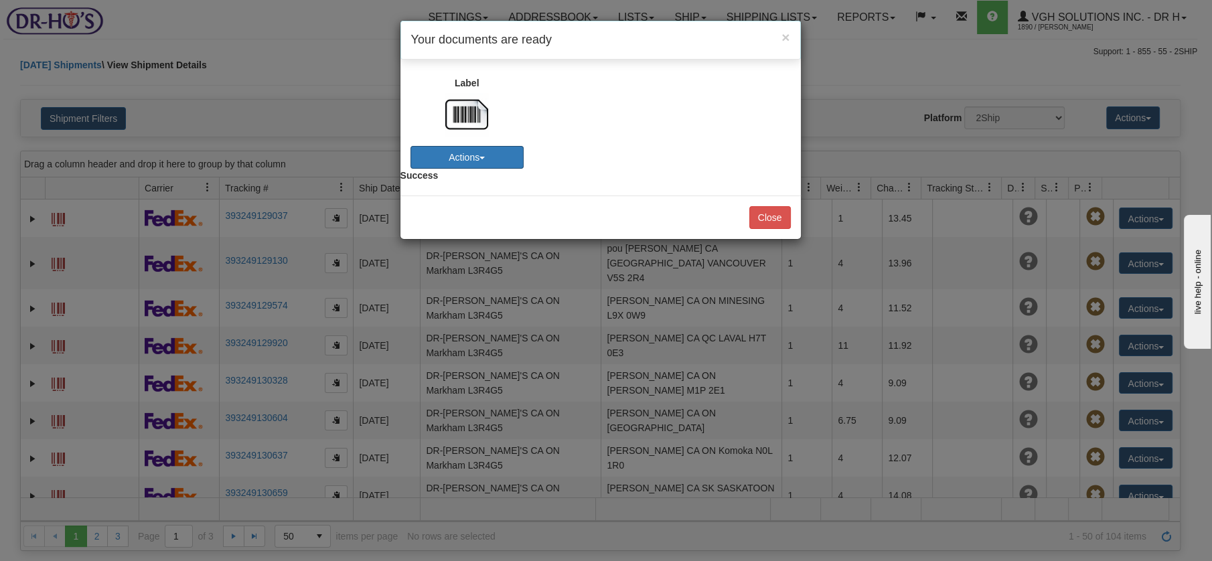
click at [483, 157] on span "button" at bounding box center [482, 158] width 5 height 3
click at [445, 181] on link "Download" at bounding box center [454, 182] width 106 height 17
click at [776, 215] on button "Close" at bounding box center [770, 217] width 42 height 23
